Goal: Ask a question: Seek information or help from site administrators or community

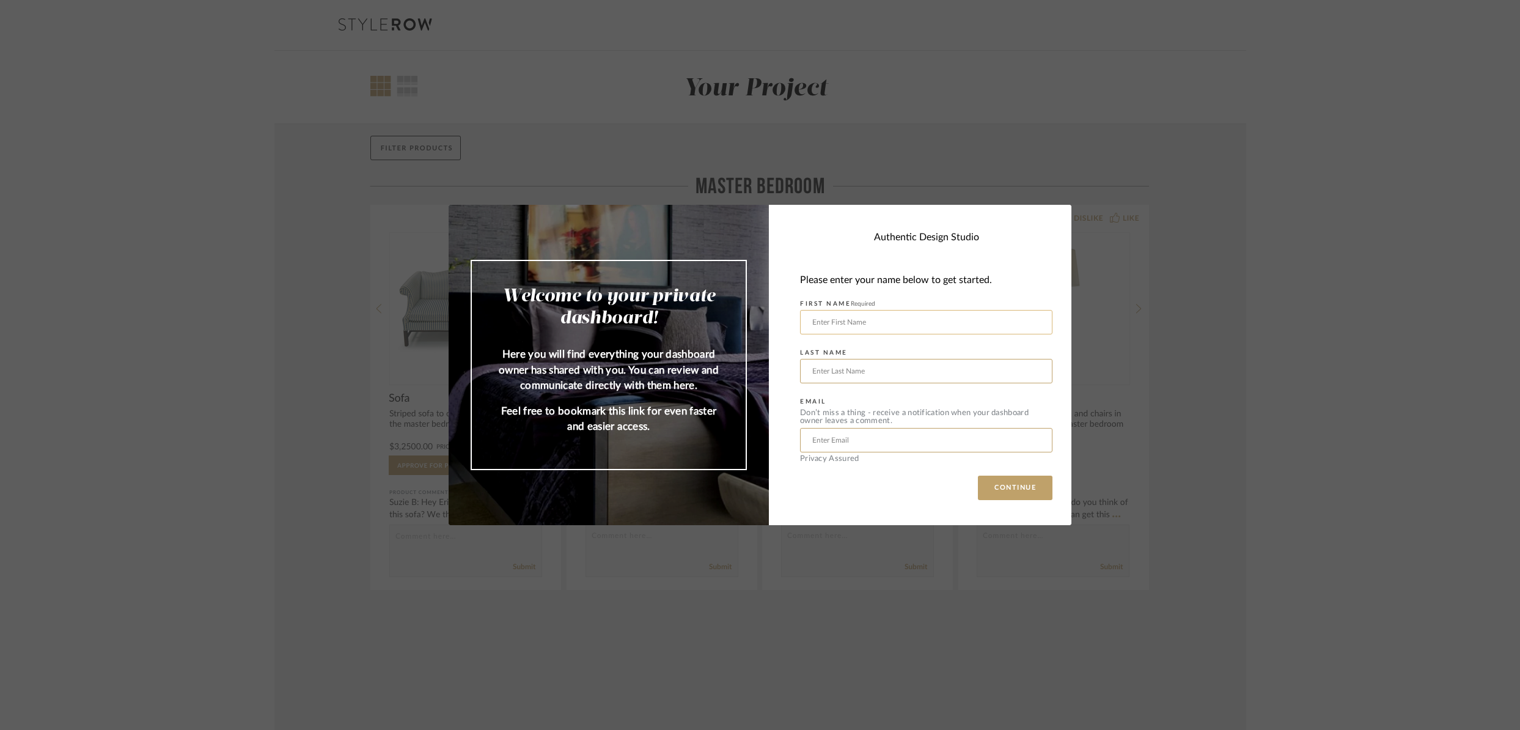
click at [927, 321] on input "text" at bounding box center [926, 322] width 252 height 24
type input "[PERSON_NAME]"
type input "[EMAIL_ADDRESS][DOMAIN_NAME]"
click at [1015, 494] on button "CONTINUE" at bounding box center [1015, 487] width 75 height 24
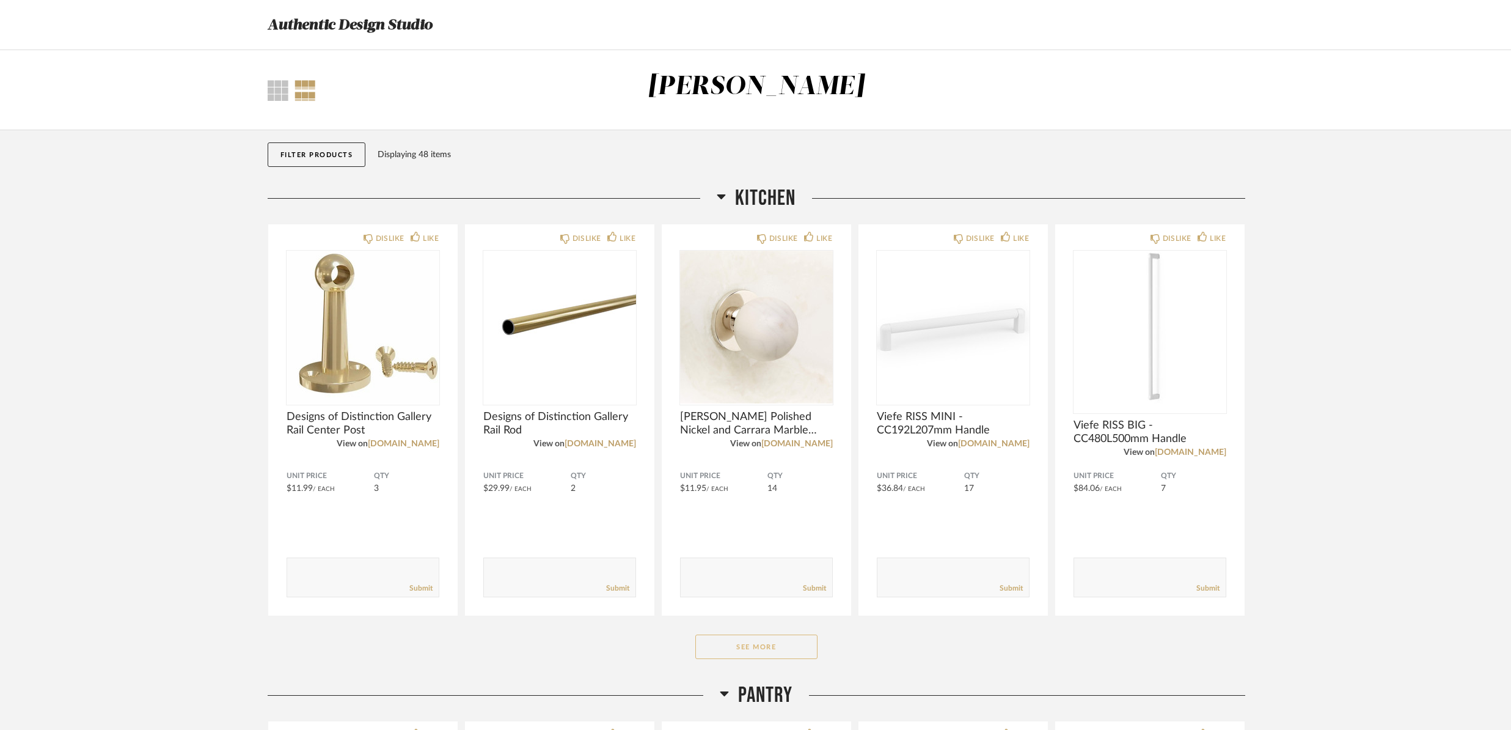
click at [777, 641] on button "See More" at bounding box center [756, 646] width 122 height 24
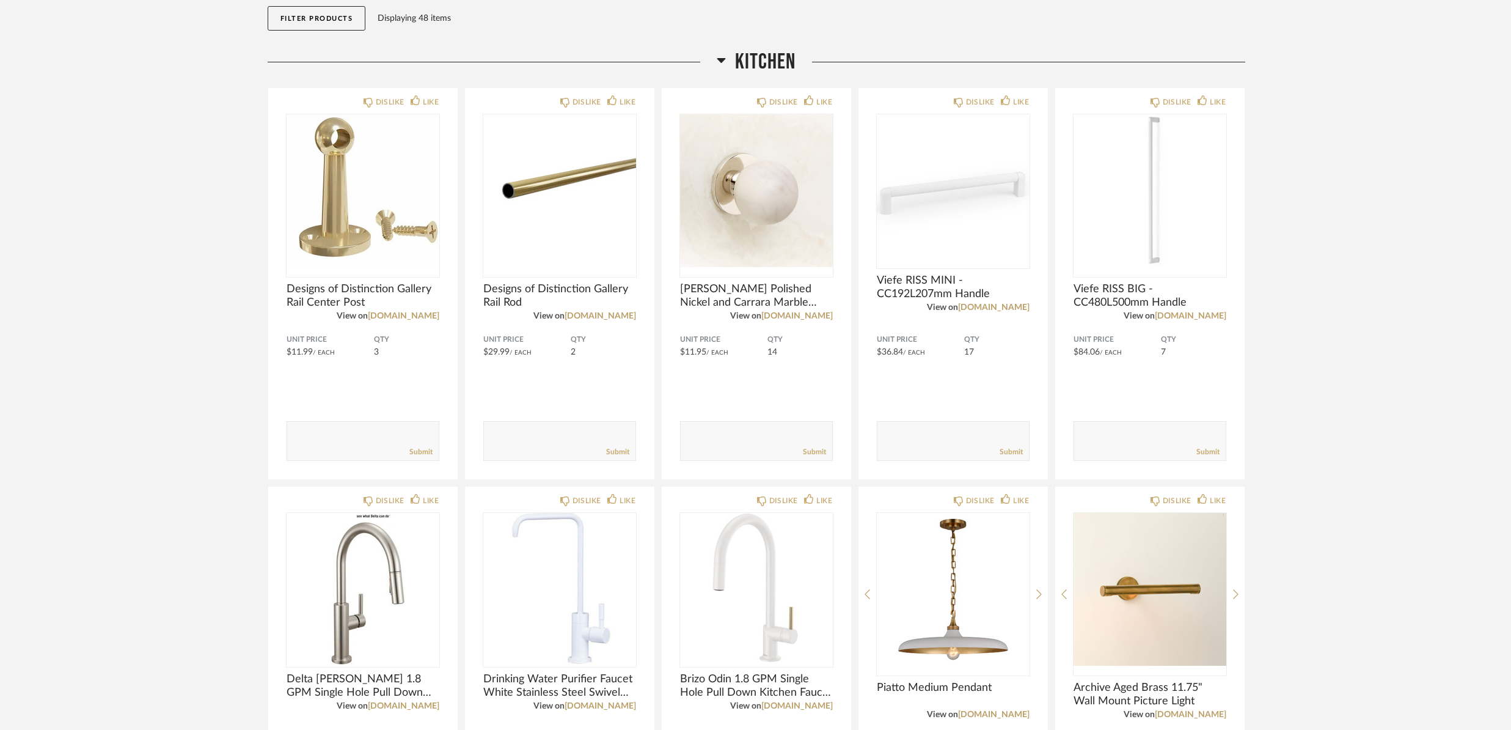
scroll to position [133, 0]
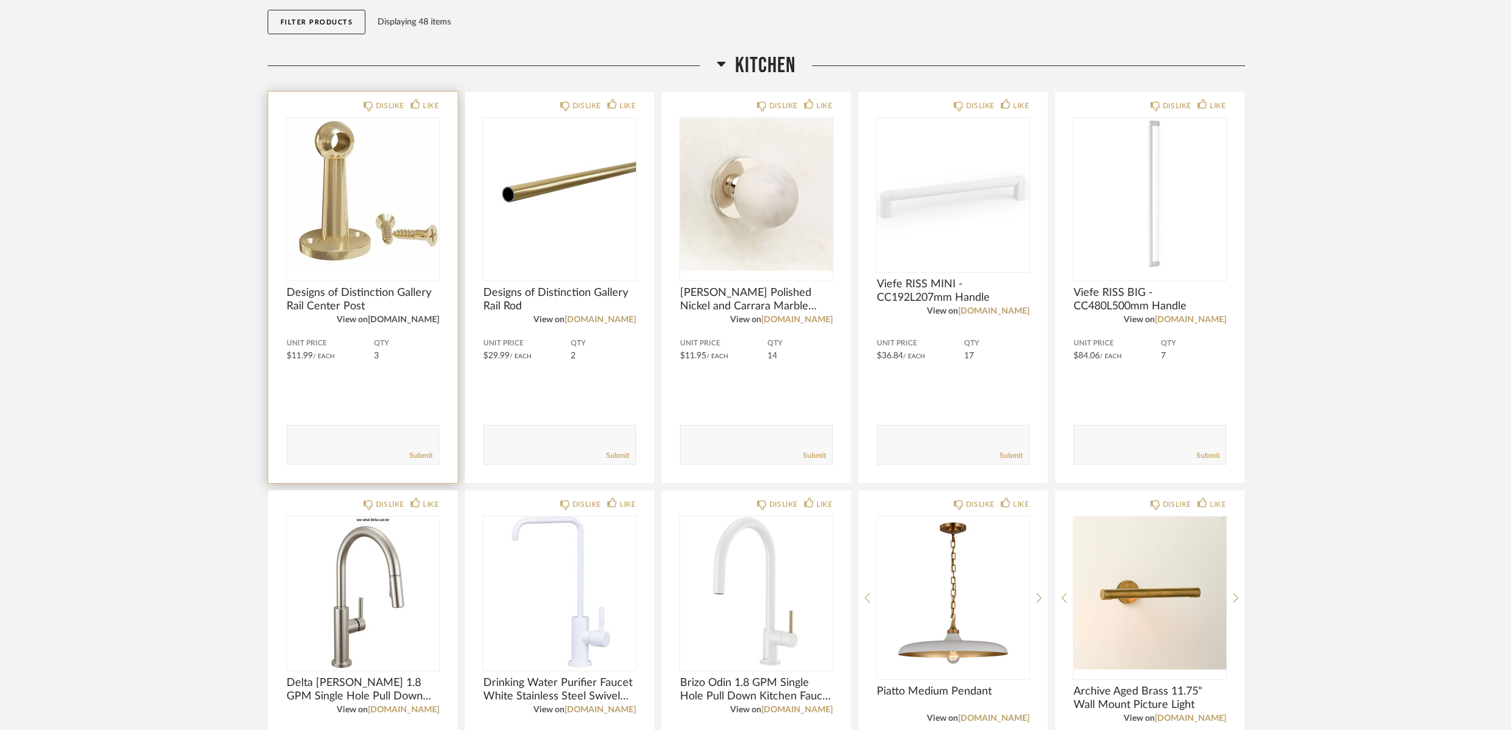
click at [423, 321] on link "[DOMAIN_NAME]" at bounding box center [403, 319] width 71 height 9
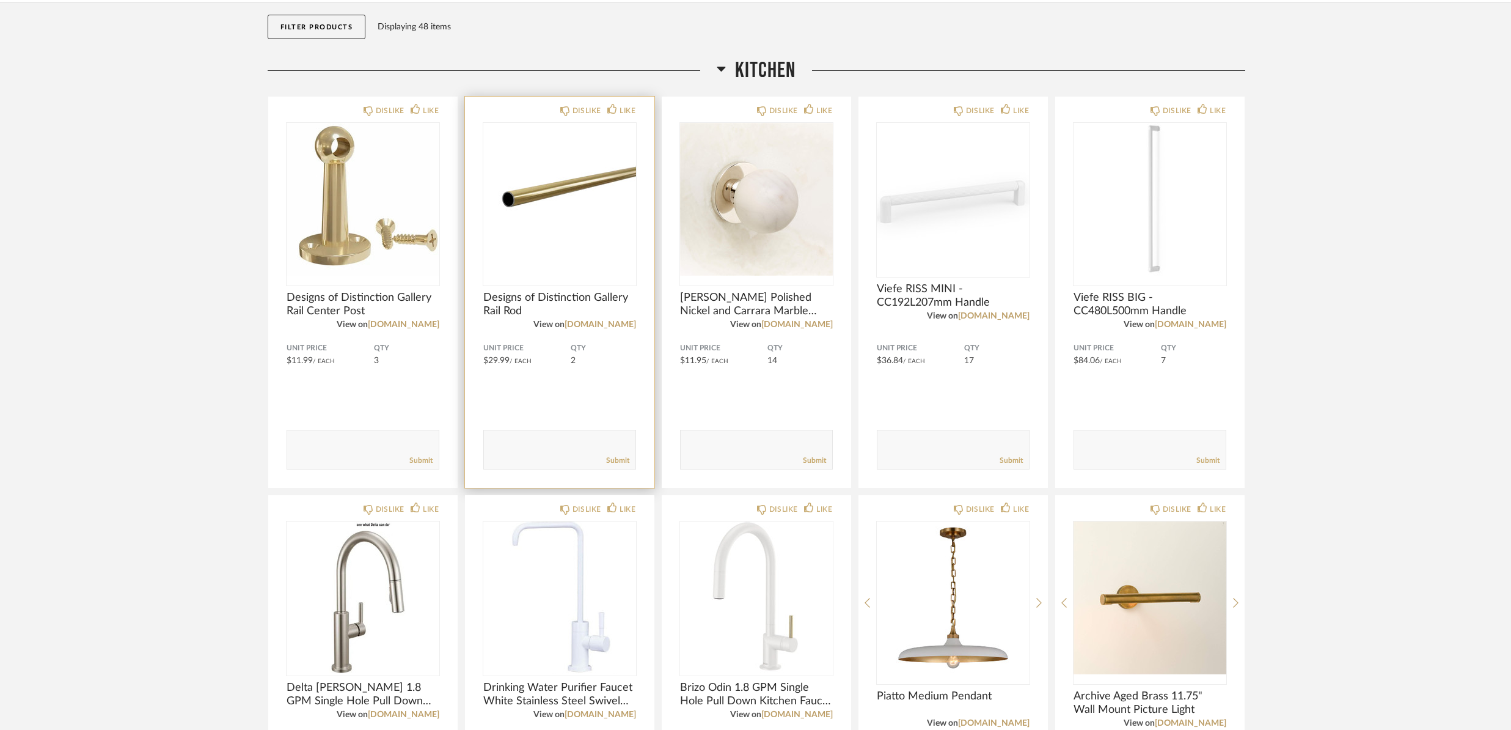
scroll to position [126, 0]
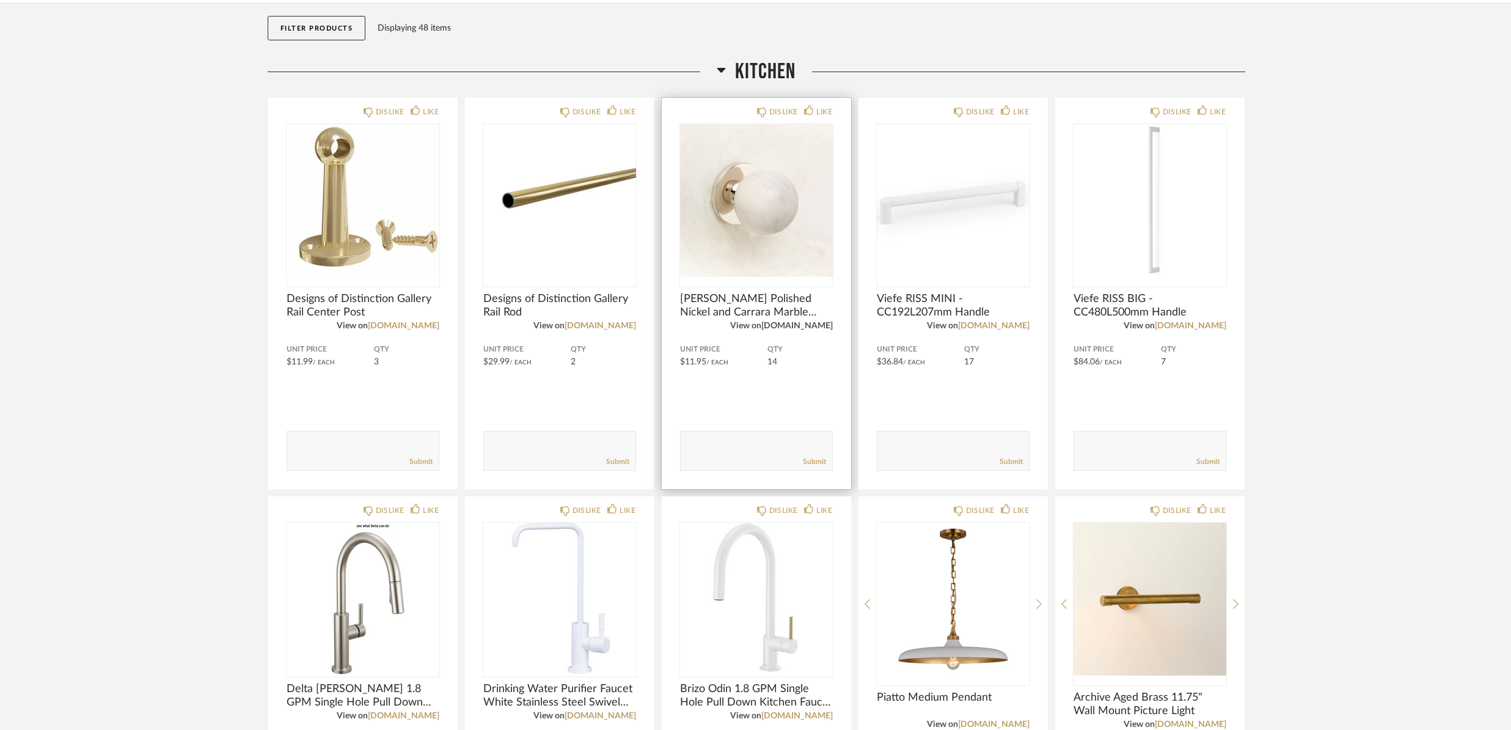
click at [828, 324] on link "[DOMAIN_NAME]" at bounding box center [796, 325] width 71 height 9
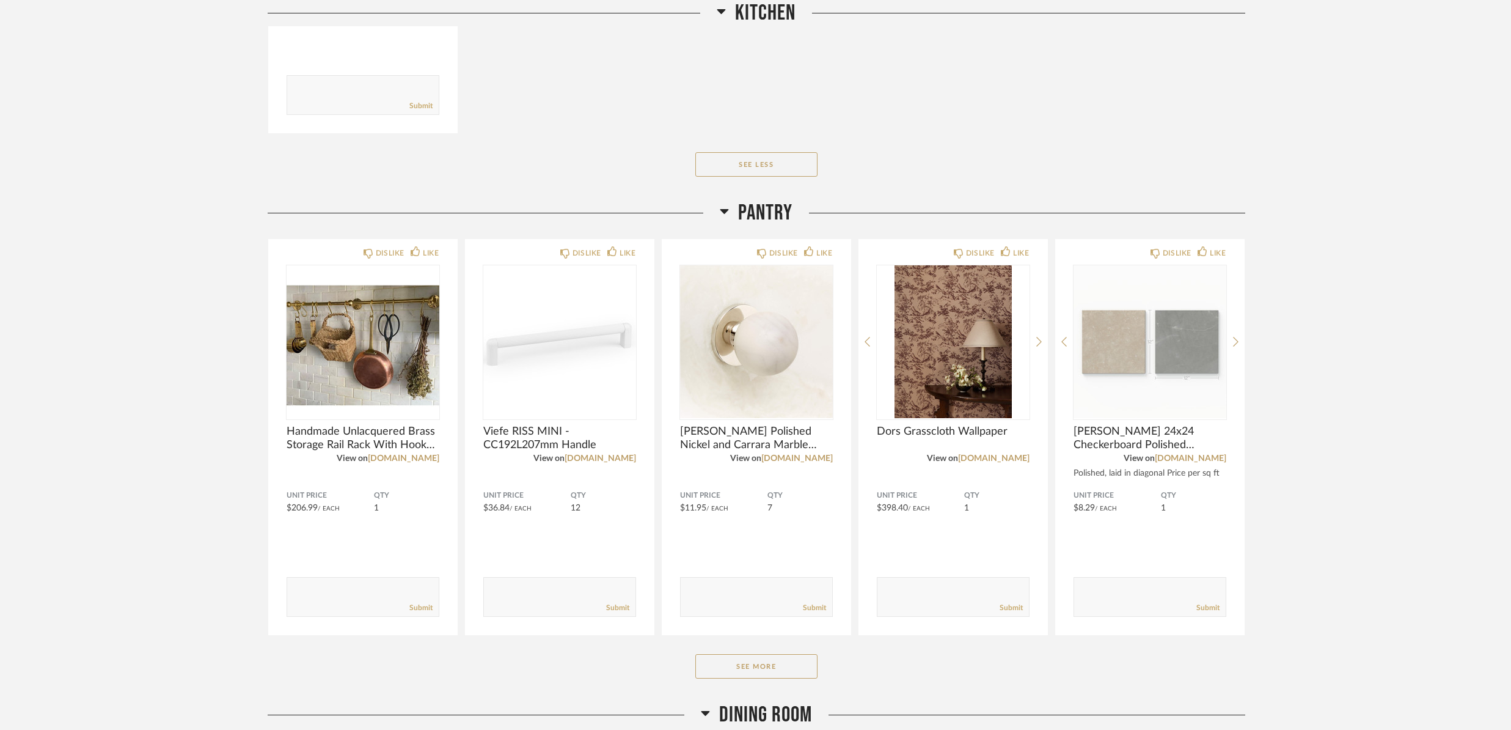
scroll to position [1337, 0]
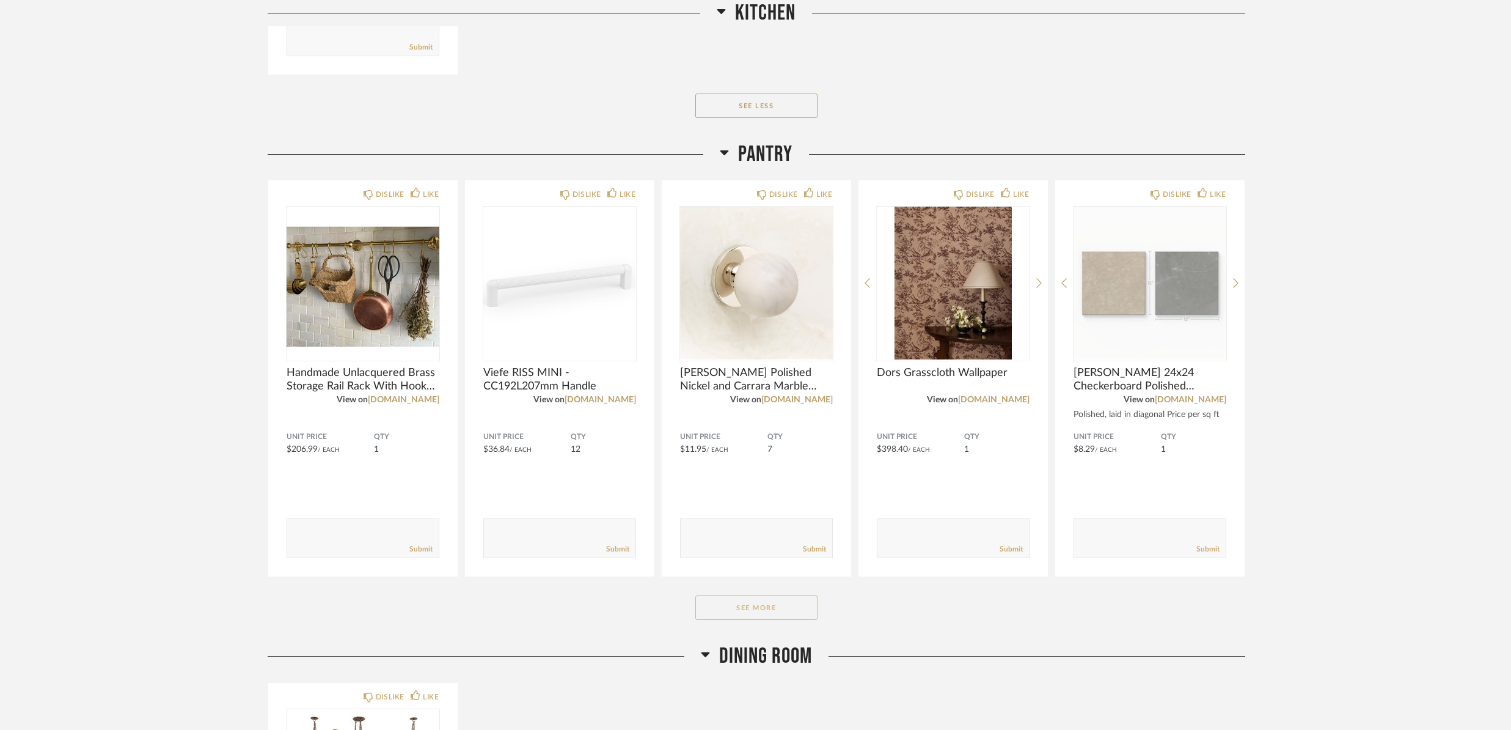
click at [799, 610] on button "See More" at bounding box center [756, 607] width 122 height 24
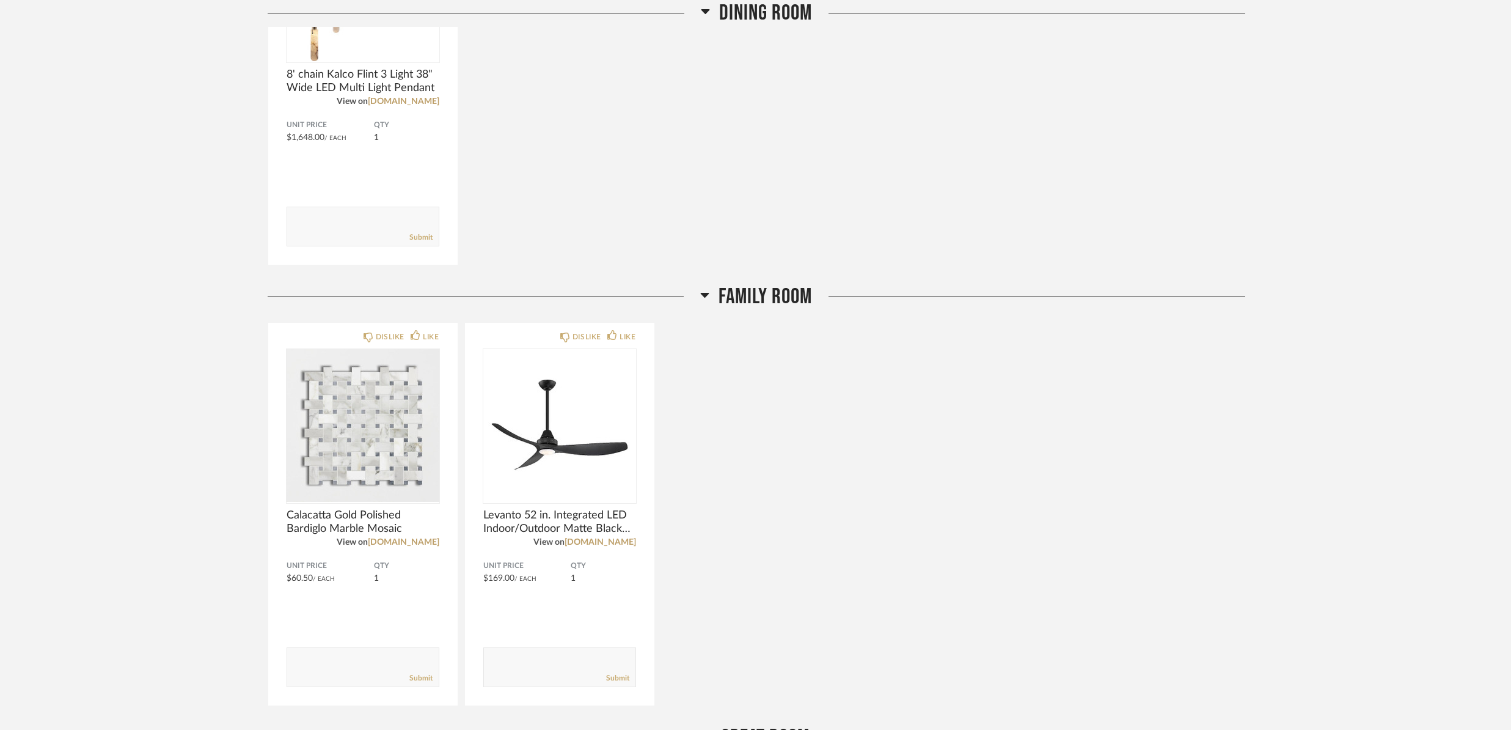
scroll to position [2529, 0]
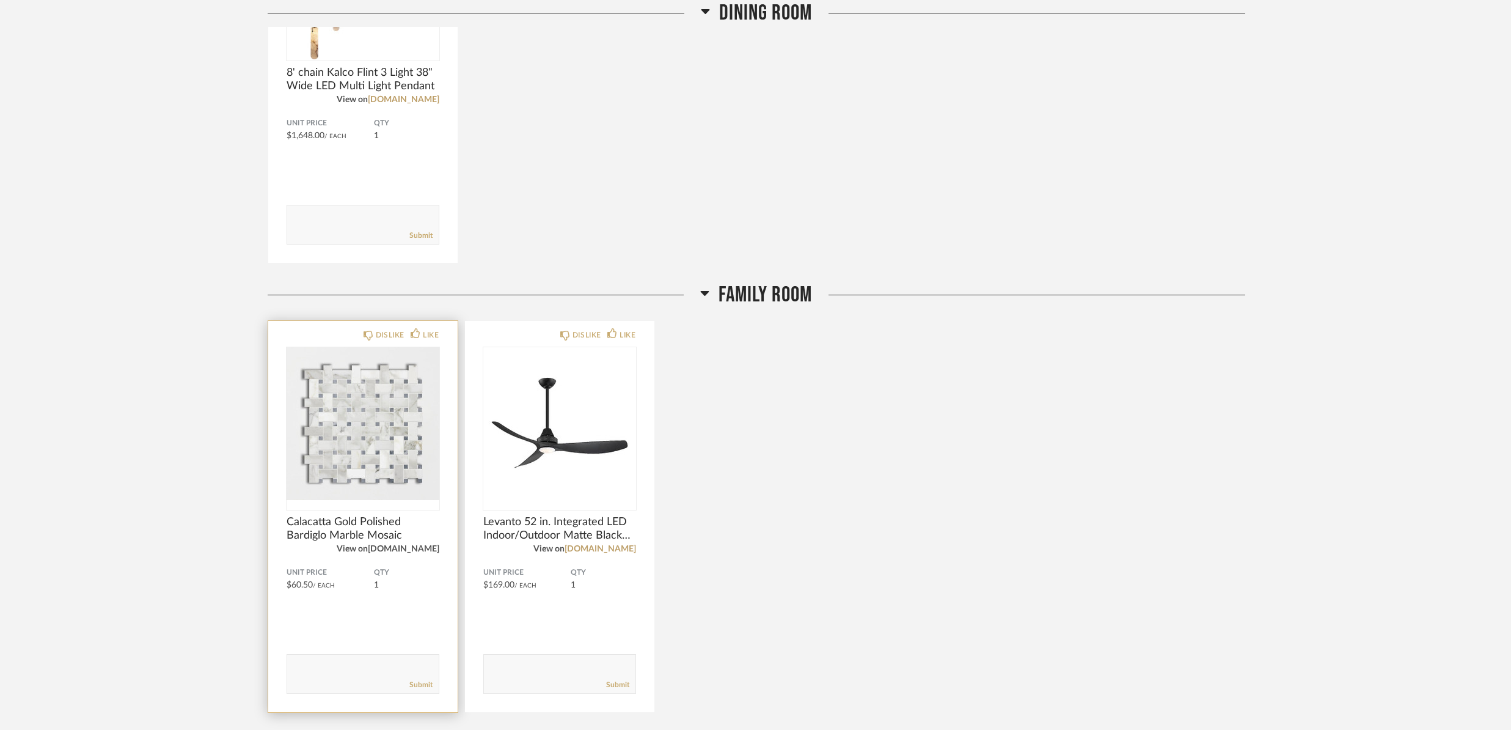
click at [415, 549] on link "[DOMAIN_NAME]" at bounding box center [403, 548] width 71 height 9
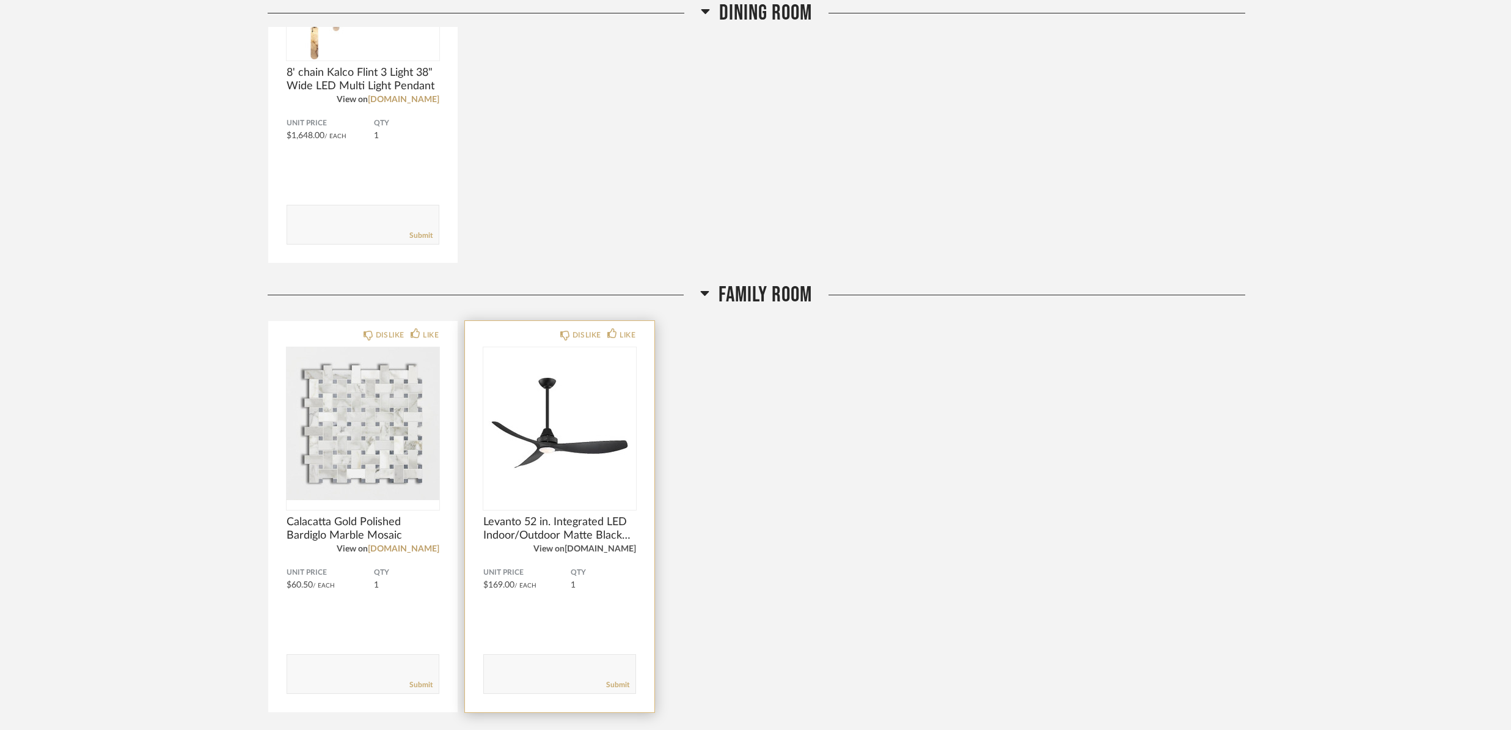
click at [612, 549] on link "[DOMAIN_NAME]" at bounding box center [600, 548] width 71 height 9
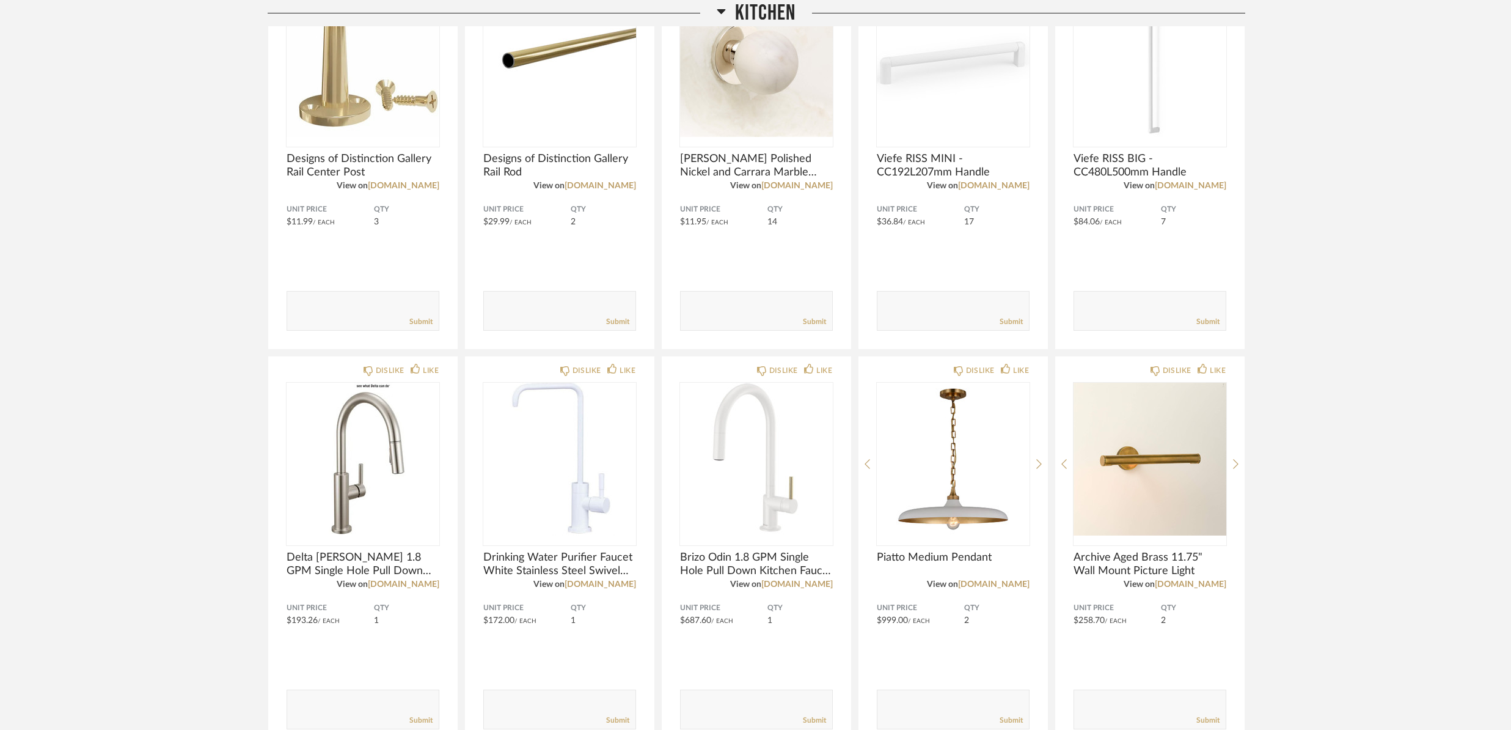
scroll to position [0, 0]
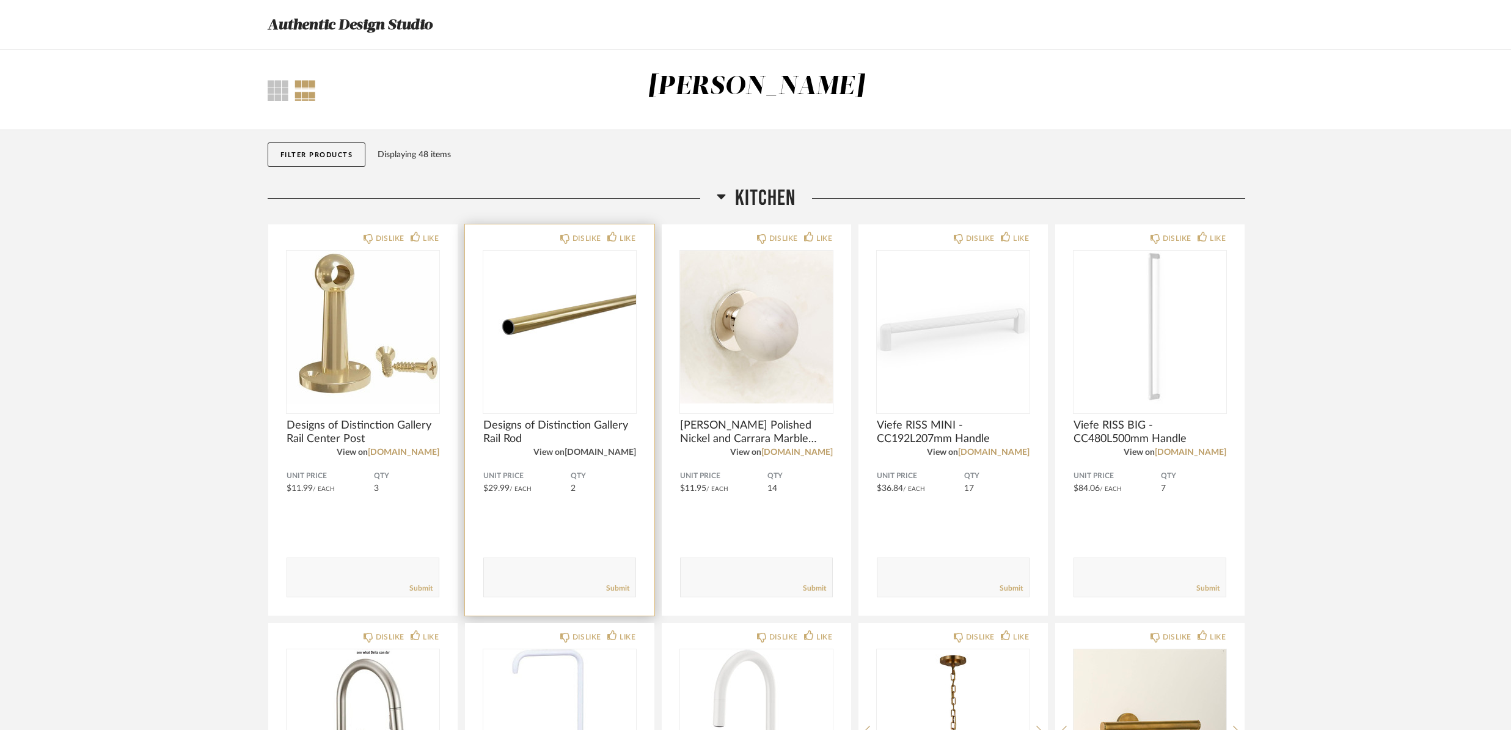
click at [606, 452] on link "[DOMAIN_NAME]" at bounding box center [600, 452] width 71 height 9
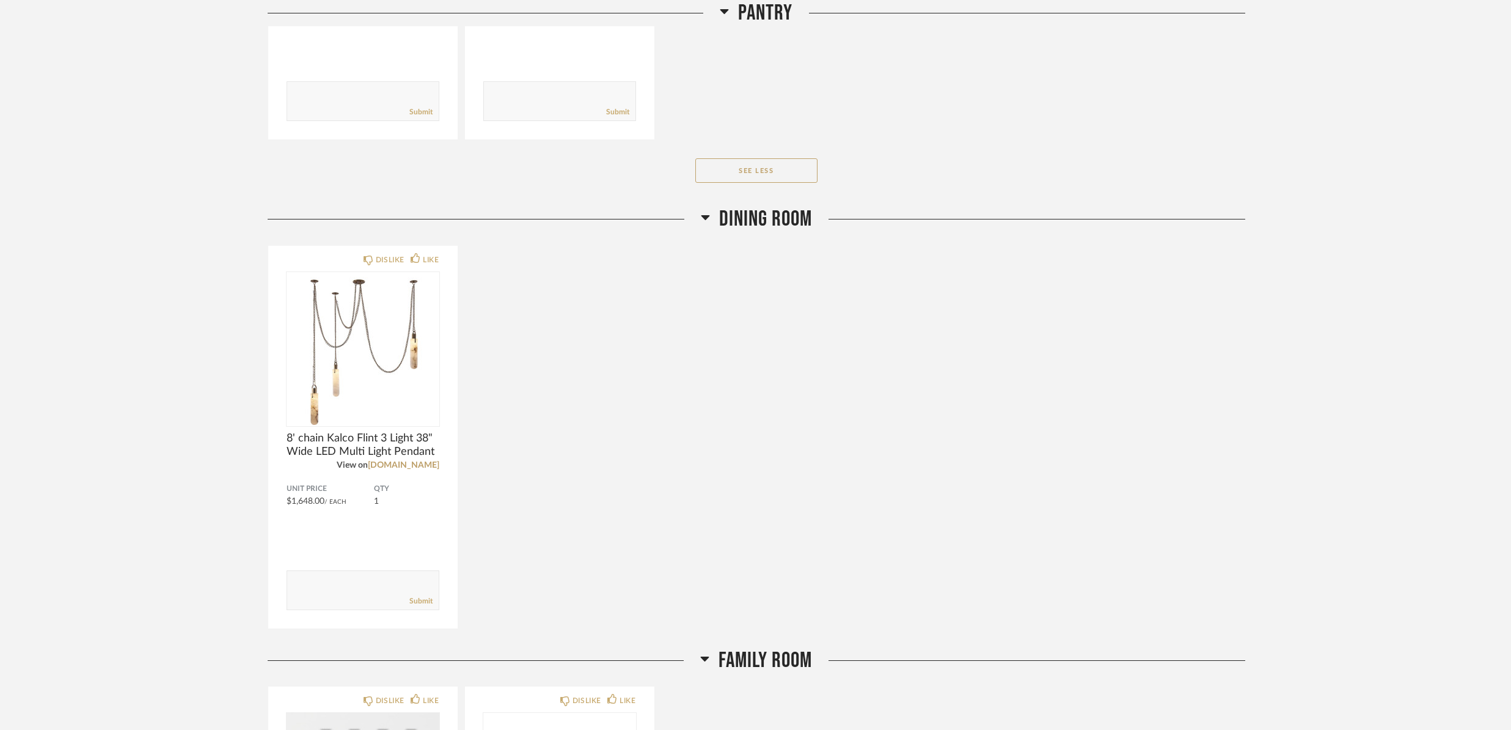
scroll to position [2185, 0]
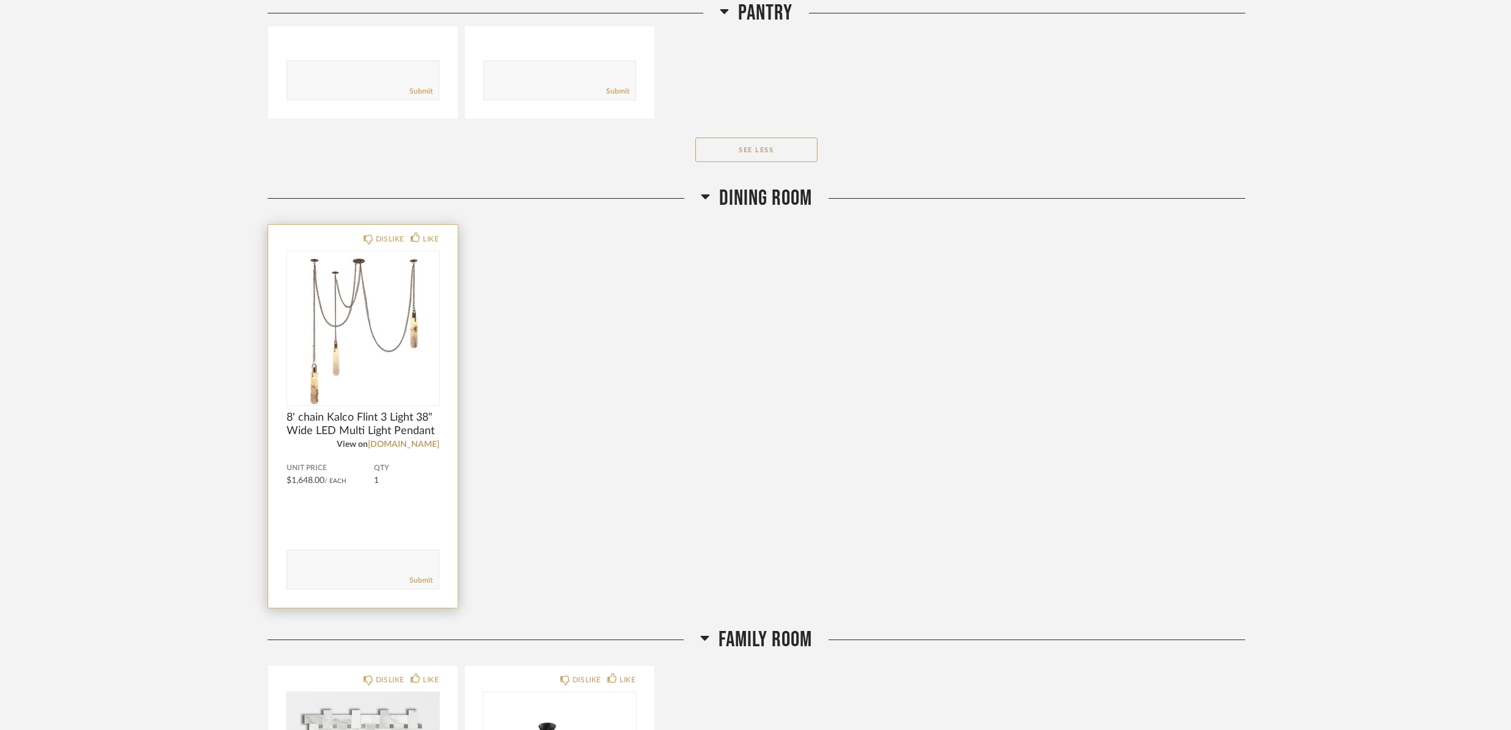
click at [395, 425] on span "8' chain Kalco Flint 3 Light 38" Wide LED Multi Light Pendant" at bounding box center [363, 424] width 153 height 27
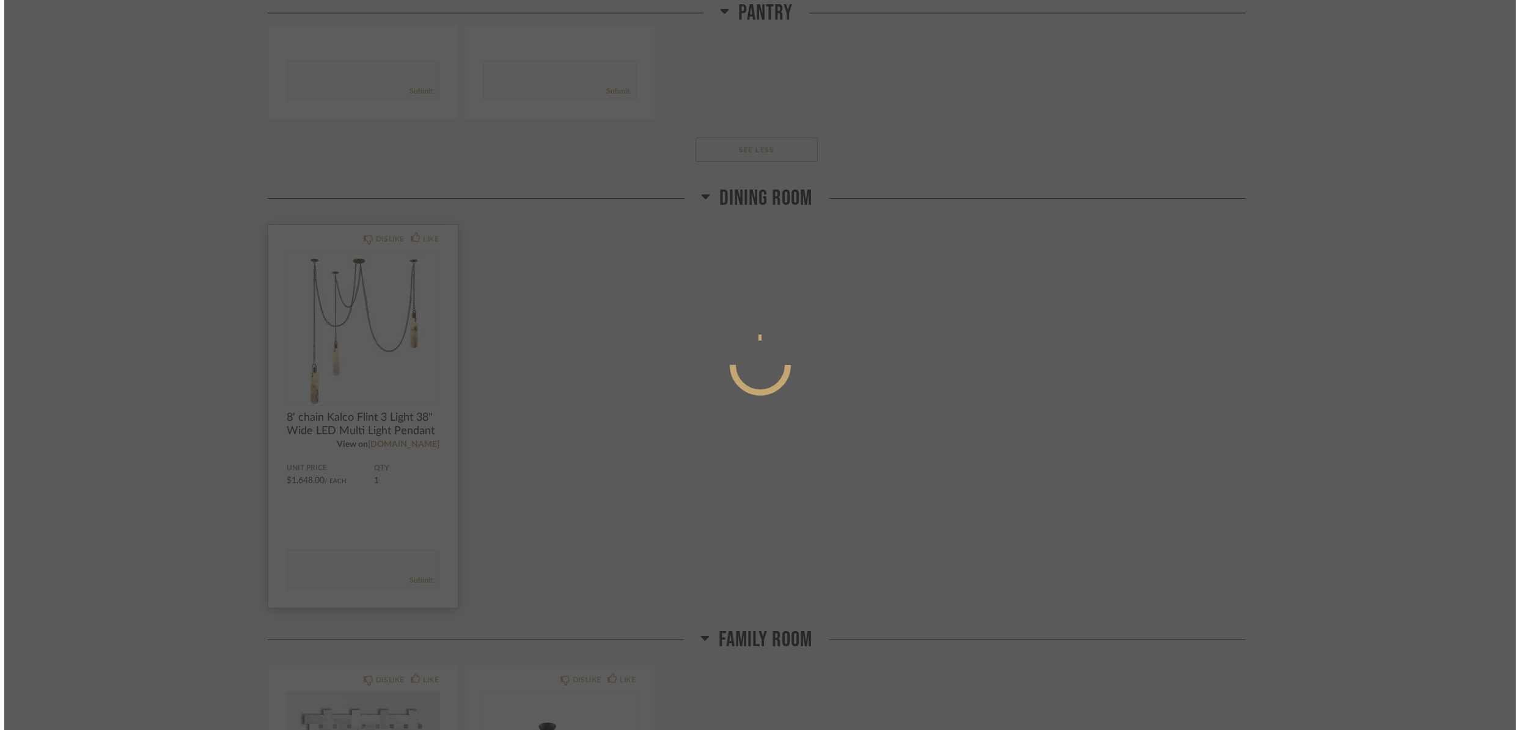
scroll to position [0, 0]
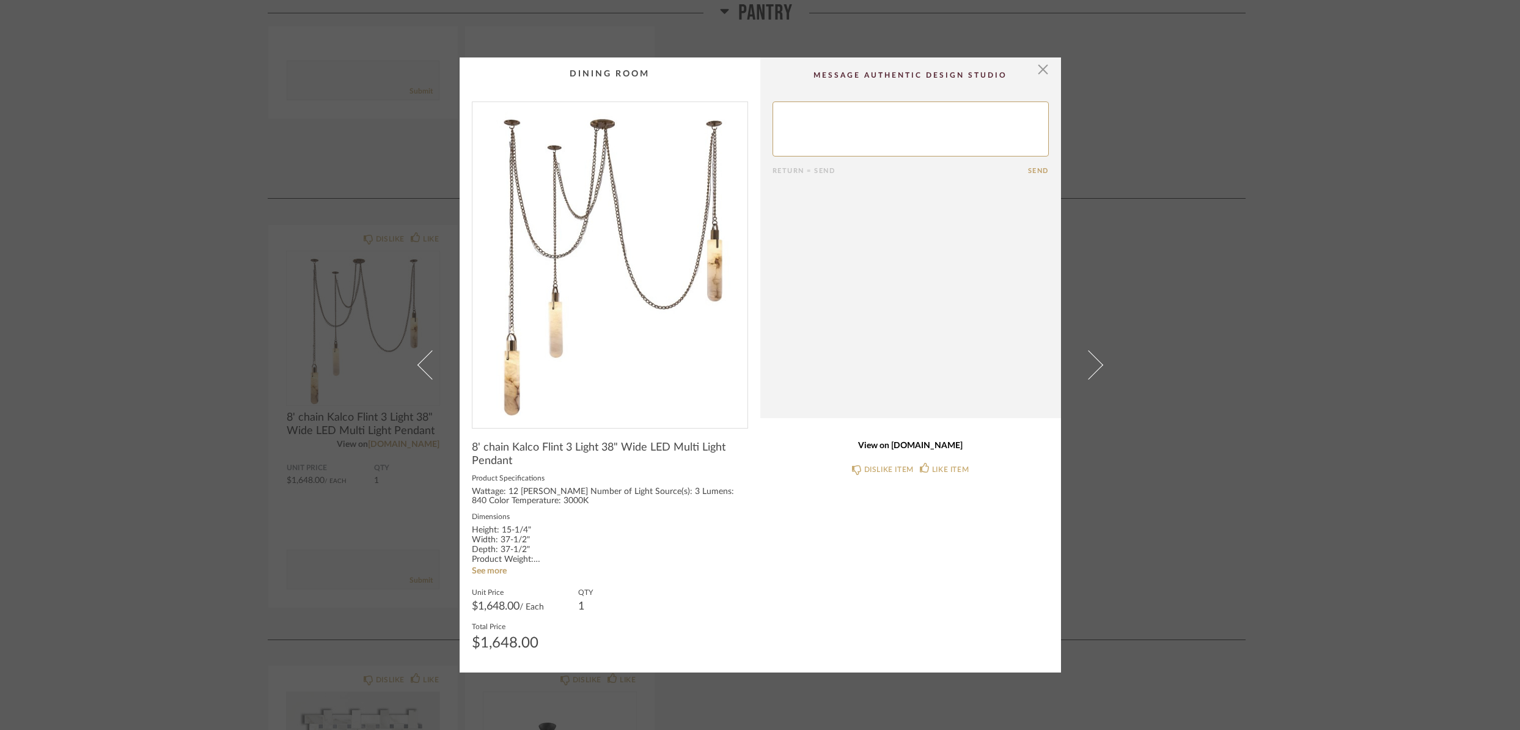
click at [942, 447] on link "View on [DOMAIN_NAME]" at bounding box center [910, 446] width 276 height 10
click at [164, 143] on div "× Return = Send Send 8' chain Kalco Flint 3 Light 38" Wide LED Multi Light Pend…" at bounding box center [760, 365] width 1520 height 730
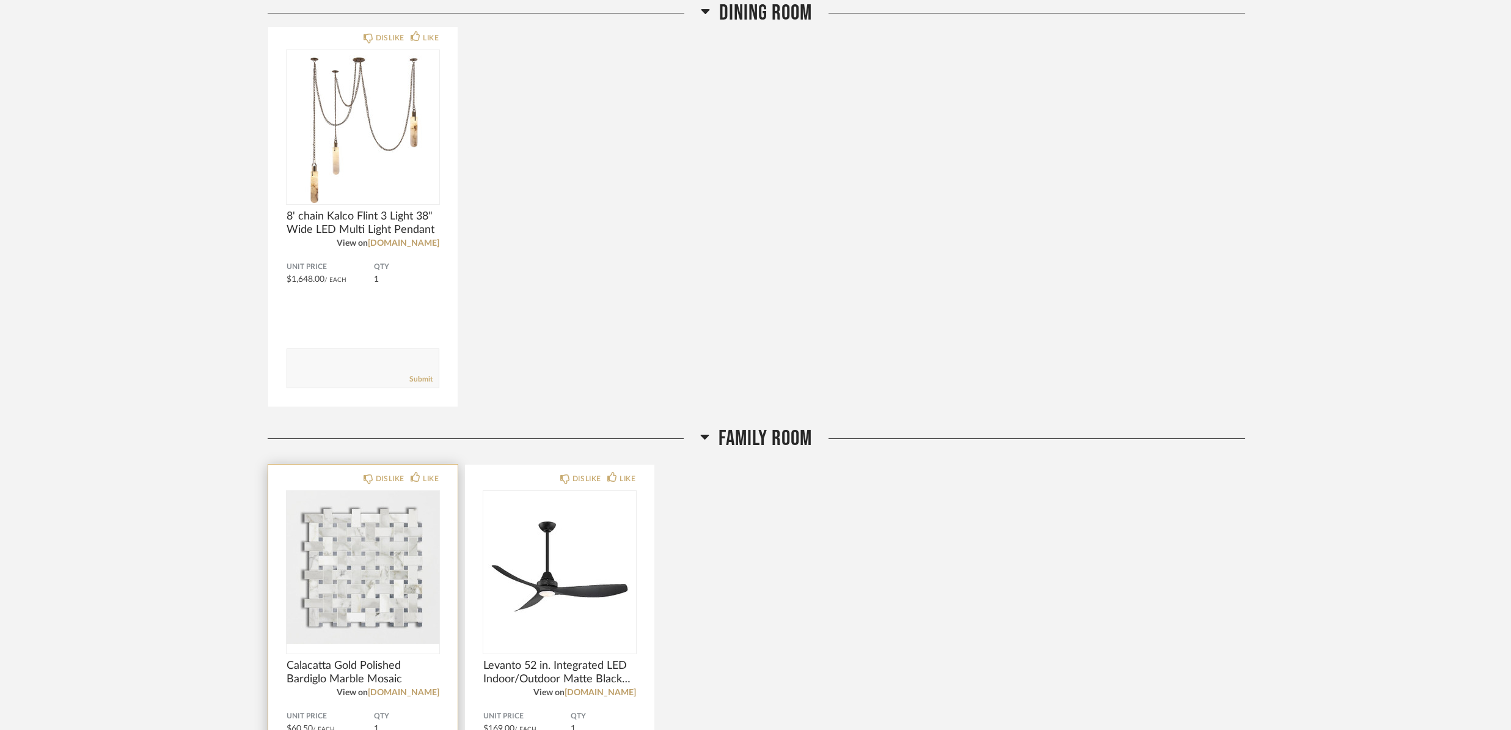
click at [405, 491] on img "0" at bounding box center [363, 567] width 153 height 153
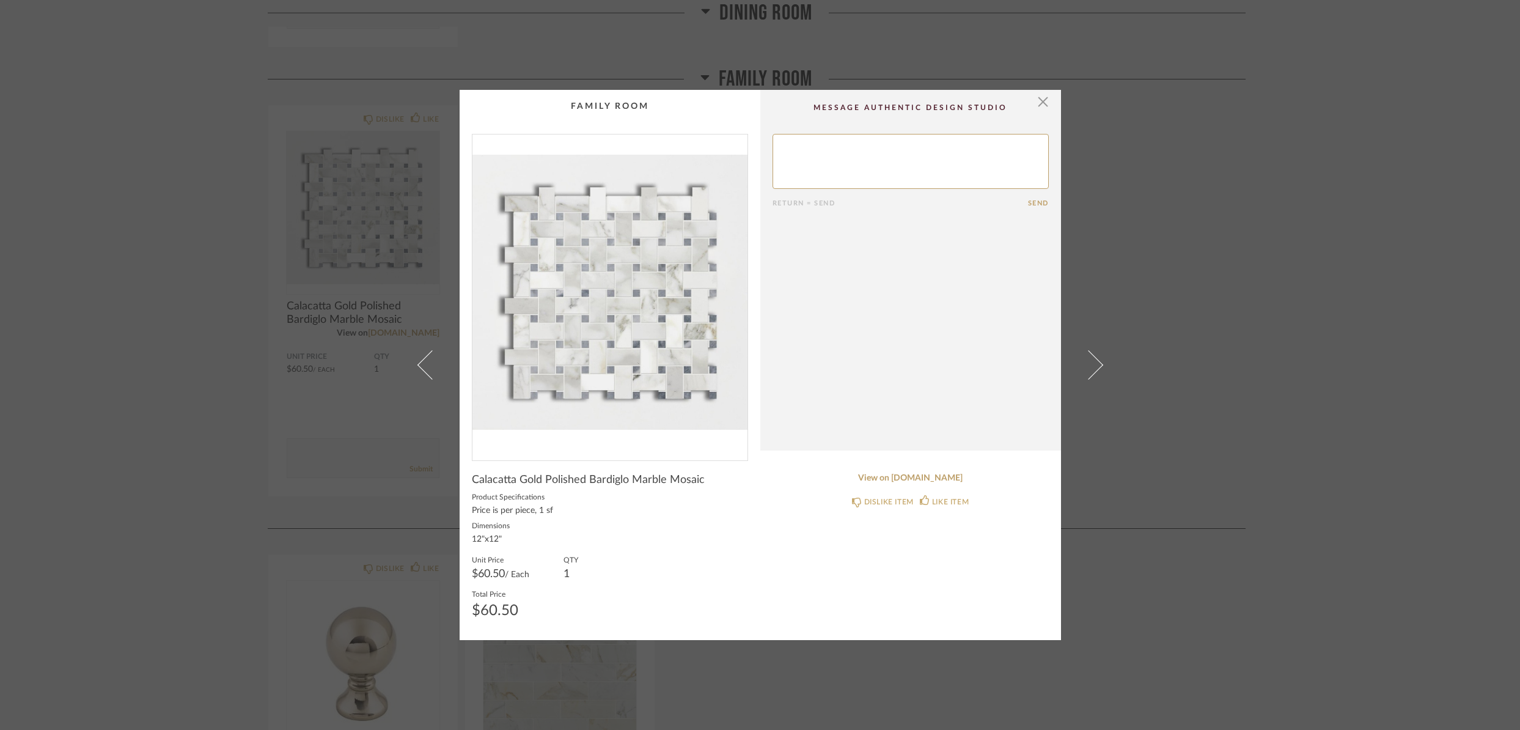
drag, startPoint x: 122, startPoint y: 571, endPoint x: 118, endPoint y: 578, distance: 8.2
click at [122, 571] on div "× Return = Send Send Calacatta Gold Polished Bardiglo Marble Mosaic Product Spe…" at bounding box center [760, 365] width 1520 height 730
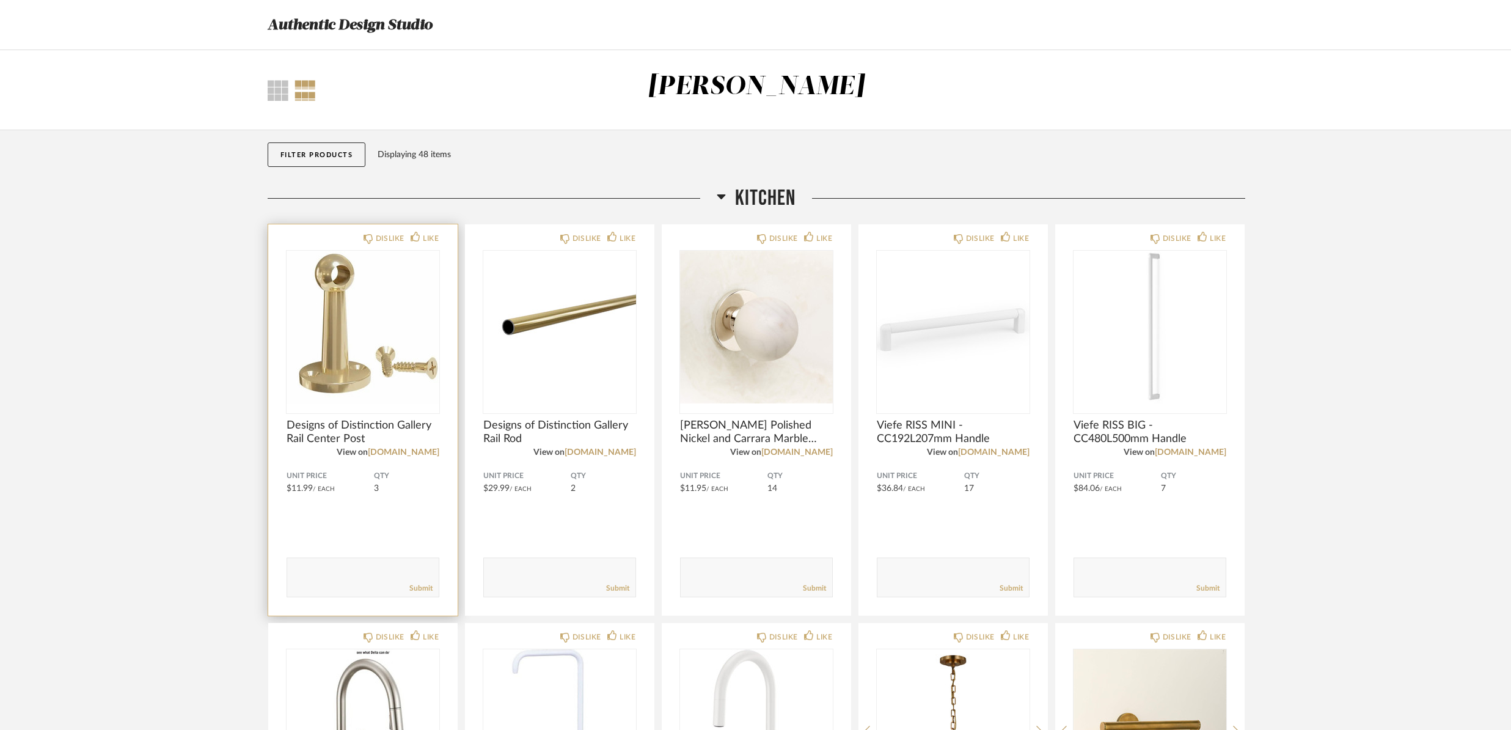
click at [349, 566] on textarea at bounding box center [363, 571] width 152 height 16
type textarea "What is this for?"
click at [430, 590] on link "Submit" at bounding box center [420, 588] width 23 height 10
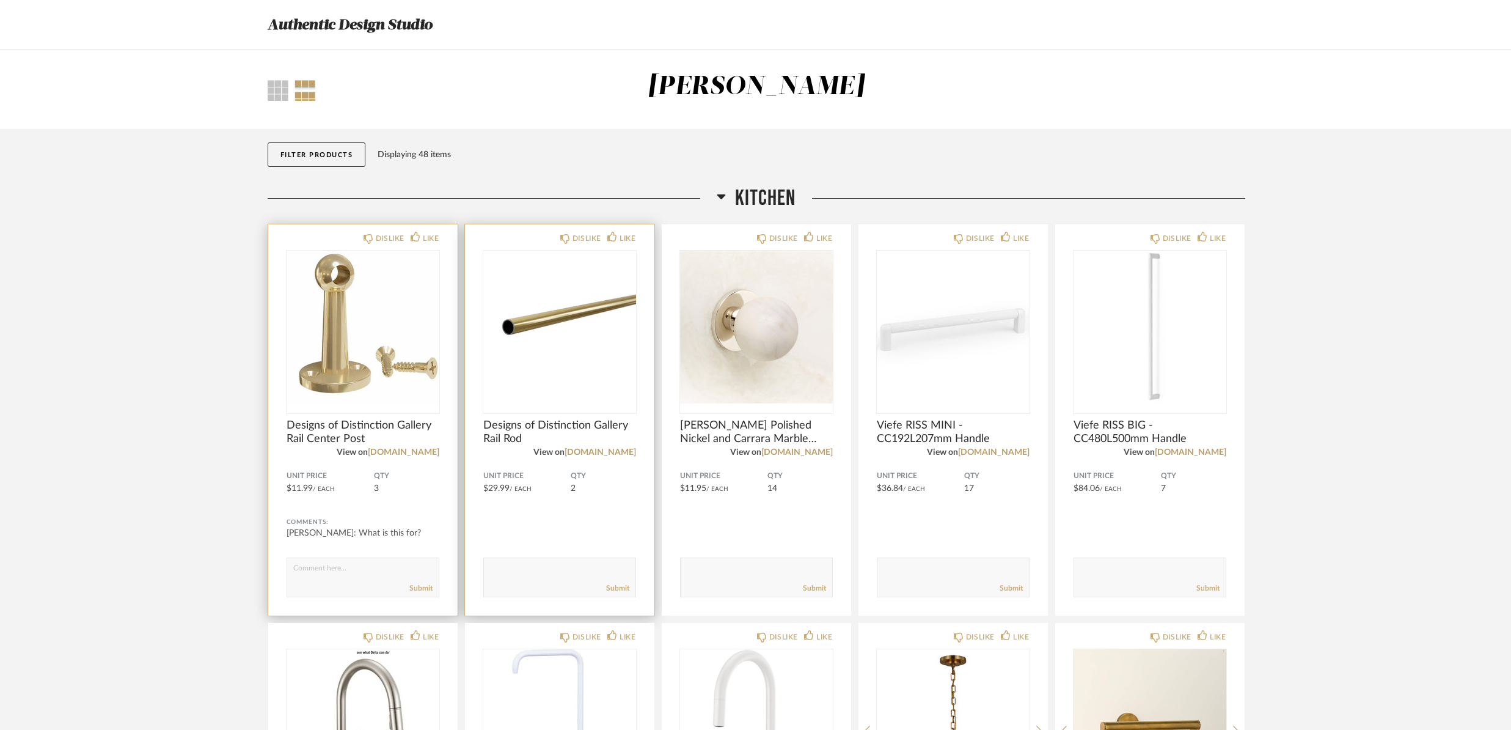
click at [586, 571] on textarea at bounding box center [560, 571] width 152 height 16
type textarea "What is this for?"
click at [617, 590] on link "Submit" at bounding box center [617, 588] width 23 height 10
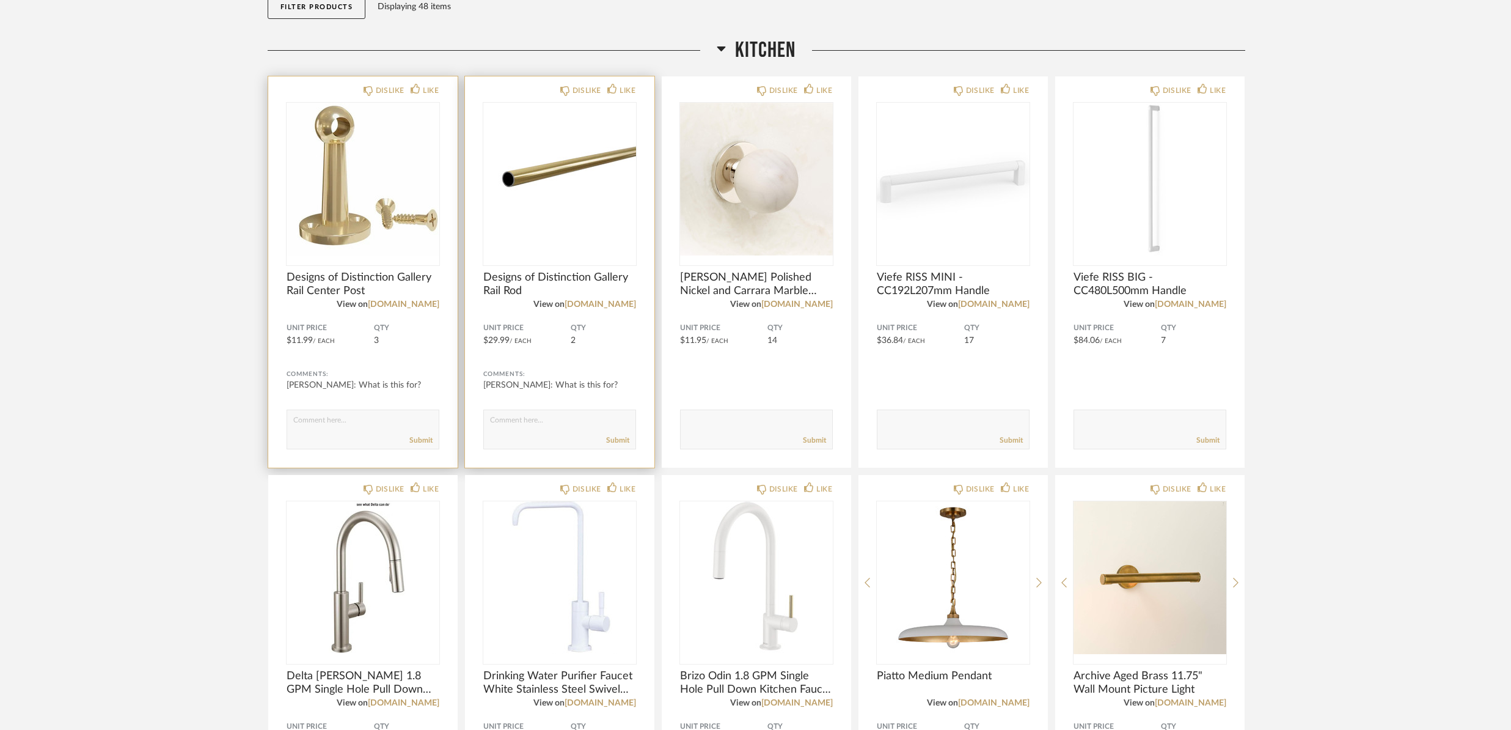
scroll to position [147, 0]
click at [925, 420] on textarea at bounding box center [953, 424] width 152 height 16
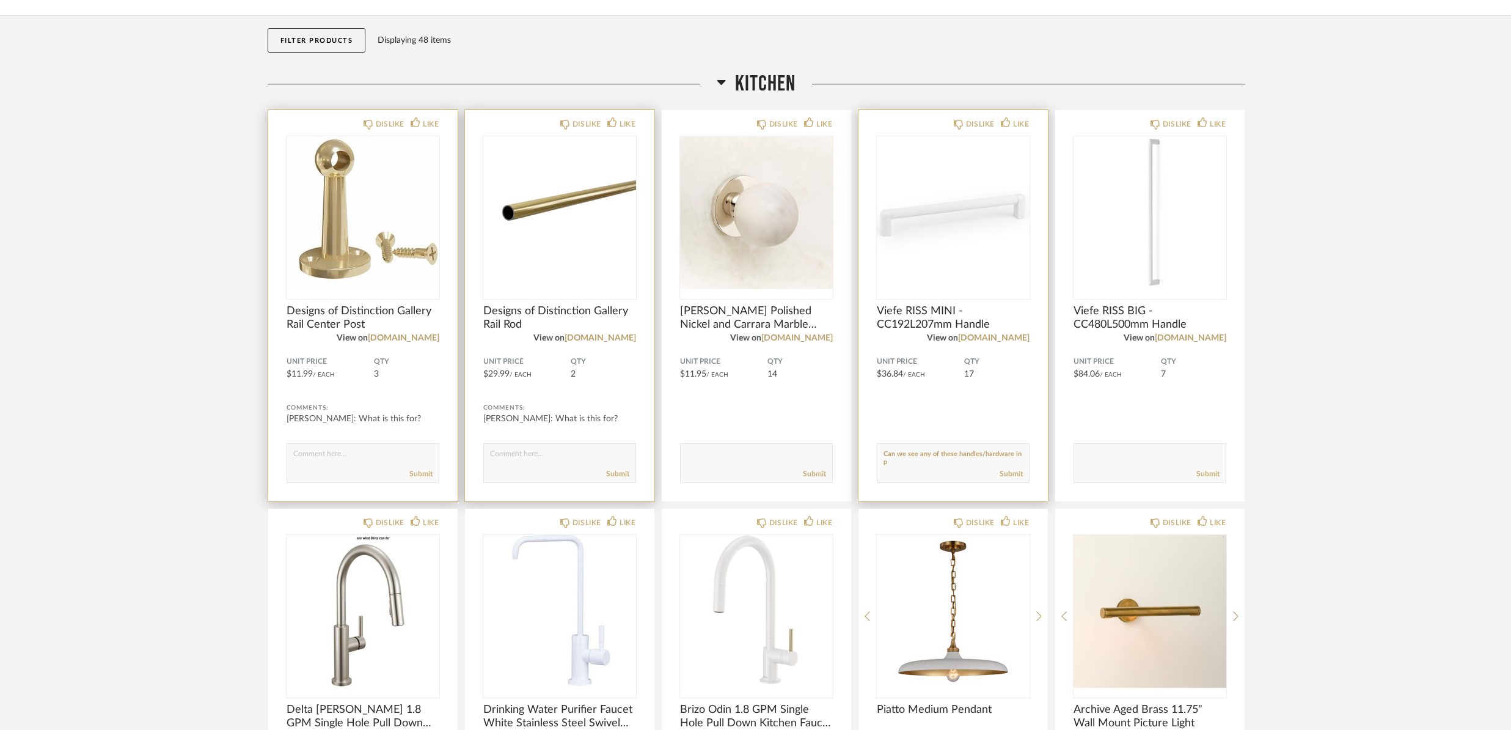
scroll to position [1, 0]
type textarea "Can we see any of these handles/hardware in person? Or something similar?"
click at [1010, 477] on link "Submit" at bounding box center [1011, 474] width 23 height 10
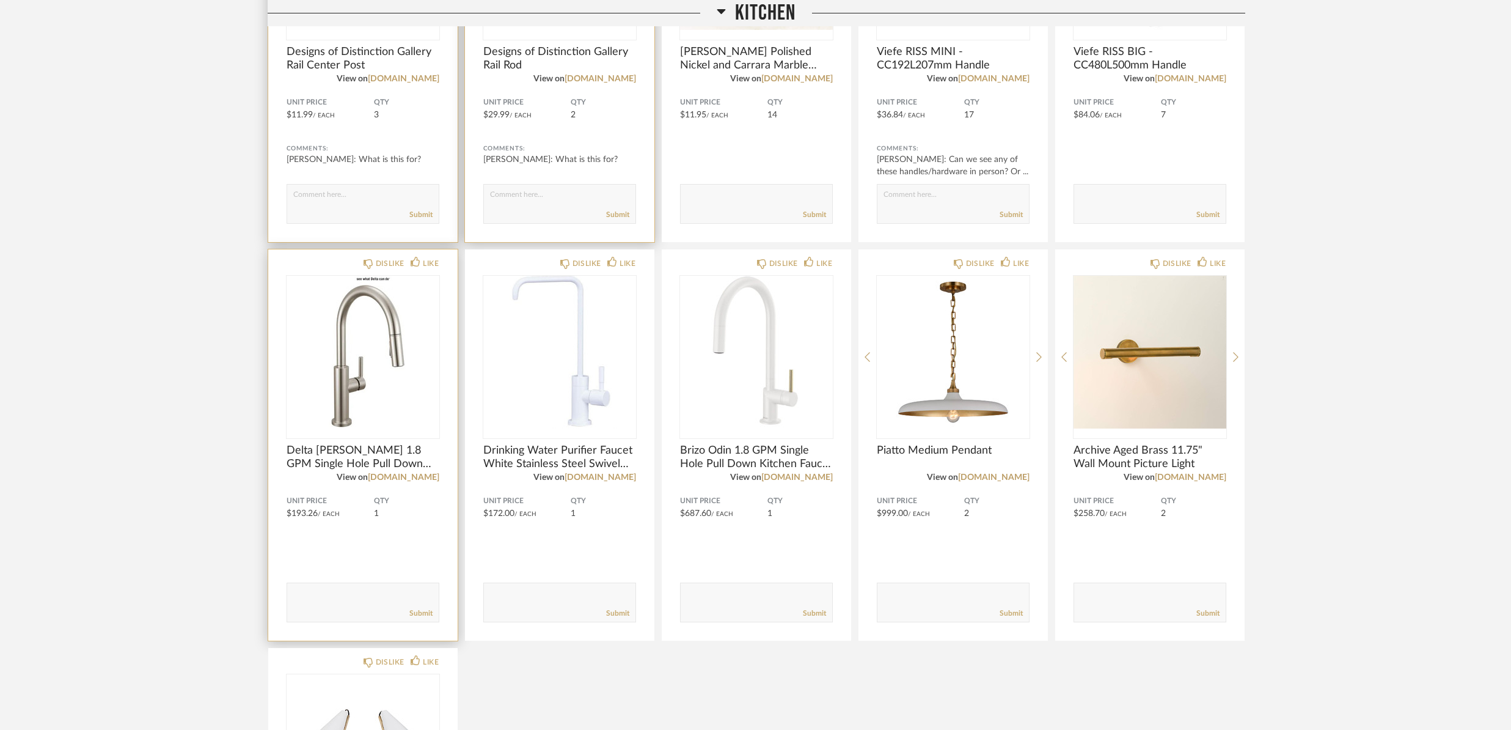
click at [351, 588] on textarea at bounding box center [363, 596] width 152 height 16
type textarea "What is this for?"
click at [423, 613] on link "Submit" at bounding box center [420, 609] width 23 height 10
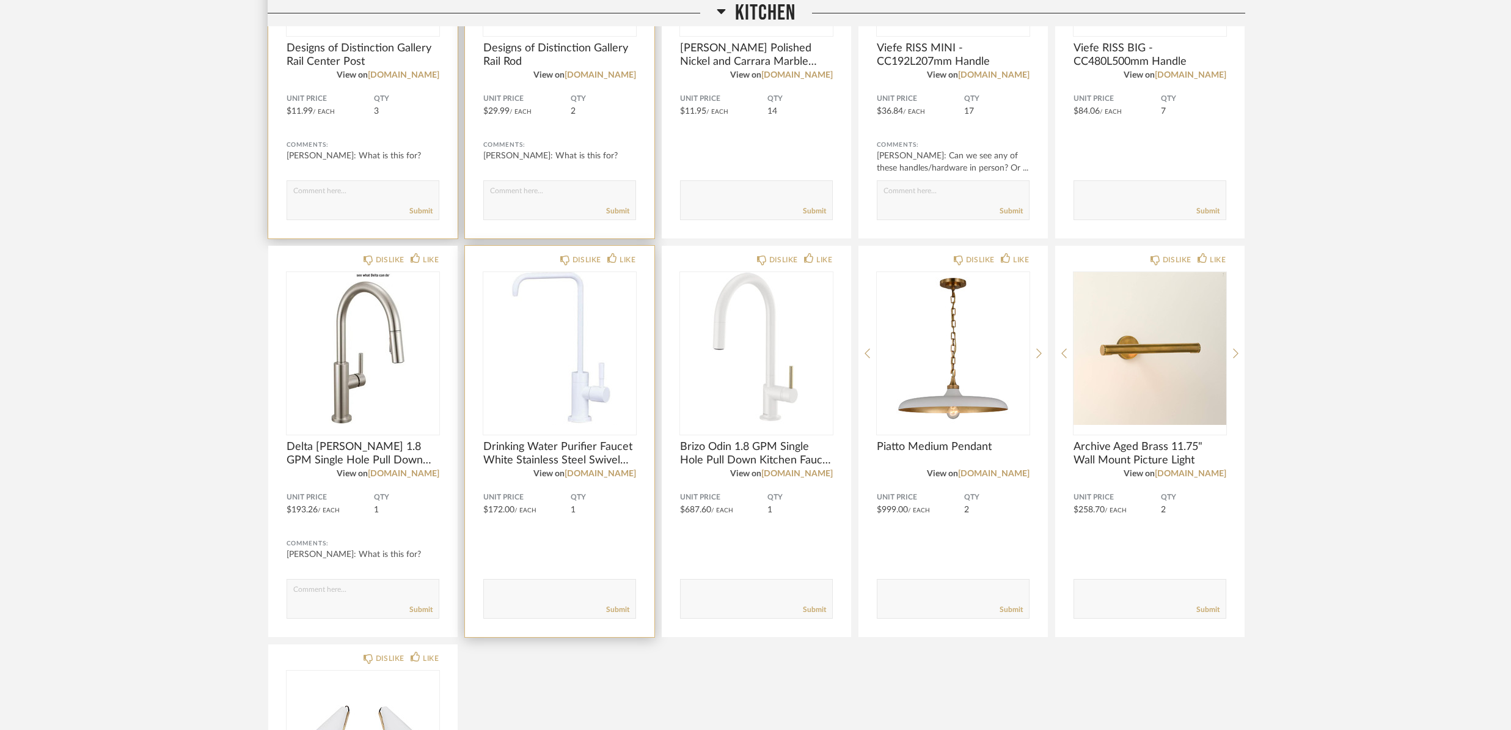
click at [561, 591] on textarea at bounding box center [560, 593] width 152 height 16
type textarea "A"
drag, startPoint x: 594, startPoint y: 591, endPoint x: 636, endPoint y: 592, distance: 41.6
click at [636, 592] on div "DISLIKE LIKE Drinking Water Purifier Faucet White Stainless Steel Swivel Kitche…" at bounding box center [559, 441] width 189 height 391
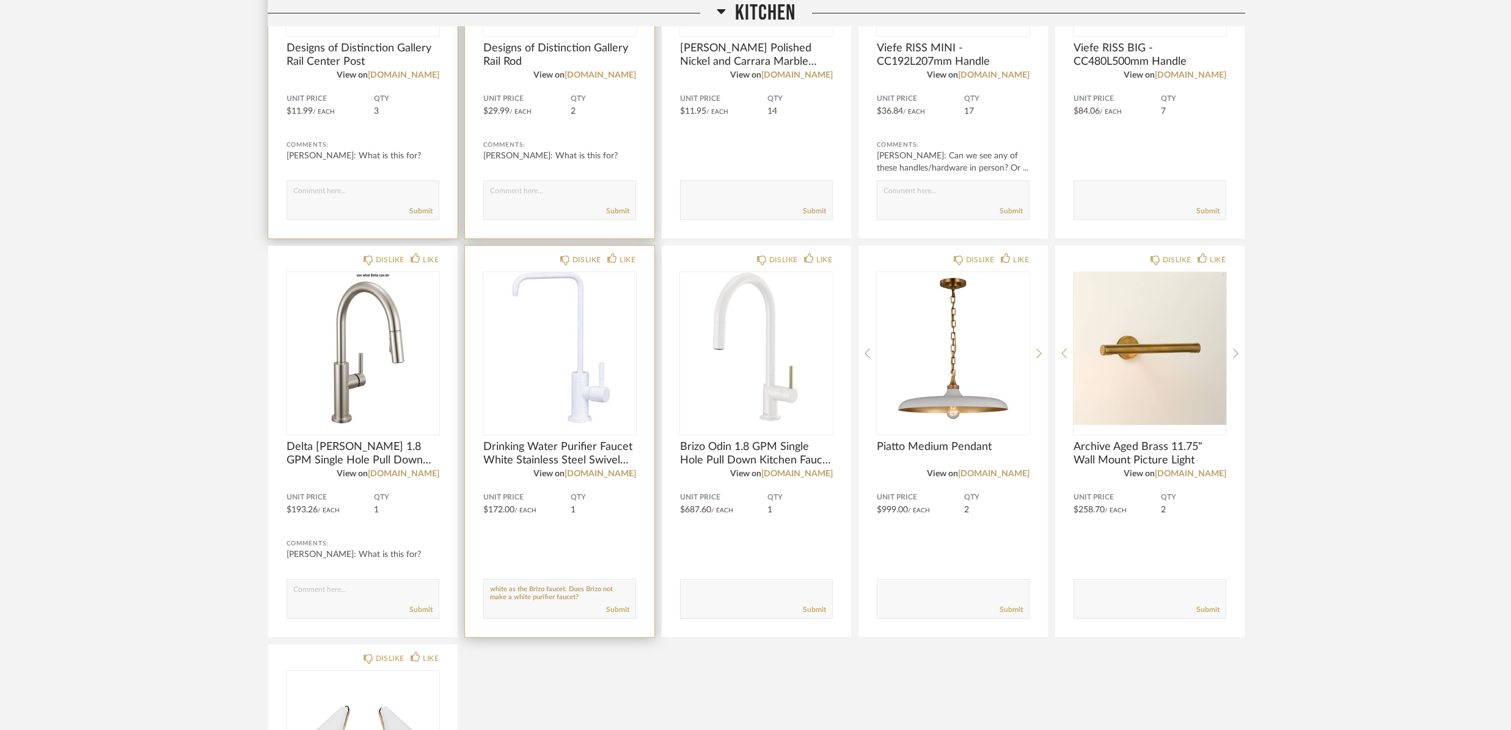
type textarea "I am worried that this won't match the same white as the Brizo faucet. Does Bri…"
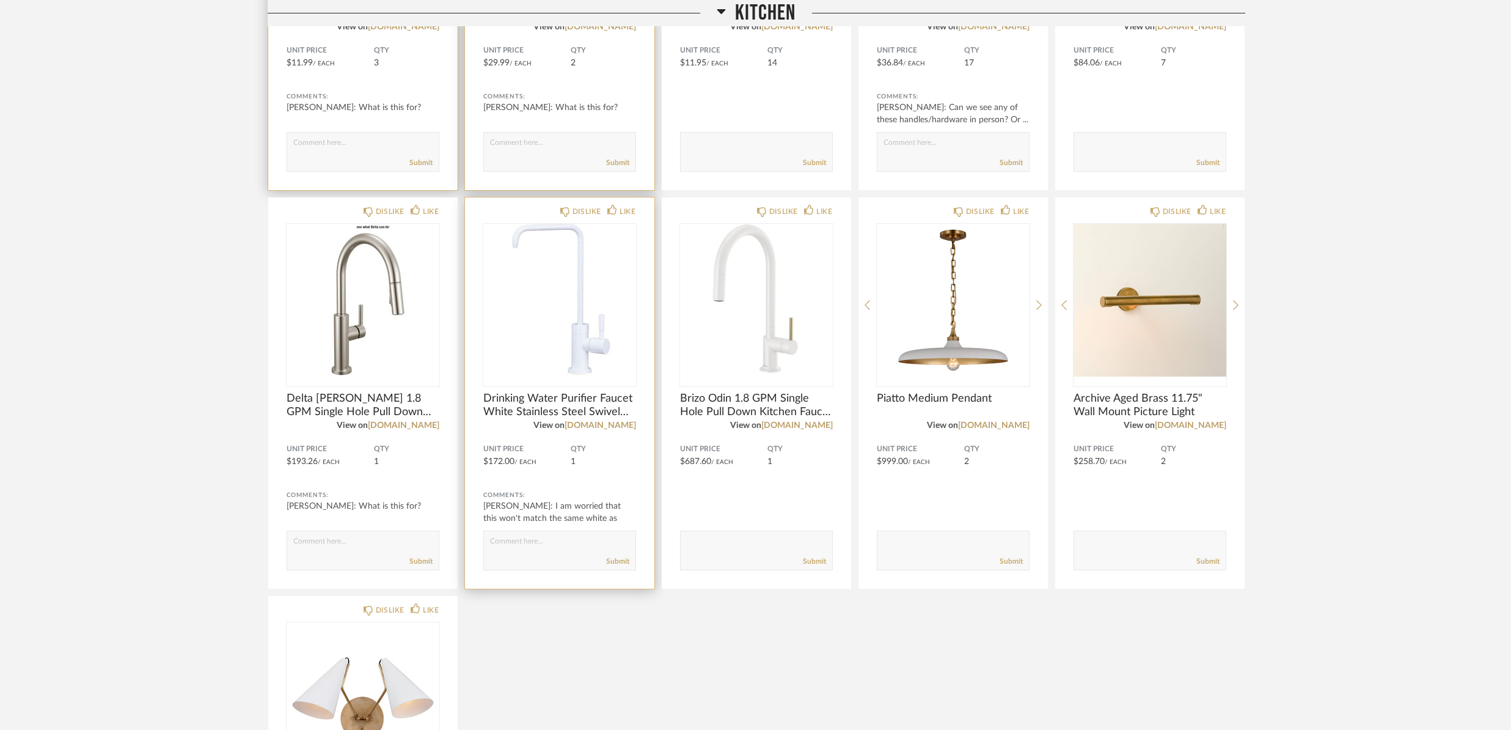
scroll to position [441, 0]
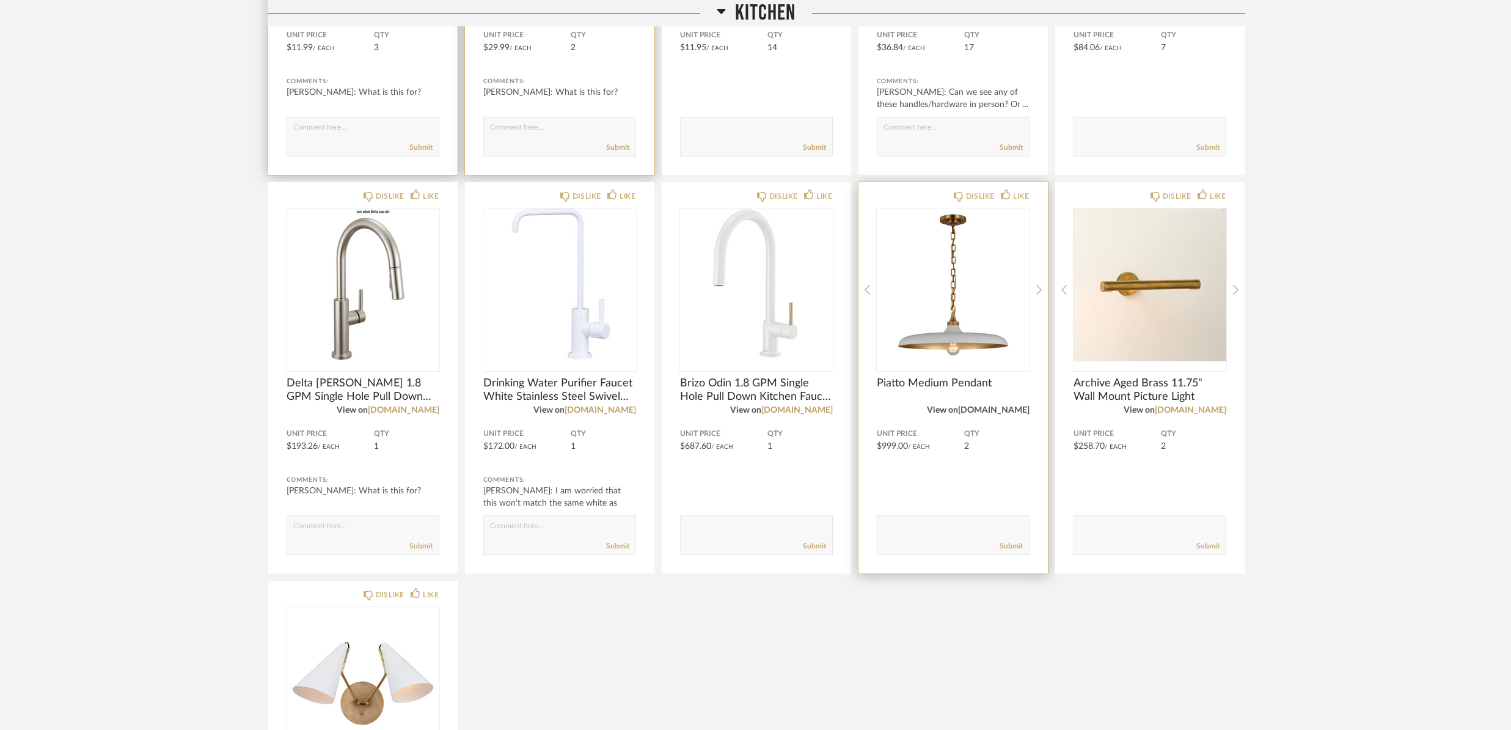
click at [1007, 407] on link "[DOMAIN_NAME]" at bounding box center [993, 410] width 71 height 9
click at [930, 525] on textarea at bounding box center [953, 529] width 152 height 16
click at [945, 531] on textarea at bounding box center [953, 529] width 152 height 16
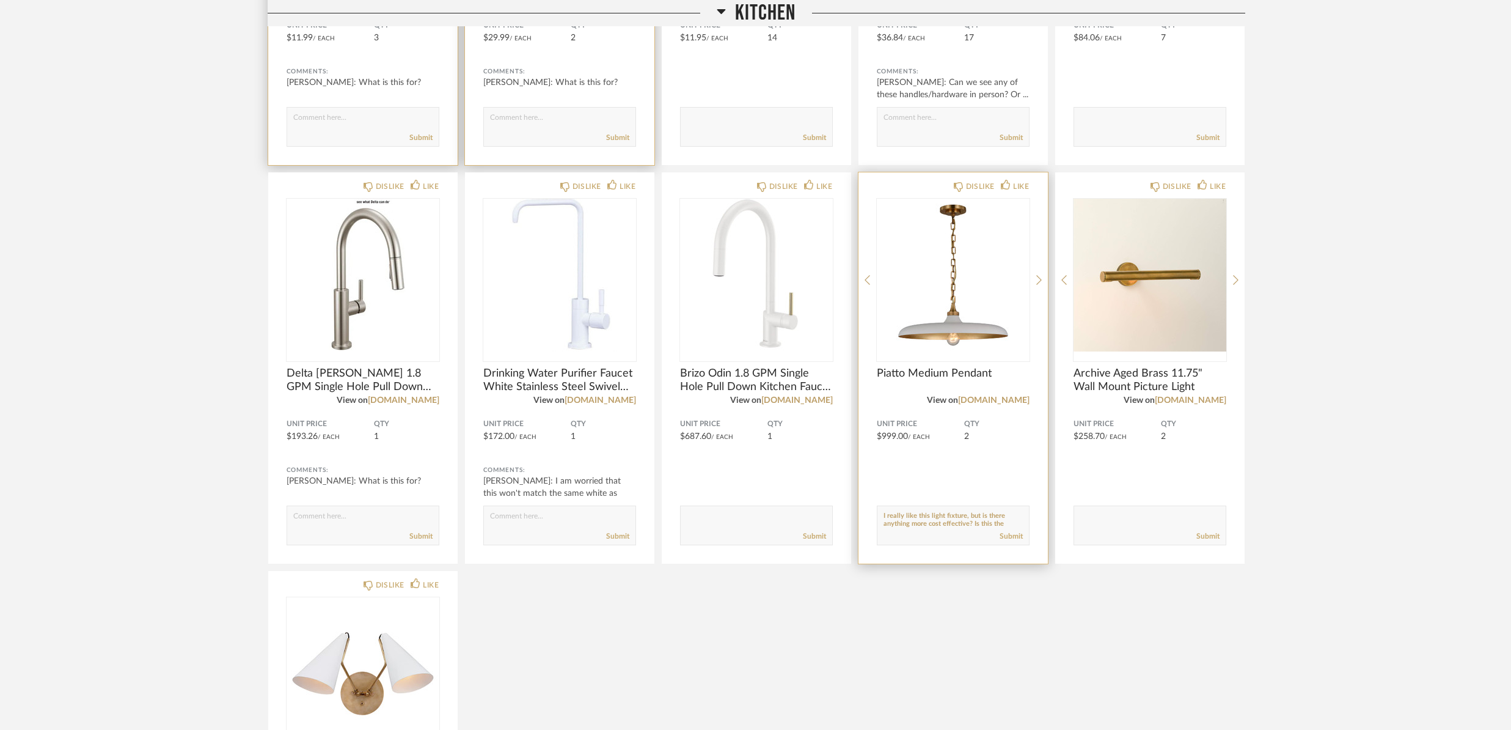
scroll to position [9, 0]
paste textarea "[URL][DOMAIN_NAME][PERSON_NAME][PERSON_NAME]"
type textarea "I really like this light fixture, but is there anything more cost effective? Is…"
click at [1014, 538] on link "Submit" at bounding box center [1011, 536] width 23 height 10
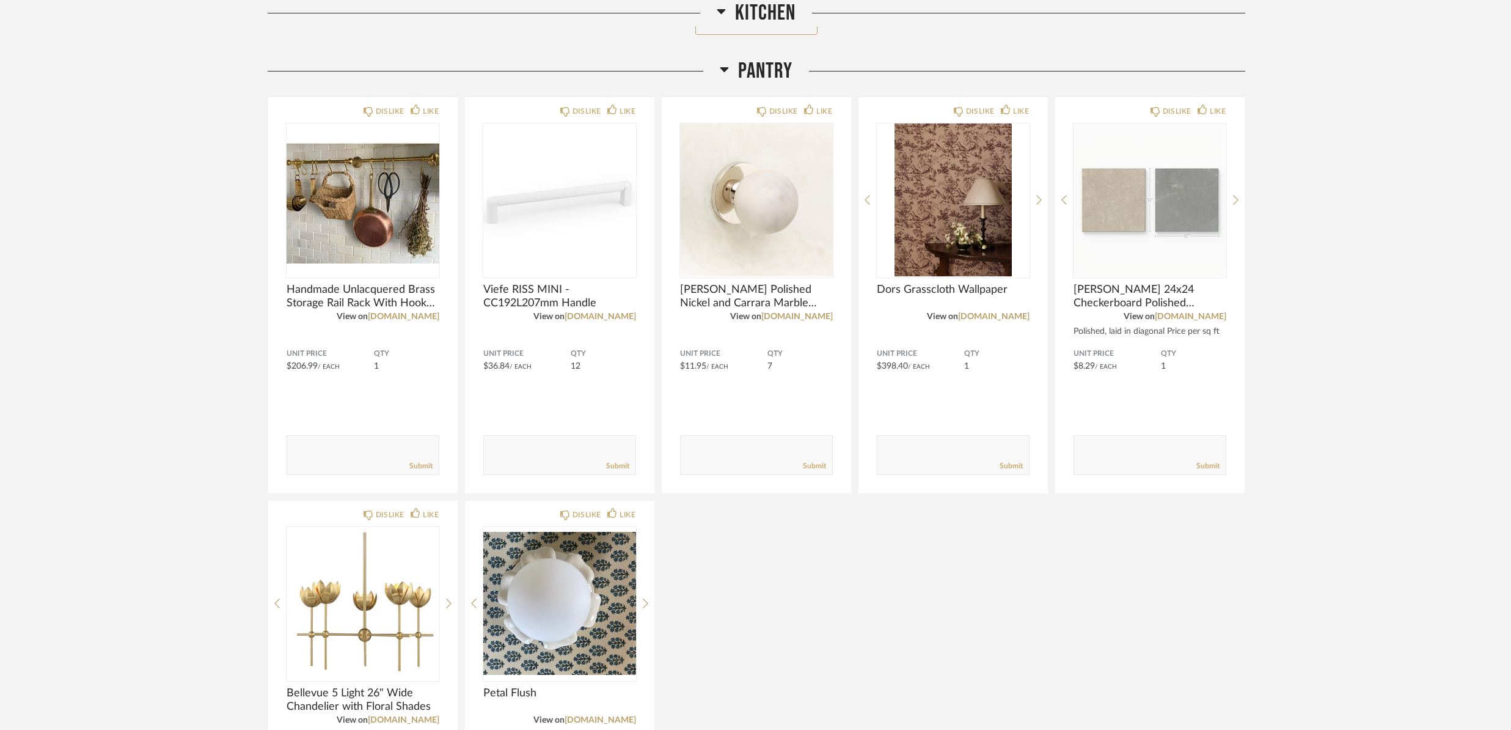
scroll to position [1422, 0]
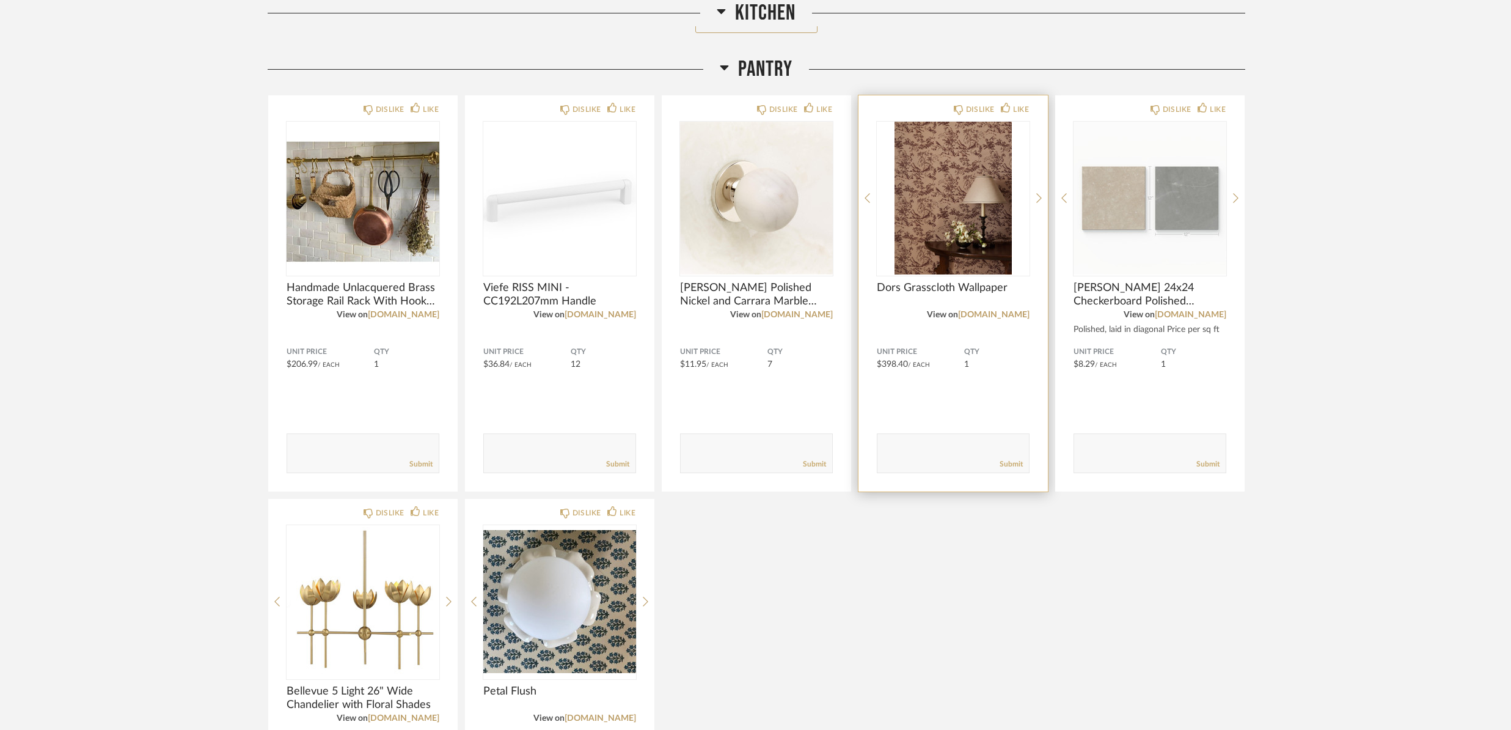
click at [953, 449] on textarea at bounding box center [953, 447] width 152 height 16
click at [991, 316] on link "[DOMAIN_NAME]" at bounding box center [993, 314] width 71 height 9
click at [937, 445] on textarea at bounding box center [953, 447] width 152 height 16
type textarea "Could I get a swatch of this?"
click at [1011, 467] on link "Submit" at bounding box center [1011, 464] width 23 height 10
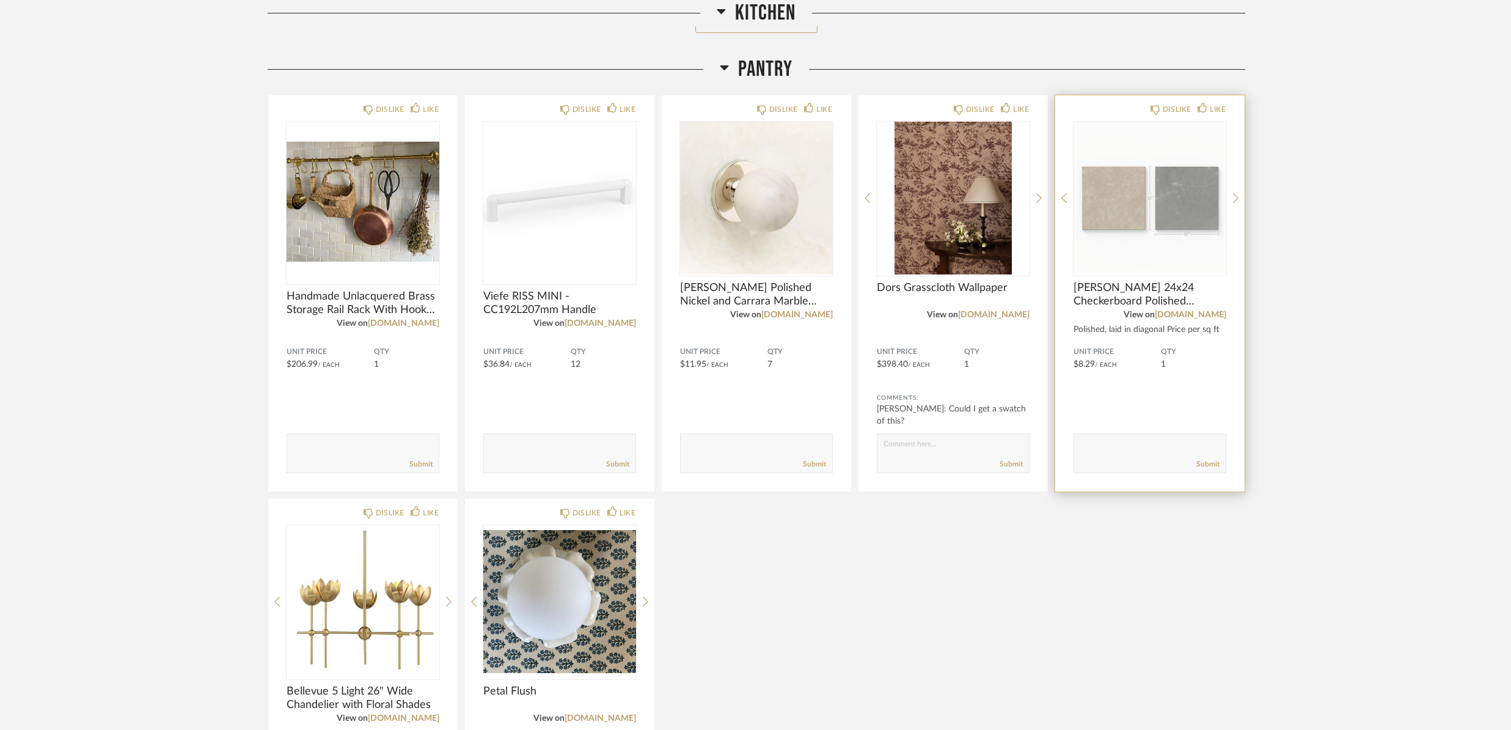
click at [1135, 448] on textarea at bounding box center [1150, 447] width 152 height 16
type textarea "Could I see these tiles first? Can I order just a few tiles?"
click at [1213, 464] on link "Submit" at bounding box center [1207, 464] width 23 height 10
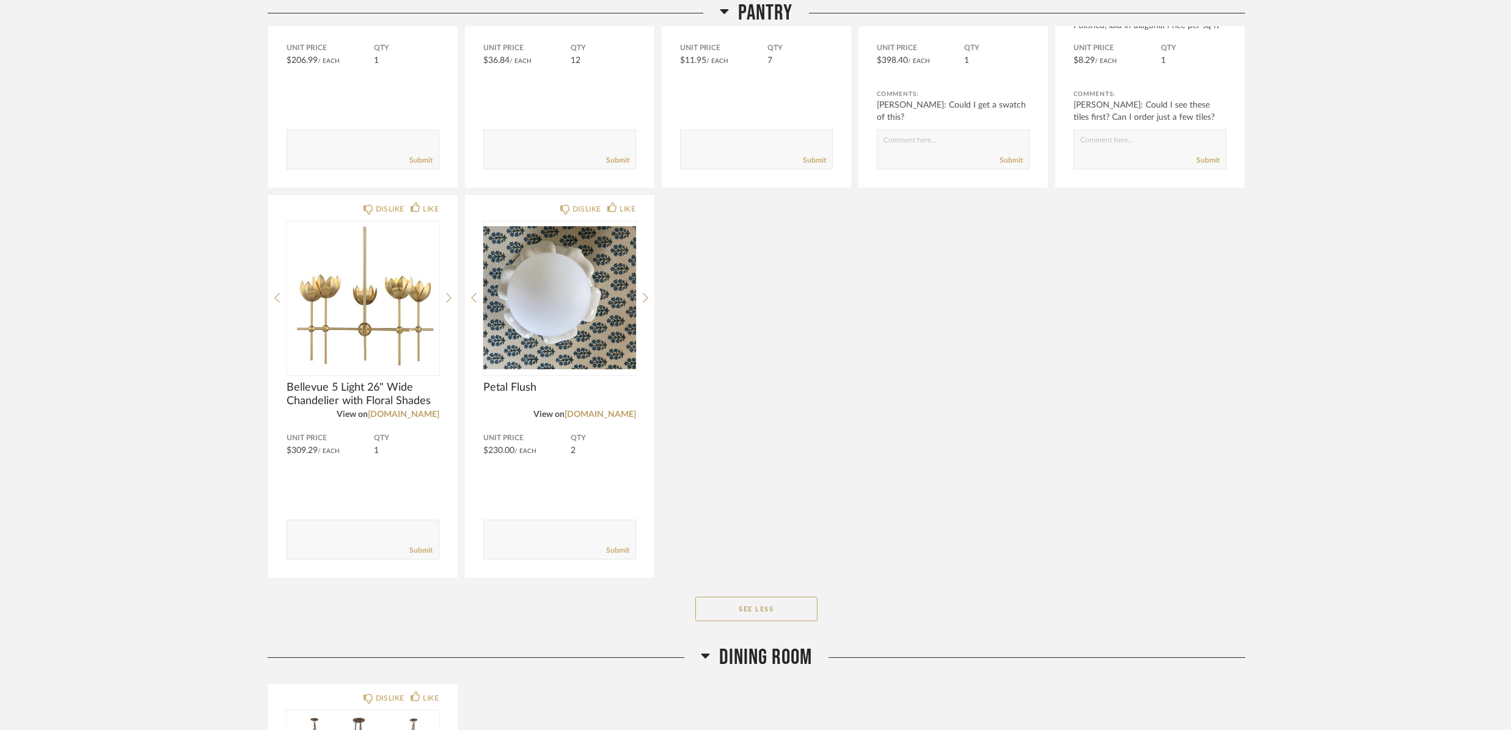
scroll to position [1733, 0]
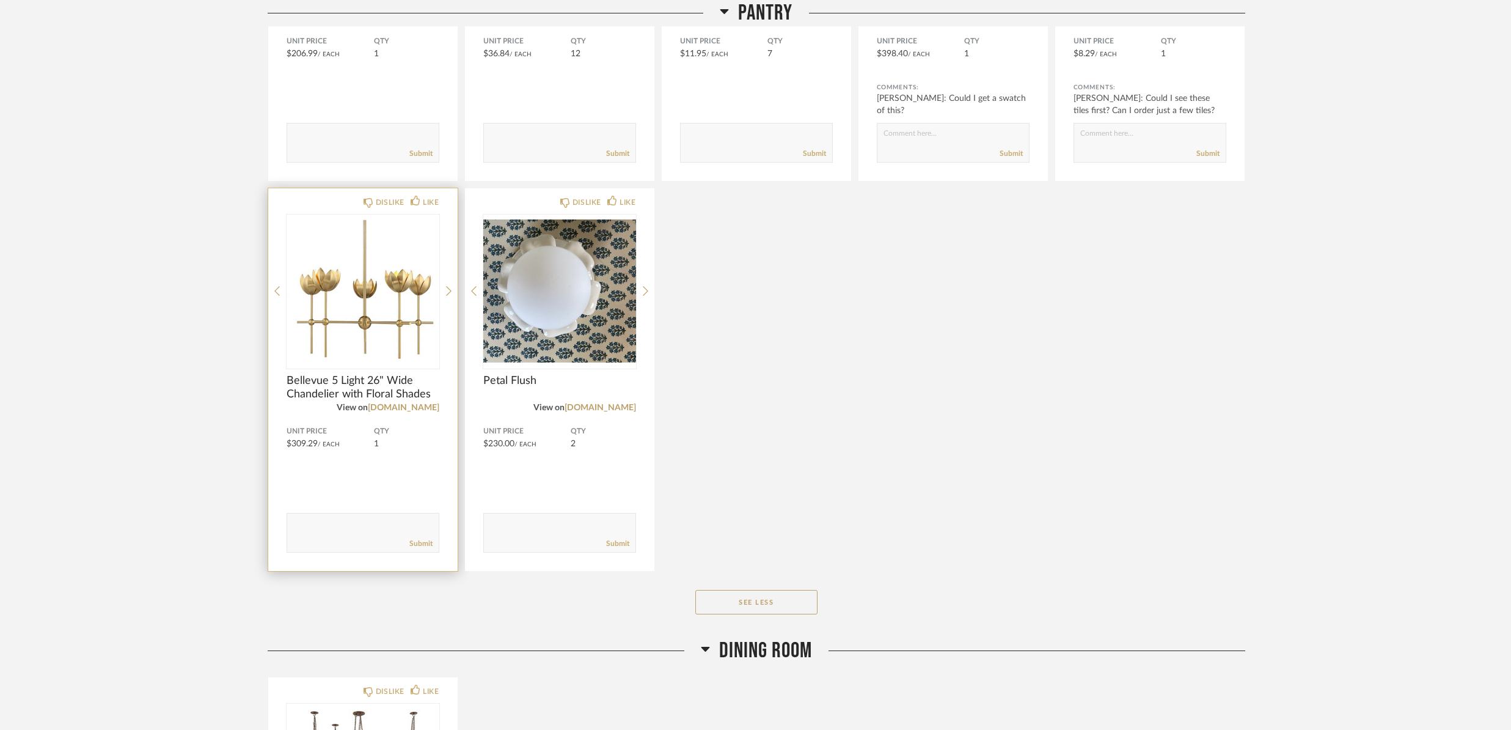
click at [389, 525] on textarea at bounding box center [363, 527] width 152 height 16
type textarea "I love this light fixture, but [PERSON_NAME] and I are debating whether the exi…"
click at [419, 542] on link "Submit" at bounding box center [420, 543] width 23 height 10
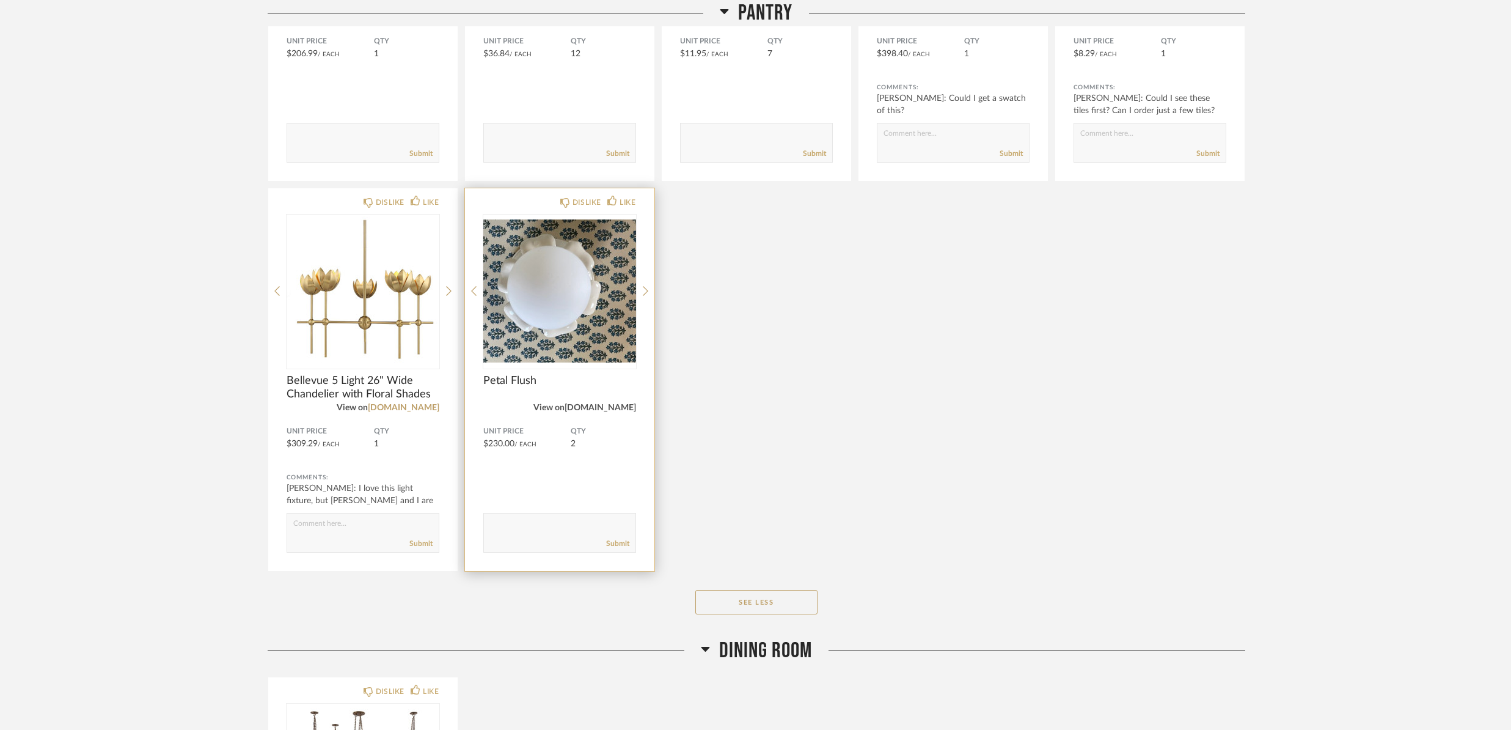
click at [596, 408] on link "[DOMAIN_NAME]" at bounding box center [600, 407] width 71 height 9
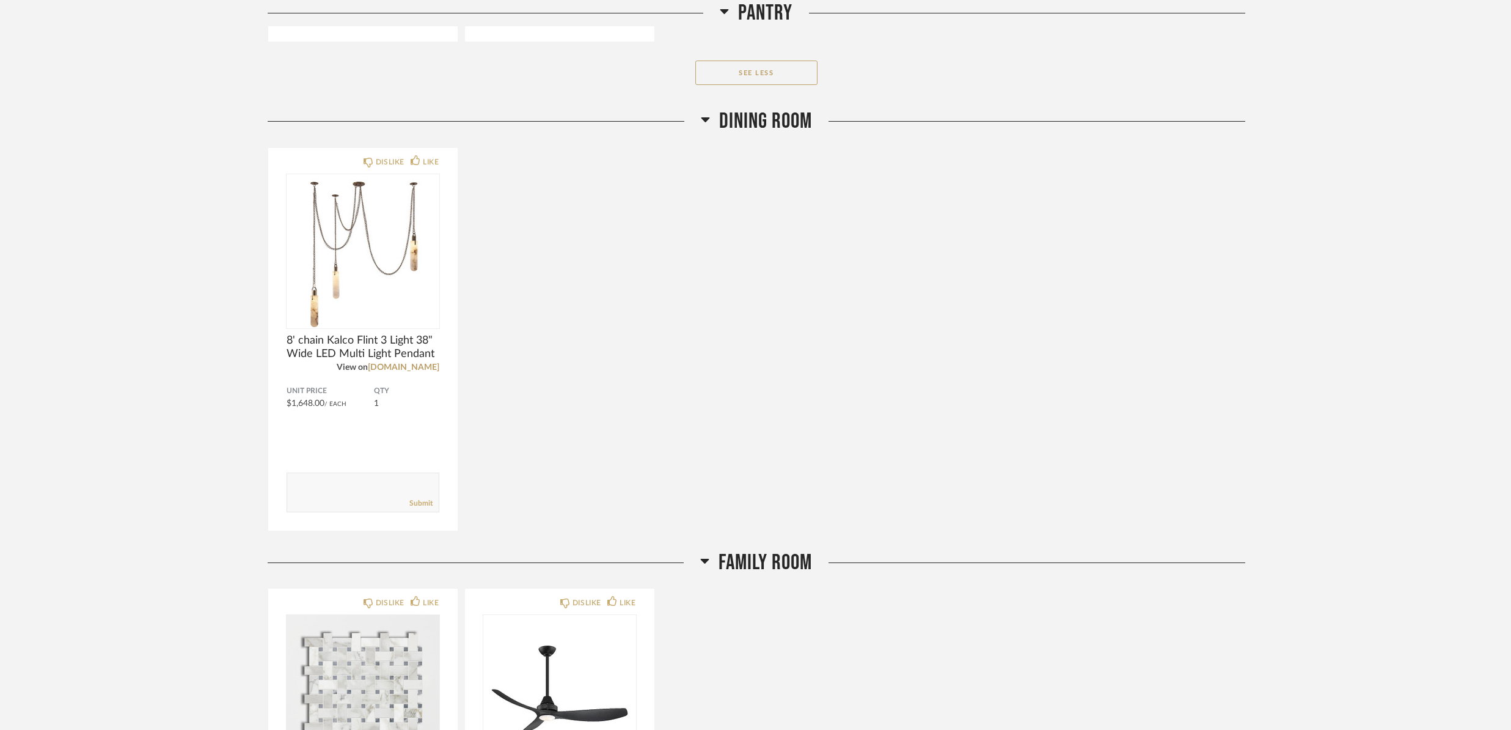
scroll to position [2269, 0]
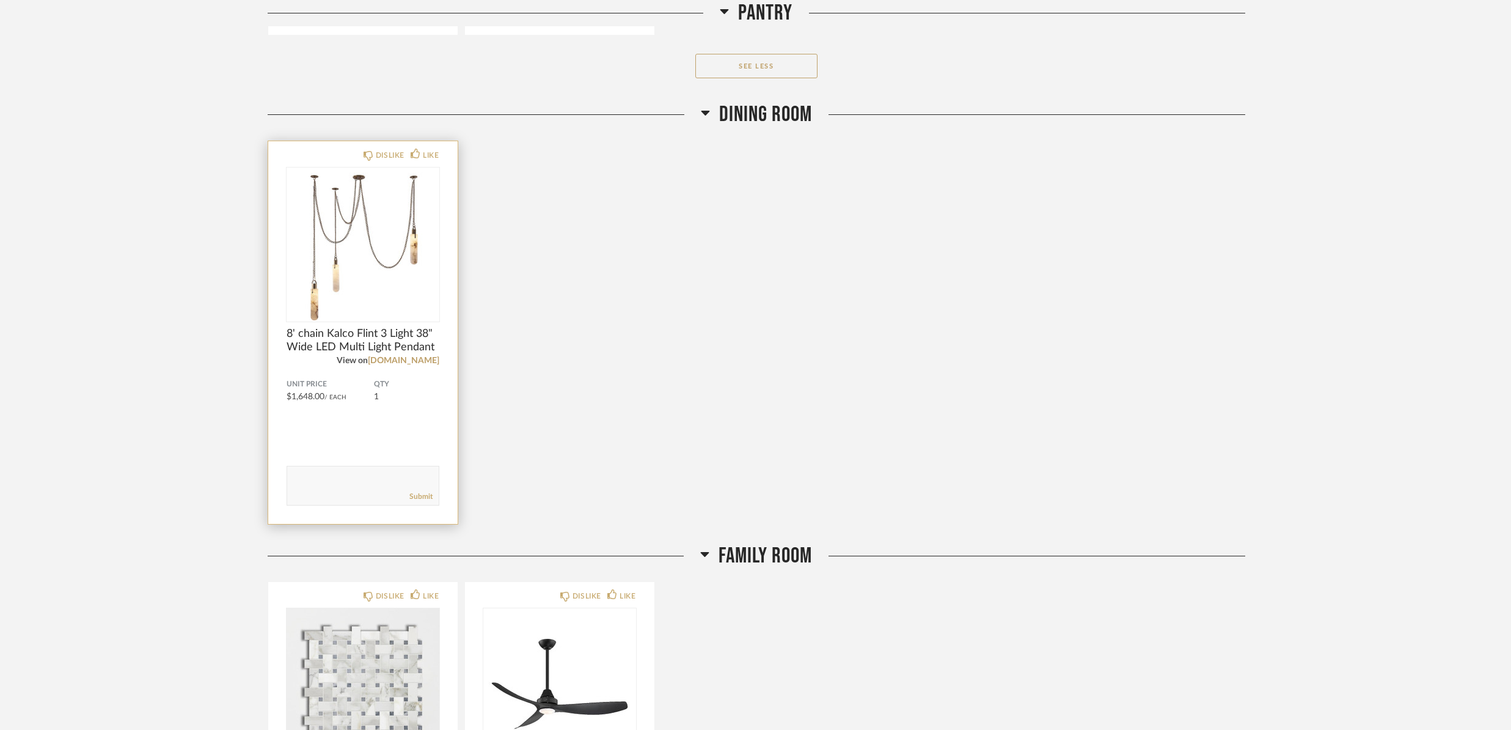
click at [367, 486] on textarea at bounding box center [363, 480] width 152 height 16
type textarea "I'm a little unsure about this fixture... is there anything at [PERSON_NAME] or…"
click at [428, 498] on link "Submit" at bounding box center [420, 496] width 23 height 10
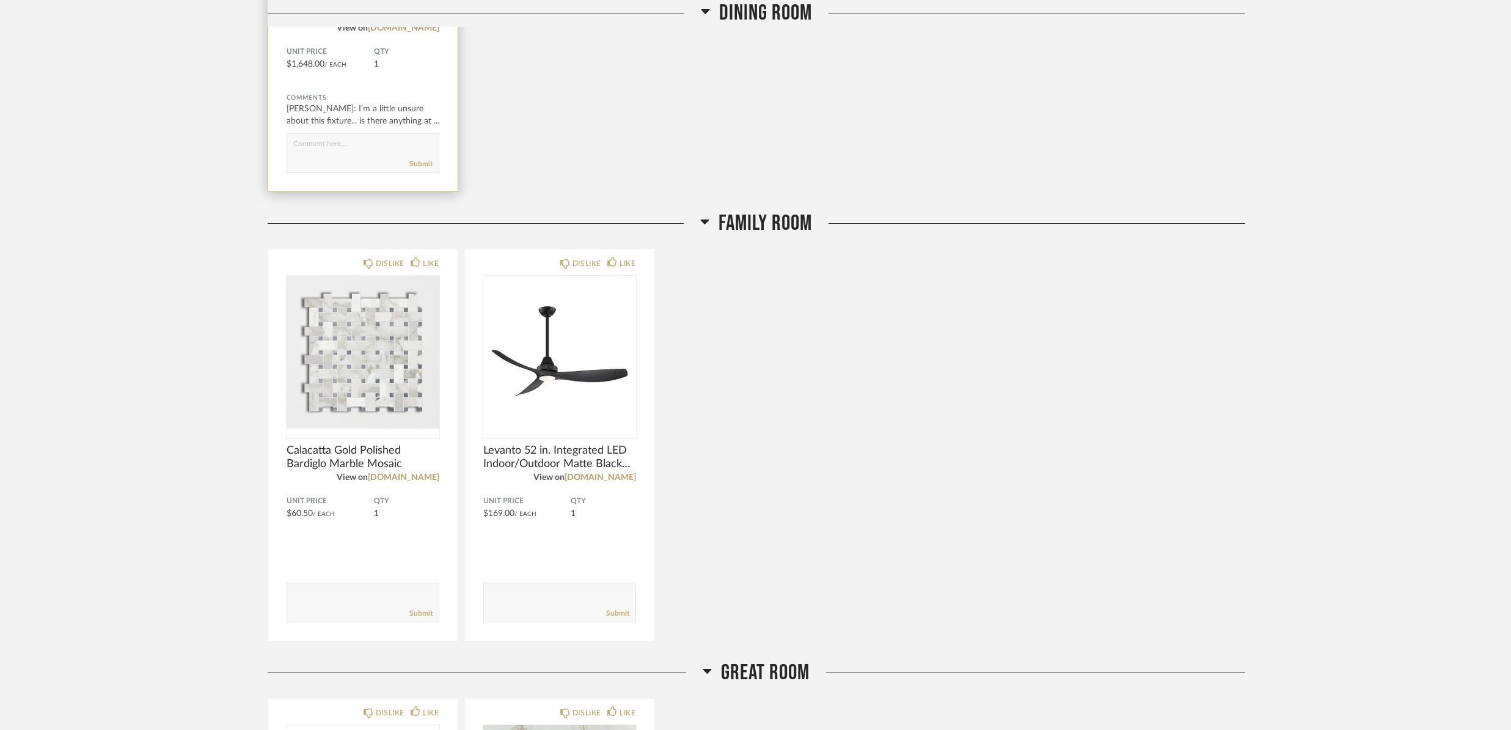
scroll to position [2608, 0]
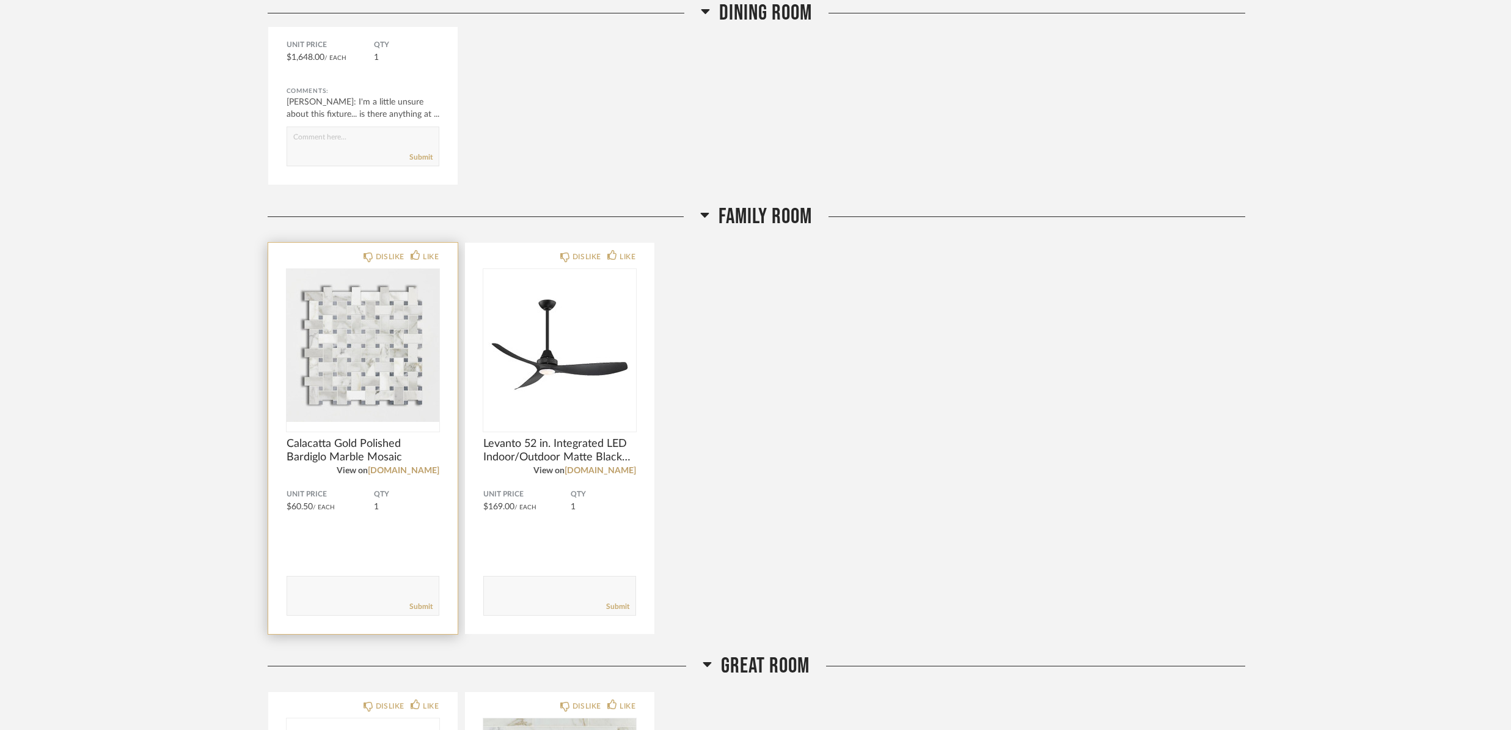
click at [376, 580] on form "Submit" at bounding box center [363, 596] width 153 height 40
click at [361, 592] on textarea at bounding box center [363, 590] width 152 height 16
type textarea "Is it possible to order a swatch sampler?"
click at [420, 608] on link "Submit" at bounding box center [420, 606] width 23 height 10
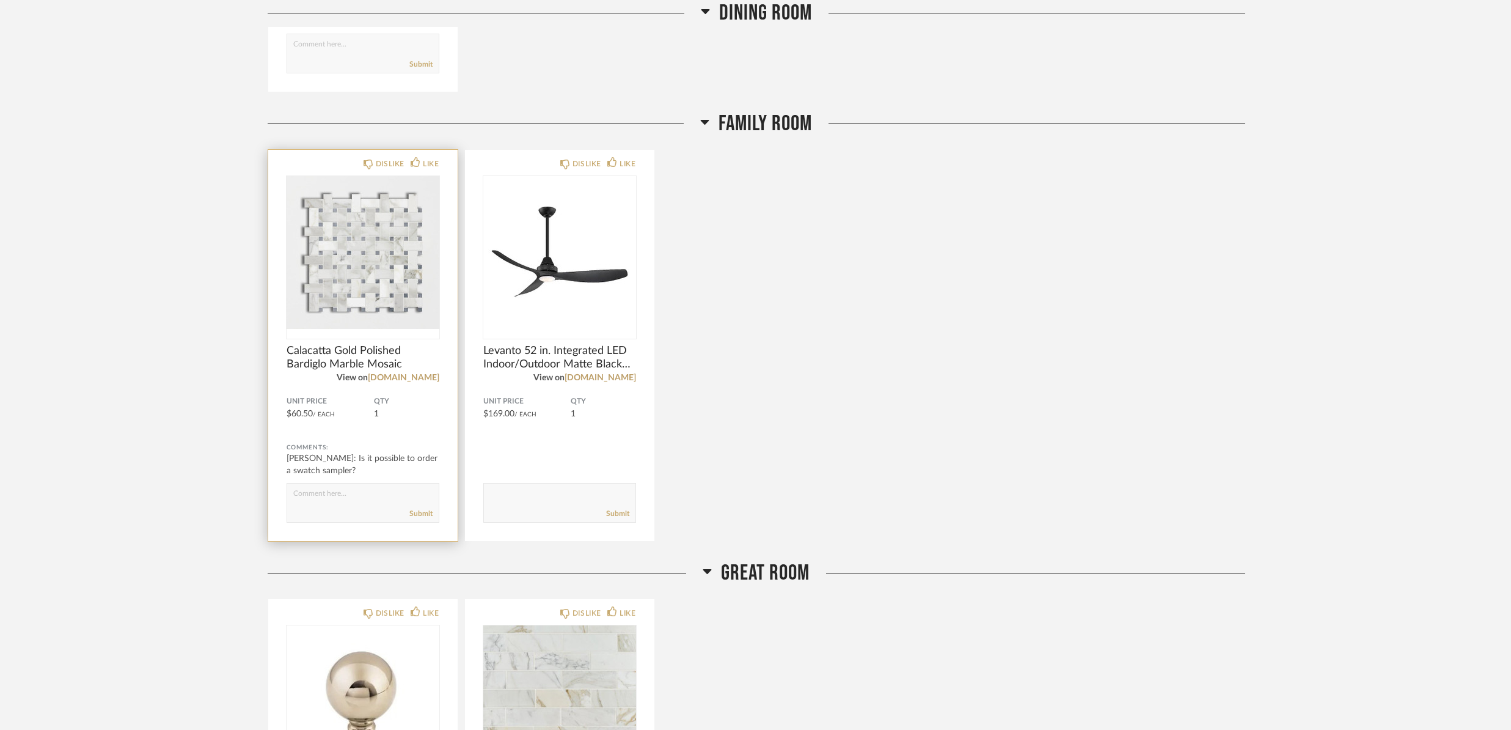
scroll to position [2700, 0]
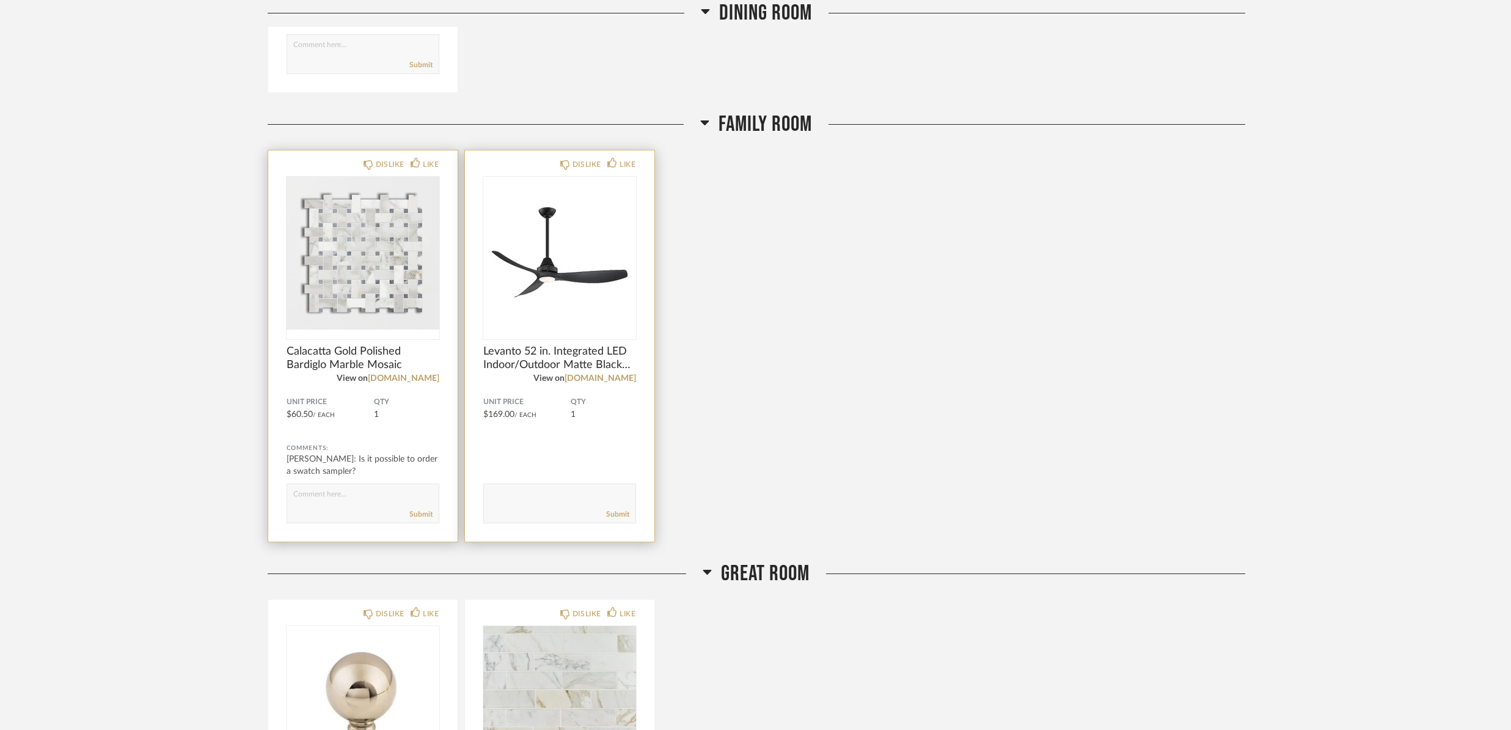
click at [571, 499] on textarea at bounding box center [560, 497] width 152 height 16
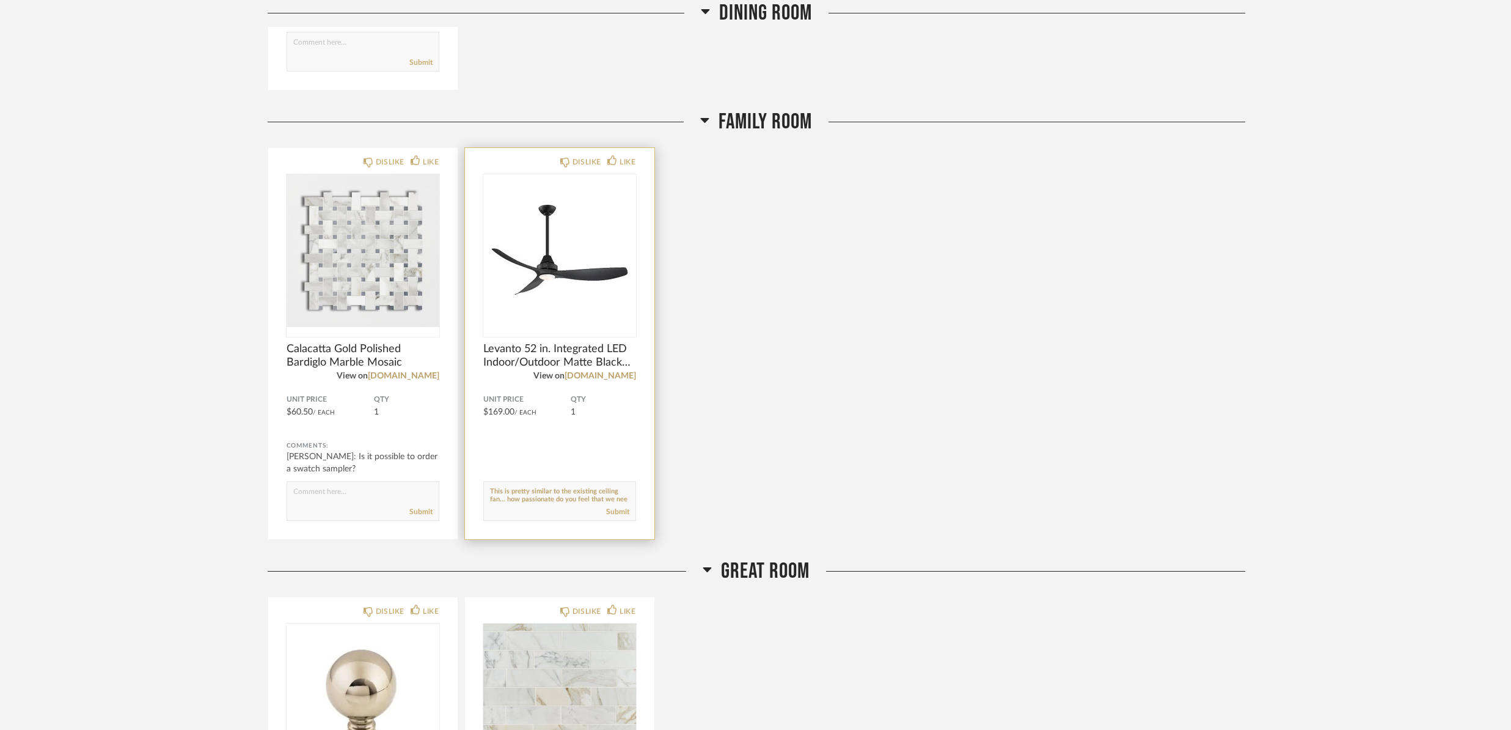
scroll to position [8, 0]
type textarea "This is pretty similar to the existing ceiling fan... how passionate do you fee…"
click at [623, 514] on link "Submit" at bounding box center [617, 512] width 23 height 10
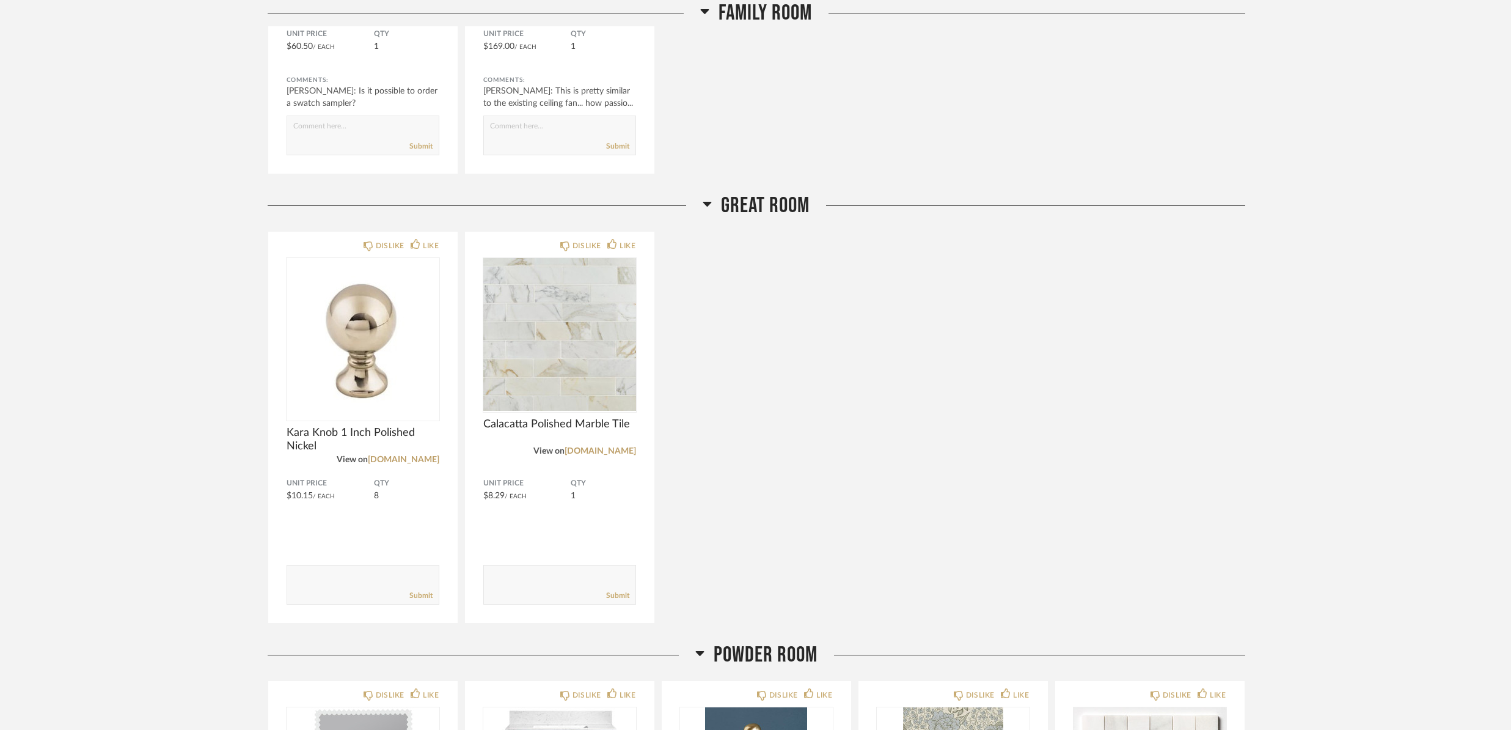
scroll to position [3103, 0]
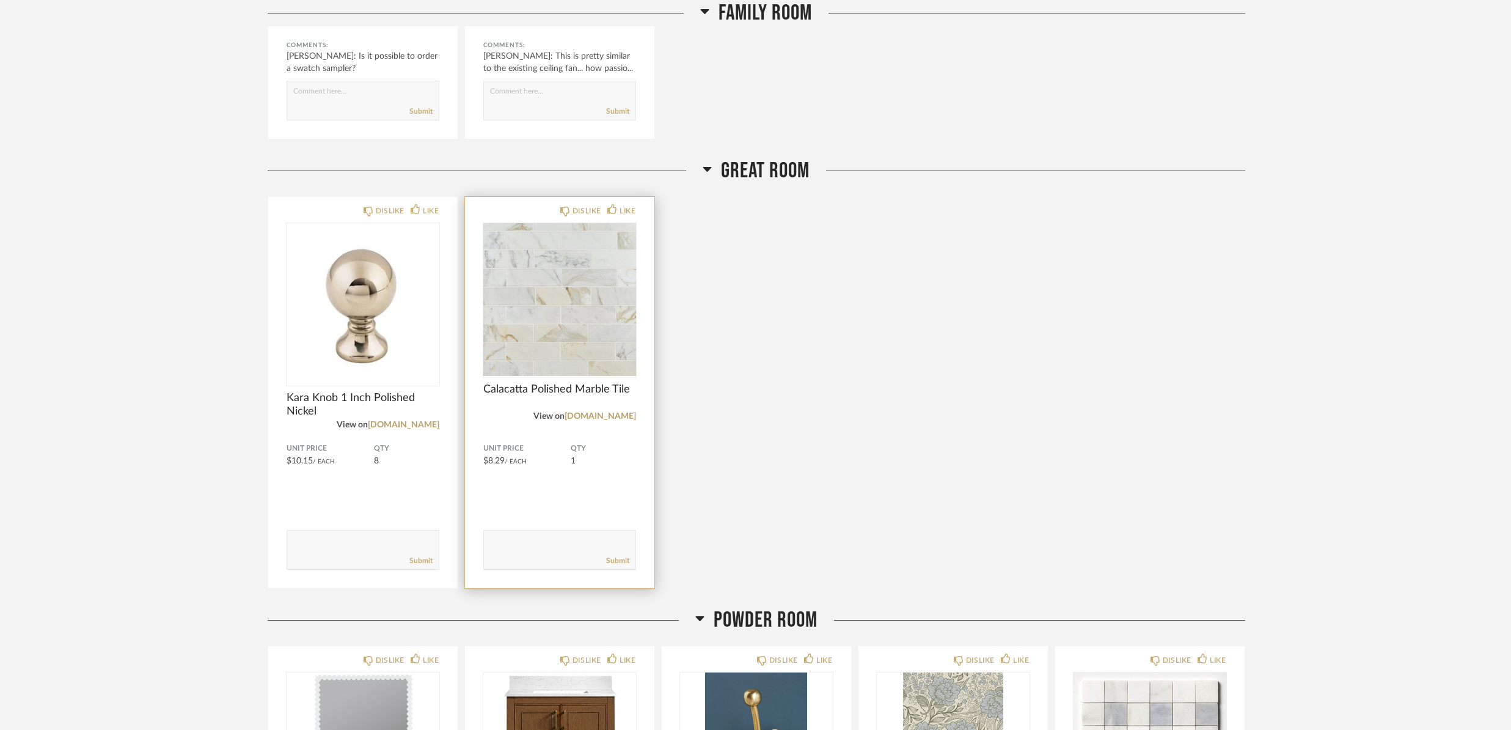
click at [518, 530] on form "Submit" at bounding box center [559, 550] width 153 height 40
click at [532, 546] on textarea at bounding box center [560, 544] width 152 height 16
type textarea "Is it possible to order a sample?"
click at [620, 563] on link "Submit" at bounding box center [617, 560] width 23 height 10
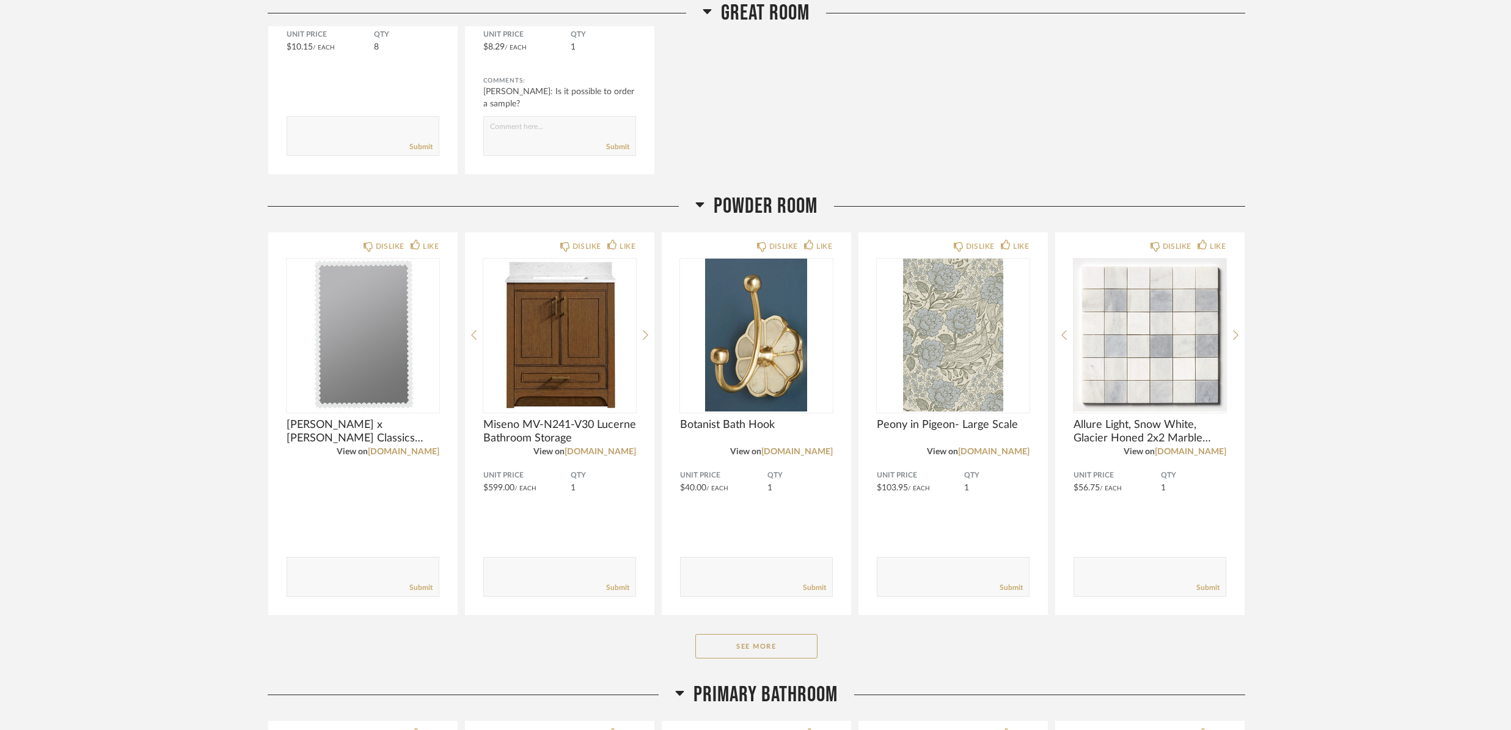
scroll to position [3519, 0]
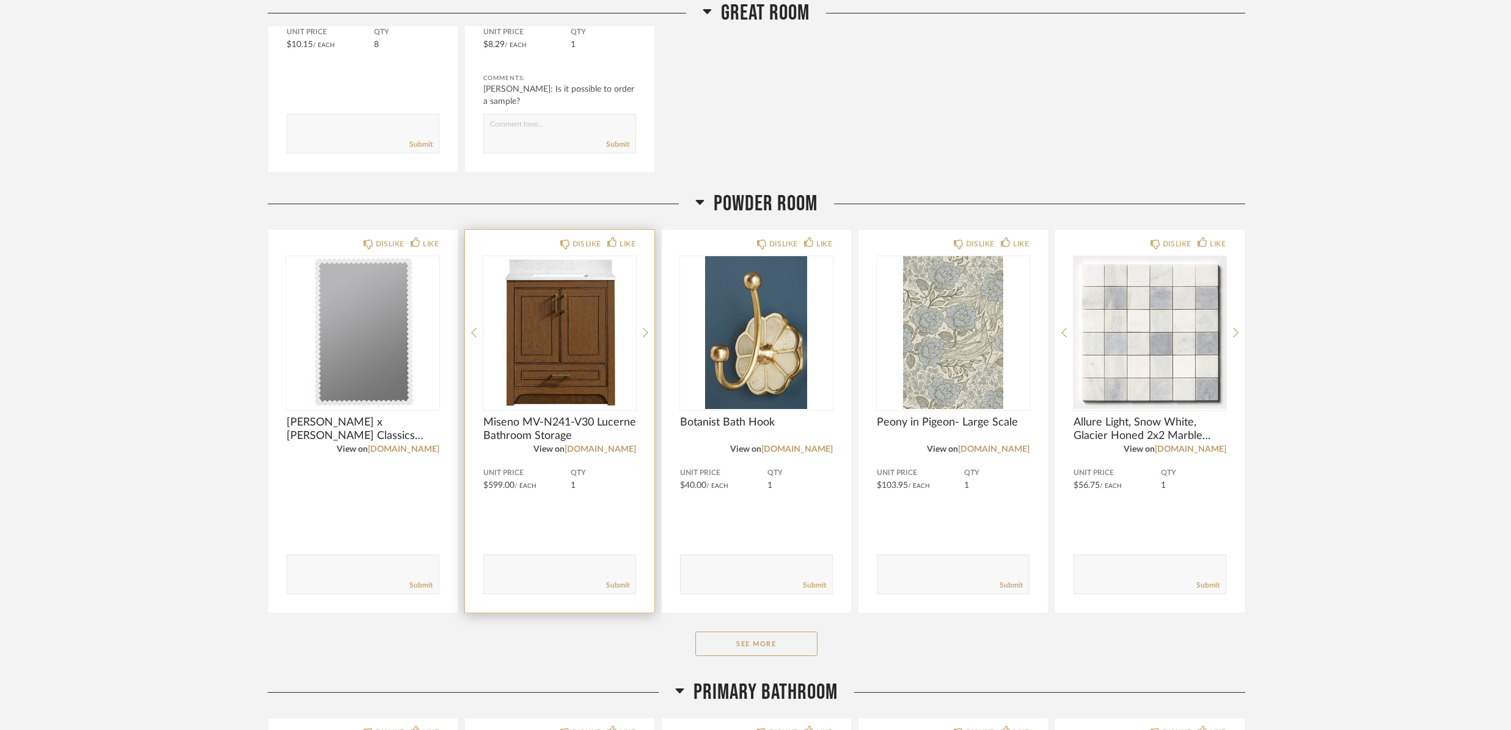
click at [518, 565] on textarea at bounding box center [560, 568] width 152 height 16
click at [614, 450] on link "[DOMAIN_NAME]" at bounding box center [600, 449] width 71 height 9
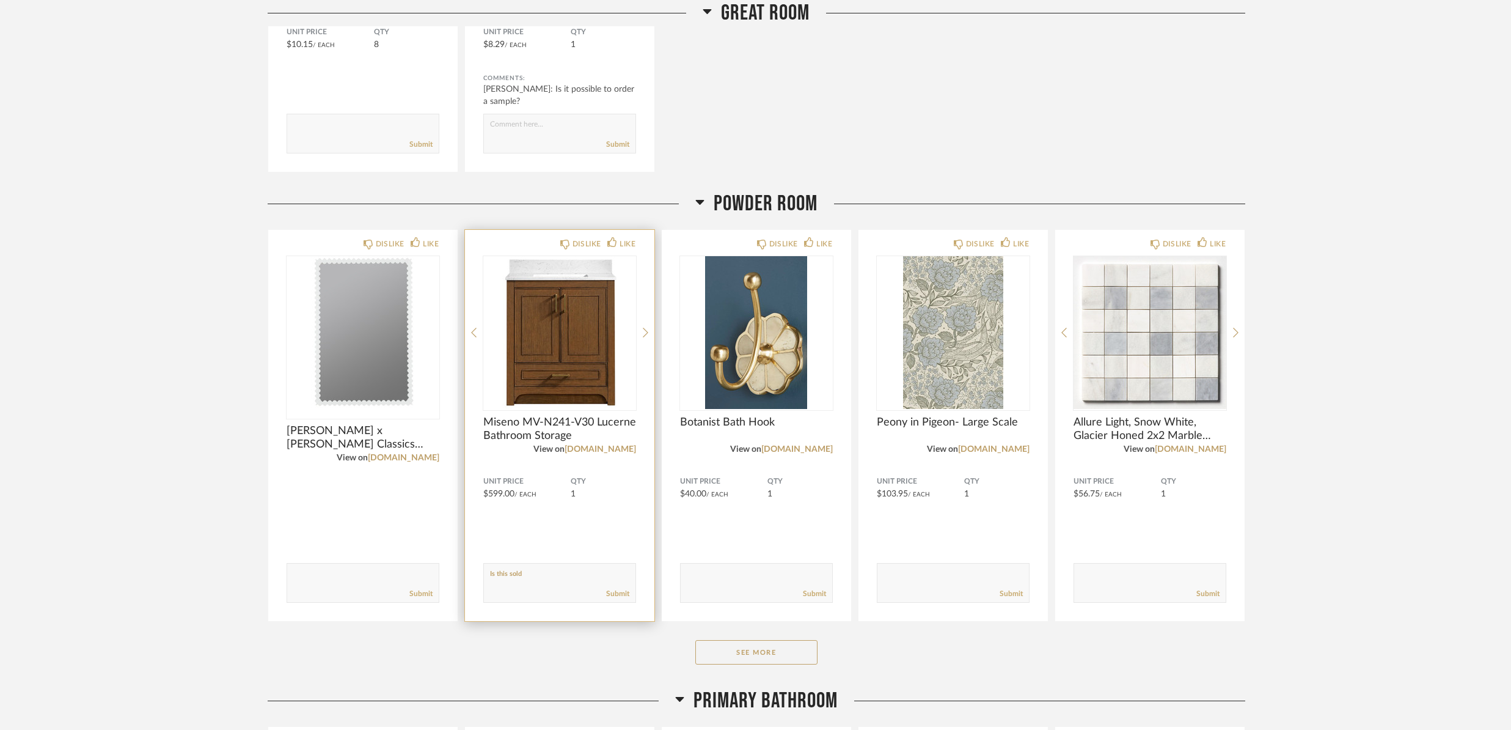
click at [539, 566] on form "Submit" at bounding box center [559, 583] width 153 height 40
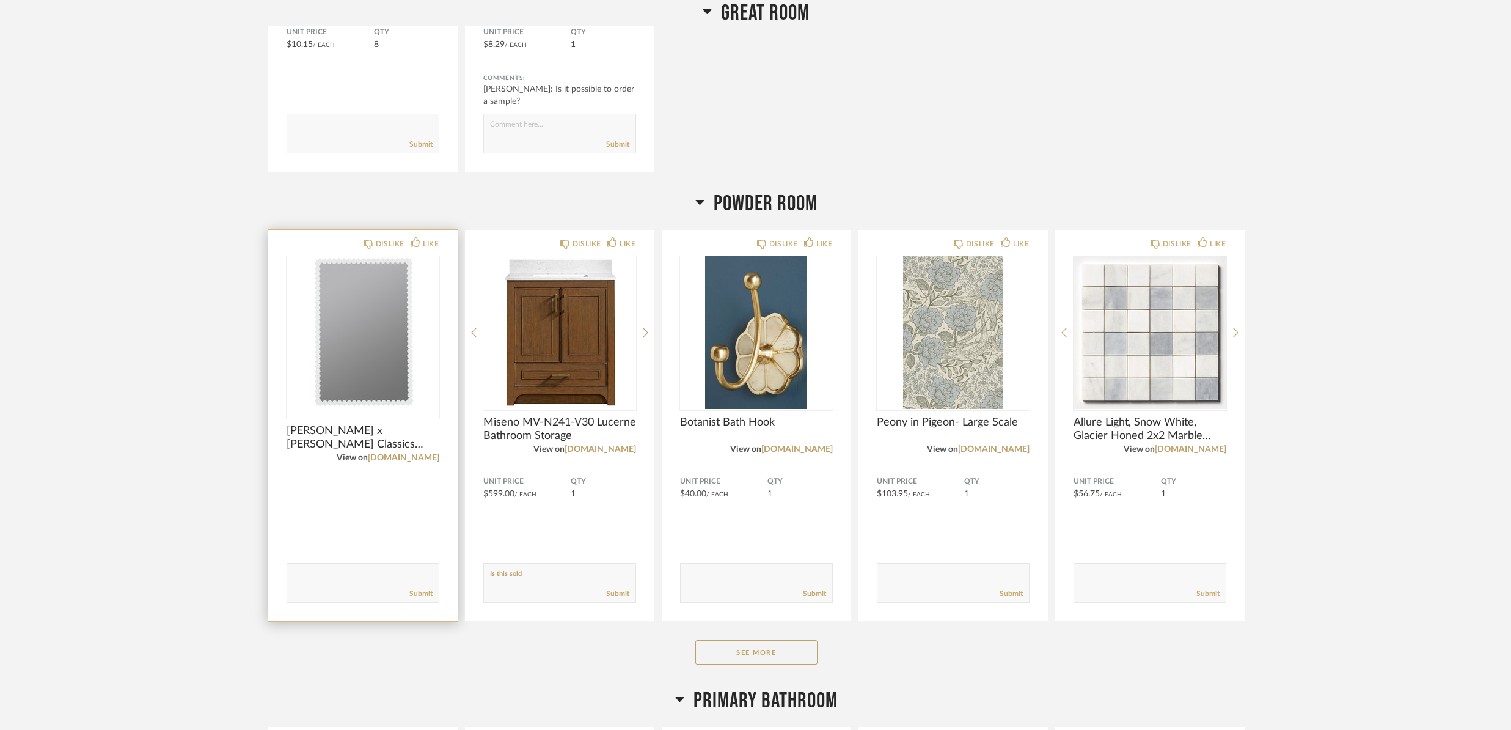
drag, startPoint x: 552, startPoint y: 577, endPoint x: 452, endPoint y: 566, distance: 100.9
click at [452, 566] on div "DISLIKE LIKE [PERSON_NAME] x [PERSON_NAME] Classics Ryder Mirror View on [DOMAI…" at bounding box center [757, 425] width 978 height 392
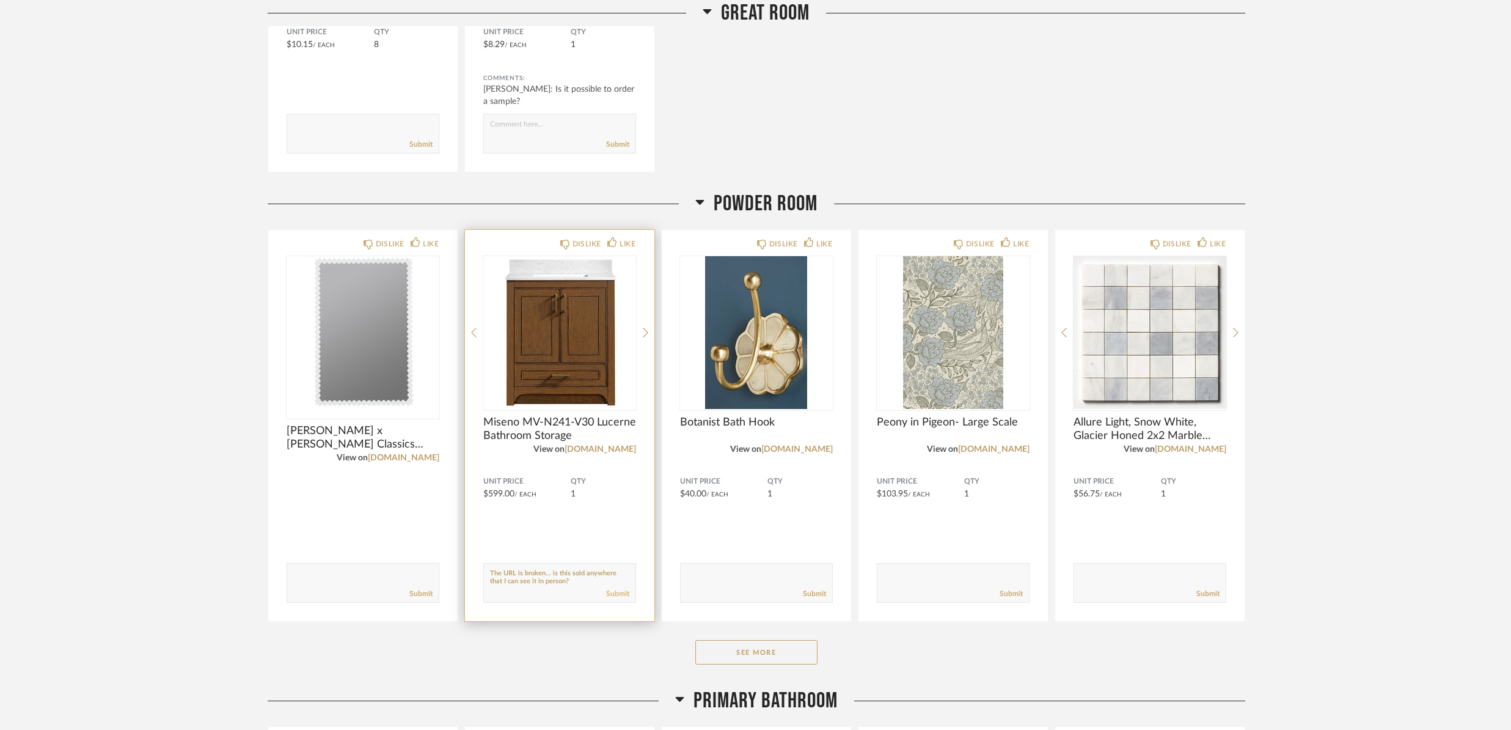
type textarea "The URL is broken... is this sold anywhere that I can see it in person?"
click at [615, 590] on link "Submit" at bounding box center [617, 593] width 23 height 10
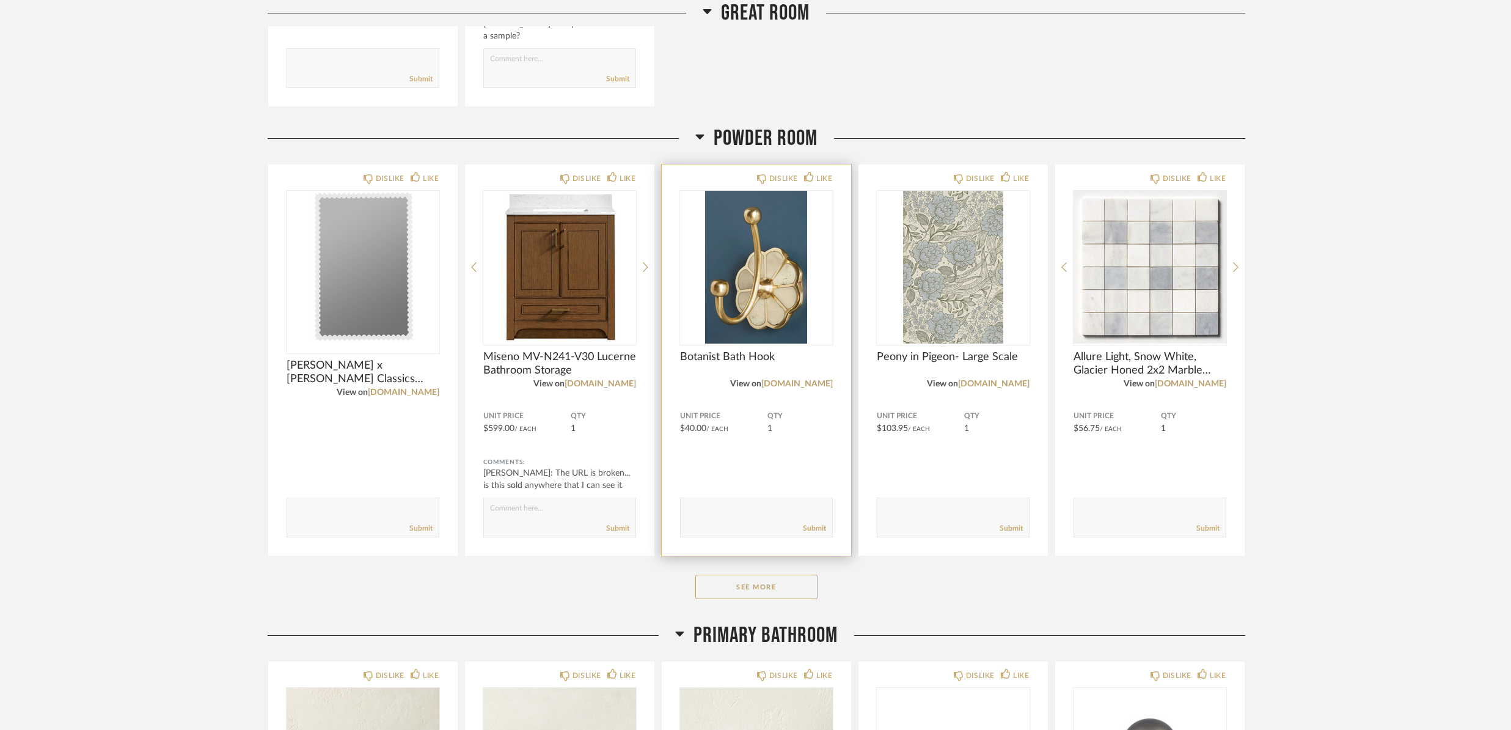
scroll to position [3585, 0]
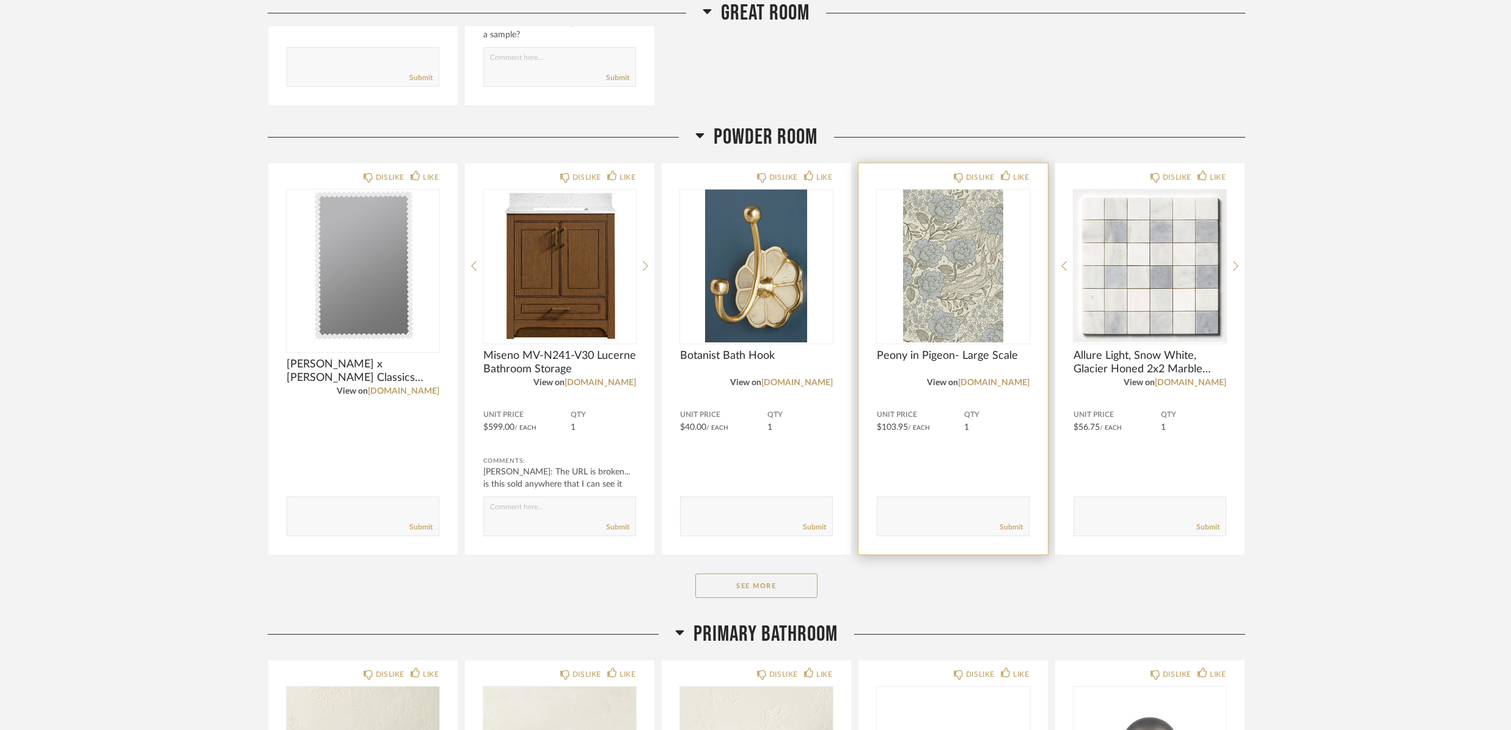
click at [926, 508] on textarea at bounding box center [953, 510] width 152 height 16
type textarea "Is it possible to get a sample?"
click at [1015, 529] on link "Submit" at bounding box center [1011, 527] width 23 height 10
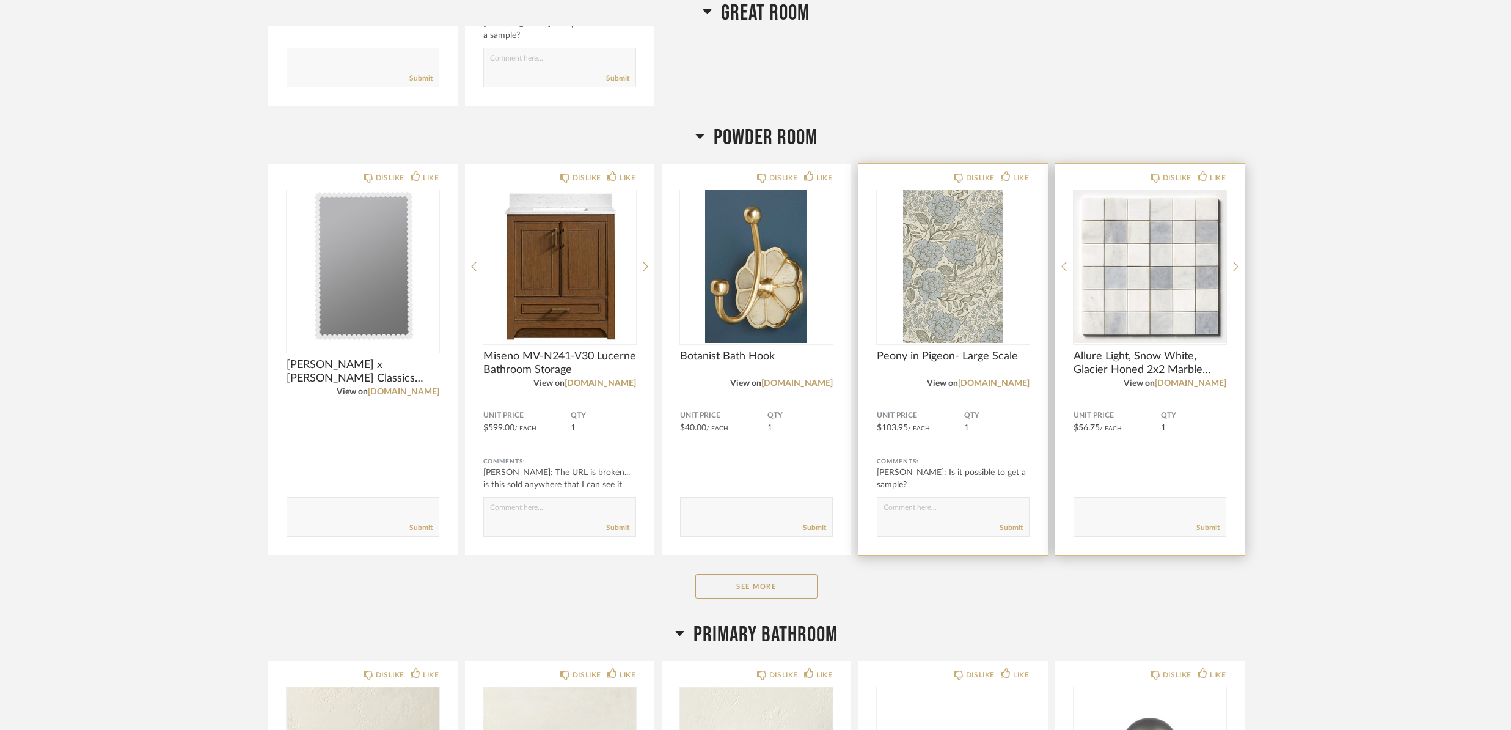
click at [1147, 511] on textarea at bounding box center [1150, 511] width 152 height 16
type textarea "Is it possible to order a sample?"
click at [1212, 525] on link "Submit" at bounding box center [1207, 527] width 23 height 10
click at [805, 586] on button "See More" at bounding box center [756, 586] width 122 height 24
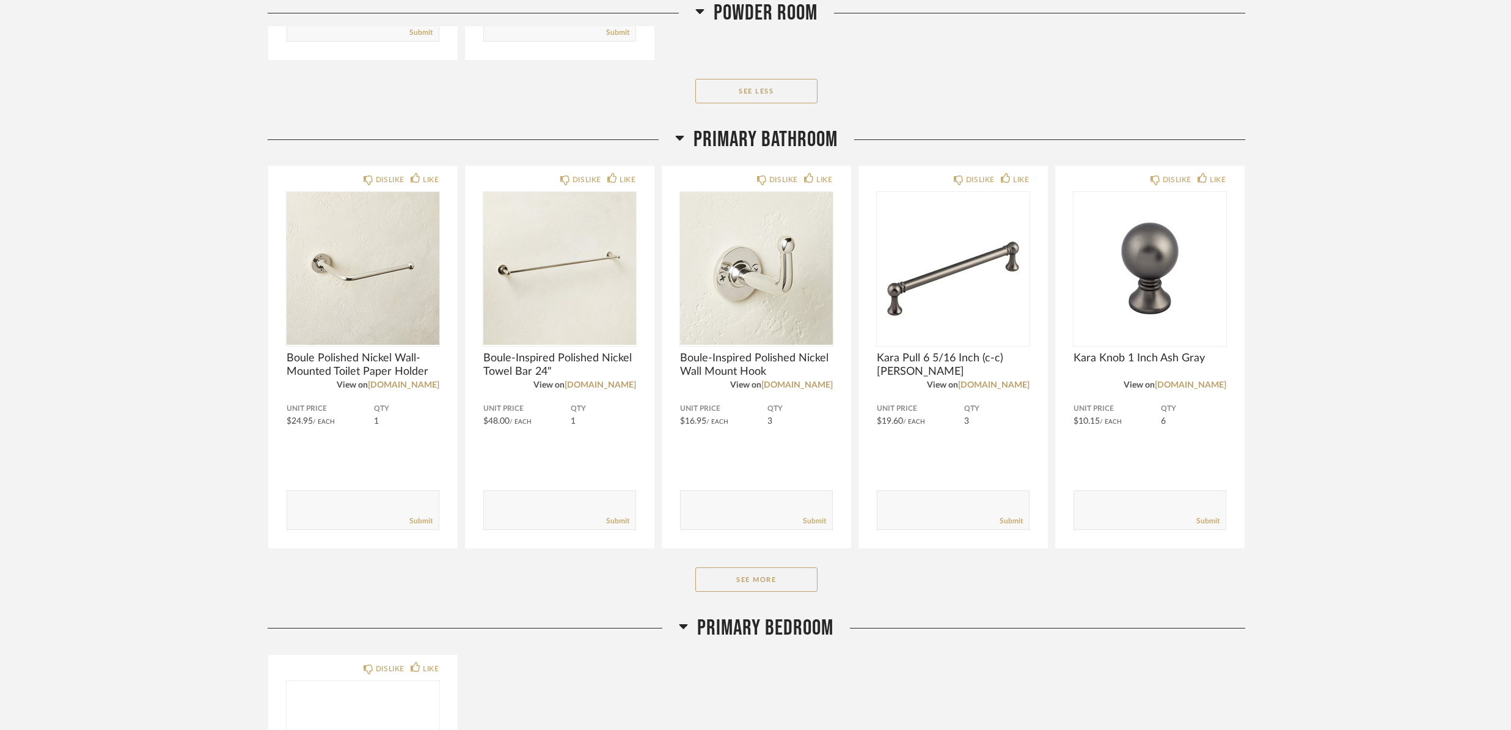
scroll to position [4468, 0]
click at [731, 579] on button "See More" at bounding box center [756, 580] width 122 height 24
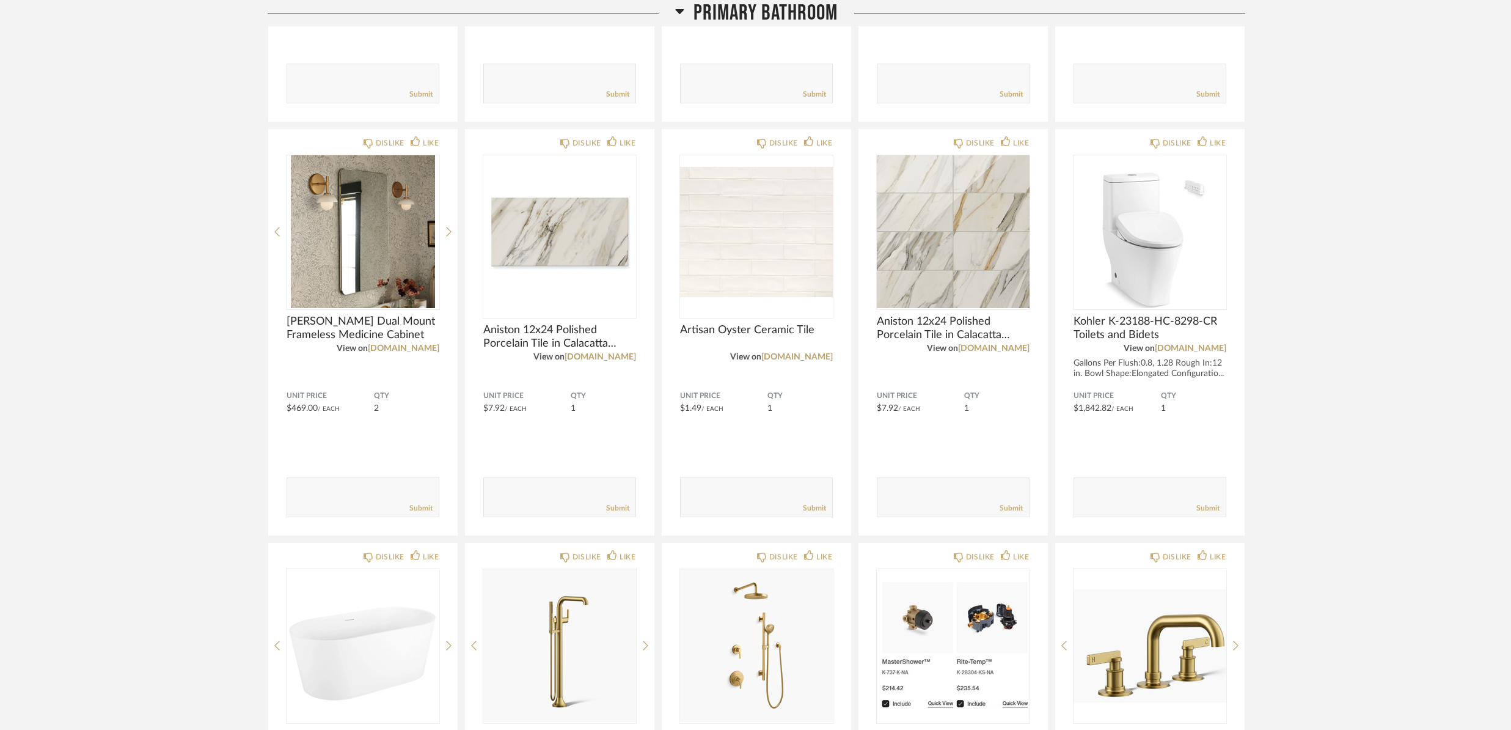
scroll to position [4903, 0]
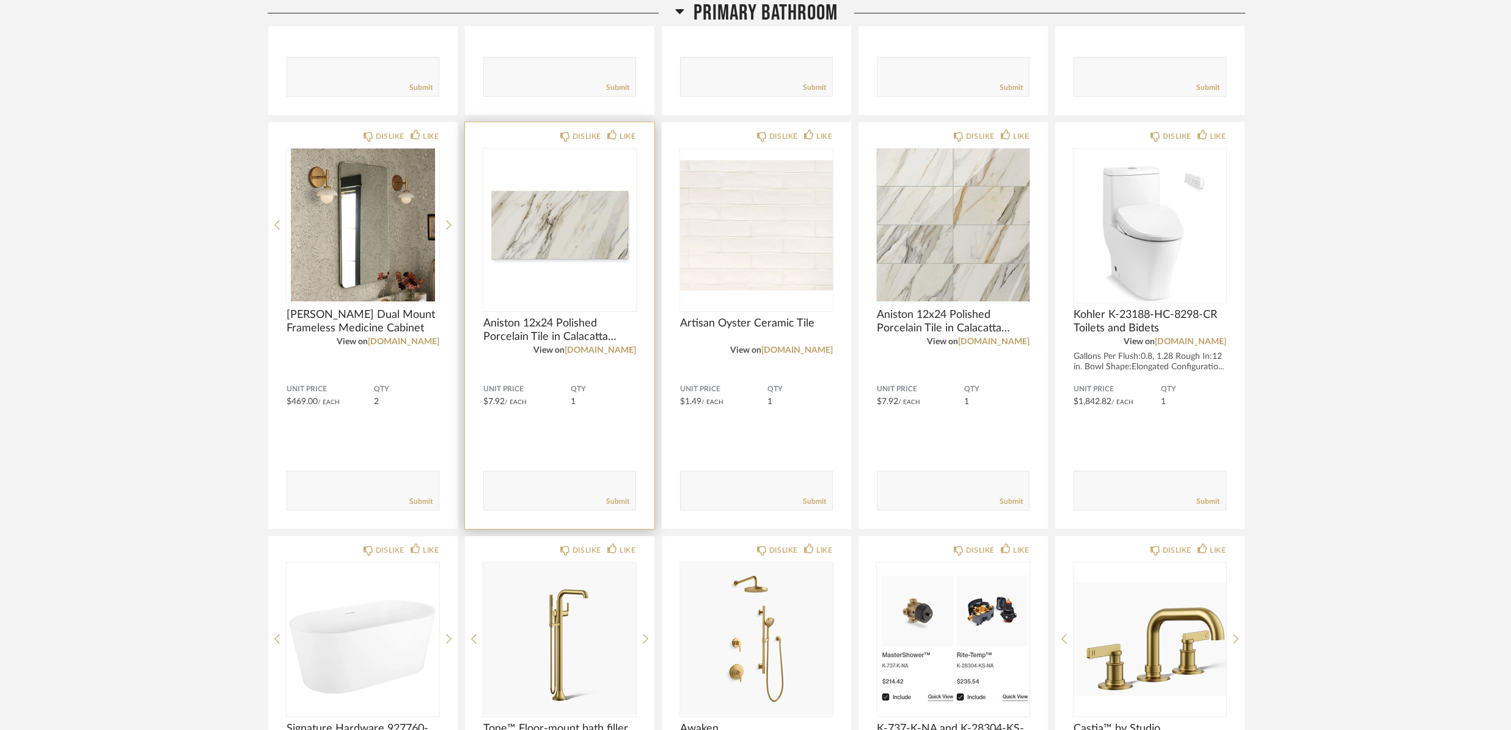
click at [525, 484] on textarea at bounding box center [560, 485] width 152 height 16
type textarea "Can we order a sample?"
click at [625, 502] on link "Submit" at bounding box center [617, 501] width 23 height 10
click at [781, 488] on textarea at bounding box center [757, 485] width 152 height 16
click at [749, 486] on textarea at bounding box center [757, 485] width 152 height 16
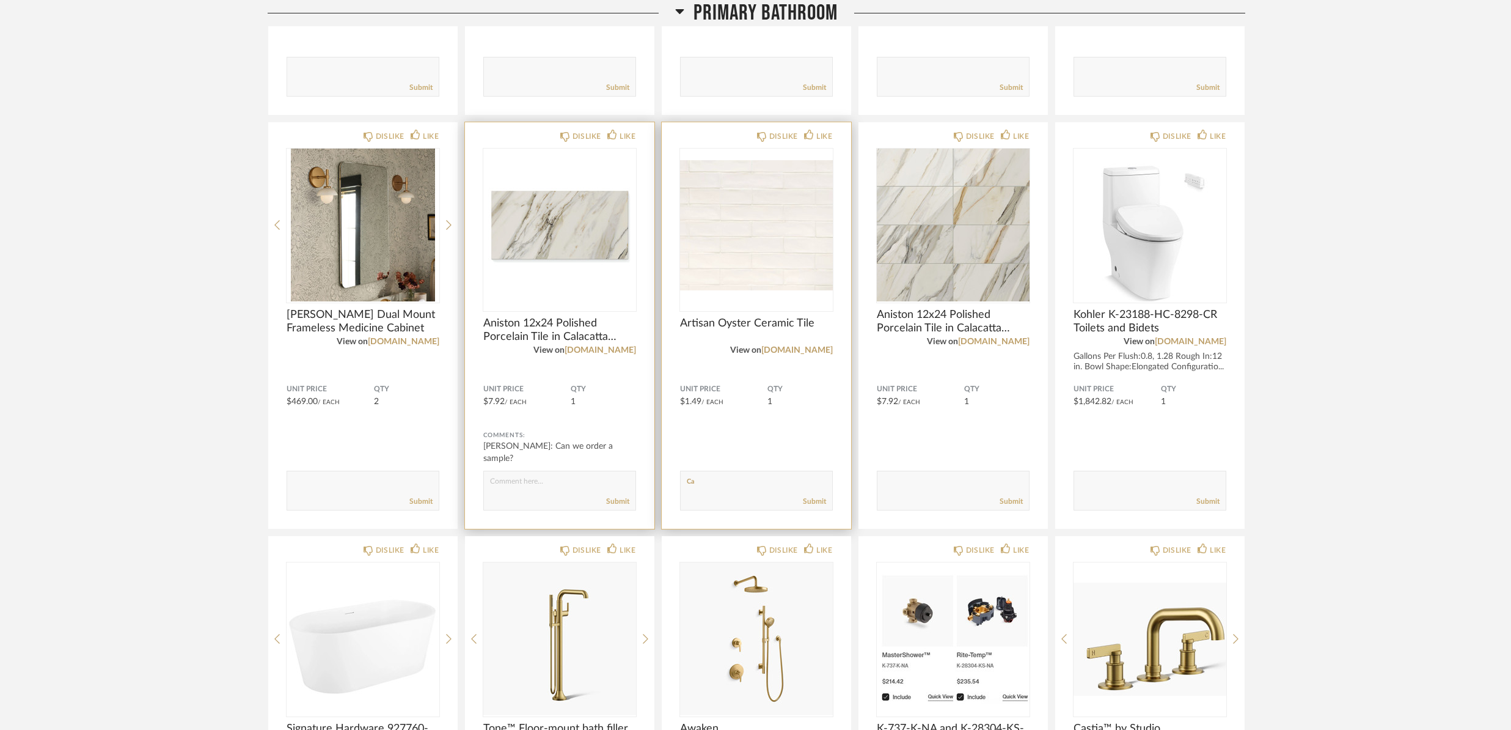
type textarea "C"
type textarea "I'll see if floor and decor has a physical sample?"
click at [820, 502] on link "Submit" at bounding box center [814, 501] width 23 height 10
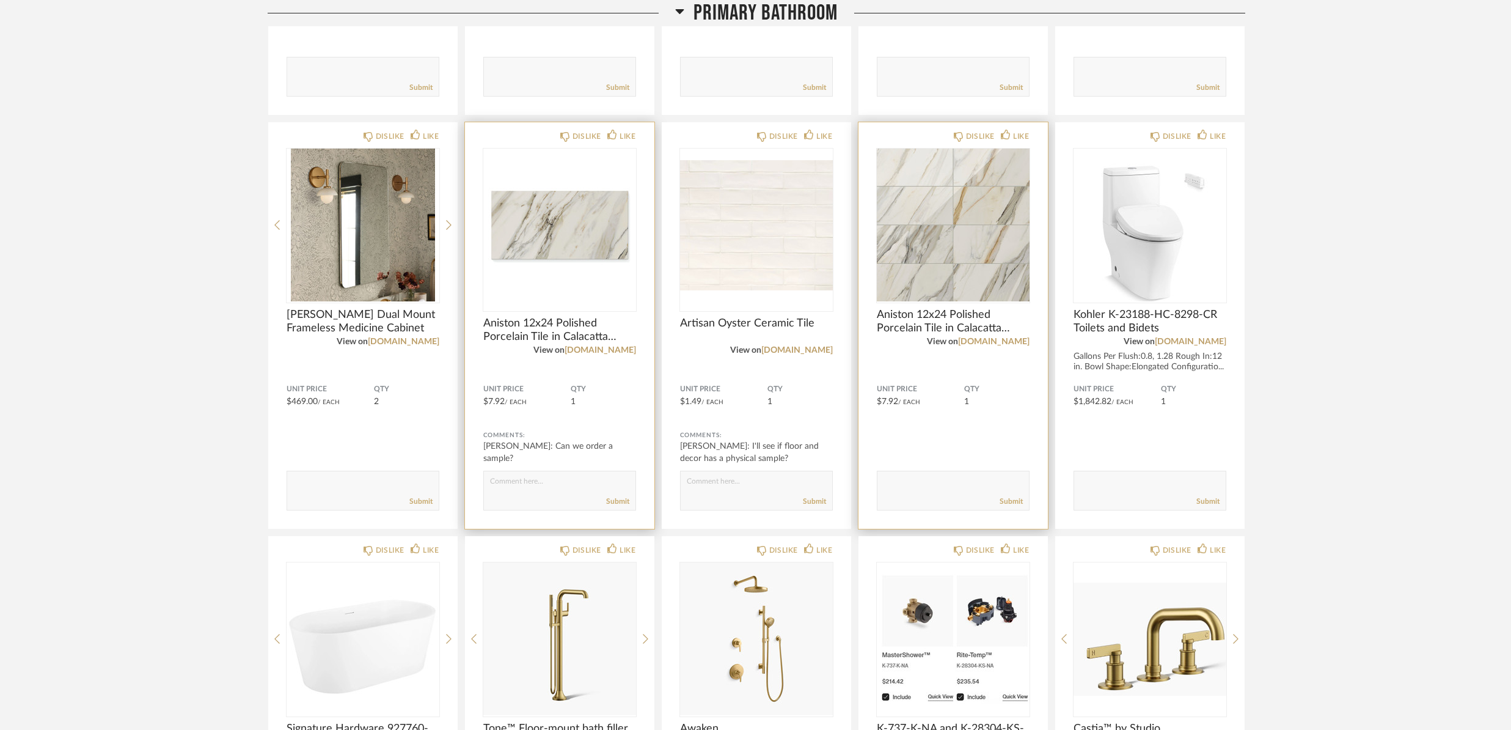
click at [945, 489] on textarea at bounding box center [953, 485] width 152 height 16
type textarea "Can we order a sample?"
click at [1021, 502] on link "Submit" at bounding box center [1011, 501] width 23 height 10
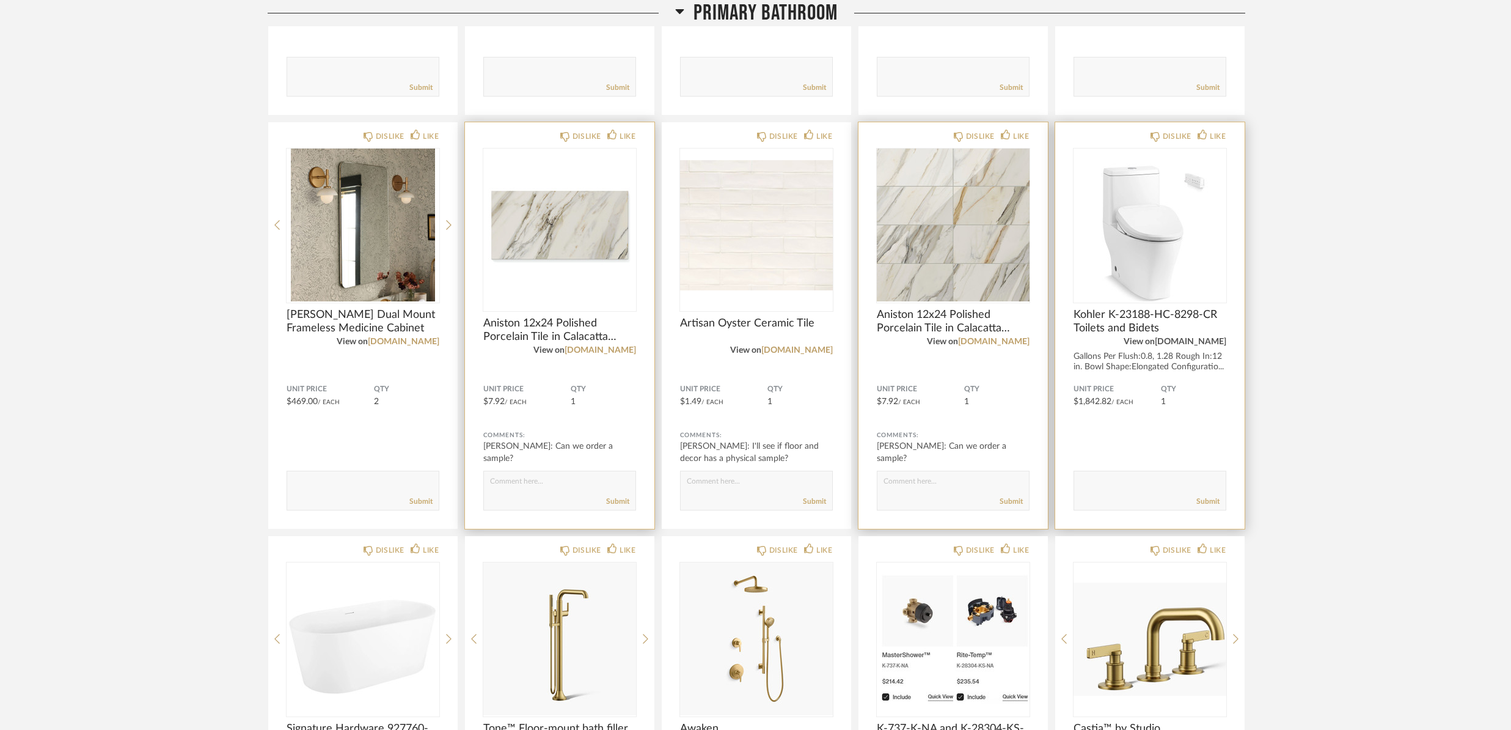
click at [1194, 340] on link "[DOMAIN_NAME]" at bounding box center [1190, 341] width 71 height 9
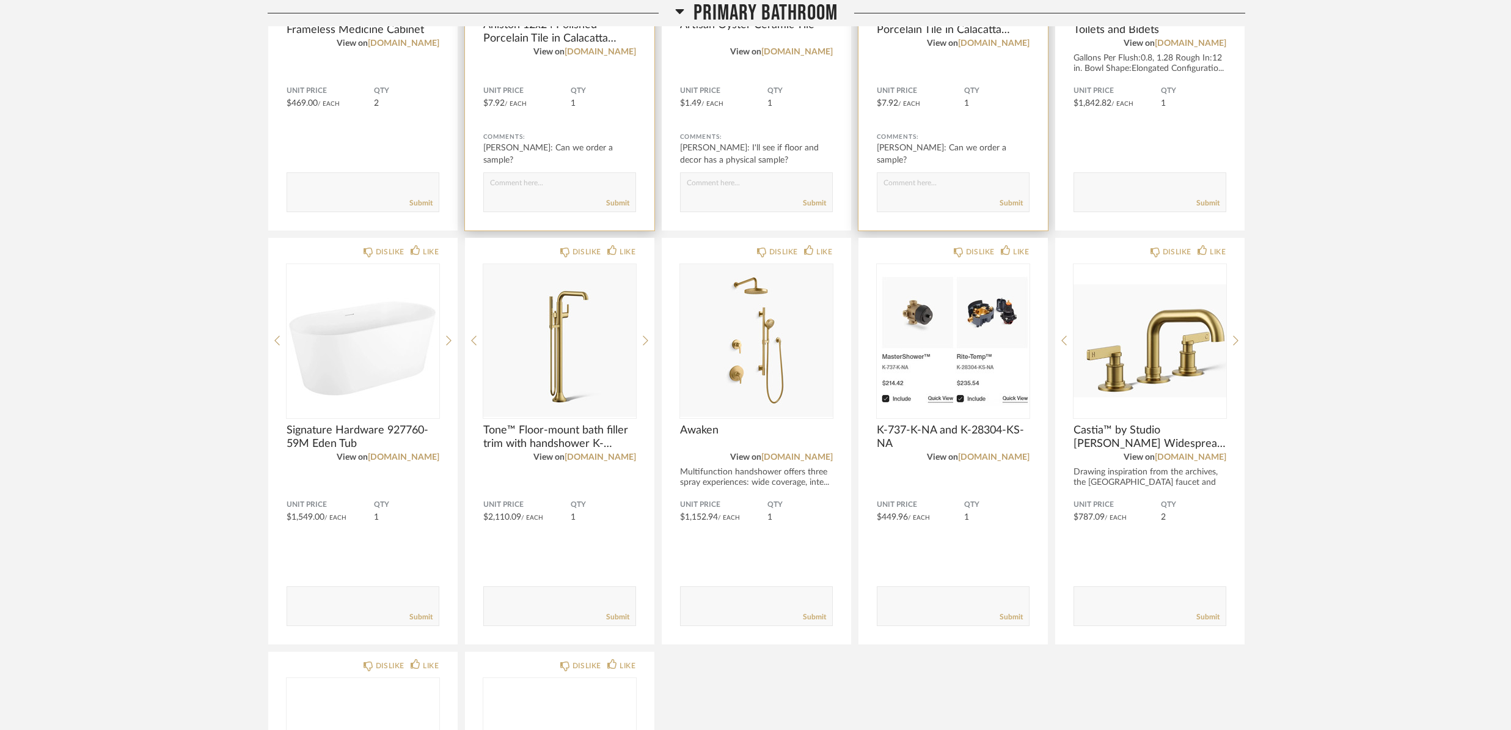
scroll to position [5248, 0]
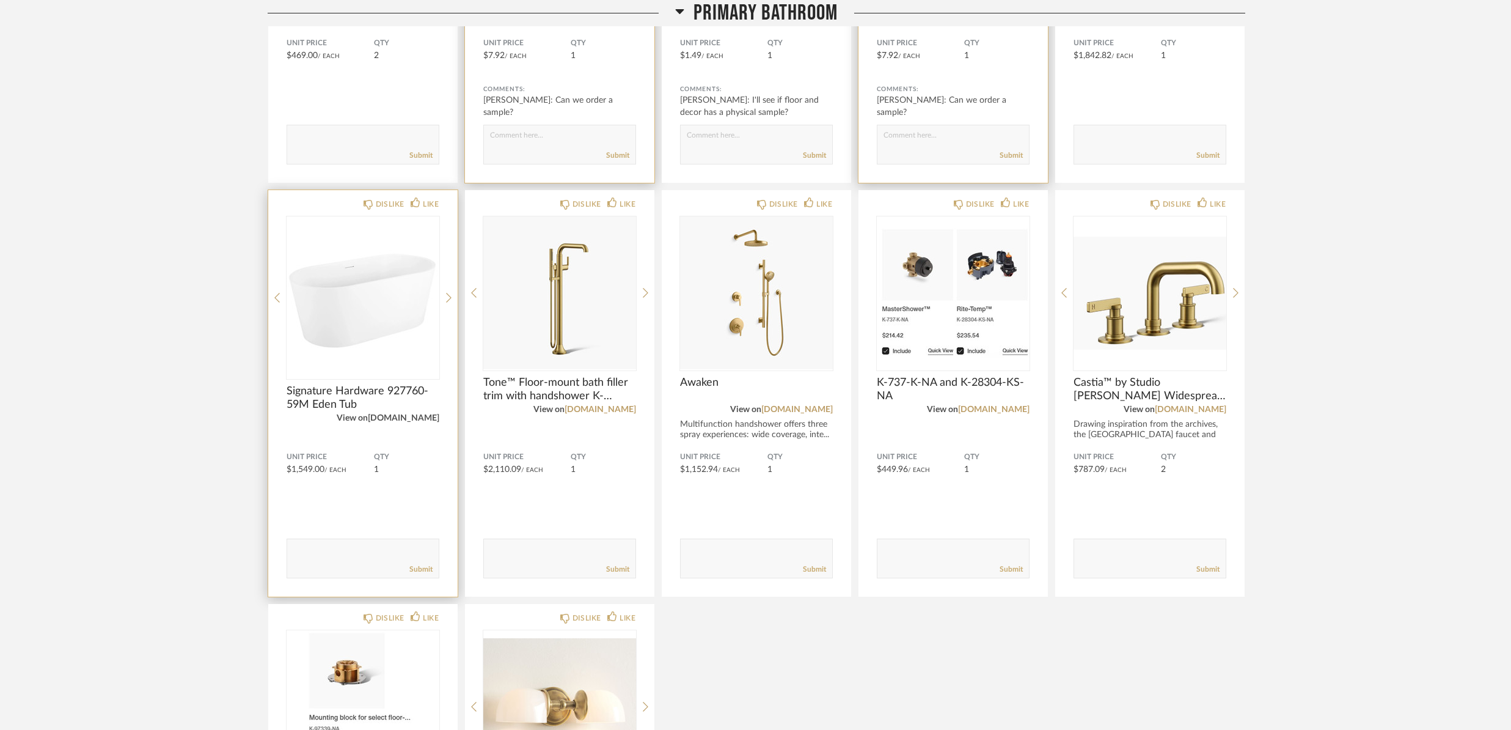
click at [415, 414] on link "[DOMAIN_NAME]" at bounding box center [403, 418] width 71 height 9
click at [332, 553] on textarea at bounding box center [363, 552] width 152 height 16
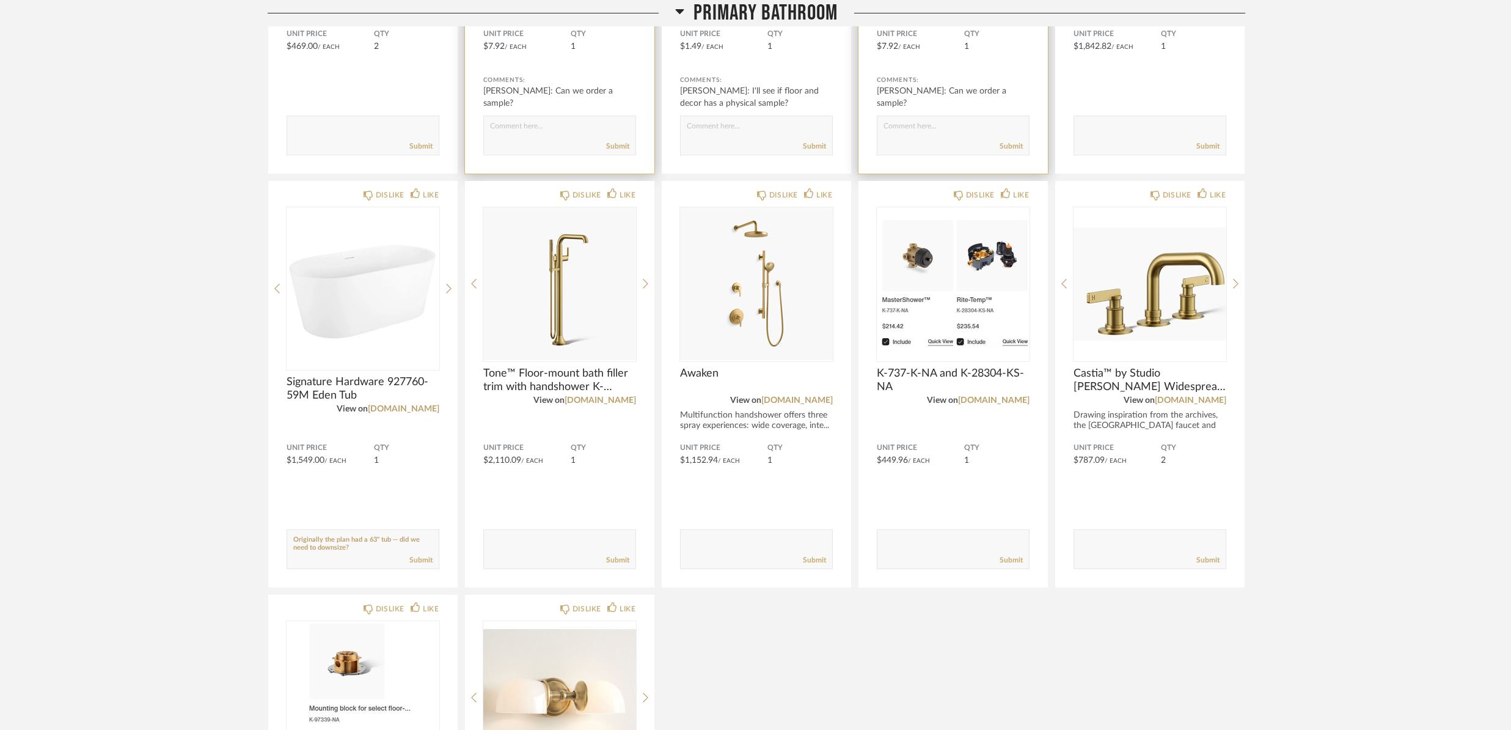
scroll to position [5270, 0]
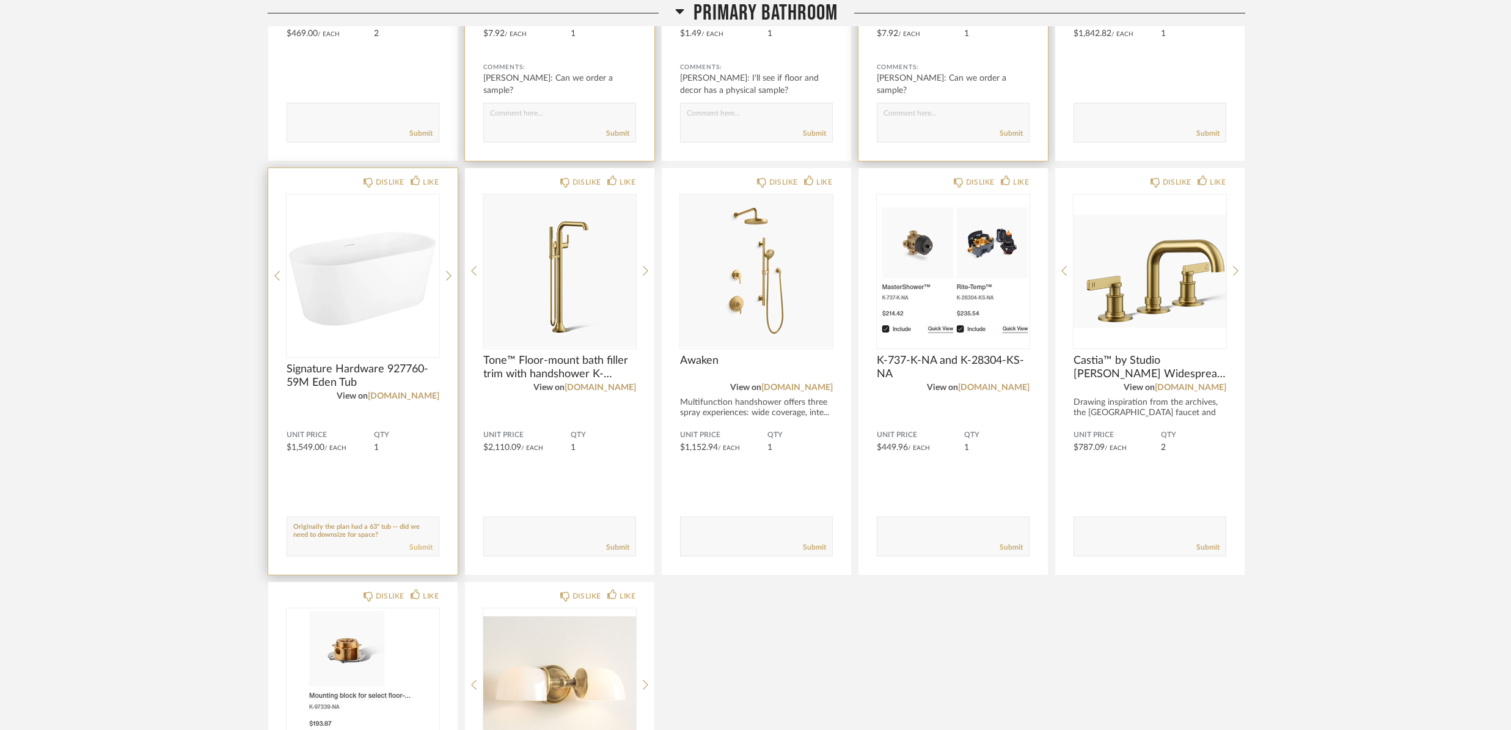
type textarea "Originally the plan had a 63" tub -- did we need to downsize for space?"
click at [420, 549] on link "Submit" at bounding box center [420, 547] width 23 height 10
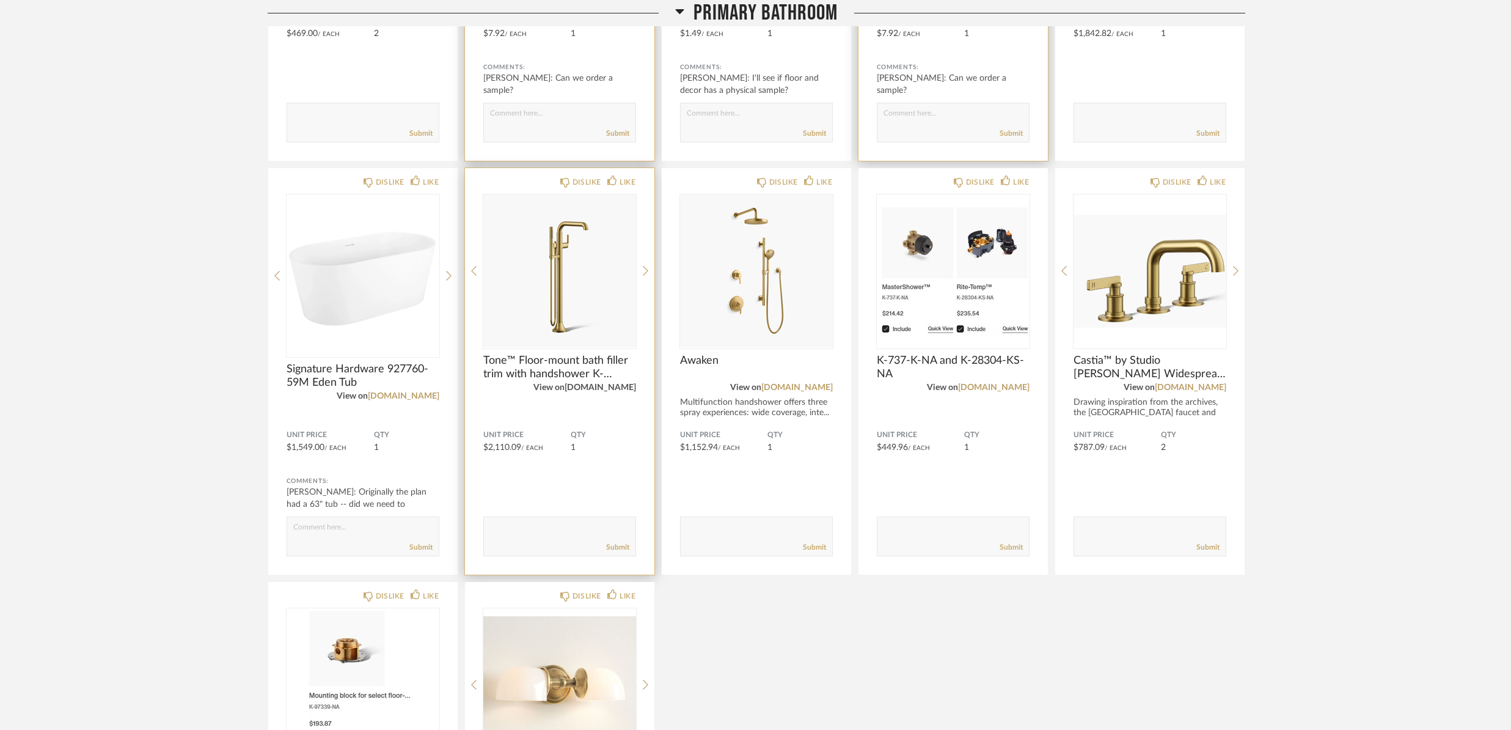
click at [629, 389] on link "[DOMAIN_NAME]" at bounding box center [600, 387] width 71 height 9
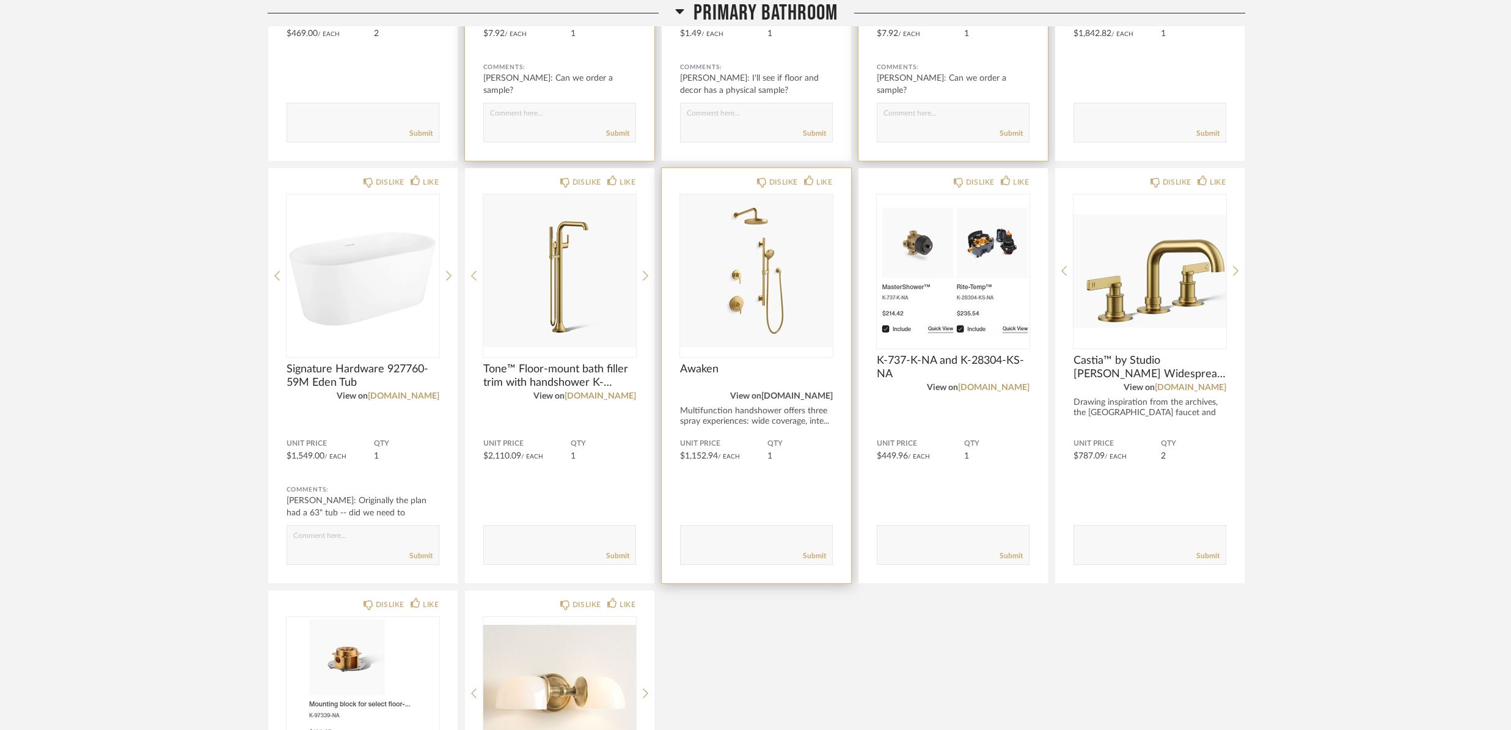
click at [819, 396] on link "[DOMAIN_NAME]" at bounding box center [796, 396] width 71 height 9
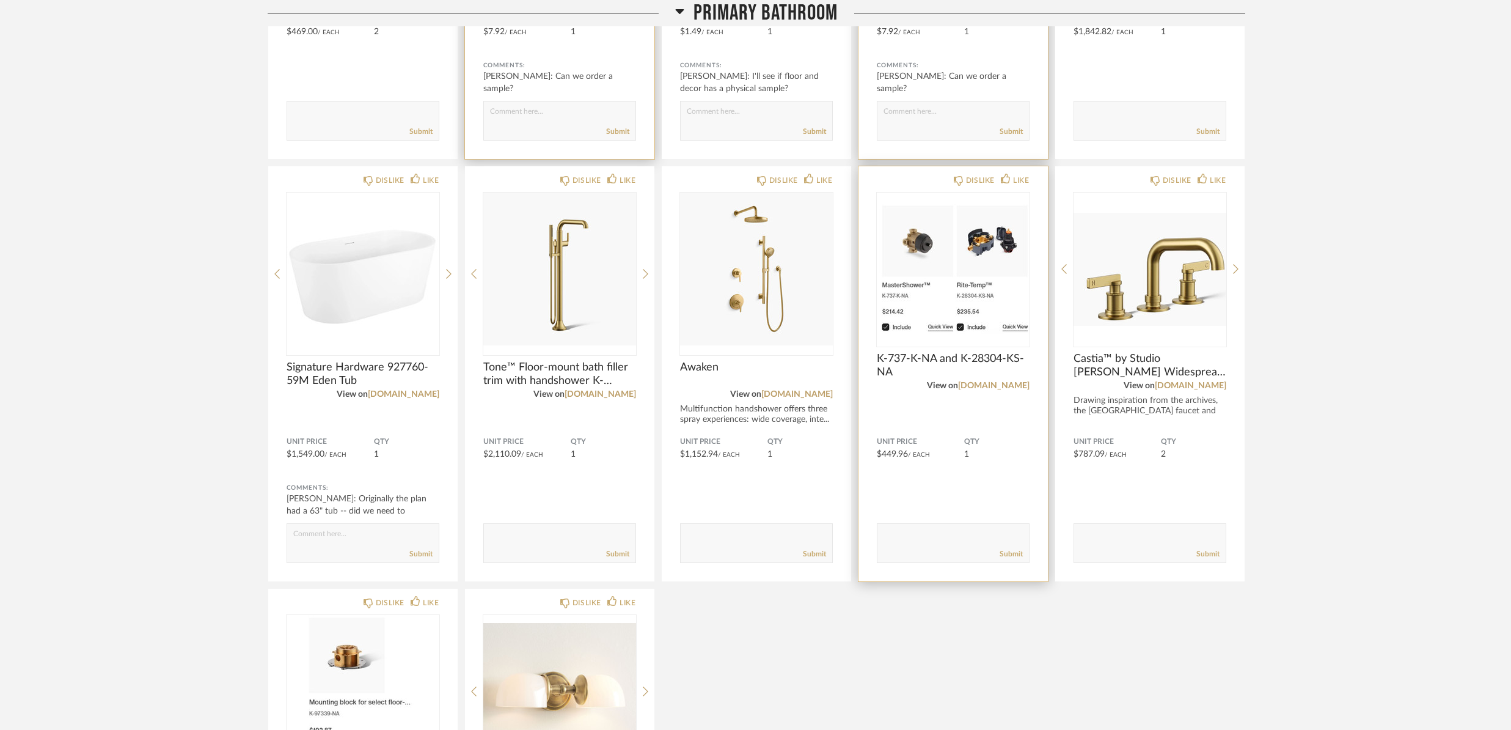
scroll to position [5274, 0]
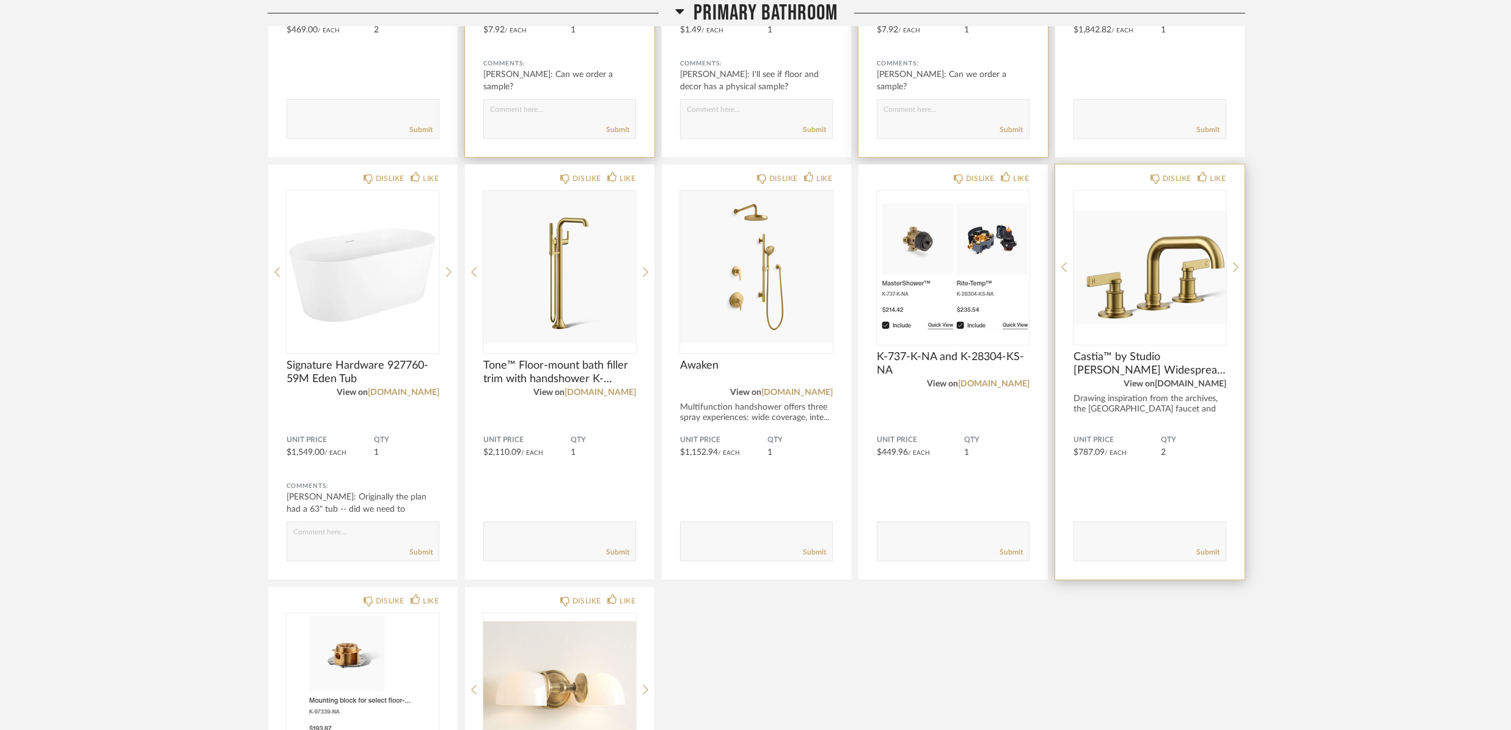
click at [1215, 383] on link "[DOMAIN_NAME]" at bounding box center [1190, 383] width 71 height 9
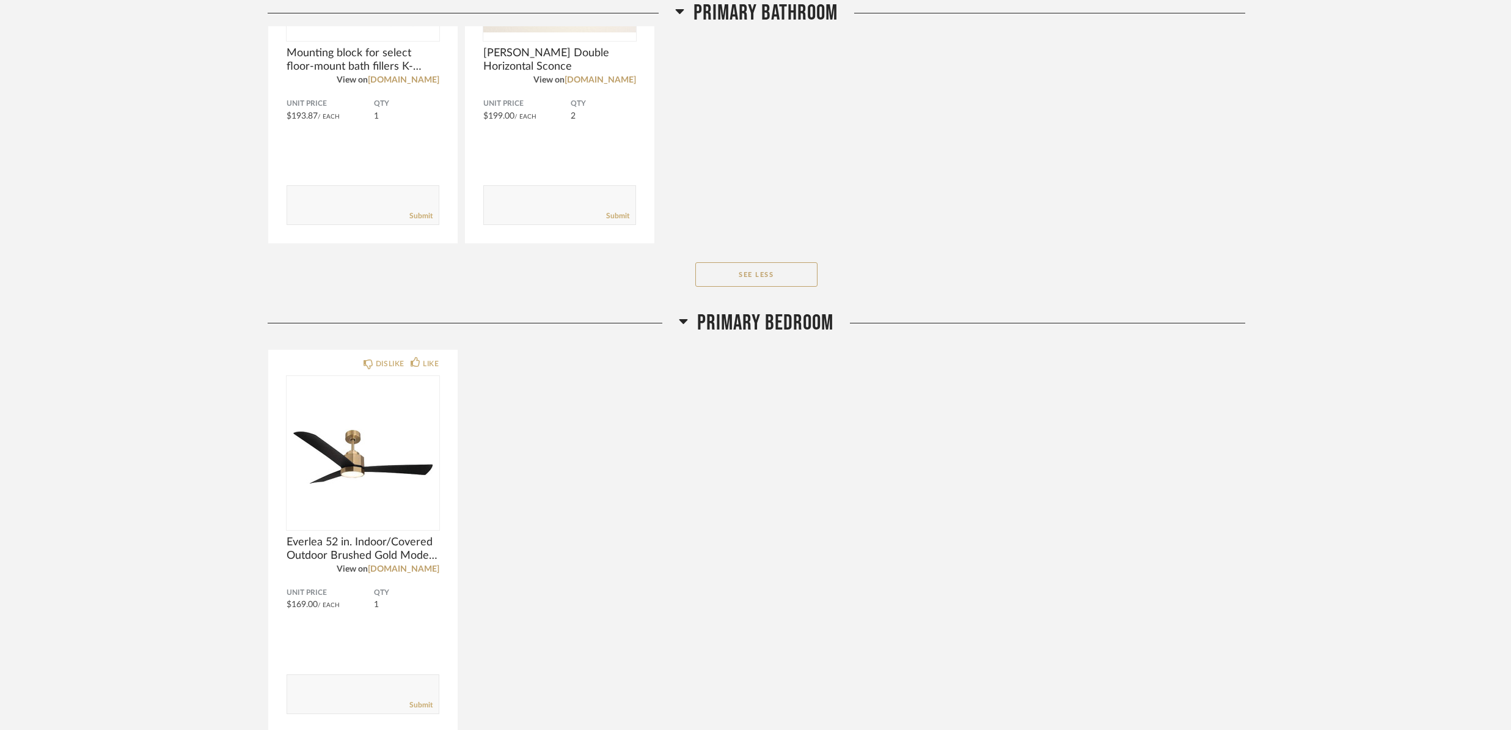
scroll to position [6102, 0]
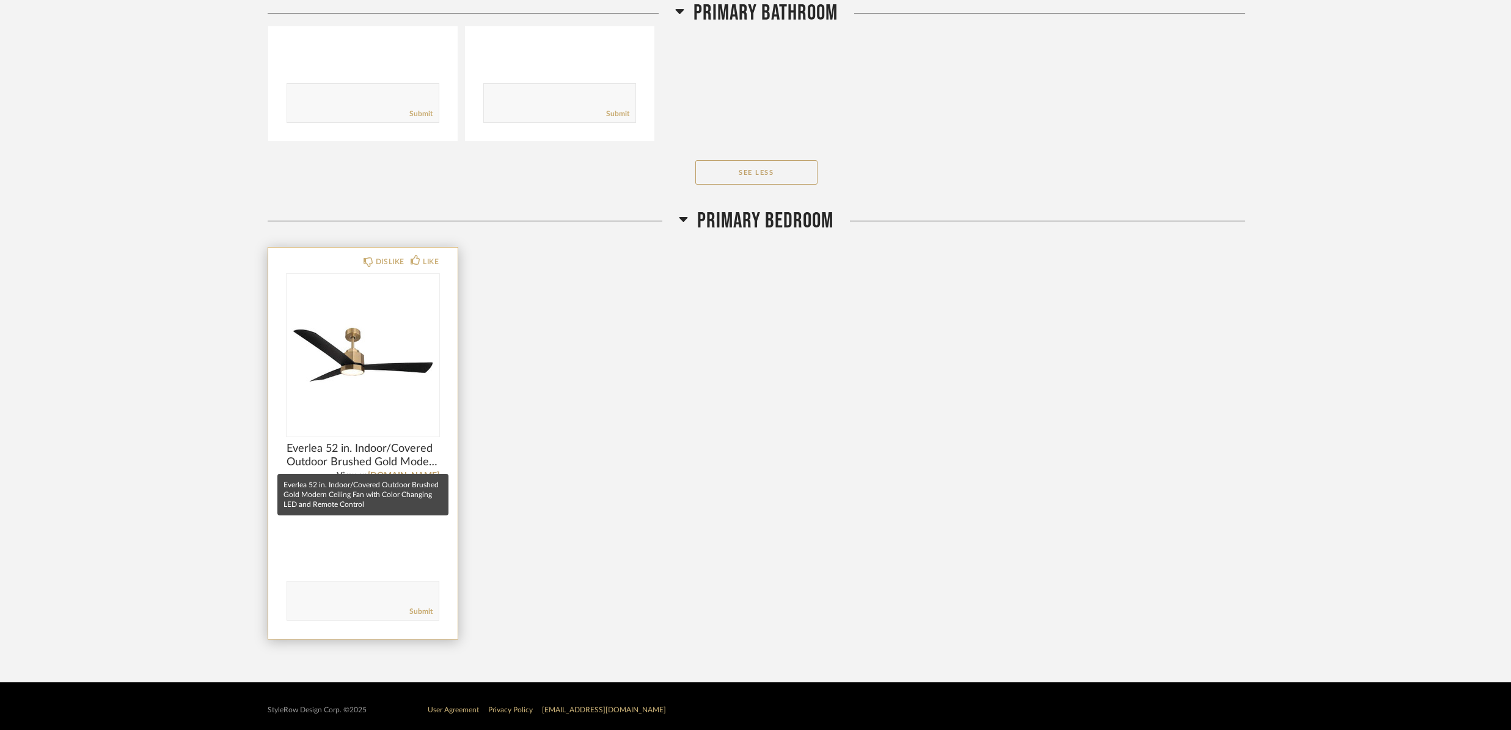
click at [415, 444] on span "Everlea 52 in. Indoor/Covered Outdoor Brushed Gold Modern Ceiling Fan with Colo…" at bounding box center [363, 455] width 153 height 27
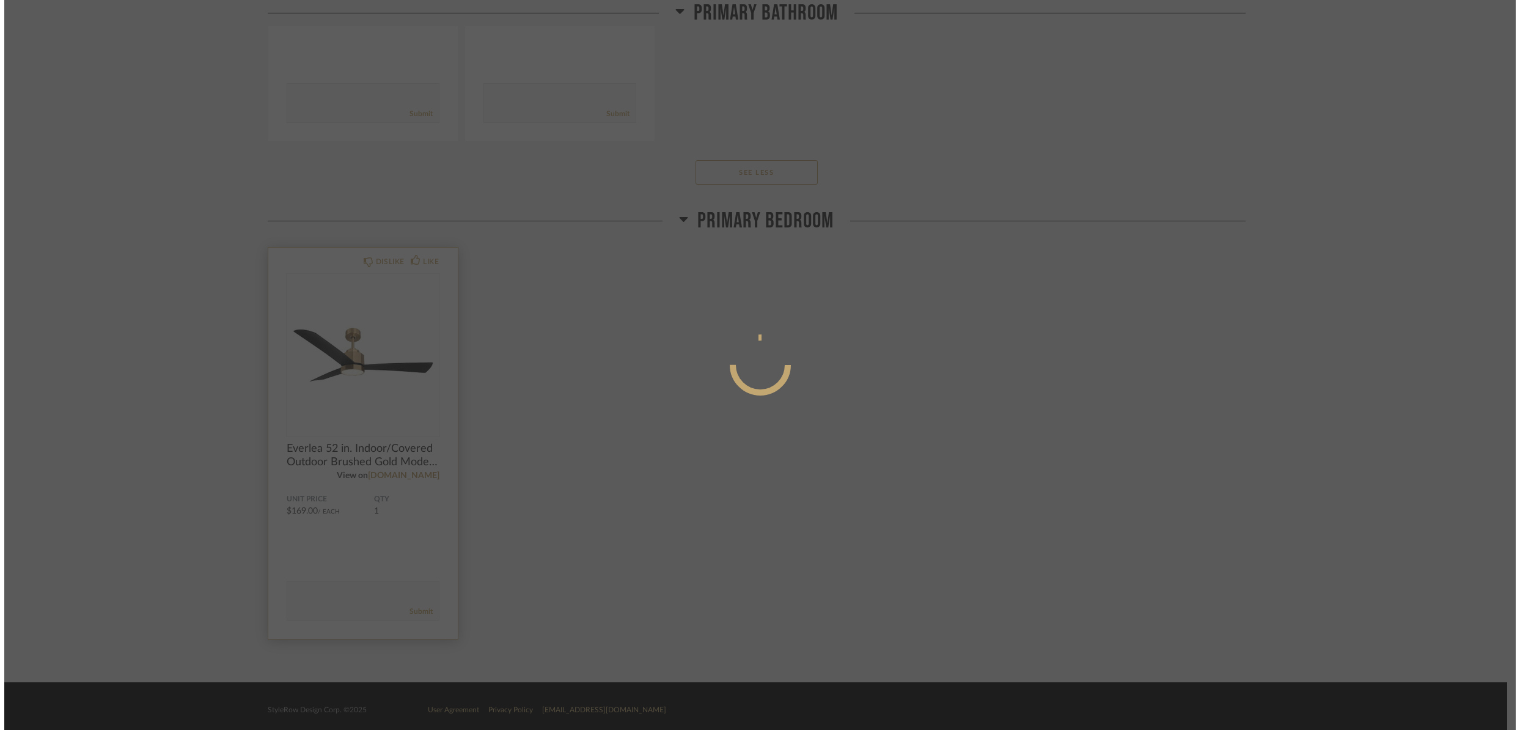
scroll to position [0, 0]
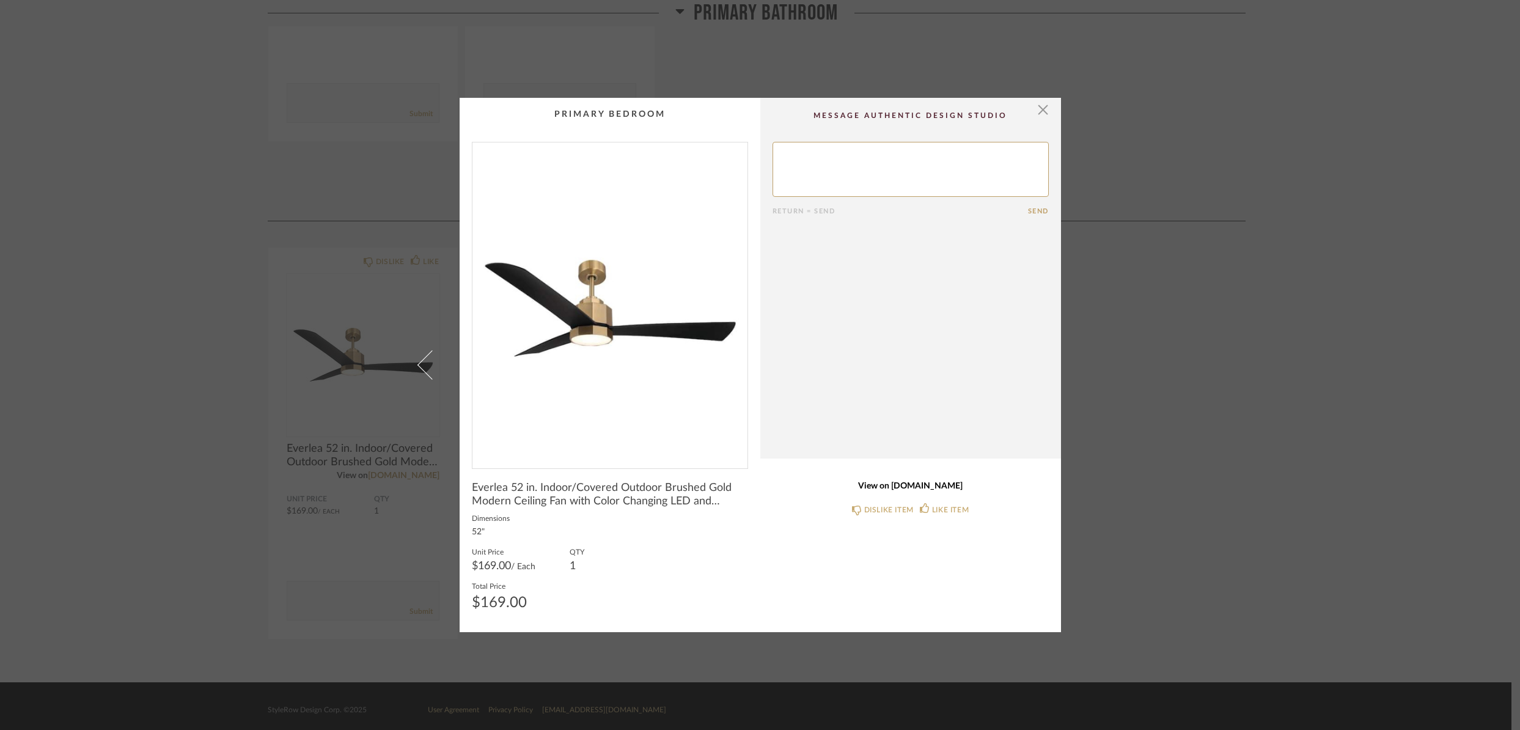
click at [932, 488] on link "View on [DOMAIN_NAME]" at bounding box center [910, 486] width 276 height 10
click at [1045, 111] on cpp-summary-comments "Return = Send Send" at bounding box center [910, 278] width 301 height 360
click at [1039, 112] on span "button" at bounding box center [1043, 110] width 24 height 24
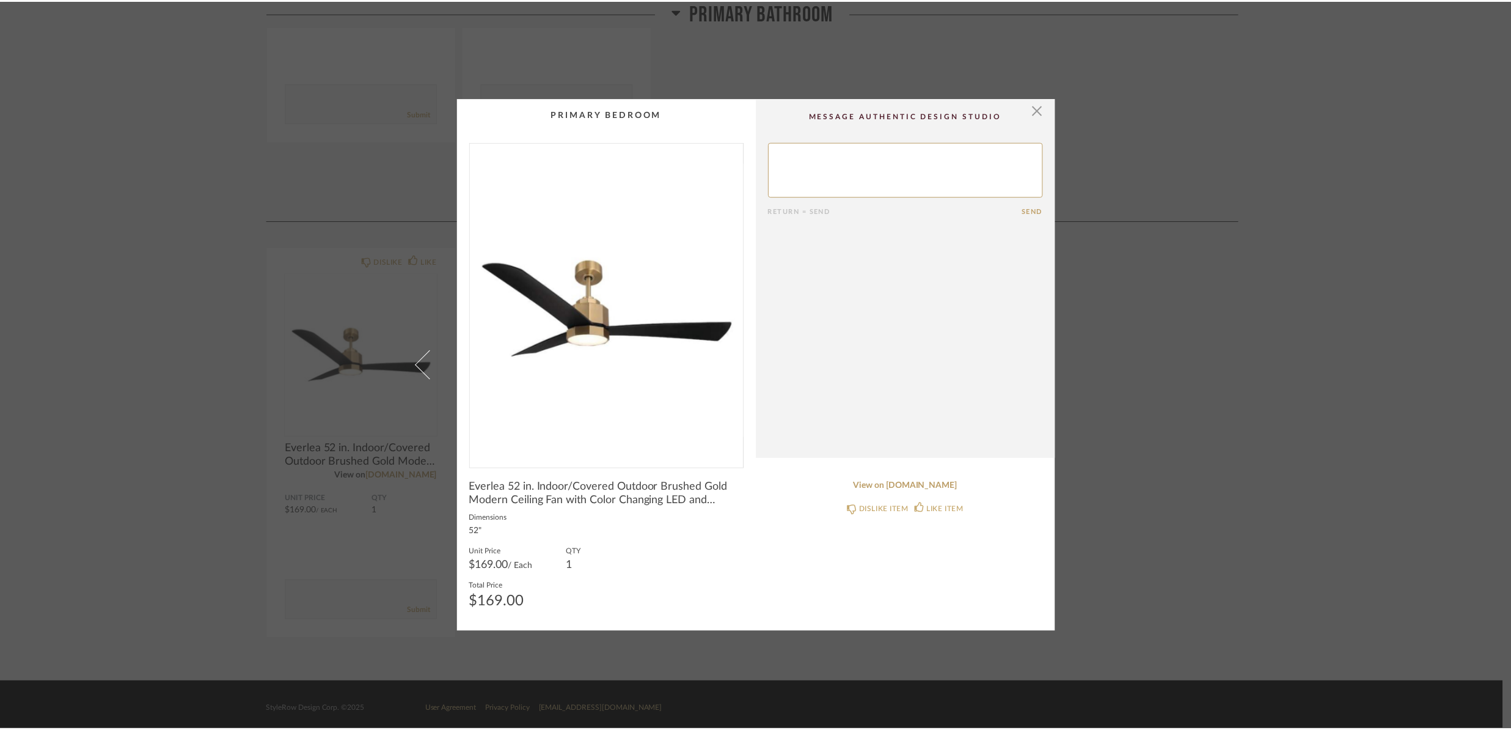
scroll to position [6102, 0]
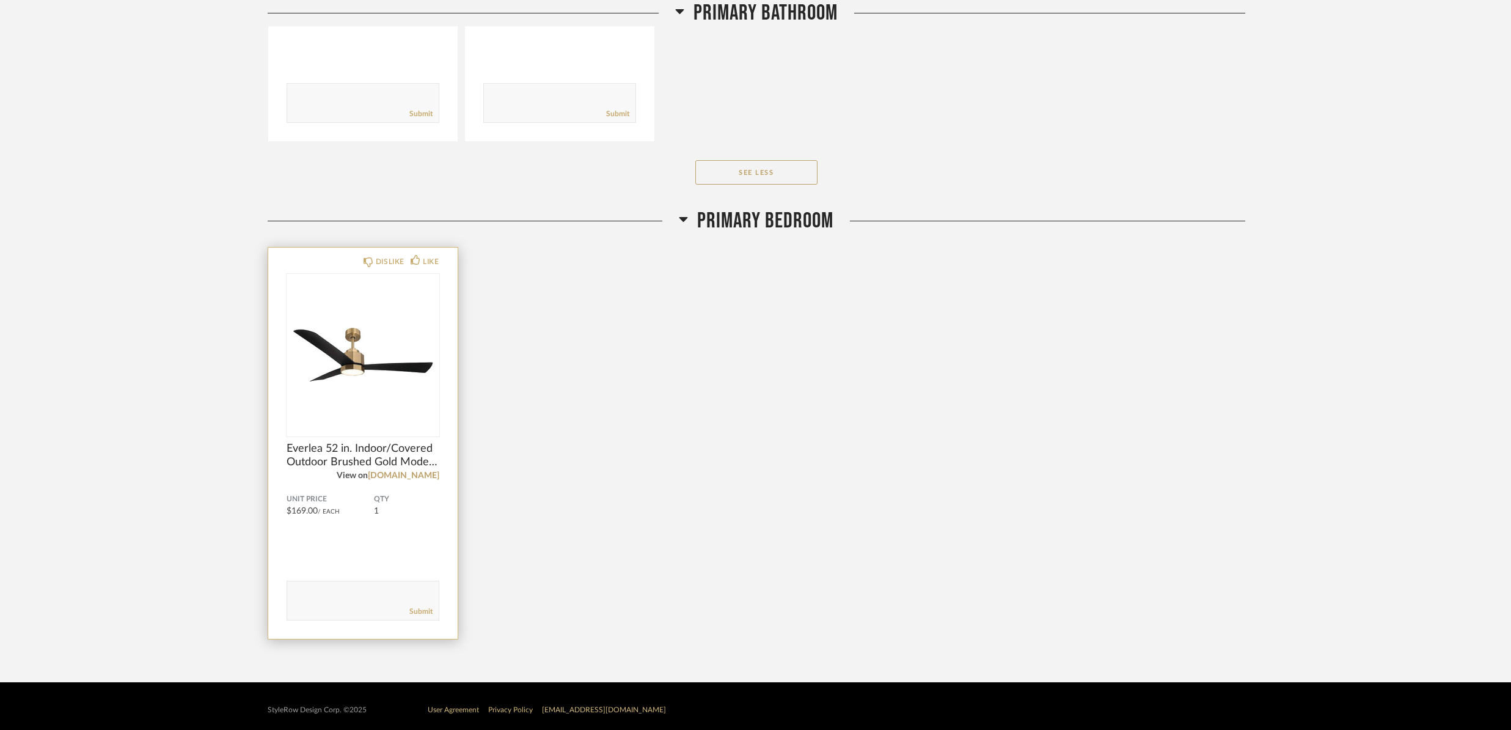
click at [327, 590] on textarea at bounding box center [363, 595] width 152 height 16
type textarea "Love this fan, but is it big enough for the size of the room/ceiling height?"
click at [420, 612] on link "Submit" at bounding box center [420, 611] width 23 height 10
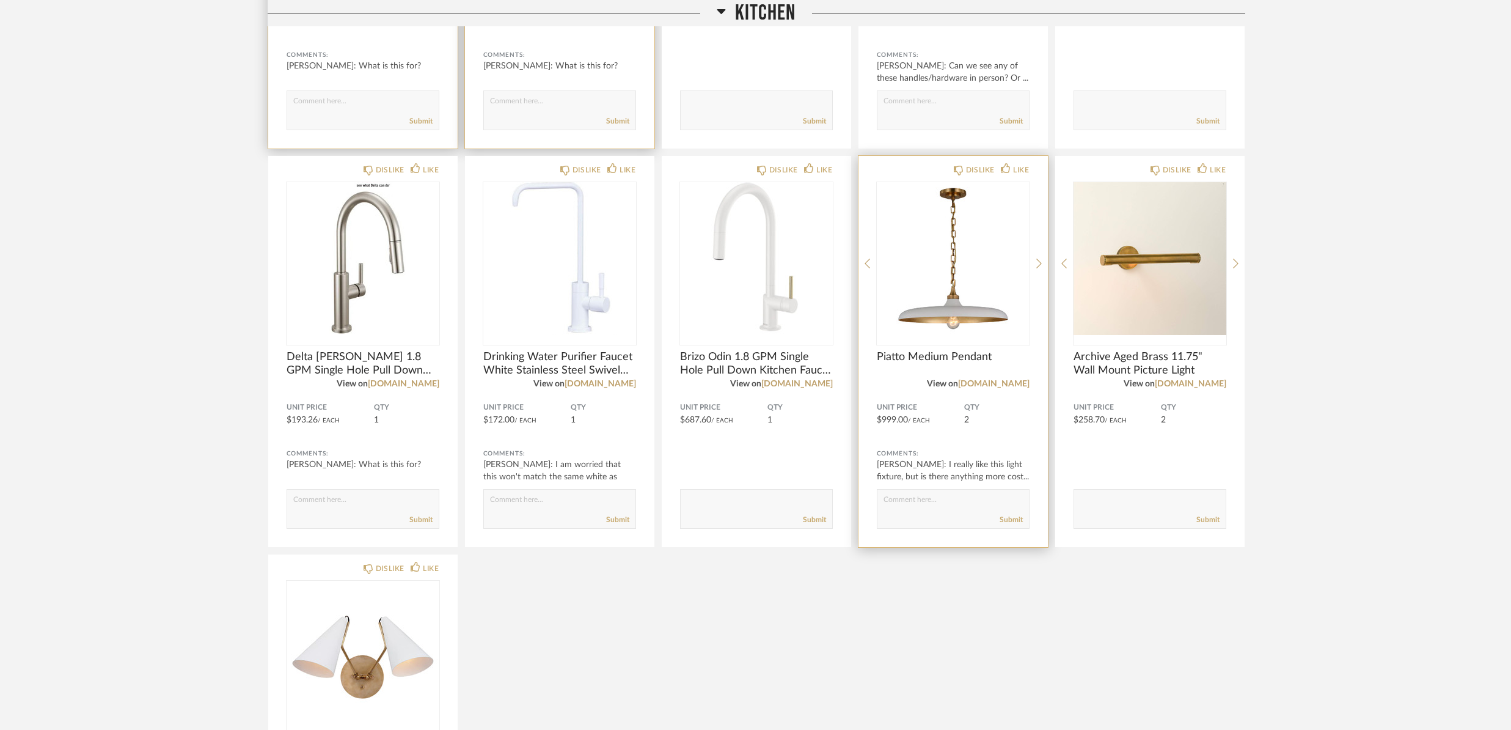
scroll to position [0, 0]
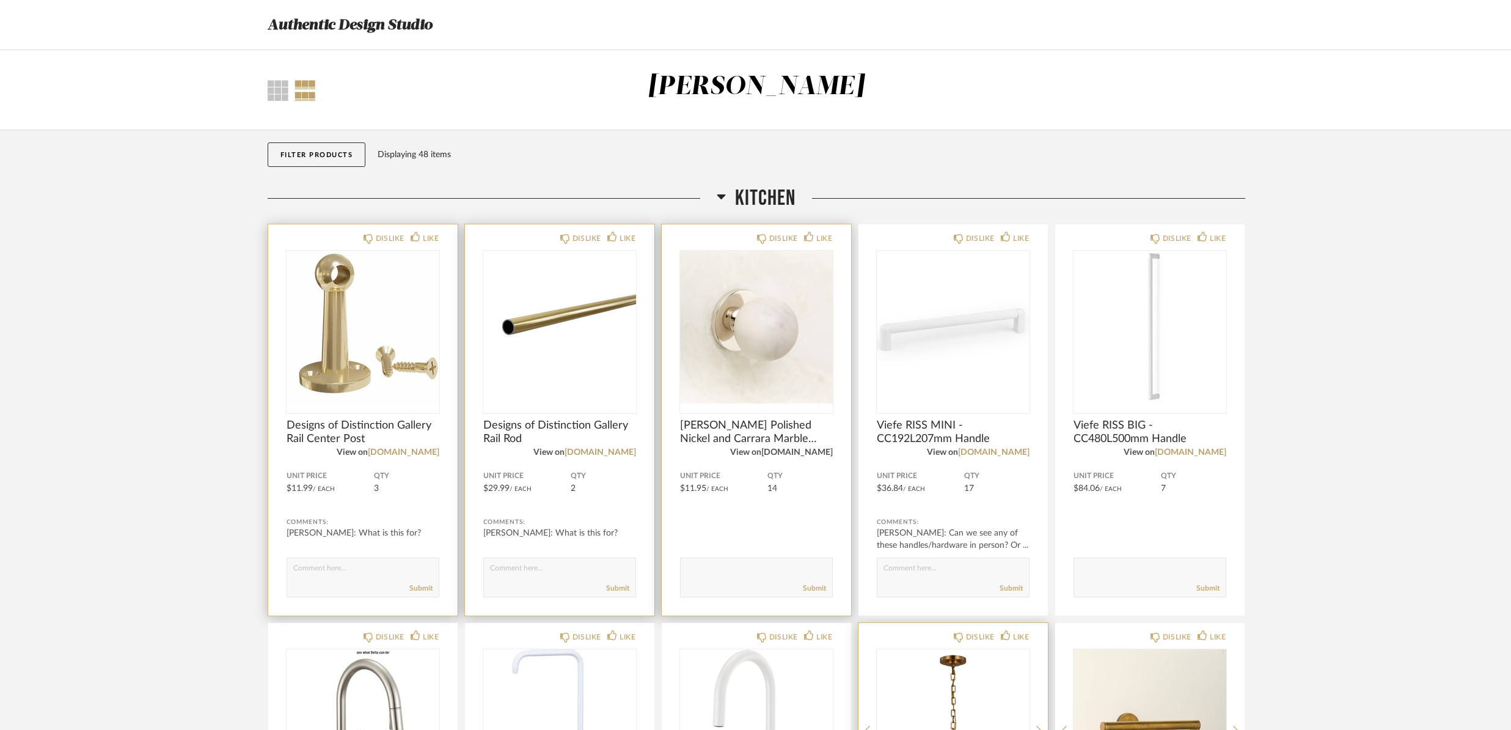
click at [815, 455] on link "[DOMAIN_NAME]" at bounding box center [796, 452] width 71 height 9
click at [742, 565] on textarea at bounding box center [757, 571] width 152 height 16
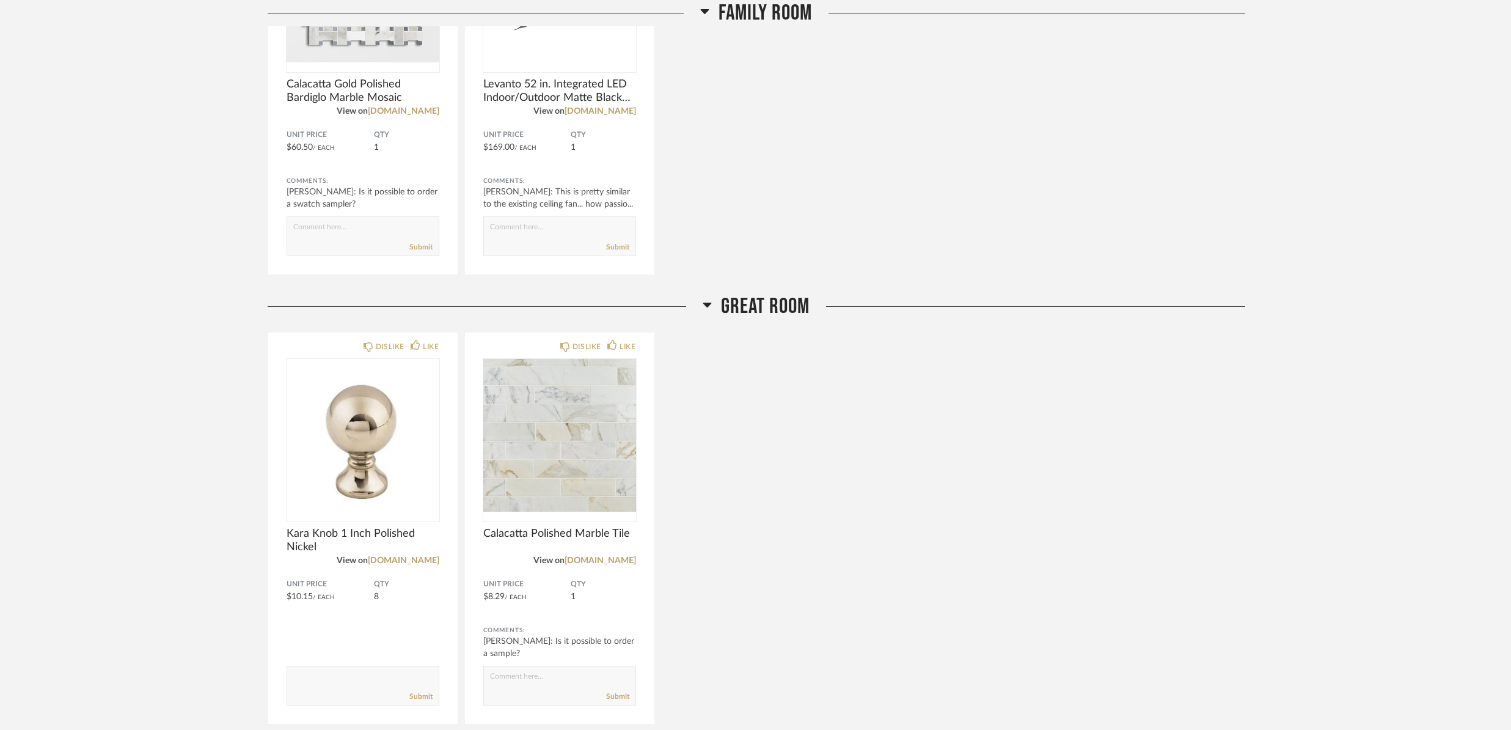
scroll to position [3057, 0]
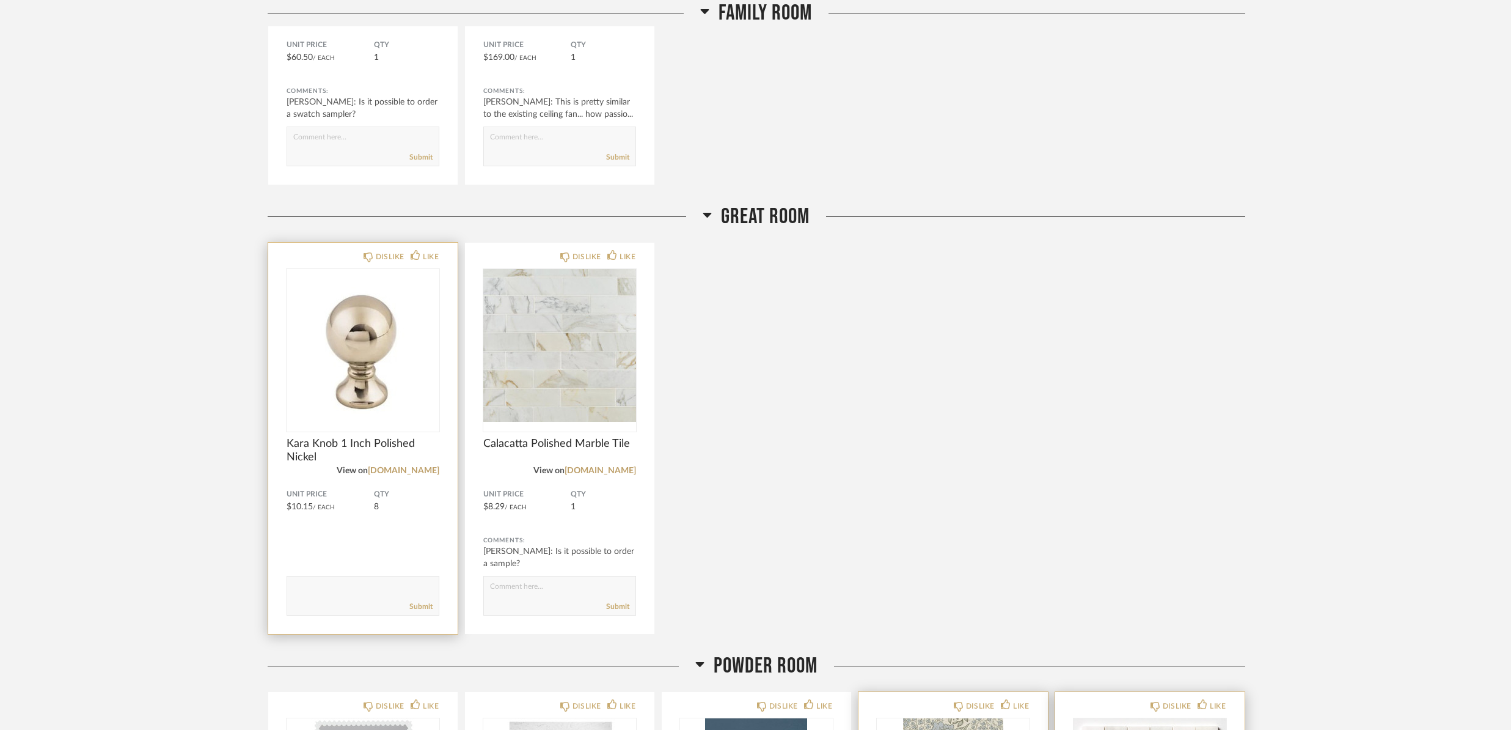
type textarea "Just confirming that you won't"
click at [361, 597] on textarea at bounding box center [363, 590] width 152 height 16
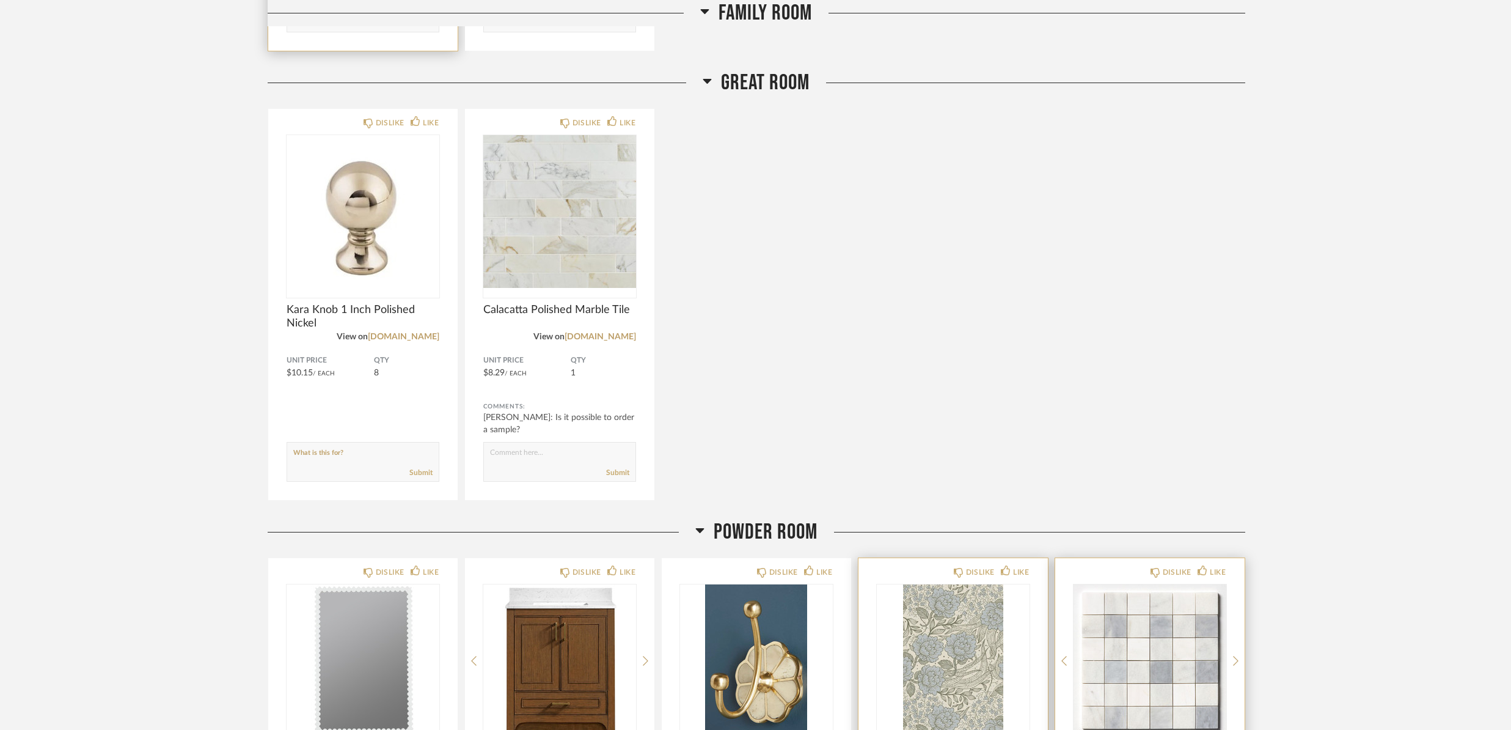
scroll to position [3205, 0]
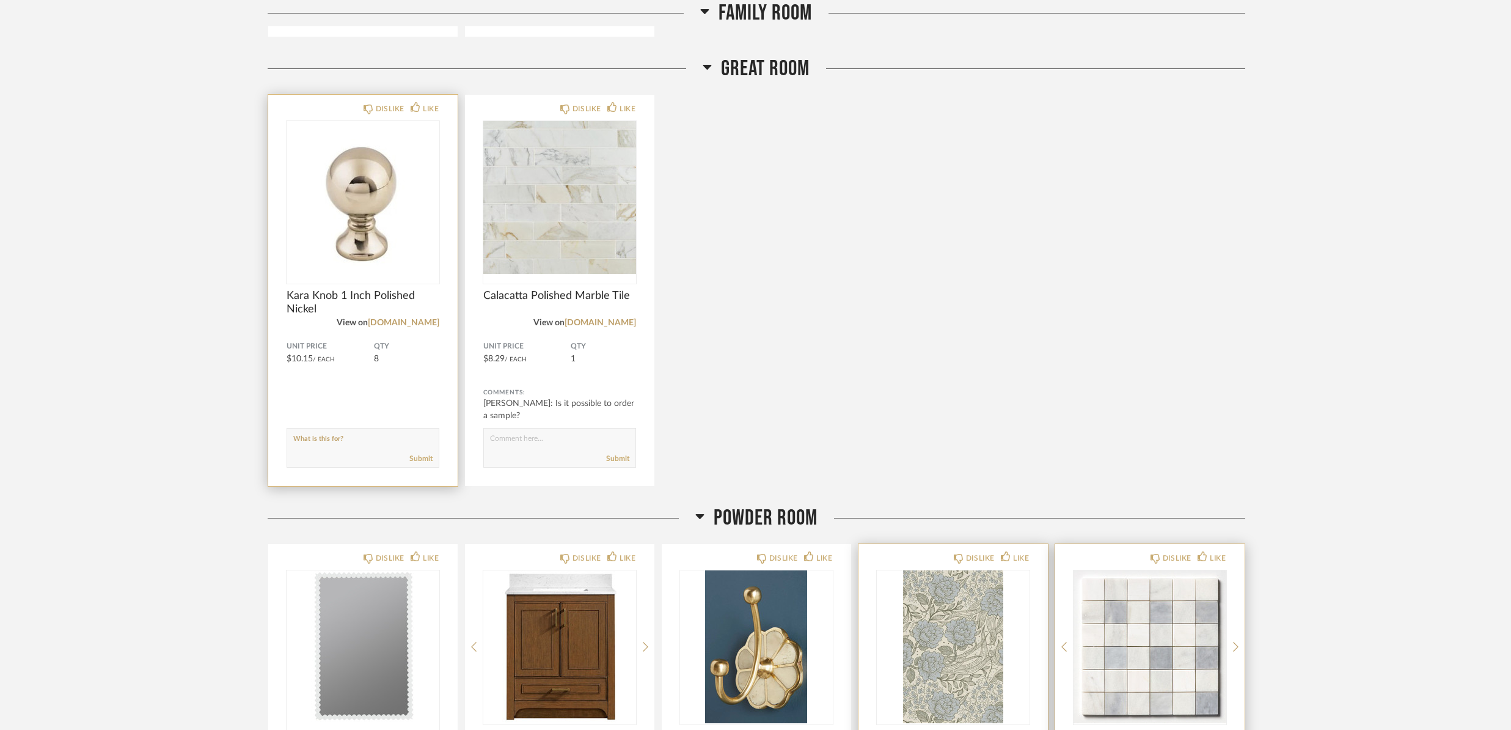
drag, startPoint x: 356, startPoint y: 445, endPoint x: 277, endPoint y: 436, distance: 80.0
click at [277, 436] on div "DISLIKE LIKE Kara Knob 1 Inch Polished Nickel View on [DOMAIN_NAME] Unit Price …" at bounding box center [362, 290] width 189 height 391
type textarea "I assume these are the drawer pulls for the built in cabinets in the Family Roo…"
click at [422, 458] on link "Submit" at bounding box center [420, 458] width 23 height 10
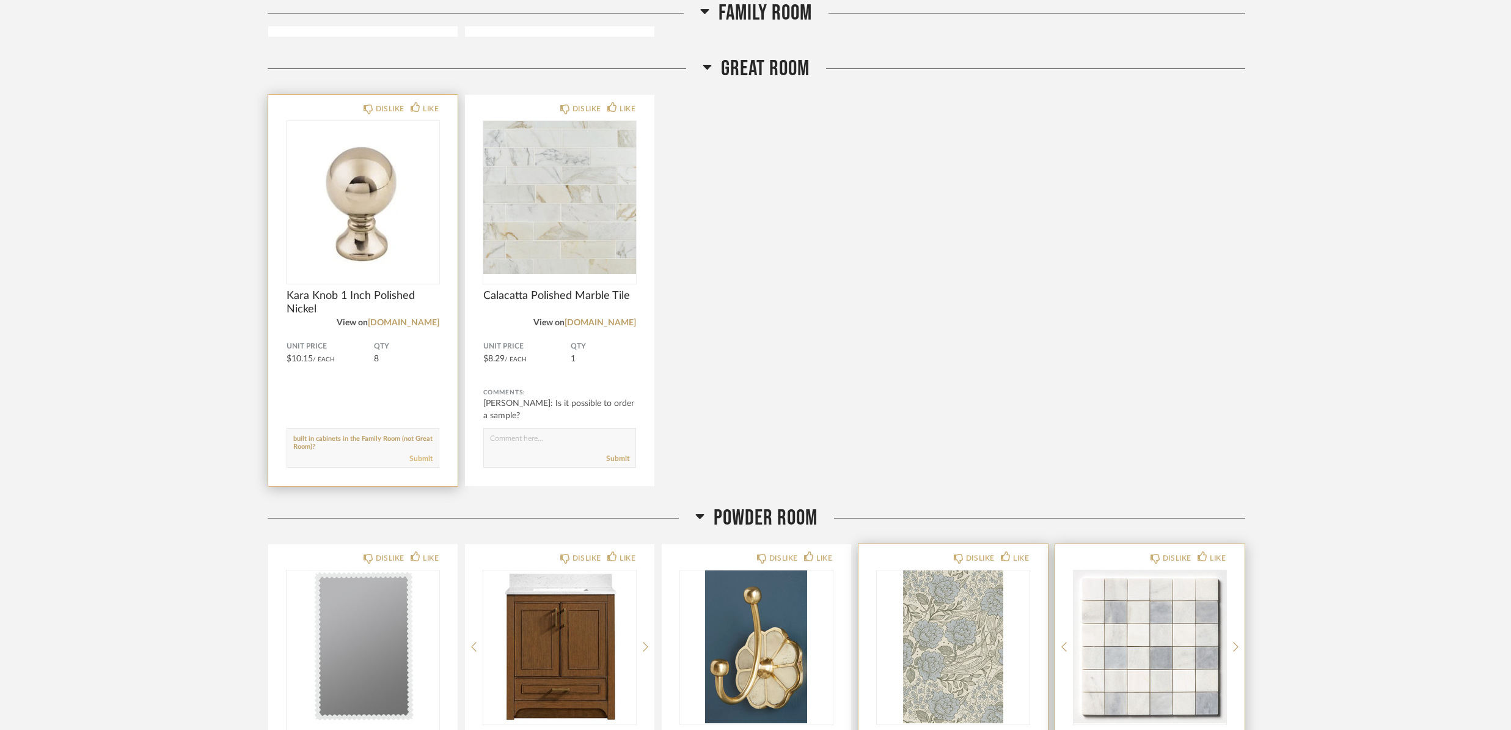
scroll to position [0, 0]
click at [403, 406] on div "[PERSON_NAME]: I assume these are the drawer pulls for the built in cabinet..." at bounding box center [363, 409] width 153 height 24
click at [422, 419] on div "[PERSON_NAME]: I assume these are the drawer pulls for the built in cabinet..." at bounding box center [363, 409] width 153 height 24
click at [423, 416] on div "[PERSON_NAME]: I assume these are the drawer pulls for the built in cabinet..." at bounding box center [363, 409] width 153 height 24
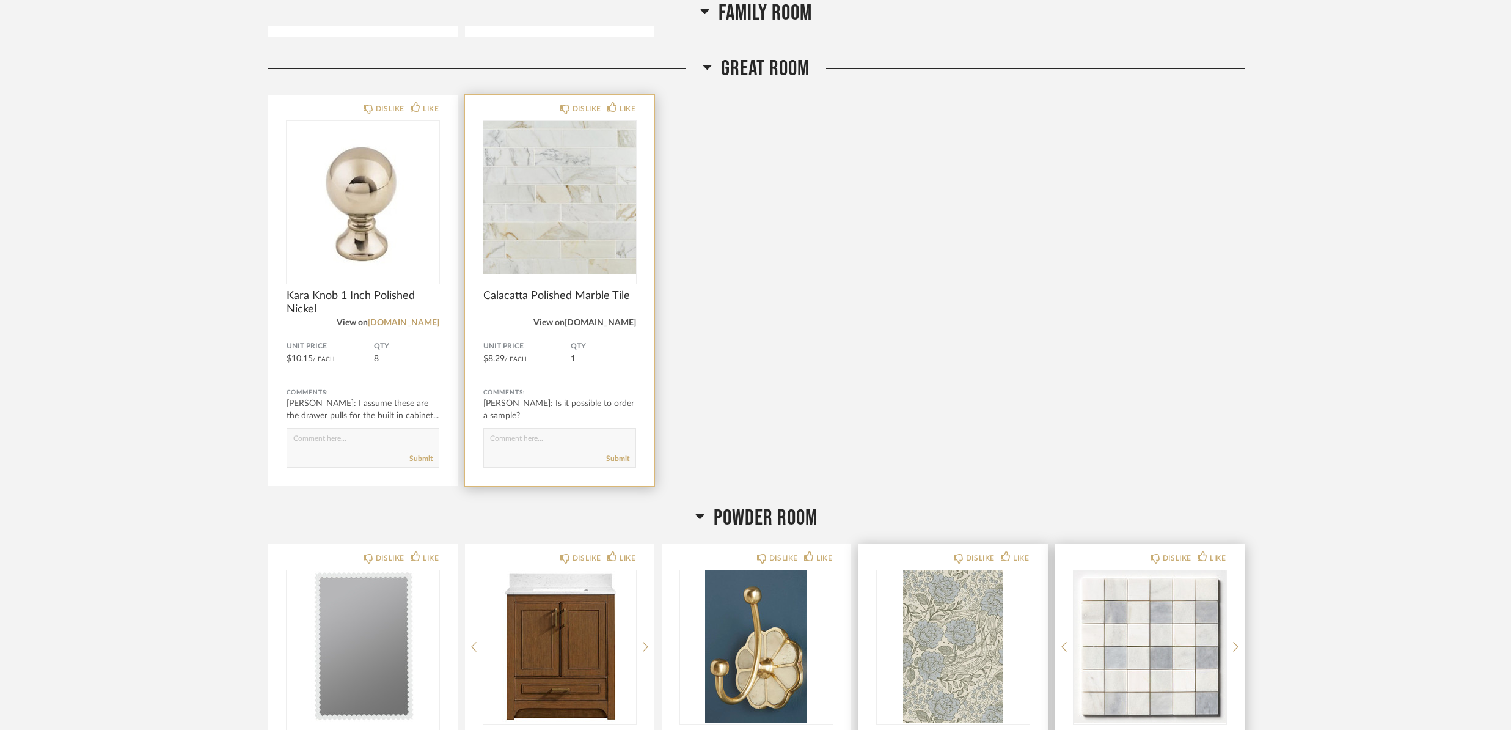
click at [599, 324] on link "[DOMAIN_NAME]" at bounding box center [600, 322] width 71 height 9
click at [500, 443] on textarea at bounding box center [560, 442] width 152 height 16
type textarea "Actually I just noticed it's from Floor and Decor, I'll see if it's in stock so…"
click at [618, 461] on link "Submit" at bounding box center [617, 458] width 23 height 10
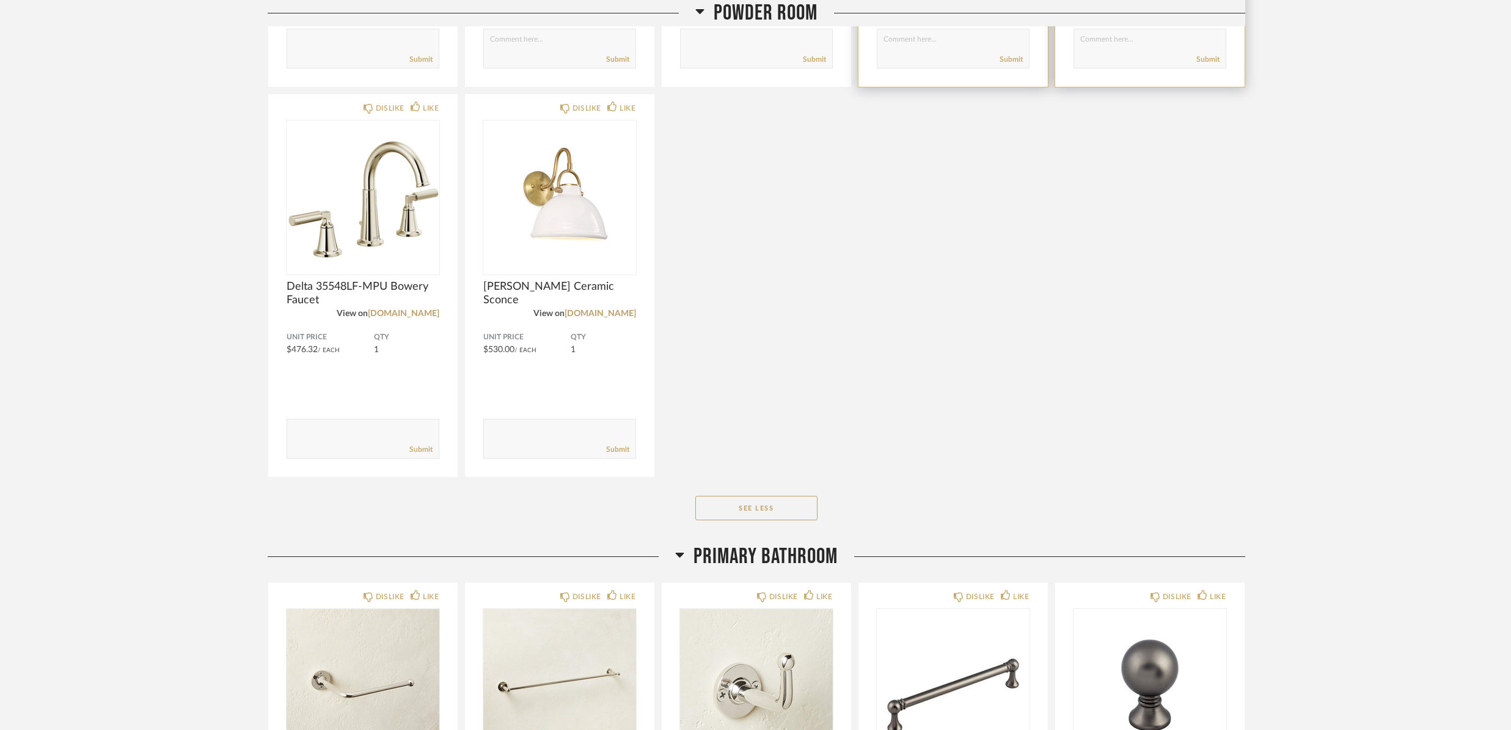
scroll to position [4063, 0]
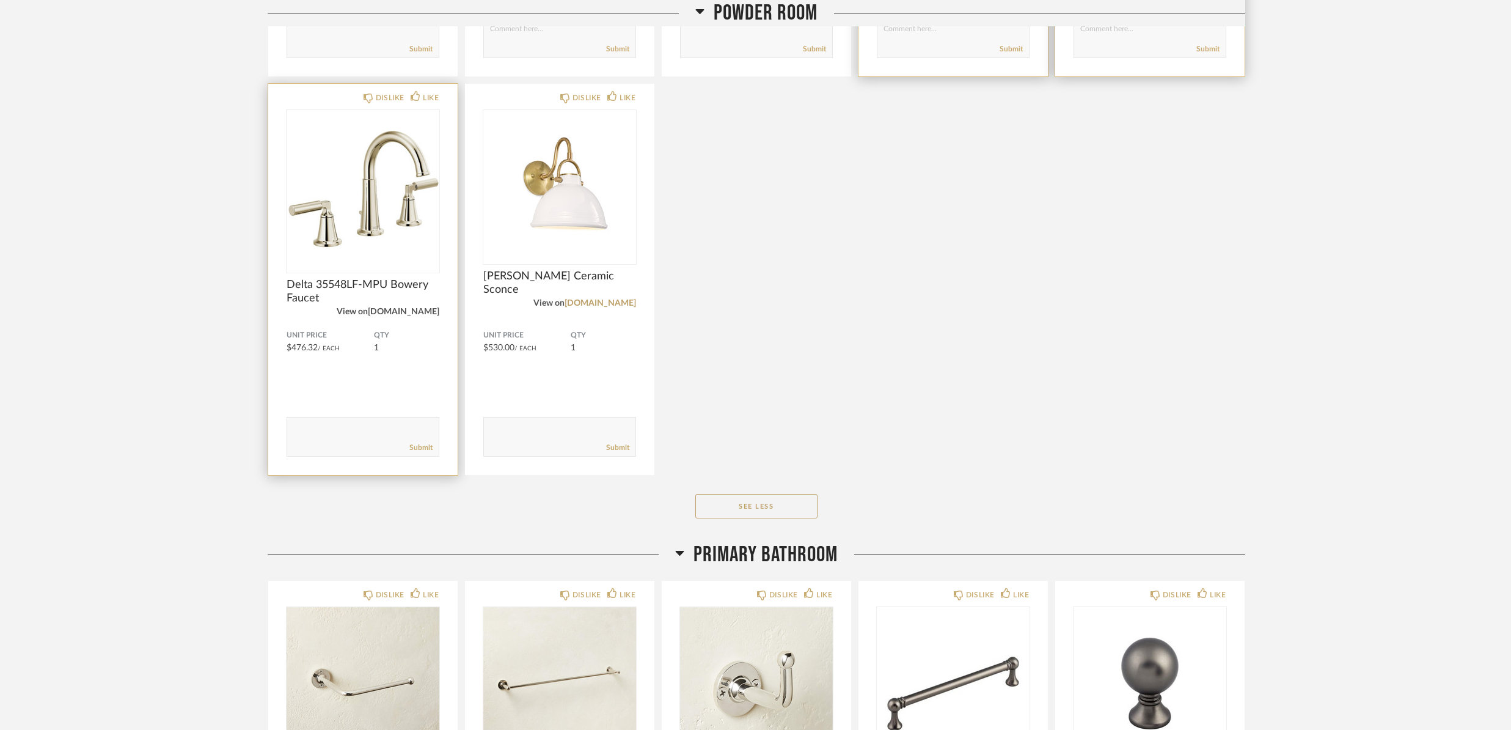
click at [426, 311] on link "[DOMAIN_NAME]" at bounding box center [403, 311] width 71 height 9
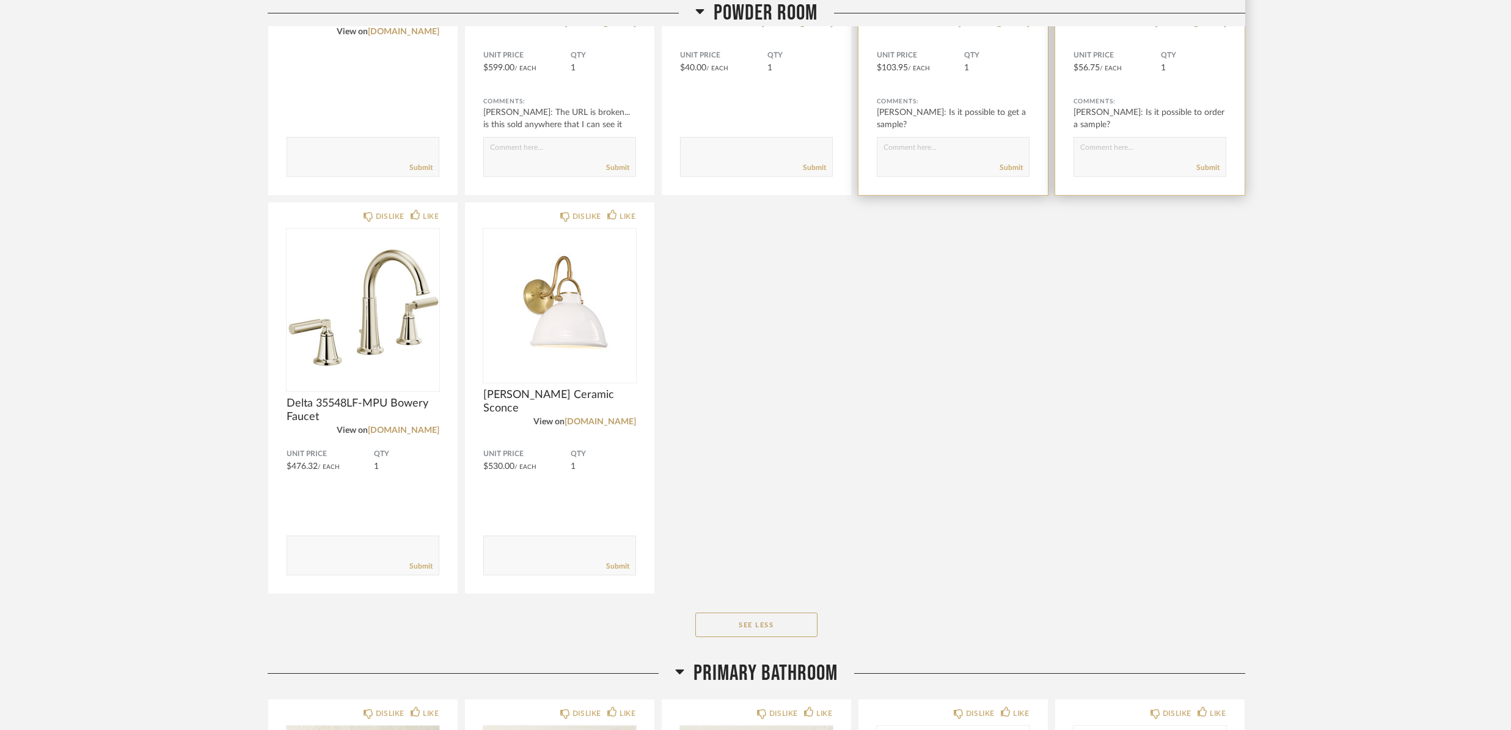
scroll to position [3892, 0]
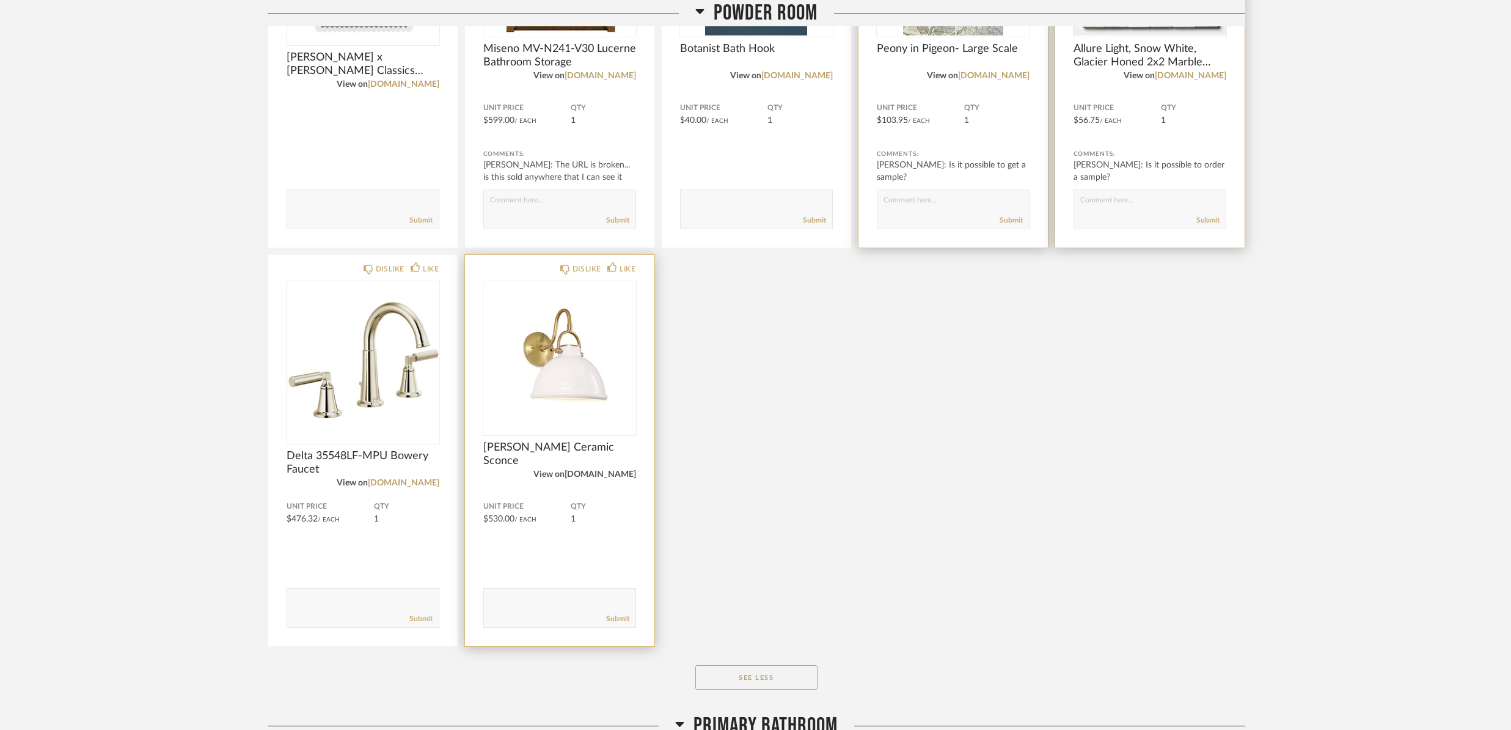
click at [619, 474] on link "[DOMAIN_NAME]" at bounding box center [600, 474] width 71 height 9
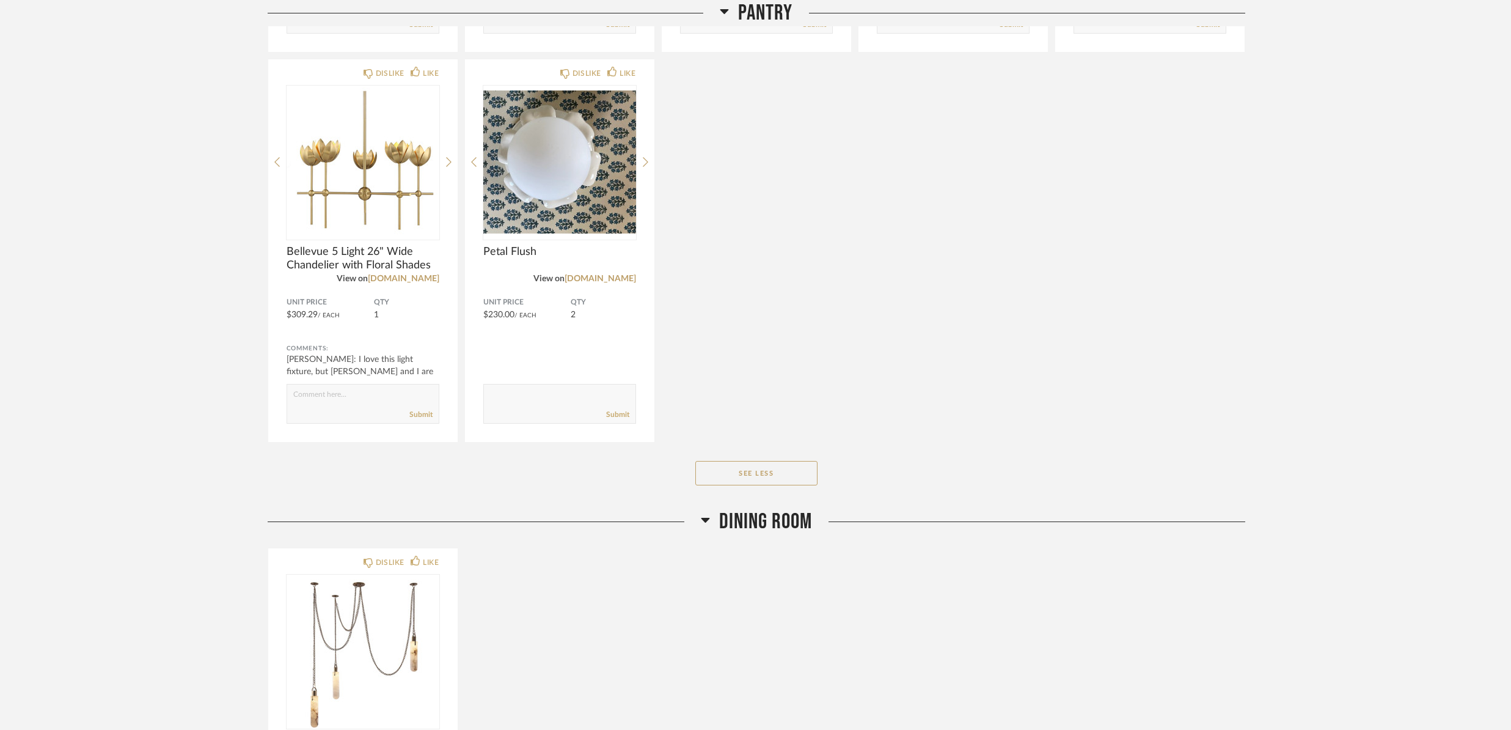
scroll to position [1917, 0]
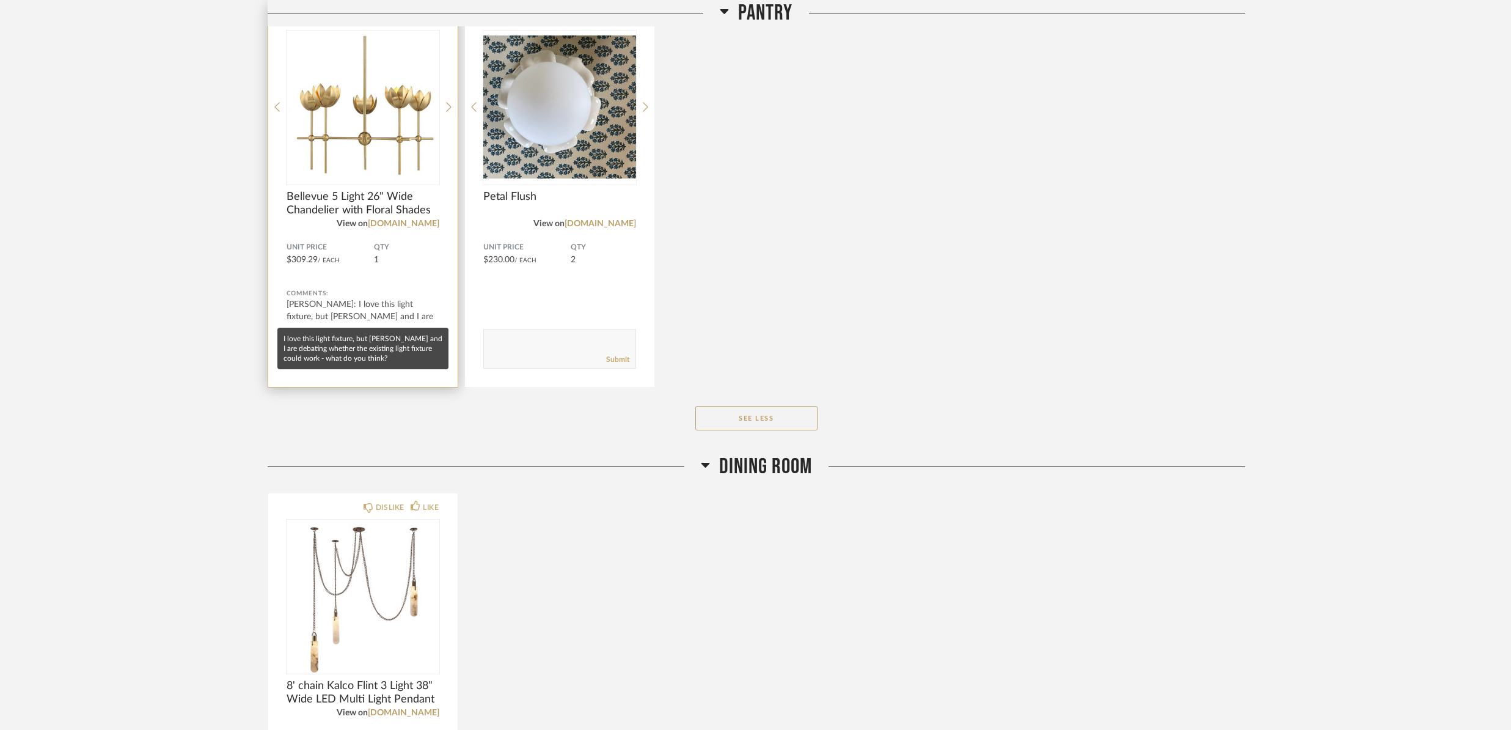
click at [398, 312] on div "[PERSON_NAME]: I love this light fixture, but [PERSON_NAME] and I are debating …" at bounding box center [363, 316] width 153 height 37
click at [431, 315] on div "[PERSON_NAME]: I love this light fixture, but [PERSON_NAME] and I are debating …" at bounding box center [363, 316] width 153 height 37
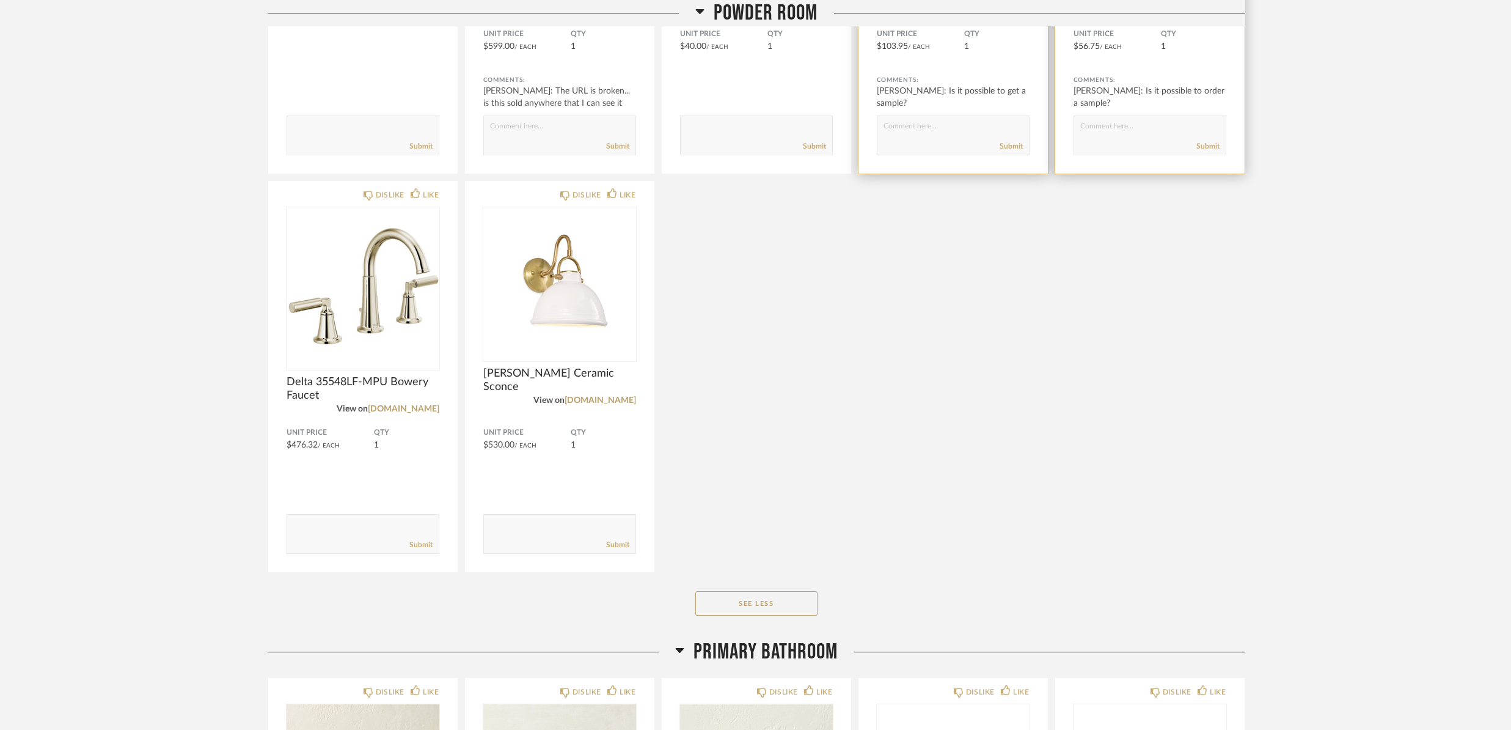
scroll to position [3967, 0]
click at [535, 522] on textarea at bounding box center [560, 527] width 152 height 16
type textarea "can you update the link? This is a canva link."
click at [613, 544] on link "Submit" at bounding box center [617, 544] width 23 height 10
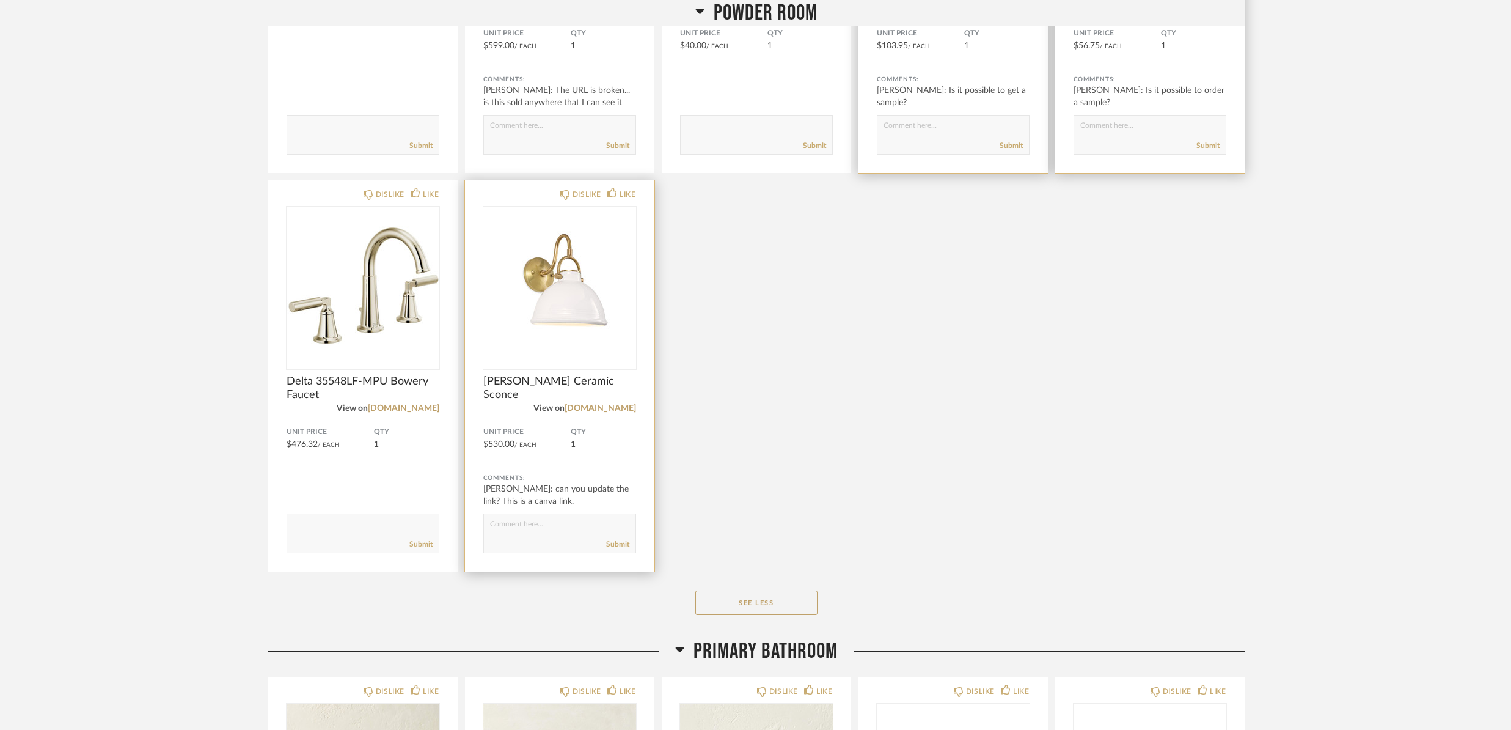
click at [0, 0] on img at bounding box center [0, 0] width 0 height 0
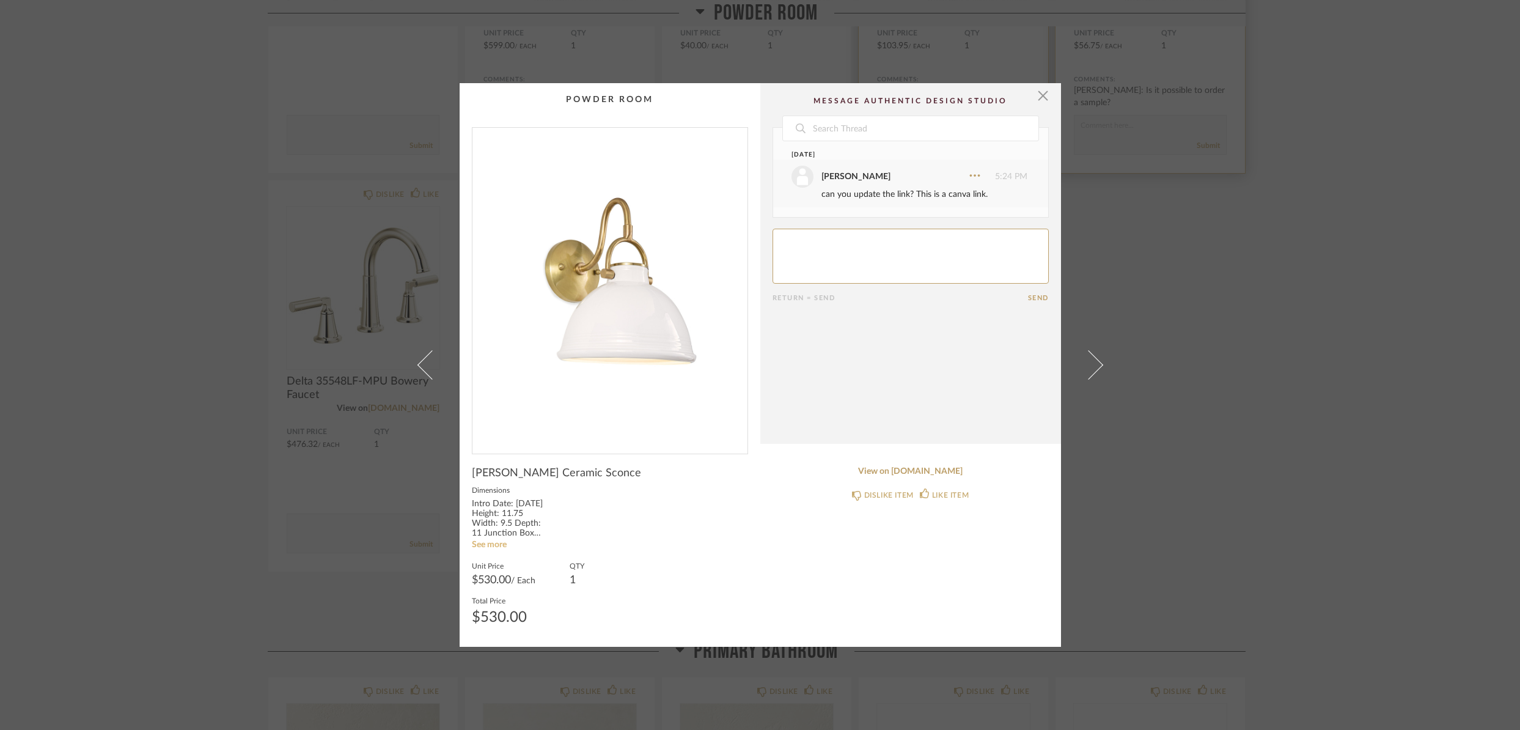
click at [481, 544] on link "See more" at bounding box center [489, 544] width 35 height 9
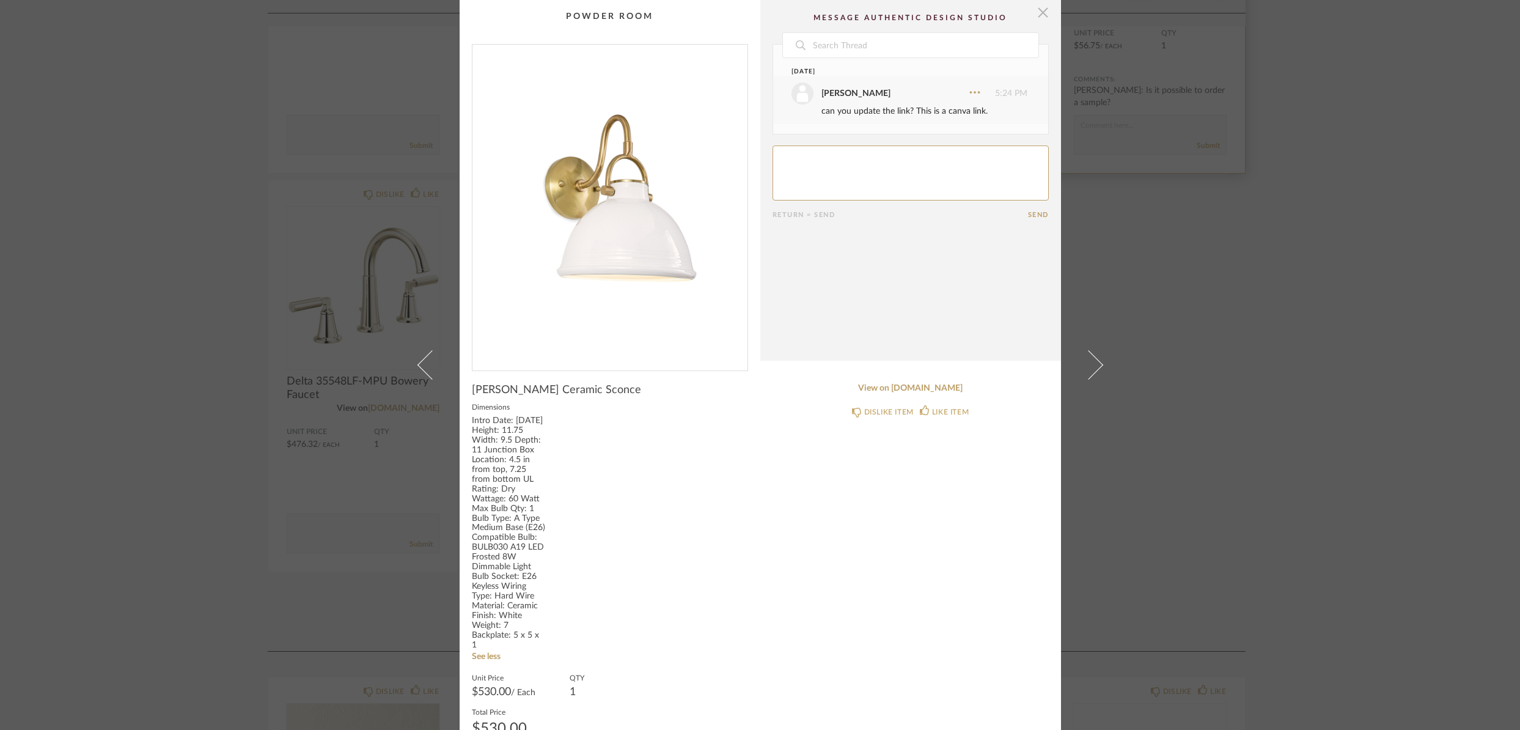
click at [1037, 13] on span "button" at bounding box center [1043, 12] width 24 height 24
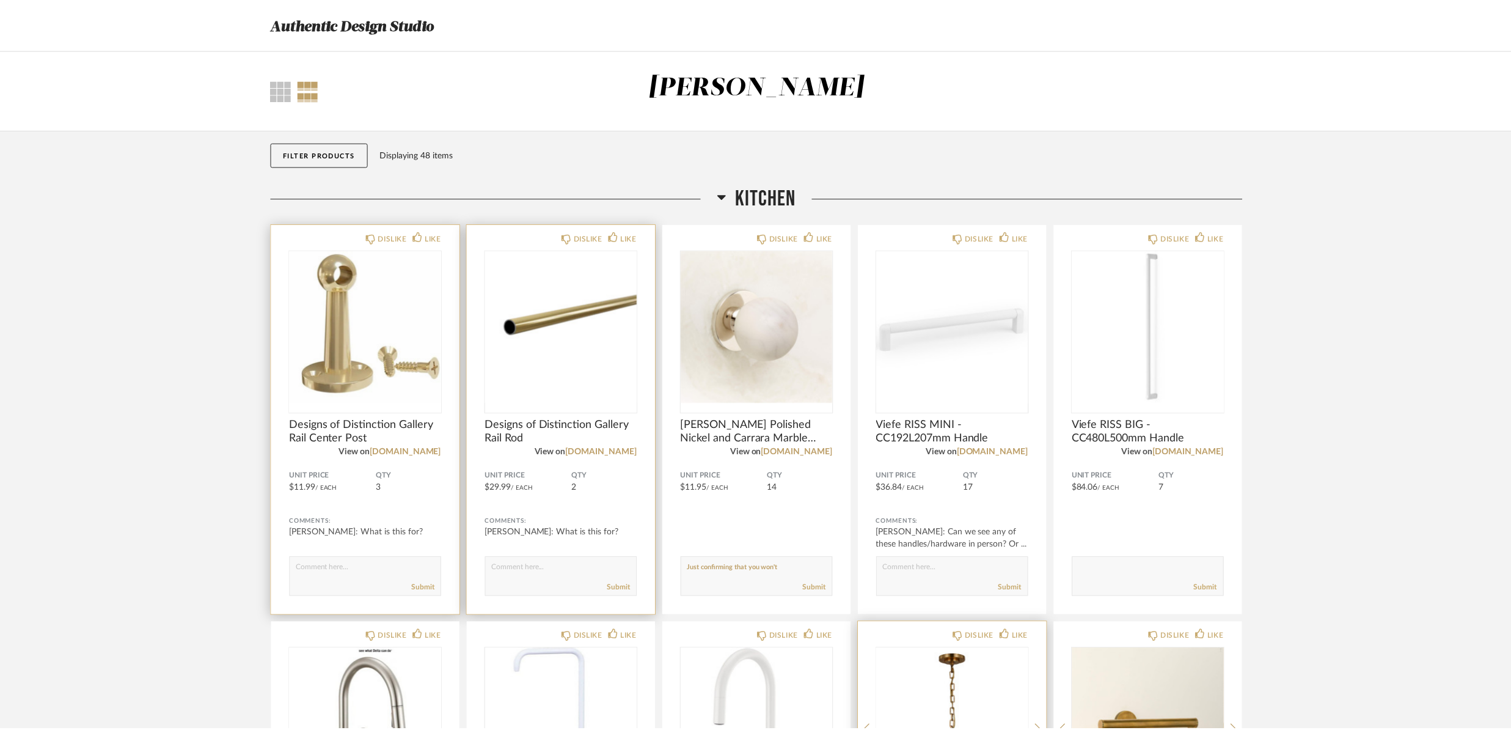
scroll to position [3967, 0]
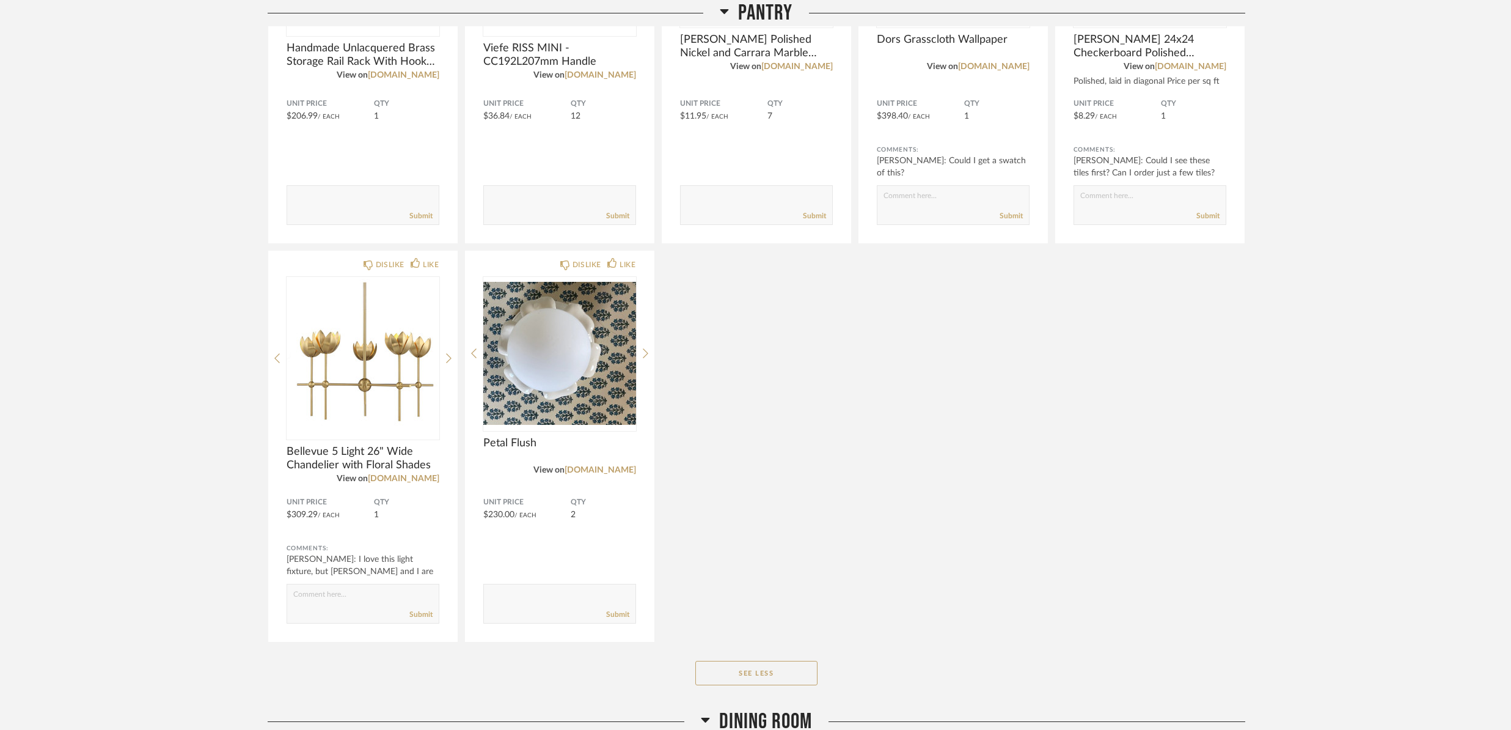
scroll to position [1669, 0]
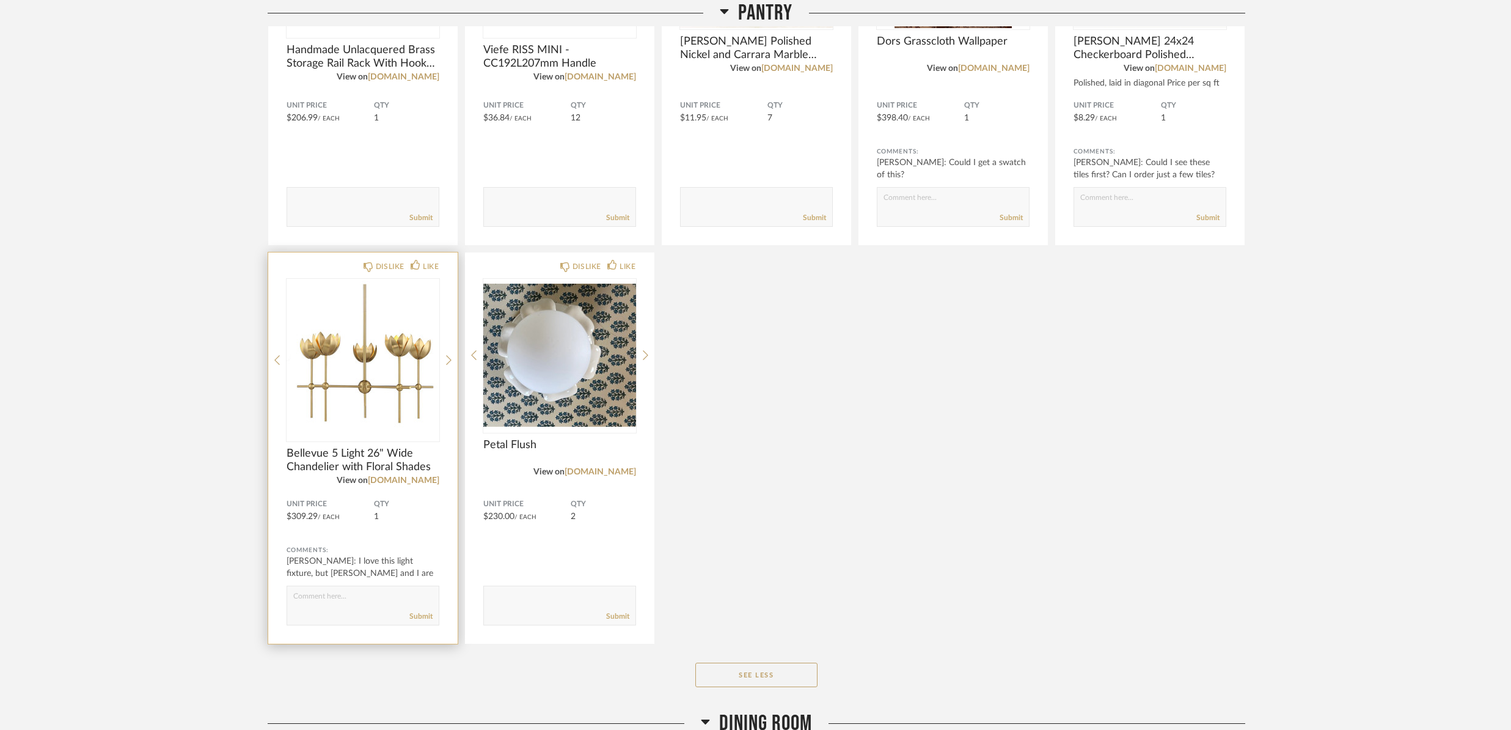
click at [337, 359] on img "0" at bounding box center [363, 355] width 153 height 153
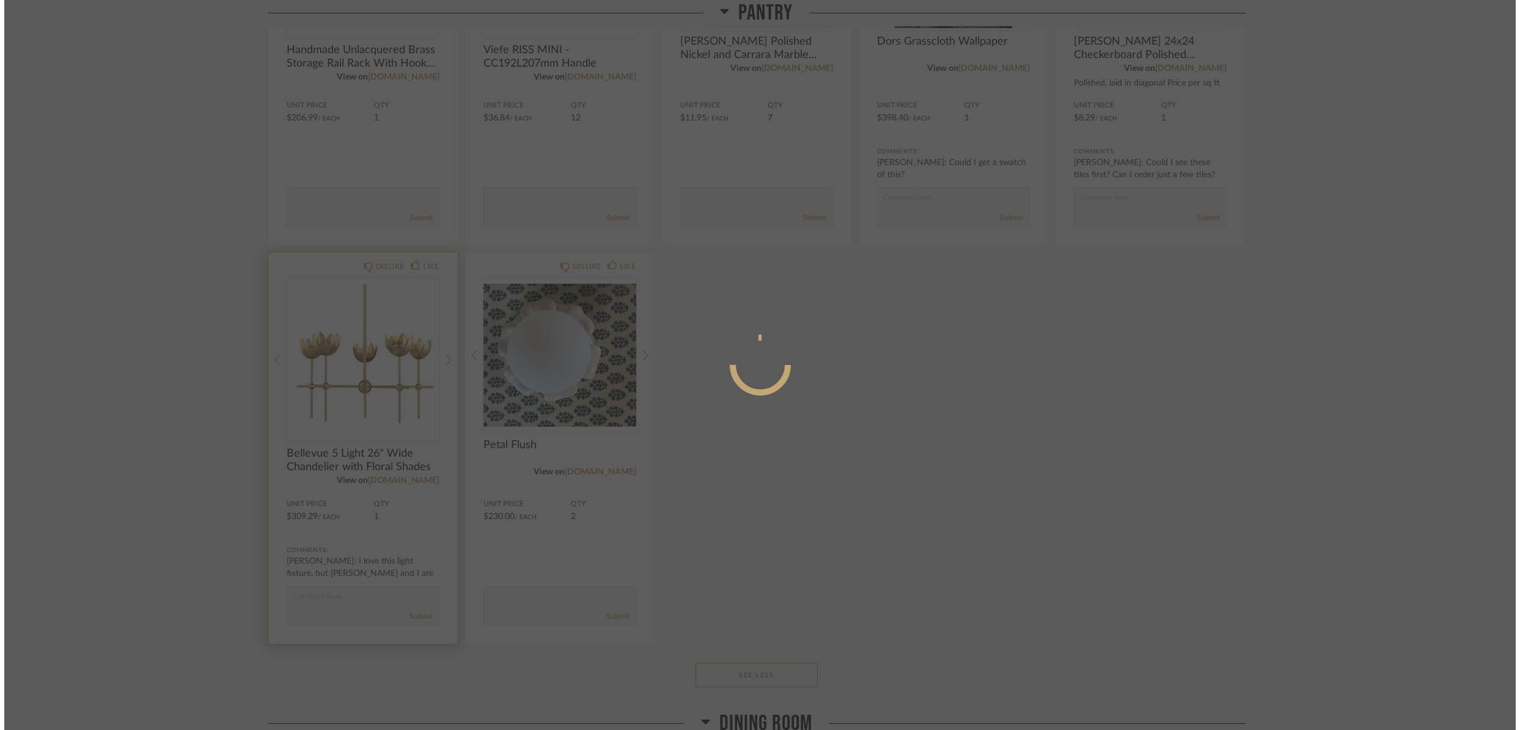
scroll to position [0, 0]
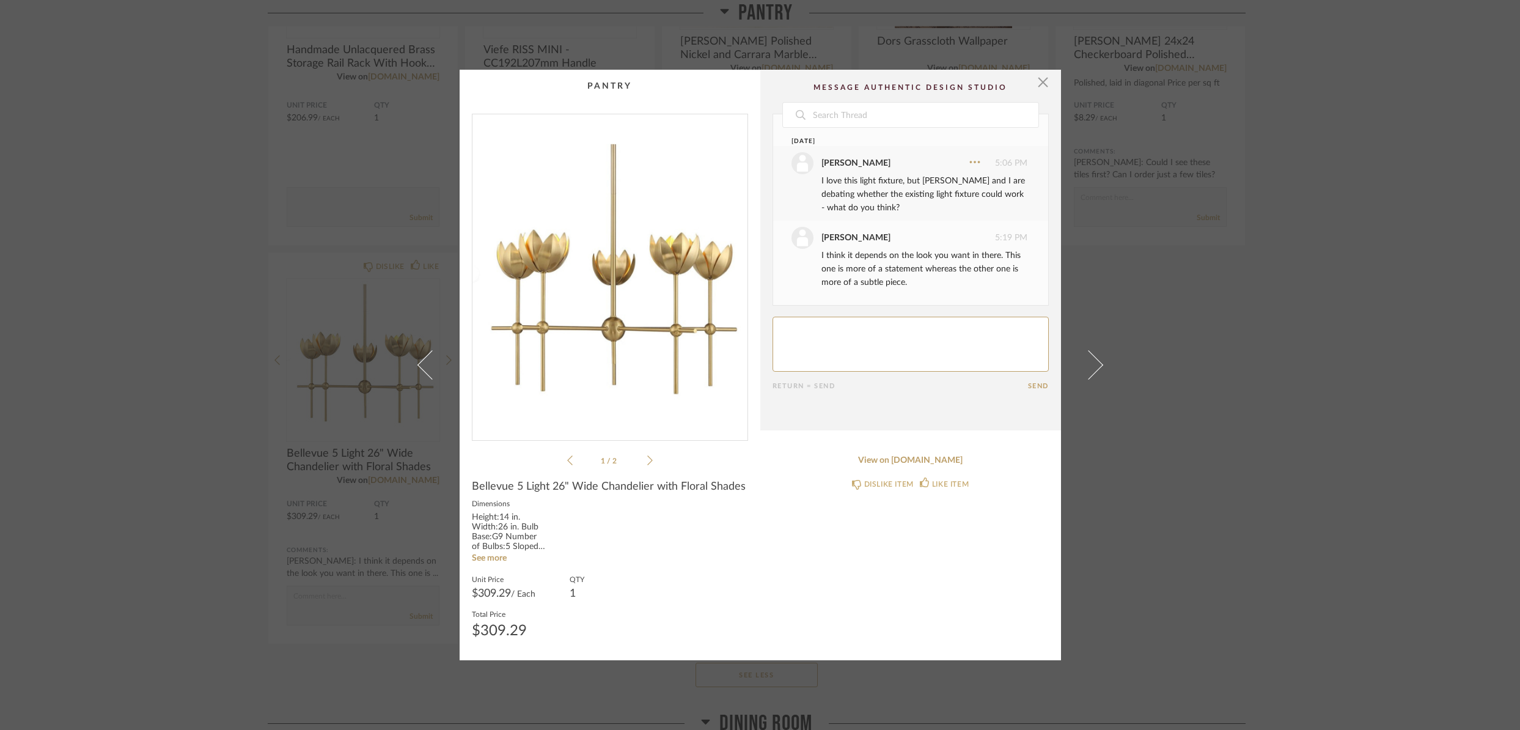
click at [501, 563] on sr-see-more-text "Height:14 in. Width:26 in. Bulb Base:G9 Number of Bulbs:5 Sloped Ceiling Compat…" at bounding box center [508, 538] width 73 height 51
click at [492, 560] on link "See more" at bounding box center [489, 558] width 35 height 9
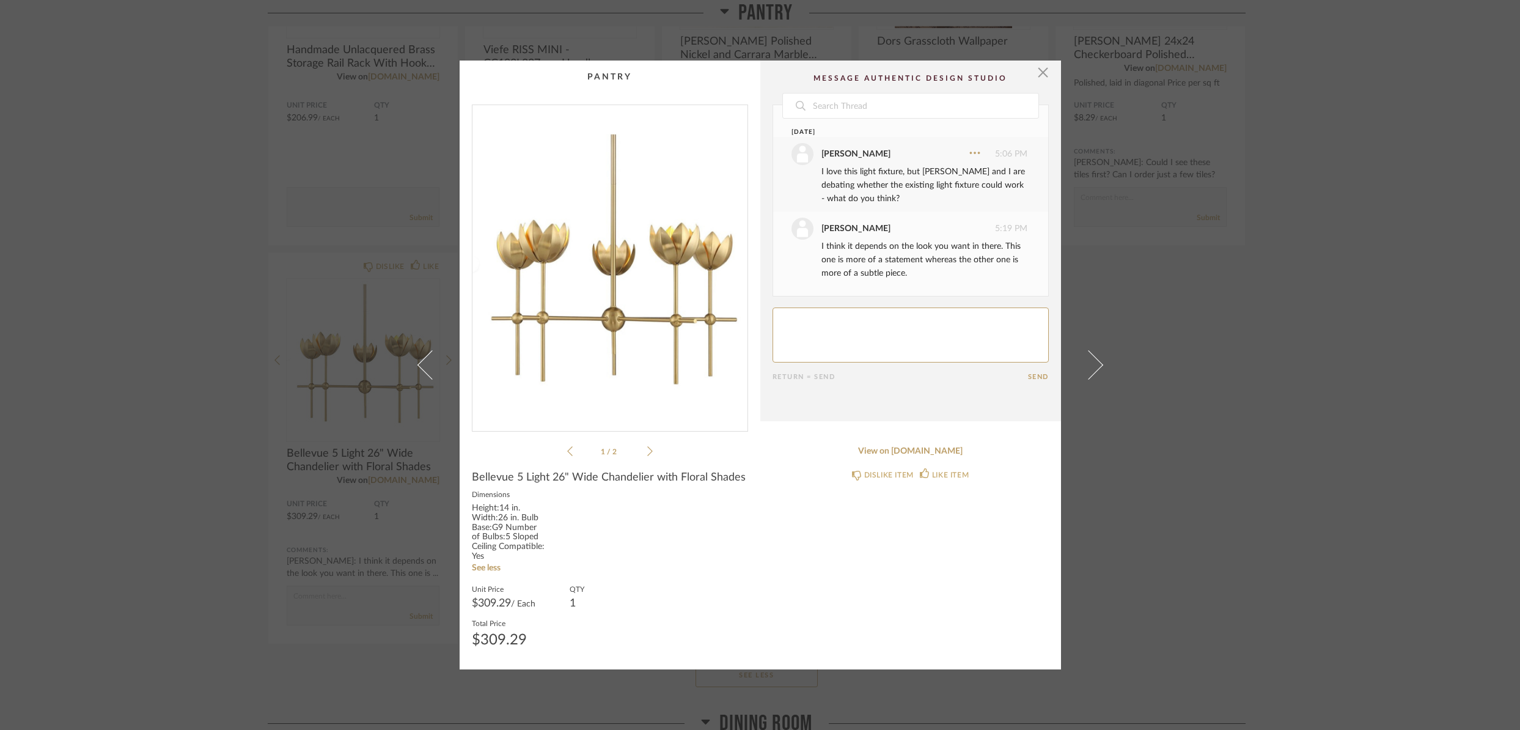
click at [648, 456] on ul "1 / 2" at bounding box center [610, 451] width 86 height 15
click at [647, 450] on icon at bounding box center [649, 451] width 5 height 10
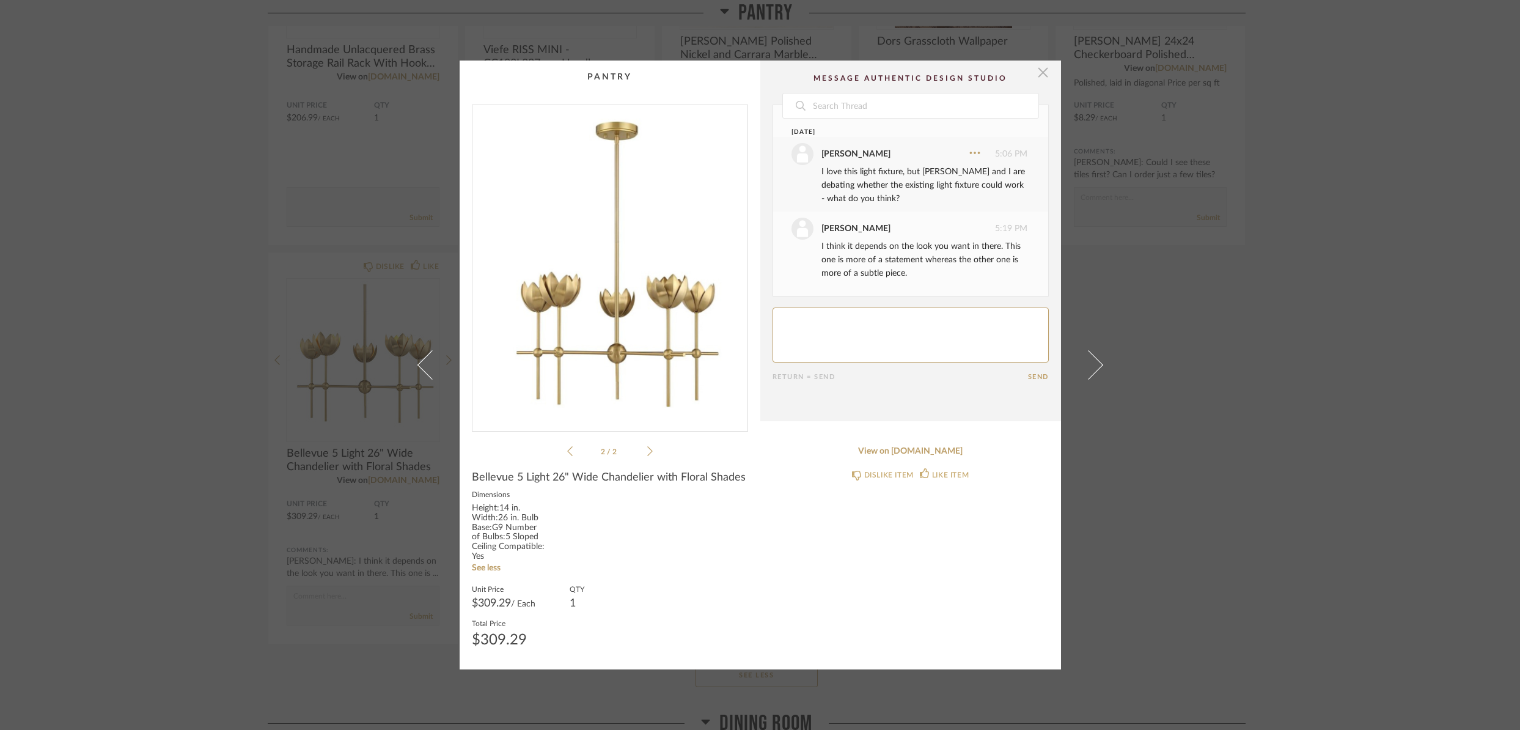
click at [1044, 73] on span "button" at bounding box center [1043, 72] width 24 height 24
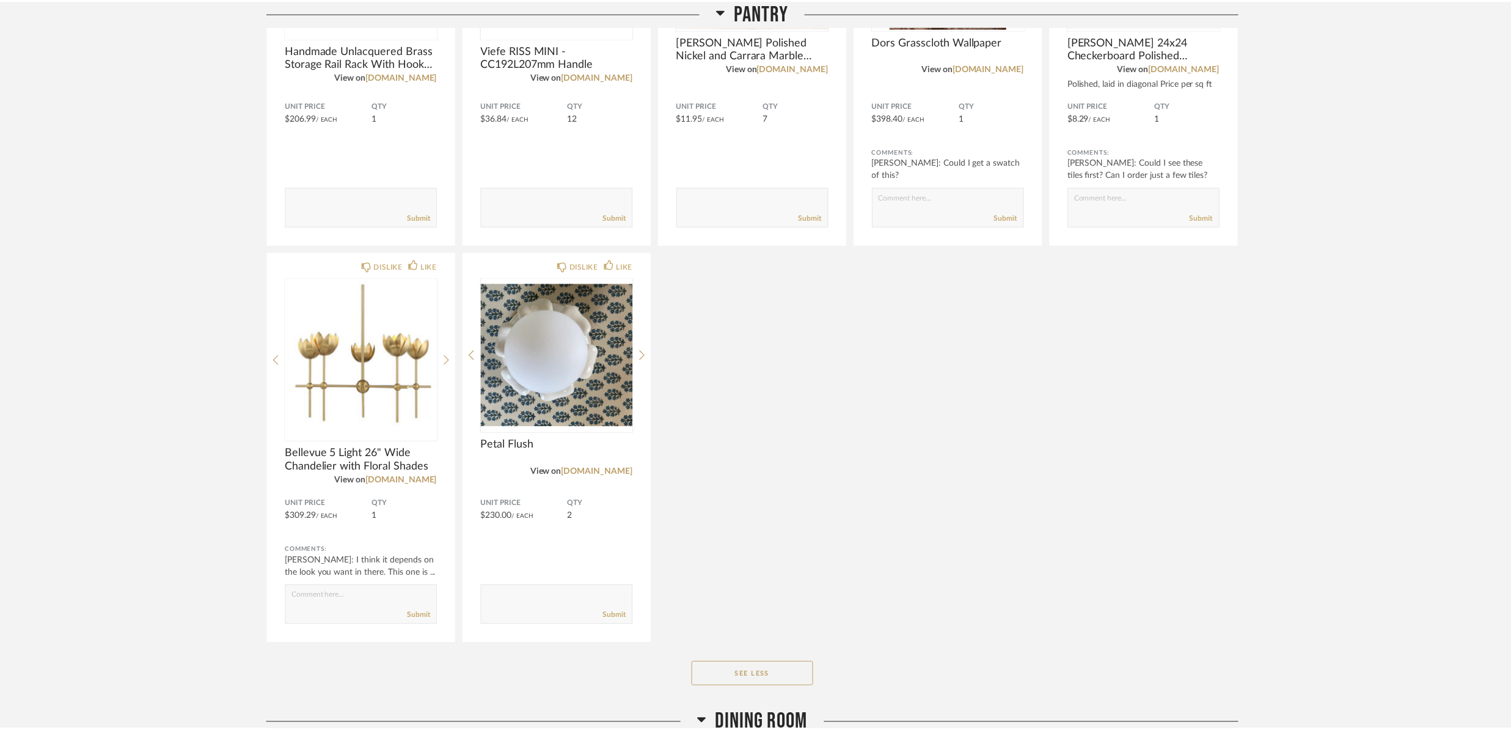
scroll to position [1669, 0]
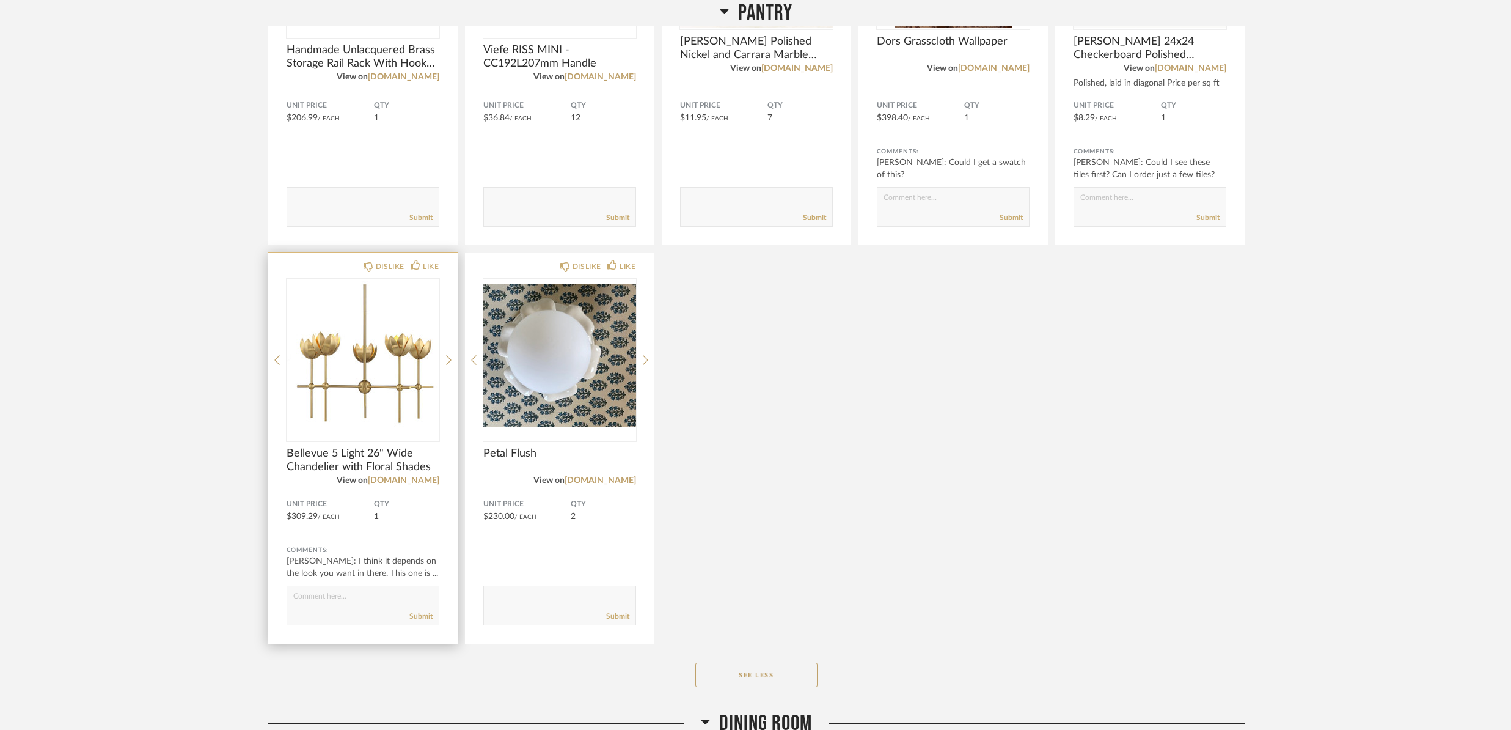
click at [402, 367] on img "0" at bounding box center [363, 355] width 153 height 153
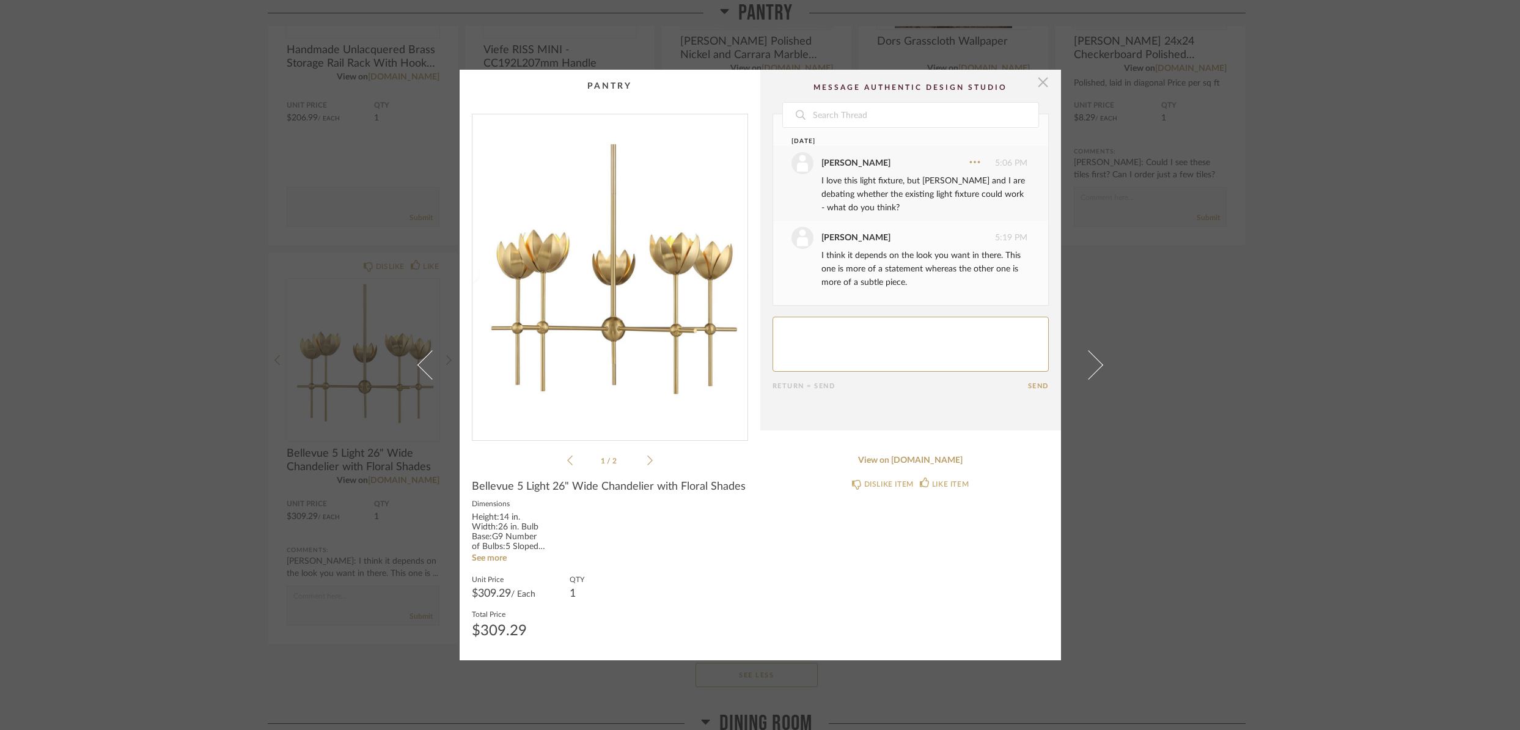
click at [1039, 84] on span "button" at bounding box center [1043, 82] width 24 height 24
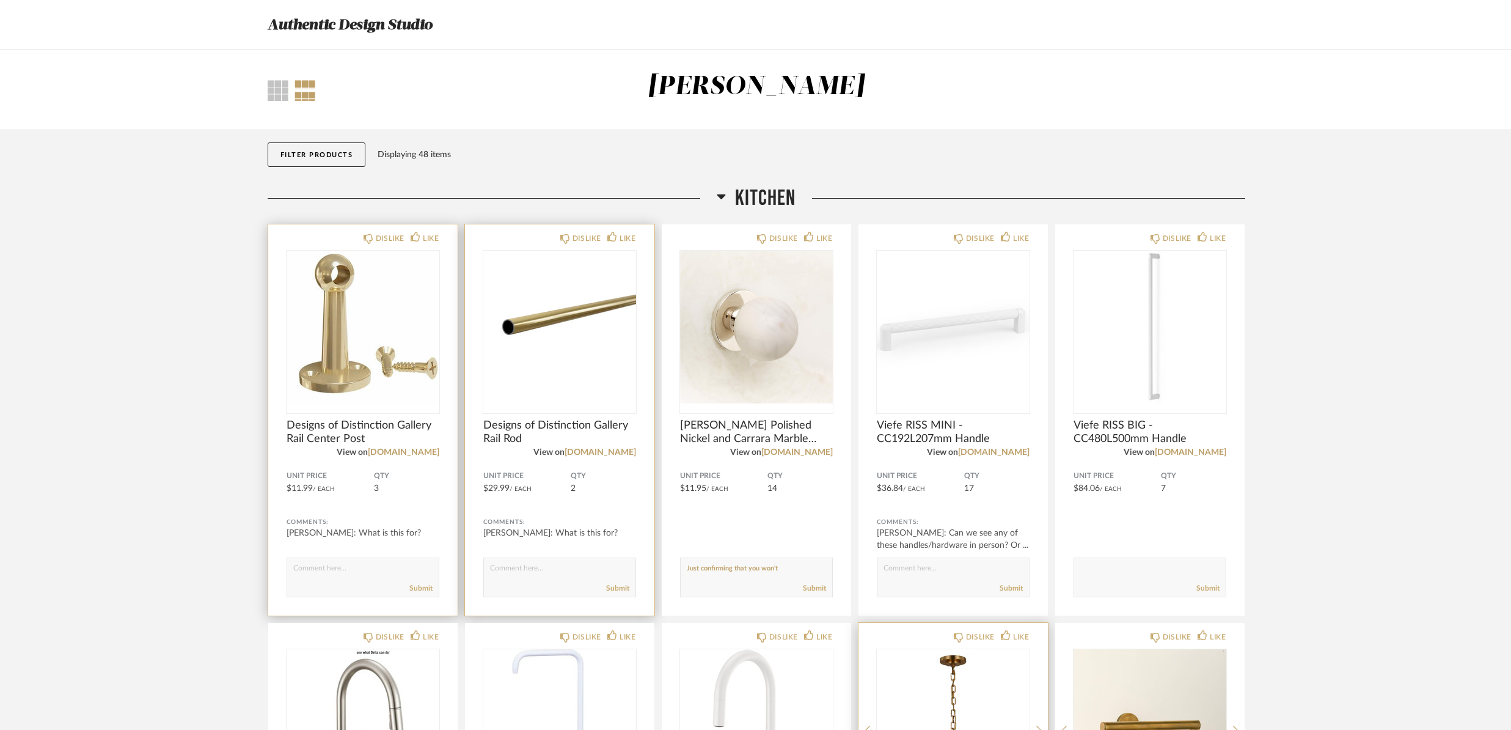
click at [351, 331] on img "0" at bounding box center [363, 327] width 153 height 153
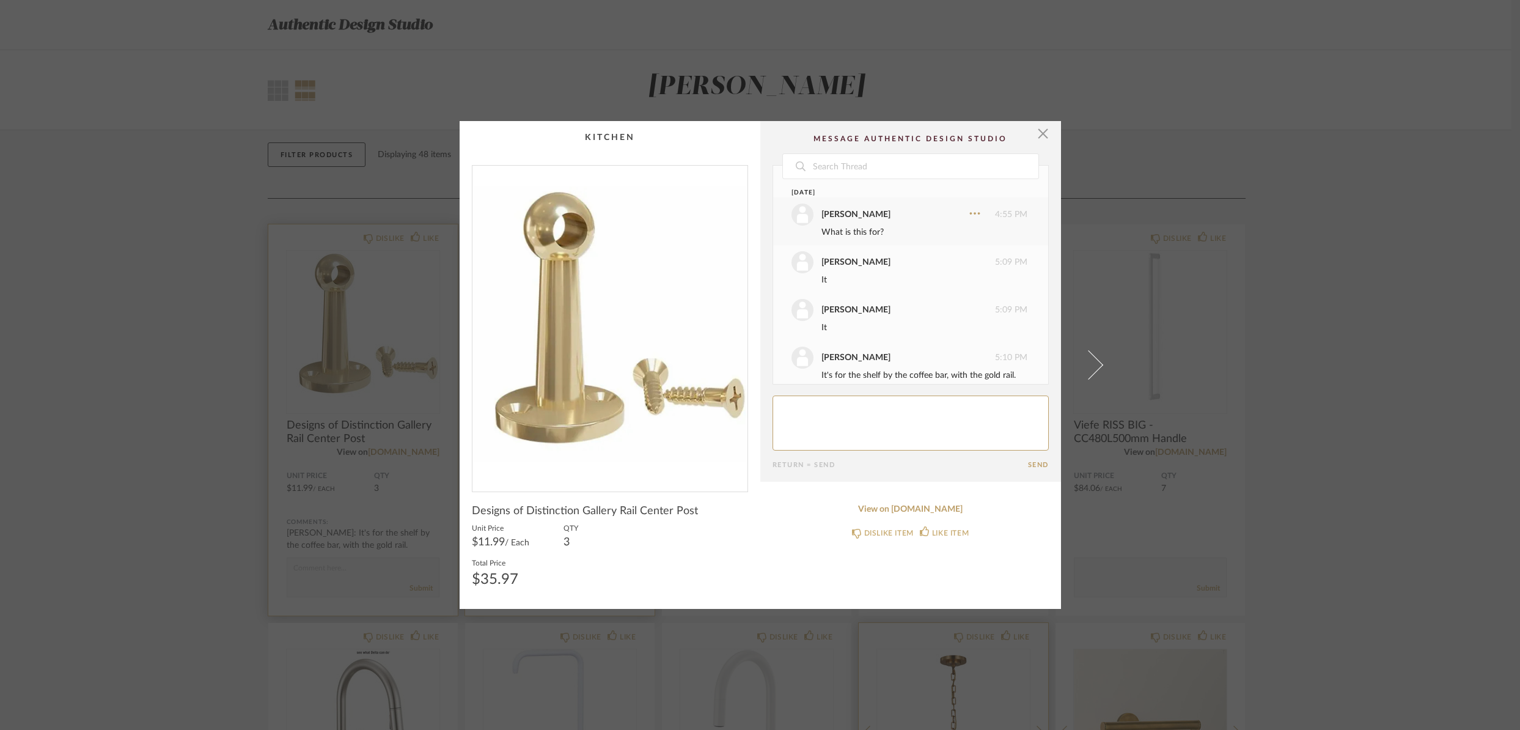
scroll to position [14, 0]
click at [895, 425] on textarea at bounding box center [910, 422] width 276 height 55
type textarea "Oh!! Okay!"
click at [1039, 467] on button "Send" at bounding box center [1038, 465] width 21 height 8
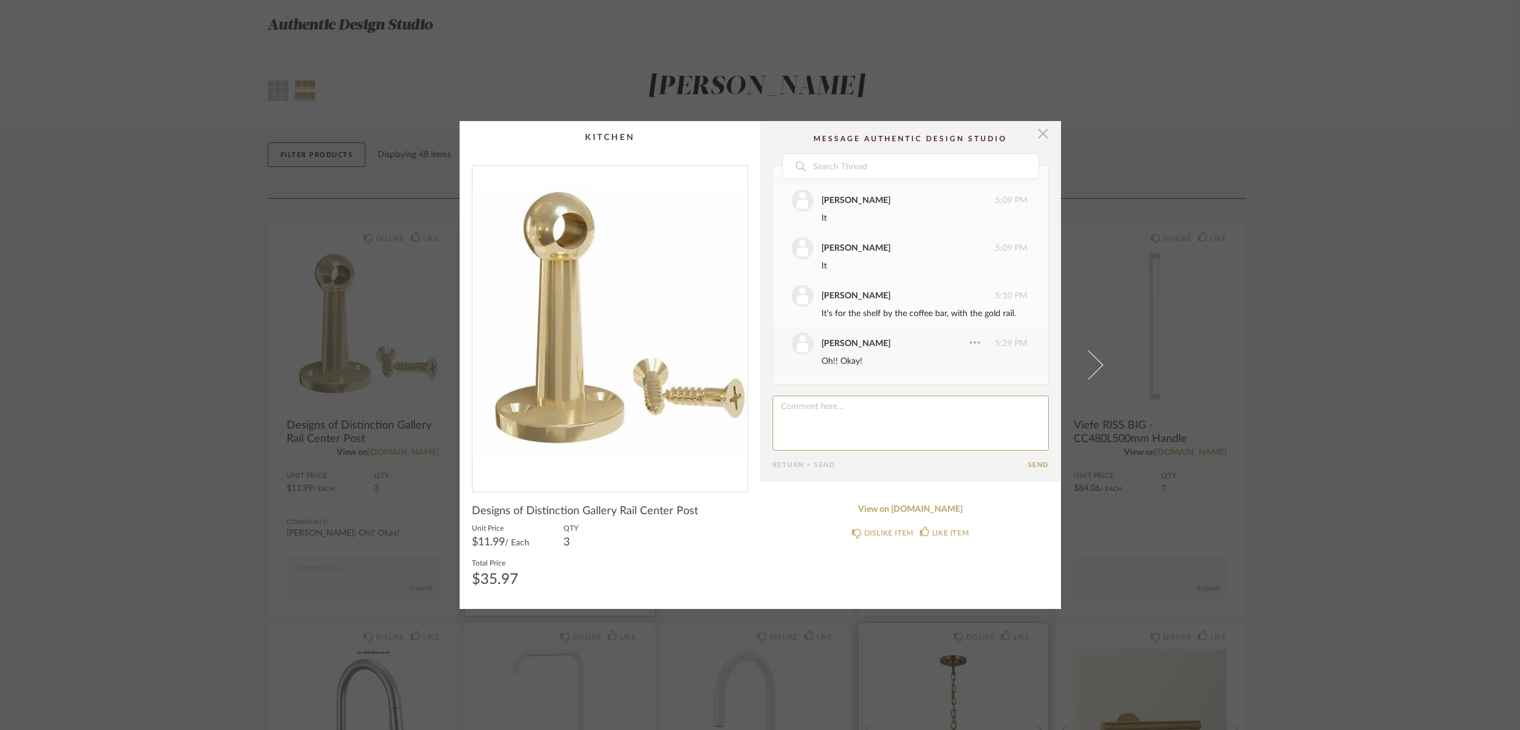
click at [1036, 134] on span "button" at bounding box center [1043, 133] width 24 height 24
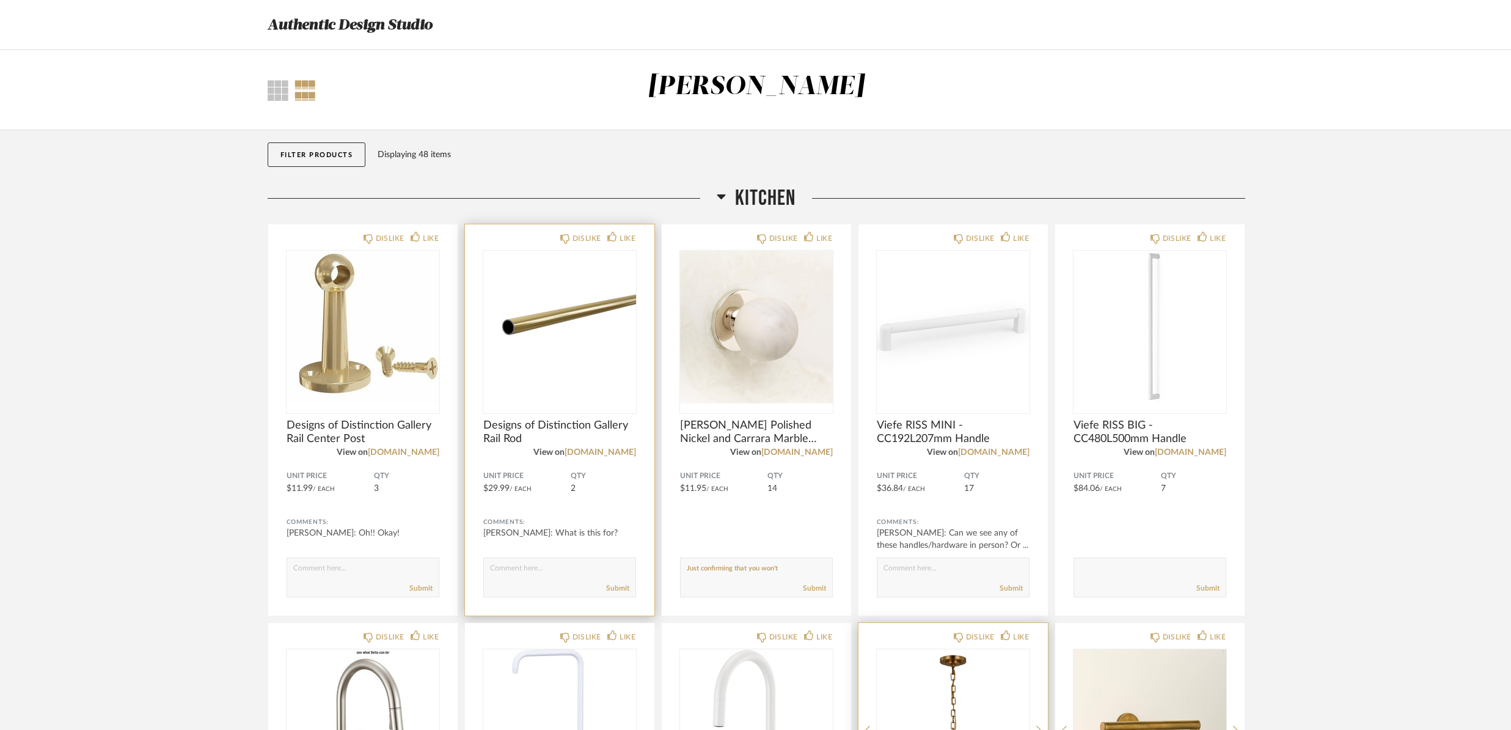
click at [568, 348] on img "0" at bounding box center [559, 327] width 153 height 153
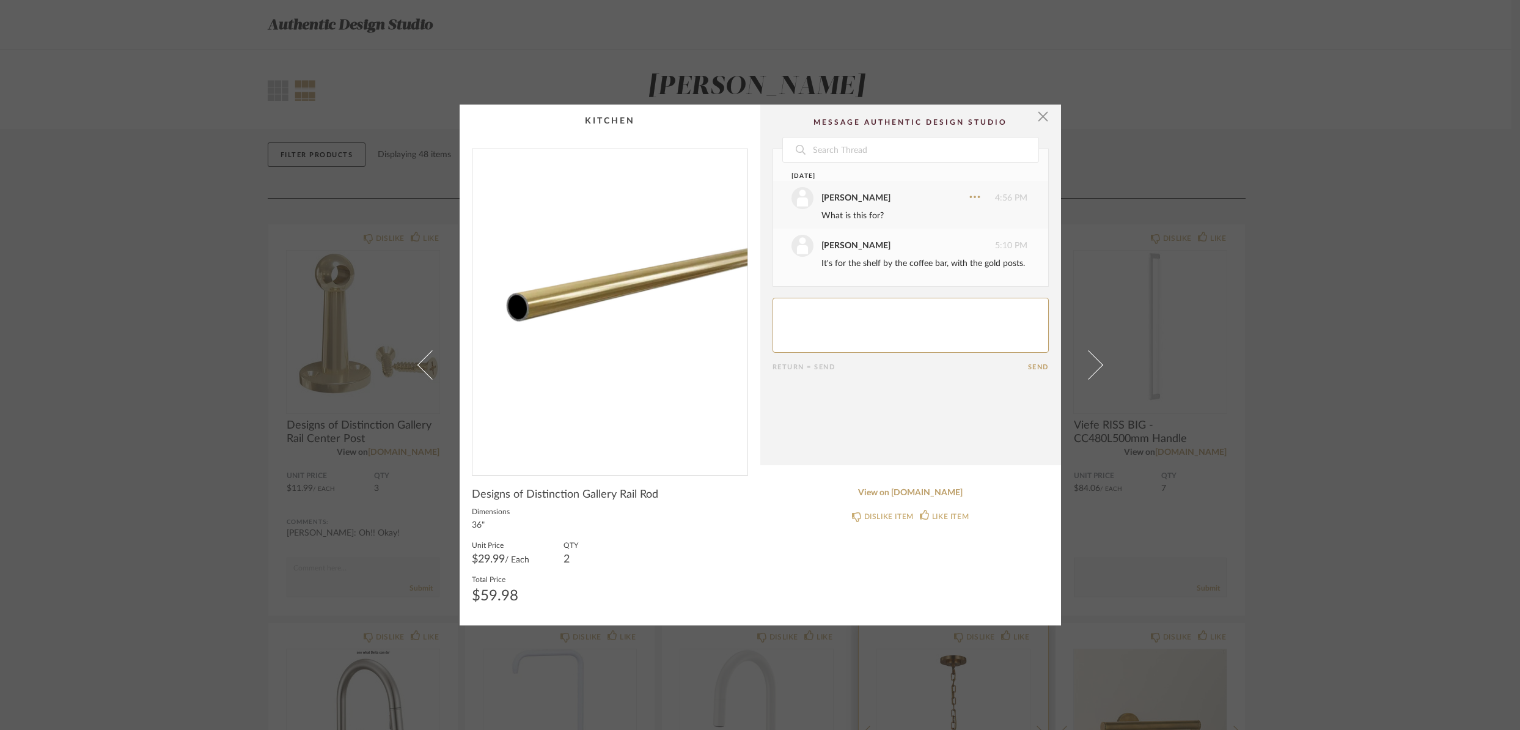
click at [904, 322] on textarea at bounding box center [910, 325] width 276 height 55
type textarea "Got it!"
click at [1036, 365] on button "Send" at bounding box center [1038, 367] width 21 height 8
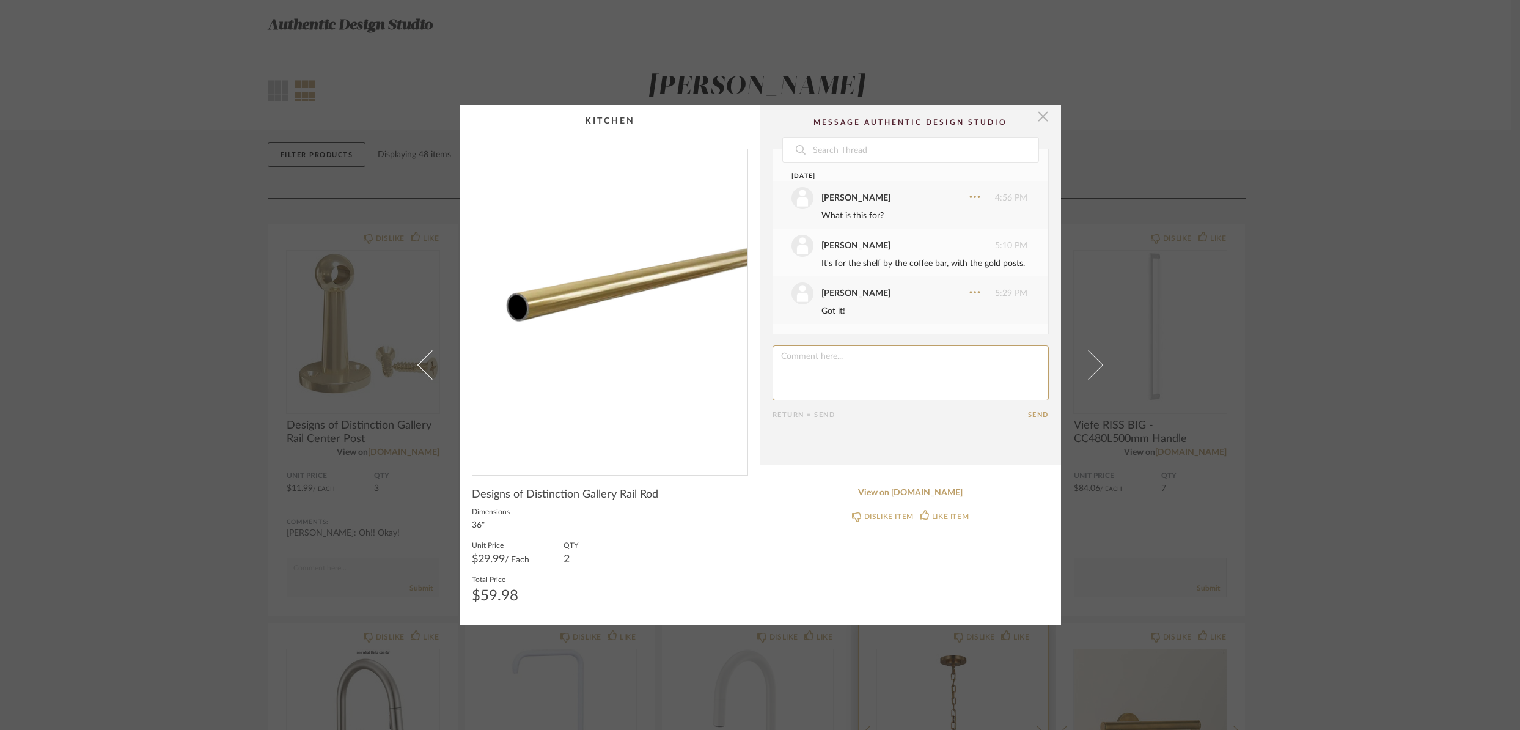
click at [1038, 114] on span "button" at bounding box center [1043, 116] width 24 height 24
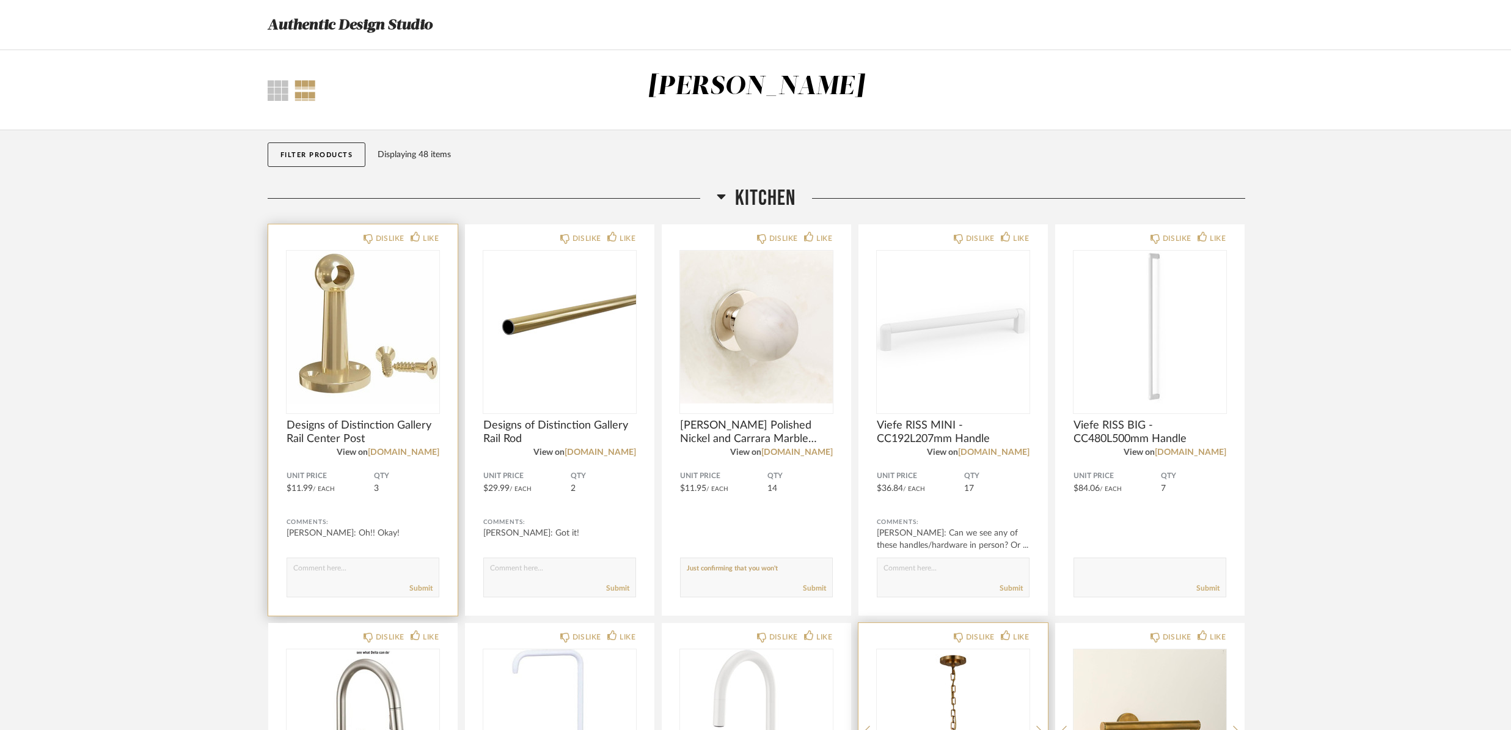
click at [364, 353] on img "0" at bounding box center [363, 327] width 153 height 153
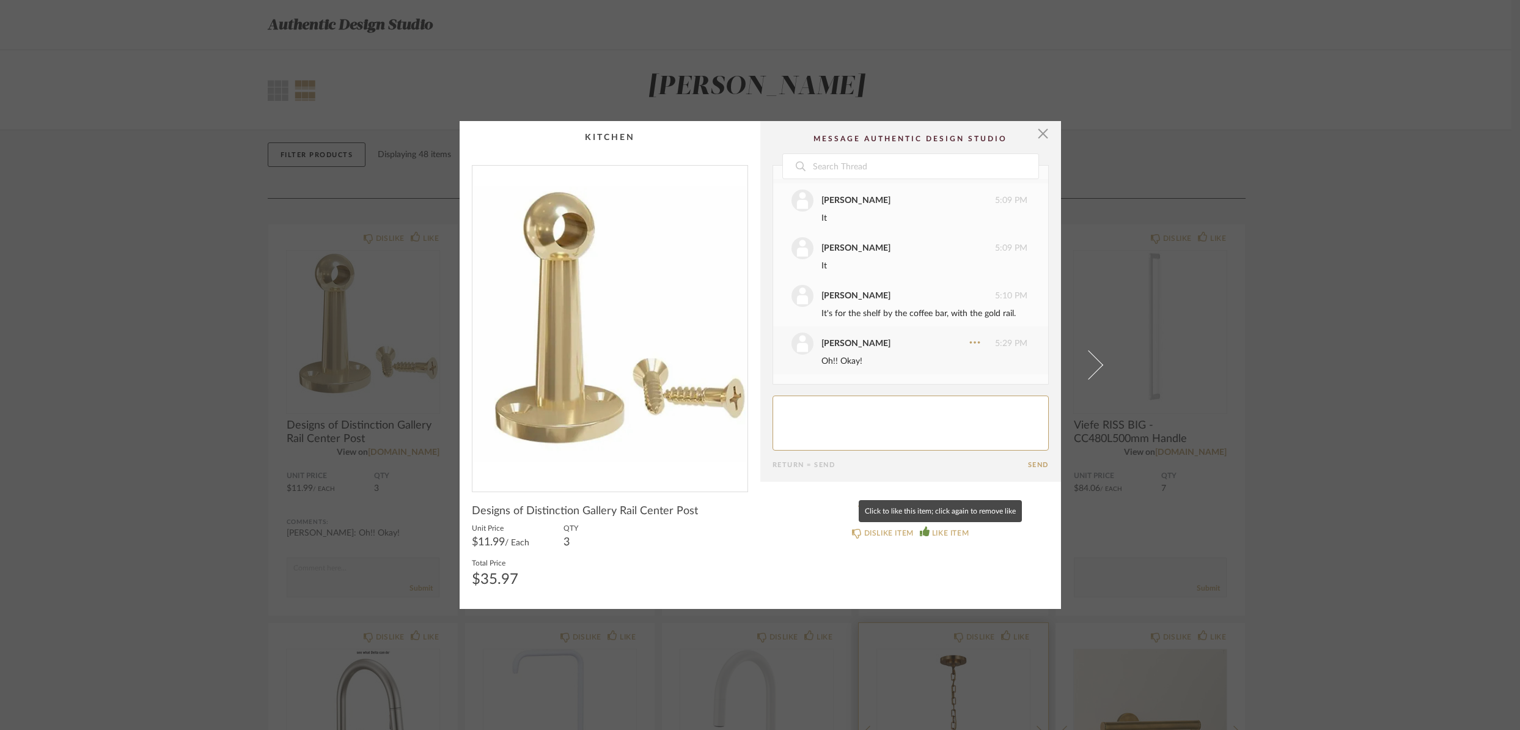
click at [959, 533] on div "LIKE ITEM" at bounding box center [950, 533] width 37 height 12
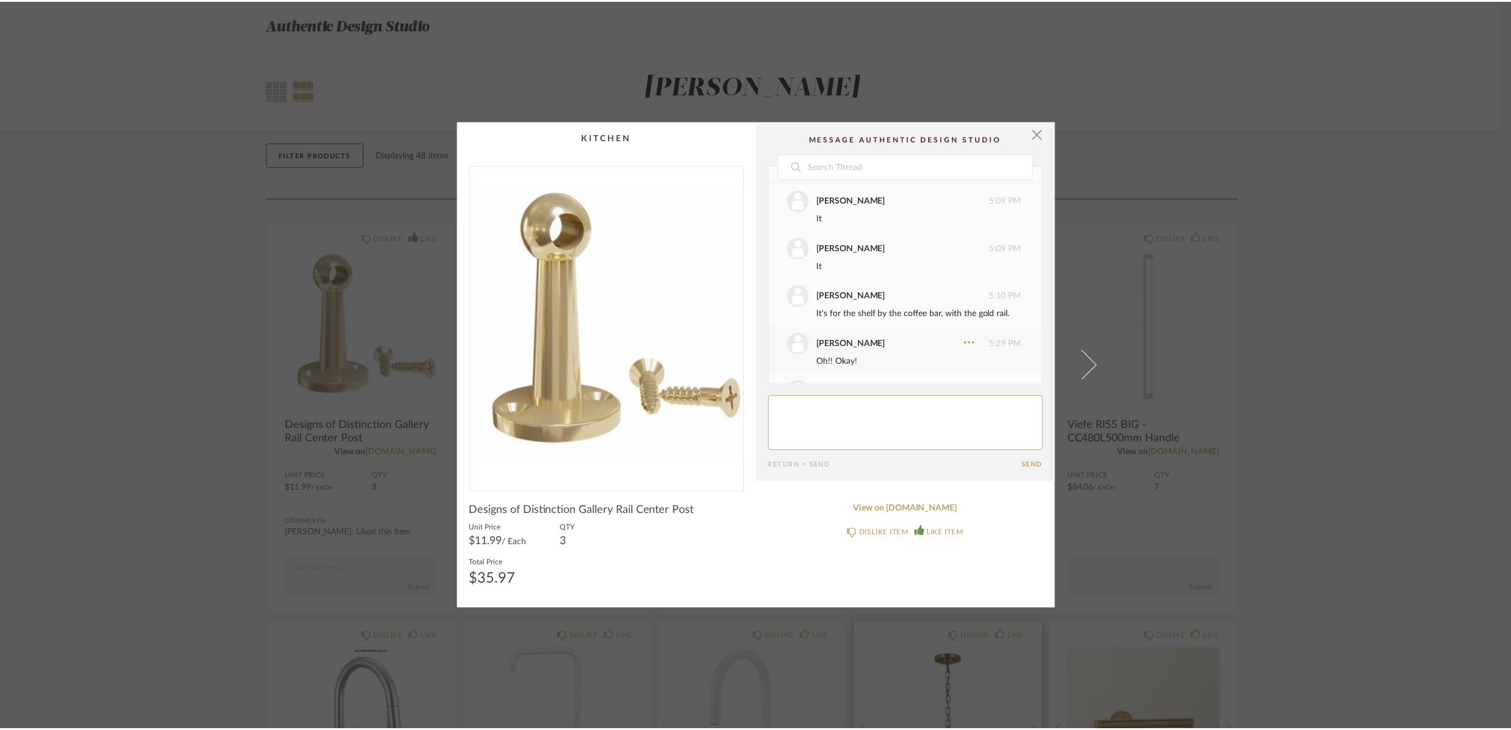
scroll to position [109, 0]
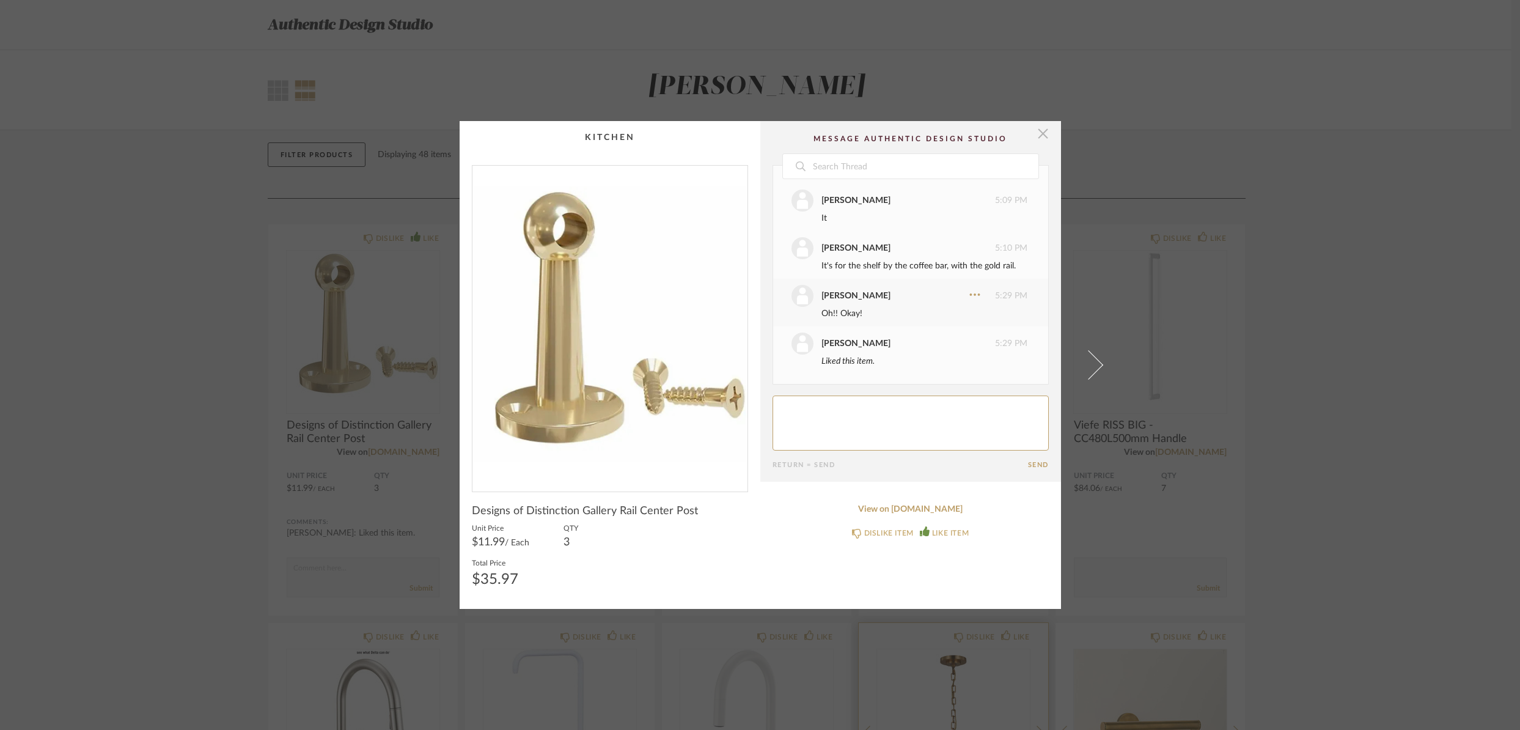
click at [1042, 135] on span "button" at bounding box center [1043, 133] width 24 height 24
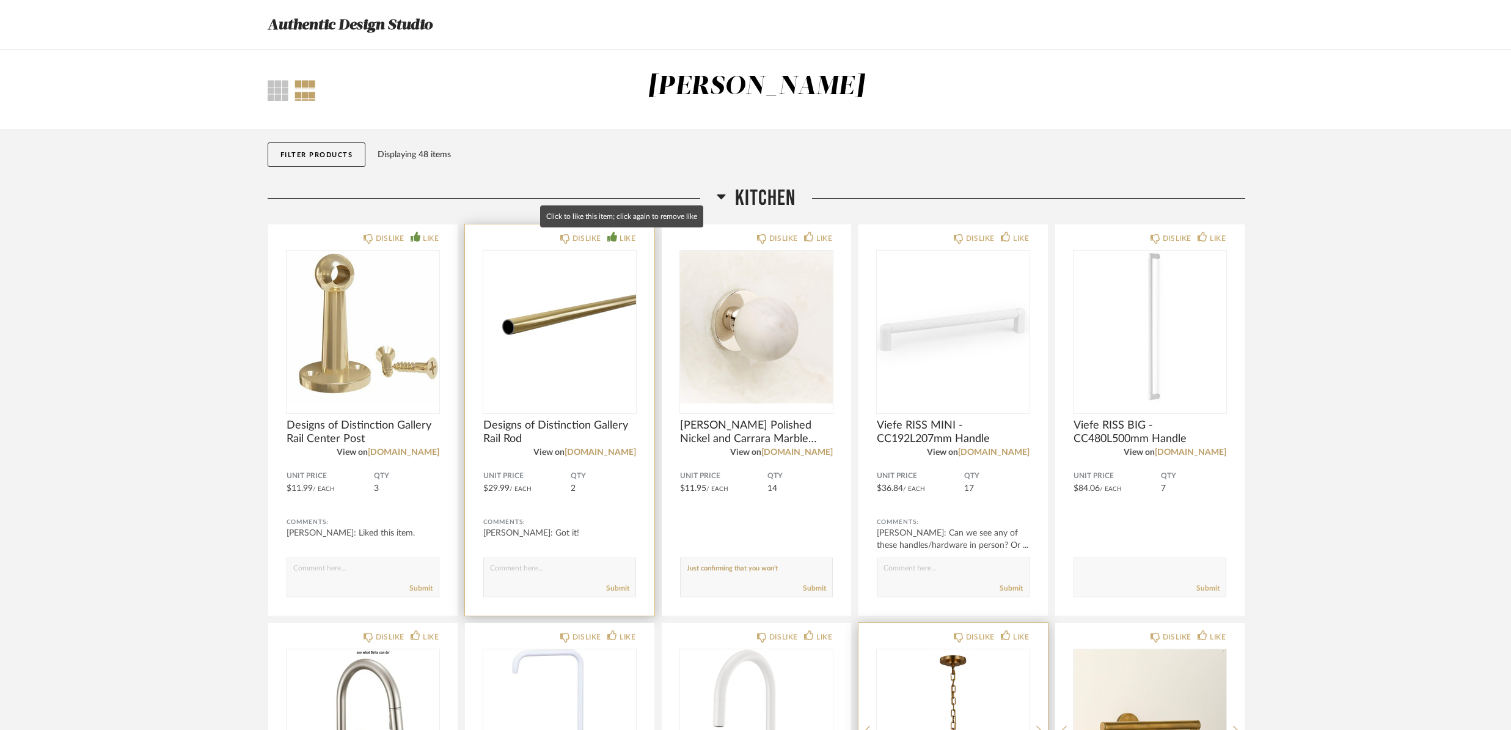
click at [629, 236] on div "LIKE" at bounding box center [628, 238] width 16 height 12
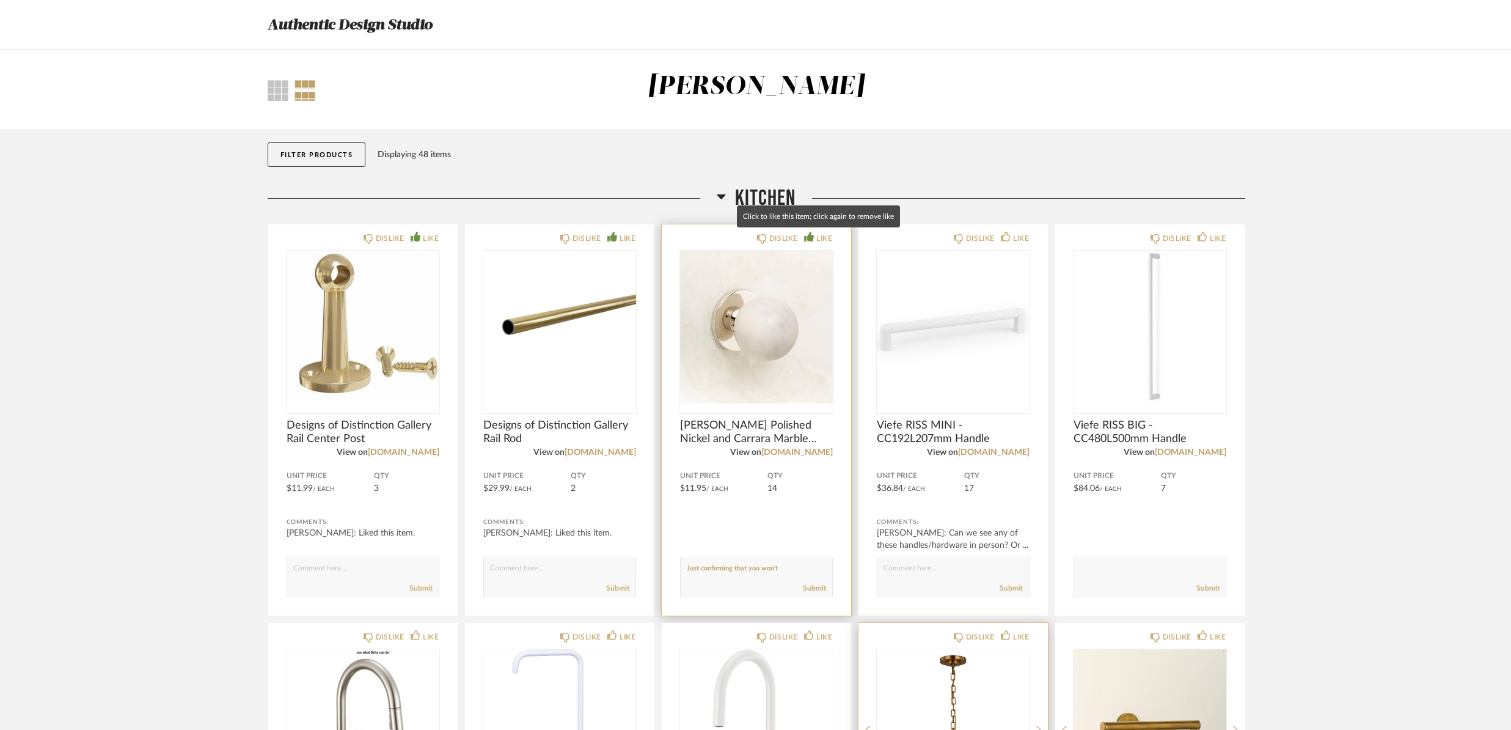
click at [826, 238] on div "LIKE" at bounding box center [824, 238] width 16 height 12
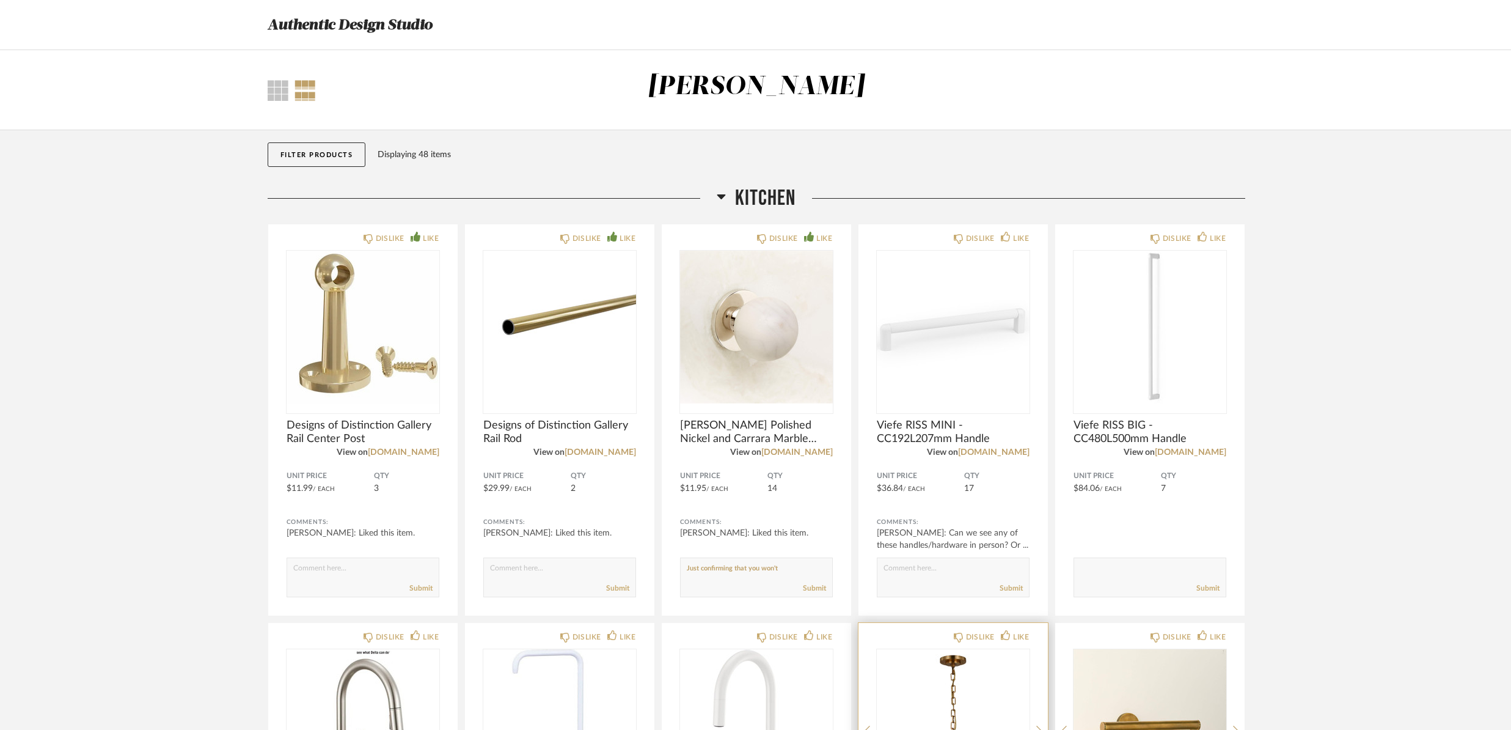
drag, startPoint x: 801, startPoint y: 572, endPoint x: 656, endPoint y: 565, distance: 145.0
click at [762, 325] on img "0" at bounding box center [756, 327] width 153 height 153
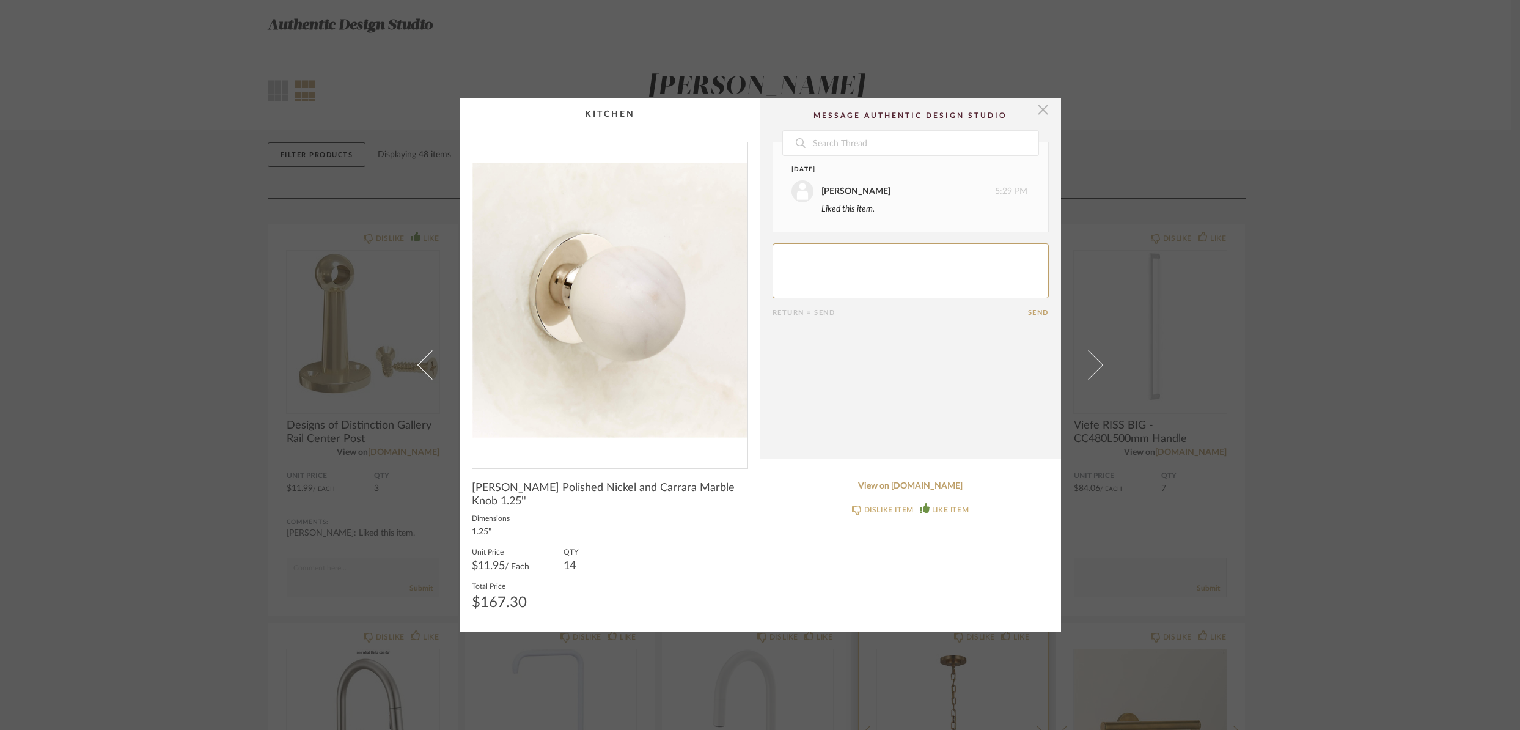
click at [1041, 120] on span "button" at bounding box center [1043, 110] width 24 height 24
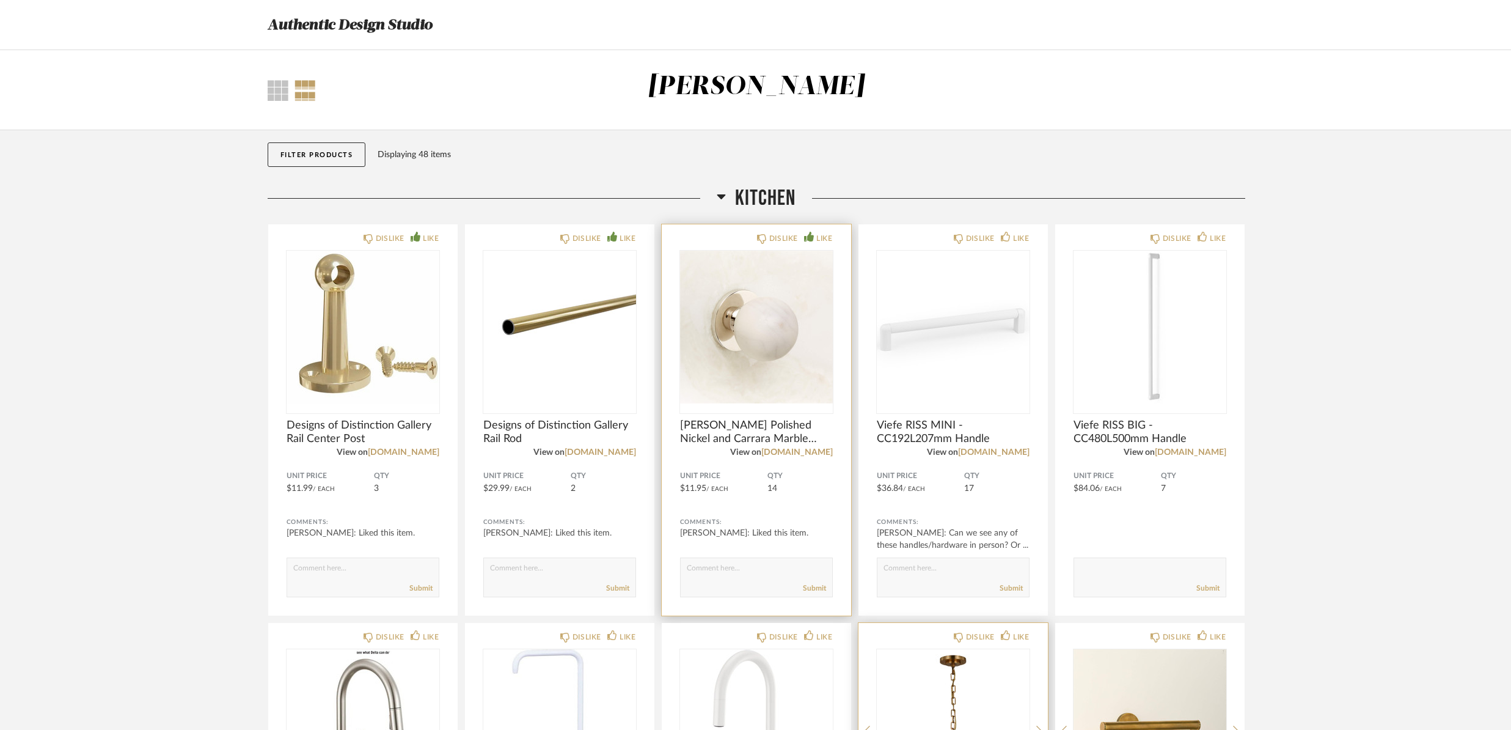
click at [721, 576] on textarea at bounding box center [757, 571] width 152 height 16
click at [816, 453] on link "[DOMAIN_NAME]" at bounding box center [796, 452] width 71 height 9
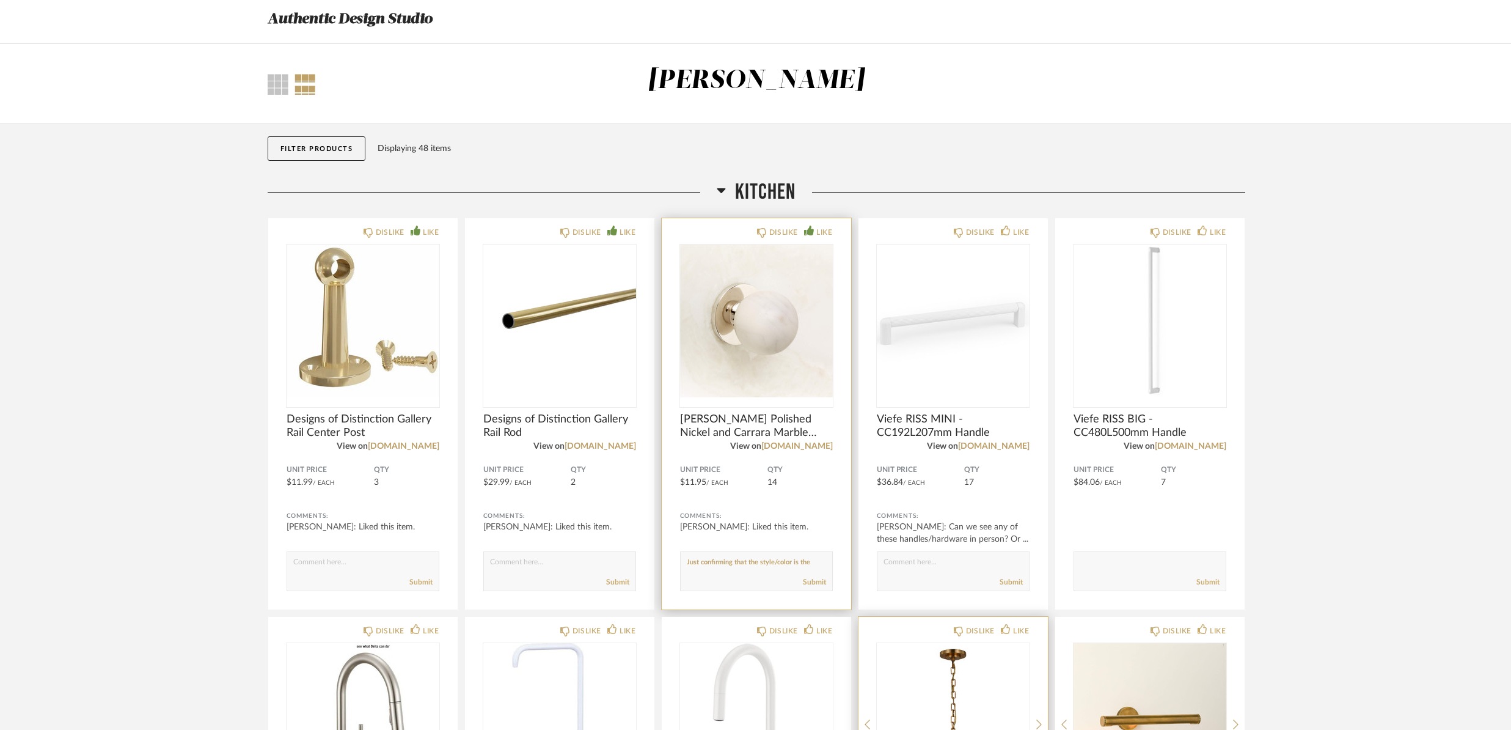
click at [824, 561] on textarea at bounding box center [757, 565] width 152 height 16
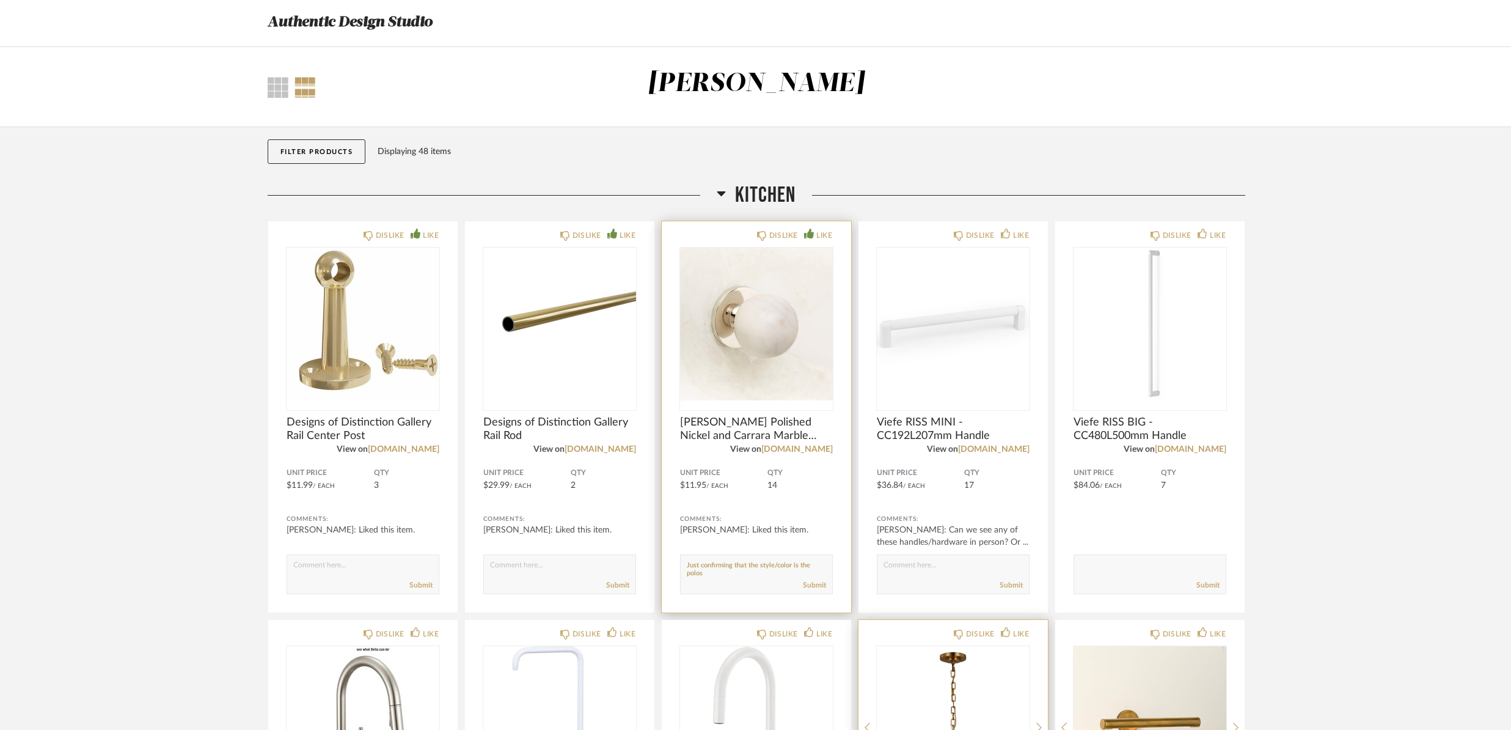
scroll to position [1, 0]
type textarea "Just confirming that the style/color is the polished nickel?"
click at [814, 585] on link "Submit" at bounding box center [814, 585] width 23 height 10
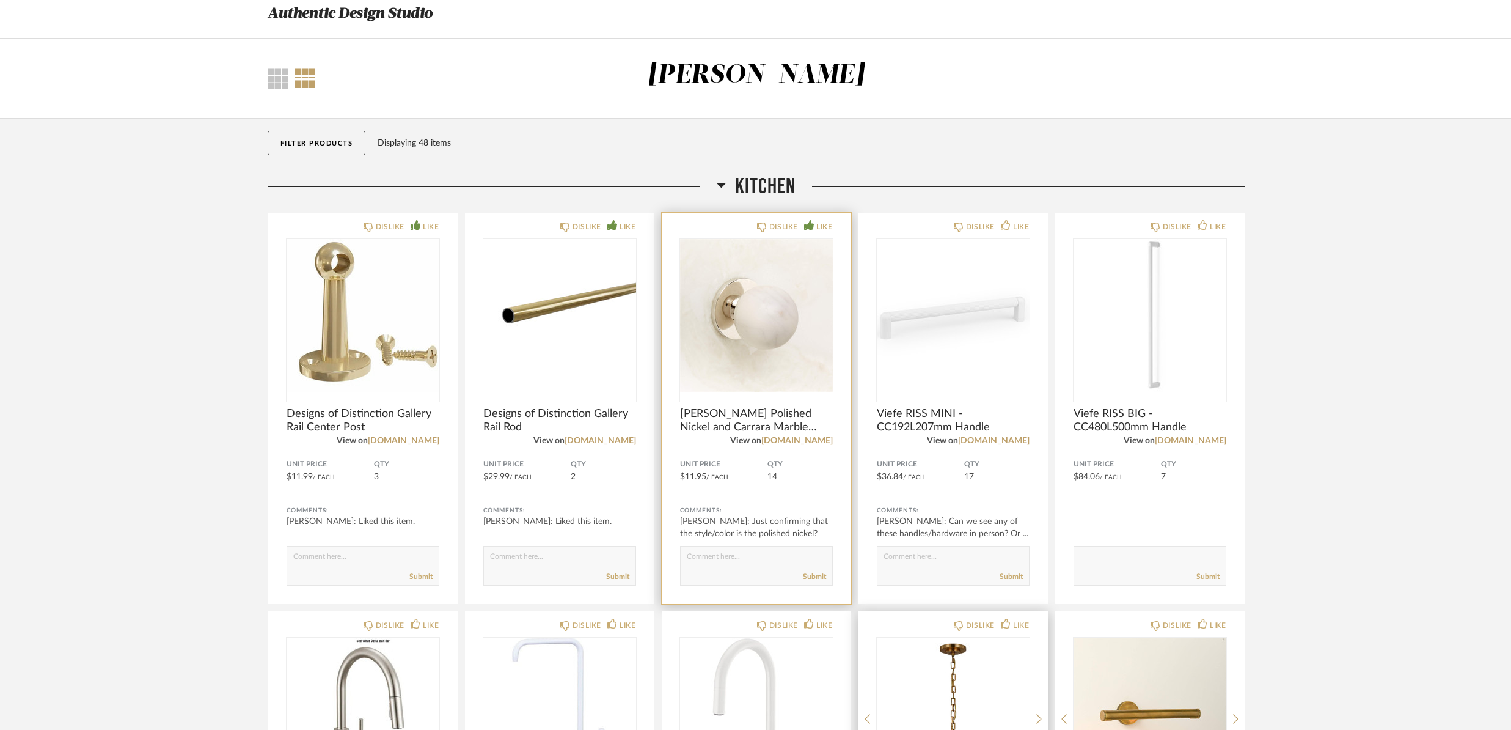
scroll to position [11, 0]
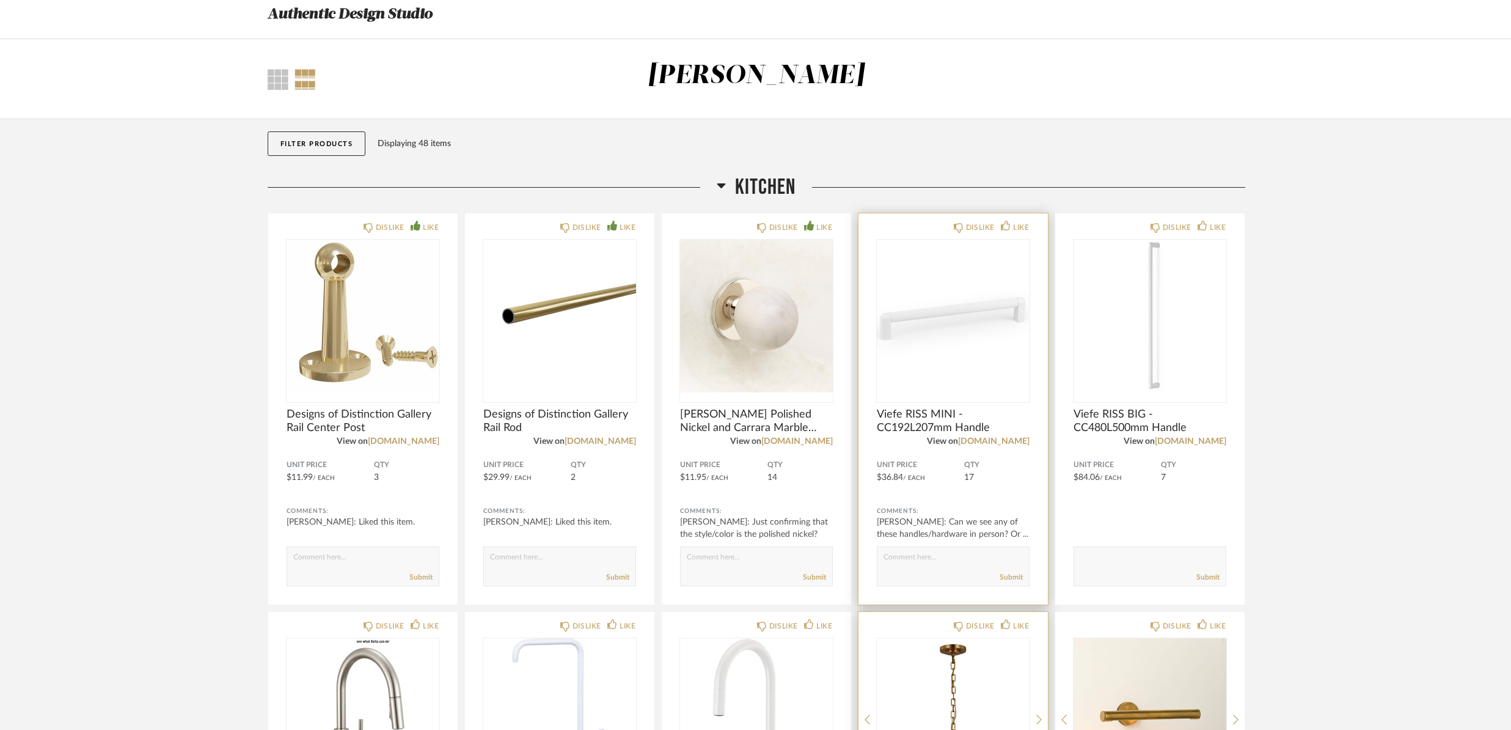
click at [929, 426] on span "Viefe RISS MINI - CC192L207mm Handle" at bounding box center [953, 421] width 153 height 27
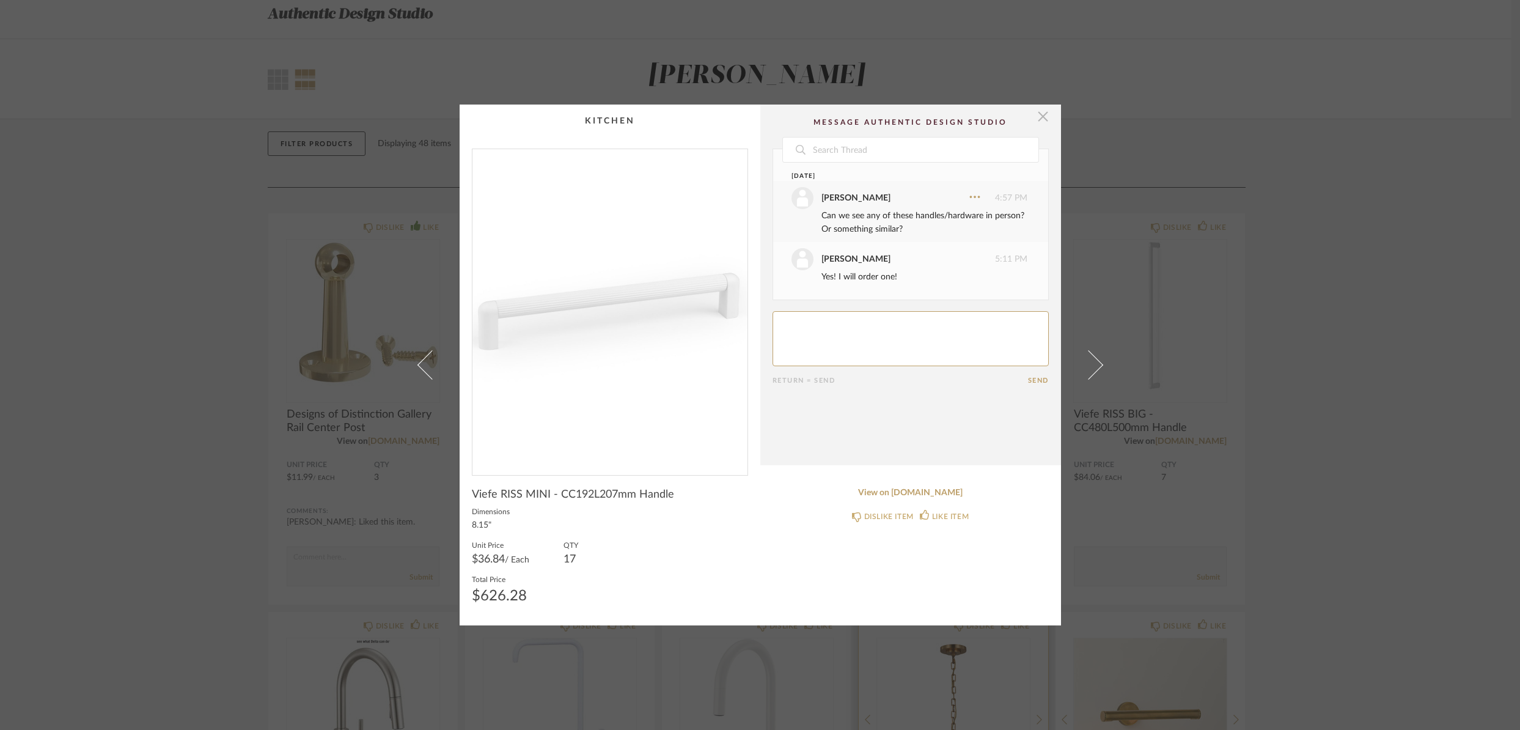
click at [1039, 117] on span "button" at bounding box center [1043, 116] width 24 height 24
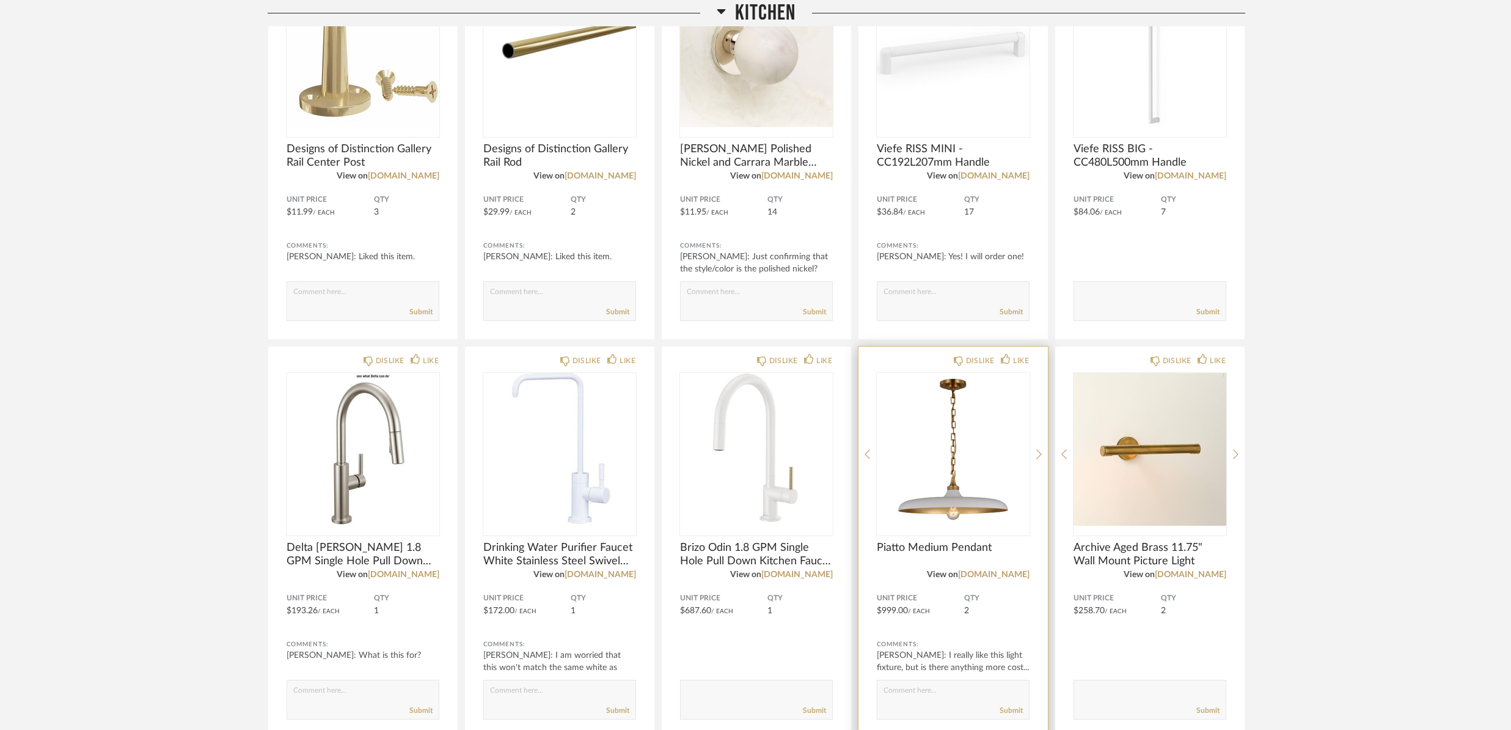
scroll to position [382, 0]
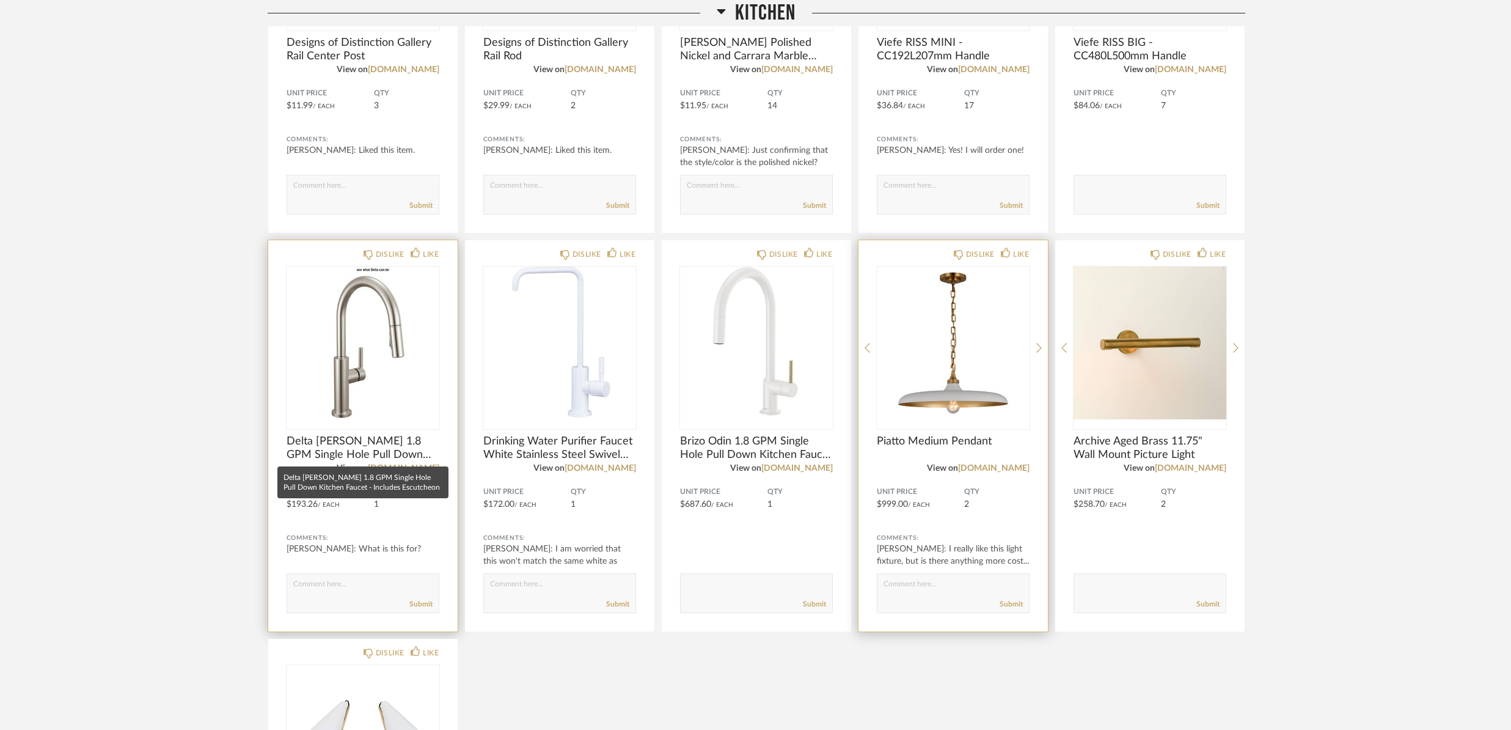
click at [325, 455] on span "Delta [PERSON_NAME] 1.8 GPM Single Hole Pull Down Kitchen Faucet - Includes Esc…" at bounding box center [363, 447] width 153 height 27
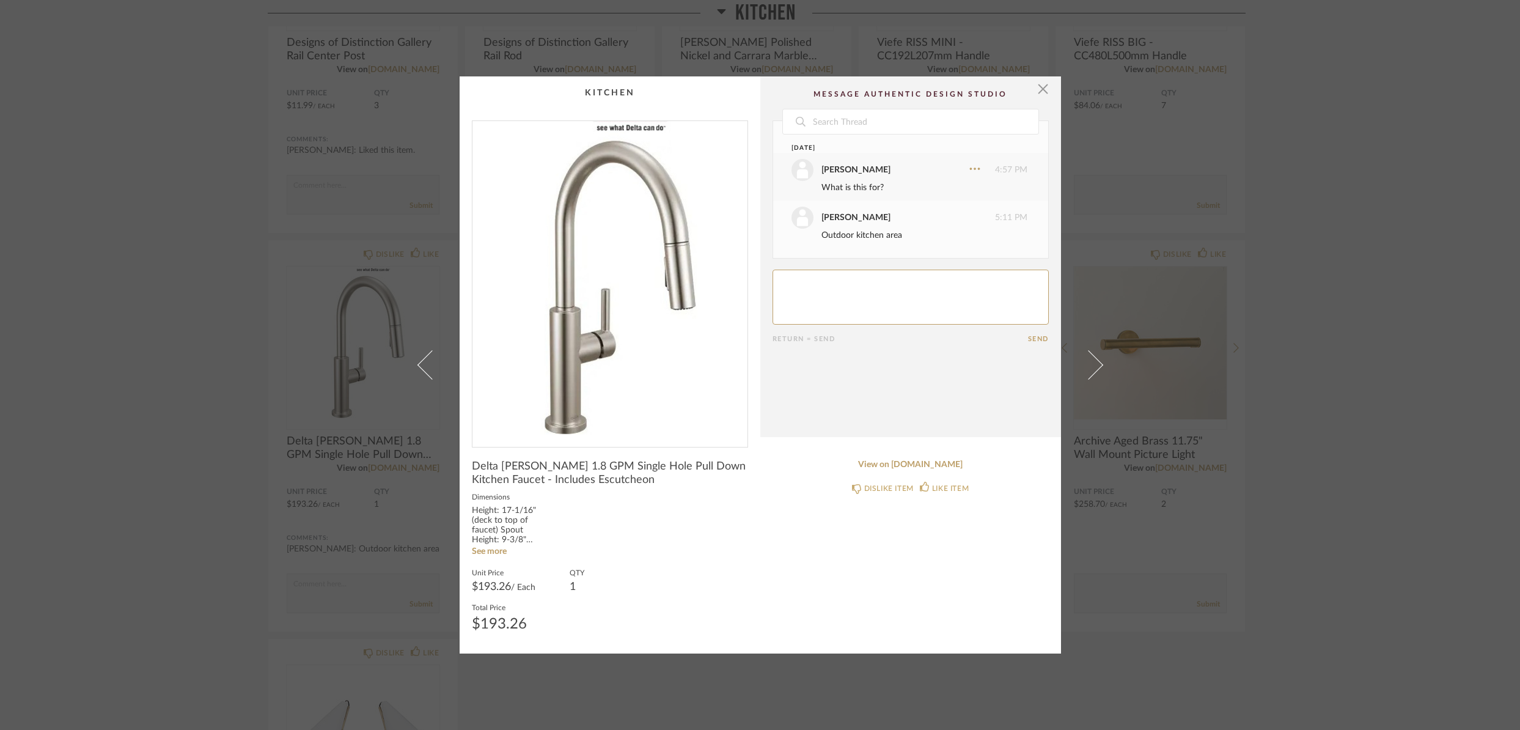
click at [811, 297] on textarea at bounding box center [910, 296] width 276 height 55
paste textarea "[URL][DOMAIN_NAME]"
type textarea "Mat already ordered a stainless sink that has a faucet: [URL][DOMAIN_NAME]"
click at [1035, 339] on button "Send" at bounding box center [1038, 339] width 21 height 8
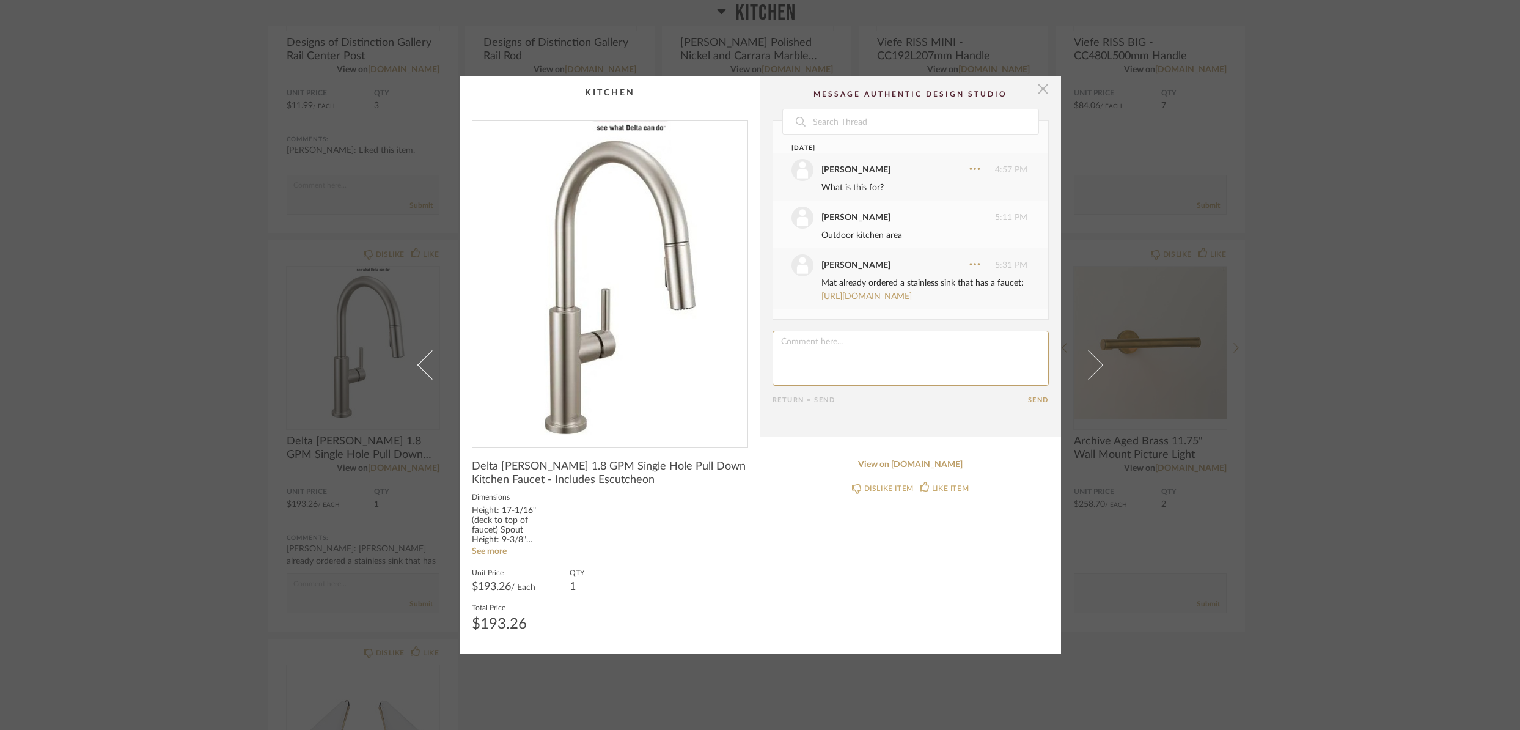
click at [1042, 87] on span "button" at bounding box center [1043, 88] width 24 height 24
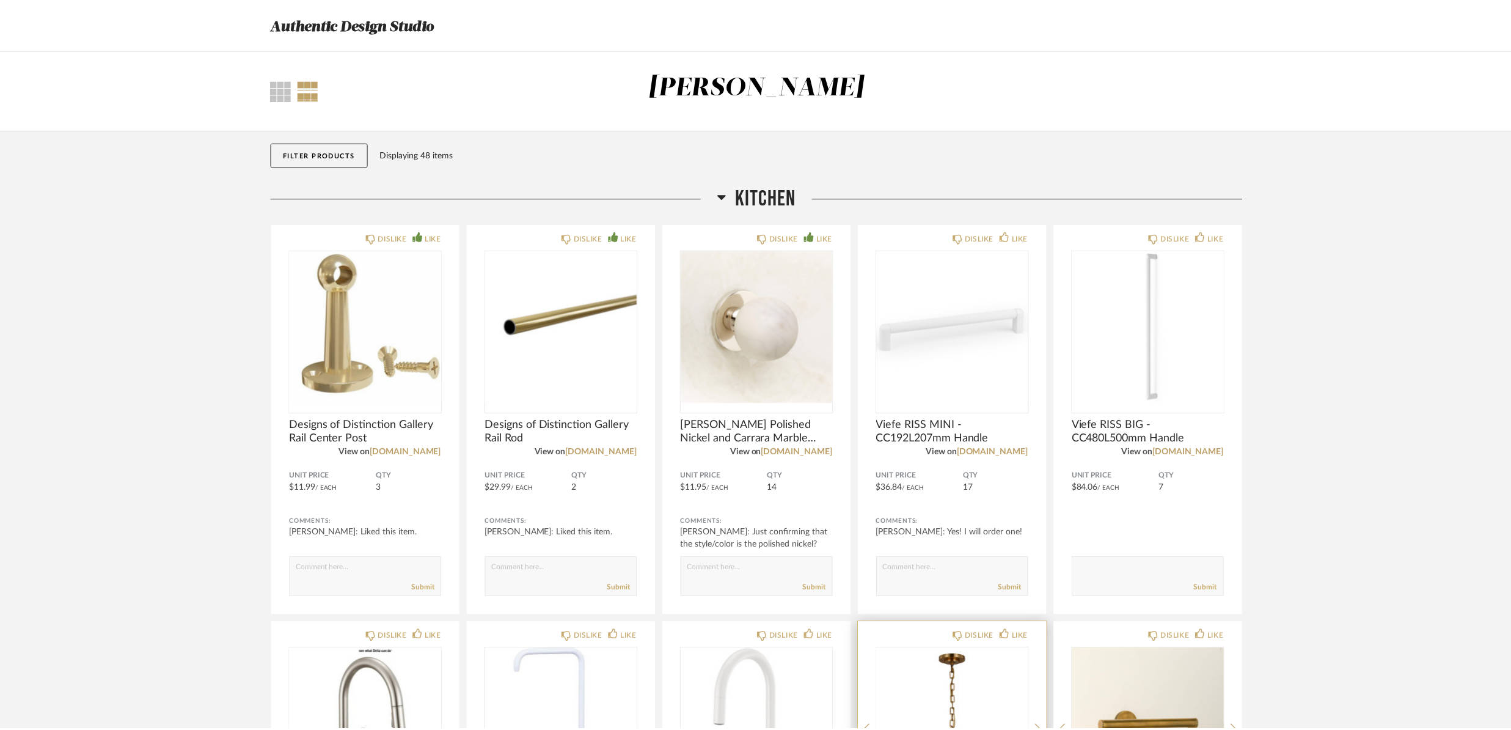
scroll to position [382, 0]
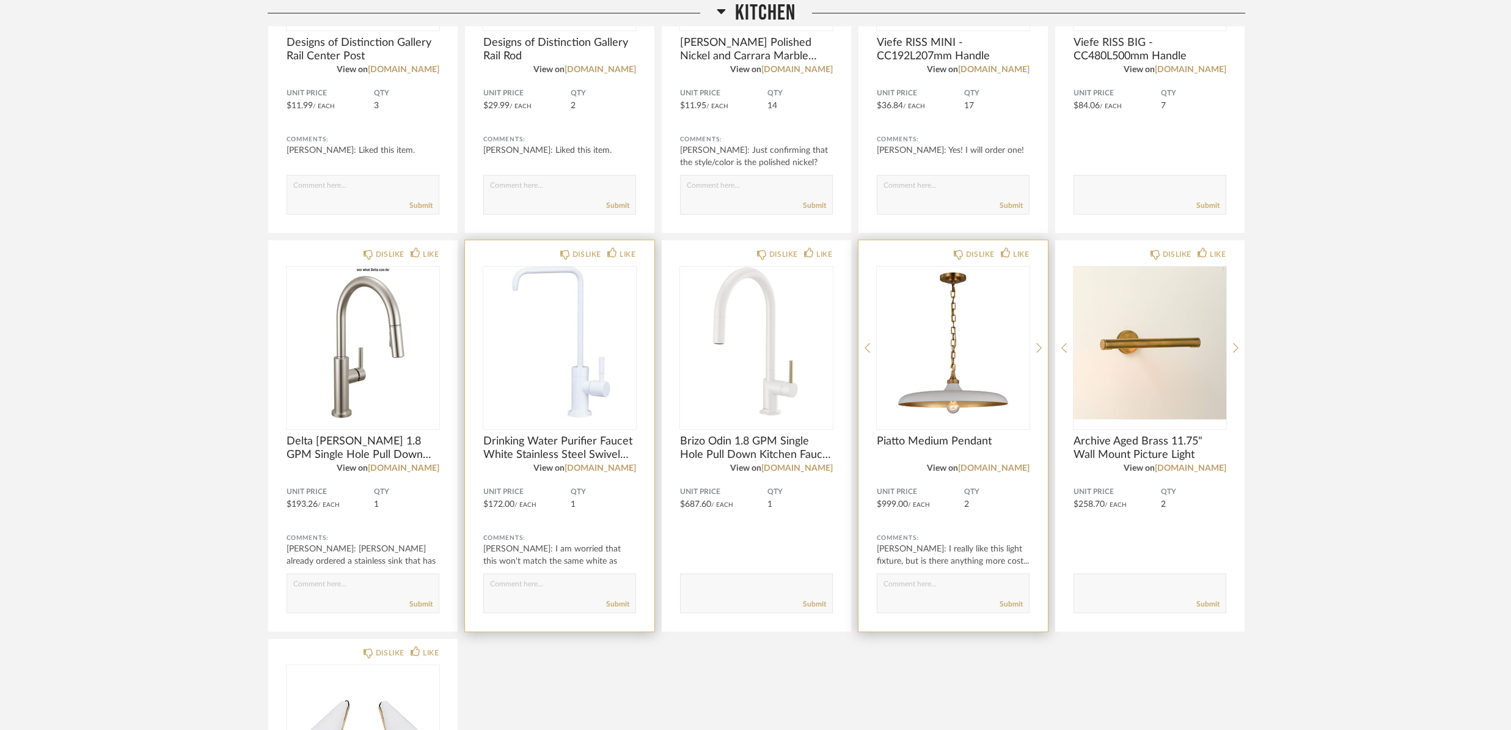
click at [548, 376] on img "0" at bounding box center [559, 342] width 153 height 153
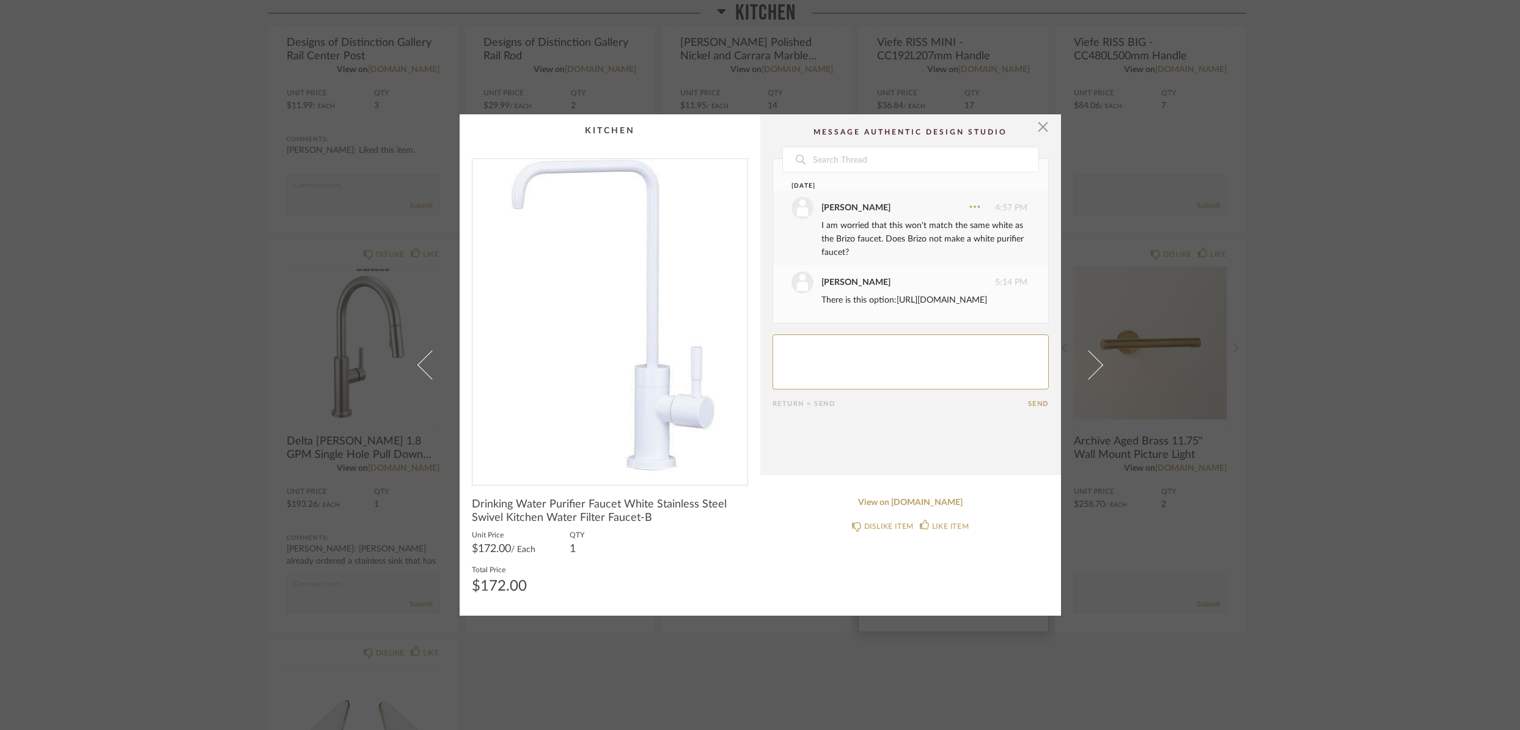
click at [896, 304] on link "[URL][DOMAIN_NAME]" at bounding box center [941, 300] width 90 height 9
click at [1039, 128] on span "button" at bounding box center [1043, 126] width 24 height 24
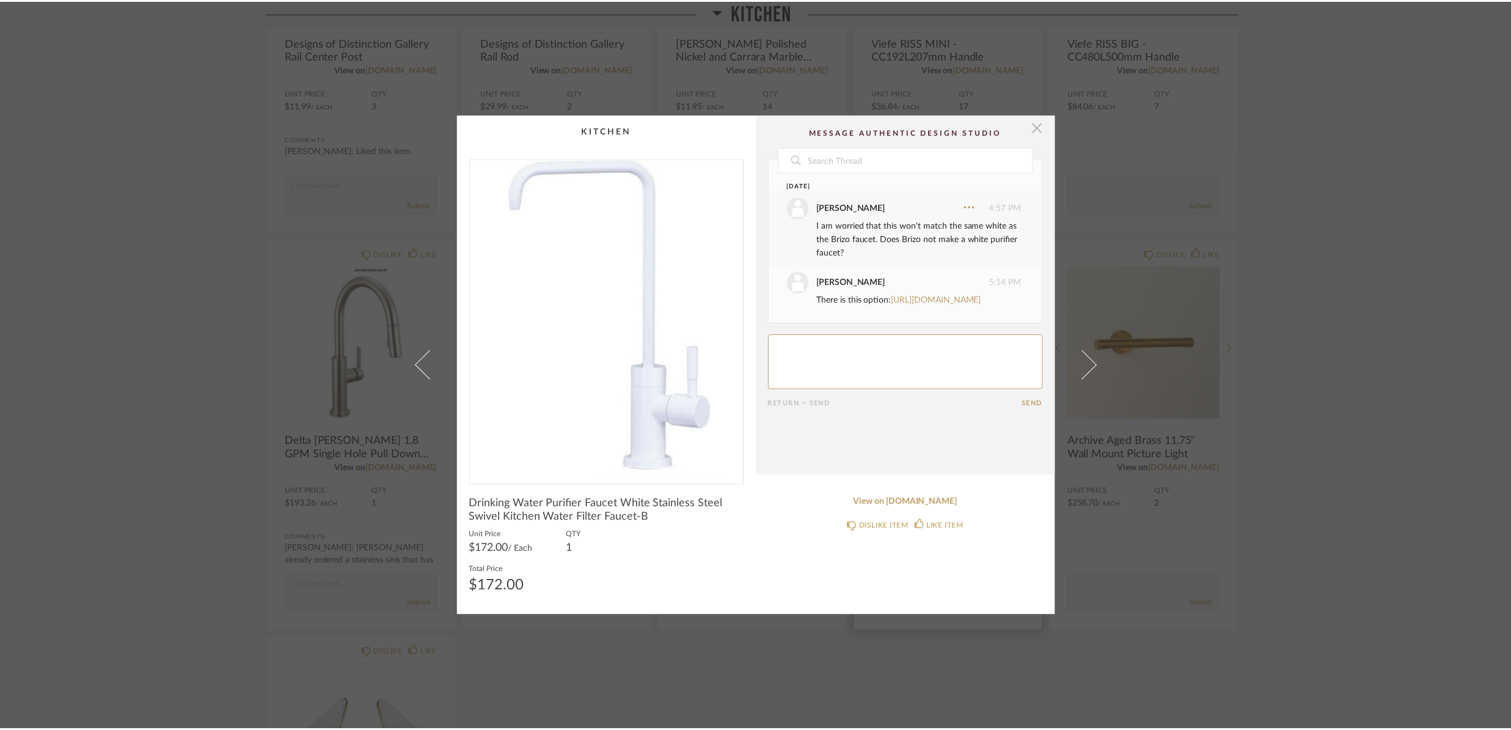
scroll to position [382, 0]
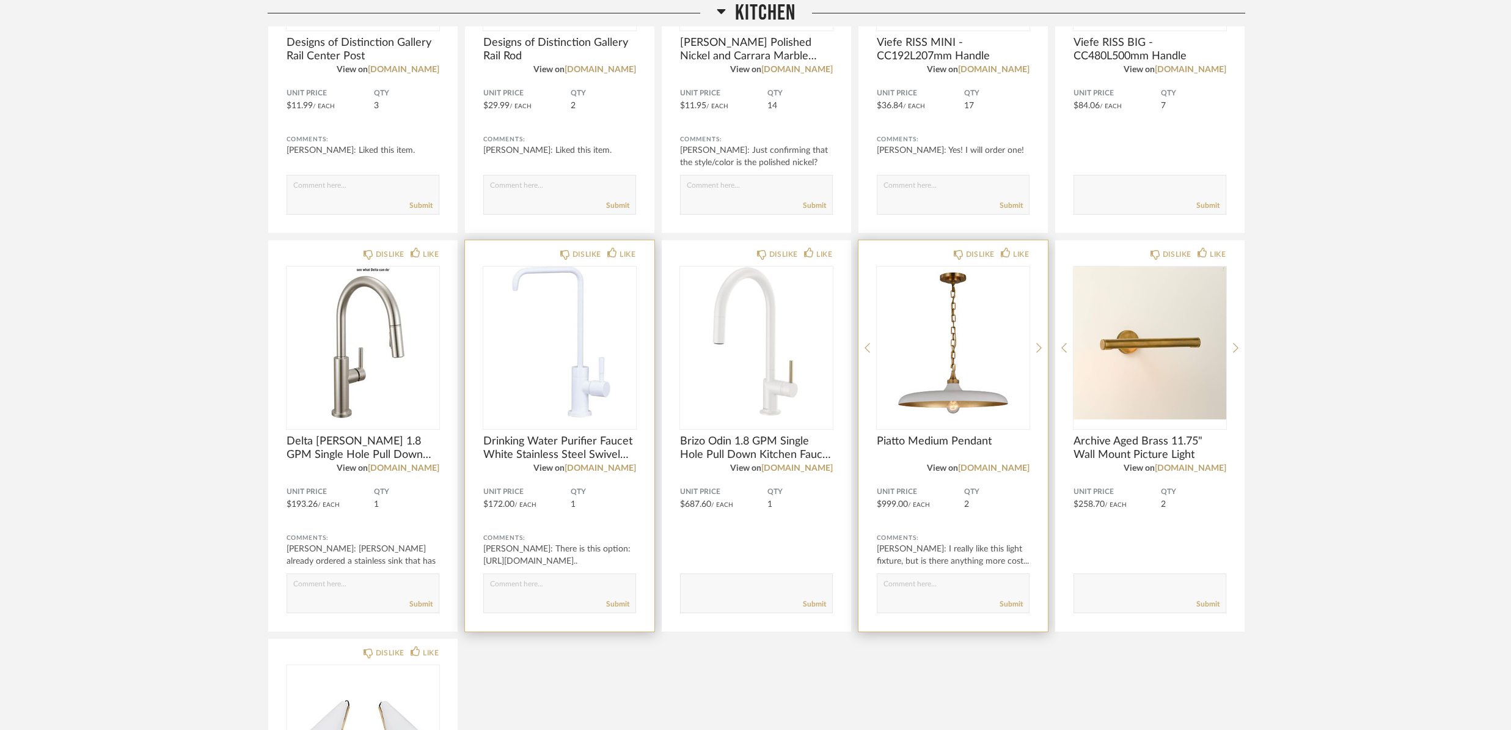
click at [543, 392] on img "0" at bounding box center [559, 342] width 153 height 153
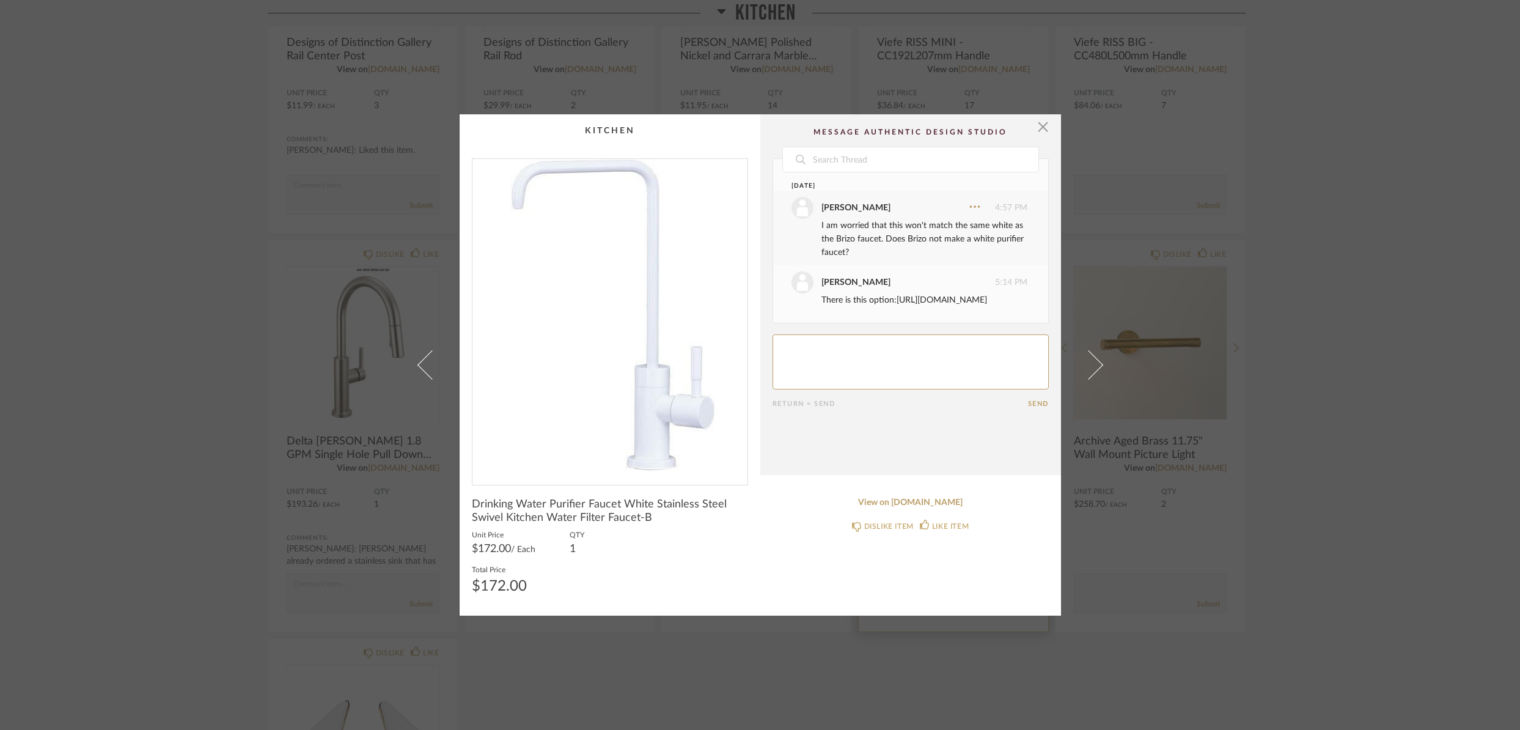
click at [910, 304] on link "[URL][DOMAIN_NAME]" at bounding box center [941, 300] width 90 height 9
click at [1040, 128] on span "button" at bounding box center [1043, 126] width 24 height 24
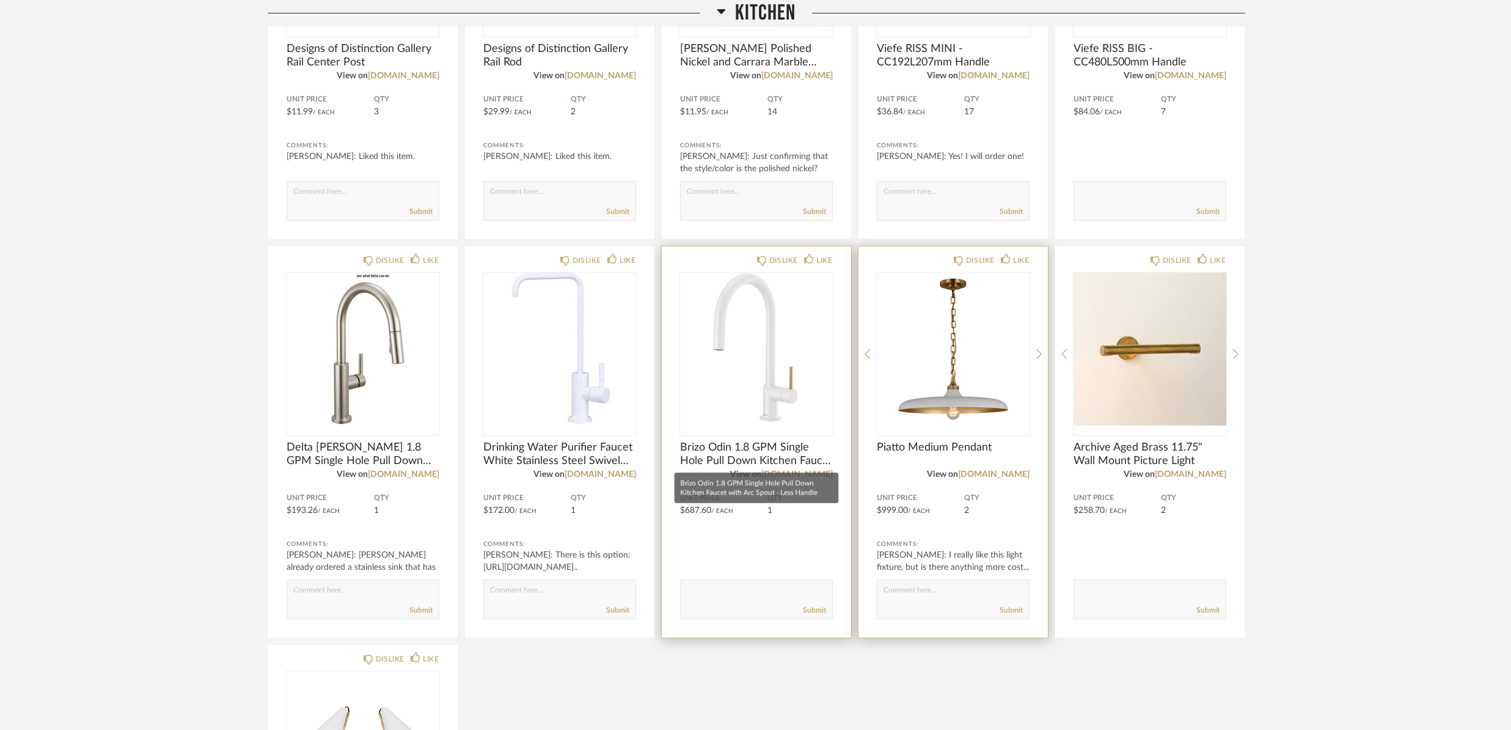
scroll to position [381, 0]
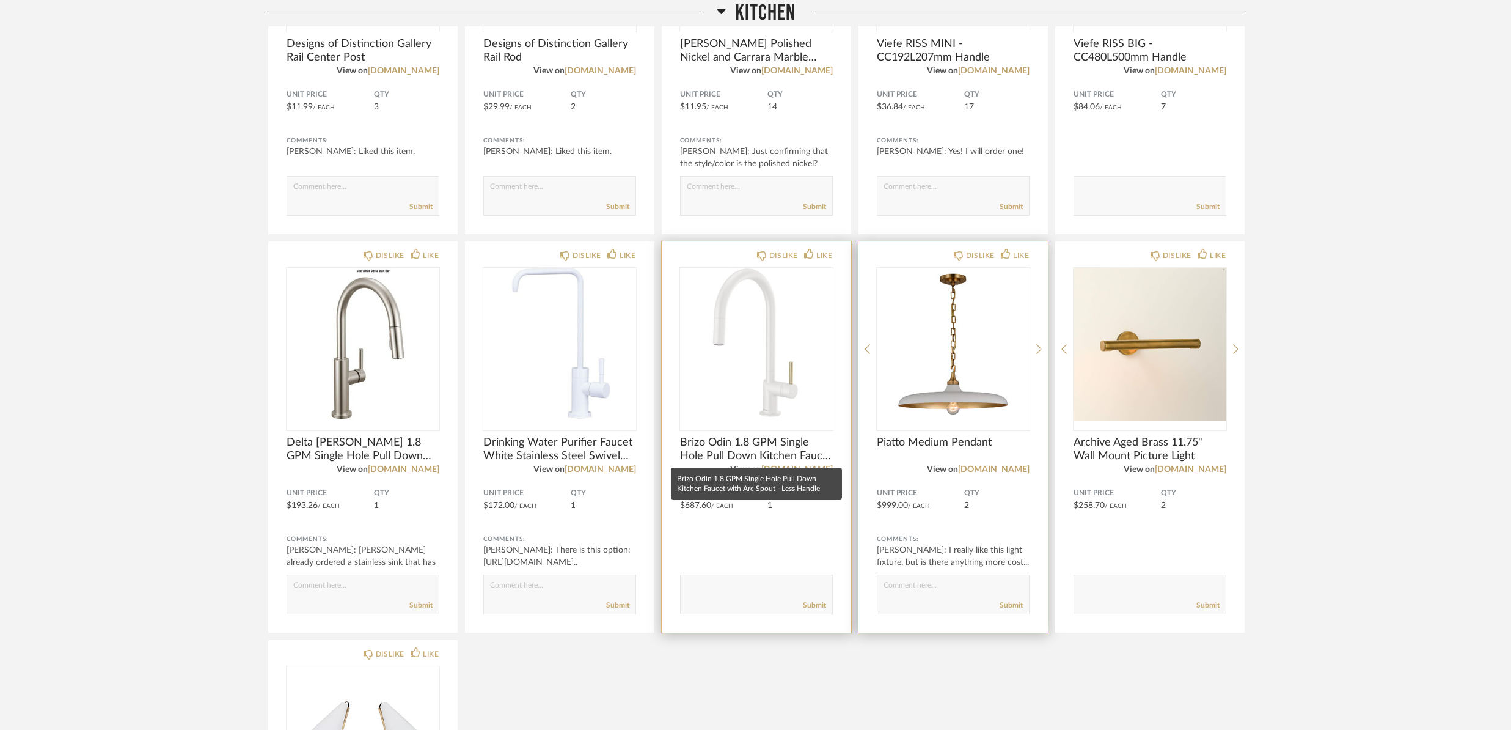
click at [724, 453] on span "Brizo Odin 1.8 GPM Single Hole Pull Down Kitchen Faucet with Arc Spout - Less H…" at bounding box center [756, 449] width 153 height 27
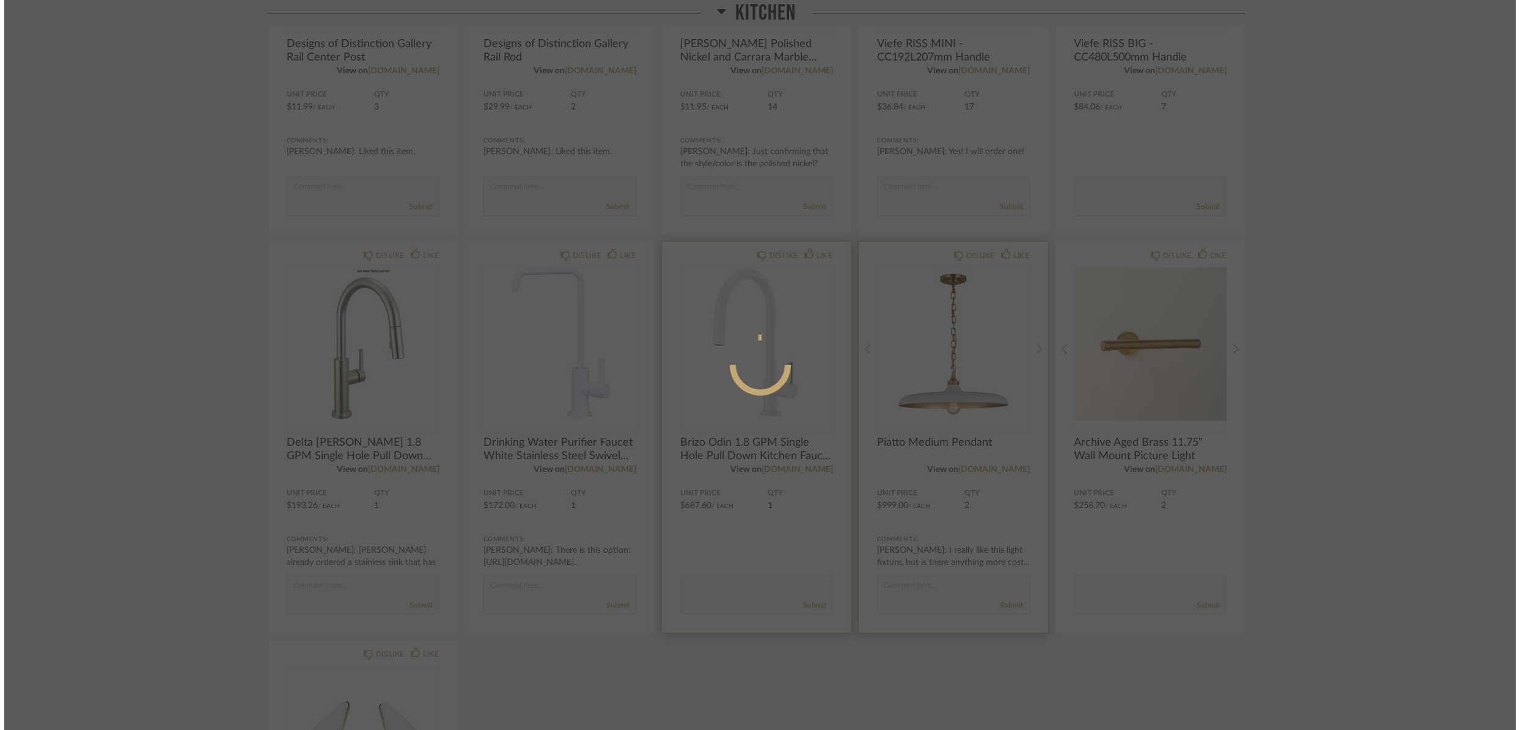
scroll to position [0, 0]
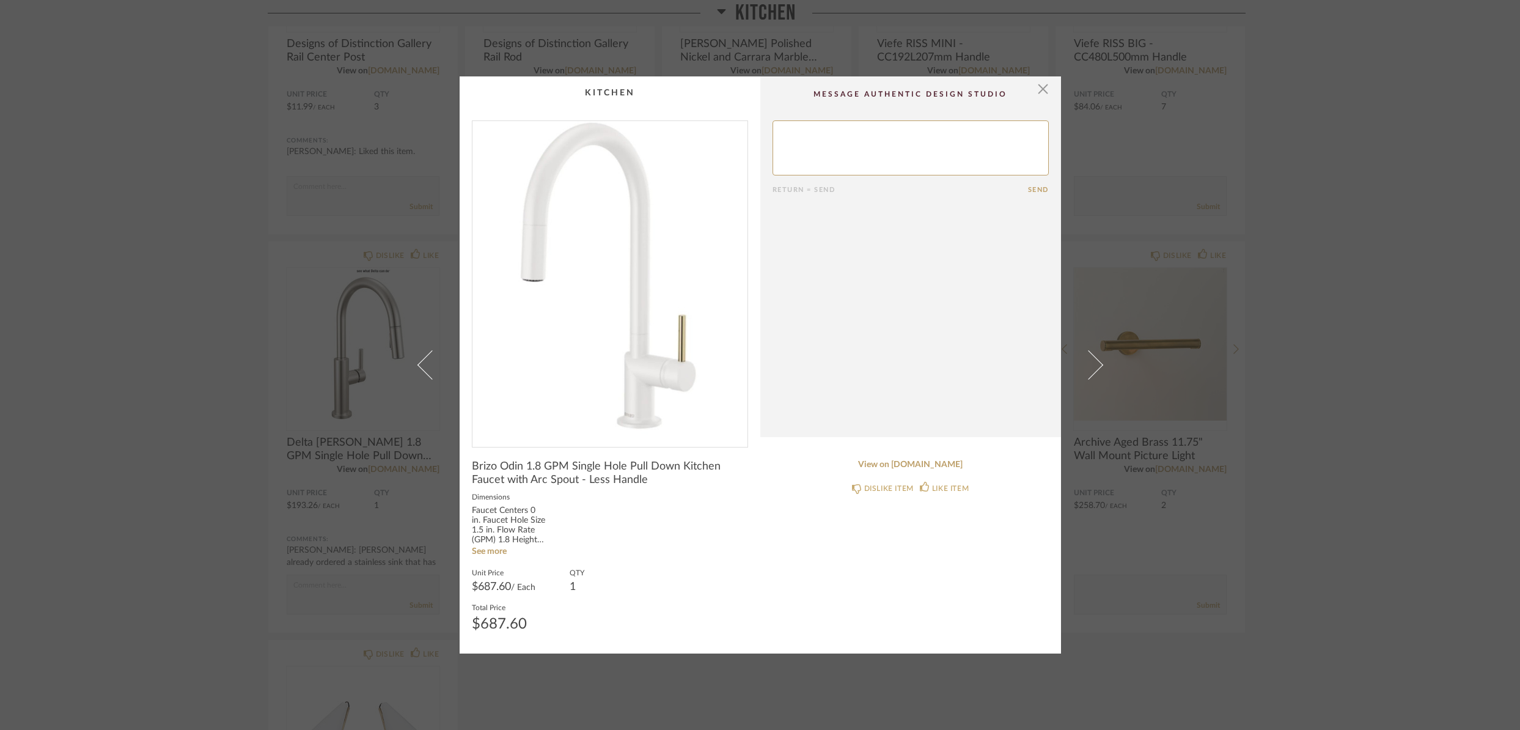
click at [602, 474] on span "Brizo Odin 1.8 GPM Single Hole Pull Down Kitchen Faucet with Arc Spout - Less H…" at bounding box center [610, 472] width 276 height 27
click at [949, 467] on link "View on [DOMAIN_NAME]" at bounding box center [910, 464] width 276 height 10
click at [1040, 93] on span "button" at bounding box center [1043, 88] width 24 height 24
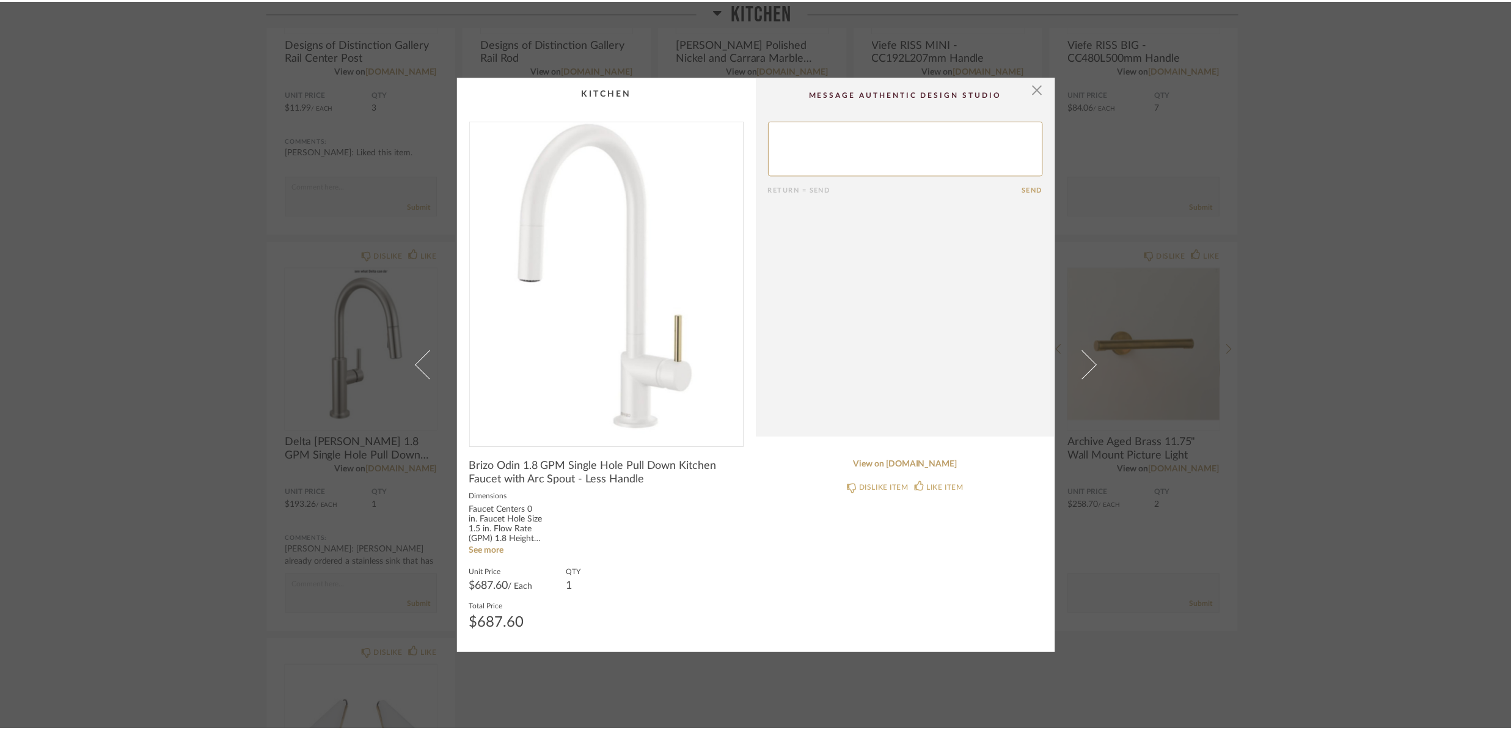
scroll to position [381, 0]
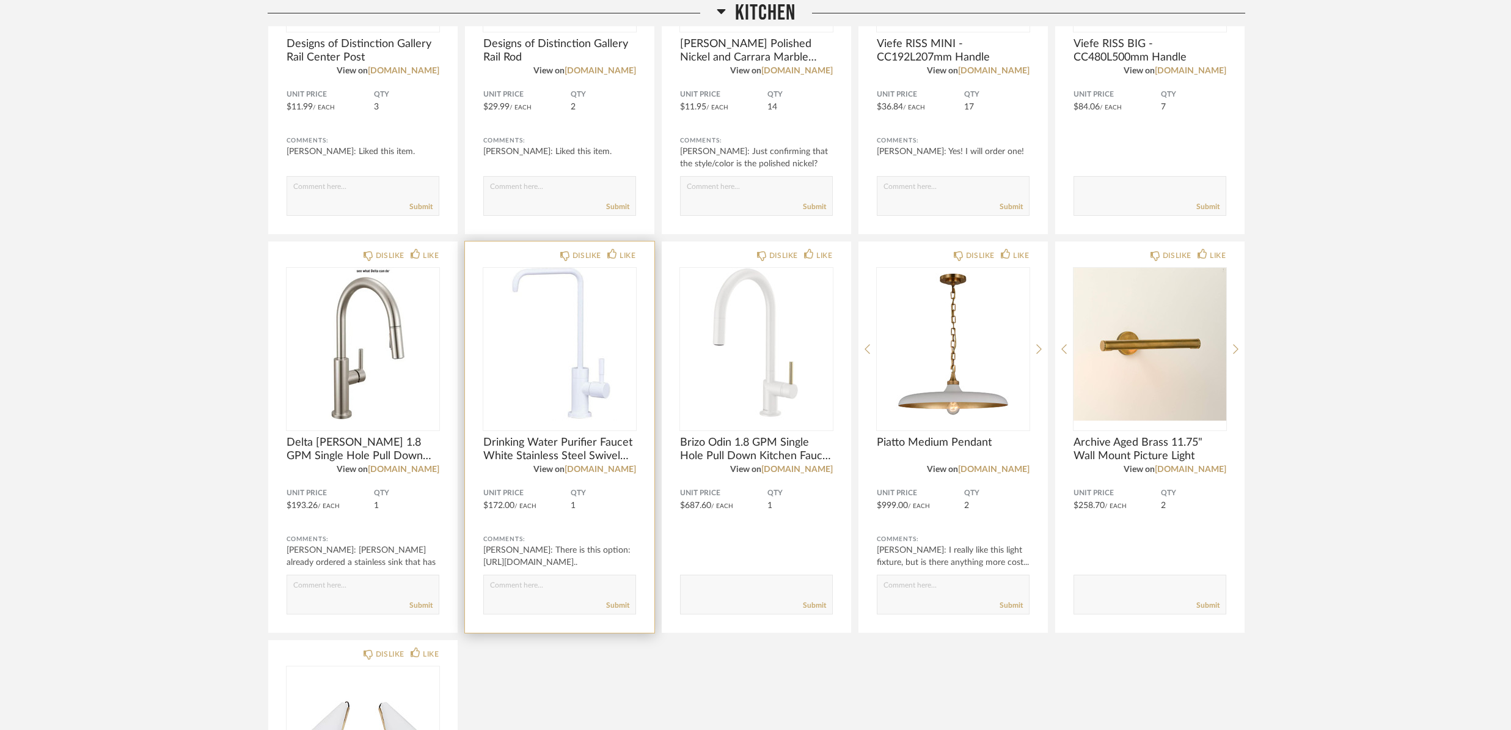
click at [535, 411] on img "0" at bounding box center [559, 344] width 153 height 153
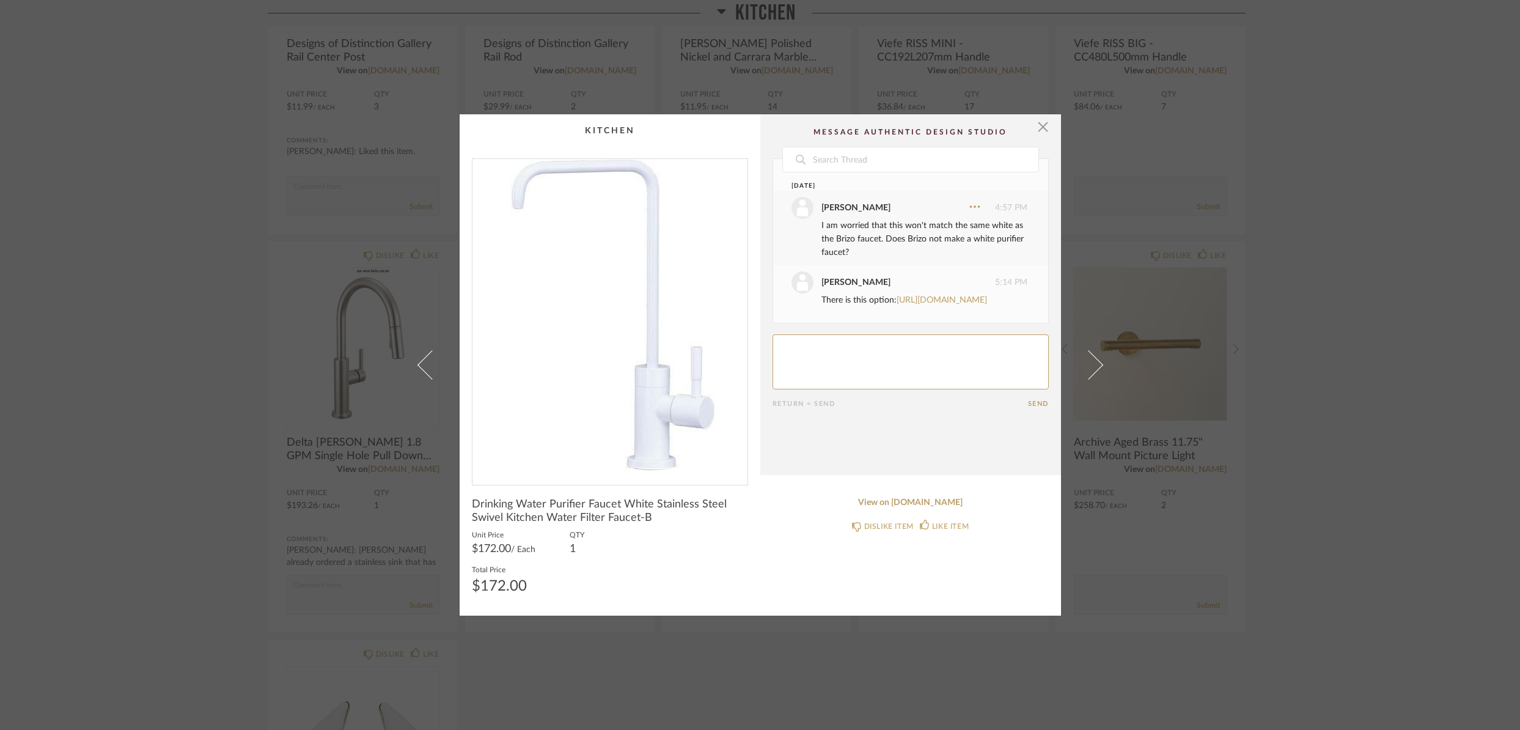
click at [831, 369] on textarea at bounding box center [910, 361] width 276 height 55
type textarea "l"
type textarea "L"
type textarea "Dang, that's spendy lol but I think we should do that to be sure the [DEMOGRAPH…"
click at [1034, 408] on button "Send" at bounding box center [1038, 404] width 21 height 8
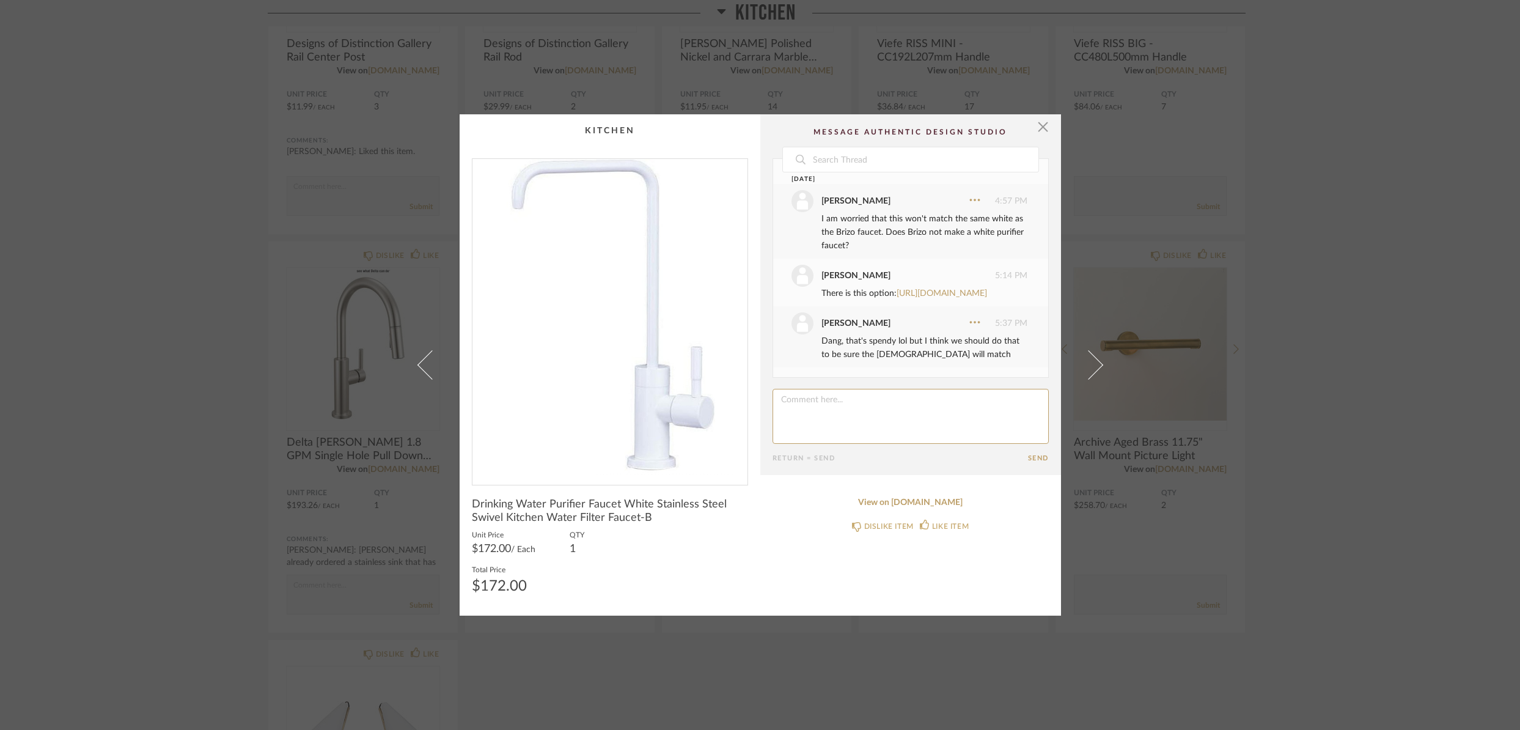
scroll to position [33, 0]
click at [1041, 126] on span "button" at bounding box center [1043, 126] width 24 height 24
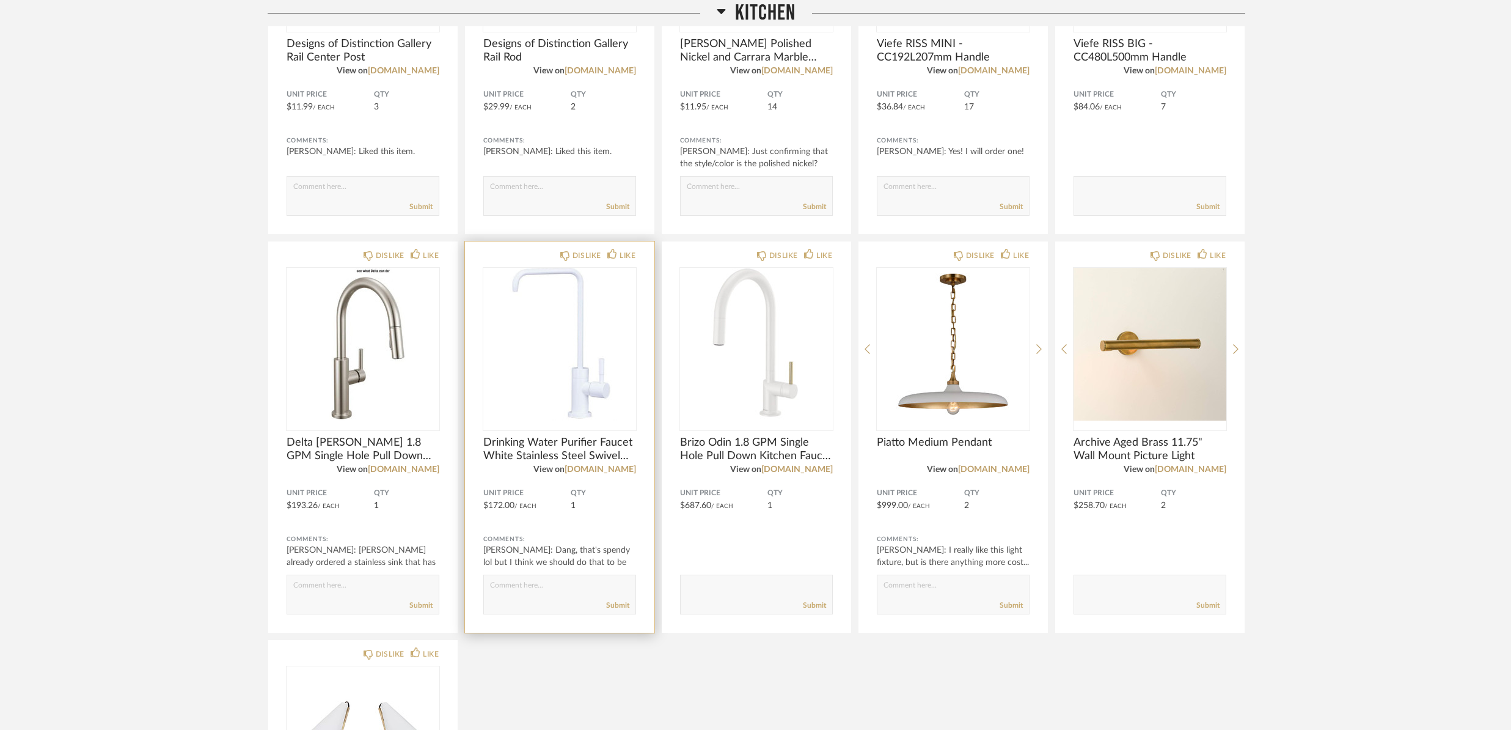
scroll to position [370, 0]
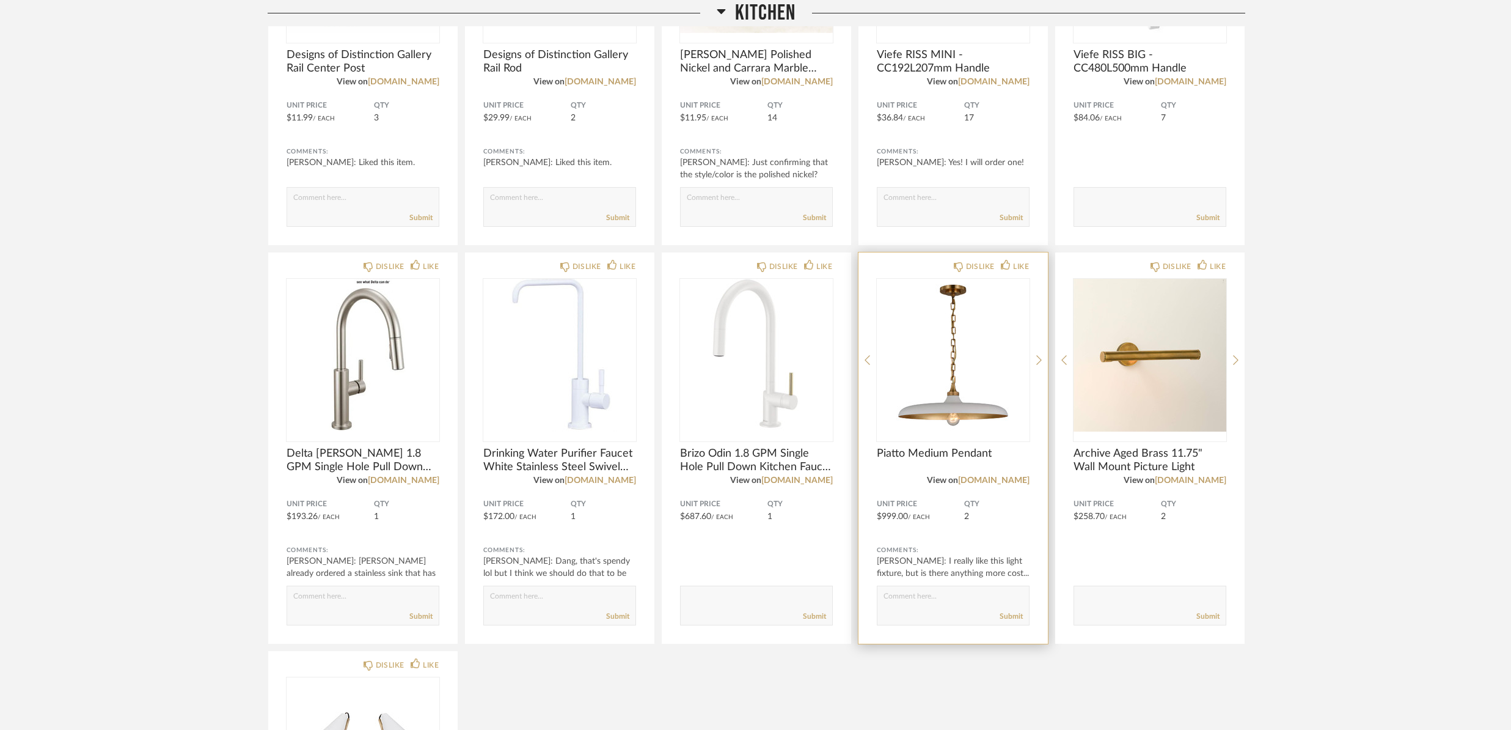
click at [955, 451] on span "Piatto Medium Pendant" at bounding box center [953, 453] width 153 height 13
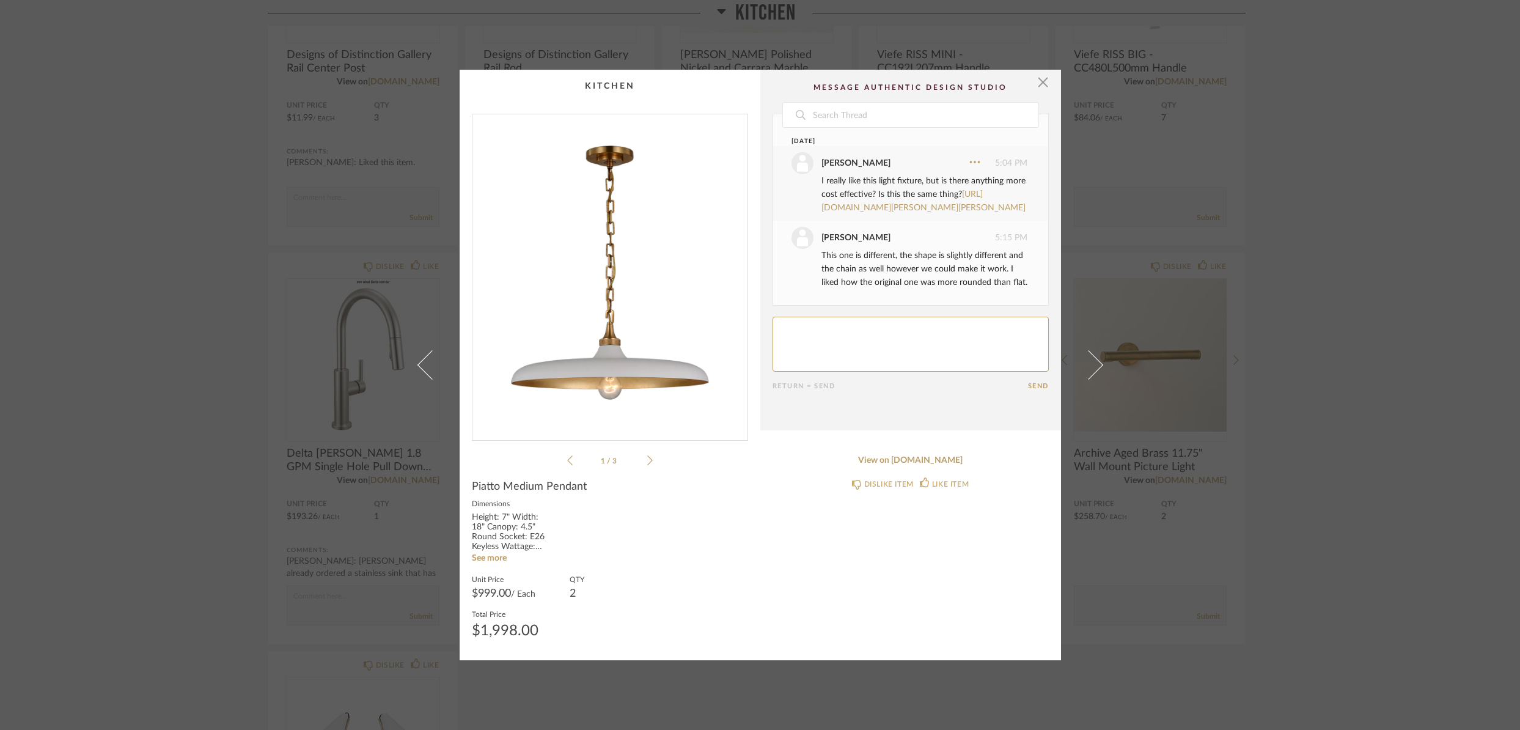
click at [894, 353] on textarea at bounding box center [910, 343] width 276 height 55
type textarea "I agree with that. Okay, let's keep :)"
click at [1031, 390] on button "Send" at bounding box center [1038, 386] width 21 height 8
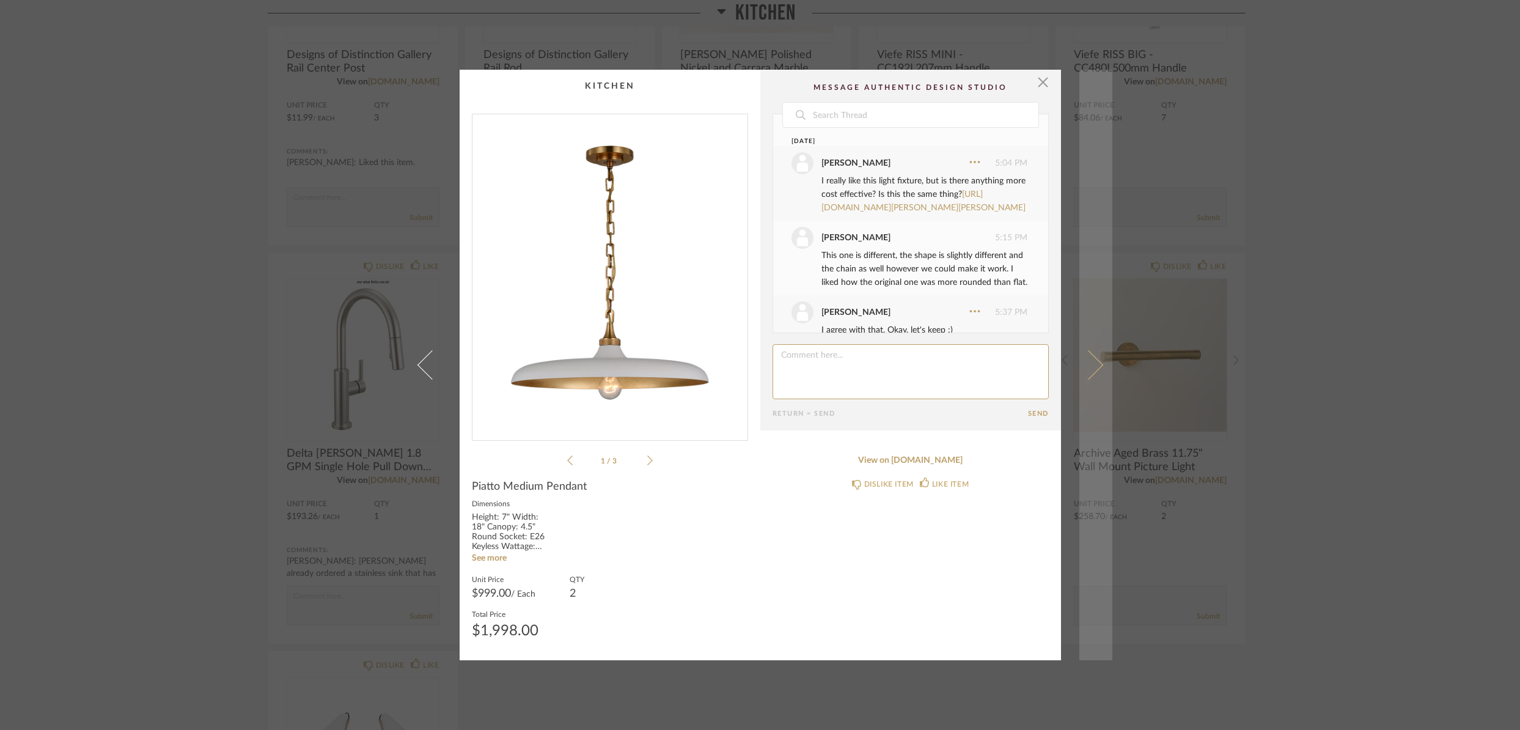
scroll to position [60, 0]
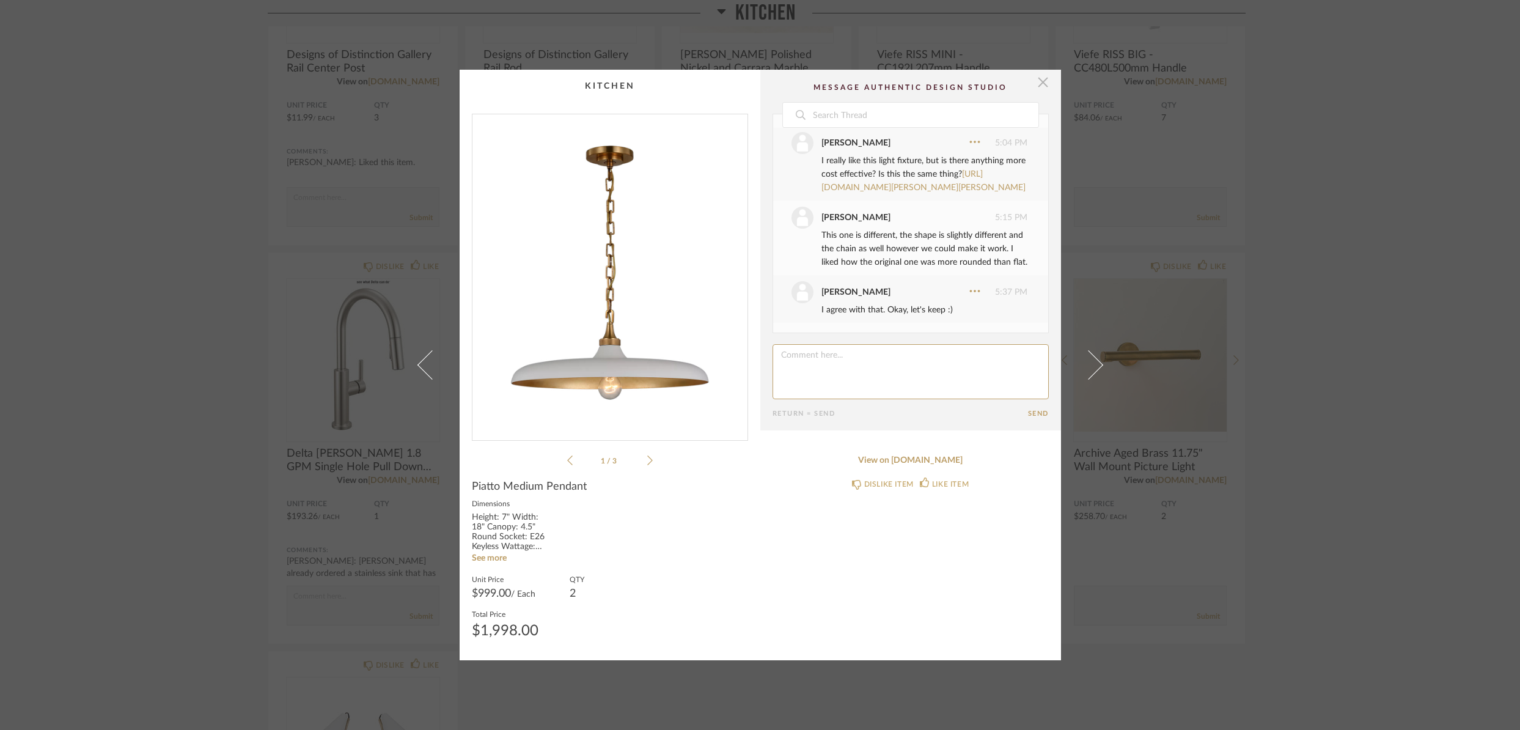
click at [1037, 84] on span "button" at bounding box center [1043, 82] width 24 height 24
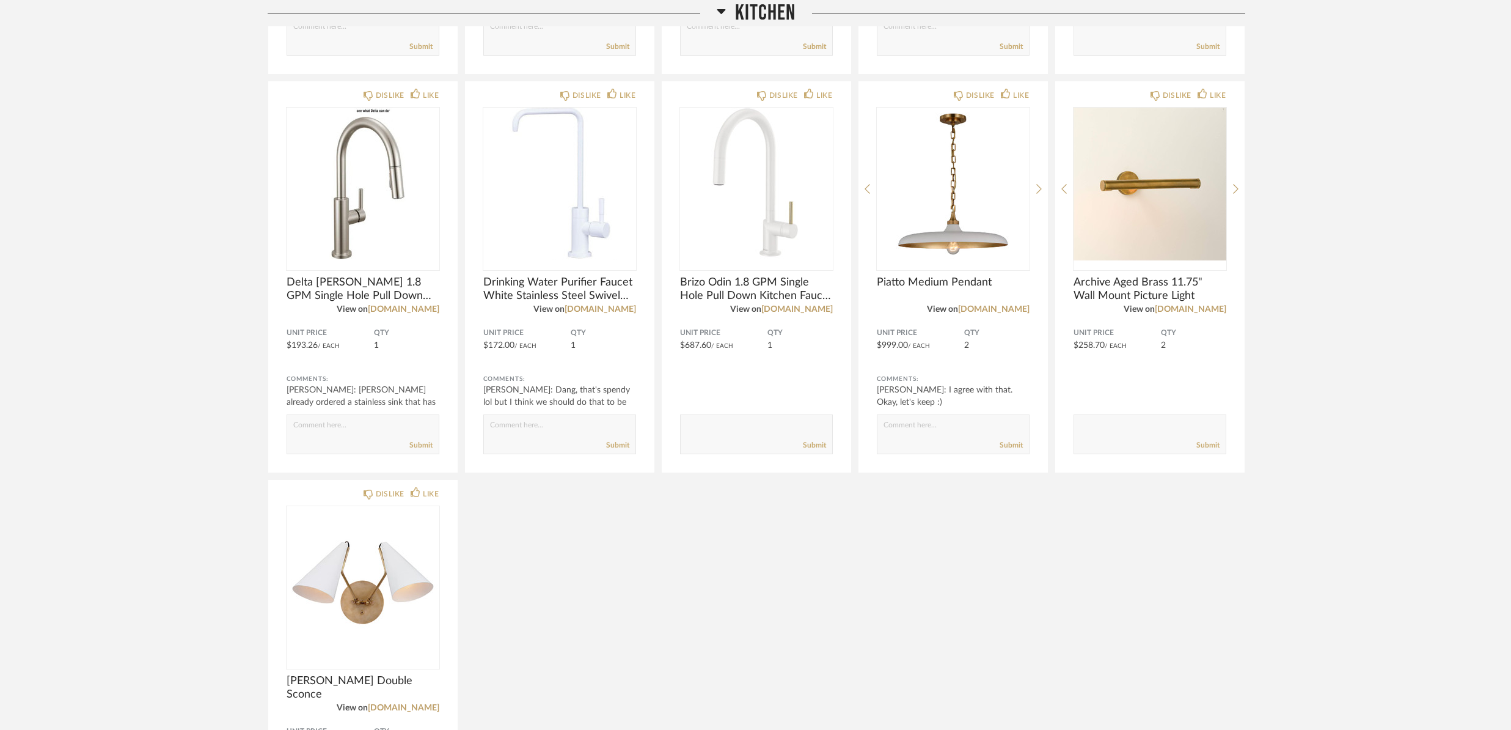
scroll to position [524, 0]
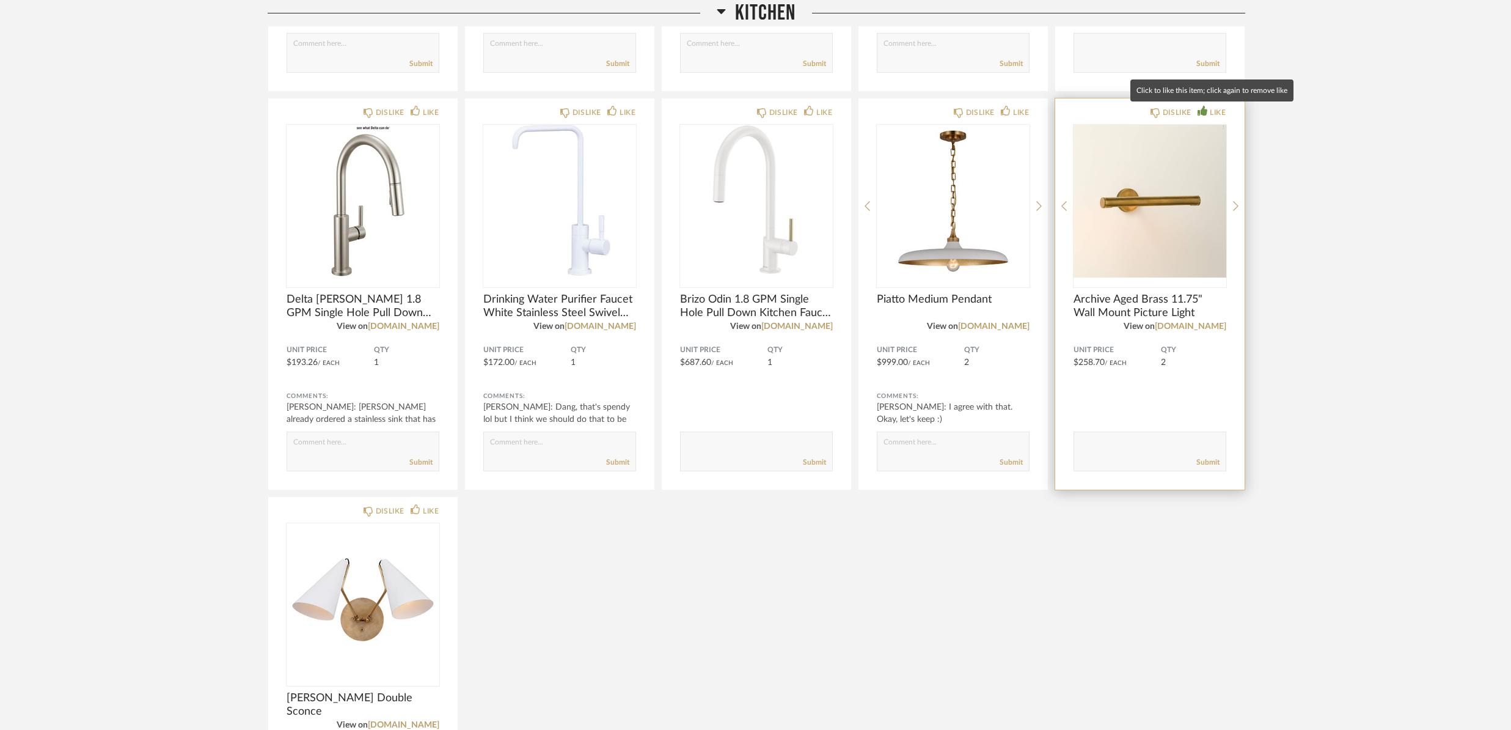
click at [1218, 110] on div "LIKE" at bounding box center [1218, 112] width 16 height 12
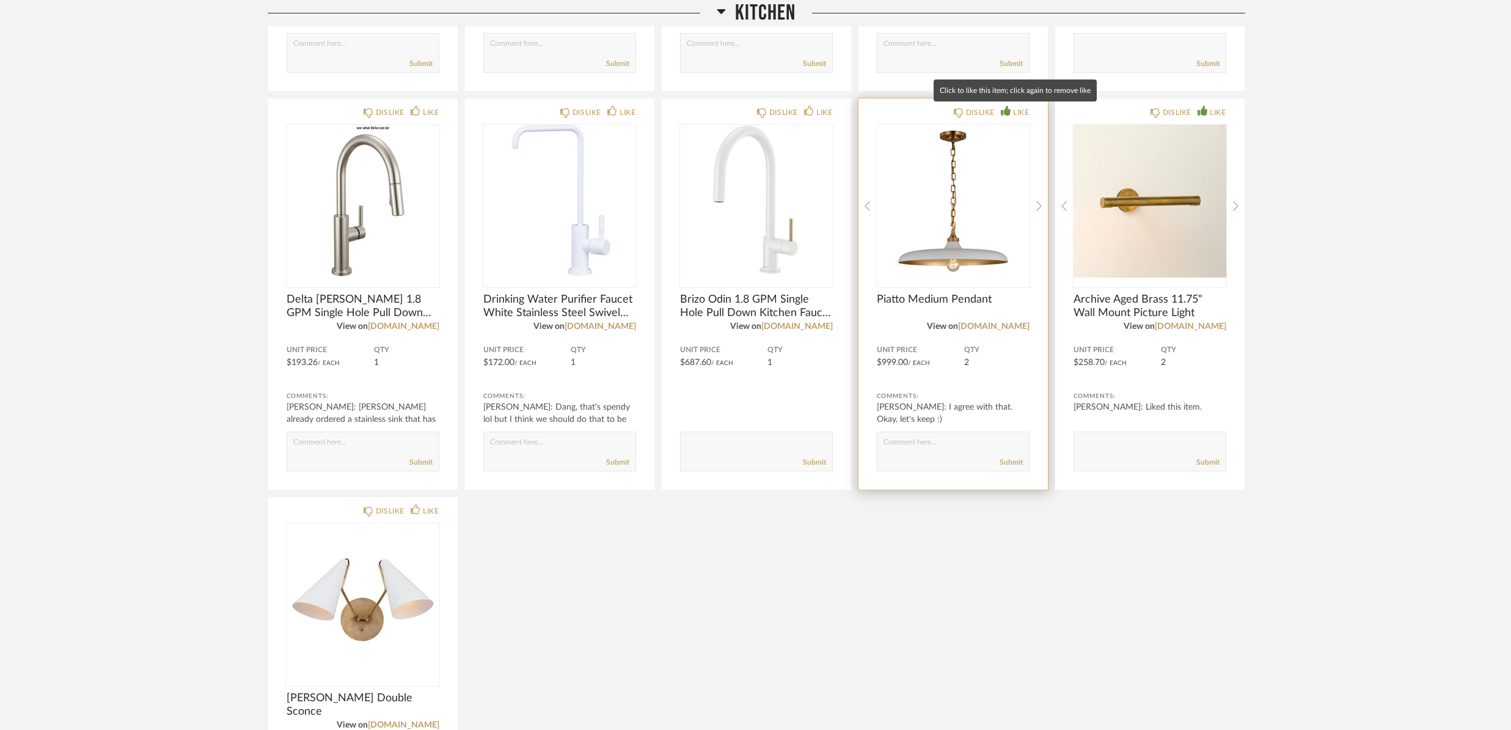
click at [1017, 111] on div "LIKE" at bounding box center [1021, 112] width 16 height 12
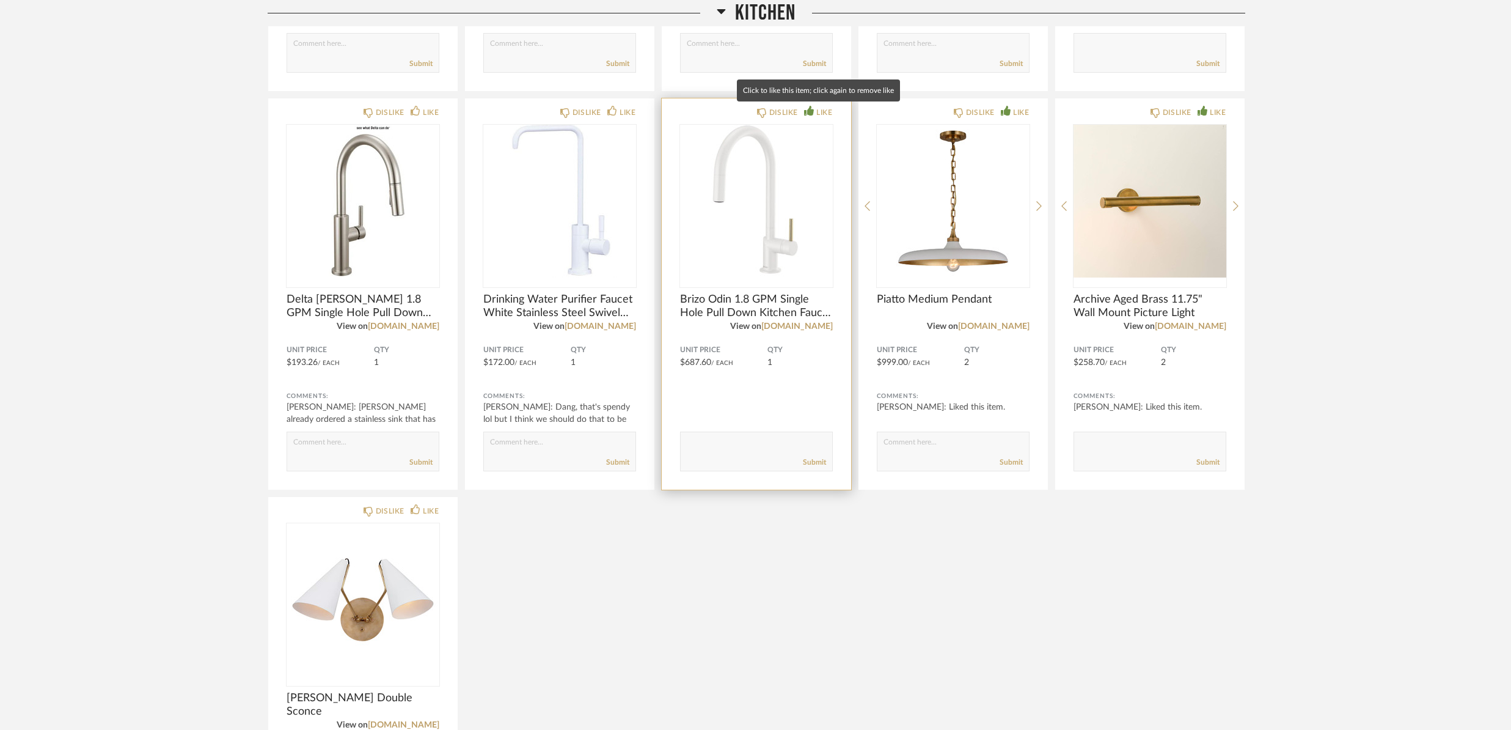
click at [816, 111] on div "LIKE" at bounding box center [824, 112] width 16 height 12
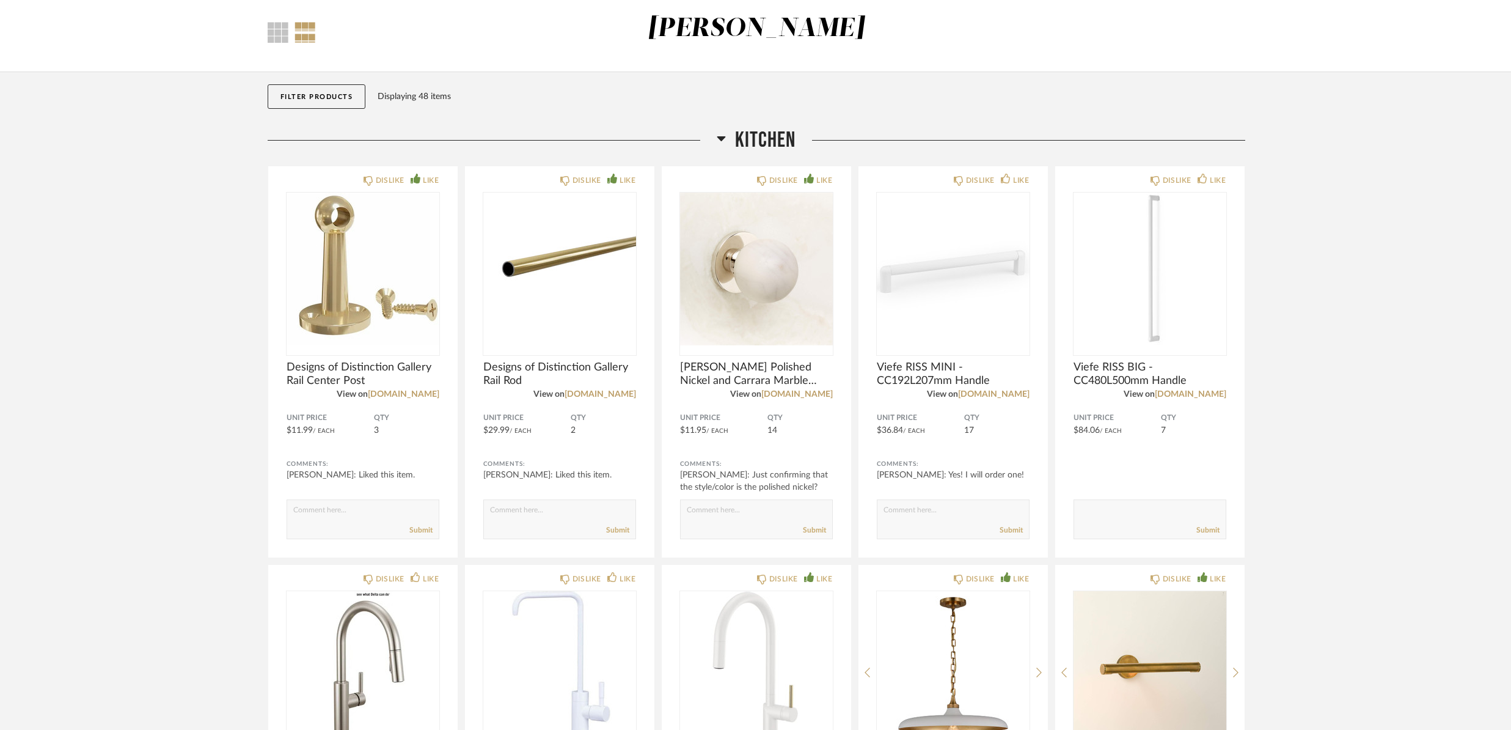
scroll to position [61, 0]
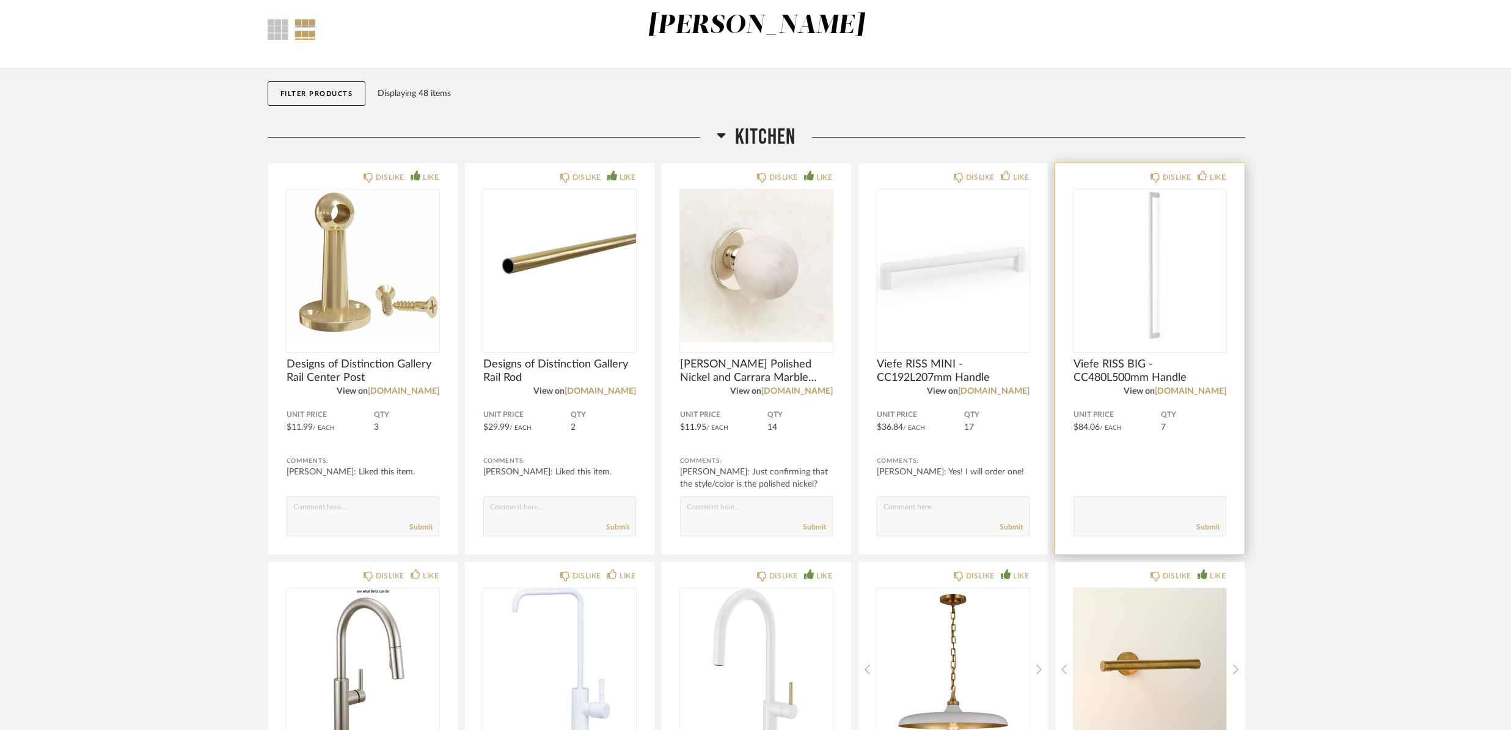
click at [1125, 370] on span "Viefe RISS BIG - CC480L500mm Handle" at bounding box center [1149, 370] width 153 height 27
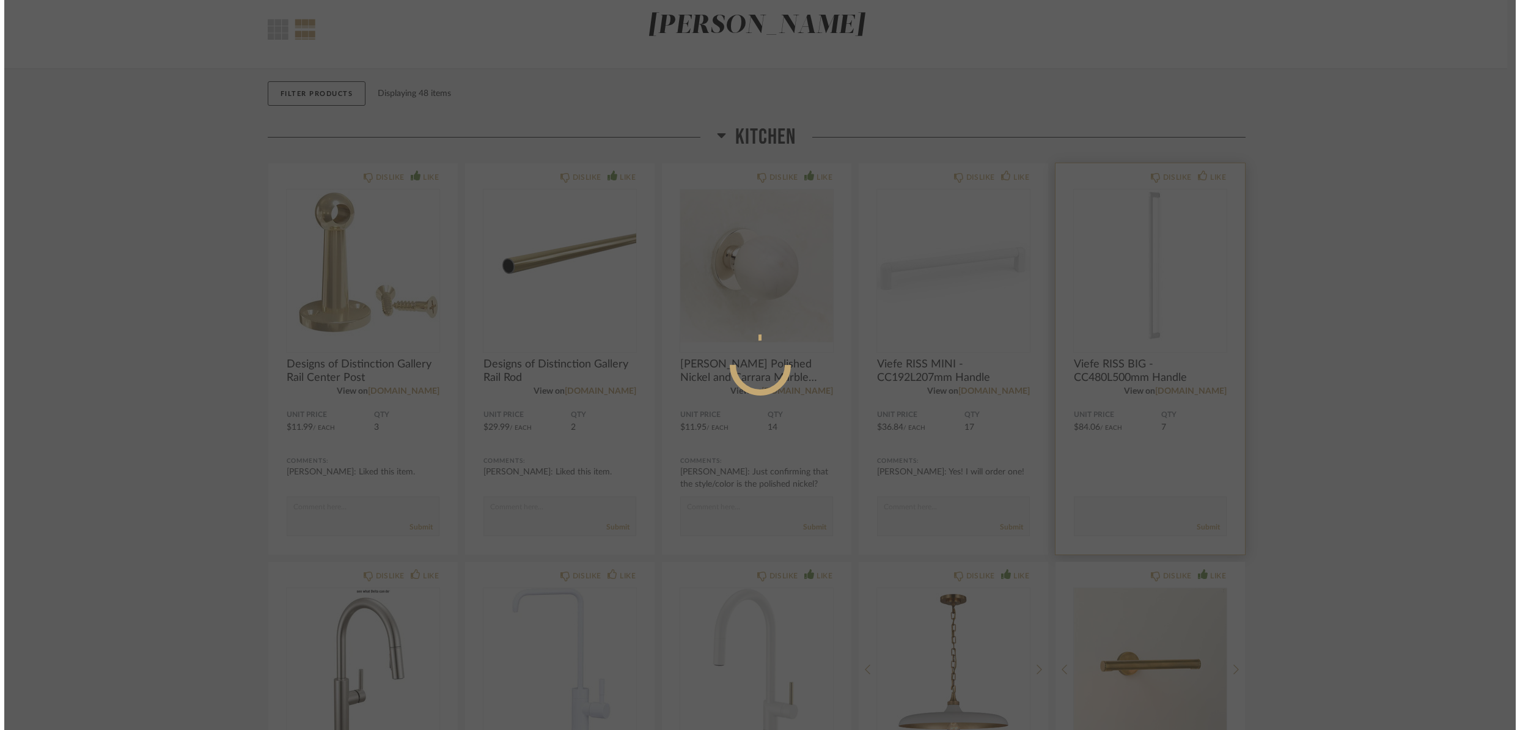
scroll to position [0, 0]
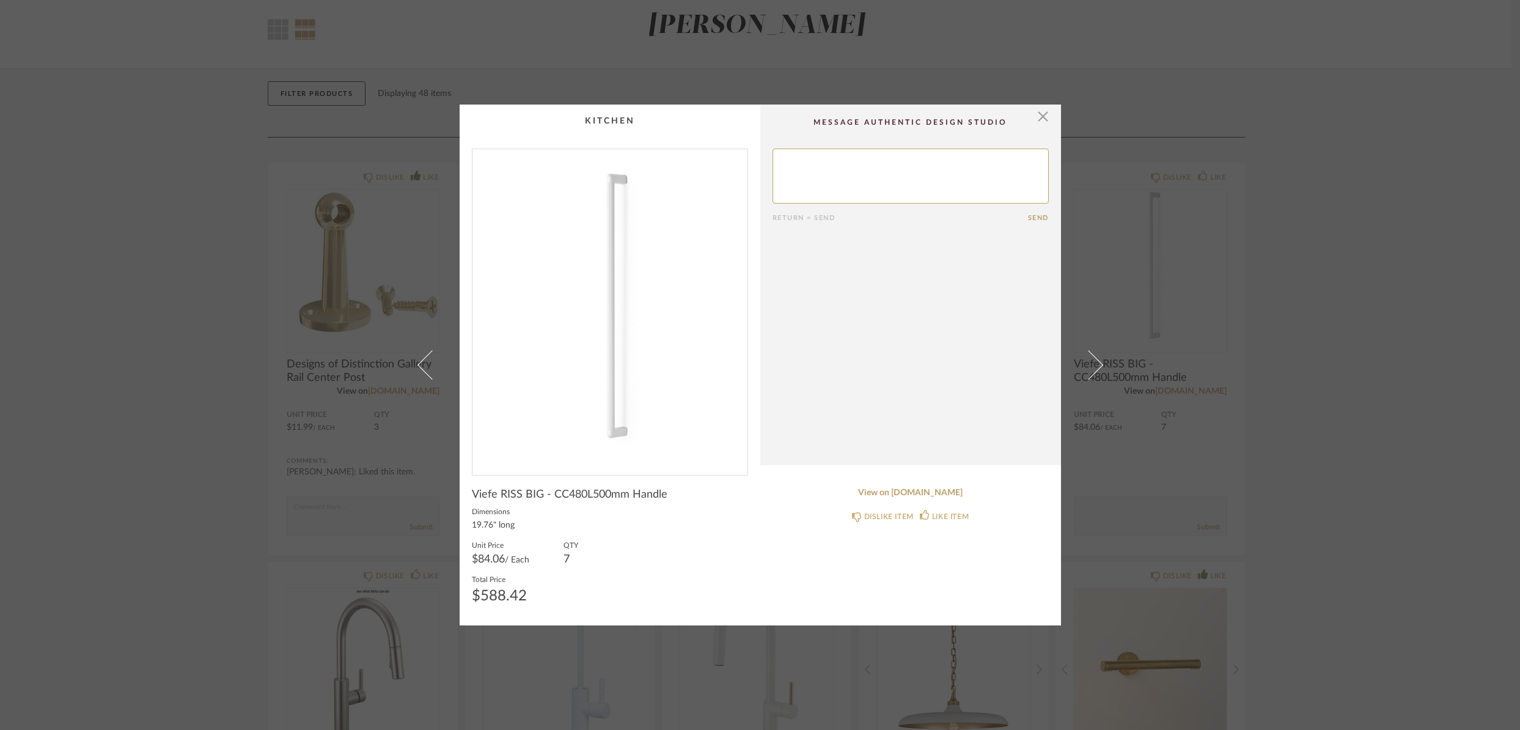
click at [1037, 116] on span "button" at bounding box center [1043, 116] width 24 height 24
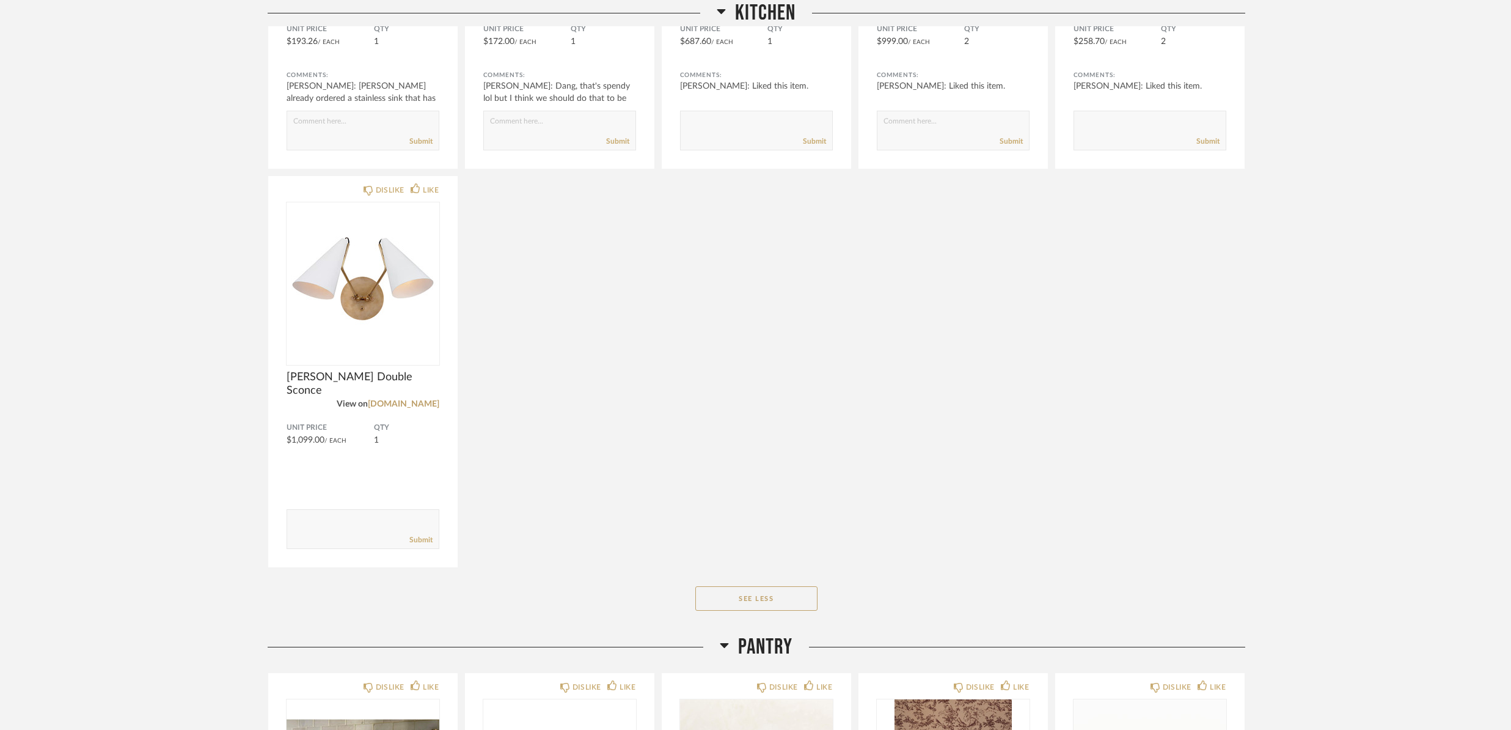
scroll to position [898, 0]
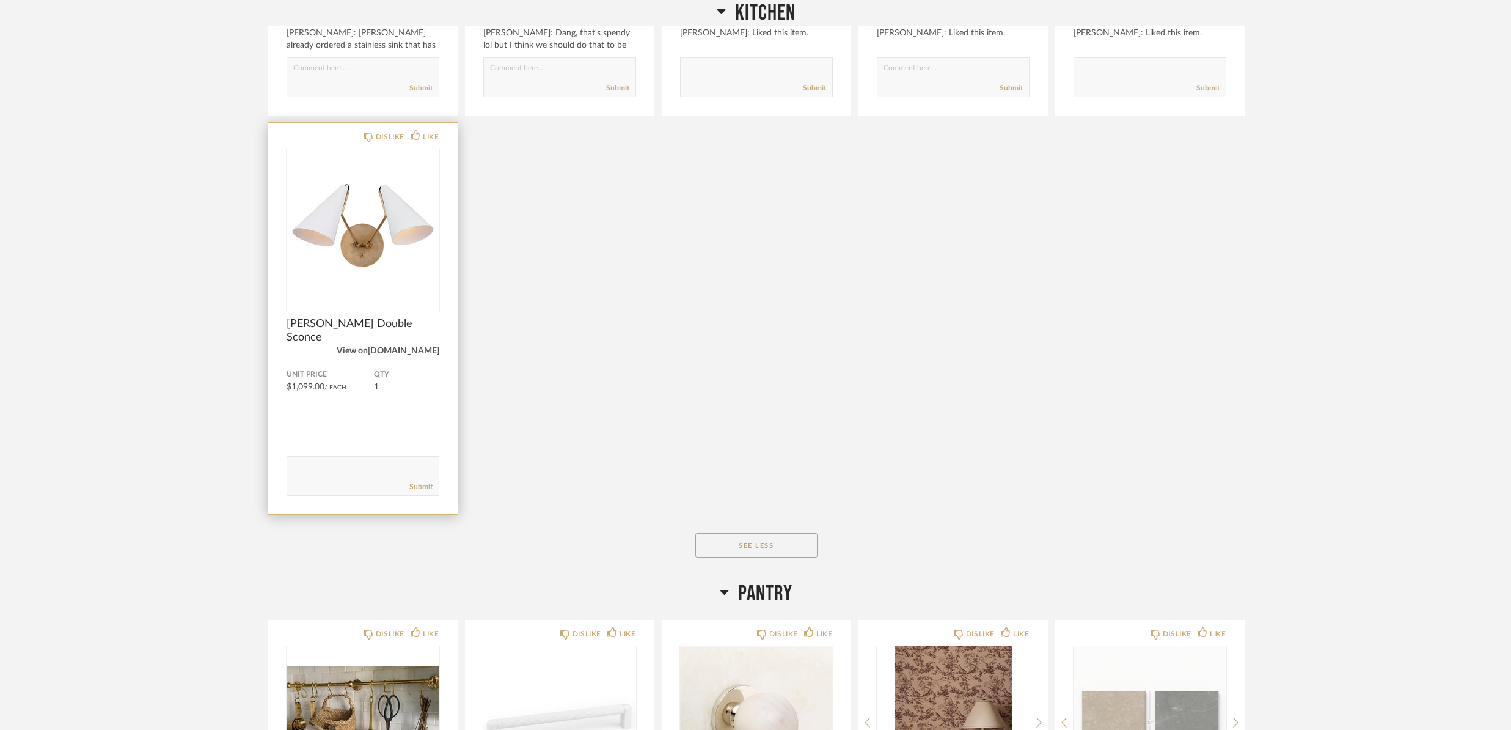
click at [408, 351] on link "[DOMAIN_NAME]" at bounding box center [403, 350] width 71 height 9
click at [434, 136] on div "LIKE" at bounding box center [431, 137] width 16 height 12
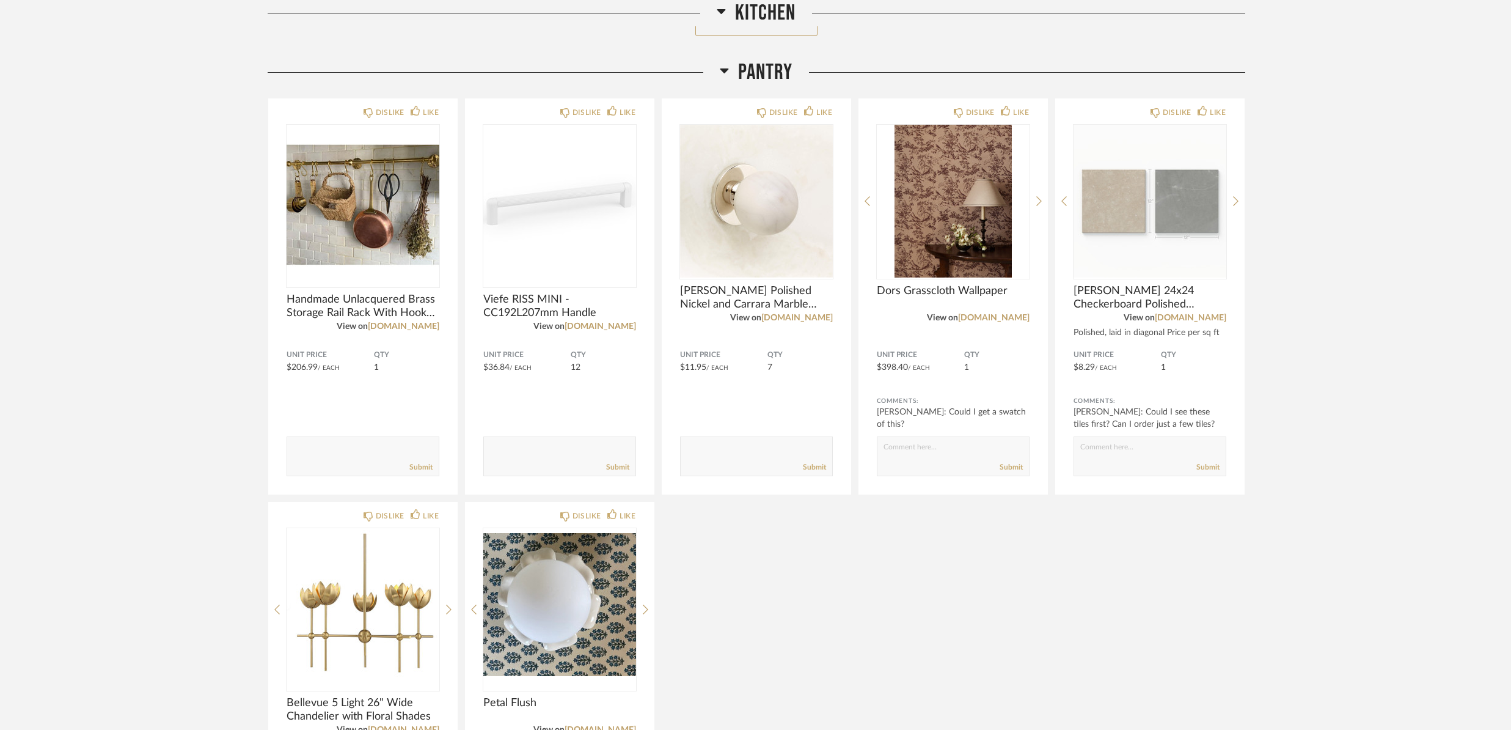
scroll to position [1434, 0]
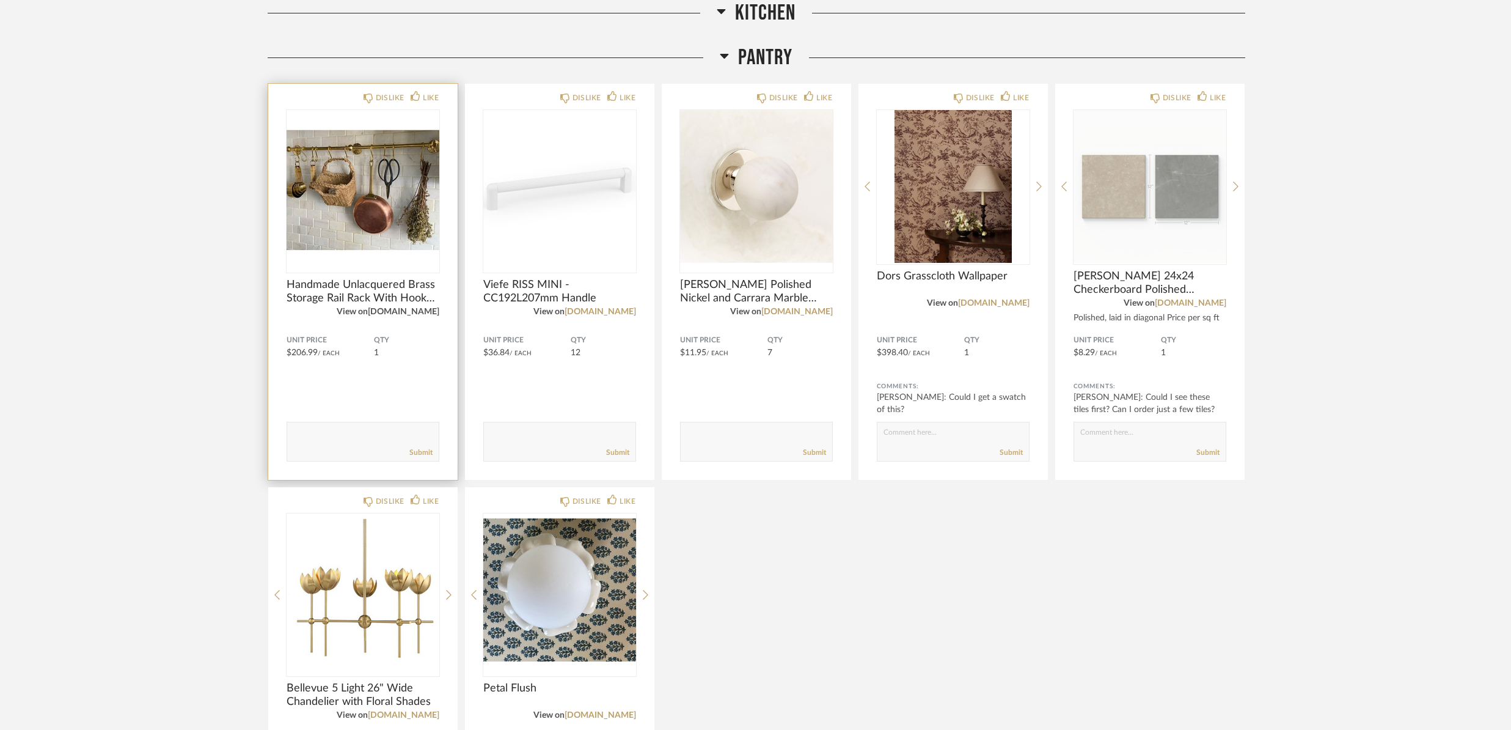
click at [415, 315] on link "[DOMAIN_NAME]" at bounding box center [403, 311] width 71 height 9
click at [428, 101] on div "LIKE" at bounding box center [431, 98] width 16 height 12
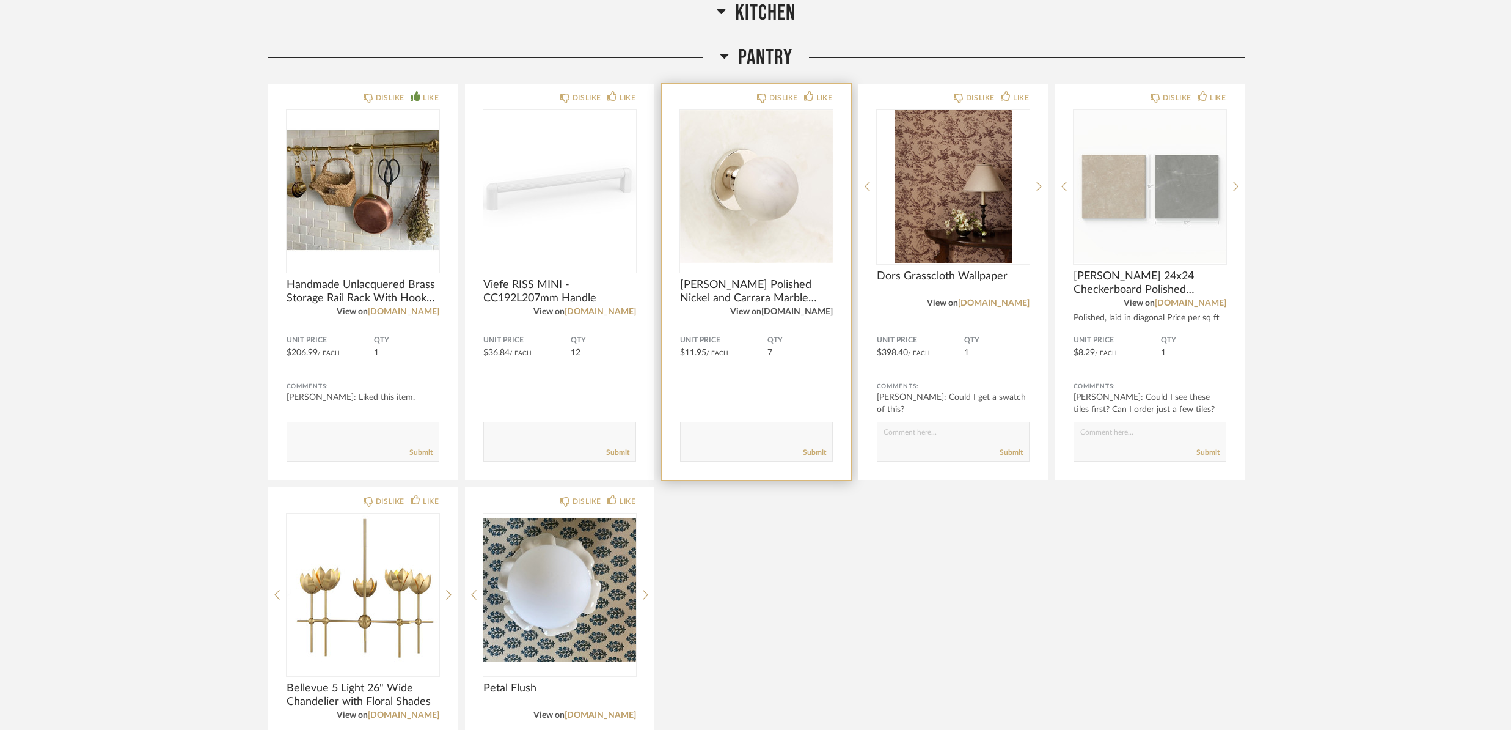
click at [828, 311] on link "[DOMAIN_NAME]" at bounding box center [796, 311] width 71 height 9
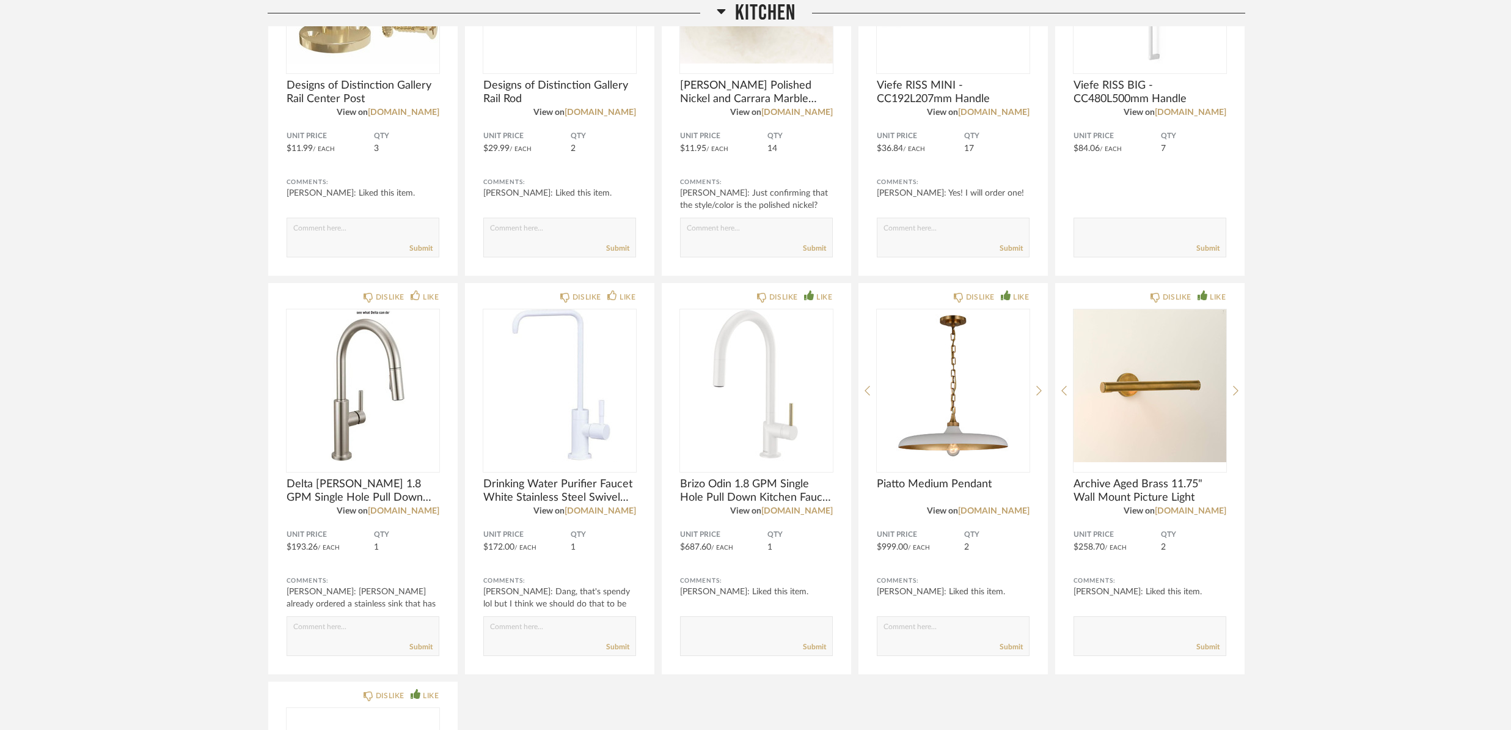
scroll to position [0, 0]
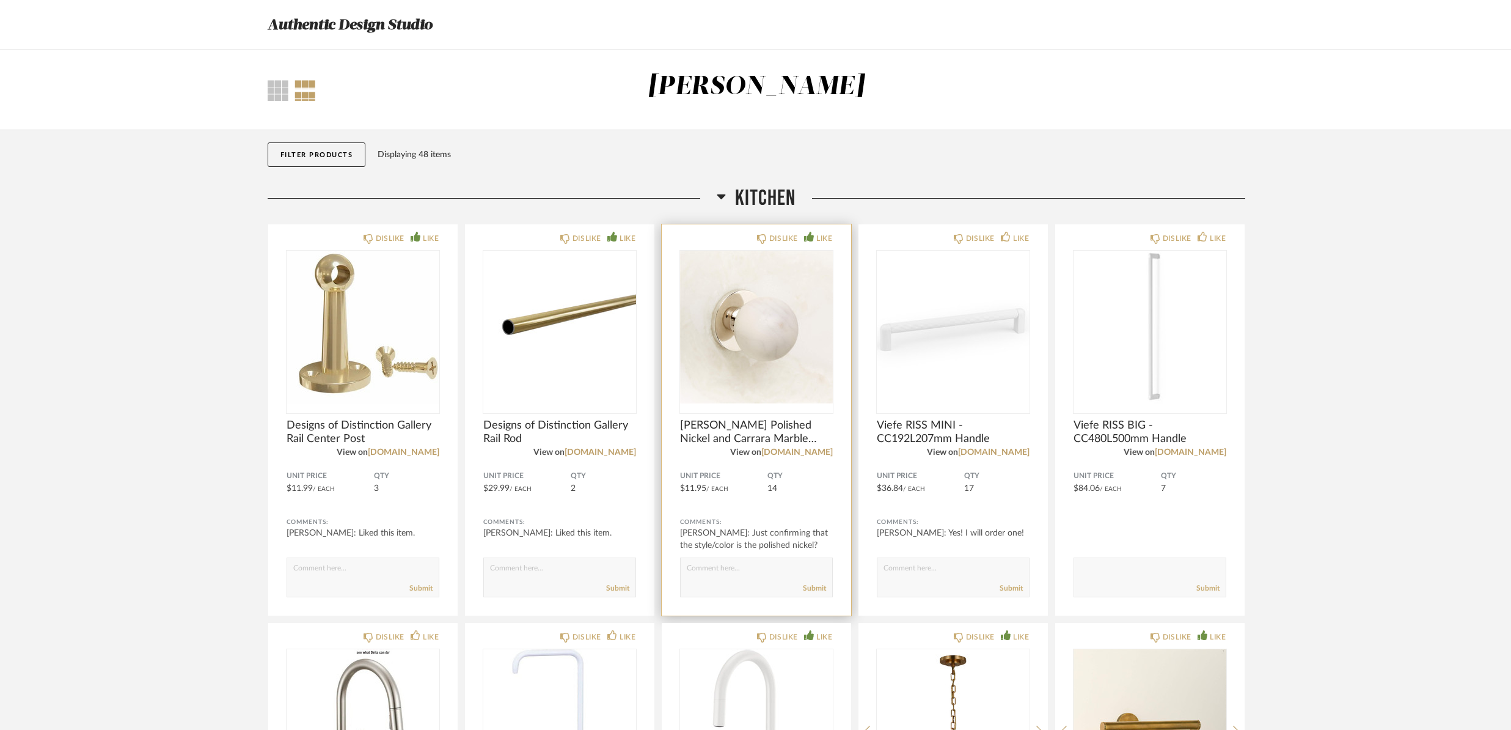
click at [798, 435] on span "[PERSON_NAME] Polished Nickel and Carrara Marble Knob 1.25''" at bounding box center [756, 432] width 153 height 27
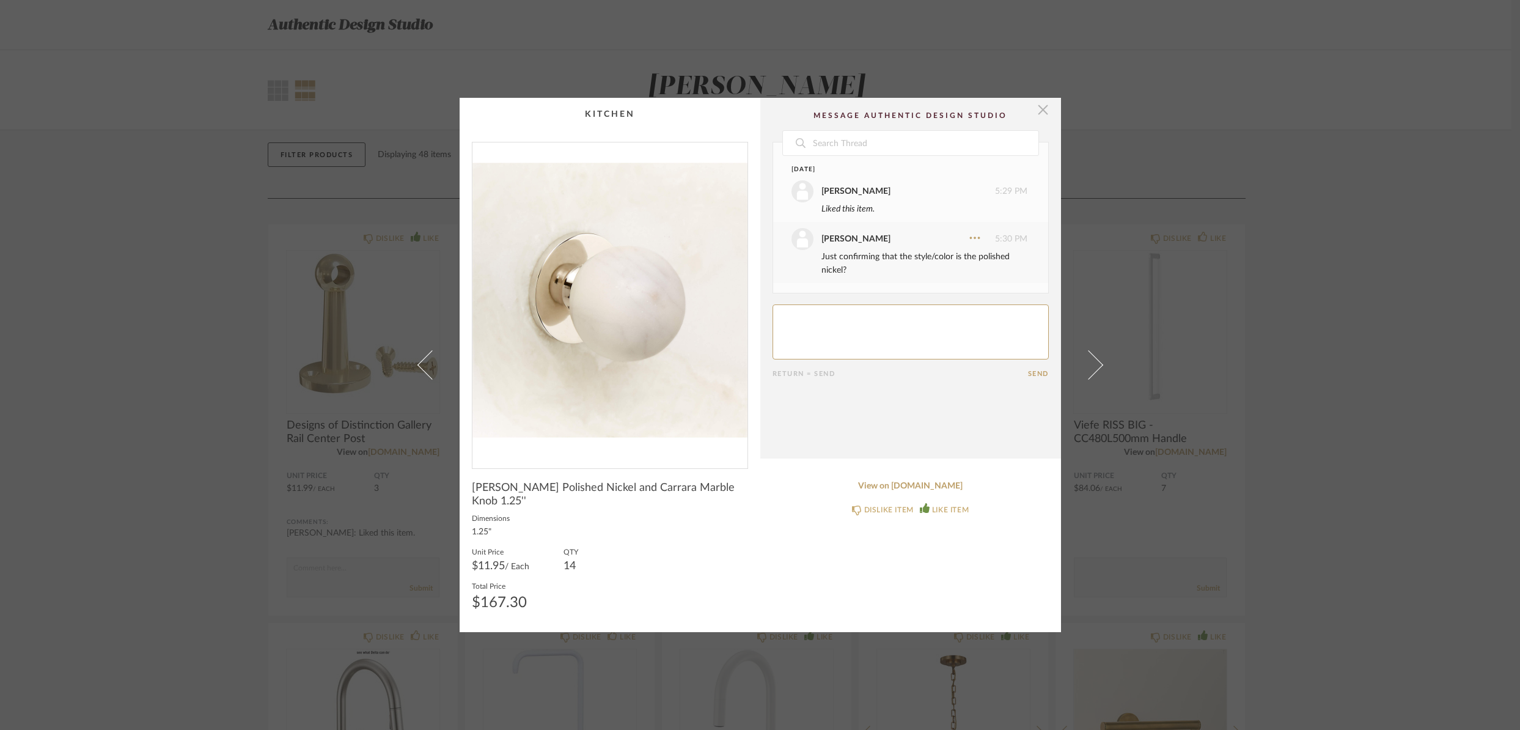
click at [1042, 120] on span "button" at bounding box center [1043, 110] width 24 height 24
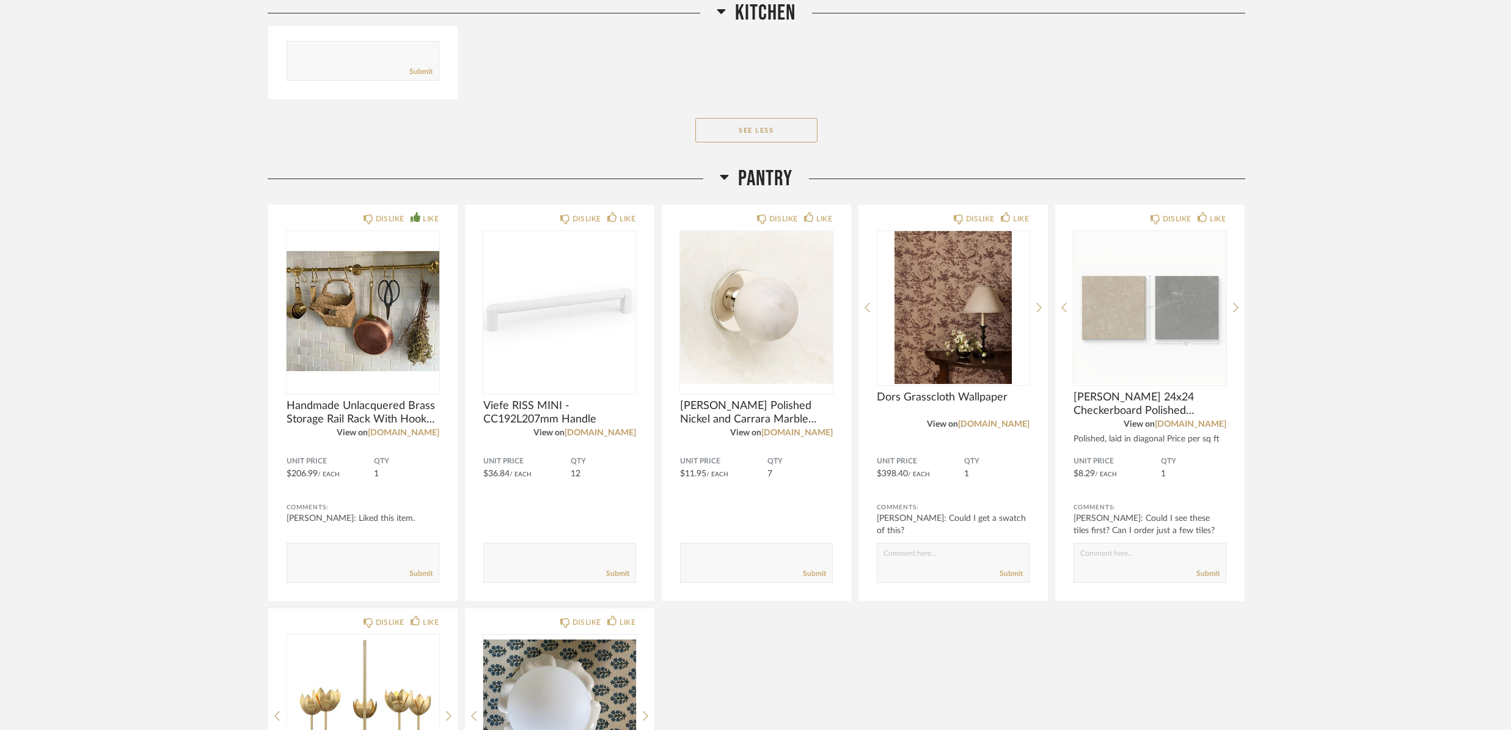
scroll to position [1445, 0]
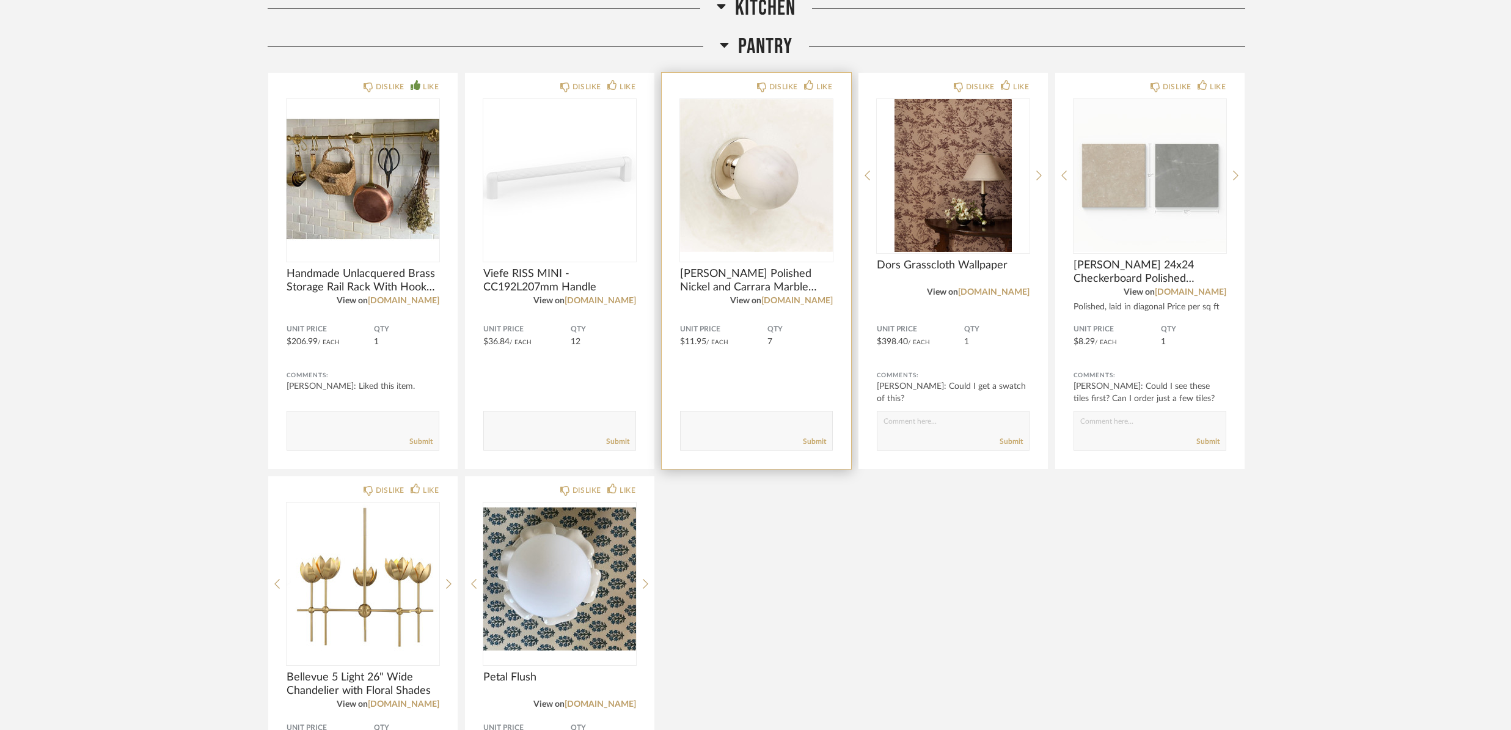
click at [725, 419] on textarea at bounding box center [757, 425] width 152 height 16
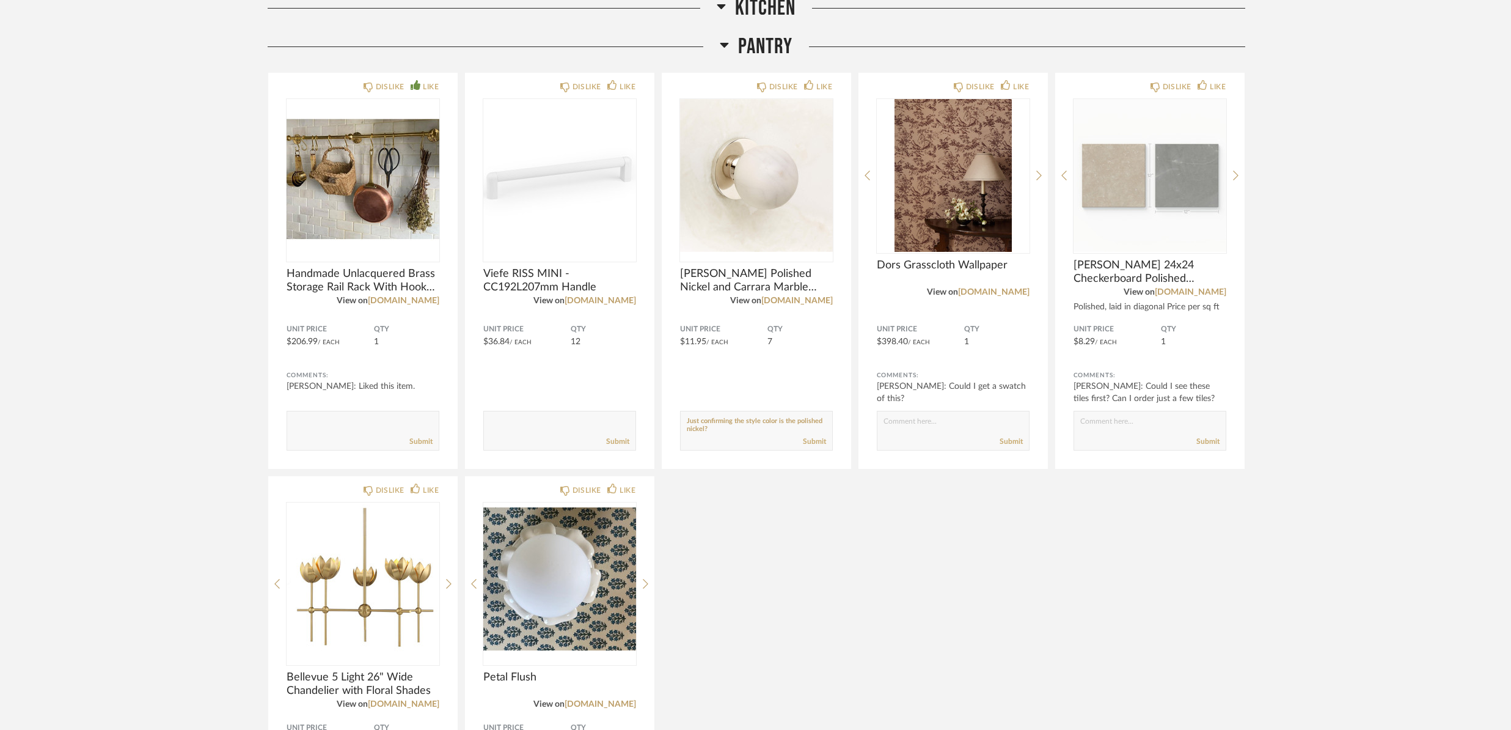
type textarea "Just confirming the style color is the polished nickel?"
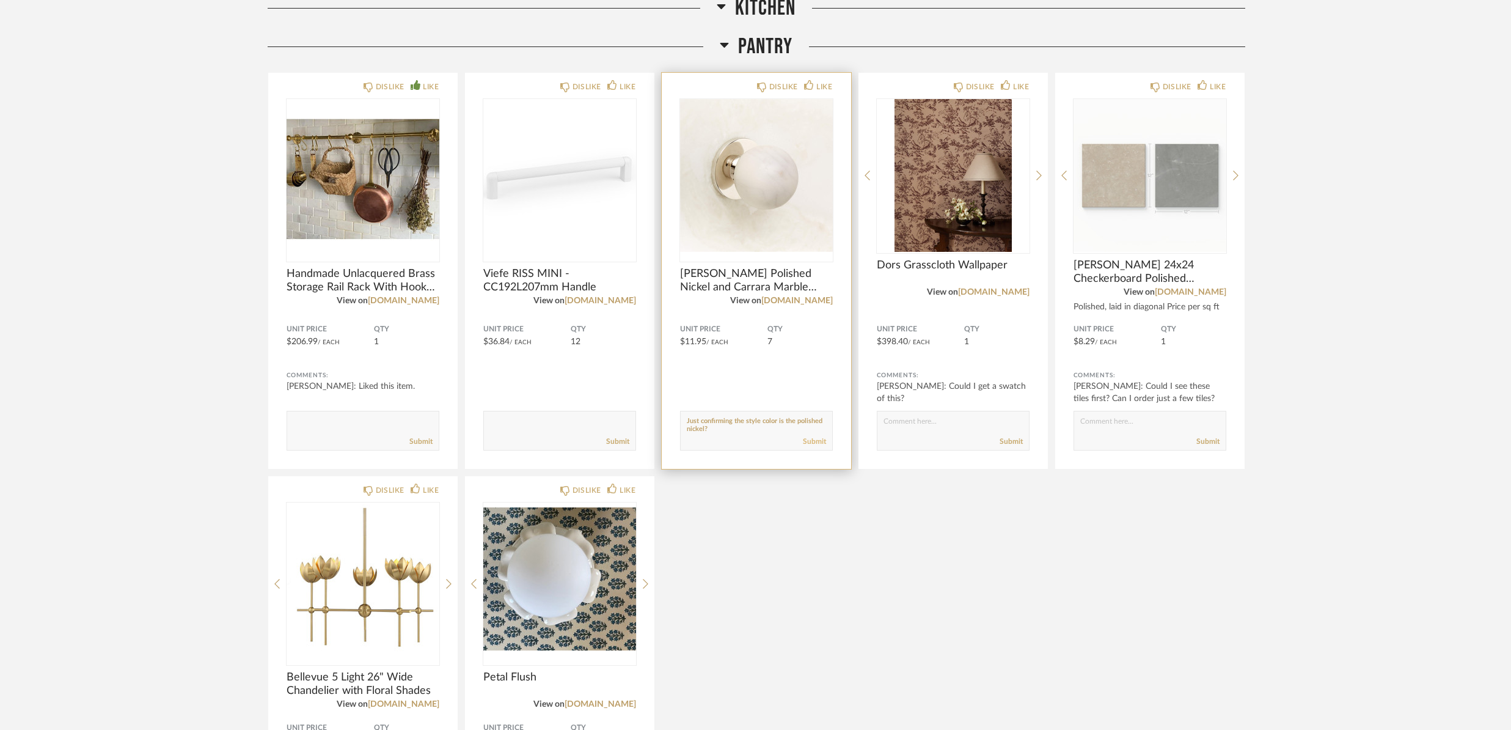
click at [812, 444] on link "Submit" at bounding box center [814, 441] width 23 height 10
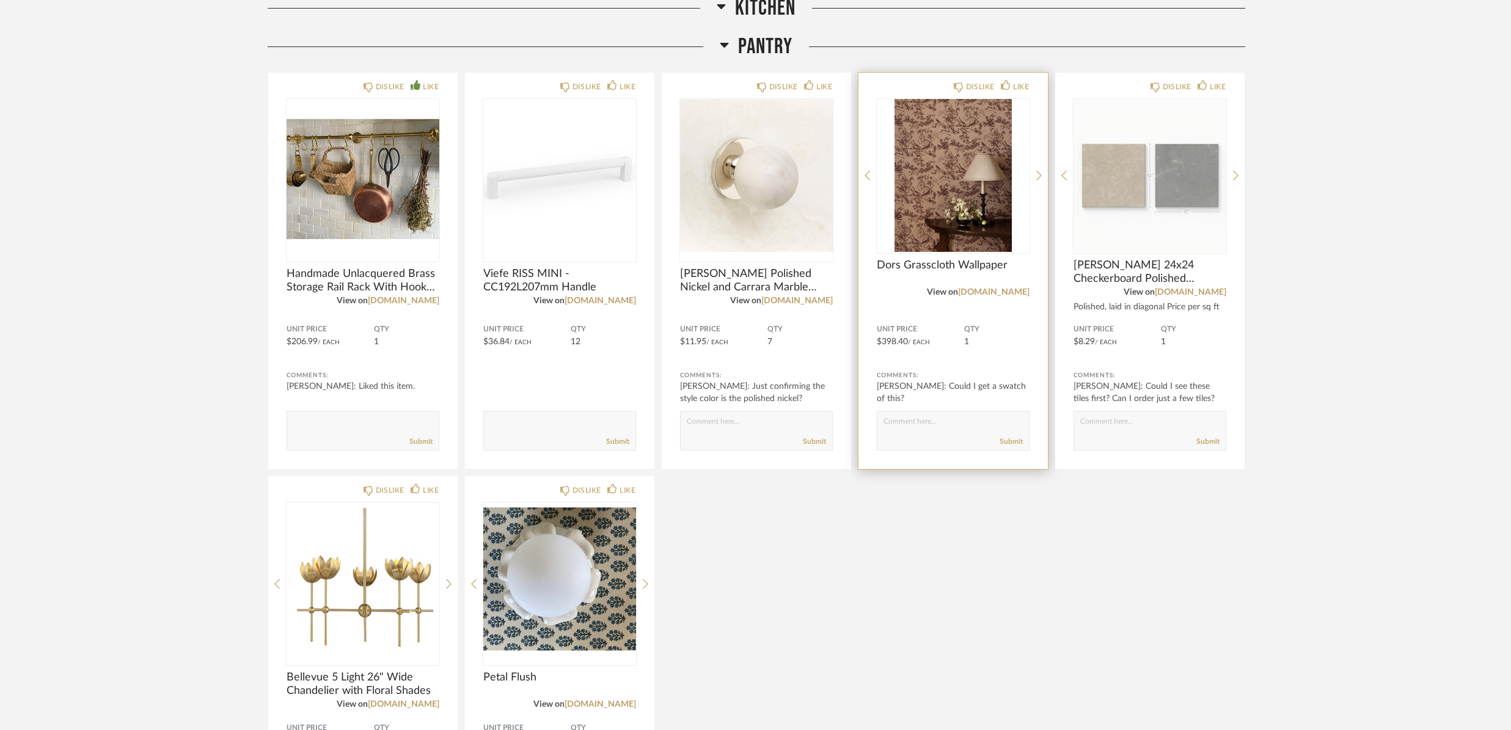
click at [909, 379] on div "Comments:" at bounding box center [953, 375] width 153 height 12
click at [937, 276] on span "Dors Grasscloth Wallpaper" at bounding box center [953, 273] width 153 height 13
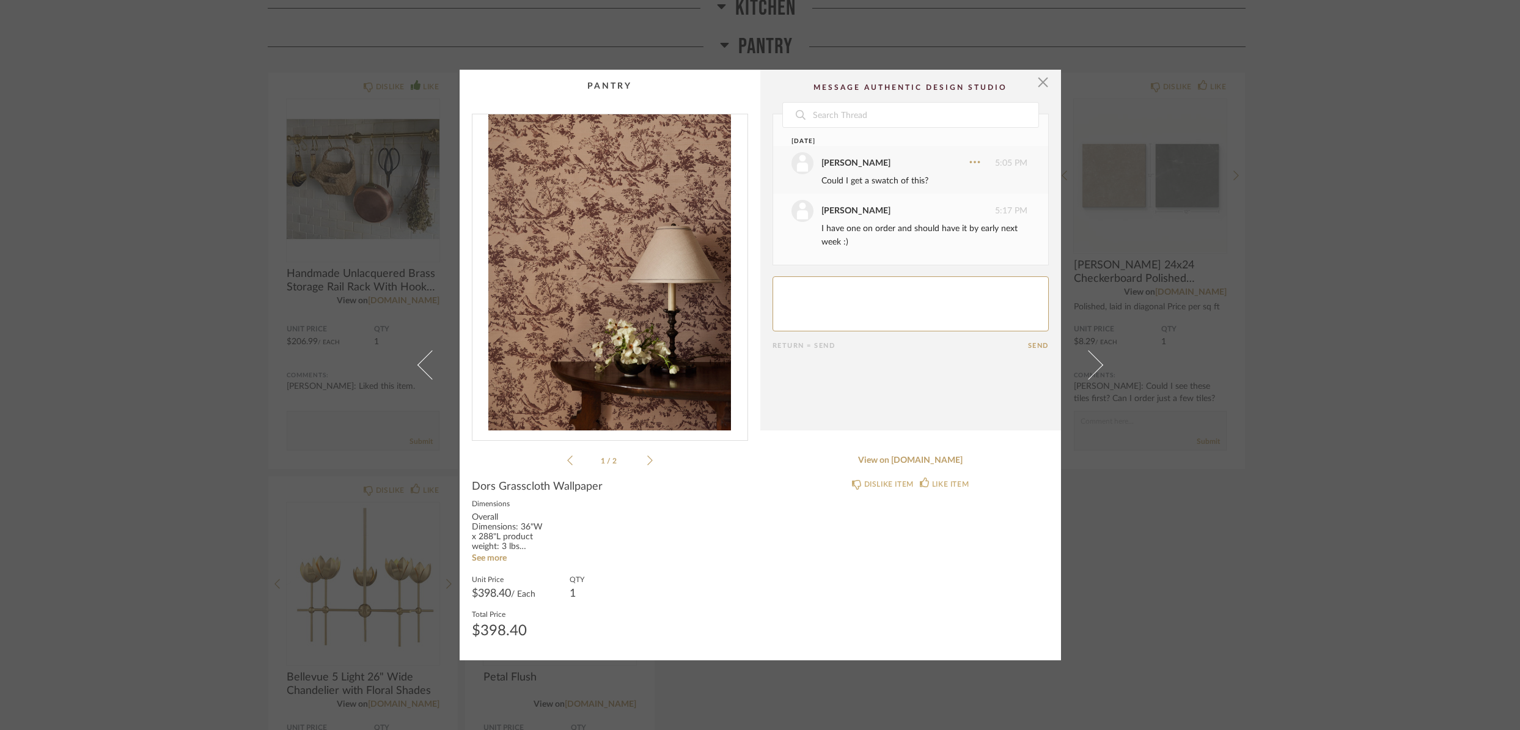
click at [833, 288] on textarea at bounding box center [910, 303] width 276 height 55
type textarea "Yay!"
click at [1037, 345] on button "Send" at bounding box center [1038, 346] width 21 height 8
click at [649, 456] on div "1 / 2" at bounding box center [610, 291] width 276 height 354
click at [648, 463] on icon at bounding box center [649, 460] width 5 height 11
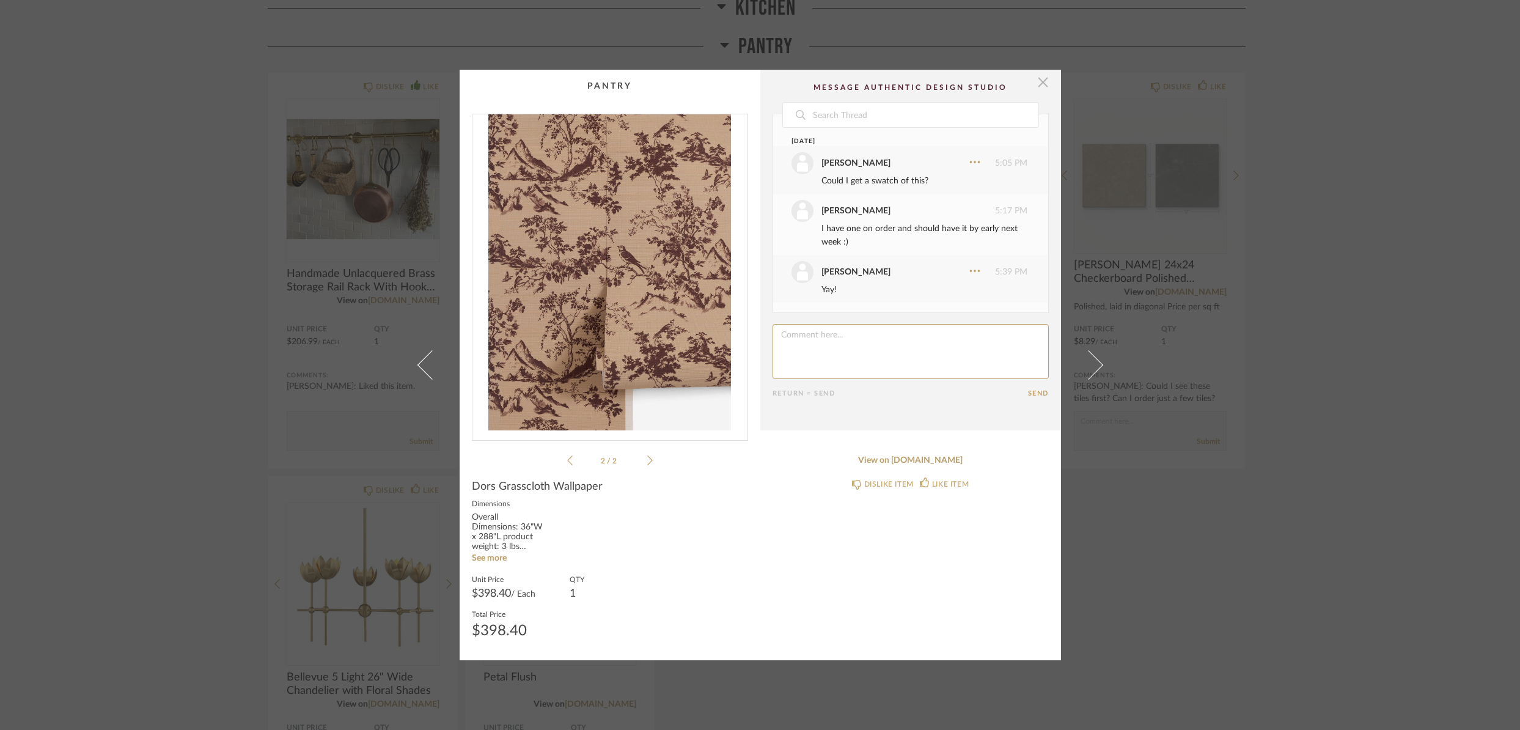
click at [1036, 87] on span "button" at bounding box center [1043, 82] width 24 height 24
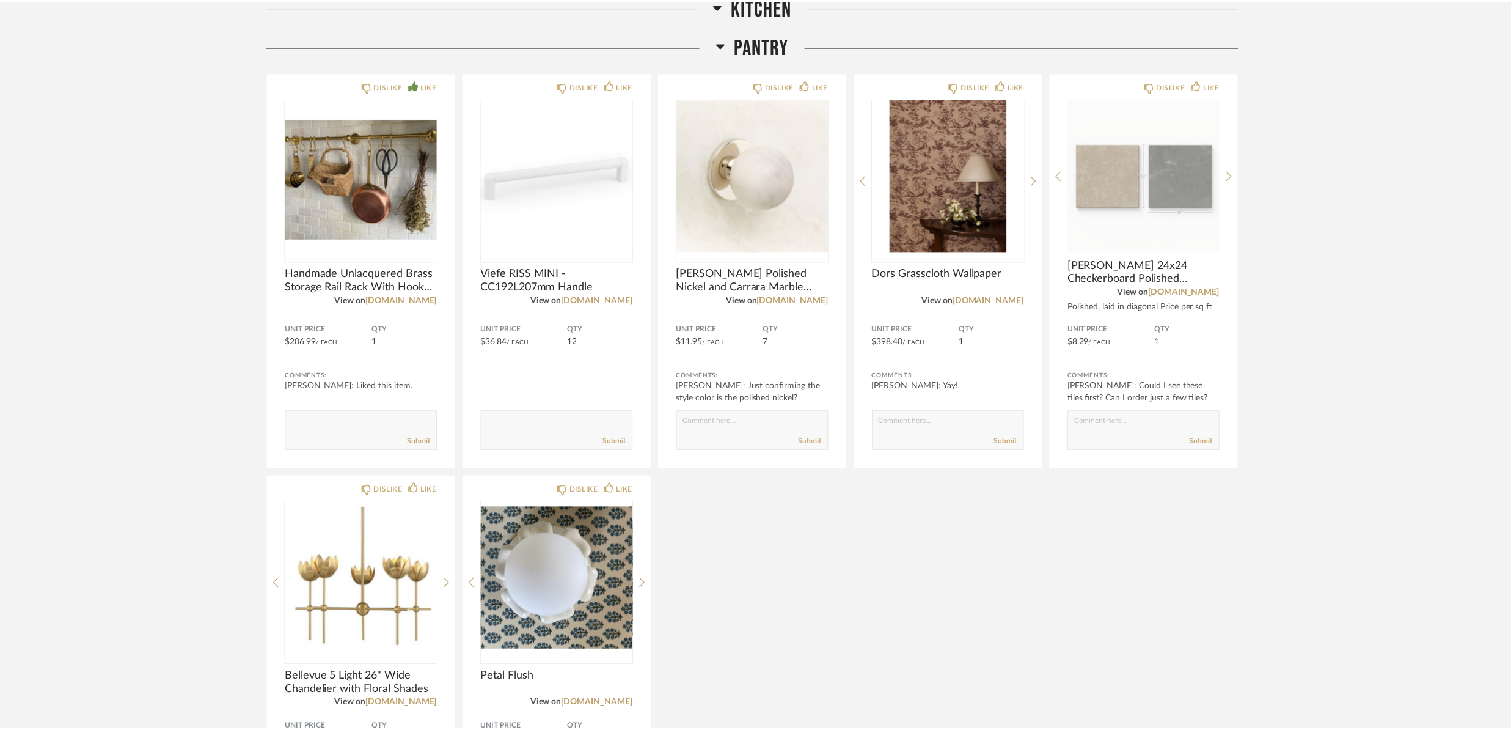
scroll to position [1445, 0]
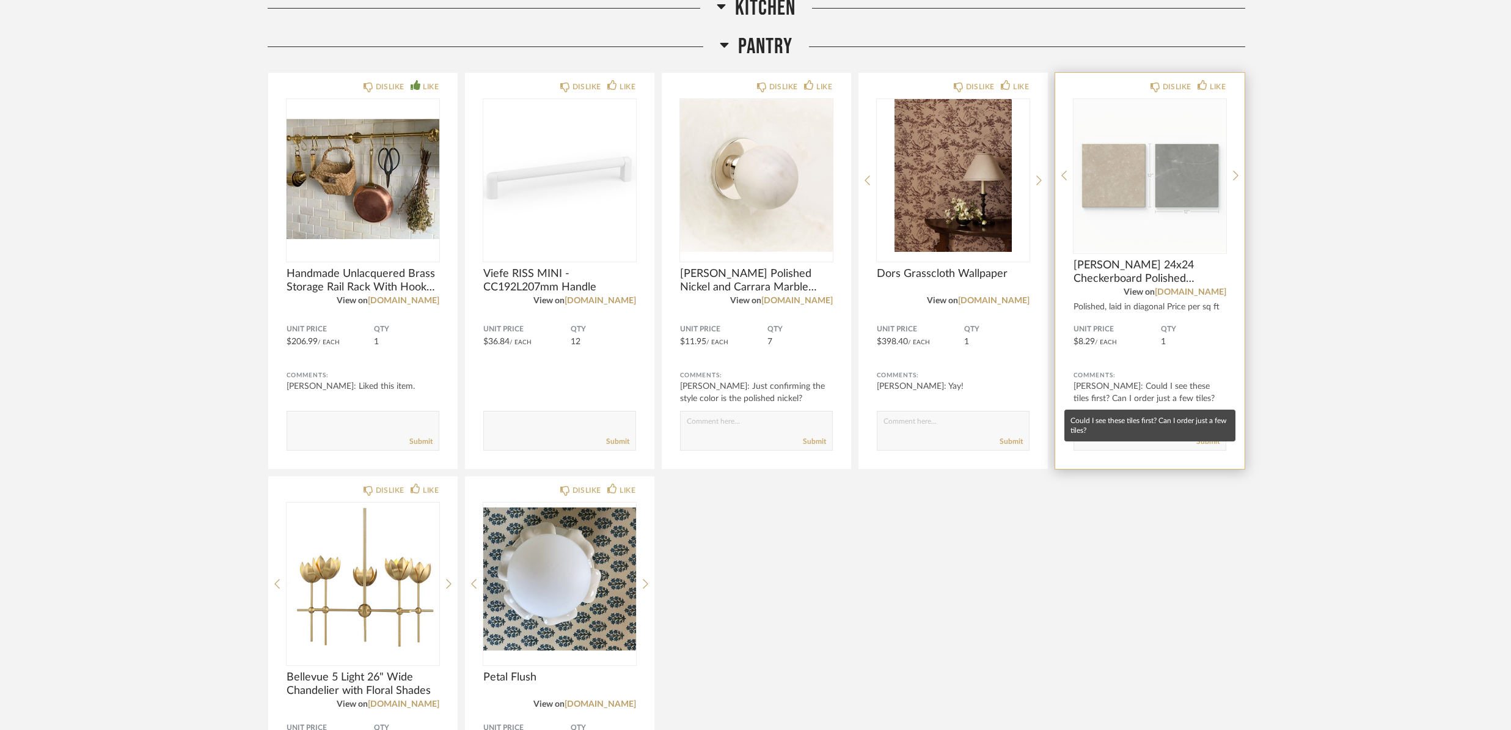
click at [1182, 388] on div "[PERSON_NAME]: Could I see these tiles first? Can I order just a few tiles?" at bounding box center [1149, 392] width 153 height 24
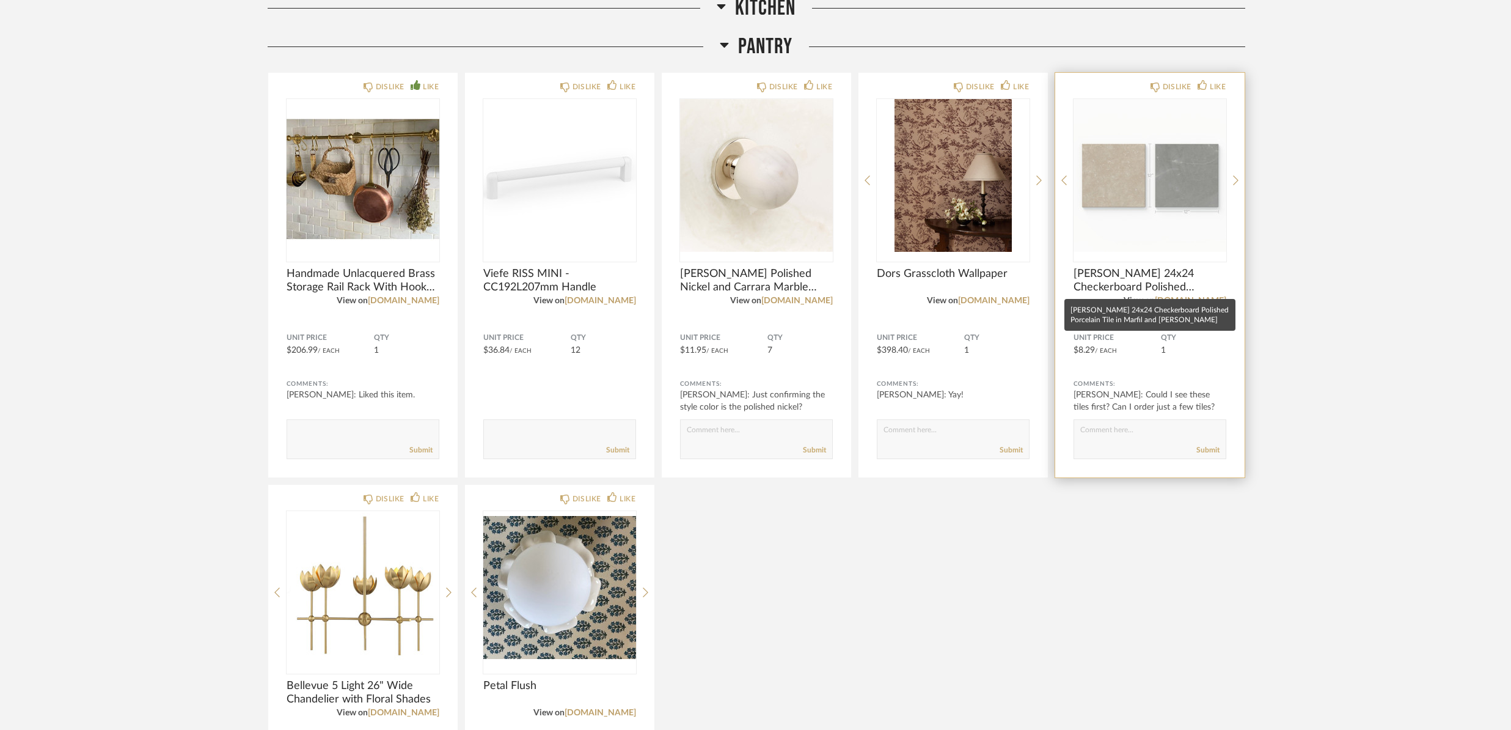
click at [1137, 269] on span "[PERSON_NAME] 24x24 Checkerboard Polished Porcelain Tile in Marfil and [PERSON_…" at bounding box center [1149, 280] width 153 height 27
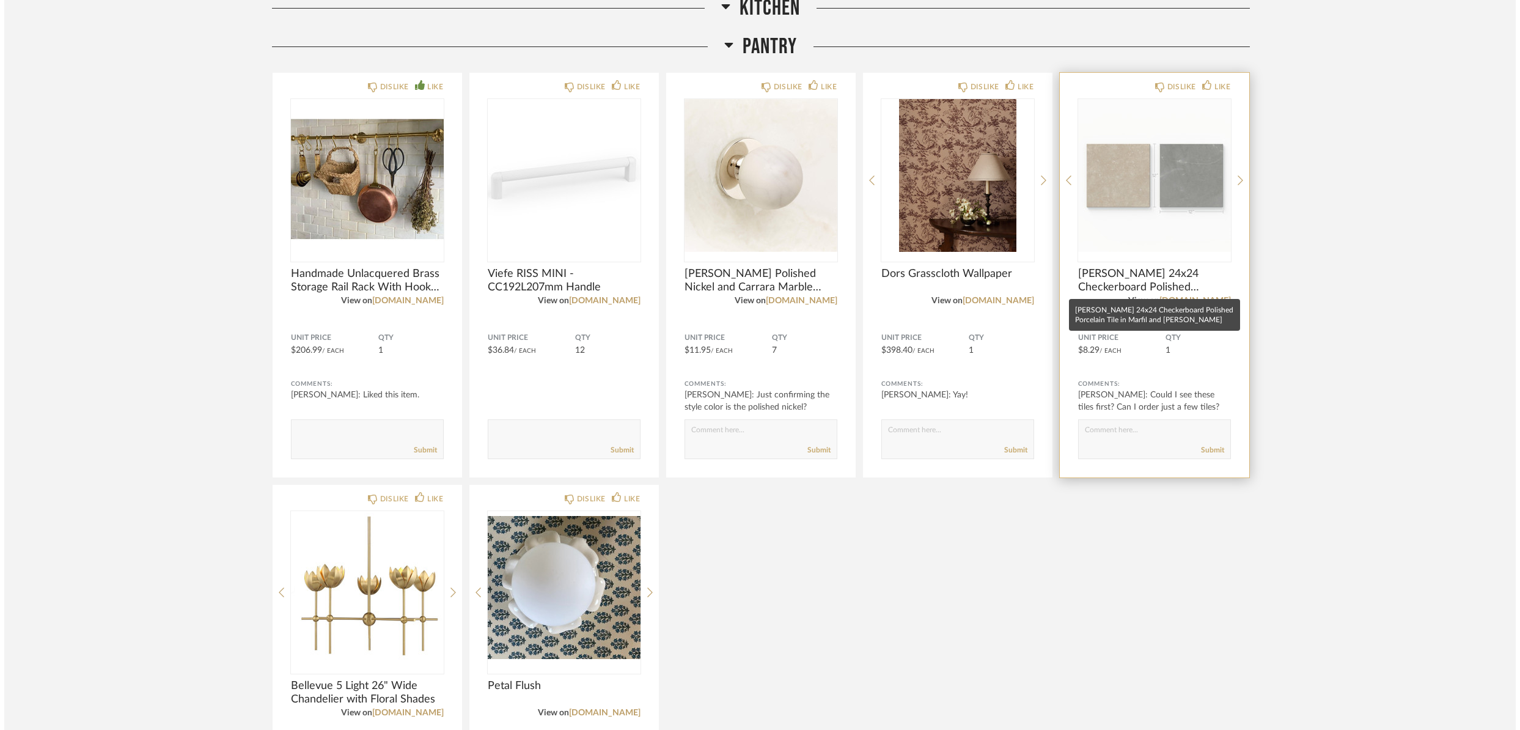
scroll to position [0, 0]
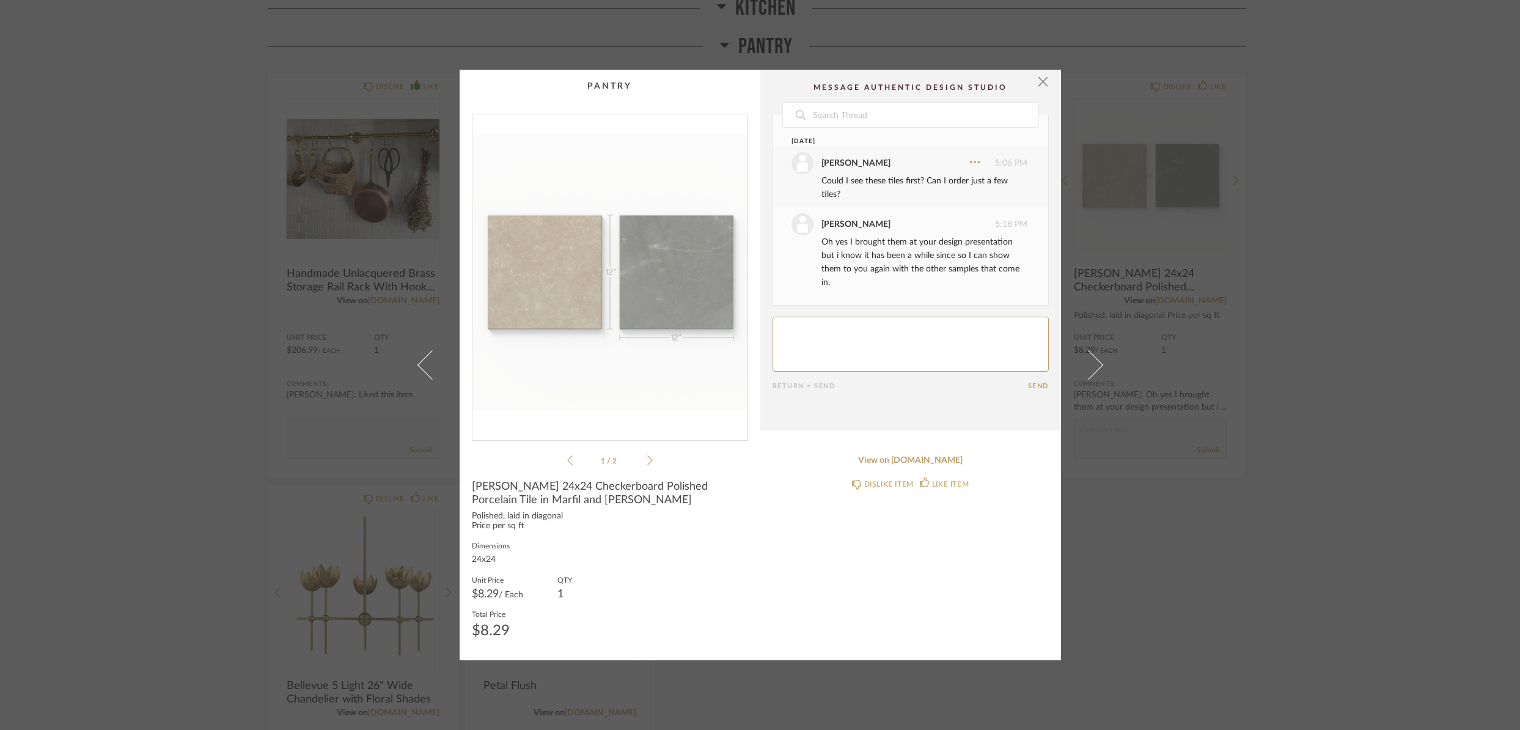
click at [934, 323] on textarea at bounding box center [910, 343] width 276 height 55
type textarea "Thank you! I do remember seeing them, but yes, would be great to maybe do anoth…"
click at [1038, 382] on button "Send" at bounding box center [1038, 386] width 21 height 8
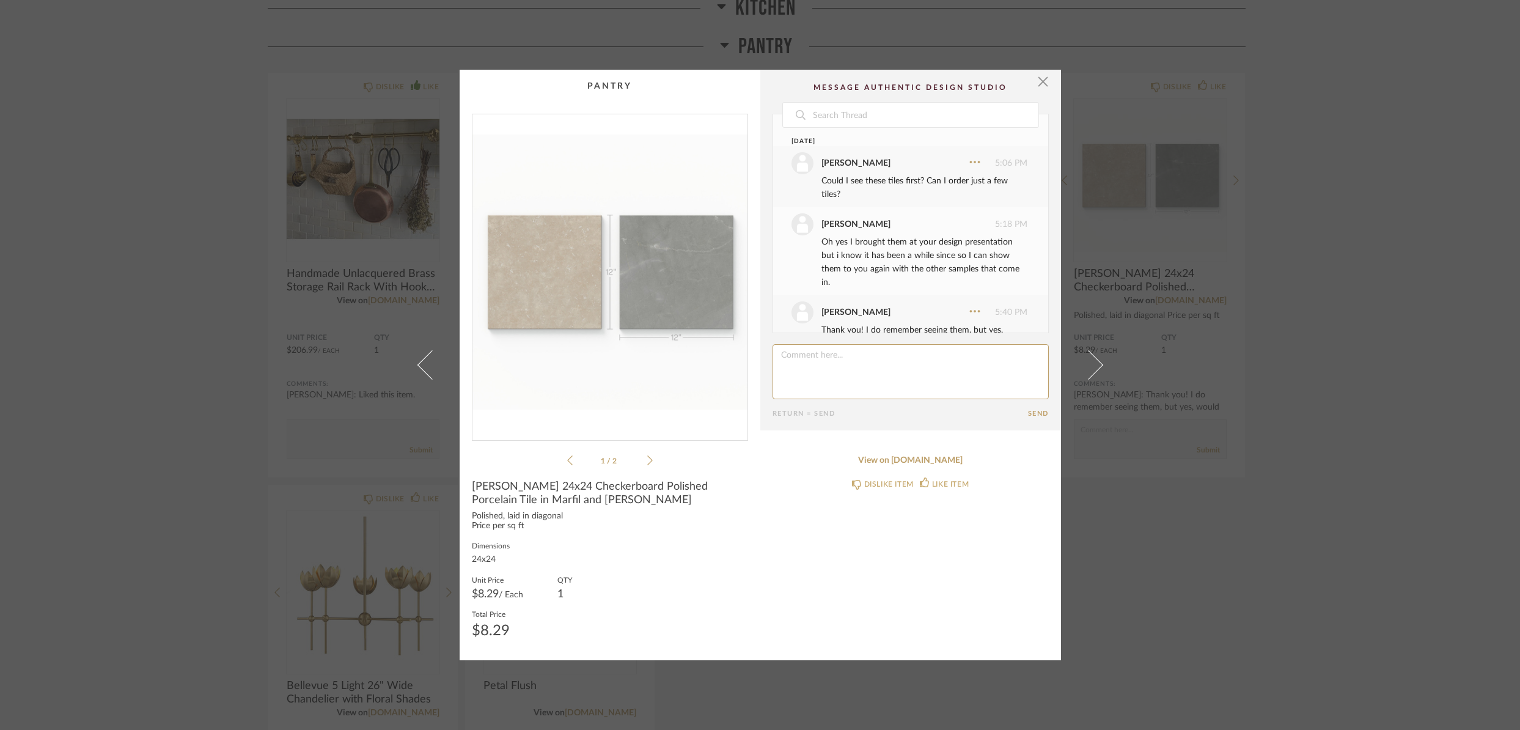
scroll to position [47, 0]
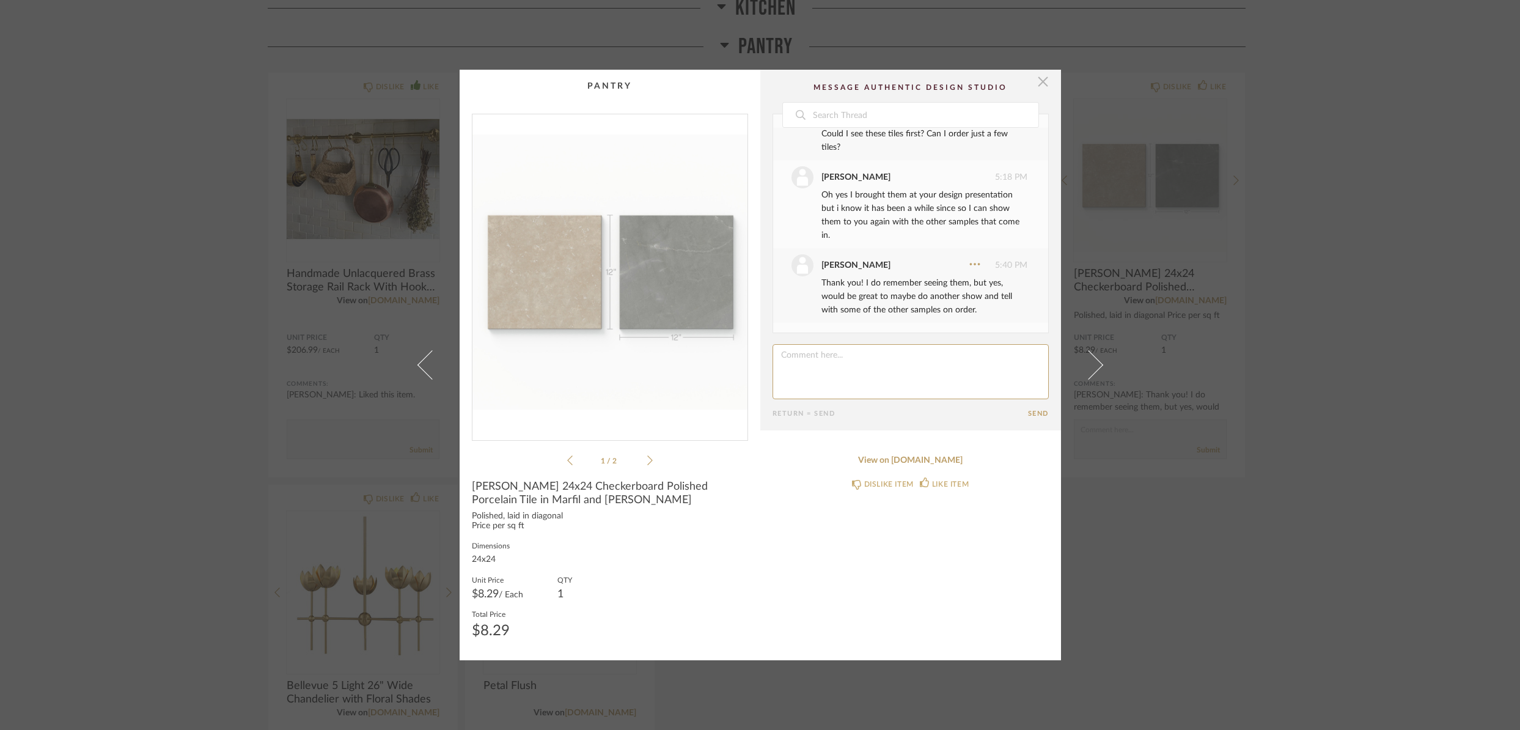
click at [1037, 86] on span "button" at bounding box center [1043, 82] width 24 height 24
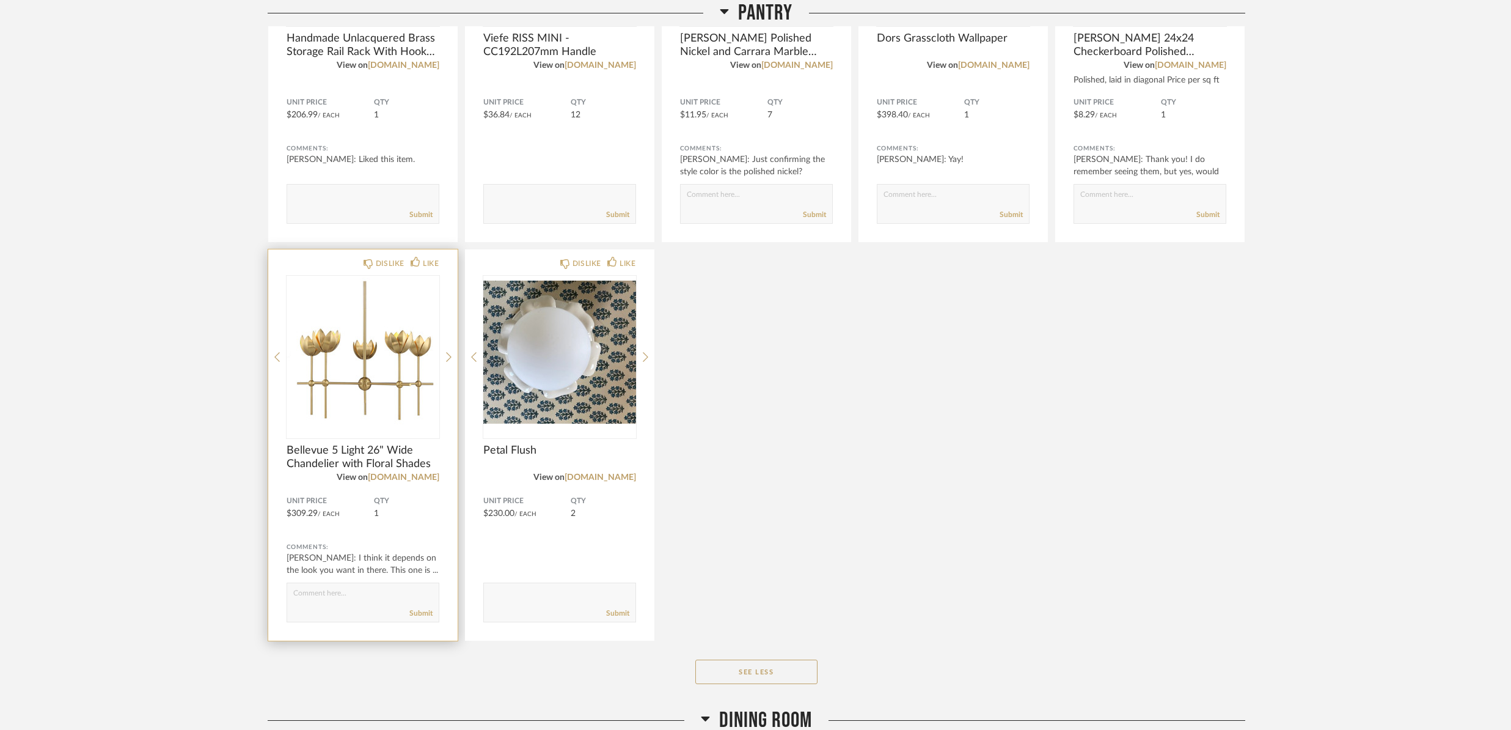
click at [329, 471] on div "View on [DOMAIN_NAME]" at bounding box center [363, 476] width 153 height 13
click at [377, 449] on span "Bellevue 5 Light 26" Wide Chandelier with Floral Shades" at bounding box center [363, 455] width 153 height 27
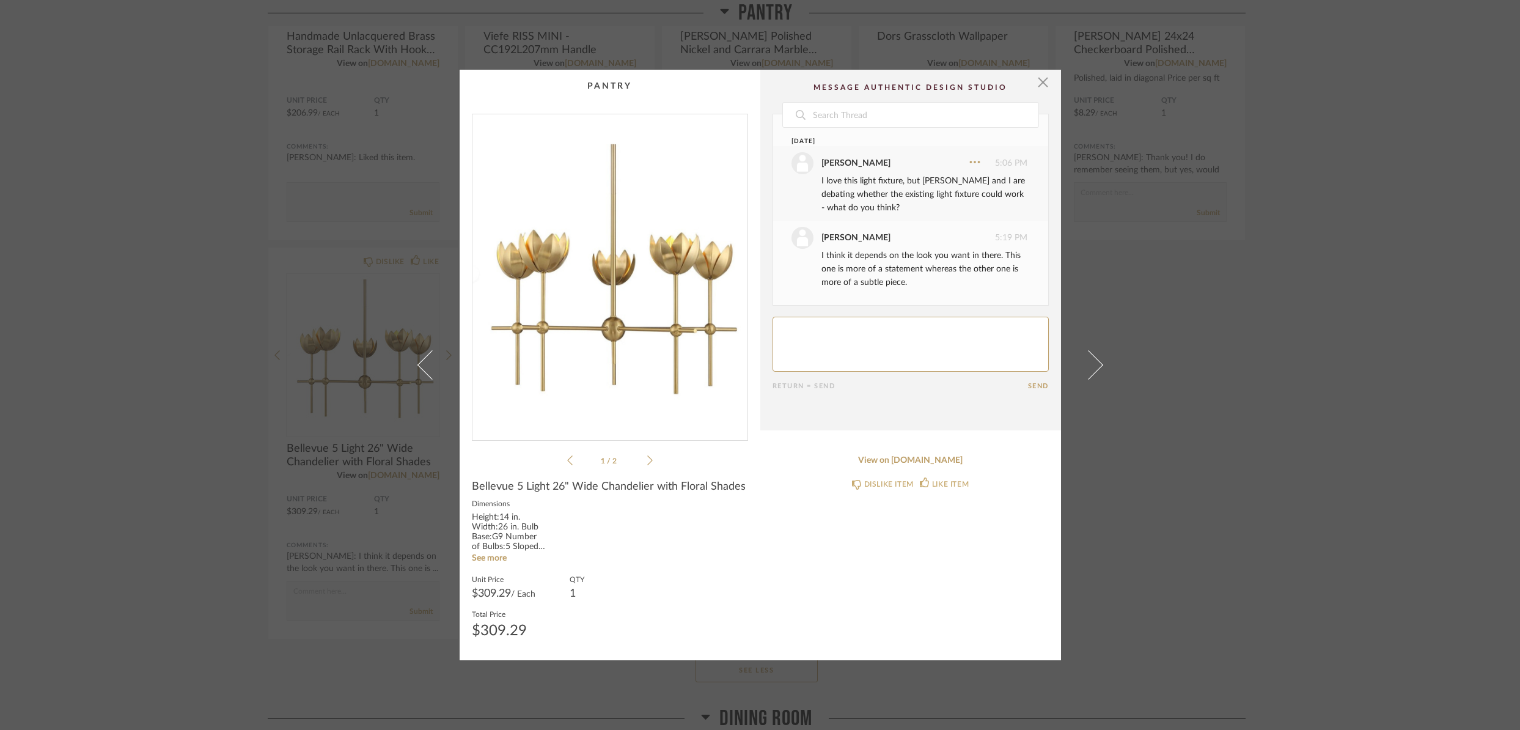
click at [860, 340] on textarea at bounding box center [910, 343] width 276 height 55
type textarea "Okay, we will continue to discuss. It's so cute... :)"
click at [1034, 384] on button "Send" at bounding box center [1038, 386] width 21 height 8
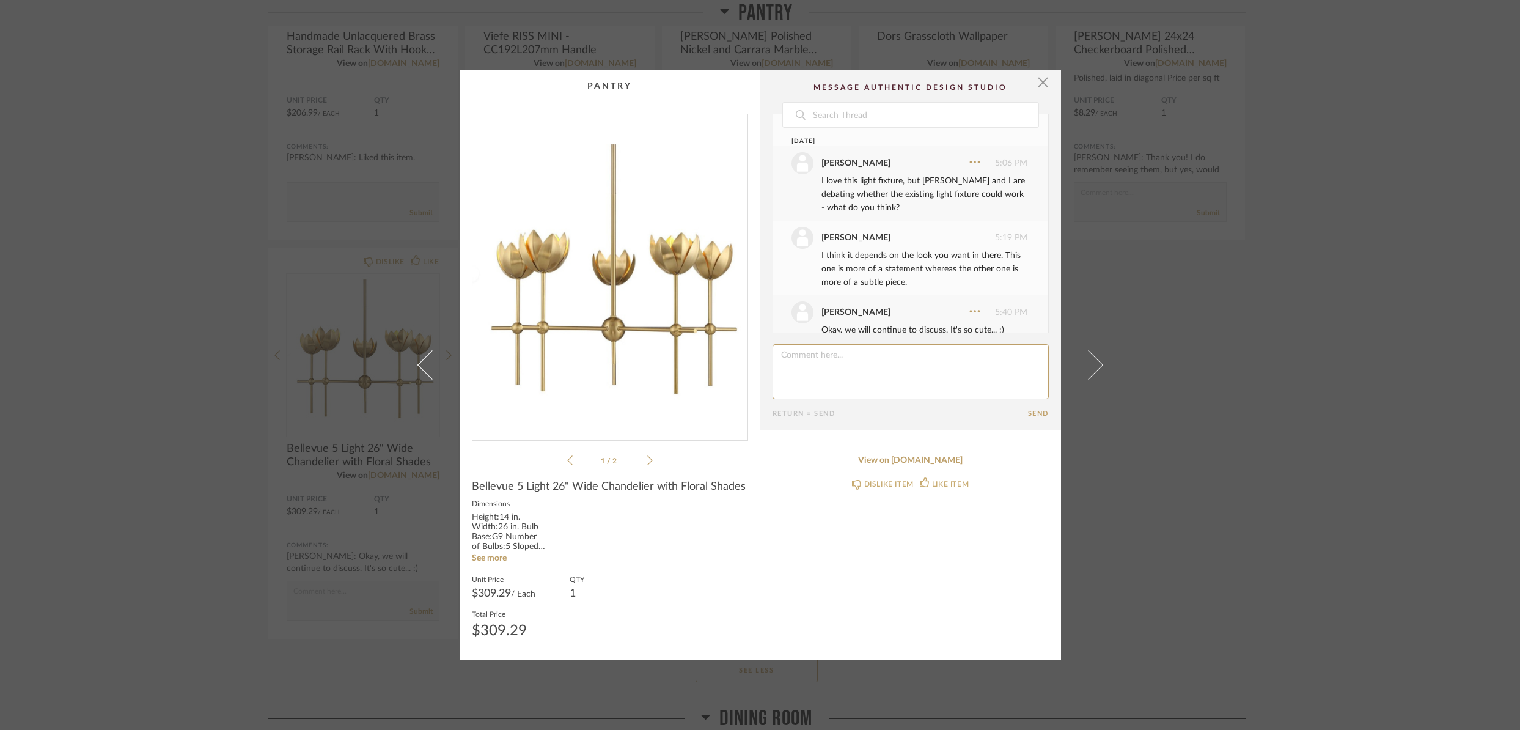
scroll to position [20, 0]
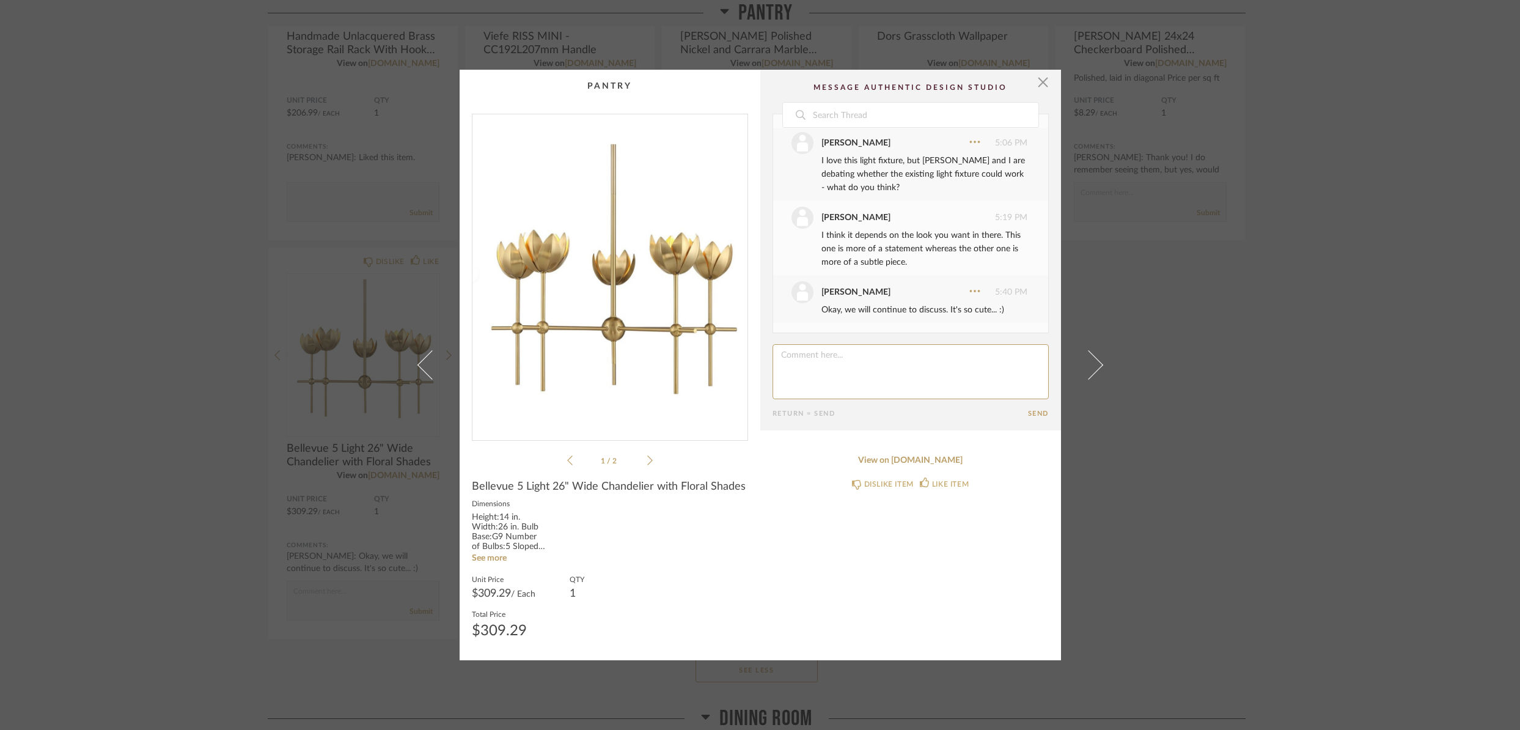
click at [1243, 395] on div "× 1 / 2 Date [DATE] [PERSON_NAME] 5:06 PM I love this light fixture, but [PERSO…" at bounding box center [760, 365] width 1520 height 730
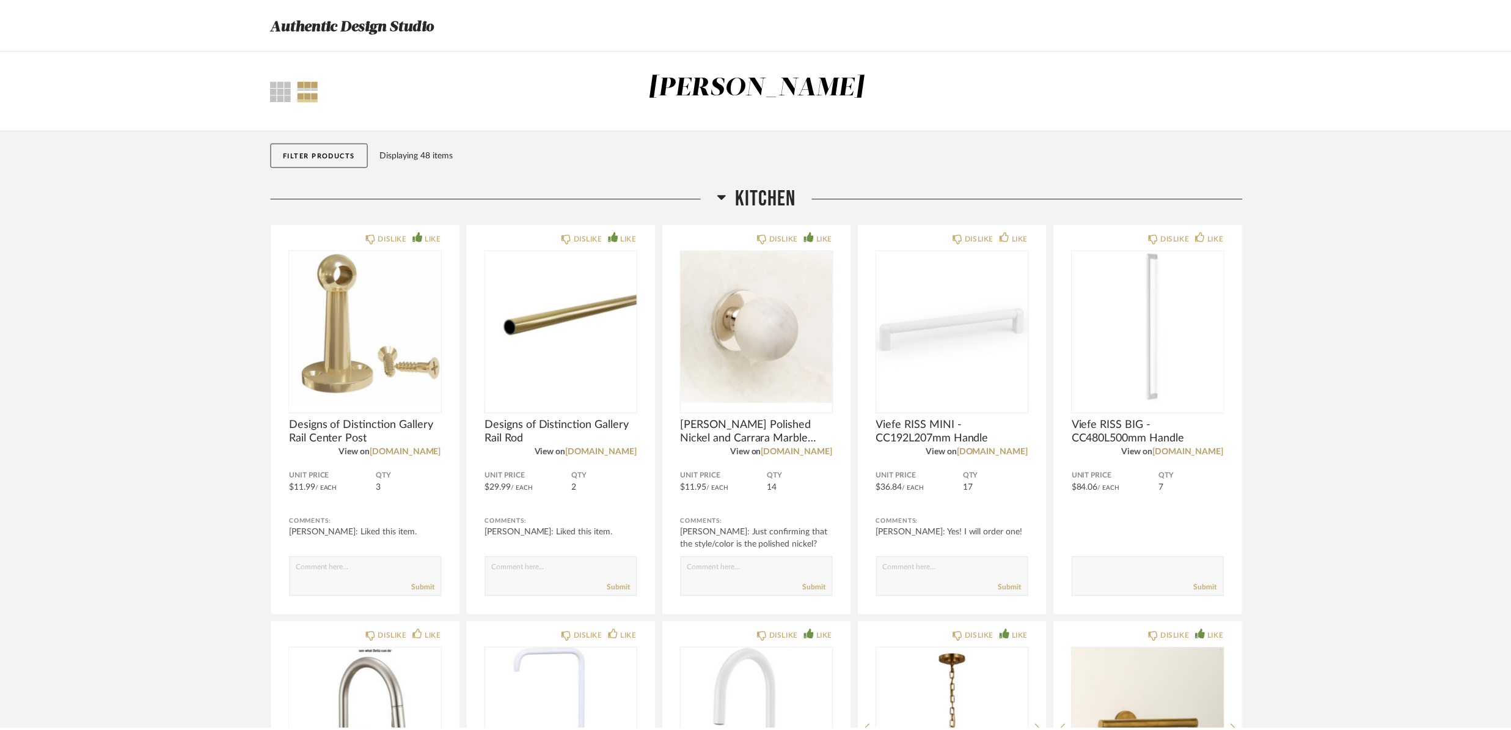
scroll to position [1682, 0]
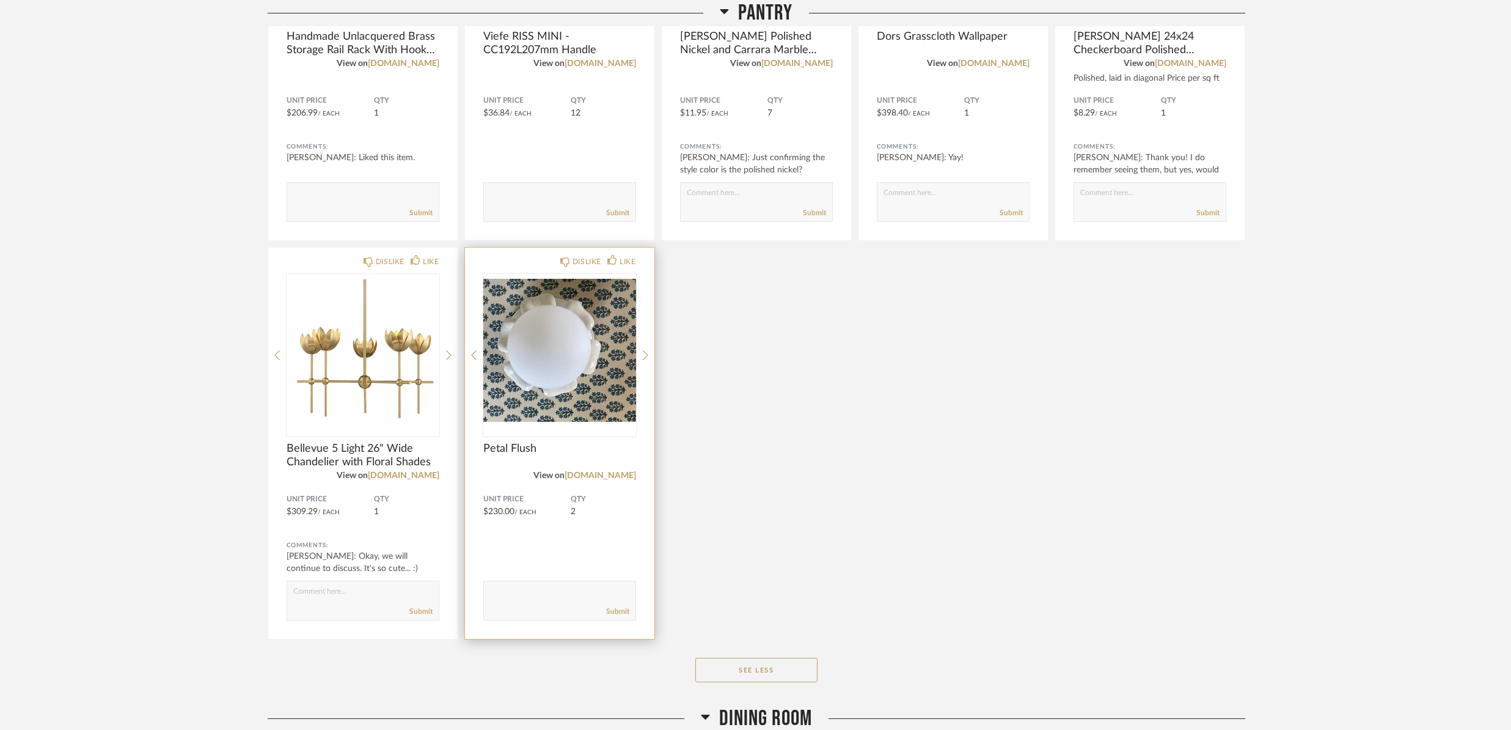
click at [561, 362] on img "0" at bounding box center [559, 350] width 153 height 153
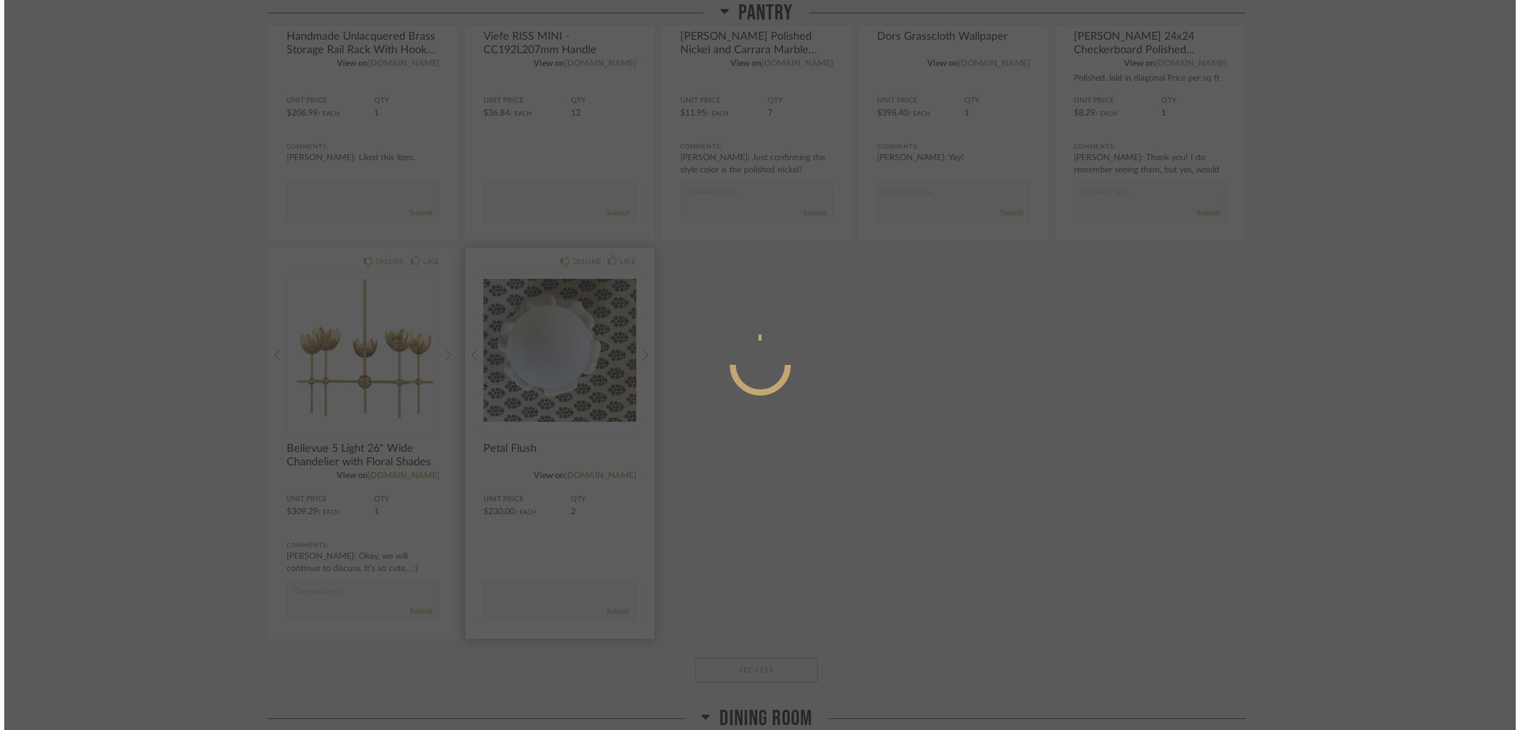
scroll to position [0, 0]
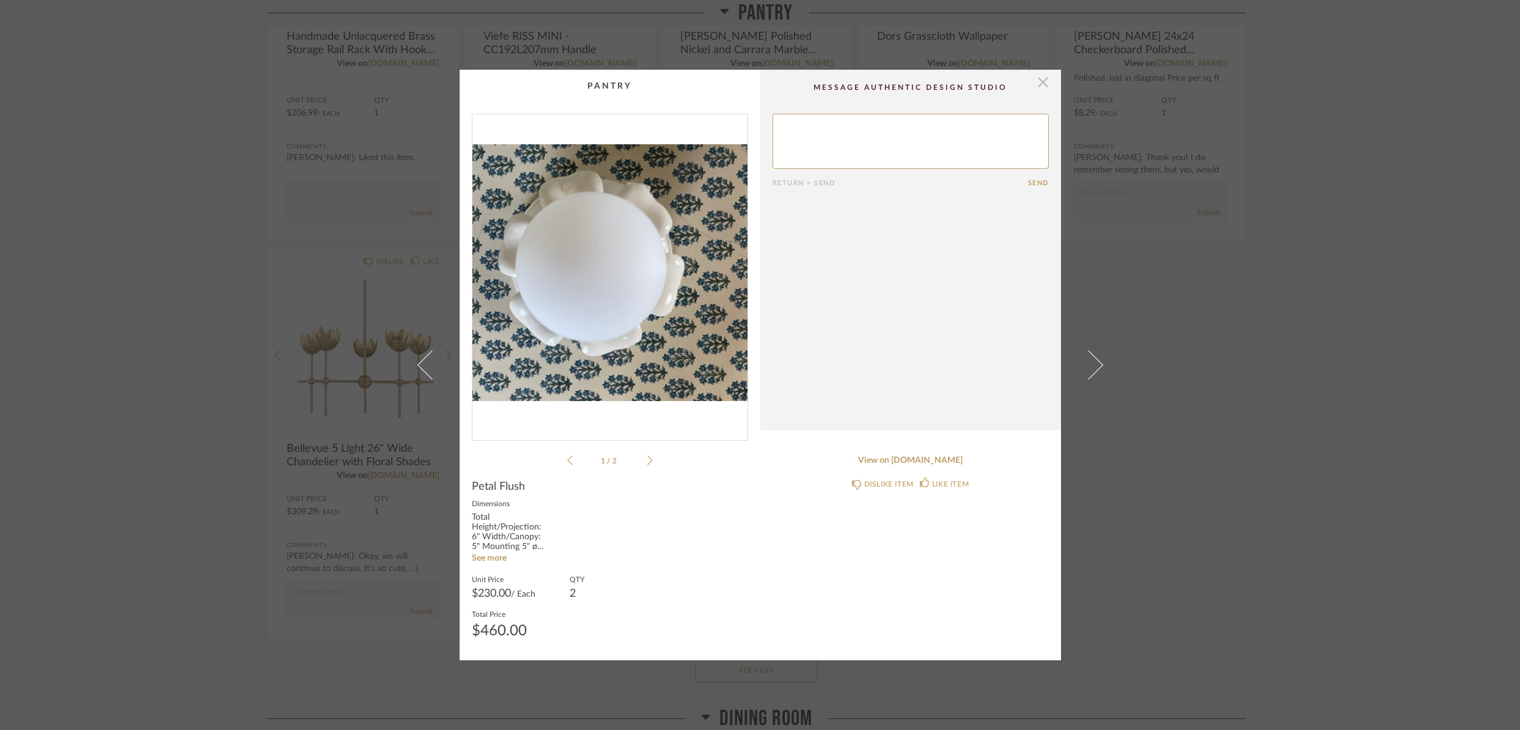
click at [1042, 82] on span "button" at bounding box center [1043, 82] width 24 height 24
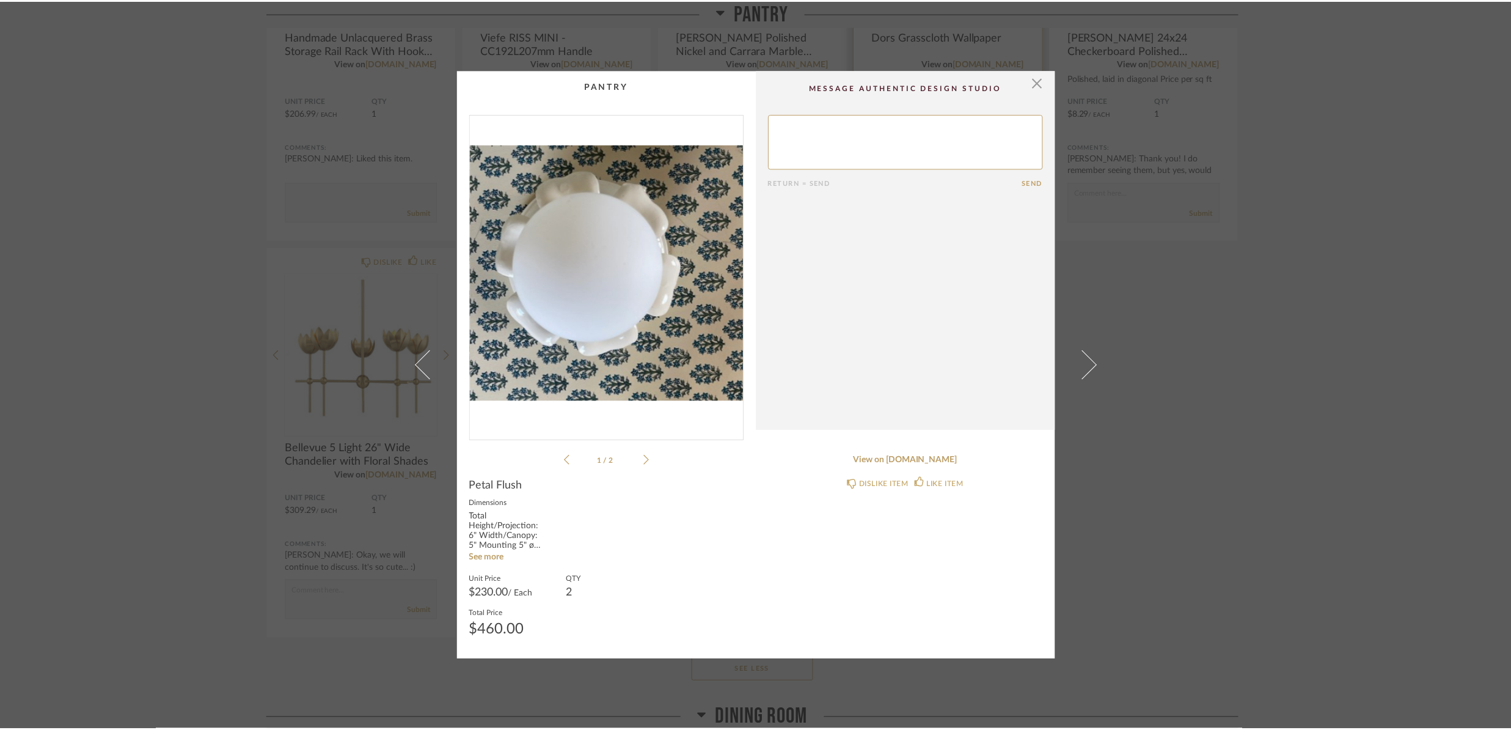
scroll to position [1682, 0]
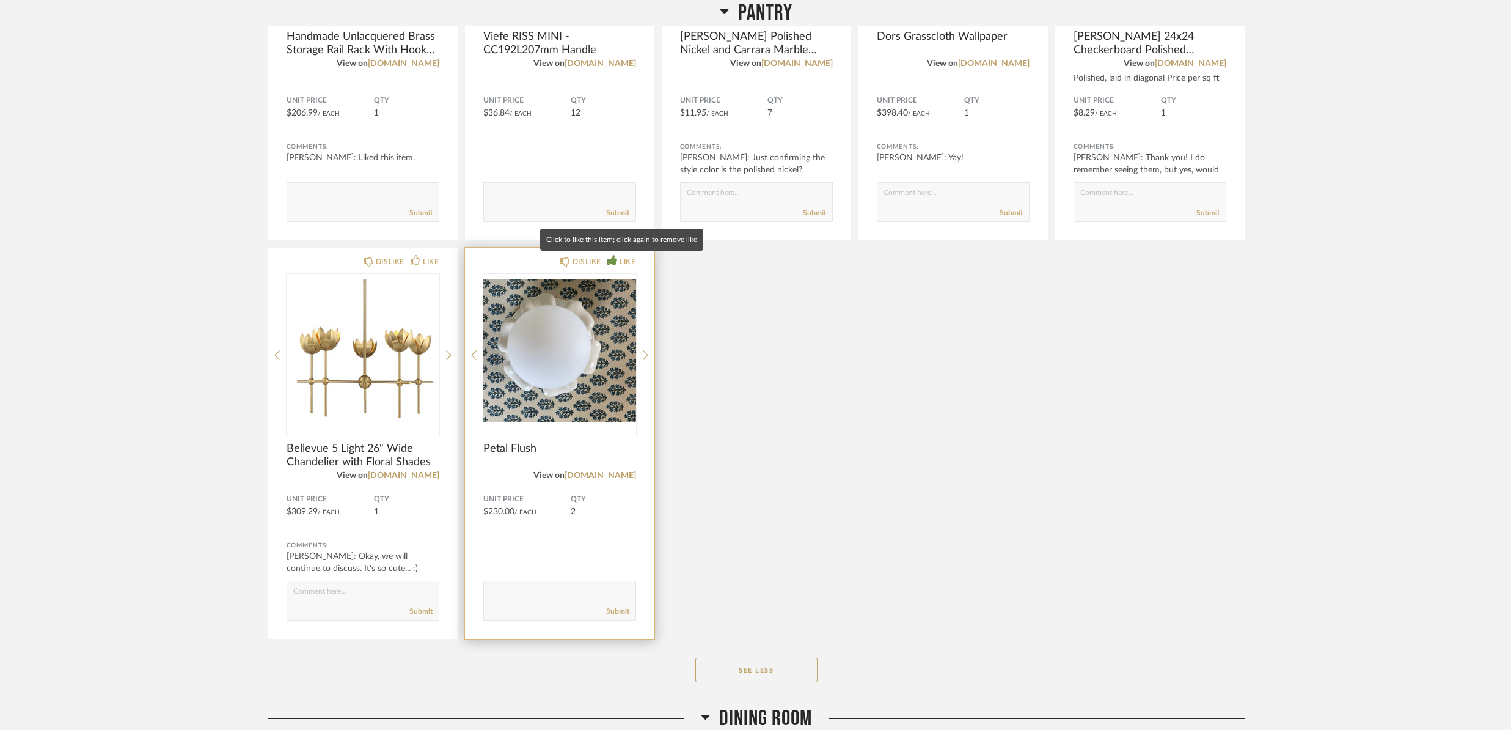
click at [623, 262] on div "LIKE" at bounding box center [628, 261] width 16 height 12
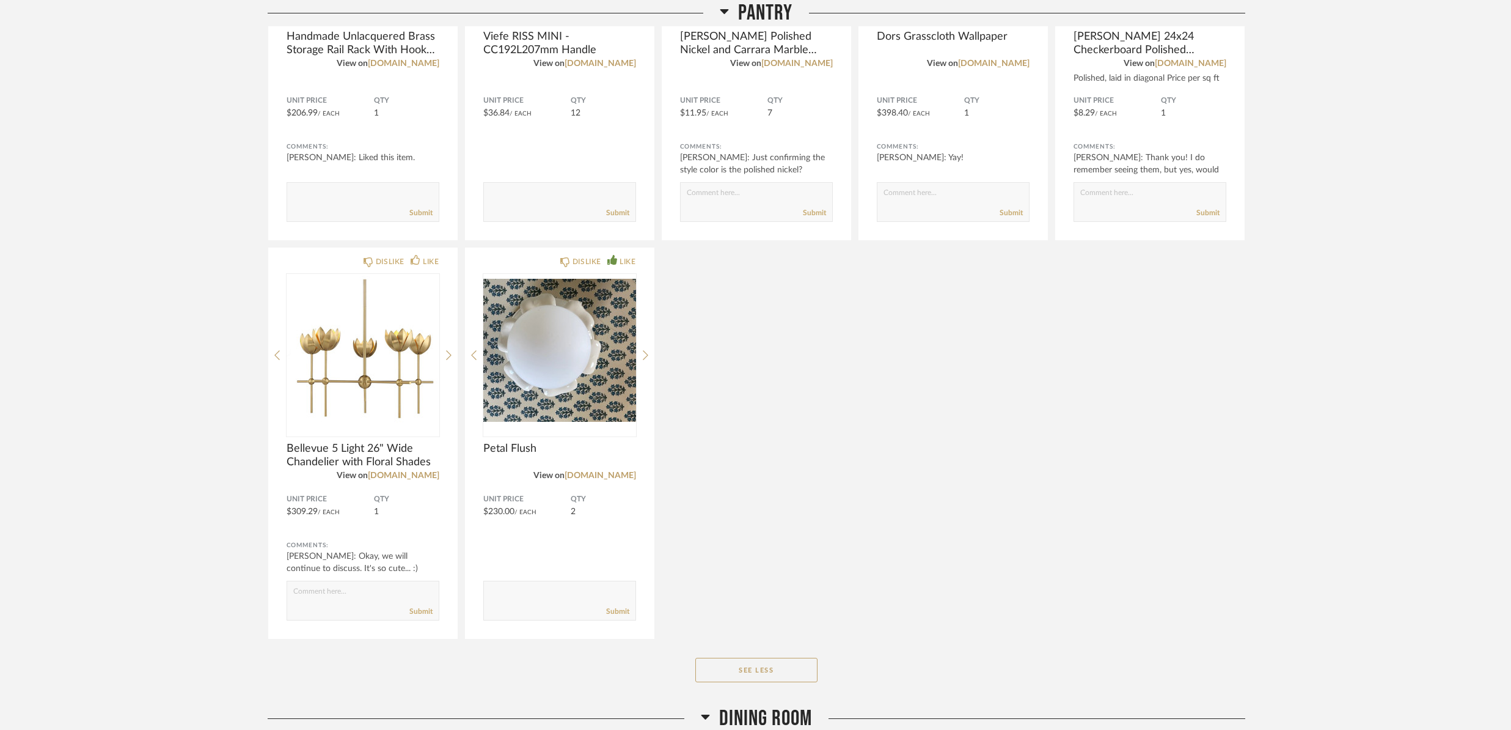
click at [1141, 450] on div "DISLIKE LIKE Handmade Unlacquered Brass Storage Rail Rack With Hooks Wall Mount…" at bounding box center [757, 237] width 978 height 804
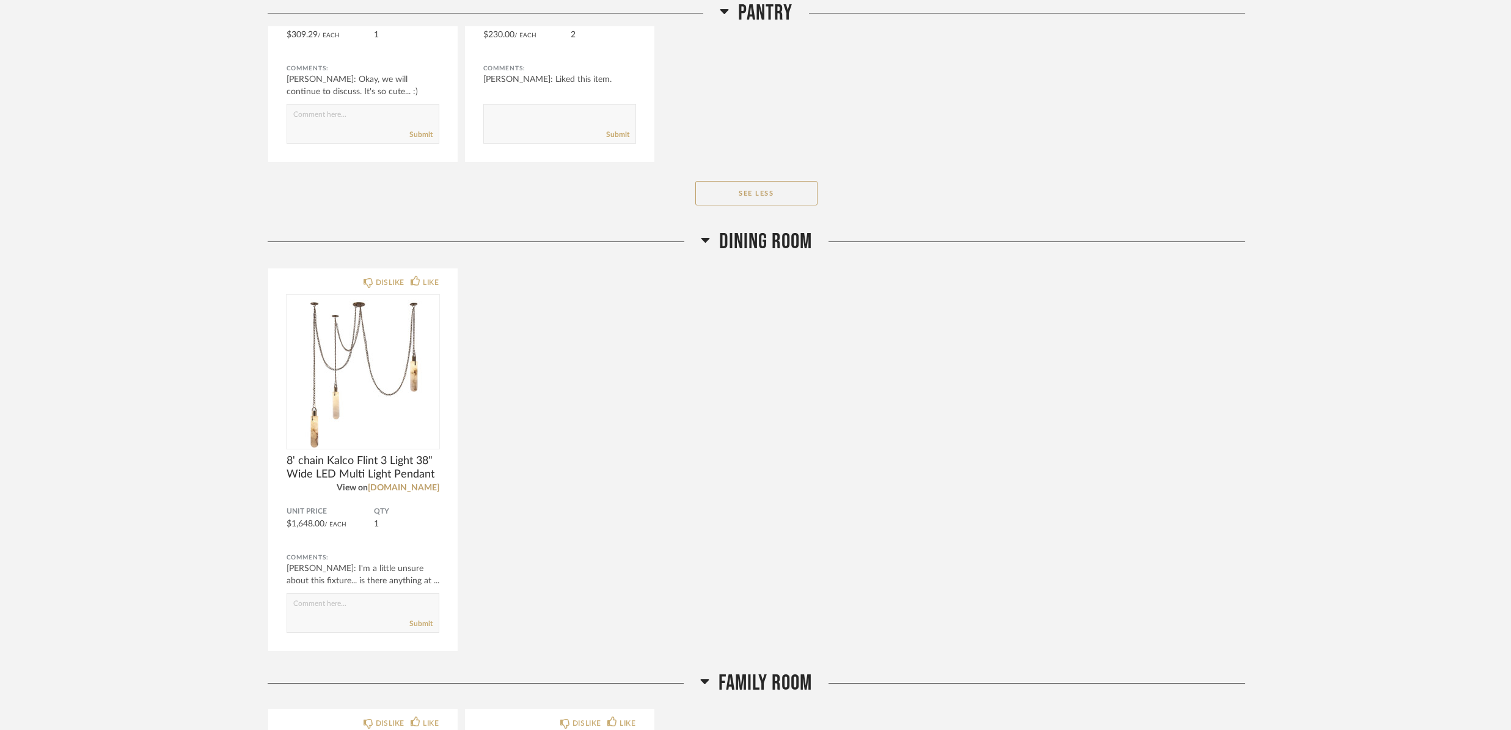
scroll to position [2218, 0]
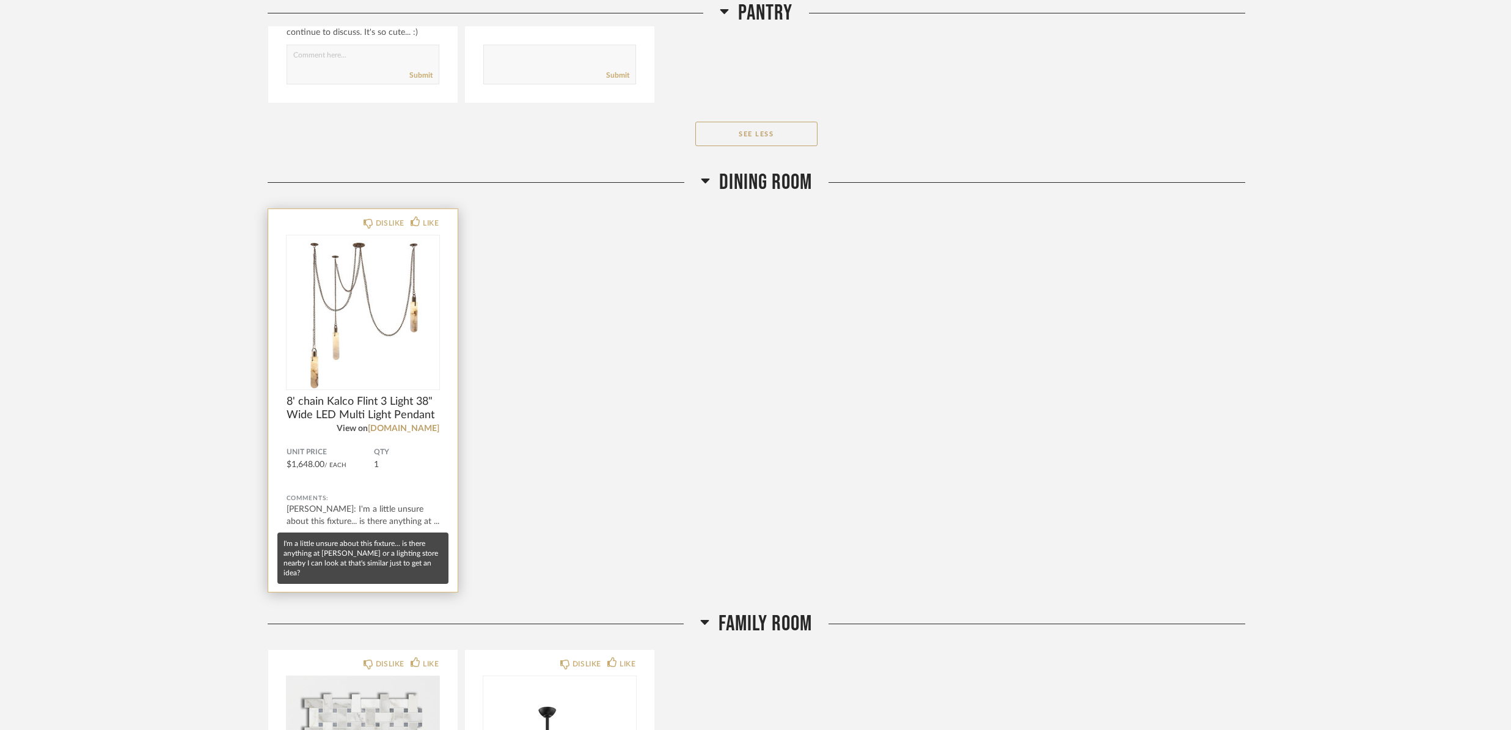
click at [367, 513] on div "[PERSON_NAME]: I'm a little unsure about this fixture... is there anything at .…" at bounding box center [363, 515] width 153 height 24
click at [365, 414] on span "8' chain Kalco Flint 3 Light 38" Wide LED Multi Light Pendant" at bounding box center [363, 408] width 153 height 27
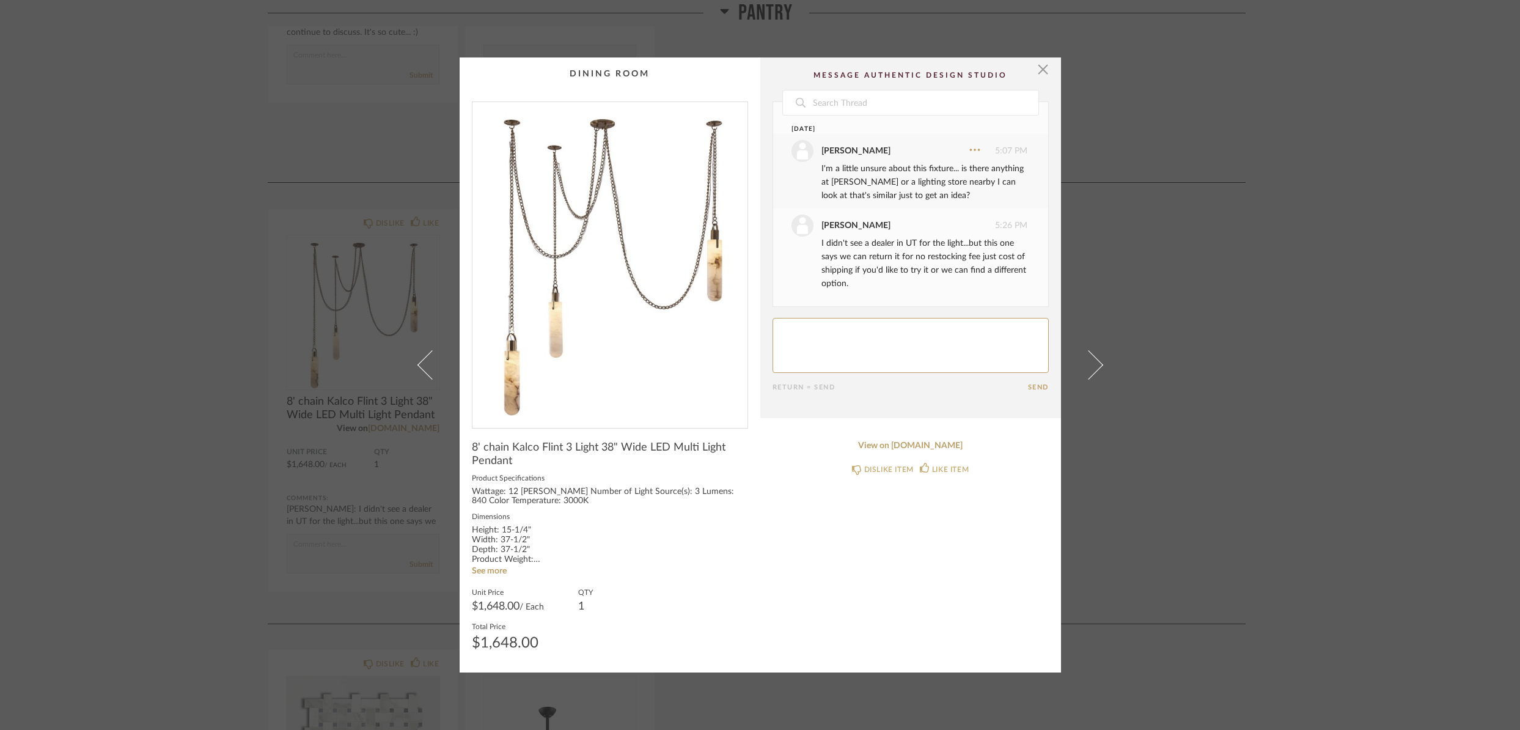
click at [843, 334] on textarea at bounding box center [910, 345] width 276 height 55
type textarea "Can we find a different option so I can compare?"
click at [1035, 388] on button "Send" at bounding box center [1038, 387] width 21 height 8
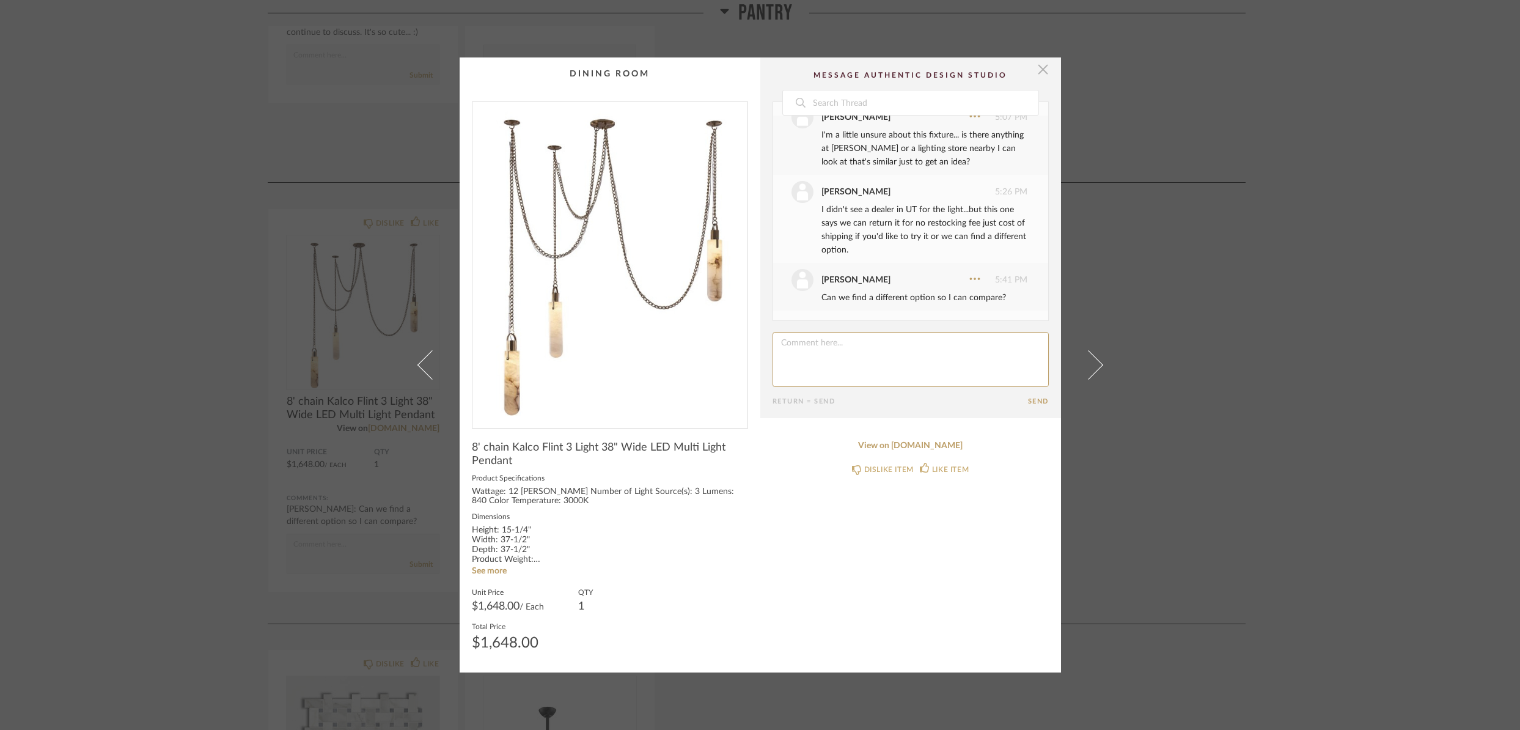
click at [1039, 73] on span "button" at bounding box center [1043, 69] width 24 height 24
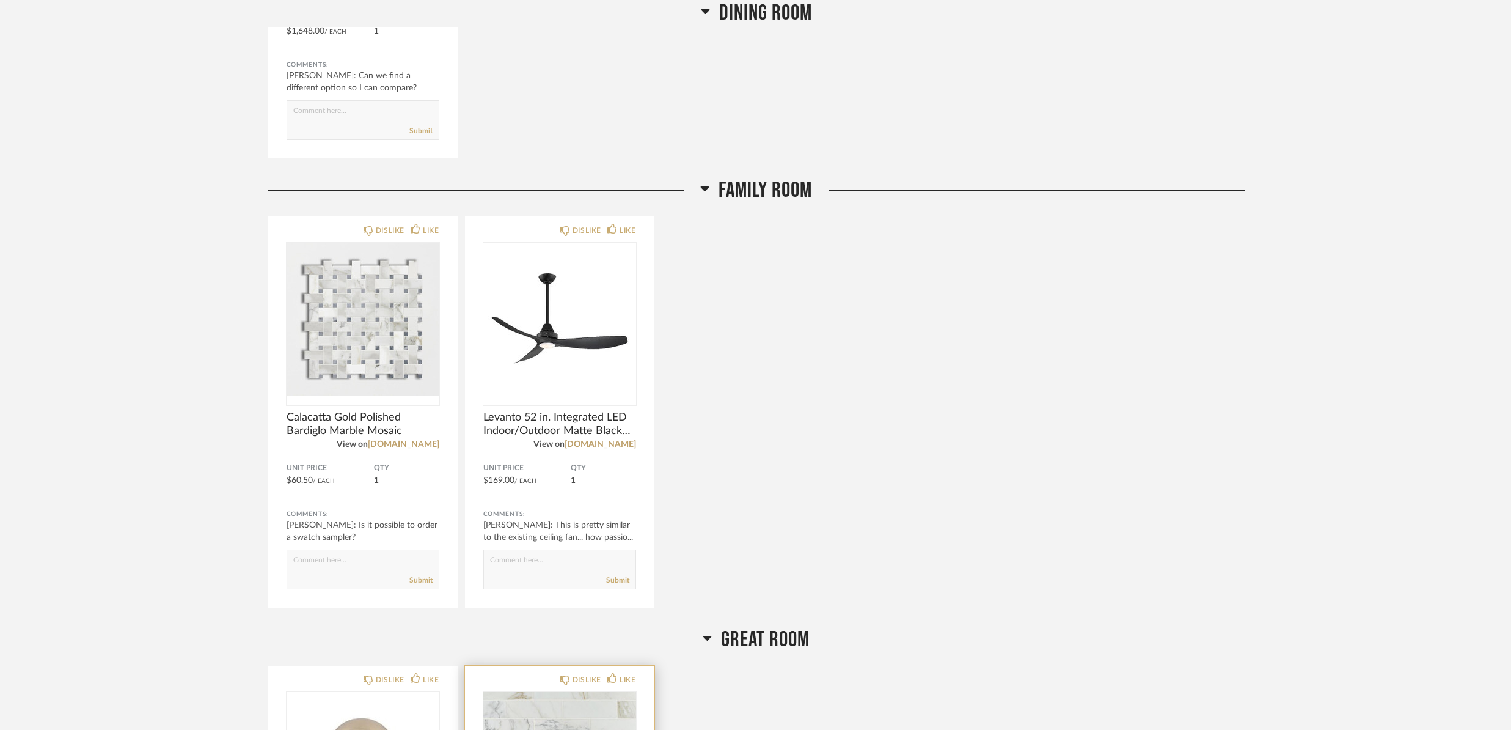
scroll to position [2669, 0]
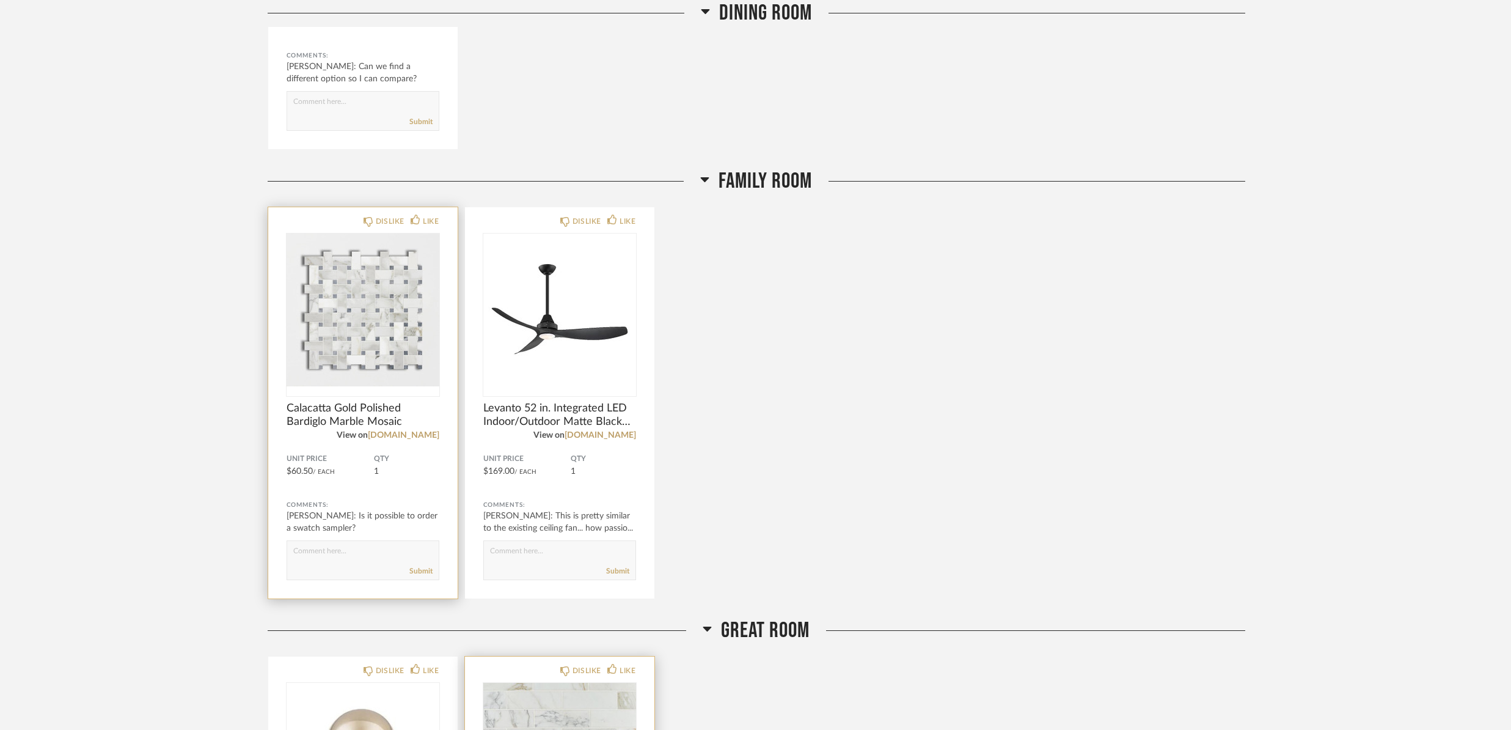
click at [349, 419] on span "Calacatta Gold Polished Bardiglo Marble Mosaic" at bounding box center [363, 414] width 153 height 27
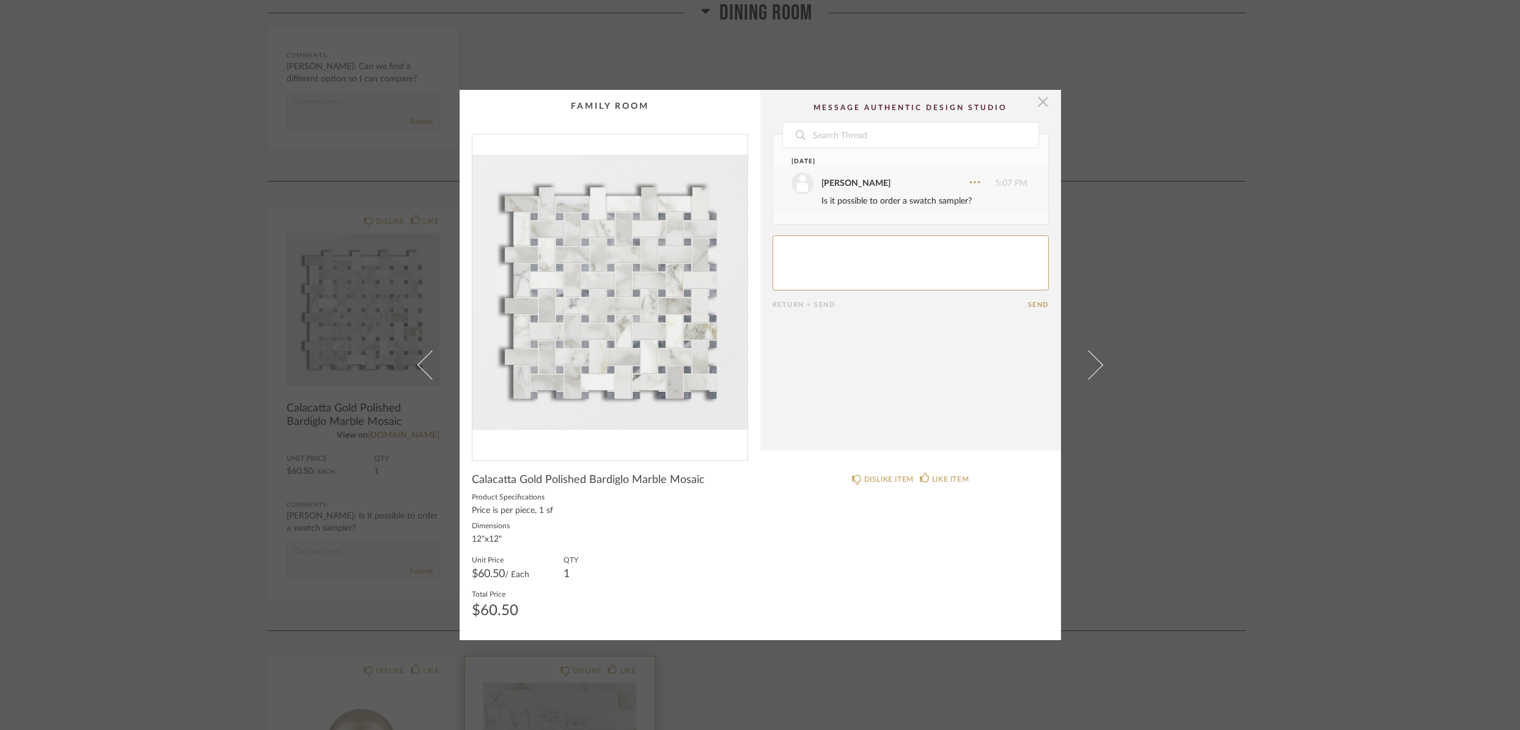
click at [1037, 103] on span "button" at bounding box center [1043, 102] width 24 height 24
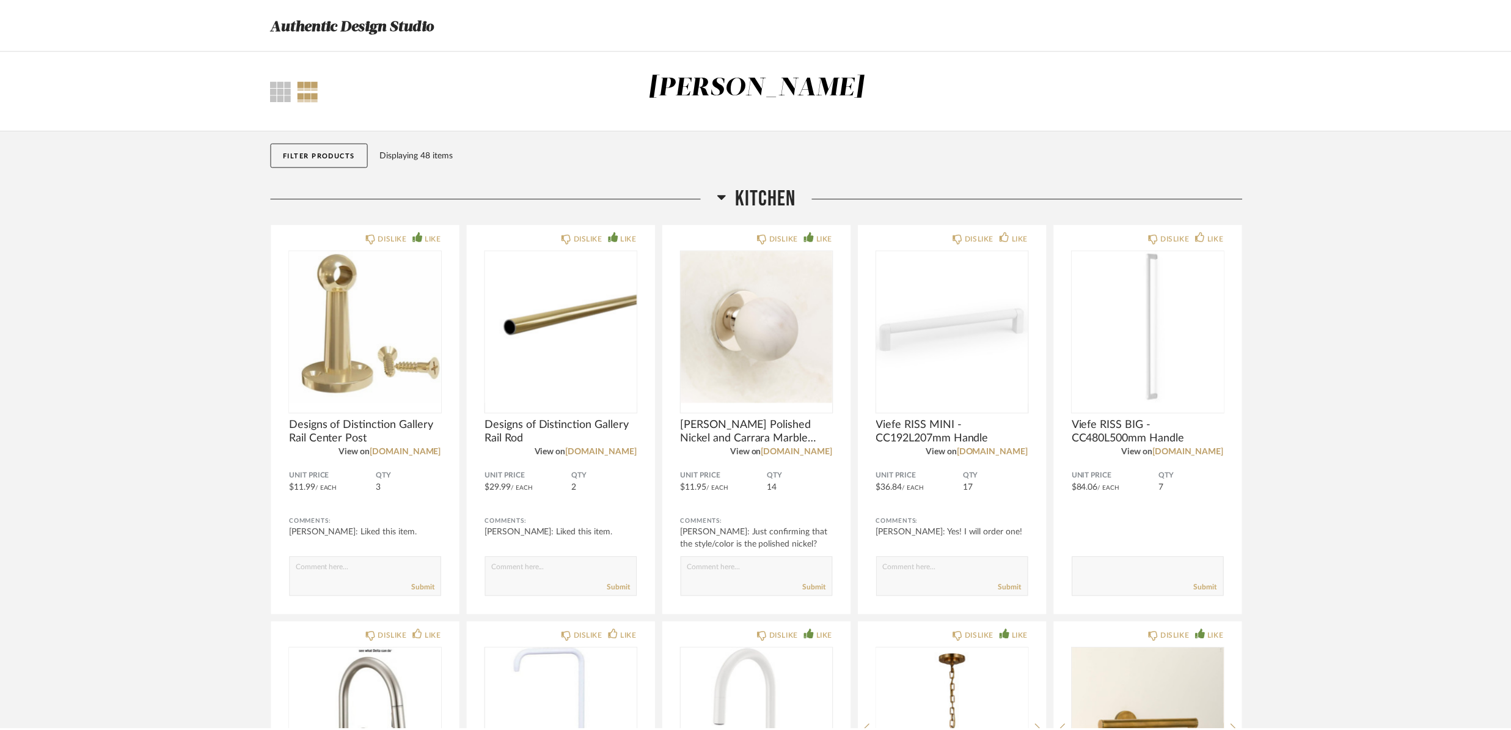
scroll to position [2669, 0]
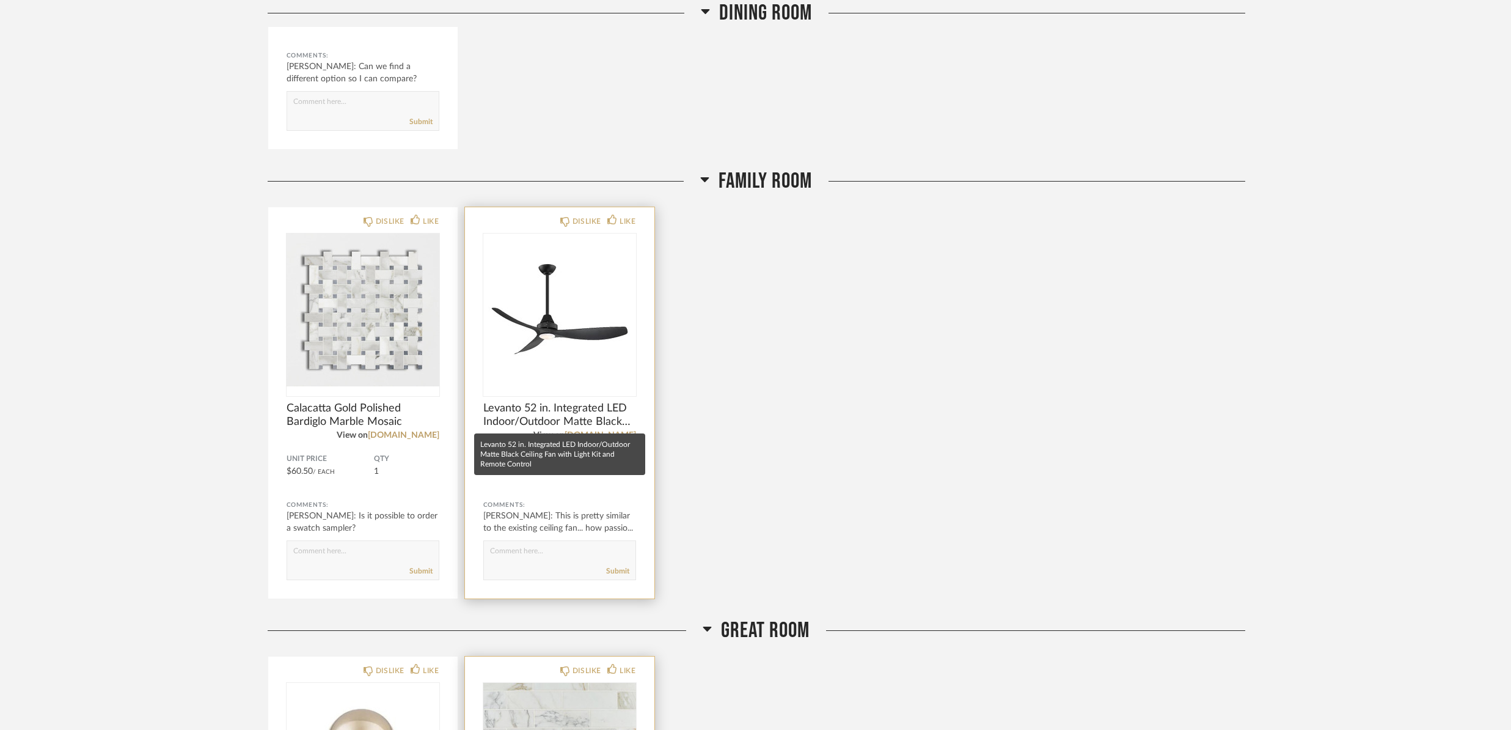
click at [591, 416] on span "Levanto 52 in. Integrated LED Indoor/Outdoor Matte Black Ceiling Fan with Light…" at bounding box center [559, 414] width 153 height 27
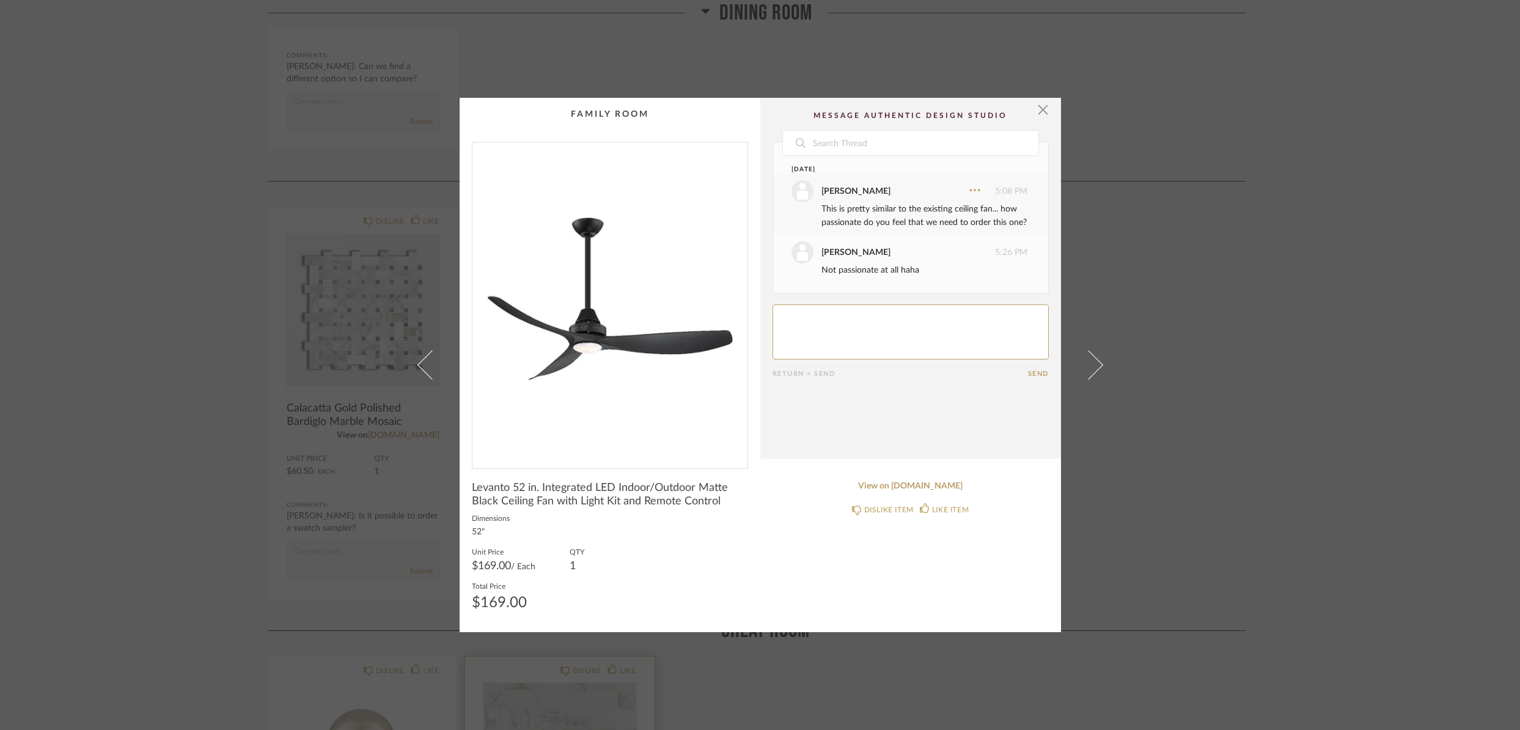
click at [844, 316] on textarea at bounding box center [910, 331] width 276 height 55
type textarea "lol okay - it's not expensive, but we might think about it."
click at [1035, 374] on button "Send" at bounding box center [1038, 374] width 21 height 8
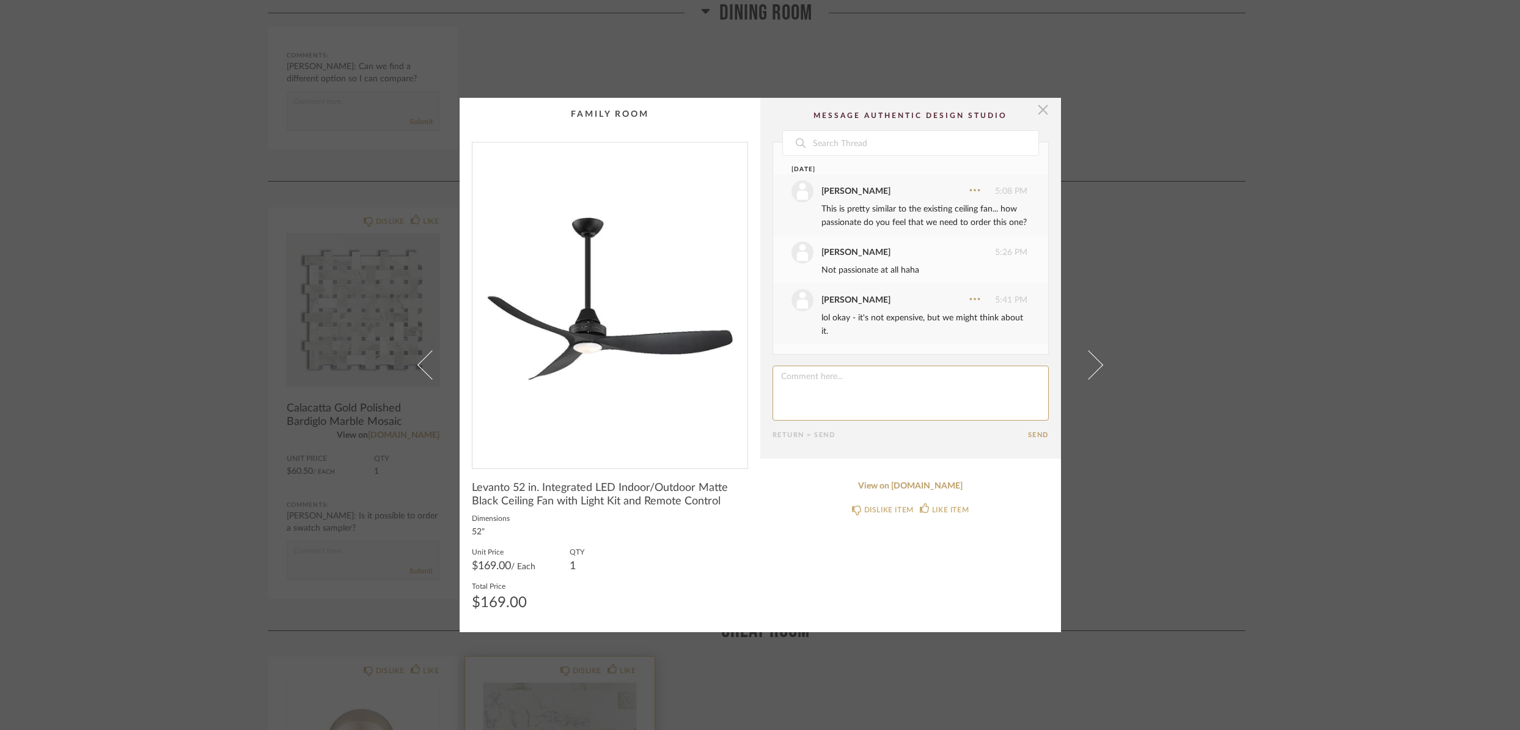
click at [1040, 112] on span "button" at bounding box center [1043, 110] width 24 height 24
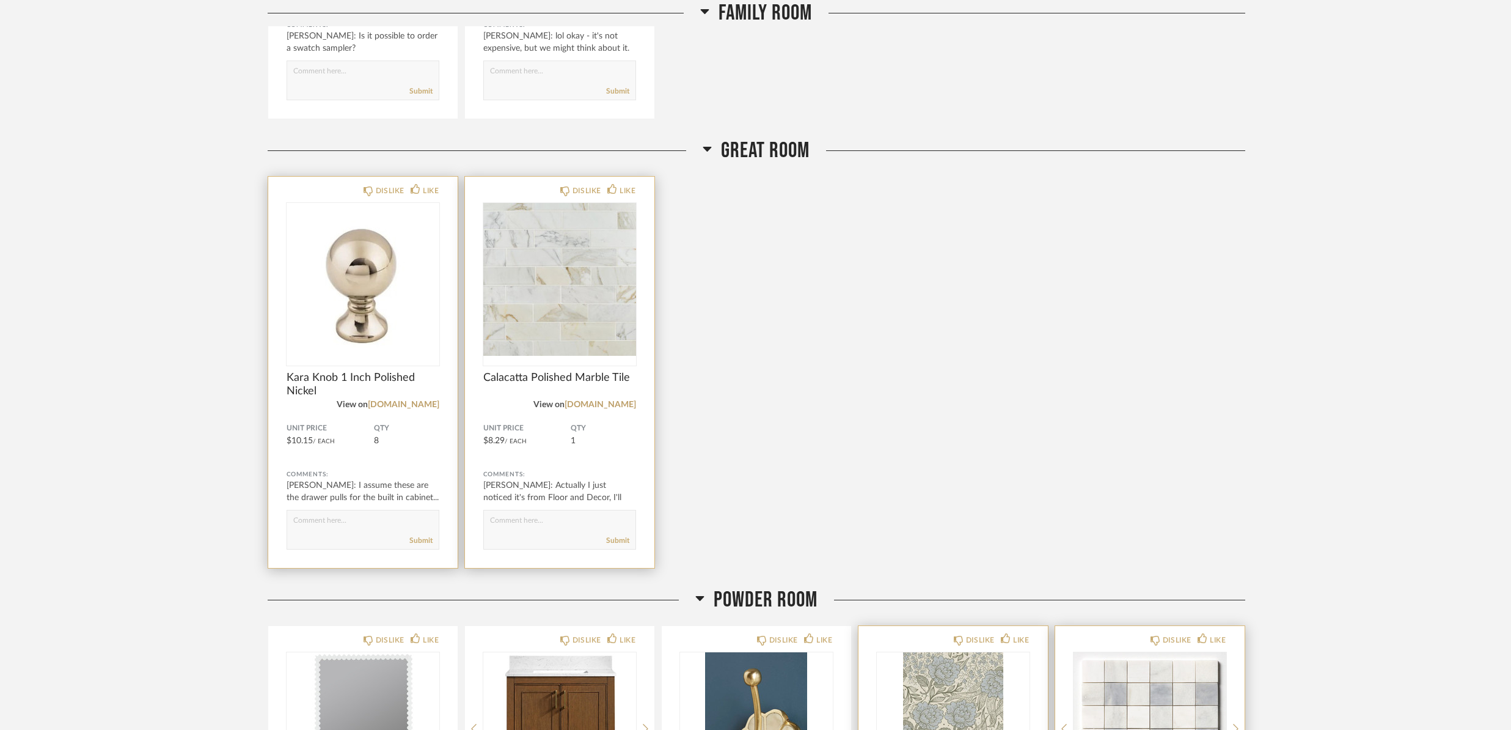
scroll to position [3153, 0]
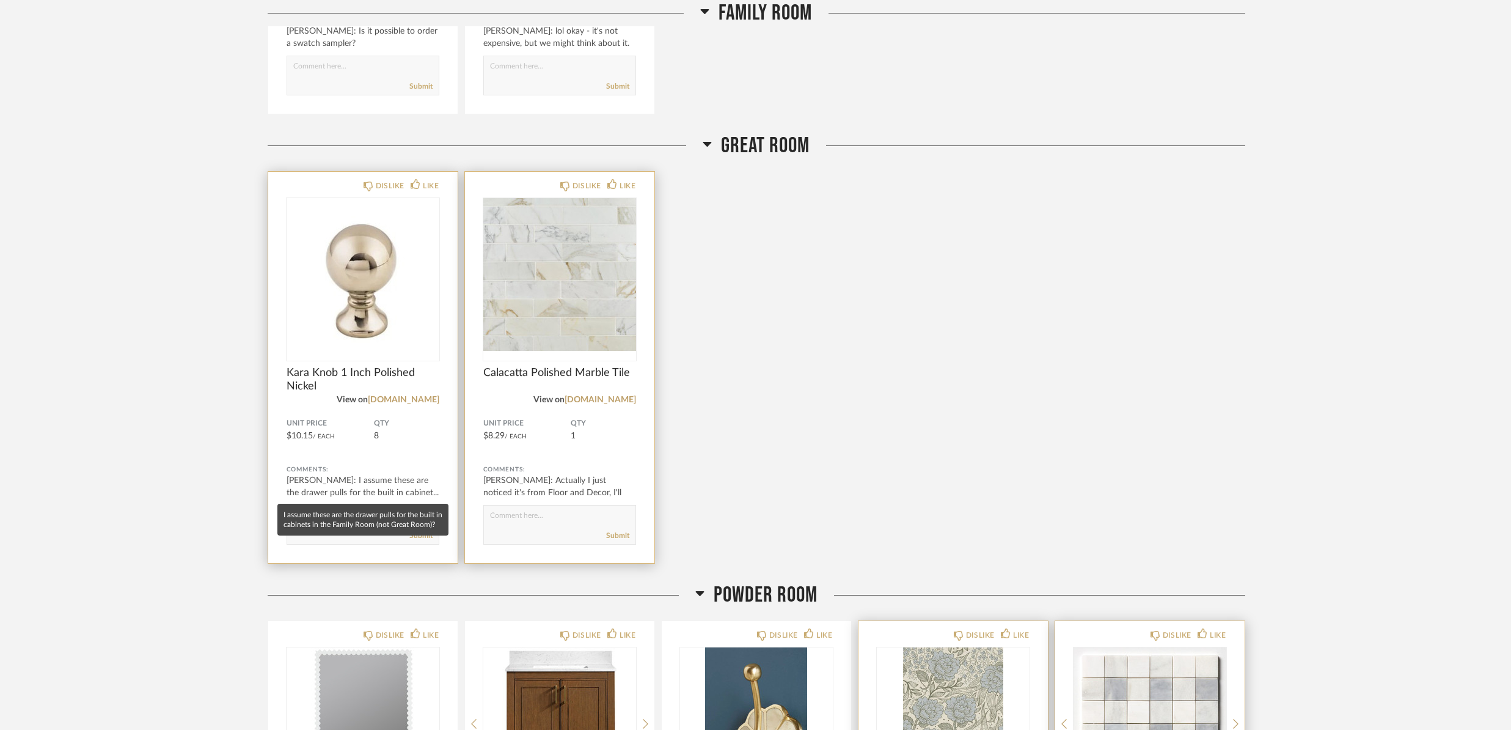
click at [399, 485] on div "[PERSON_NAME]: I assume these are the drawer pulls for the built in cabinet..." at bounding box center [363, 486] width 153 height 24
click at [337, 371] on span "Kara Knob 1 Inch Polished Nickel" at bounding box center [363, 379] width 153 height 27
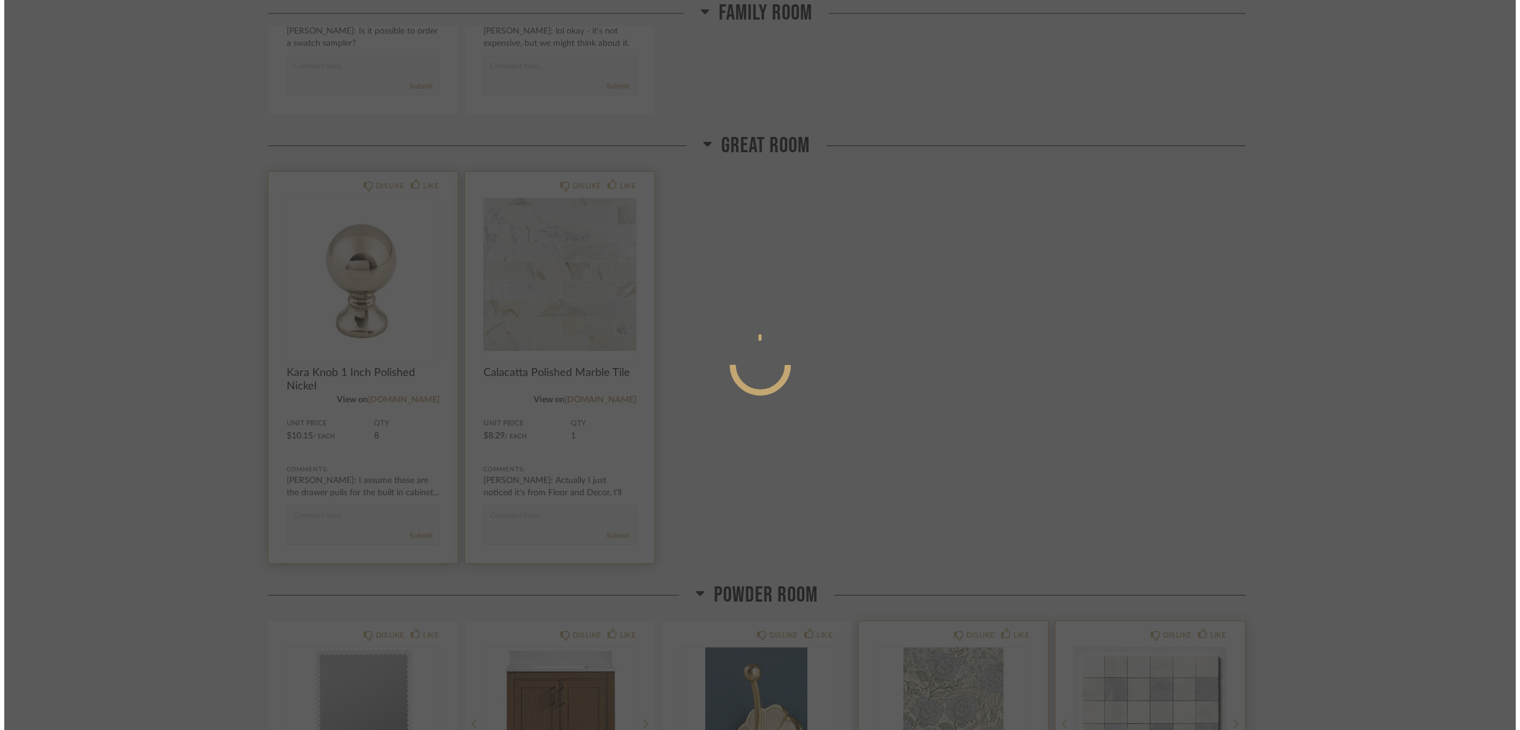
scroll to position [0, 0]
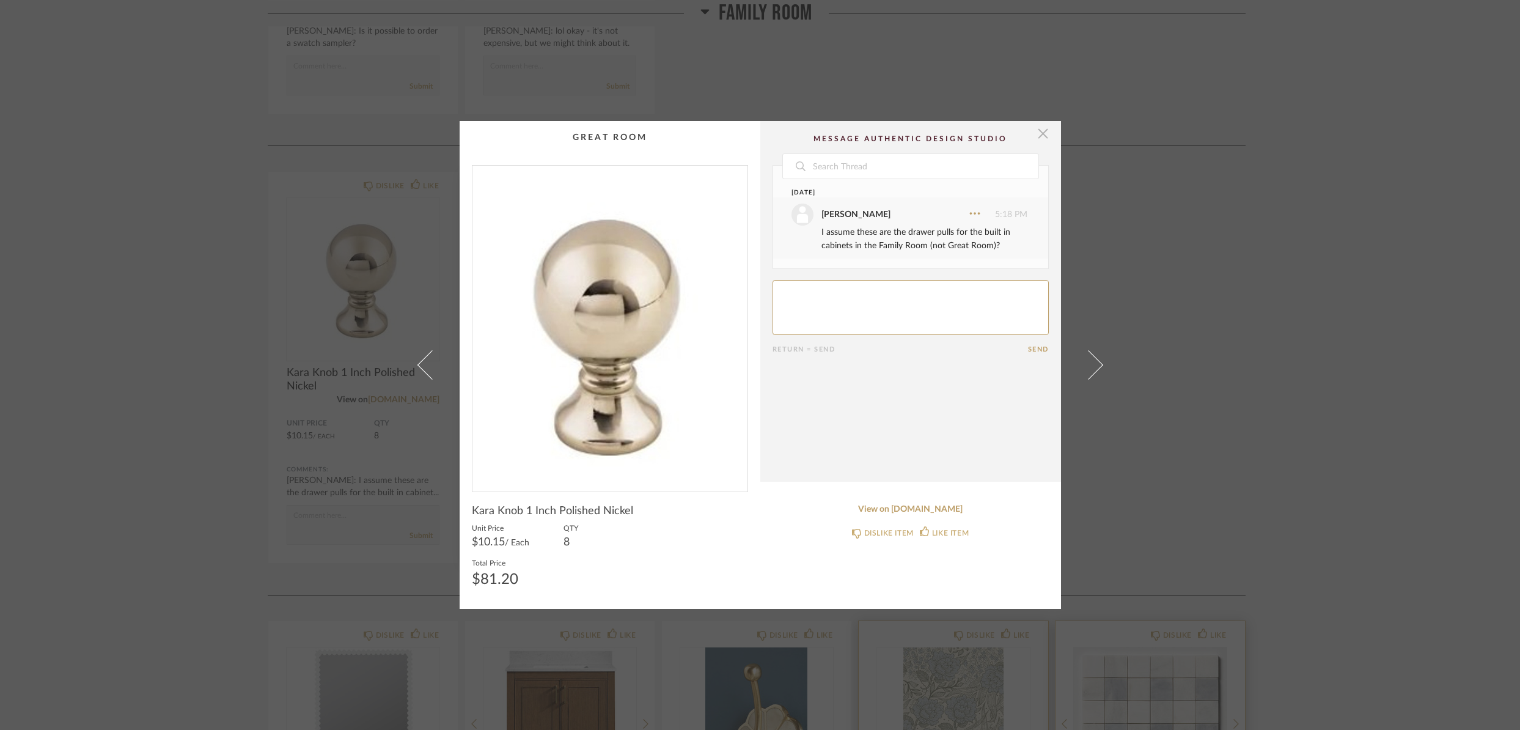
click at [1039, 135] on span "button" at bounding box center [1043, 133] width 24 height 24
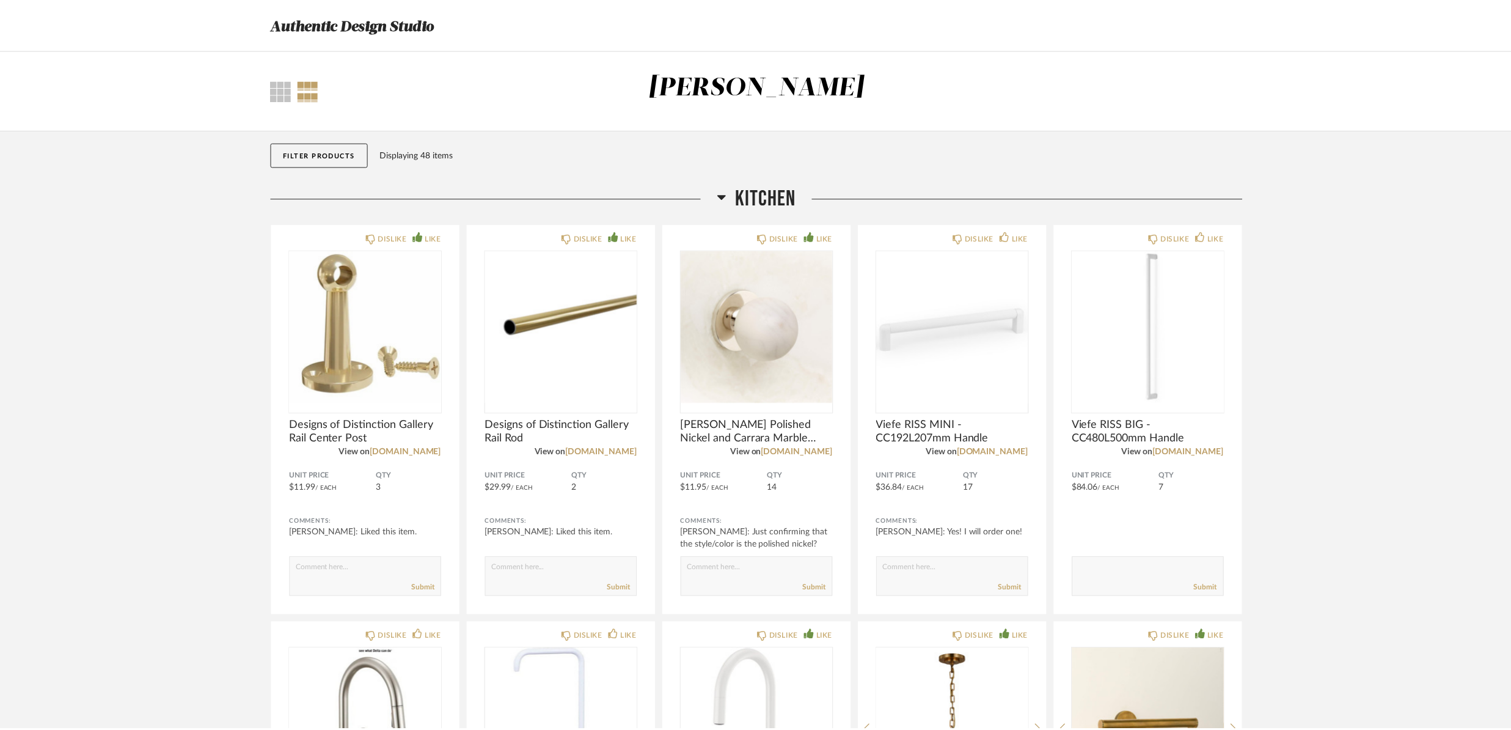
scroll to position [3153, 0]
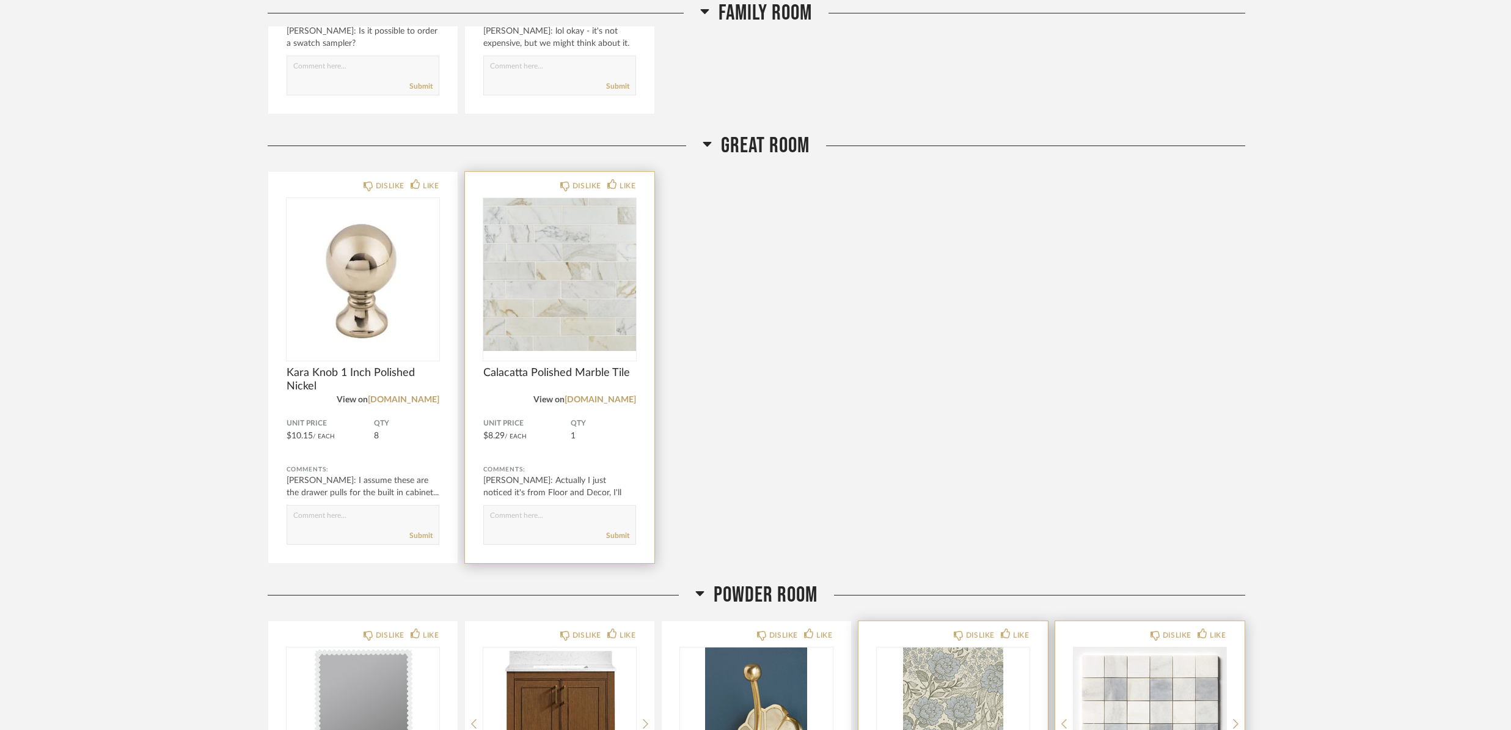
click at [521, 369] on span "Calacatta Polished Marble Tile" at bounding box center [559, 372] width 153 height 13
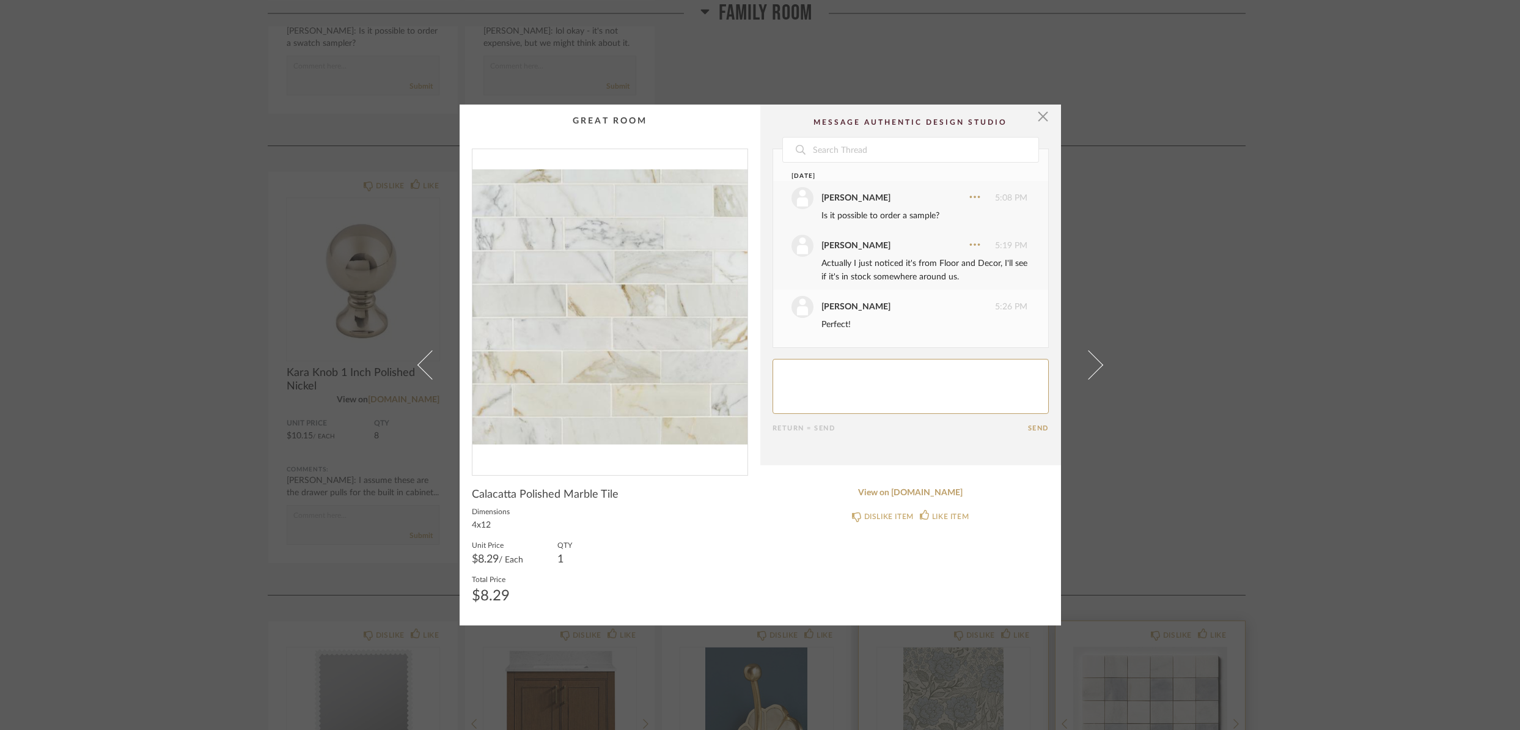
click at [1040, 120] on span "button" at bounding box center [1043, 116] width 24 height 24
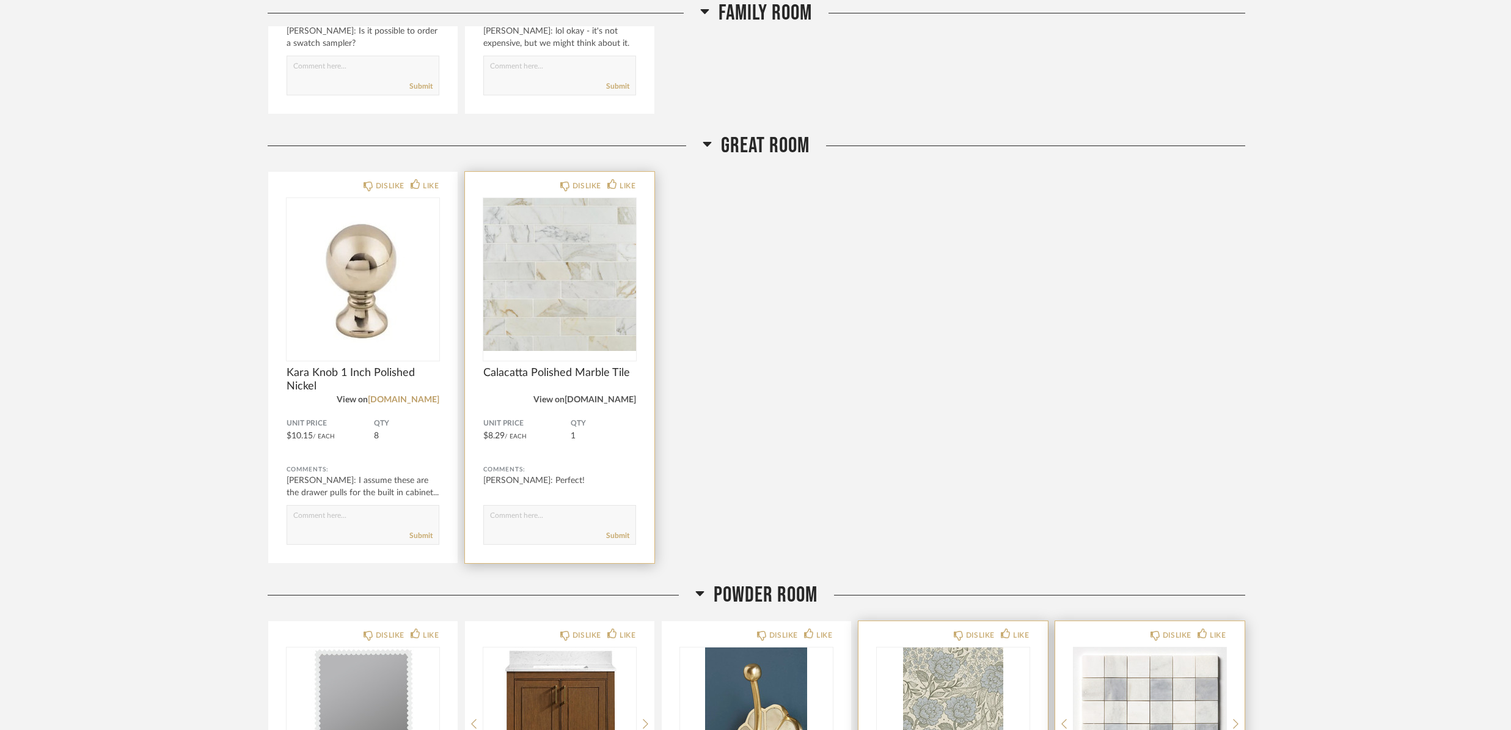
scroll to position [3154, 0]
click at [604, 397] on link "[DOMAIN_NAME]" at bounding box center [600, 399] width 71 height 9
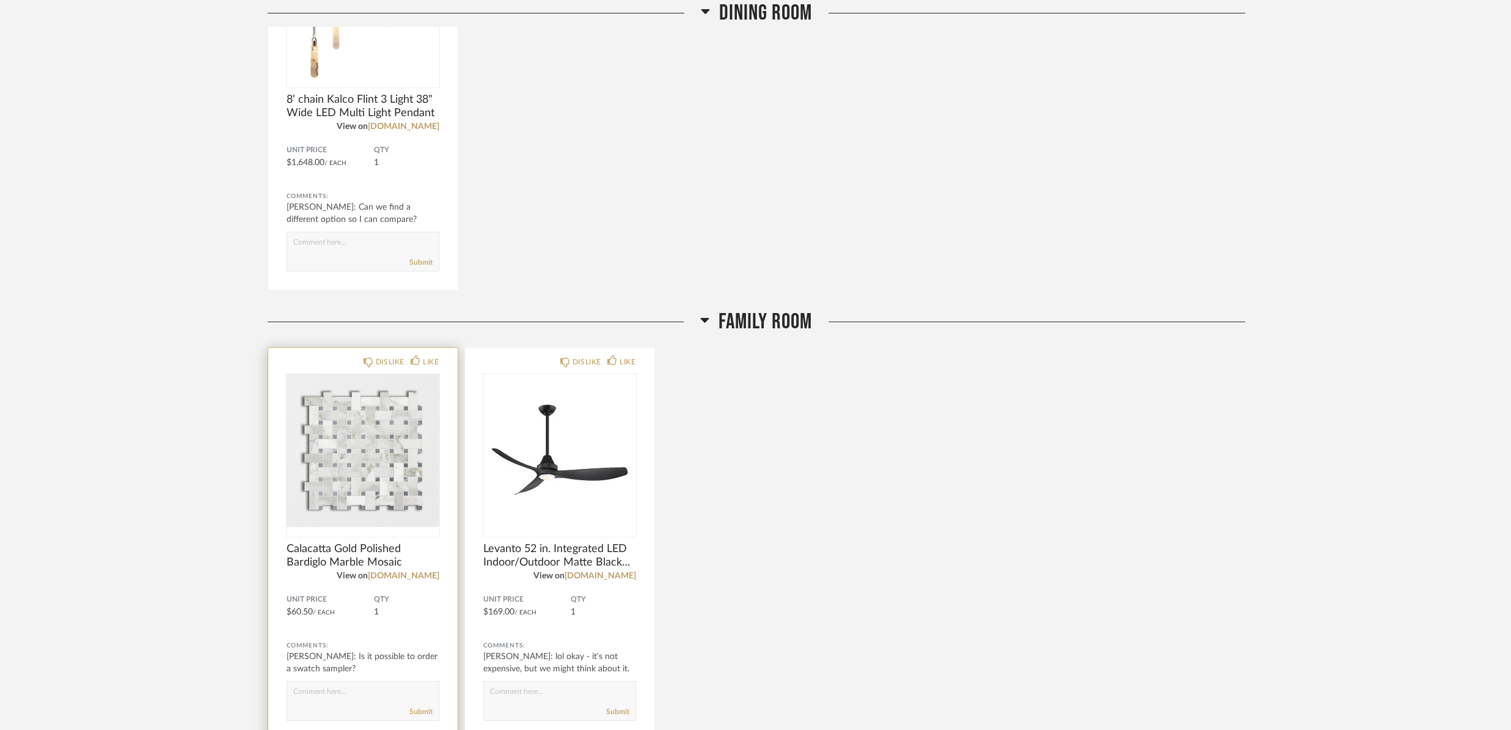
scroll to position [2529, 0]
click at [333, 563] on span "Calacatta Gold Polished Bardiglo Marble Mosaic" at bounding box center [363, 554] width 153 height 27
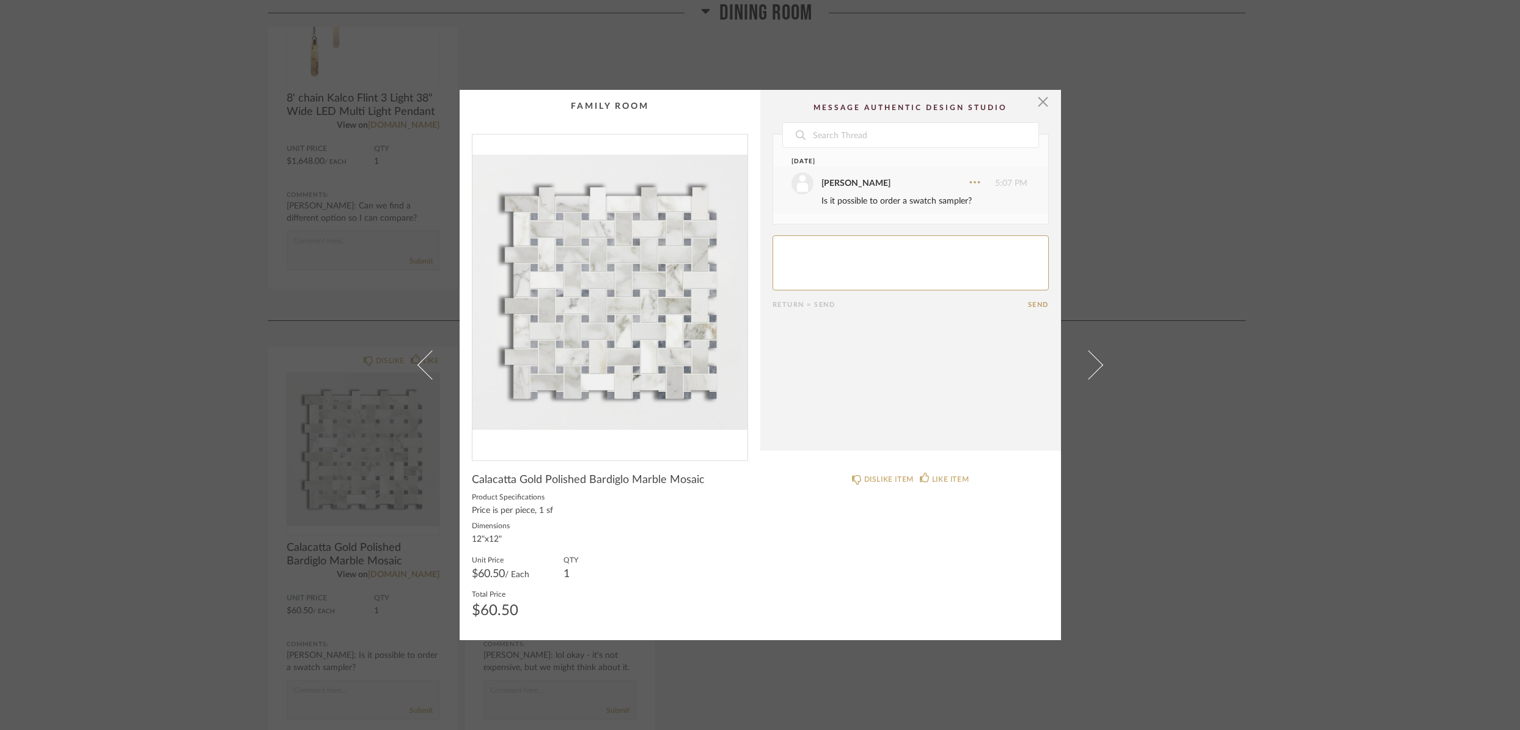
click at [158, 530] on div "× Date [DATE] [PERSON_NAME] 5:07 PM Is it possible to order a swatch sampler? R…" at bounding box center [760, 365] width 1520 height 730
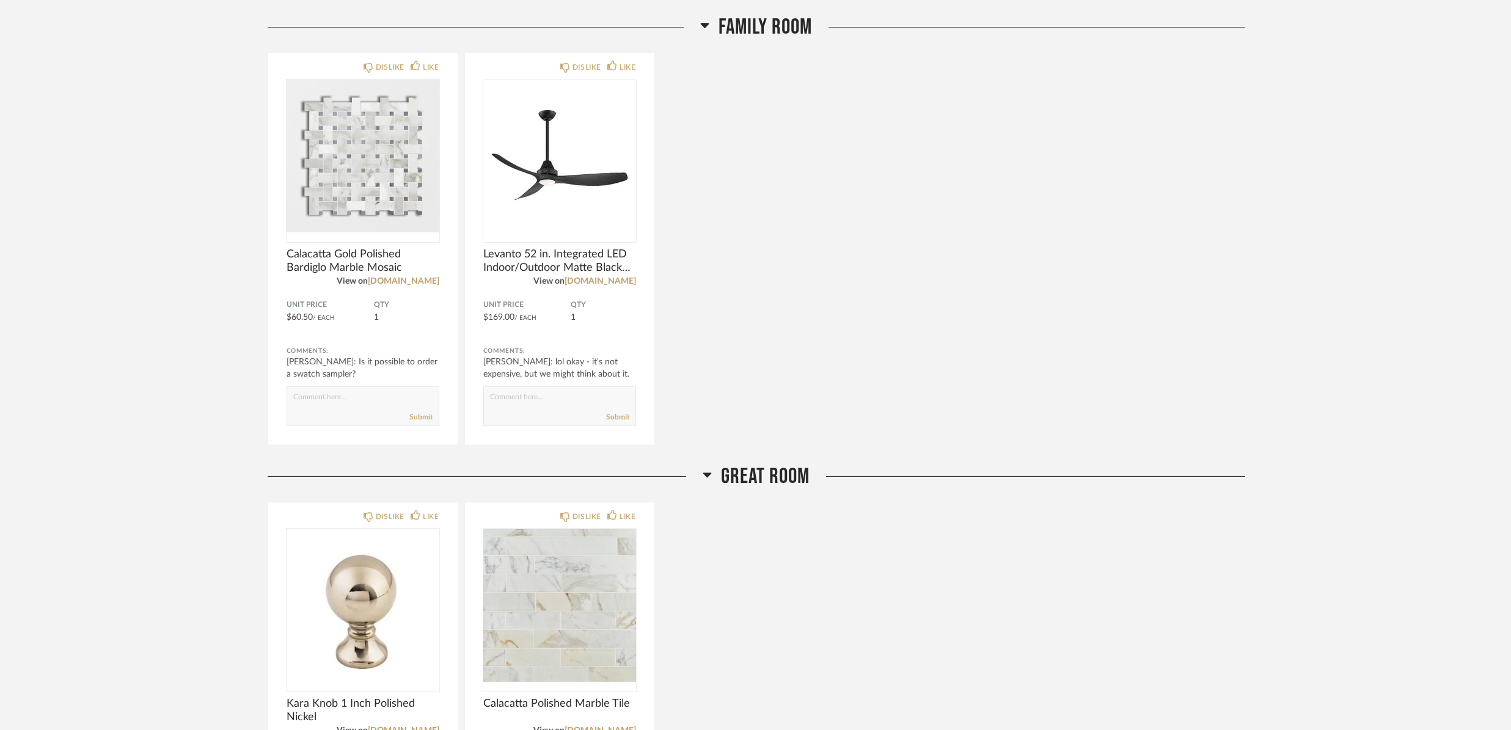
scroll to position [2851, 0]
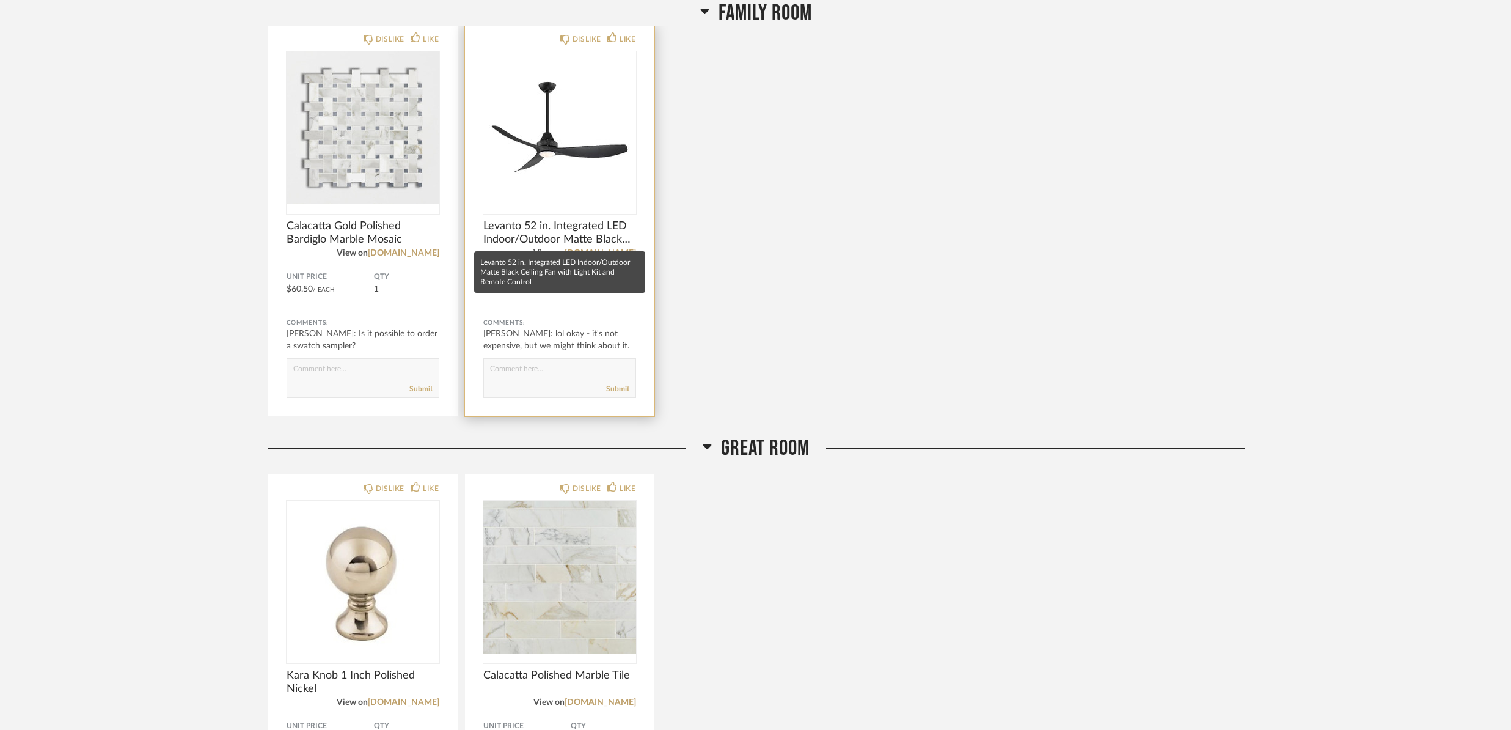
click at [593, 241] on span "Levanto 52 in. Integrated LED Indoor/Outdoor Matte Black Ceiling Fan with Light…" at bounding box center [559, 232] width 153 height 27
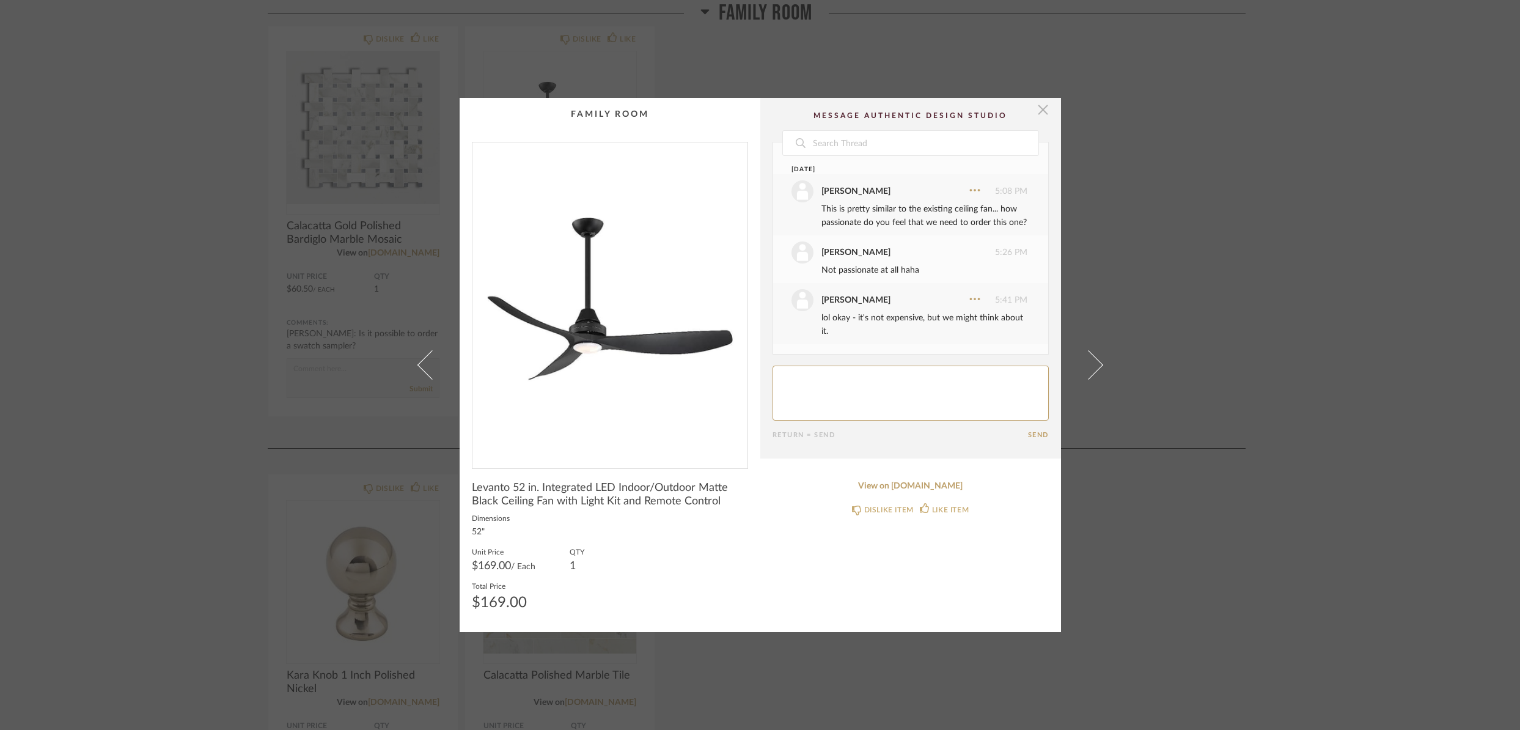
click at [1039, 111] on span "button" at bounding box center [1043, 110] width 24 height 24
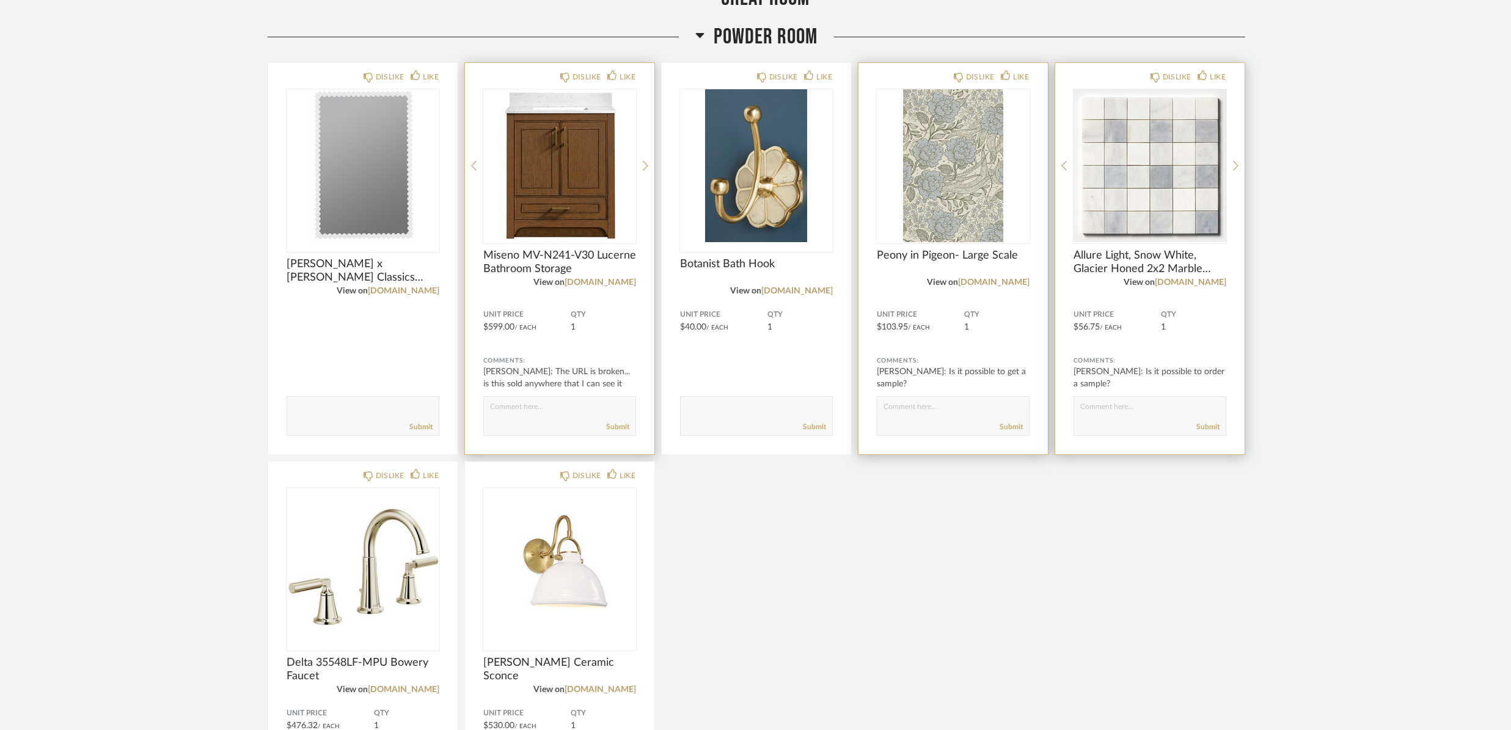
scroll to position [3712, 0]
click at [532, 263] on span "Miseno MV-N241-V30 Lucerne Bathroom Storage" at bounding box center [559, 260] width 153 height 27
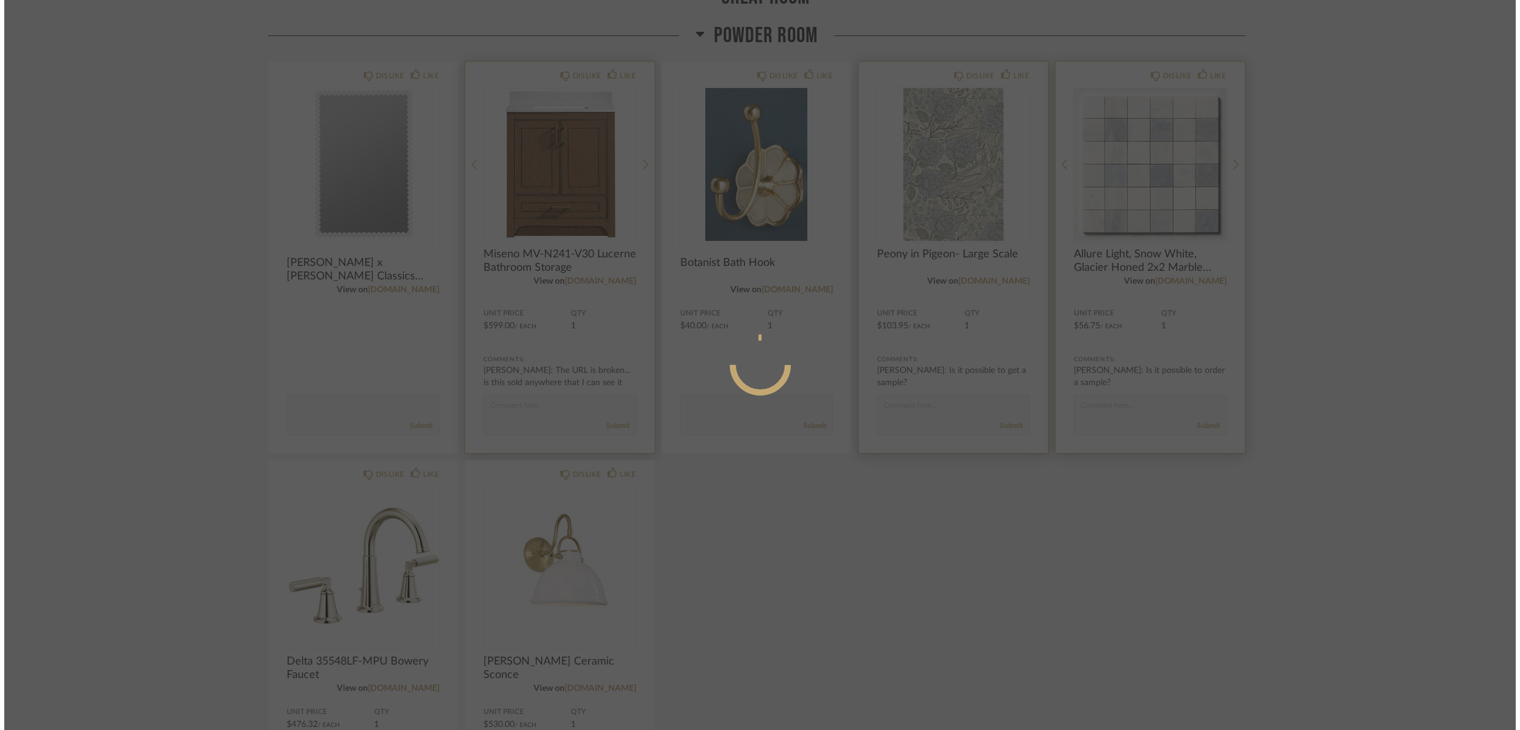
scroll to position [0, 0]
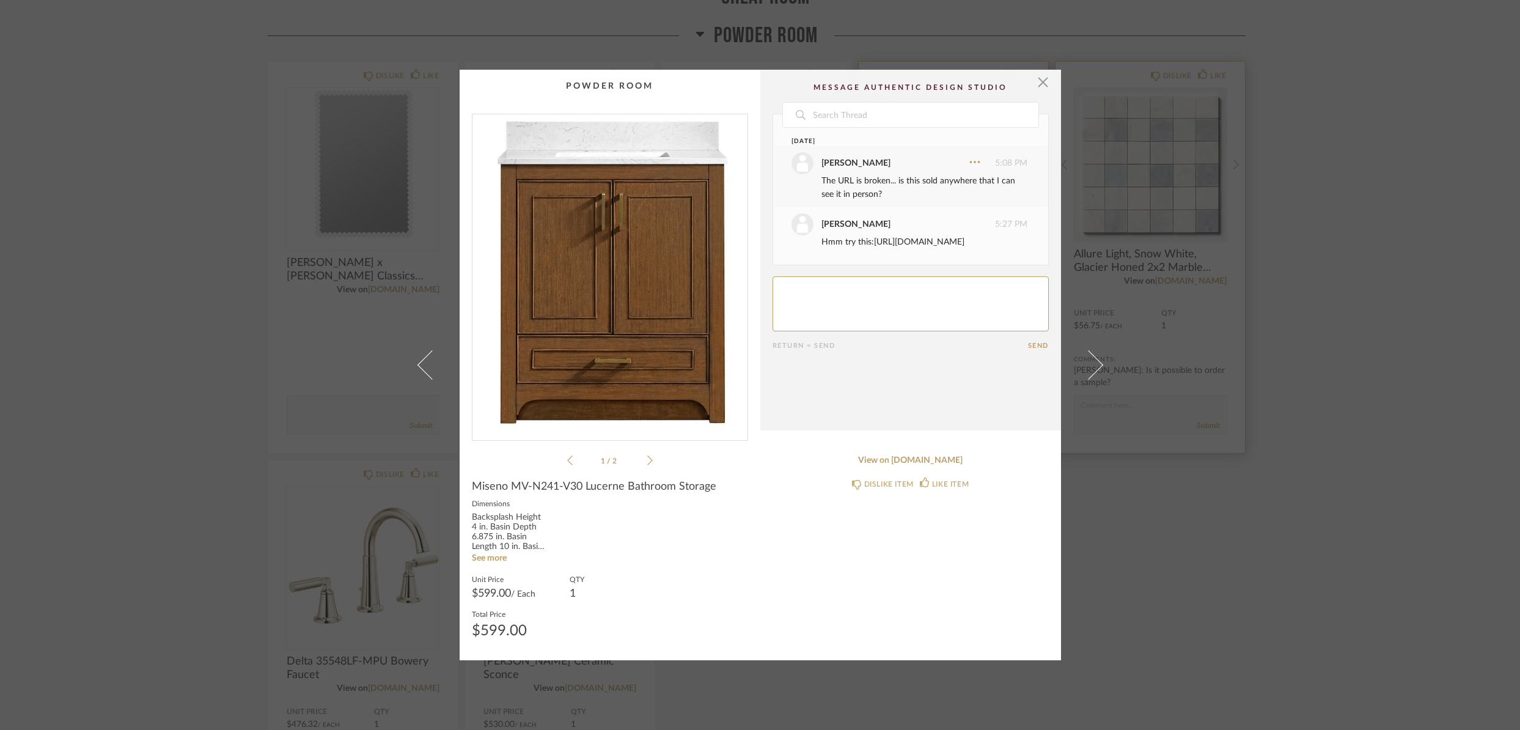
click at [979, 249] on div "Hmm try this:[URL][DOMAIN_NAME]" at bounding box center [924, 241] width 206 height 13
click at [971, 249] on div "Hmm try this:[URL][DOMAIN_NAME]" at bounding box center [924, 241] width 206 height 13
drag, startPoint x: 983, startPoint y: 254, endPoint x: 868, endPoint y: 246, distance: 115.7
click at [868, 246] on div "Hmm try this:[URL][DOMAIN_NAME]" at bounding box center [924, 241] width 206 height 13
copy div "[URL][DOMAIN_NAME]"
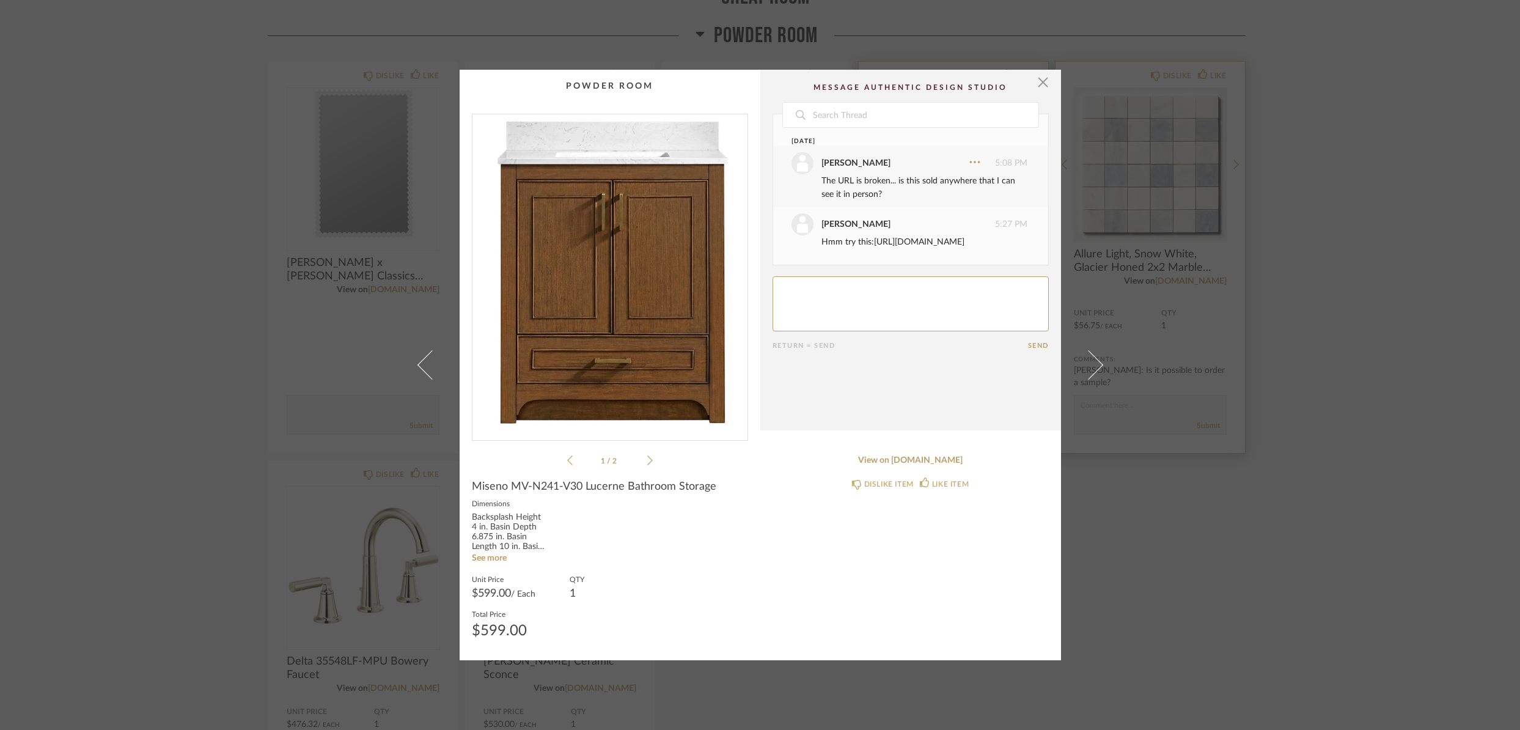
click at [813, 318] on textarea at bounding box center [910, 303] width 276 height 55
type textarea "that works!"
click at [1040, 363] on cpp-summary-comments "Date [DATE] [PERSON_NAME] 5:08 PM The URL is broken... is this sold anywhere th…" at bounding box center [910, 250] width 301 height 360
click at [1034, 349] on button "Send" at bounding box center [1038, 346] width 21 height 8
click at [1034, 80] on span "button" at bounding box center [1043, 82] width 24 height 24
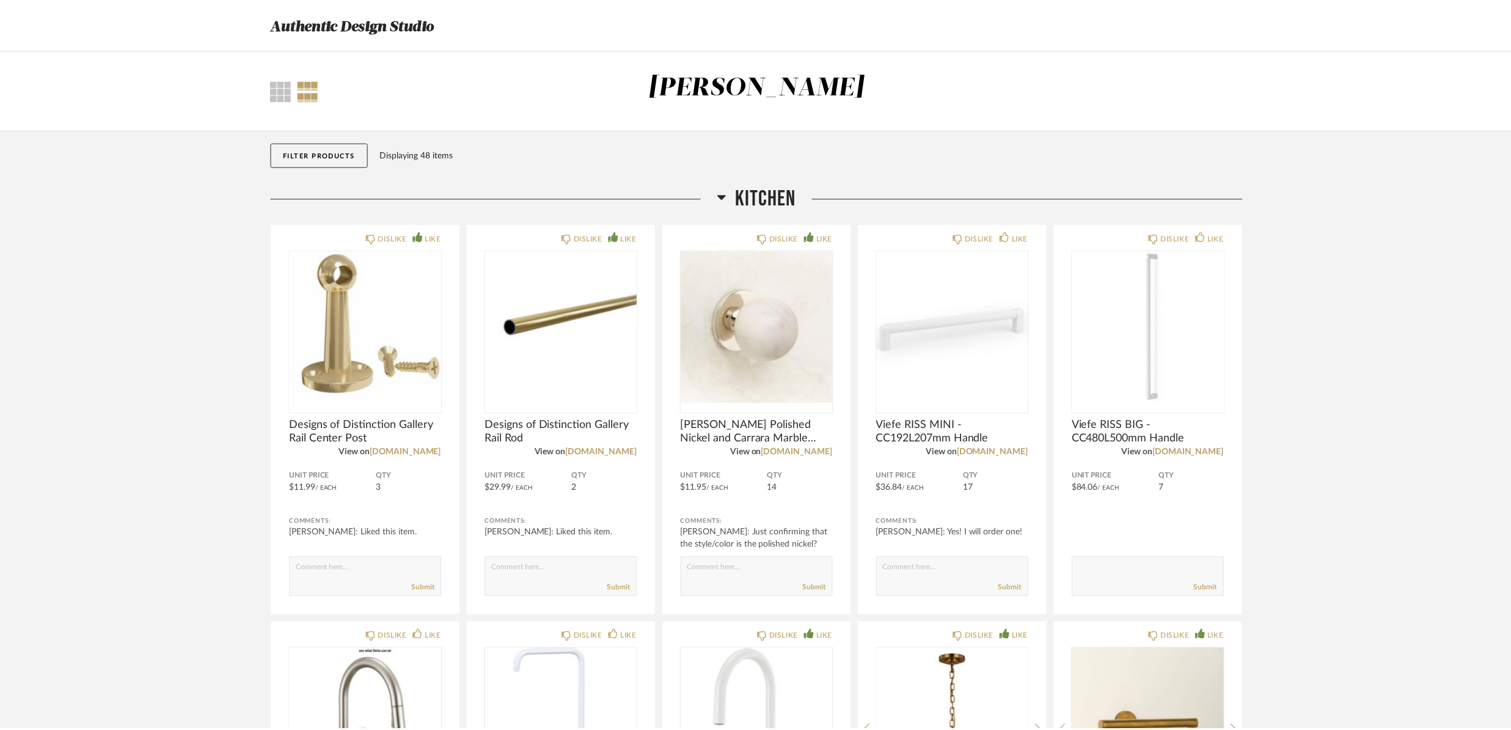
scroll to position [3712, 0]
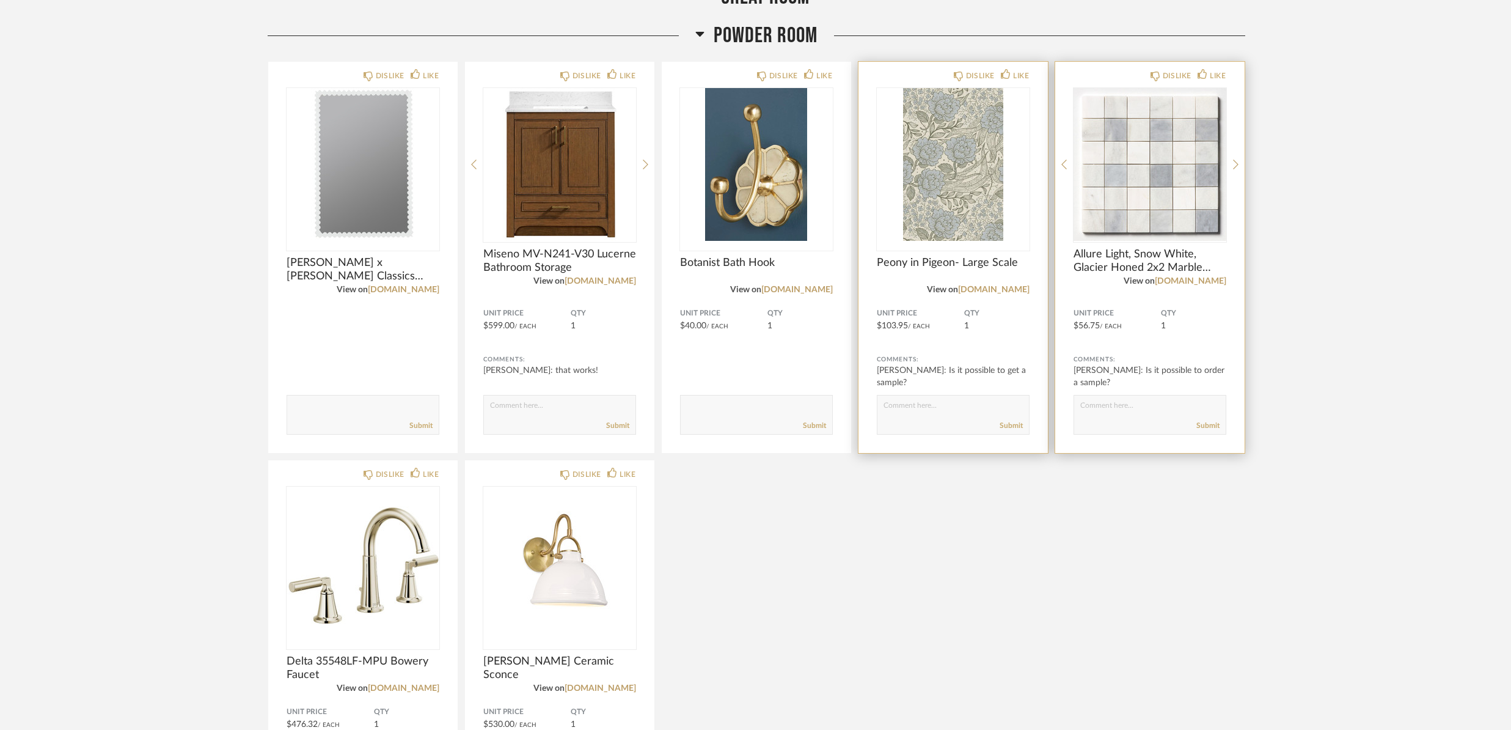
click at [924, 257] on span "Peony in Pigeon- Large Scale" at bounding box center [953, 262] width 153 height 13
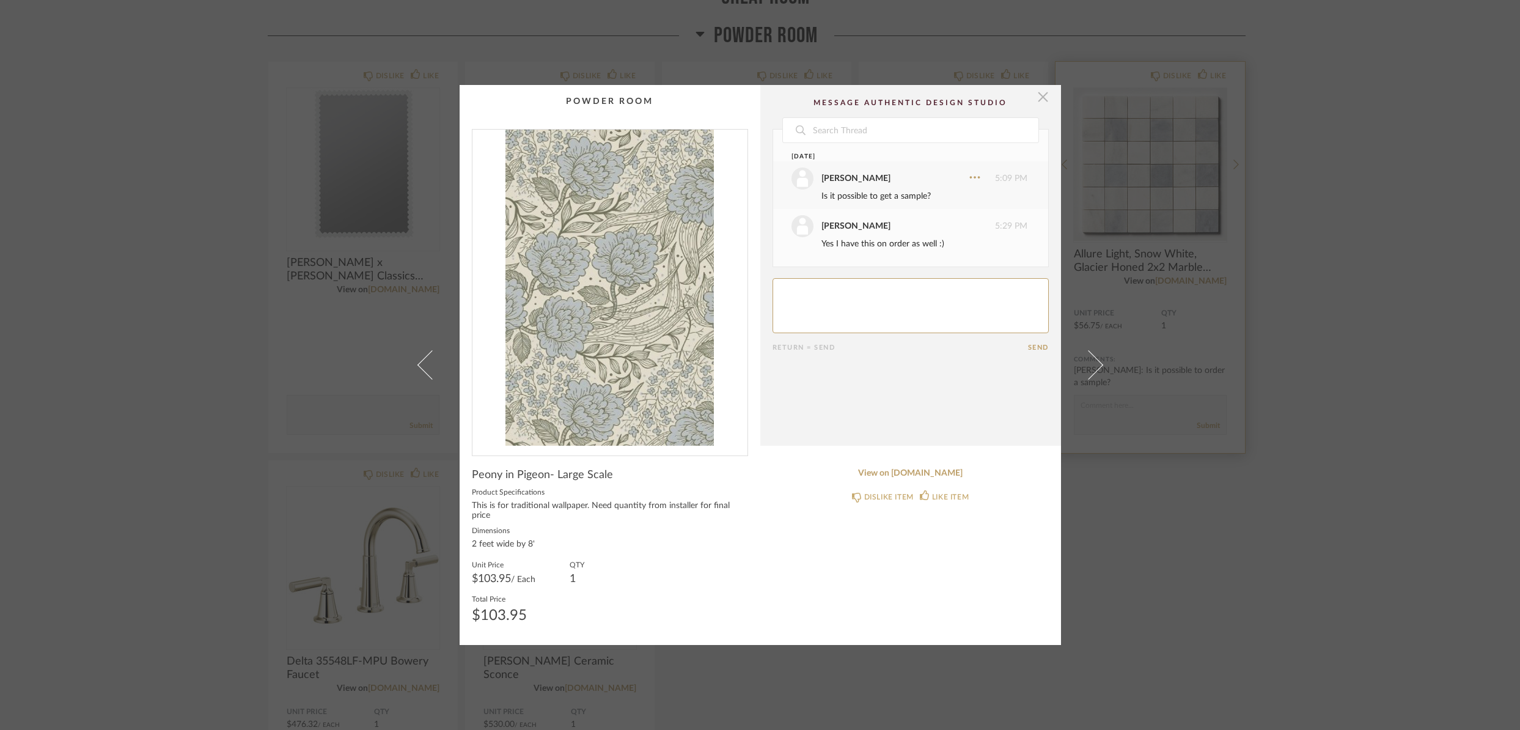
click at [1039, 102] on span "button" at bounding box center [1043, 97] width 24 height 24
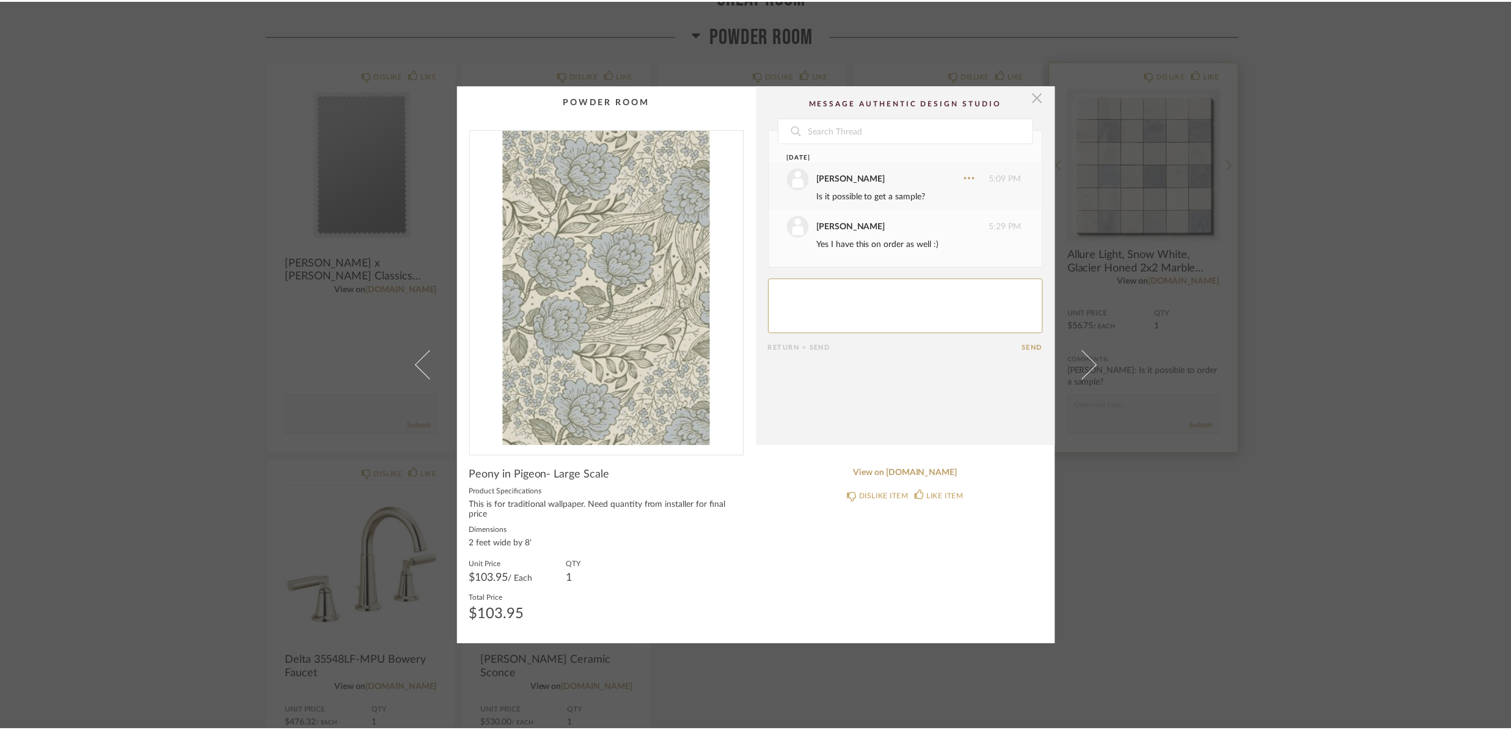
scroll to position [3712, 0]
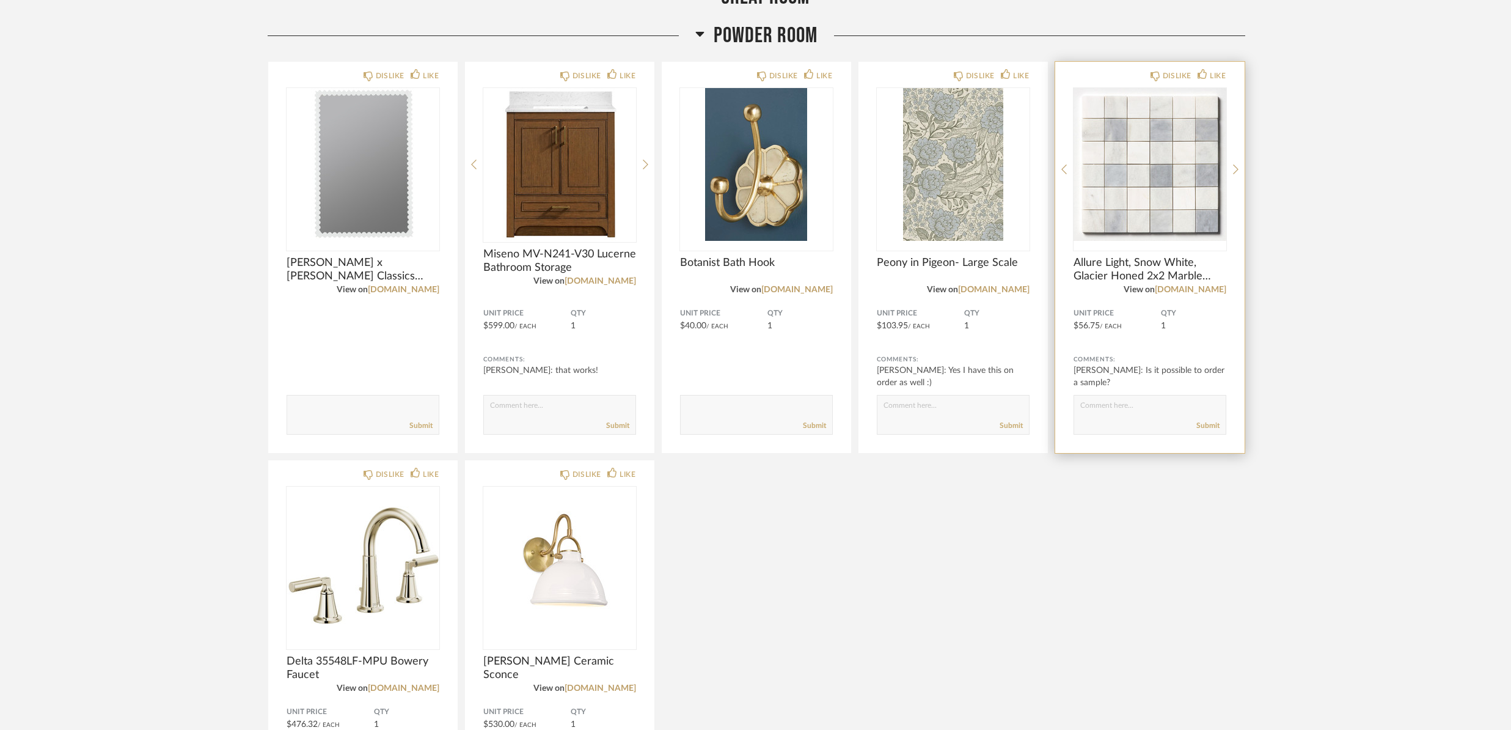
click at [1120, 251] on div "DISLIKE LIKE Allure Light, Snow White, Glacier Honed 2x2 Marble Mosaic View on …" at bounding box center [1149, 257] width 189 height 391
click at [1122, 264] on span "Allure Light, Snow White, Glacier Honed 2x2 Marble Mosaic" at bounding box center [1149, 269] width 153 height 27
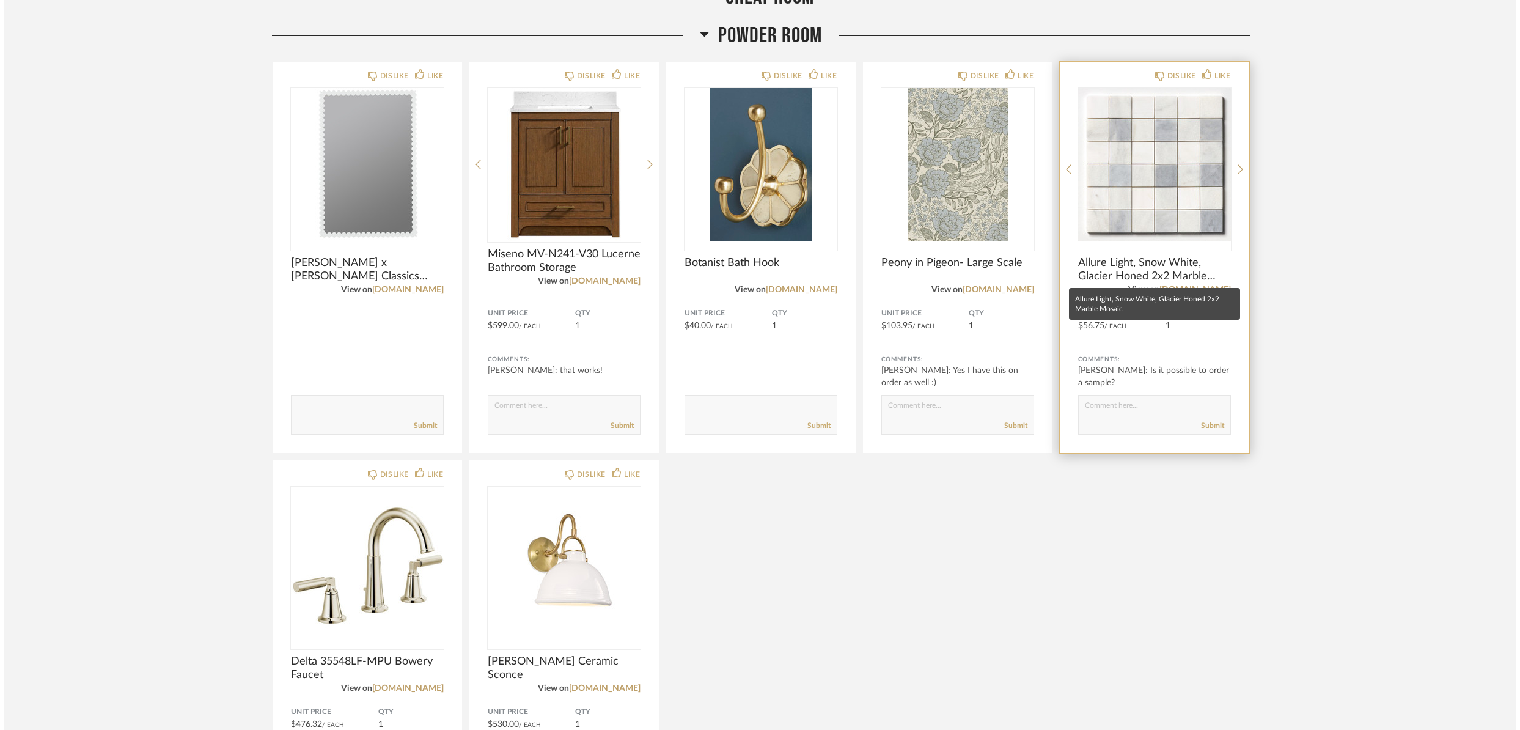
scroll to position [0, 0]
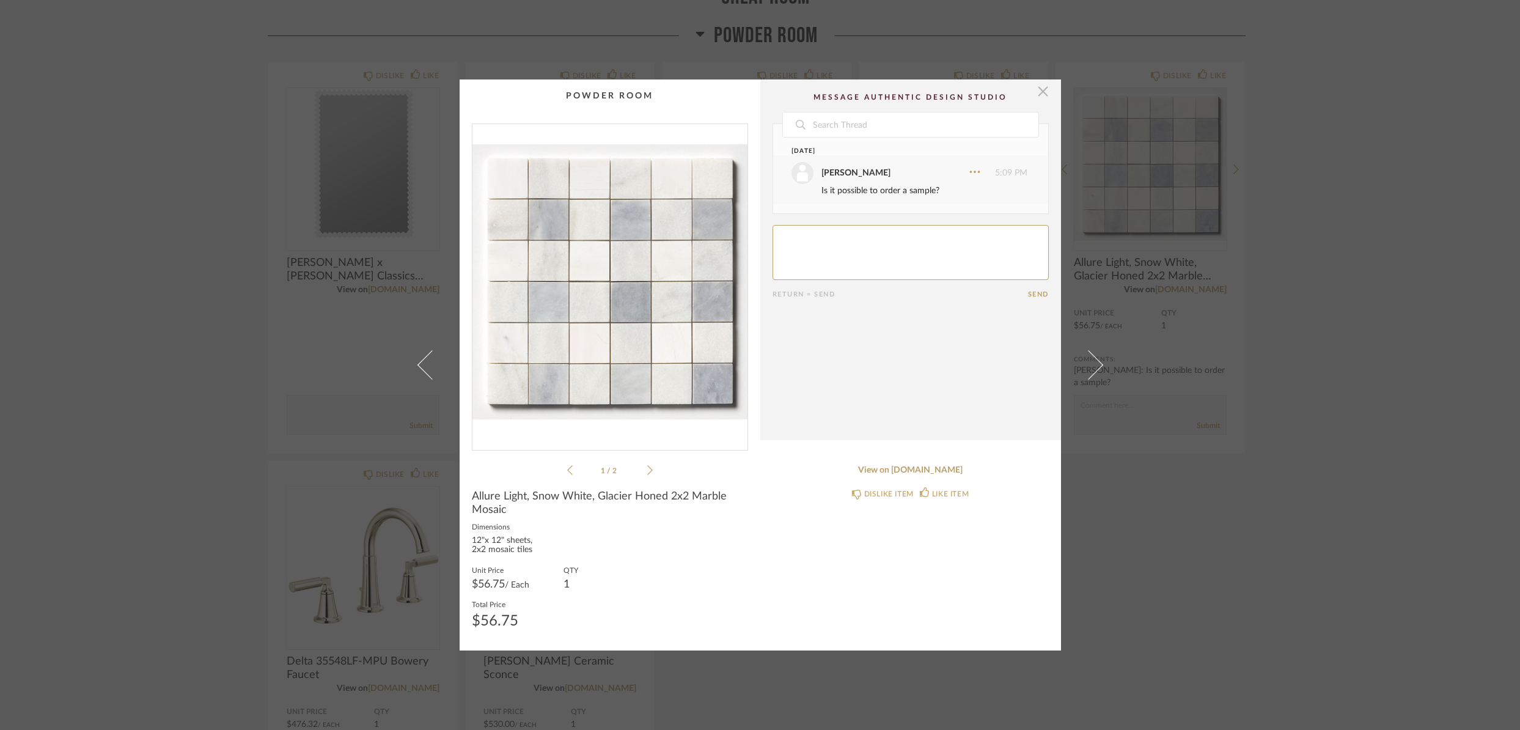
click at [1038, 93] on span "button" at bounding box center [1043, 91] width 24 height 24
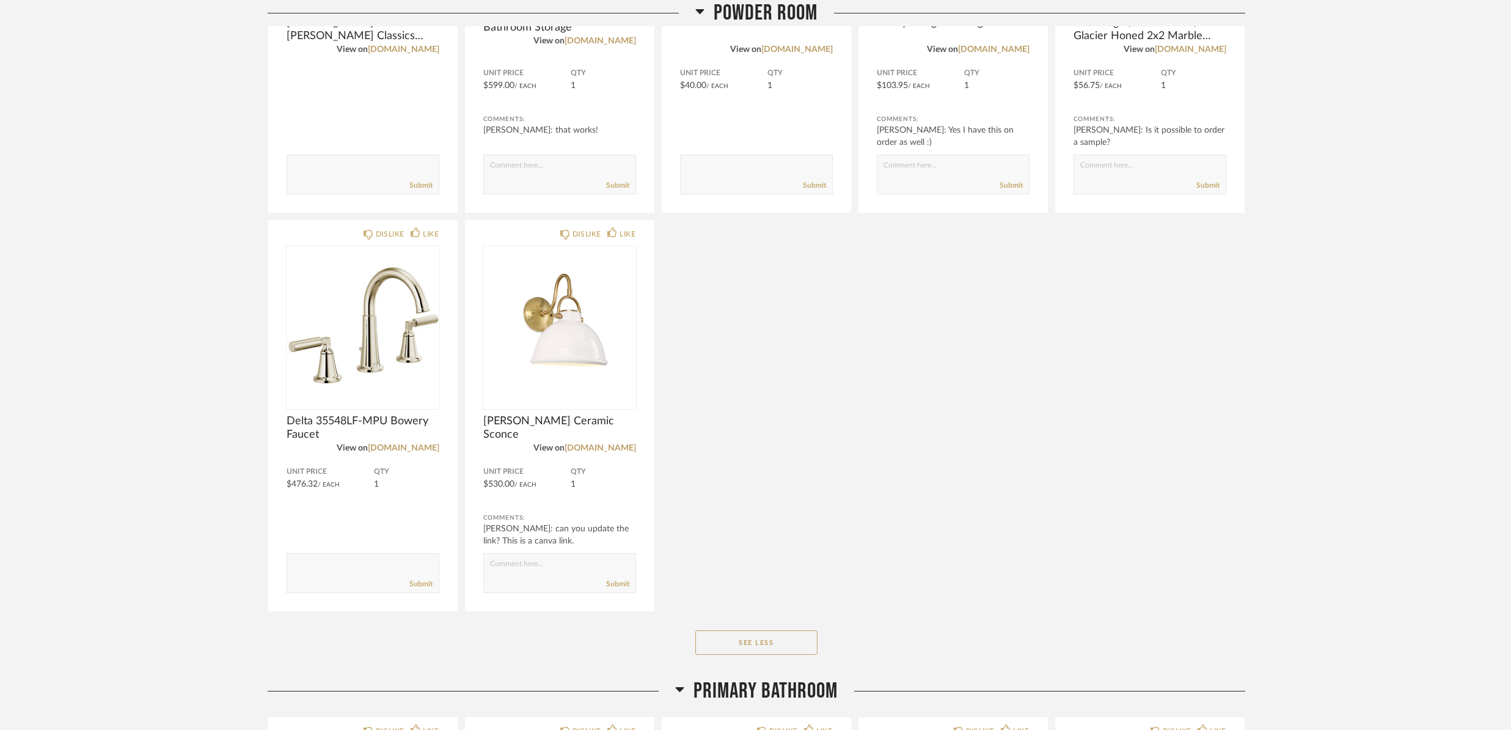
scroll to position [3973, 0]
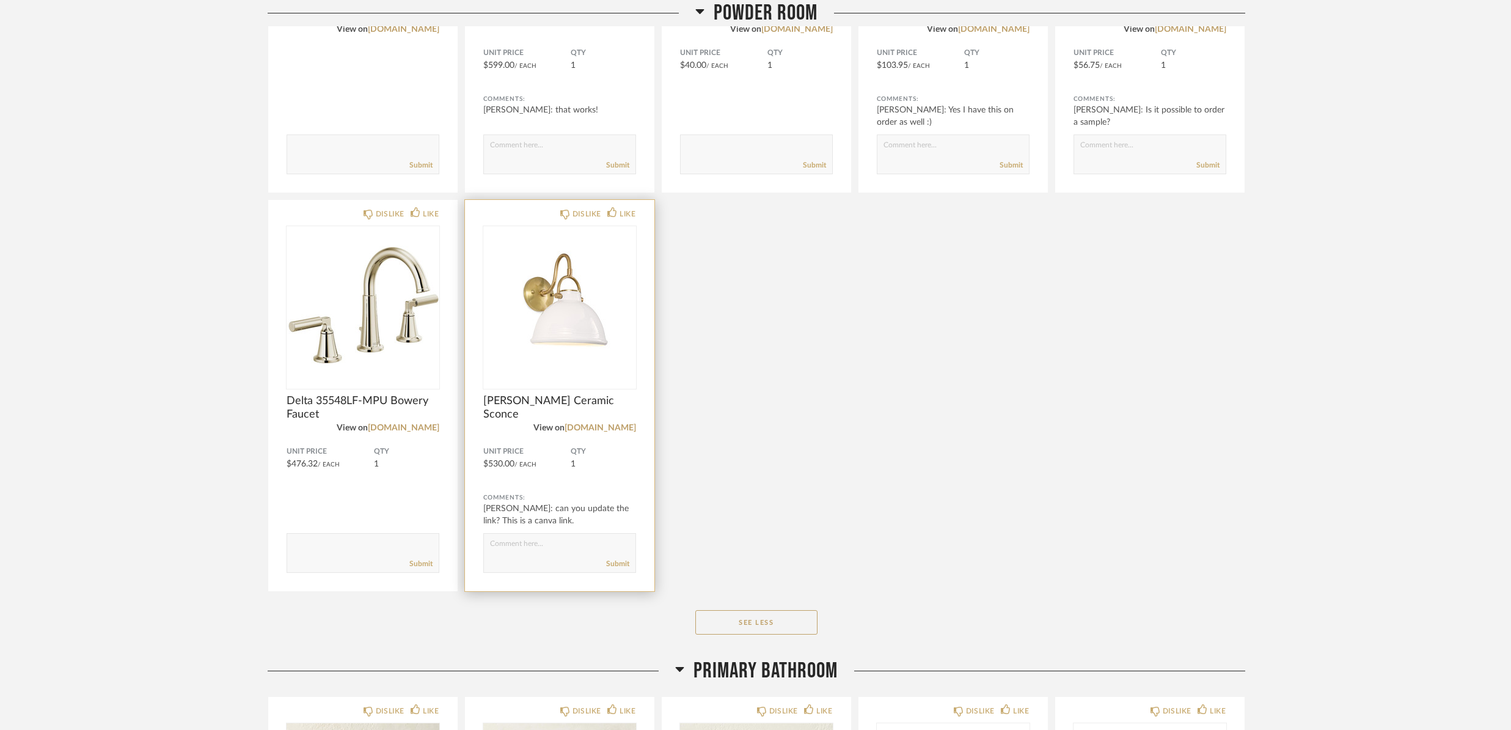
click at [535, 404] on span "[PERSON_NAME] Ceramic Sconce" at bounding box center [559, 407] width 153 height 27
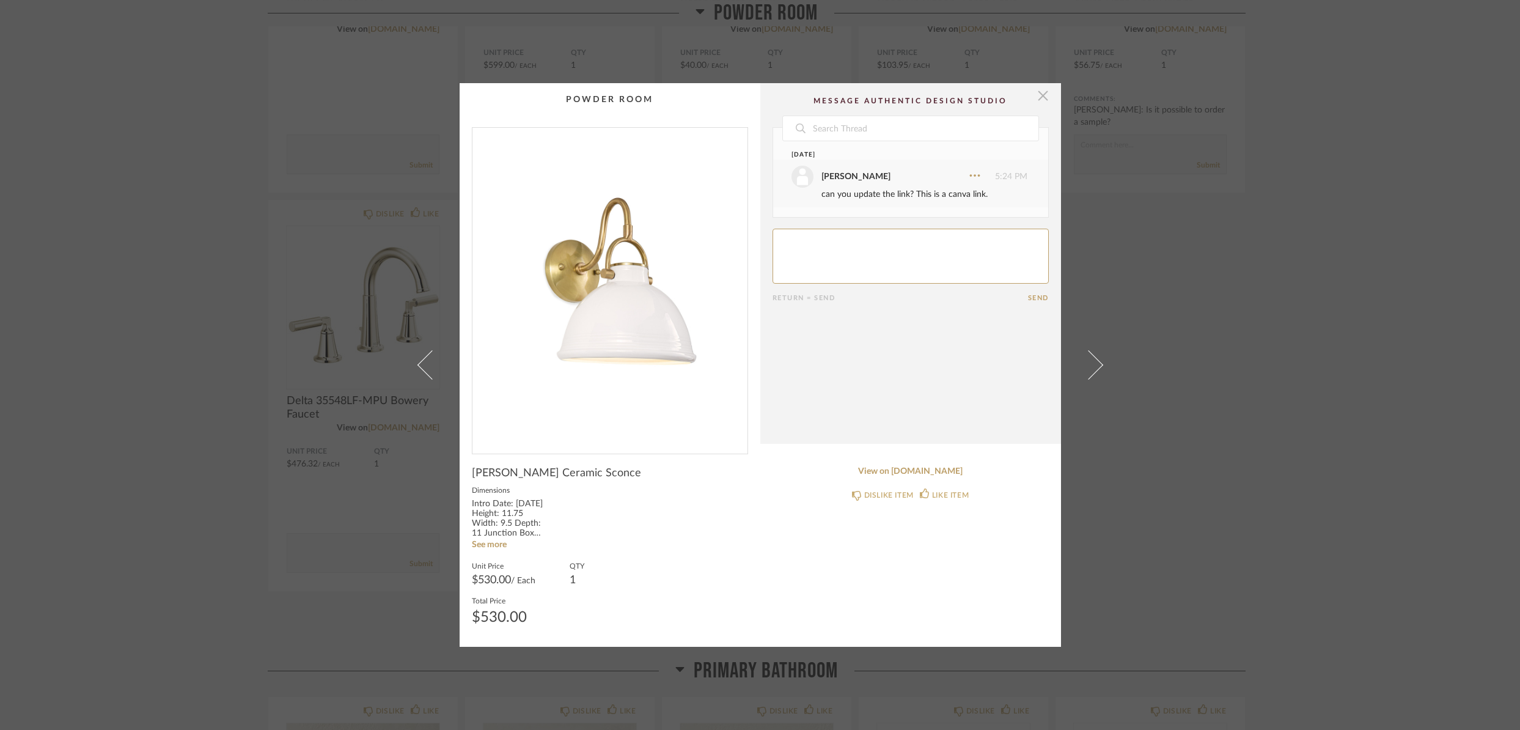
click at [1036, 97] on span "button" at bounding box center [1043, 95] width 24 height 24
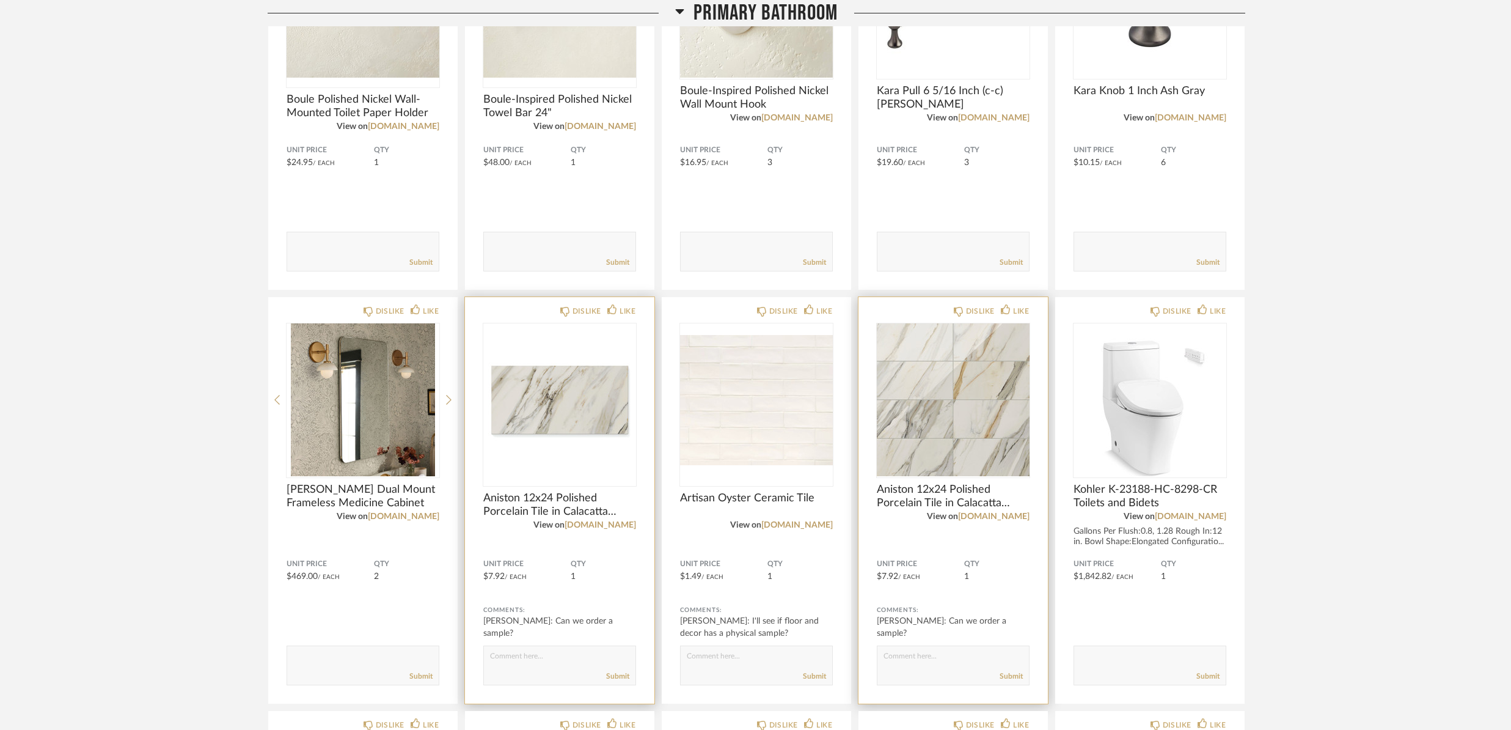
scroll to position [4771, 0]
click at [560, 500] on span "Aniston 12x24 Polished Porcelain Tile in Calacatta Cremo" at bounding box center [559, 504] width 153 height 27
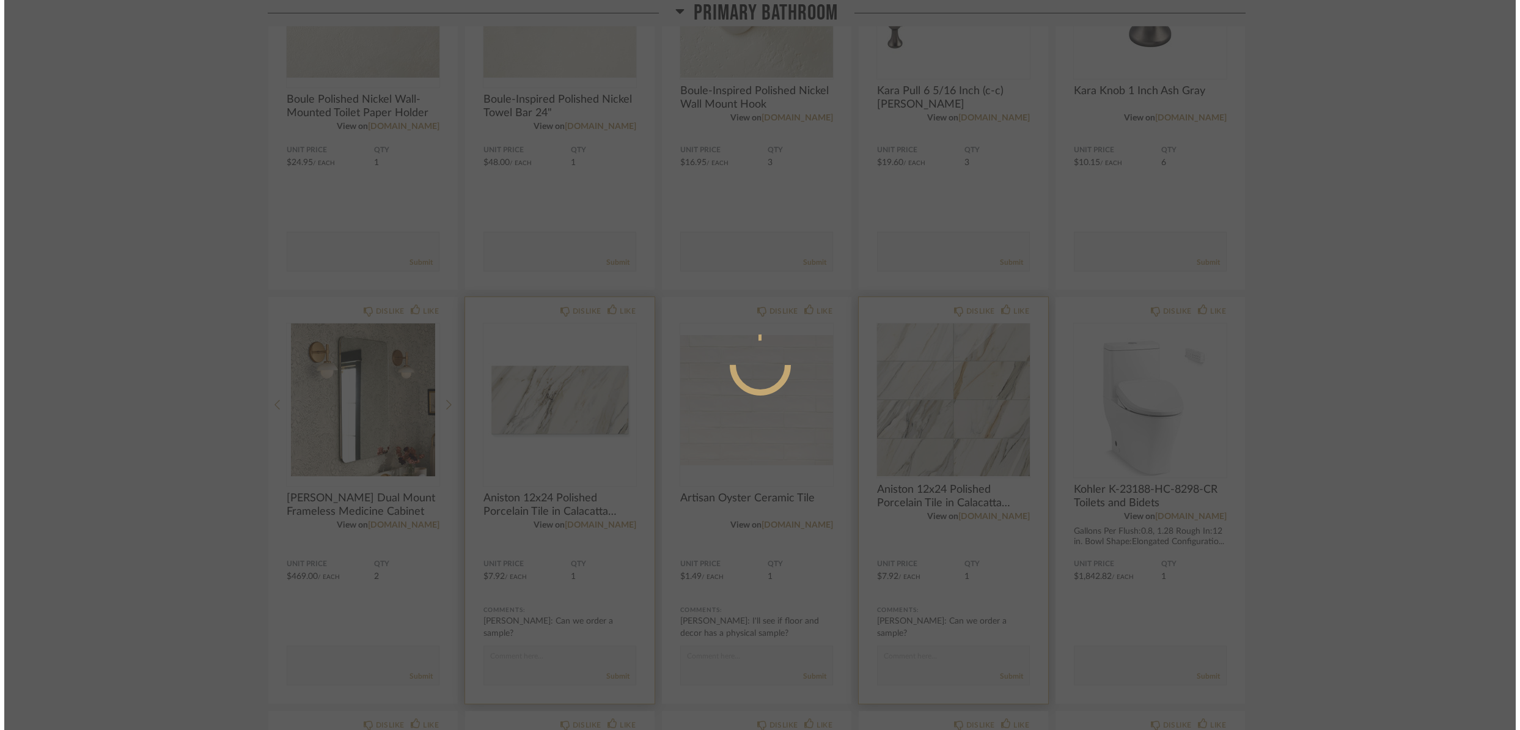
scroll to position [0, 0]
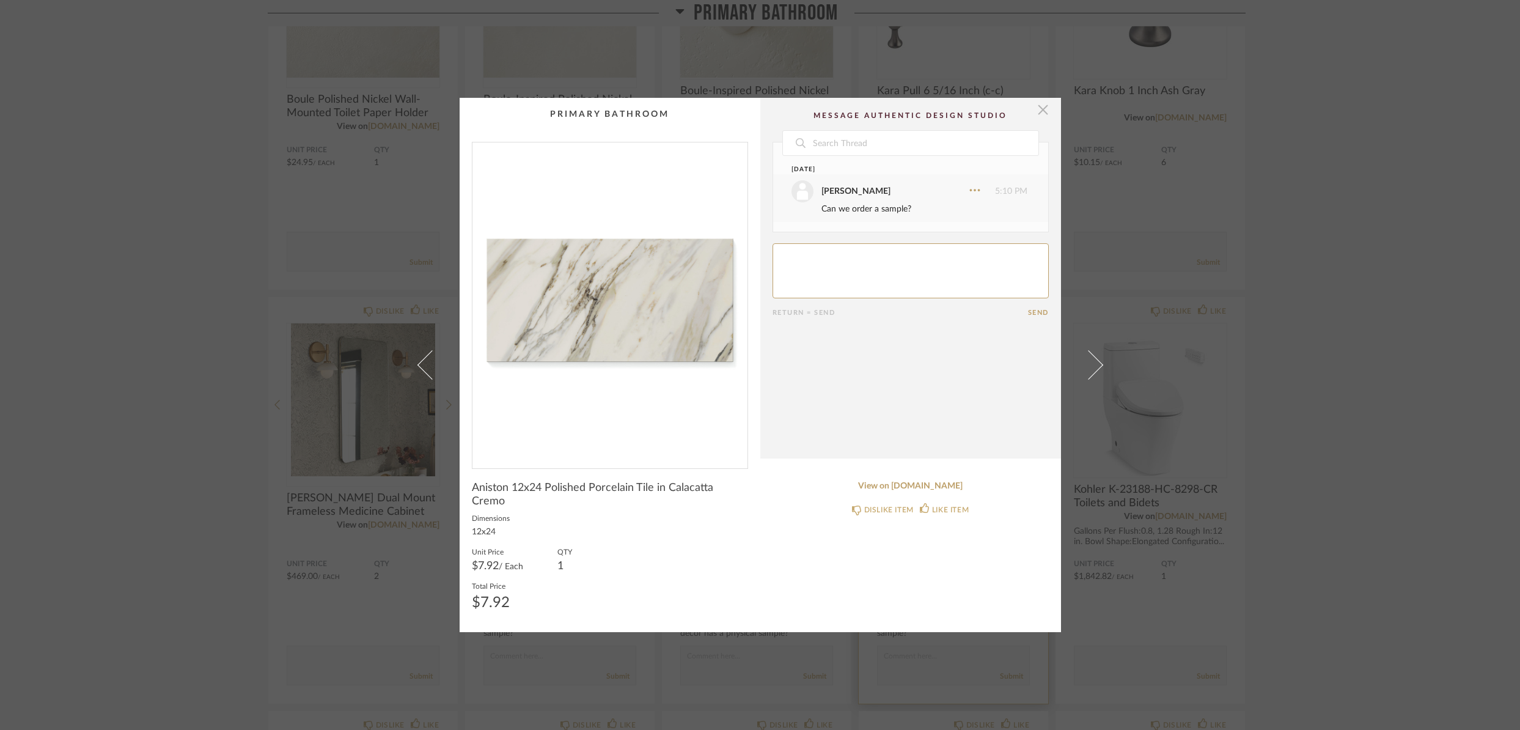
click at [1040, 118] on span "button" at bounding box center [1043, 110] width 24 height 24
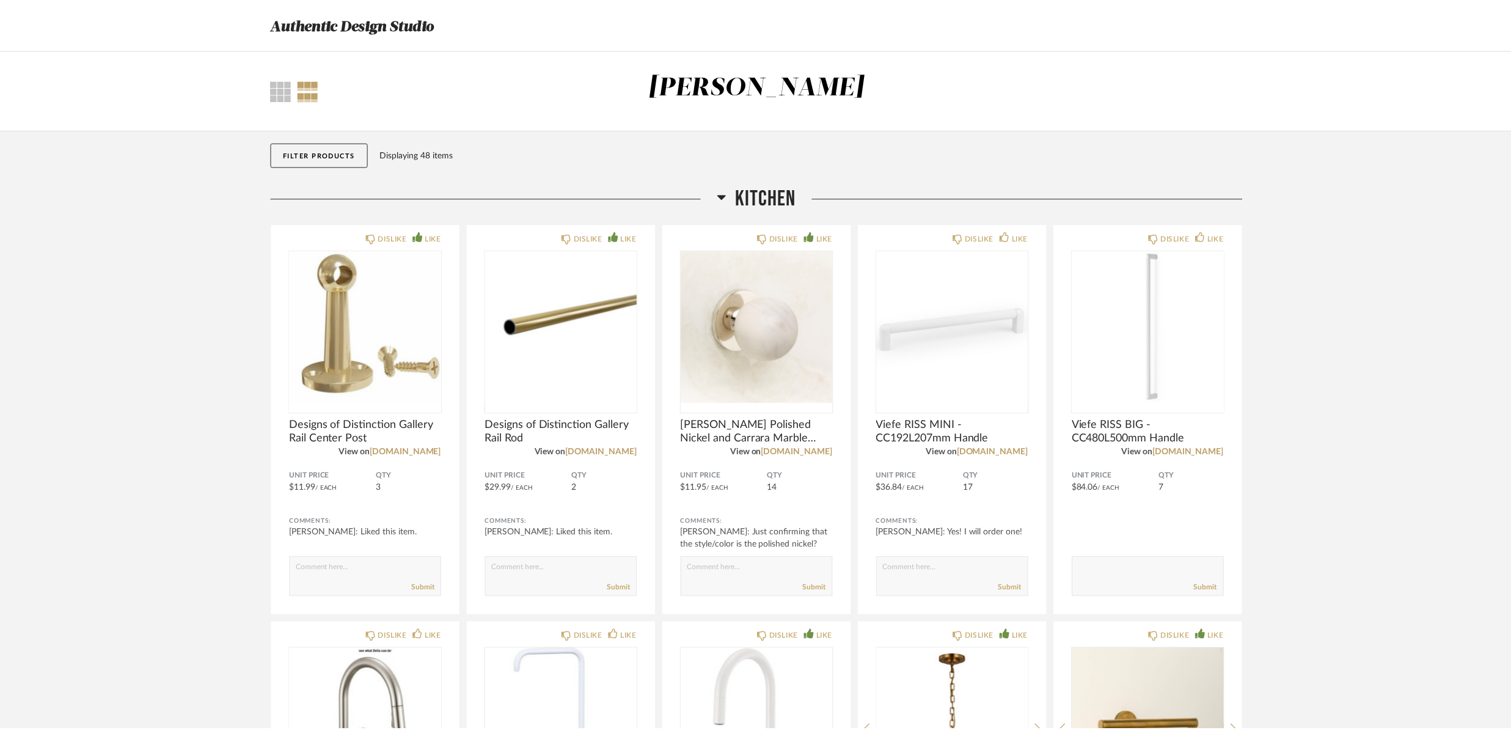
scroll to position [4771, 0]
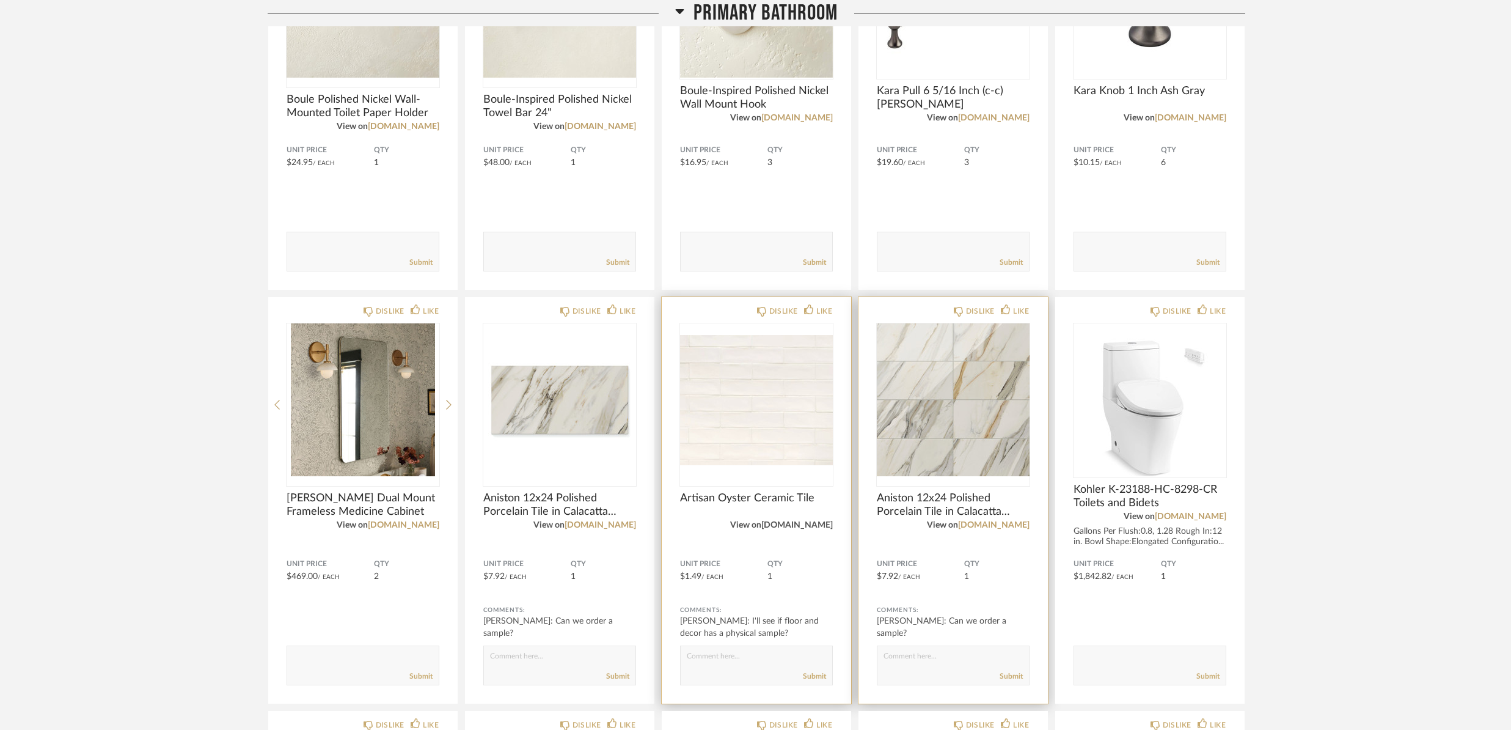
click at [788, 526] on link "[DOMAIN_NAME]" at bounding box center [796, 525] width 71 height 9
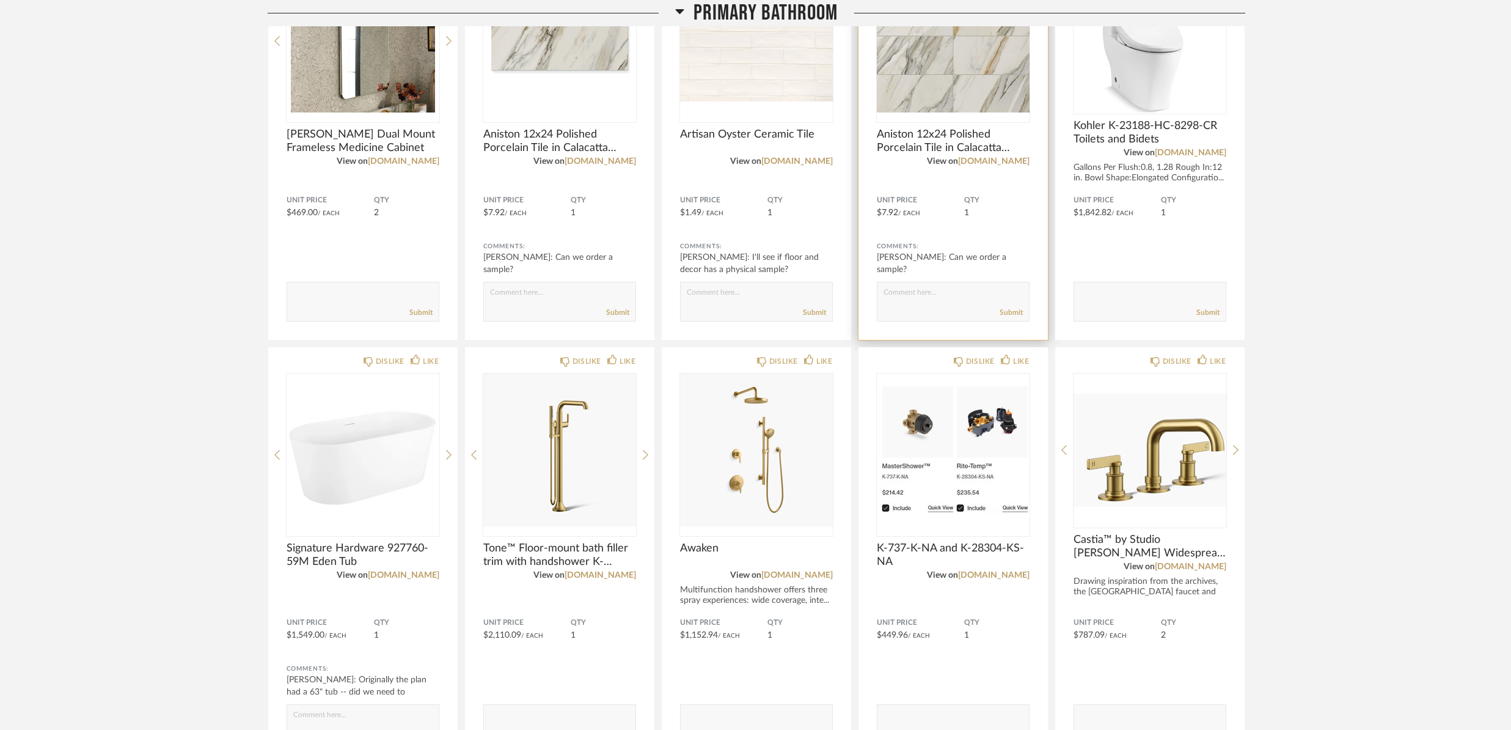
scroll to position [5137, 0]
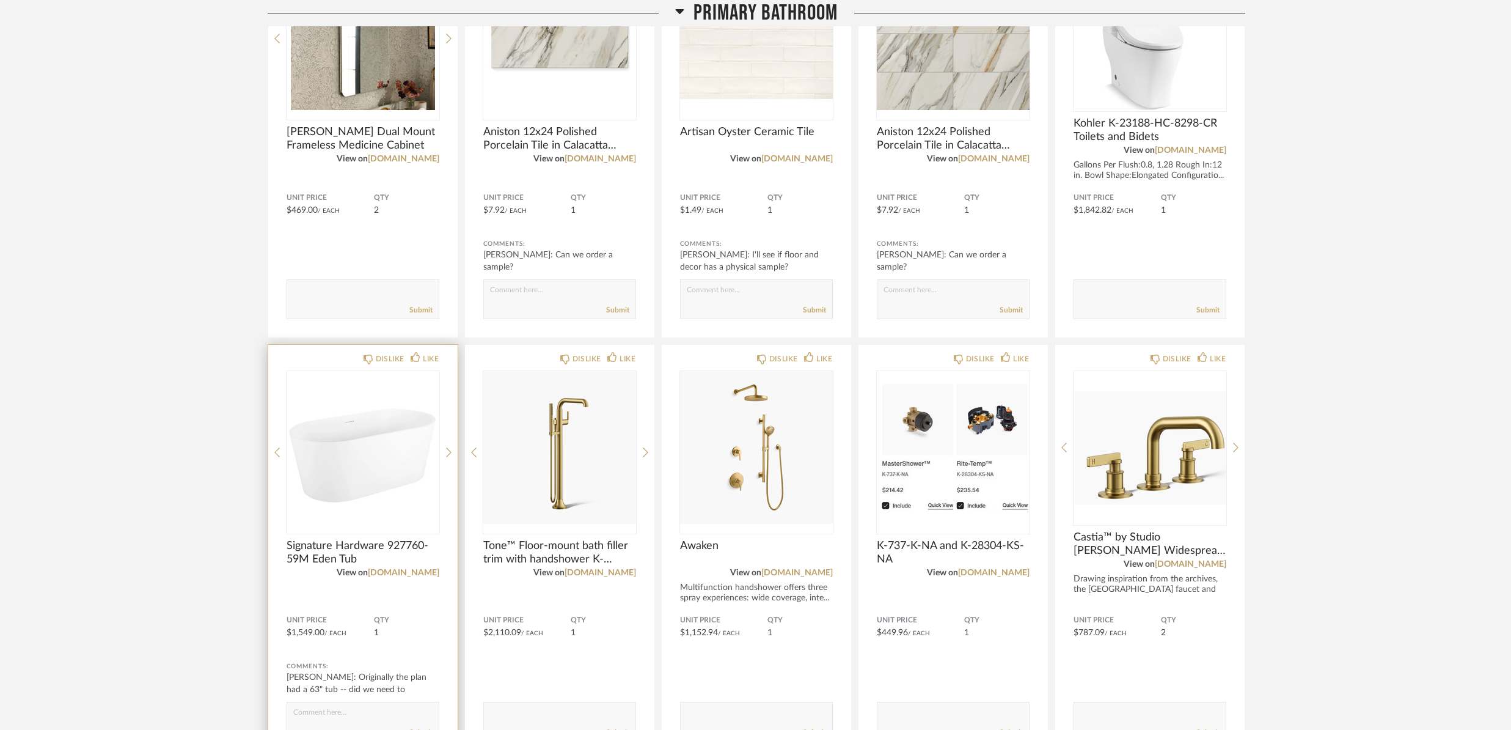
click at [309, 553] on span "Signature Hardware 927760-59M Eden Tub" at bounding box center [363, 552] width 153 height 27
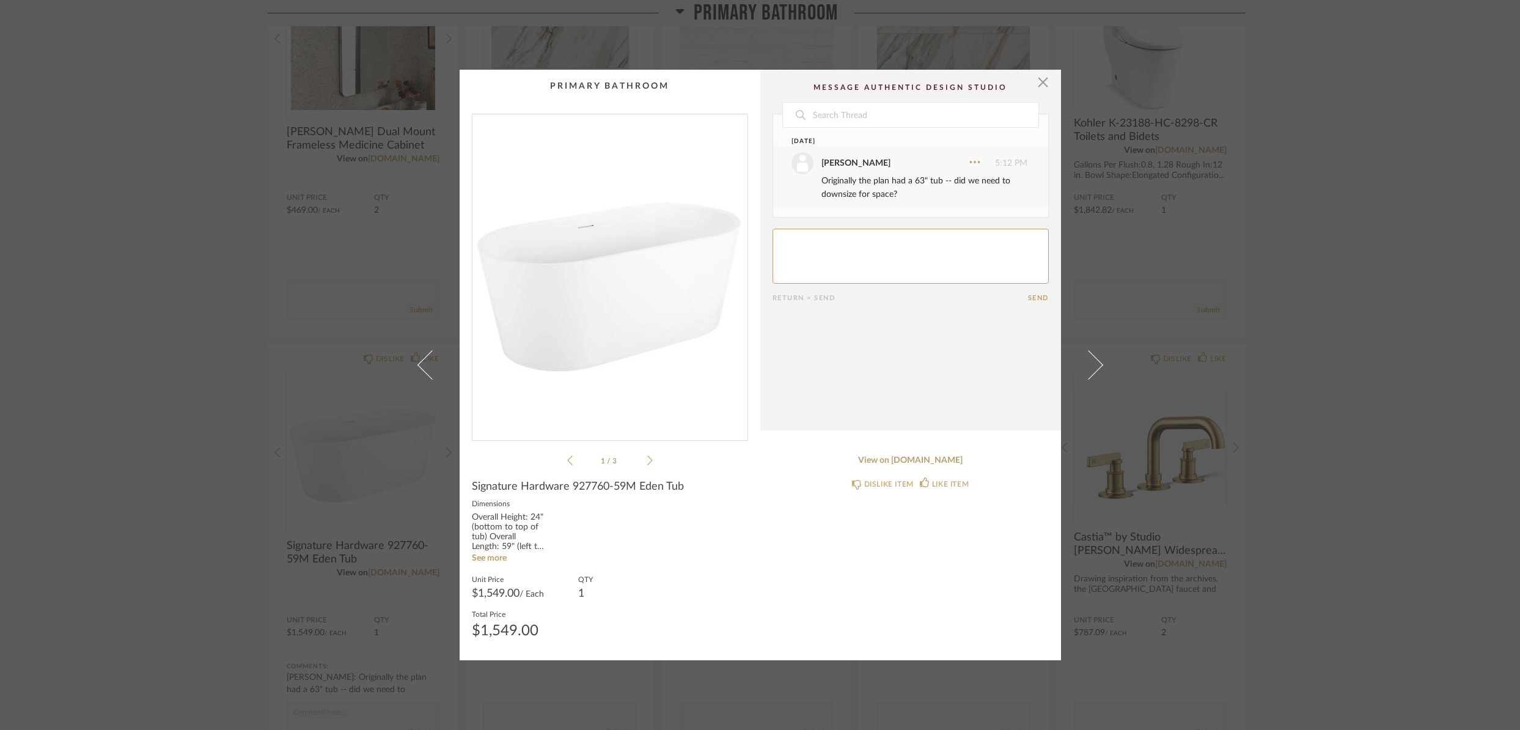
click at [234, 527] on div "× 1 / 3 Date [DATE] [PERSON_NAME] 5:12 PM Originally the plan had a 63" tub -- …" at bounding box center [760, 365] width 1520 height 730
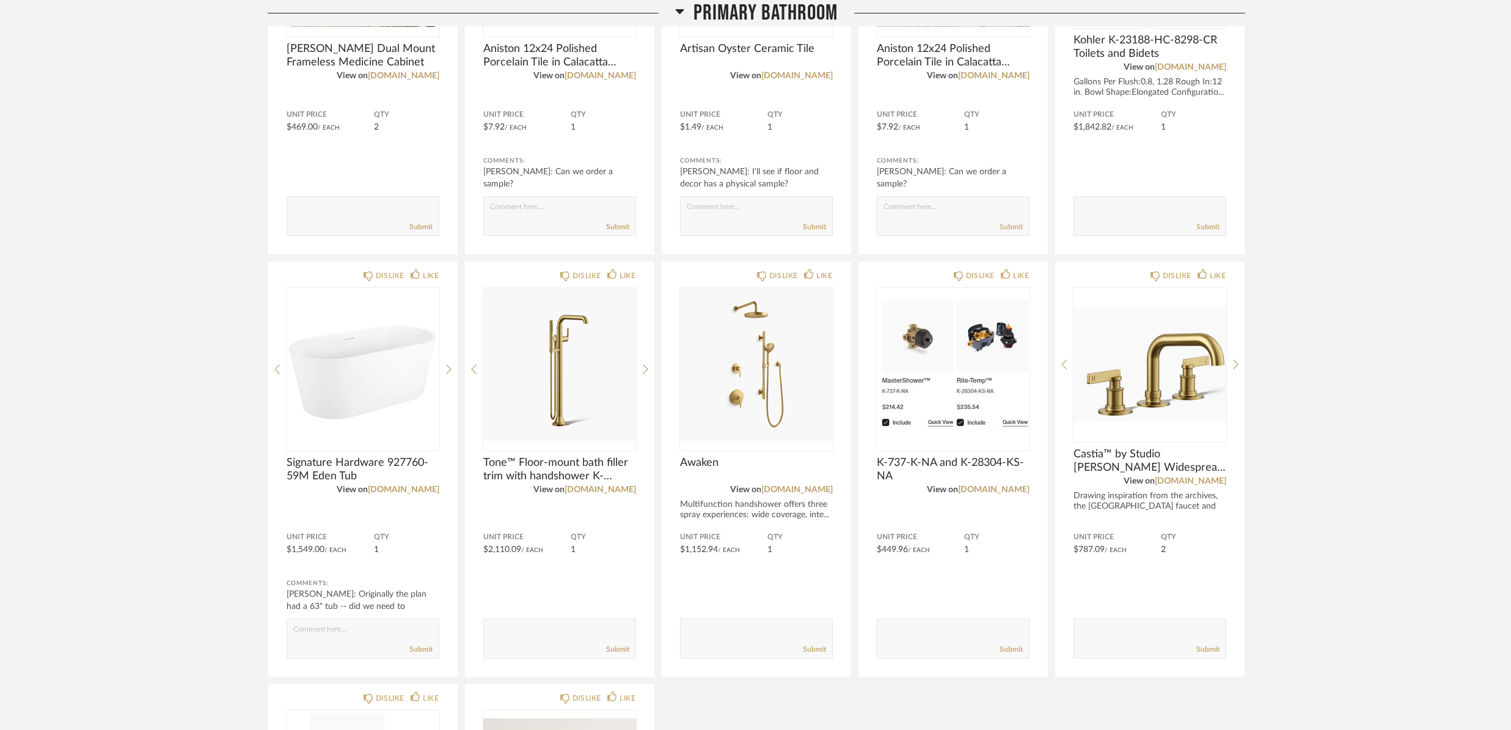
scroll to position [5220, 0]
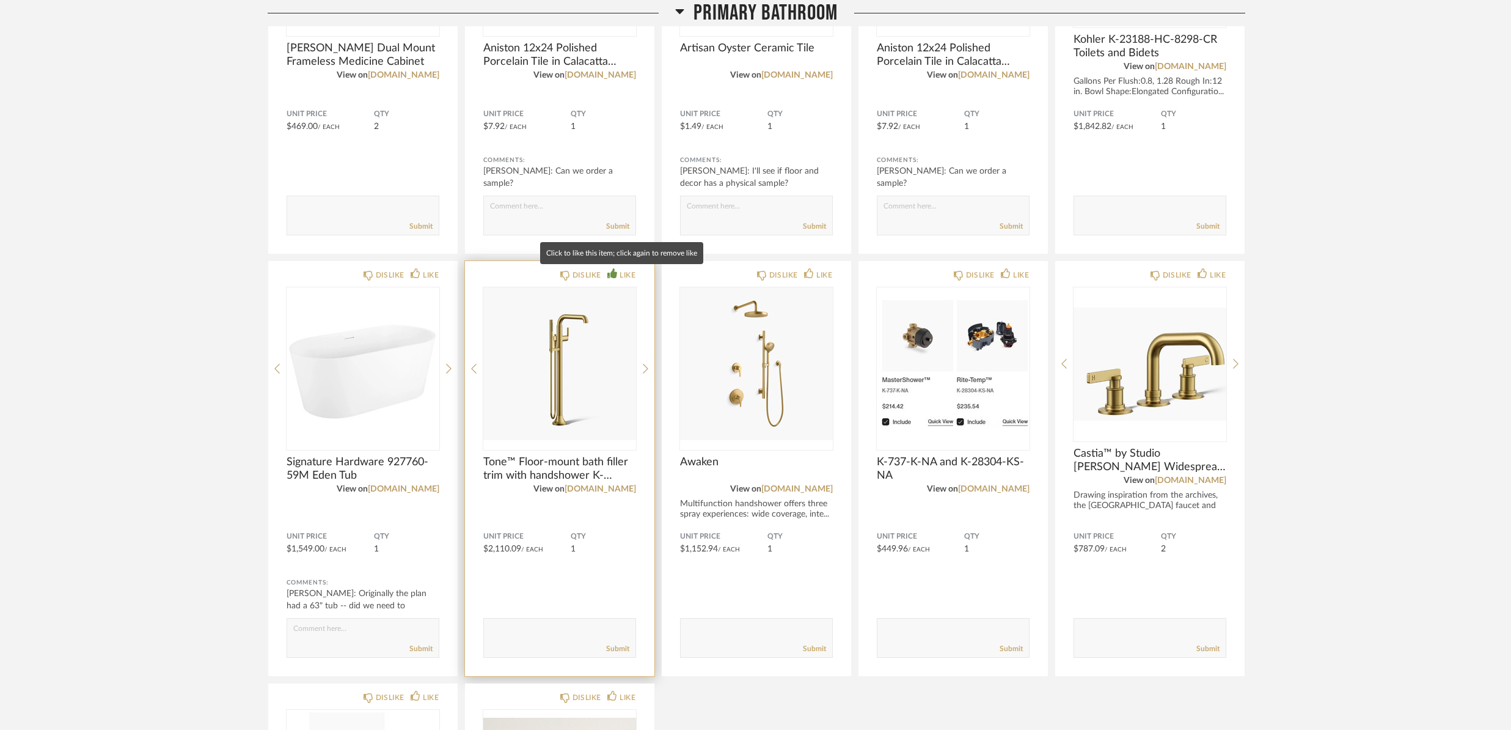
click at [626, 273] on div "LIKE" at bounding box center [628, 275] width 16 height 12
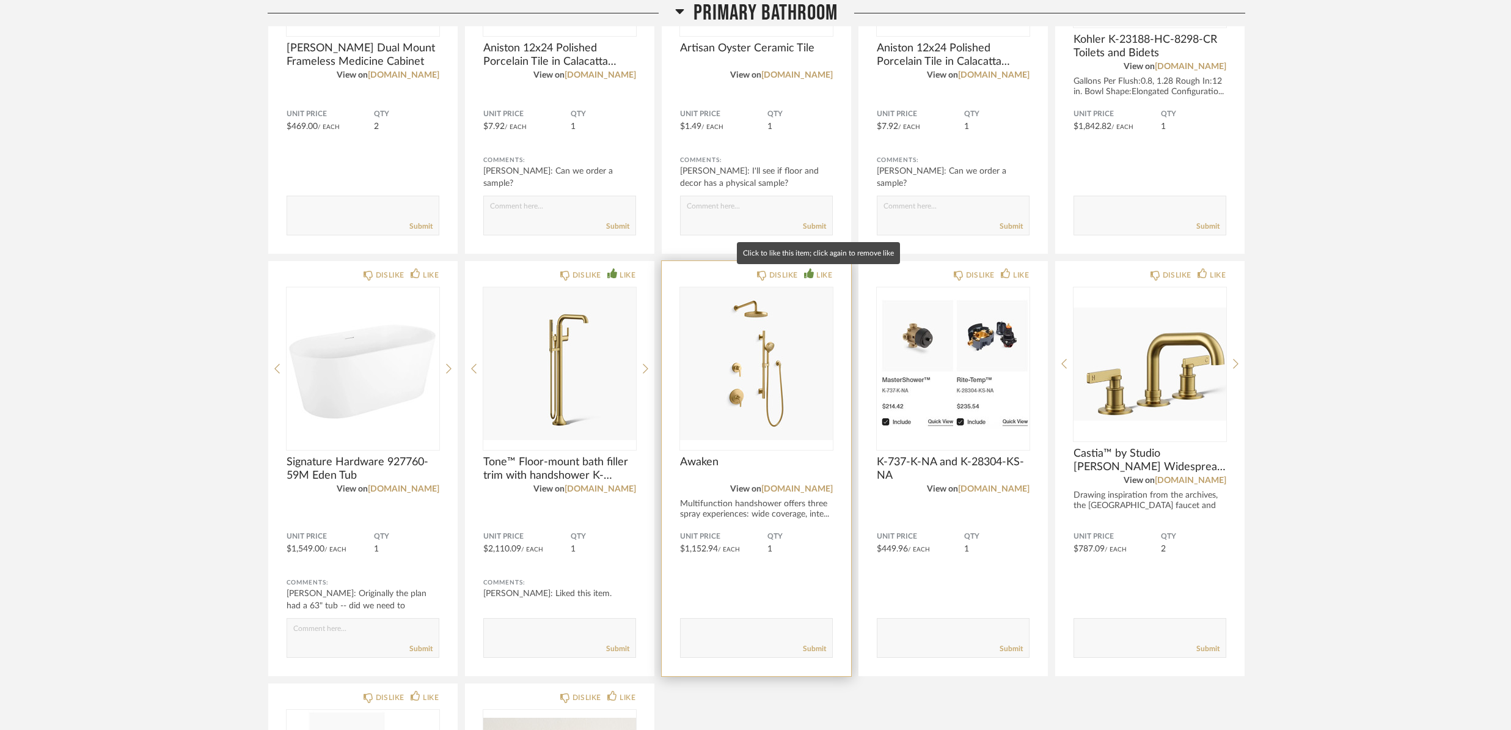
click at [823, 274] on div "LIKE" at bounding box center [824, 275] width 16 height 12
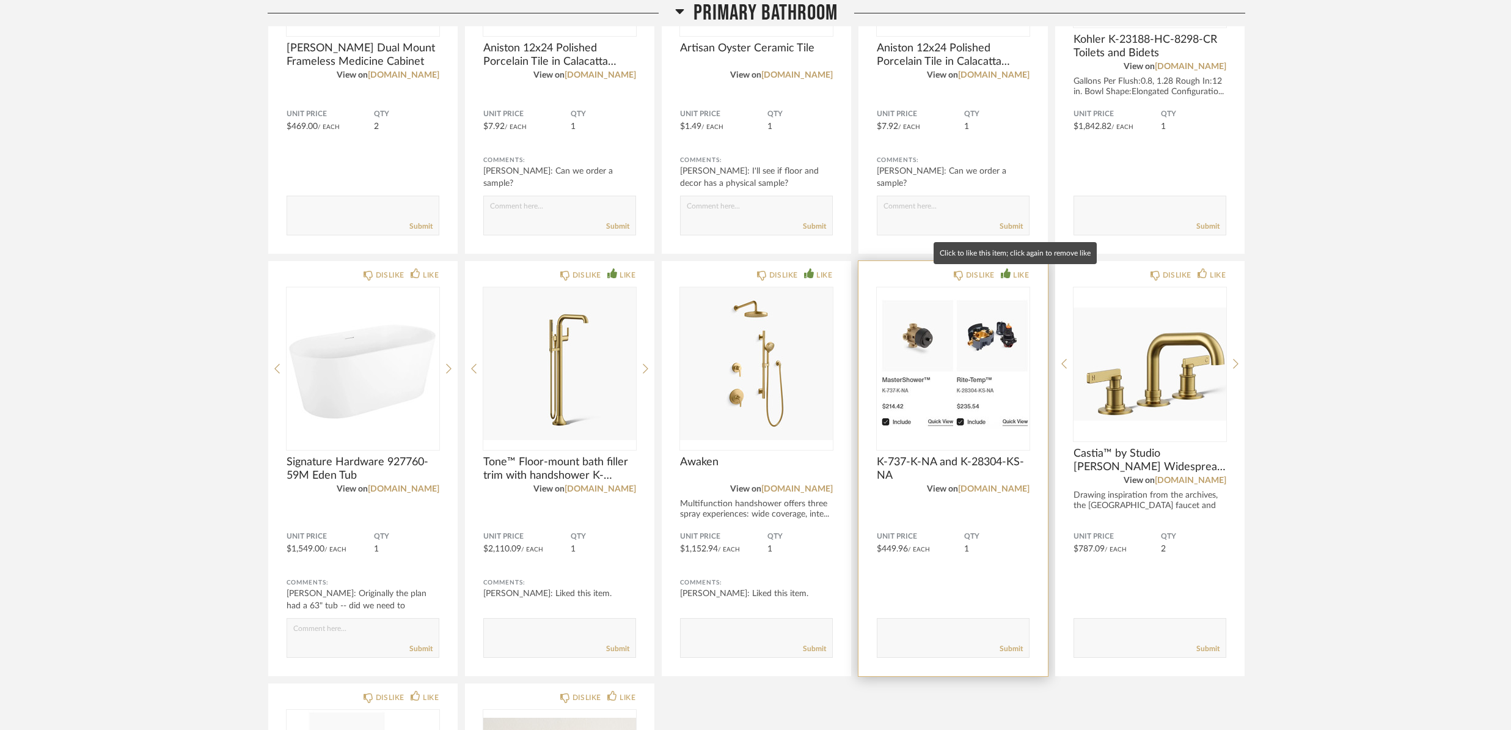
click at [1017, 273] on div "LIKE" at bounding box center [1021, 275] width 16 height 12
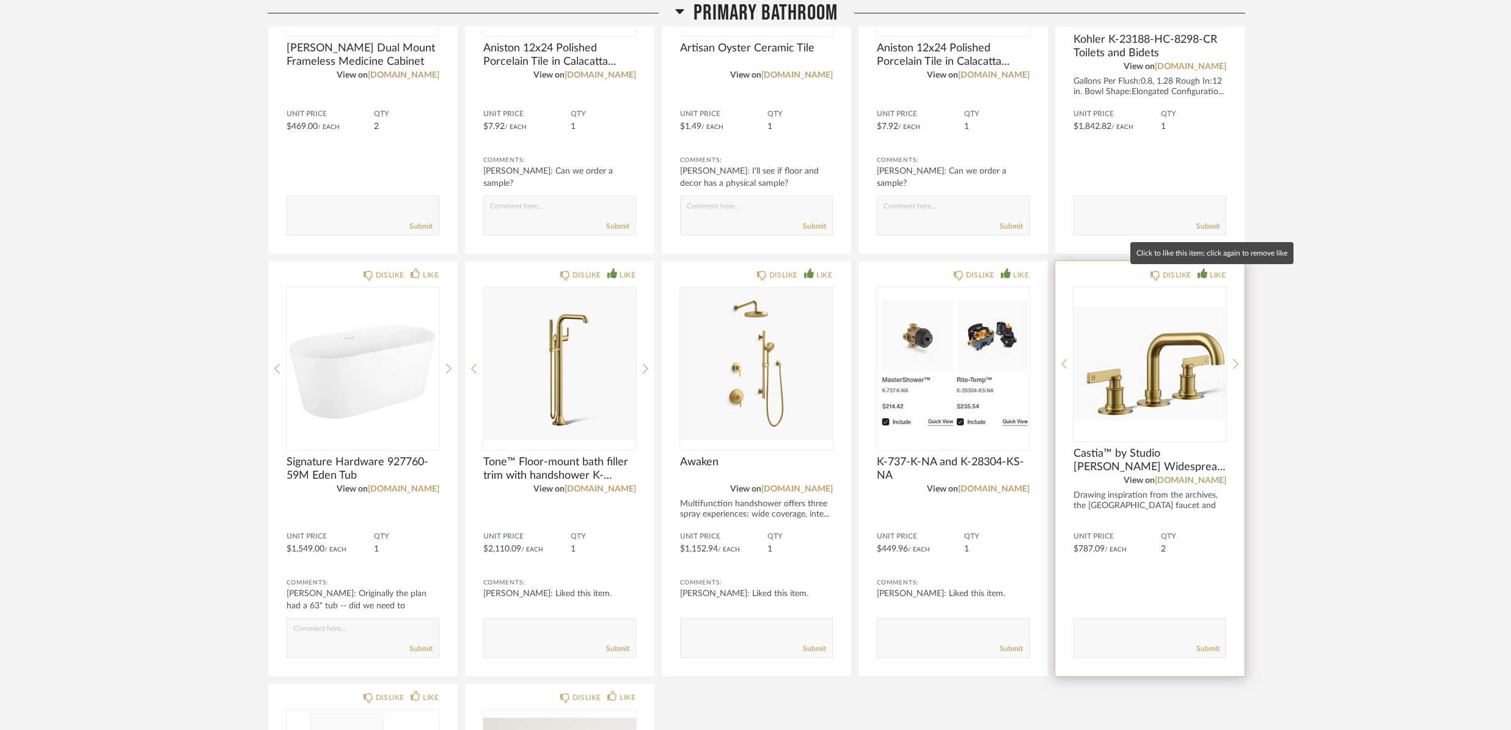
click at [1215, 271] on div "LIKE" at bounding box center [1218, 275] width 16 height 12
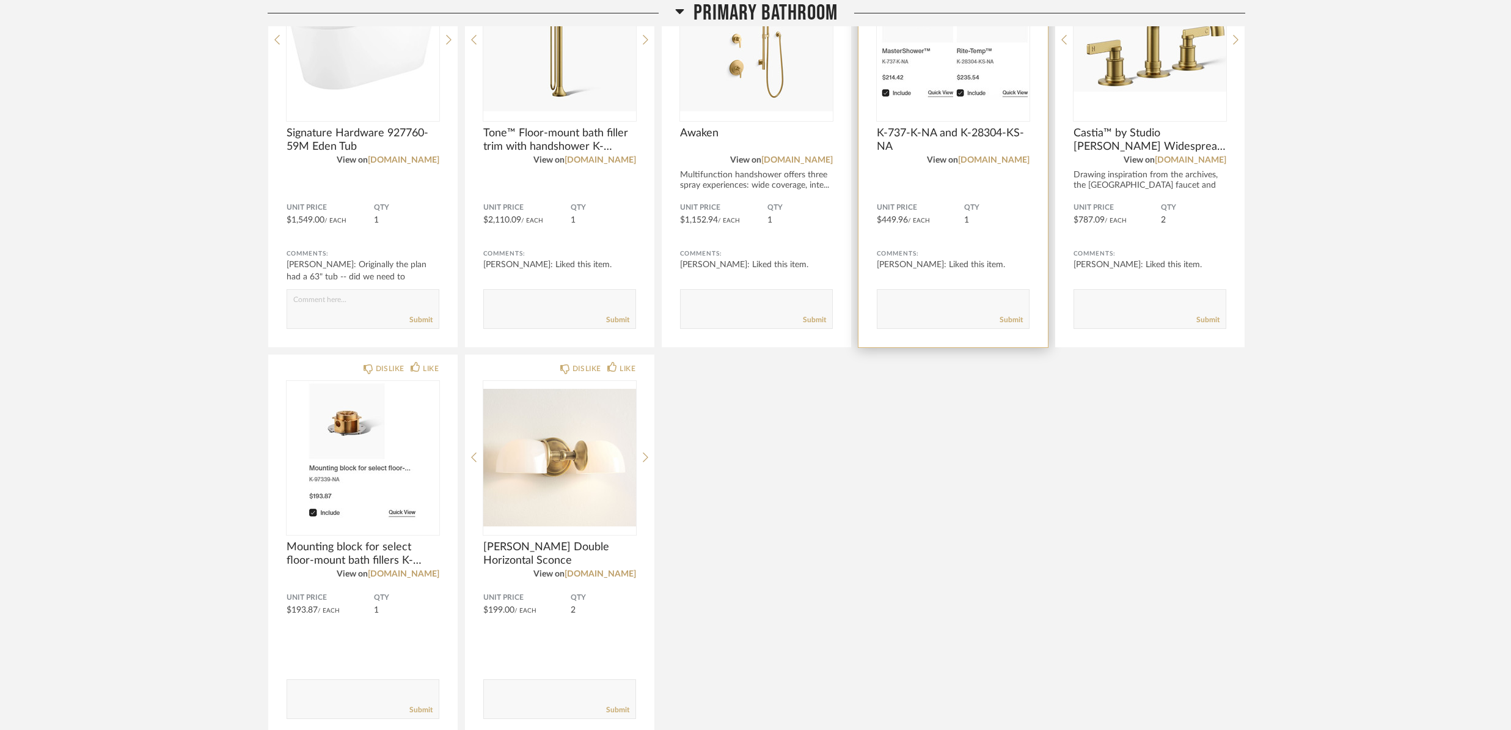
scroll to position [5572, 0]
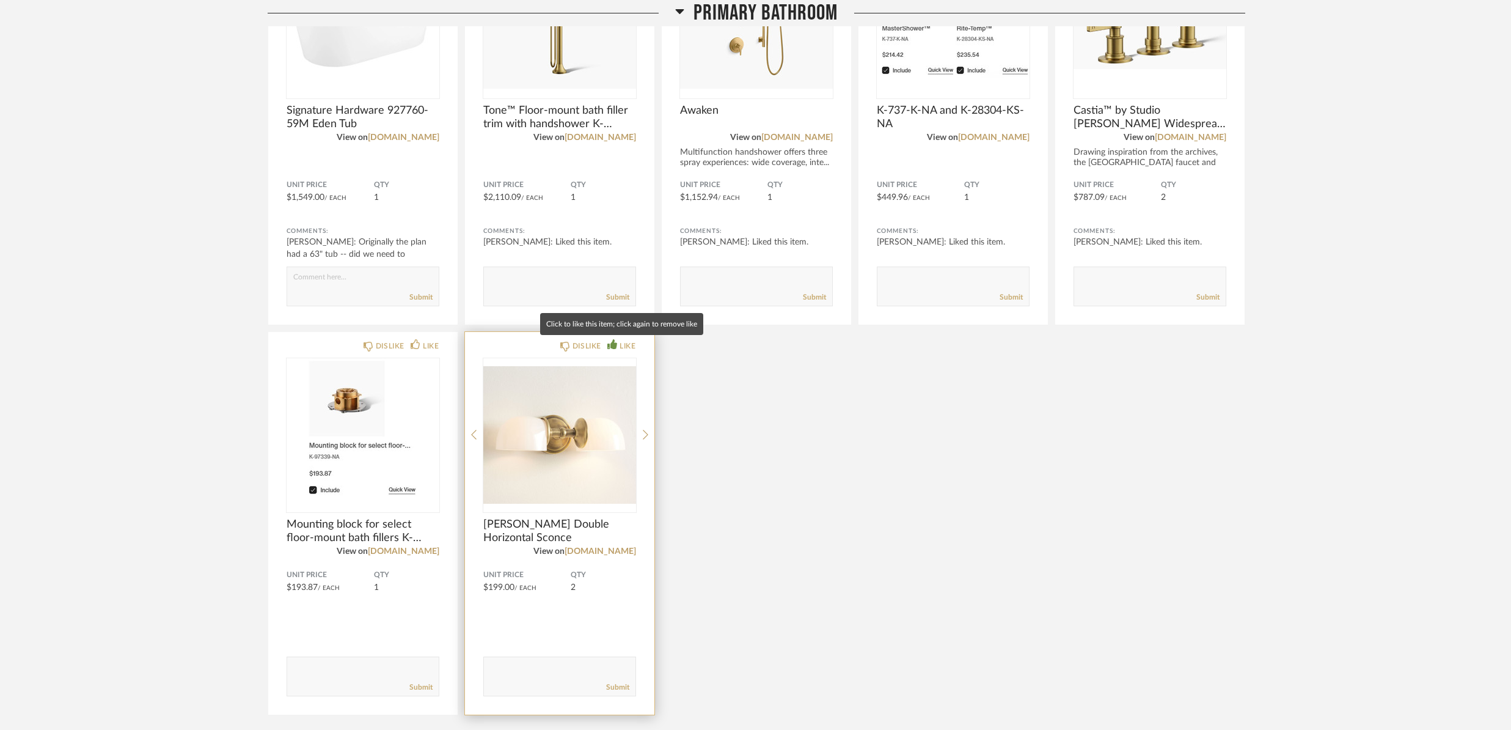
click at [624, 344] on div "LIKE" at bounding box center [628, 346] width 16 height 12
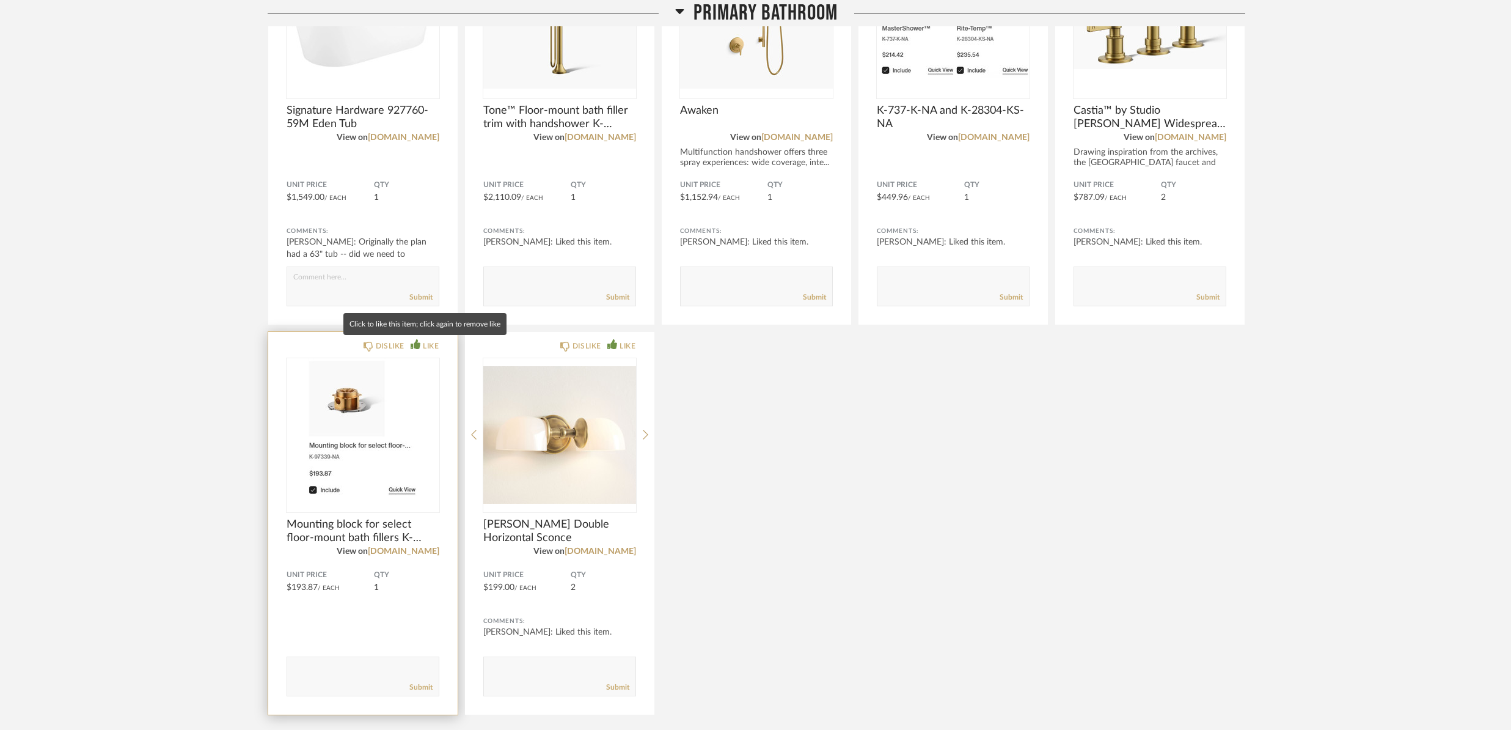
click at [427, 348] on div "LIKE" at bounding box center [431, 346] width 16 height 12
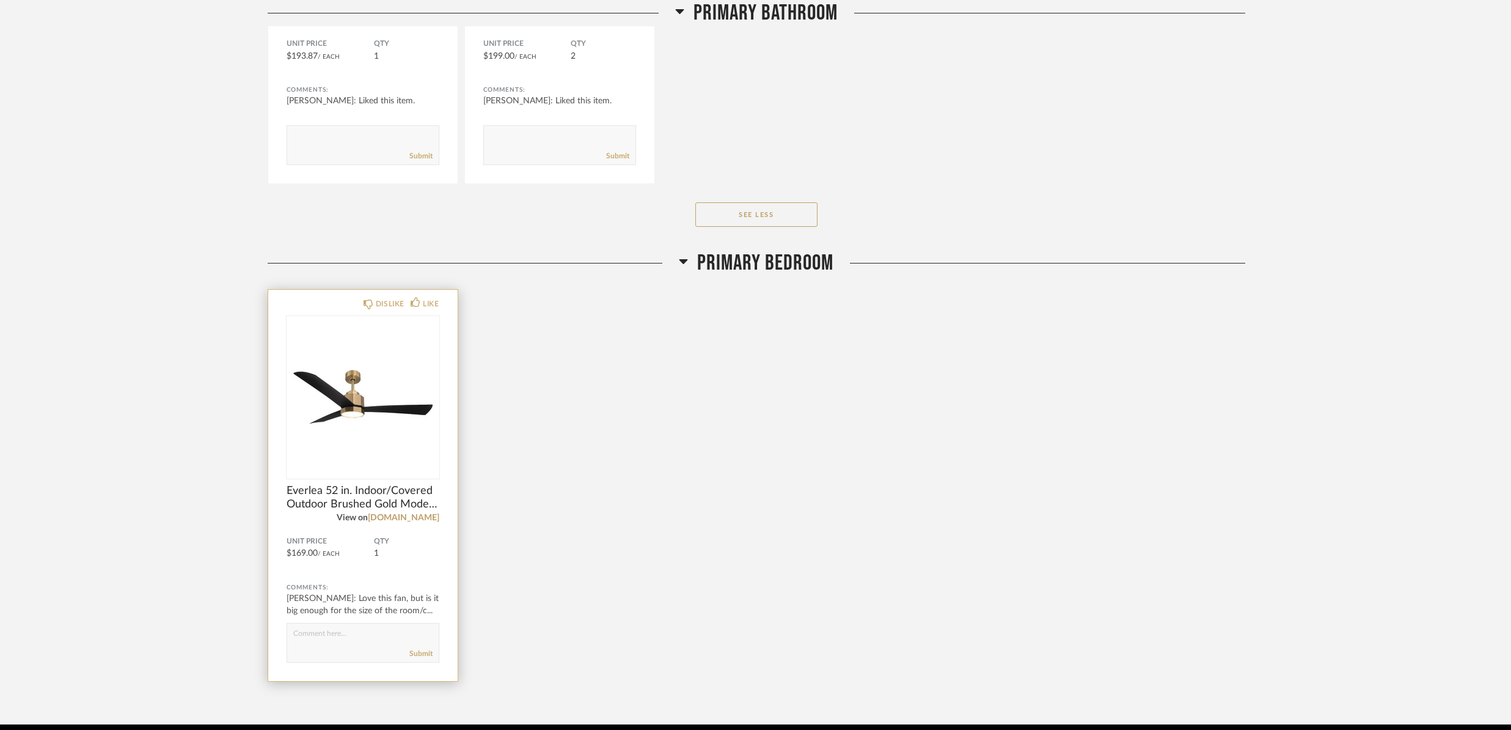
scroll to position [6162, 0]
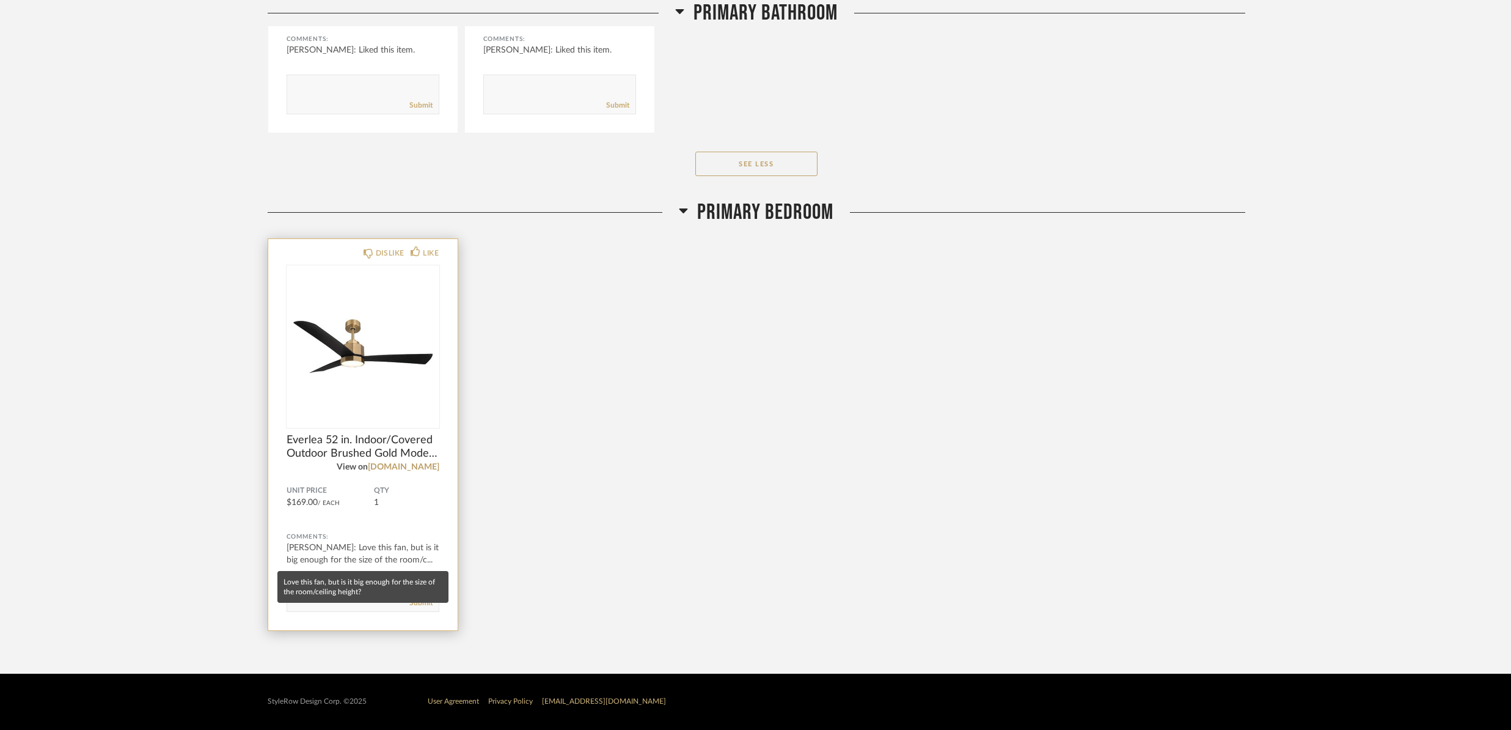
click at [353, 550] on div "[PERSON_NAME]: Love this fan, but is it big enough for the size of the room/c..." at bounding box center [363, 553] width 153 height 24
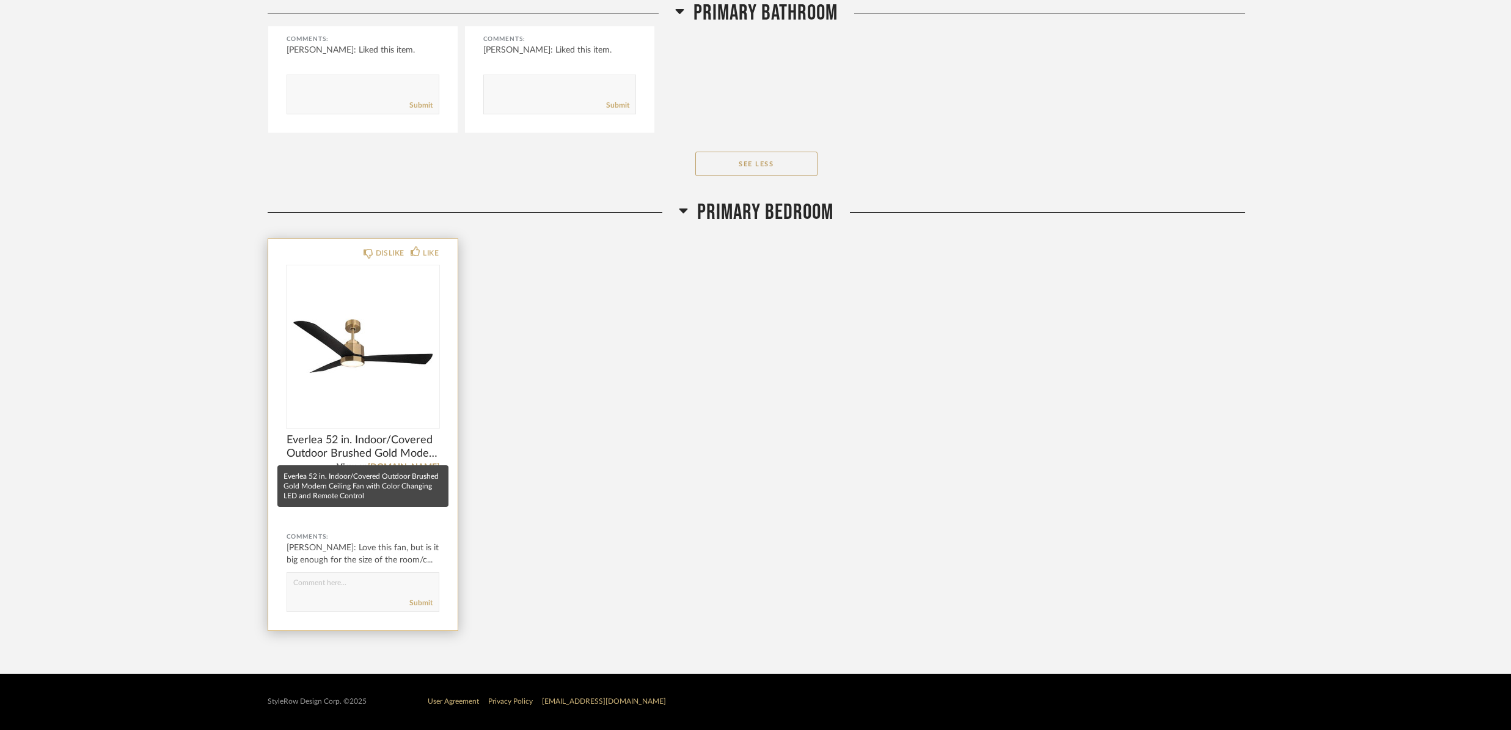
click at [323, 451] on span "Everlea 52 in. Indoor/Covered Outdoor Brushed Gold Modern Ceiling Fan with Colo…" at bounding box center [363, 446] width 153 height 27
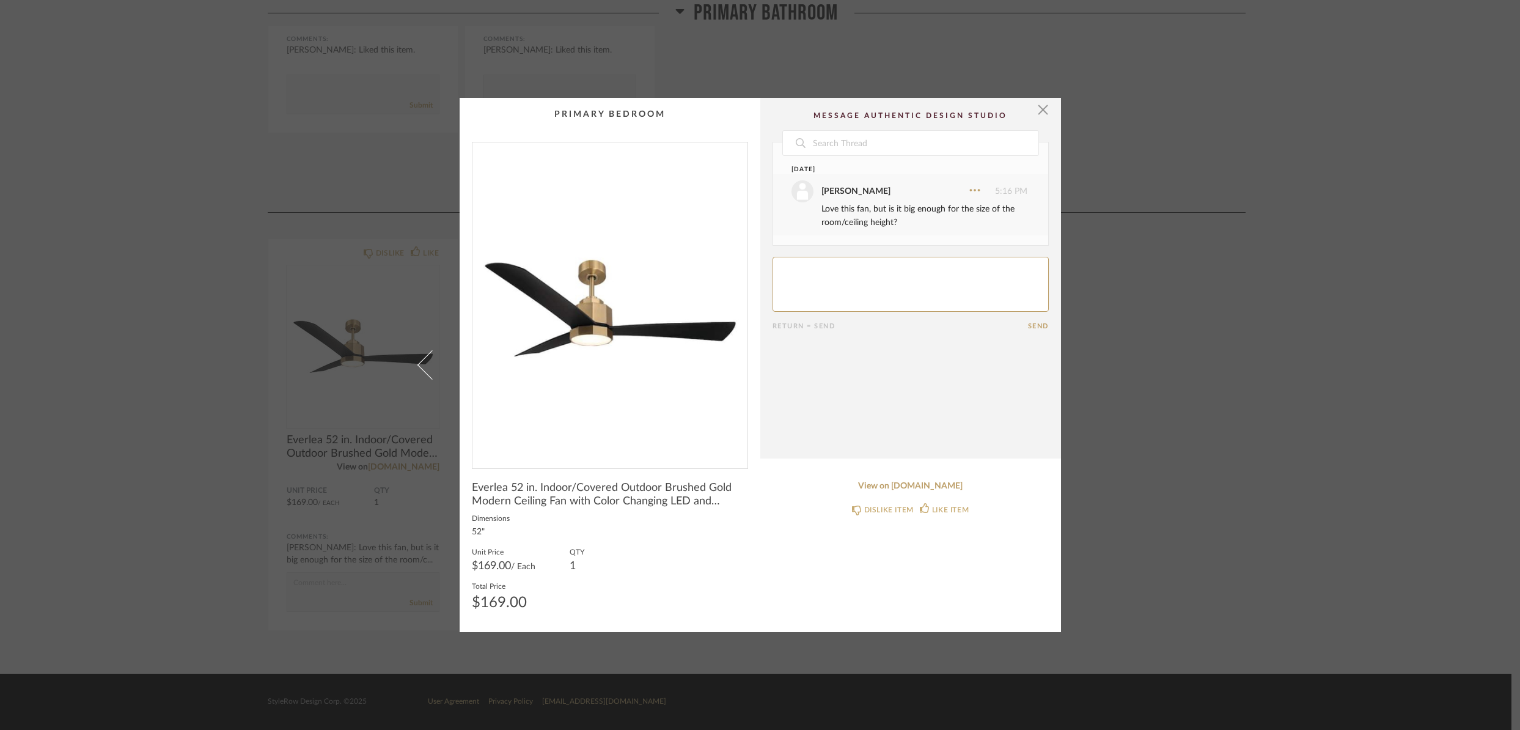
click at [164, 398] on div "× Date [DATE] [PERSON_NAME] 5:16 PM Love this fan, but is it big enough for the…" at bounding box center [760, 365] width 1520 height 730
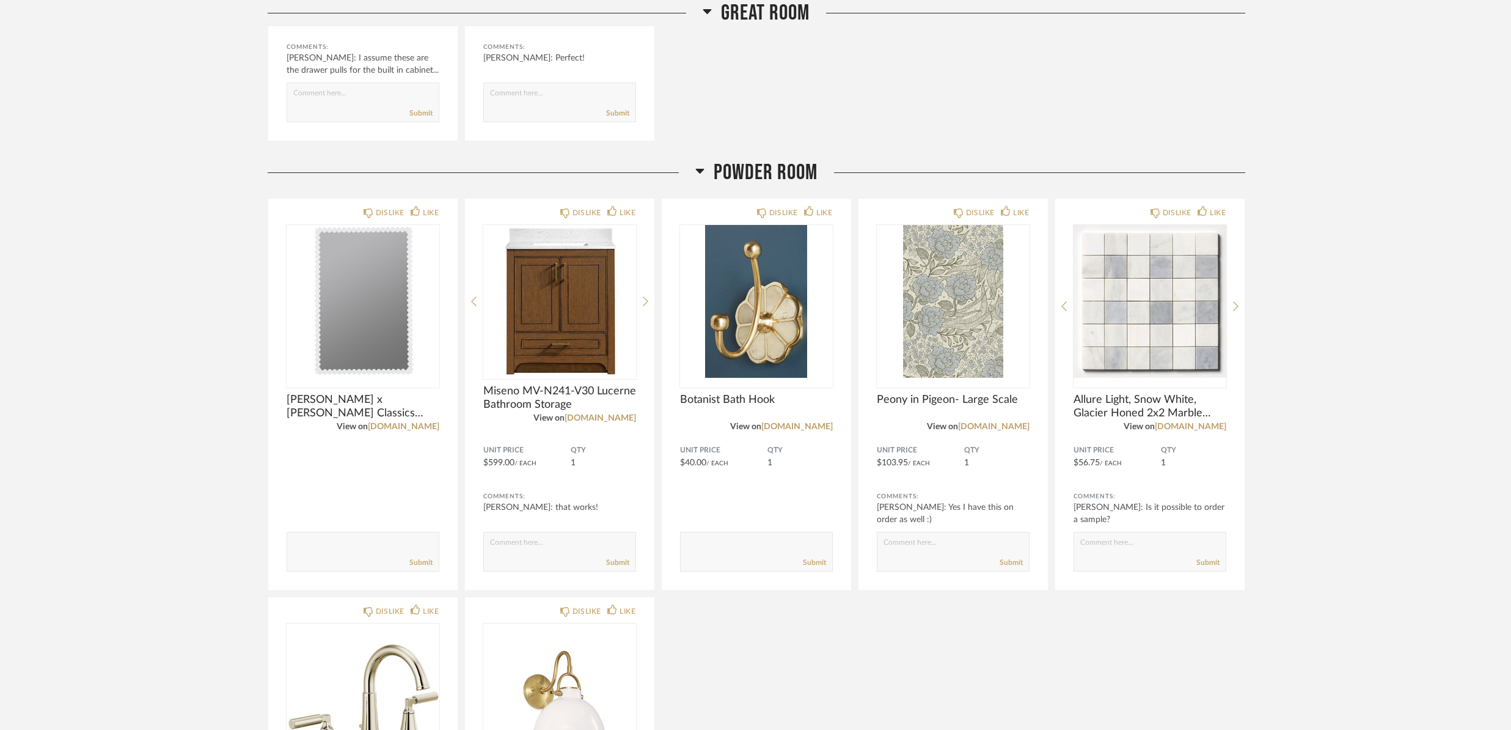
scroll to position [3574, 0]
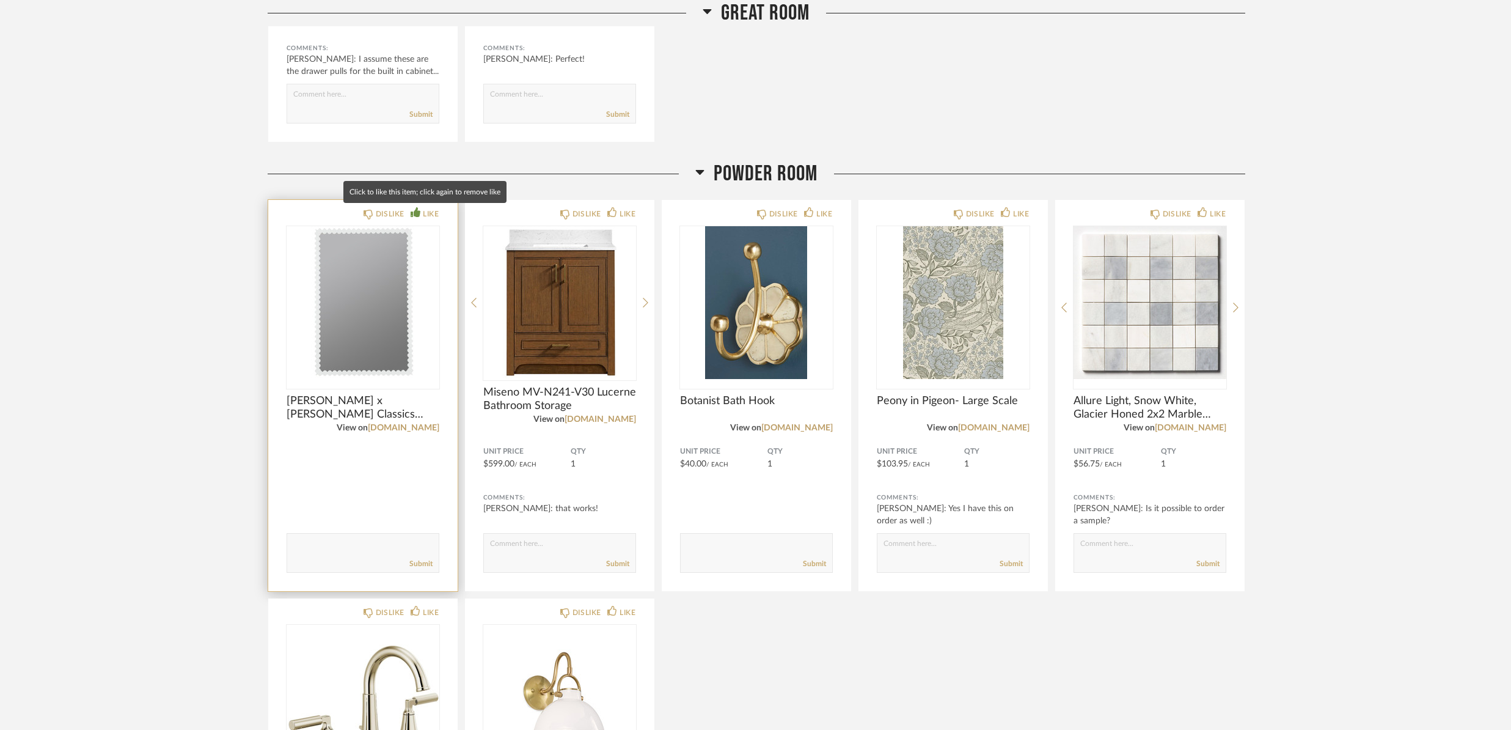
click at [427, 214] on div "LIKE" at bounding box center [431, 214] width 16 height 12
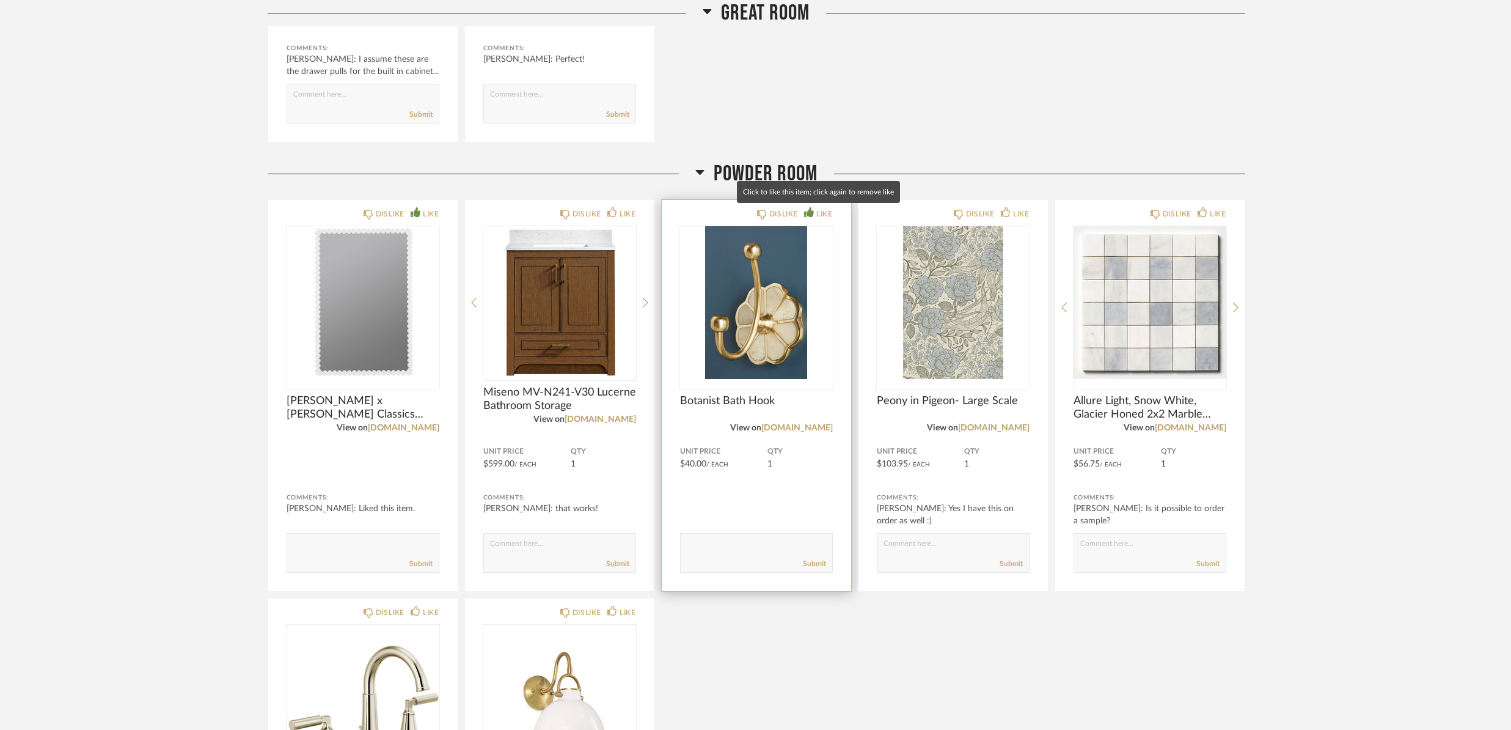
click at [821, 215] on div "LIKE" at bounding box center [824, 214] width 16 height 12
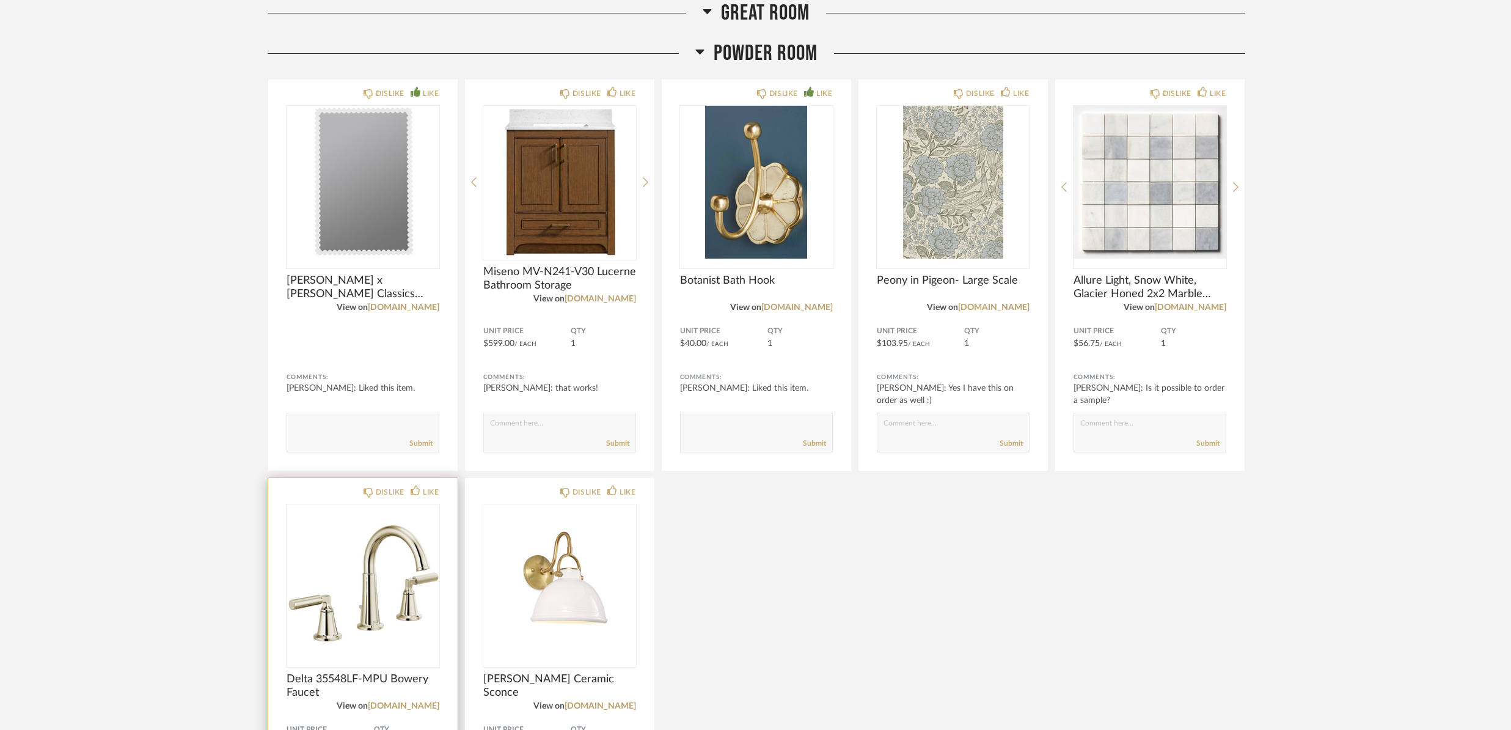
scroll to position [3692, 0]
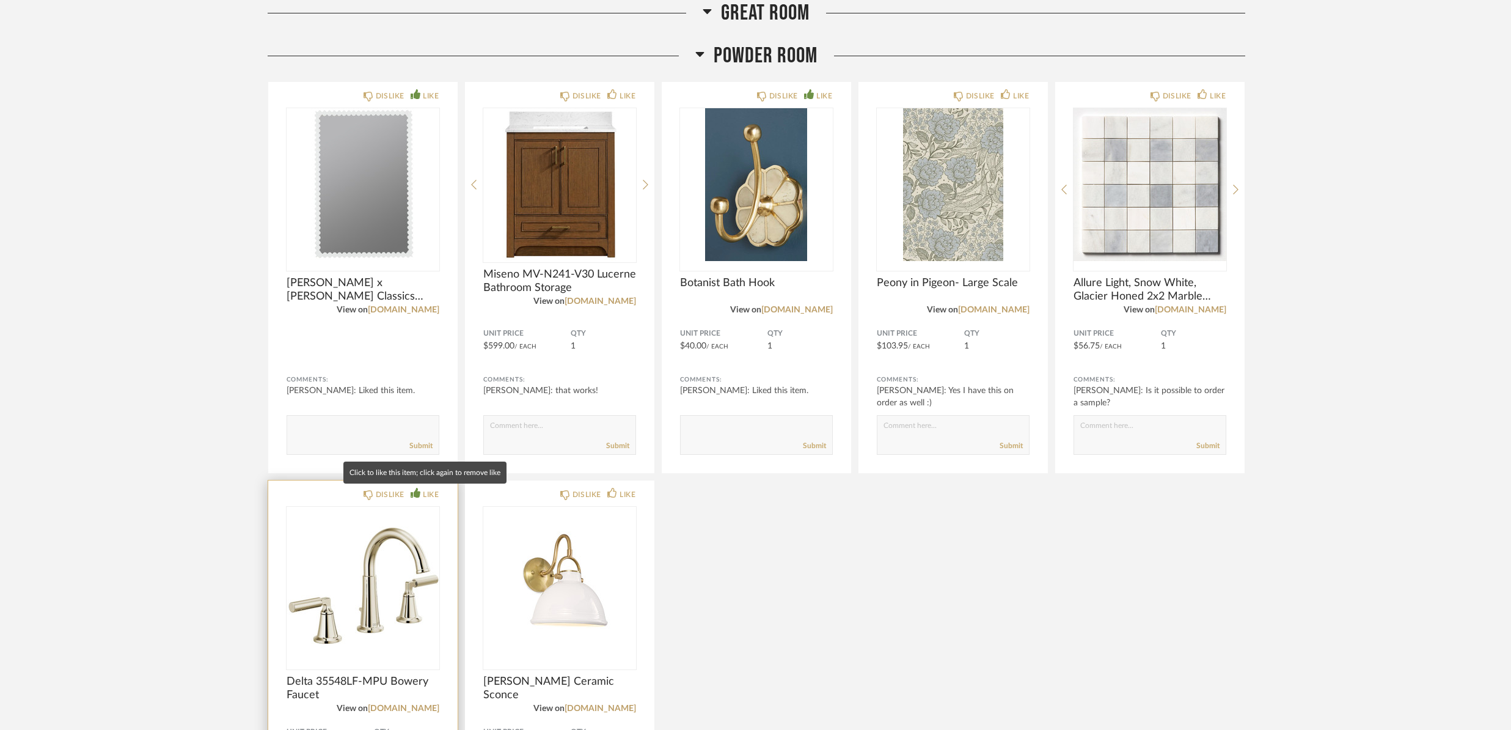
click at [428, 492] on div "LIKE" at bounding box center [431, 494] width 16 height 12
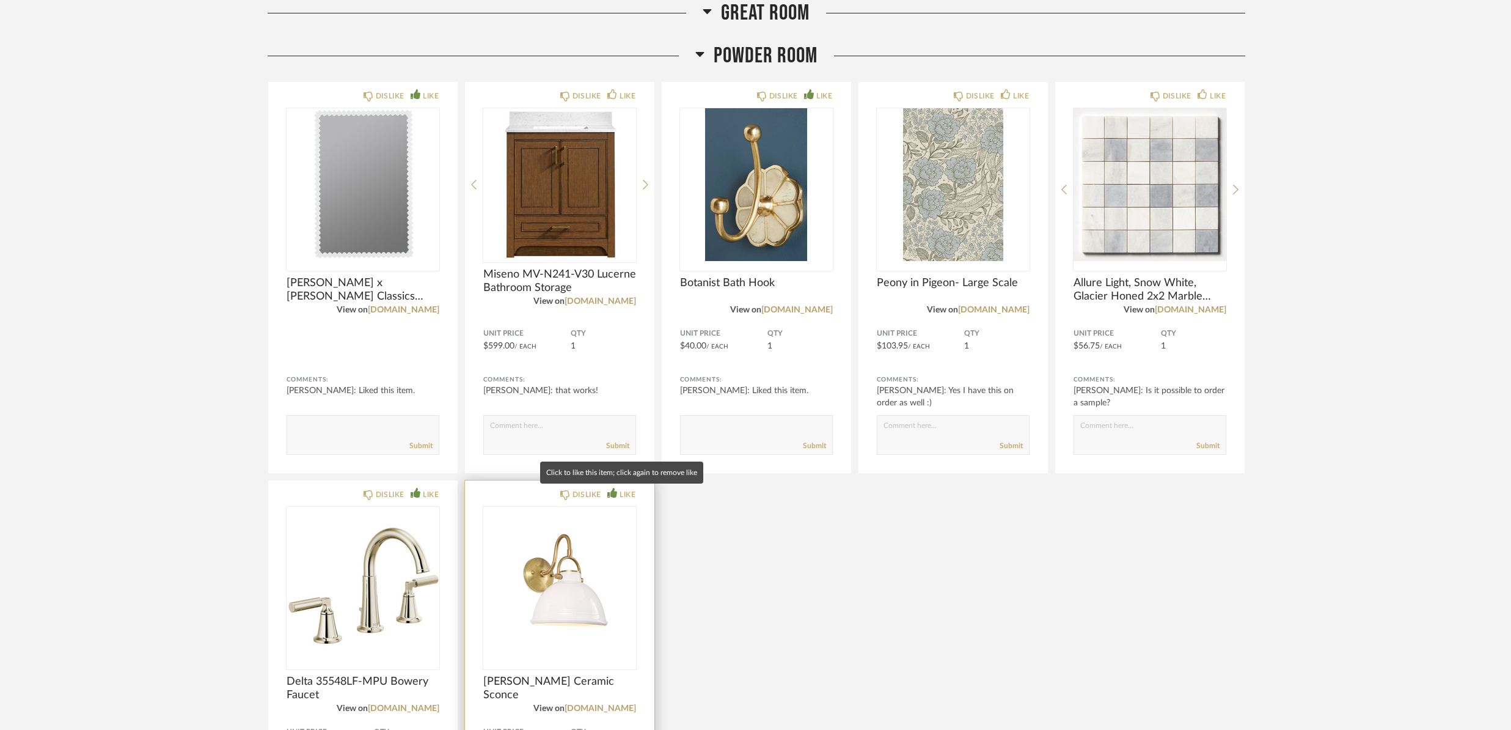
click at [625, 494] on div "LIKE" at bounding box center [628, 494] width 16 height 12
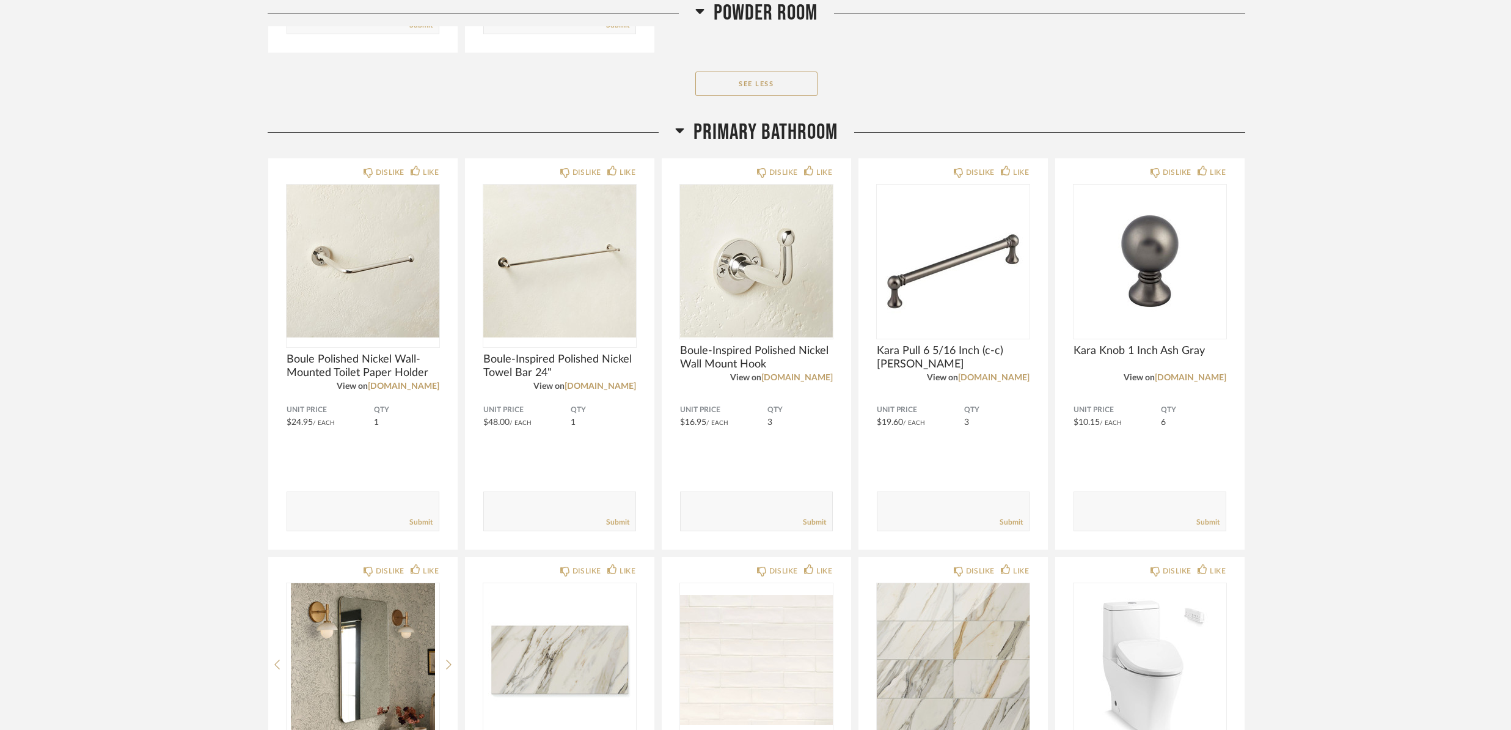
scroll to position [4515, 0]
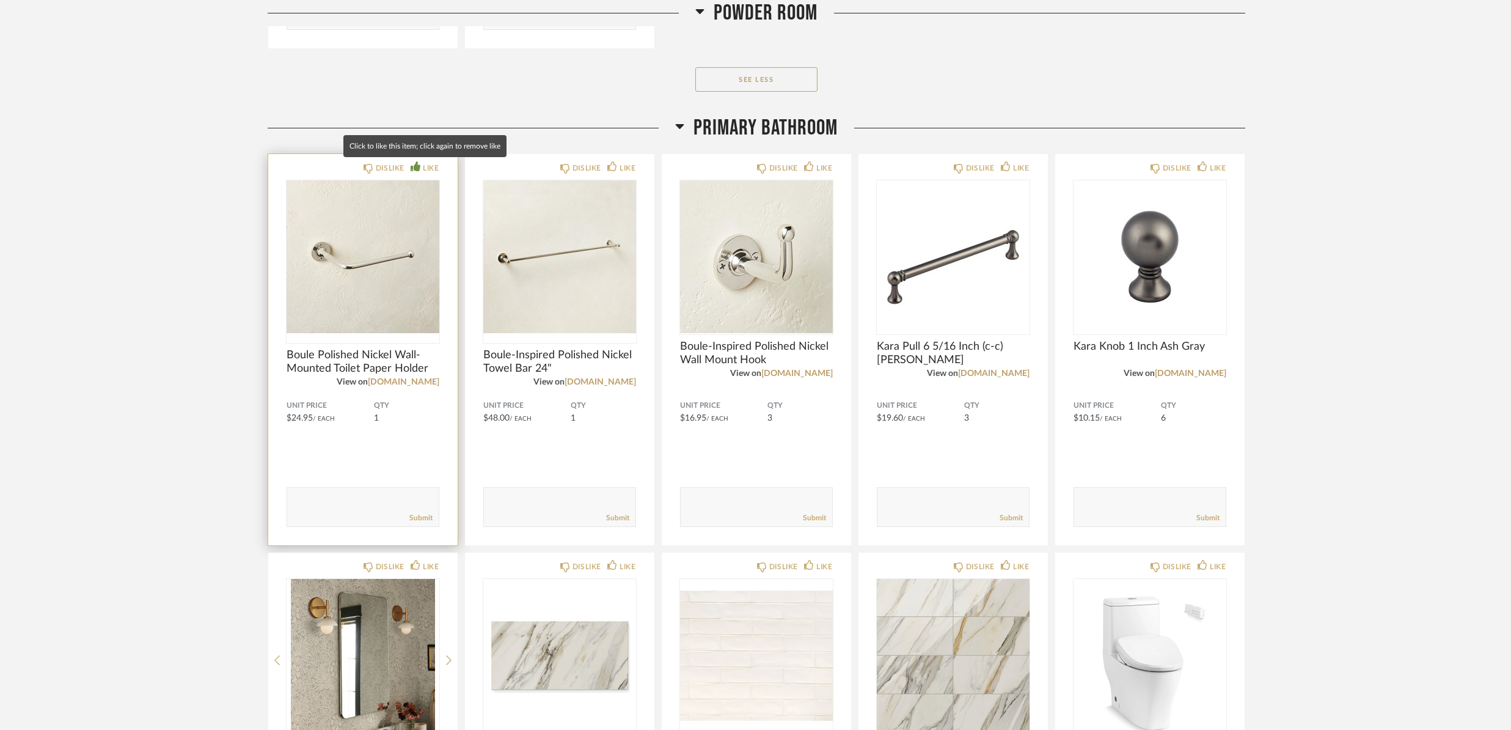
click at [414, 164] on icon at bounding box center [416, 166] width 10 height 10
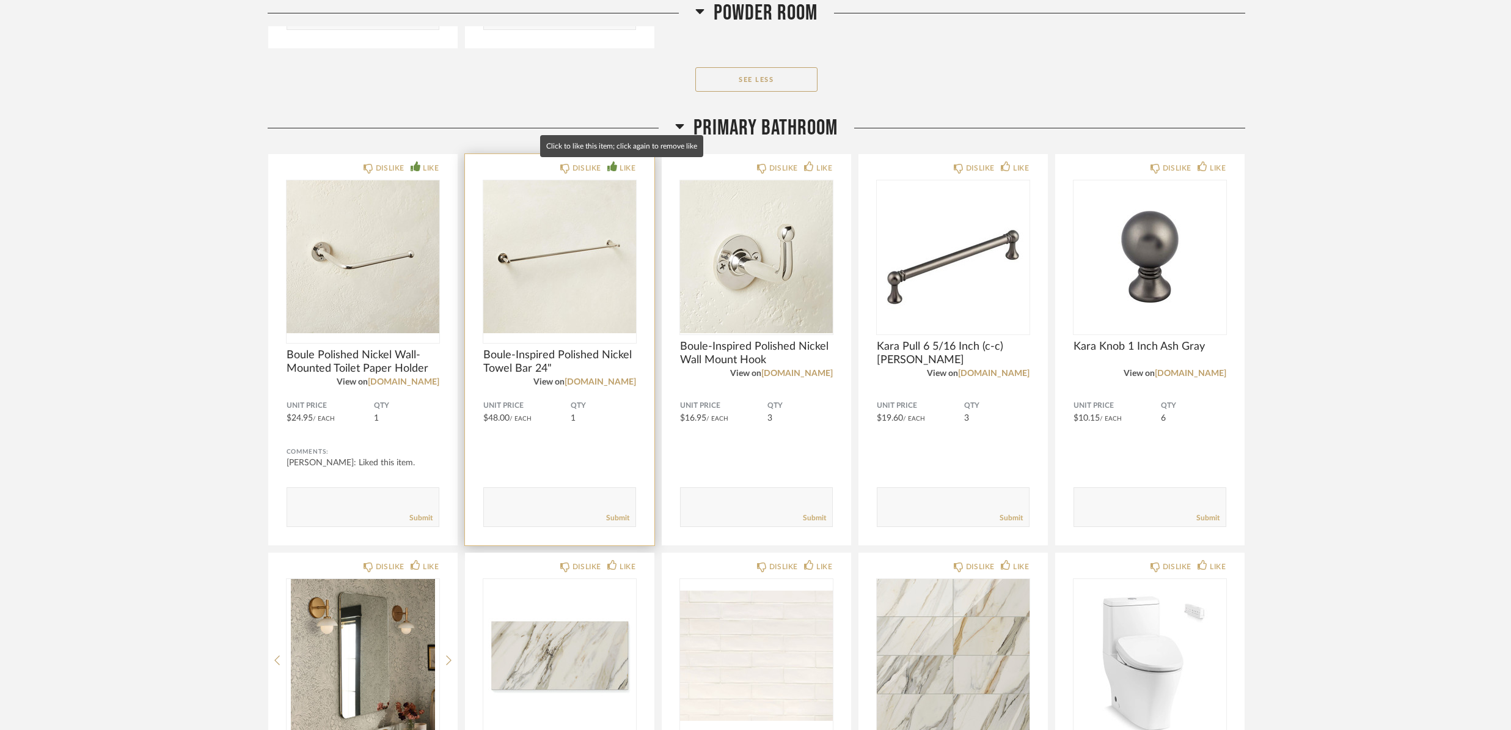
click at [631, 169] on div "LIKE" at bounding box center [628, 168] width 16 height 12
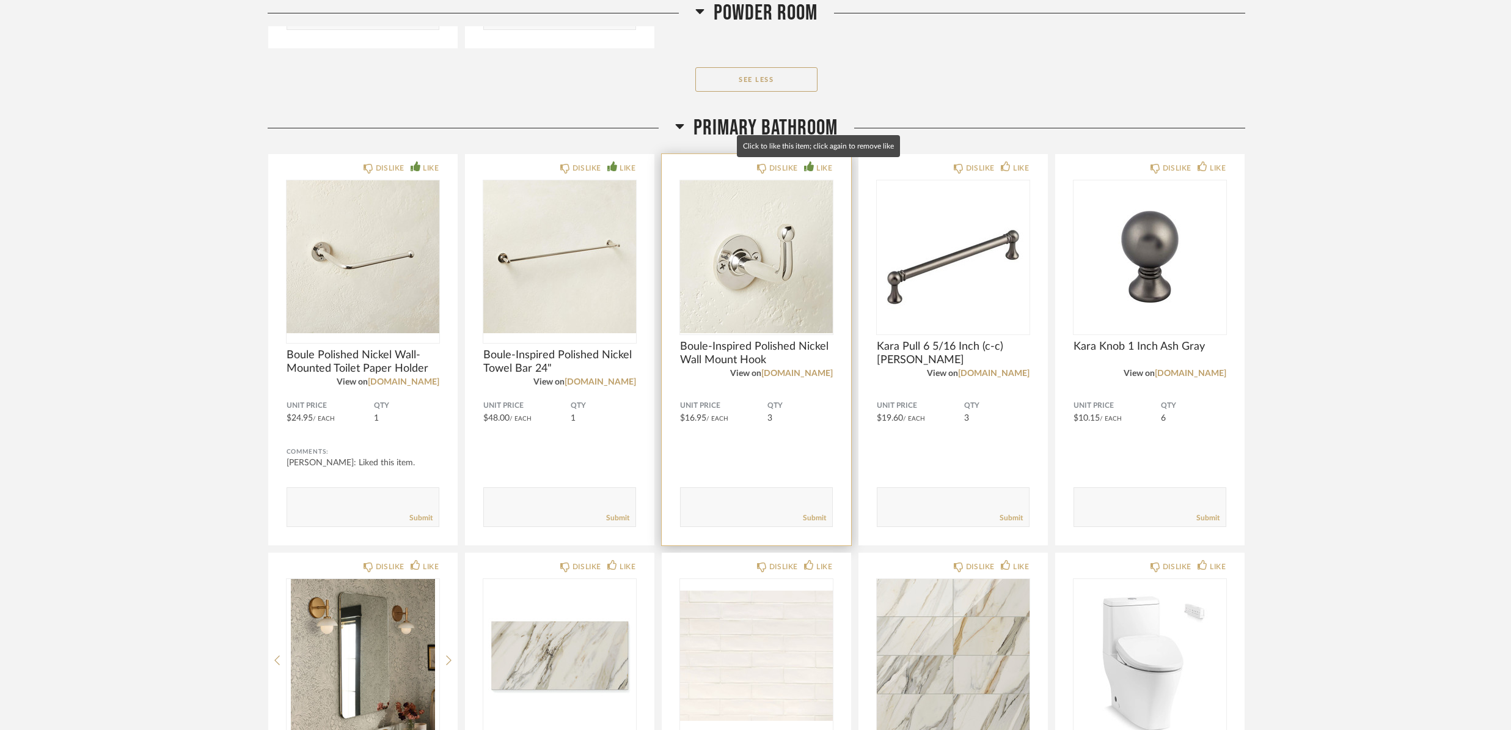
click at [827, 166] on div "LIKE" at bounding box center [824, 168] width 16 height 12
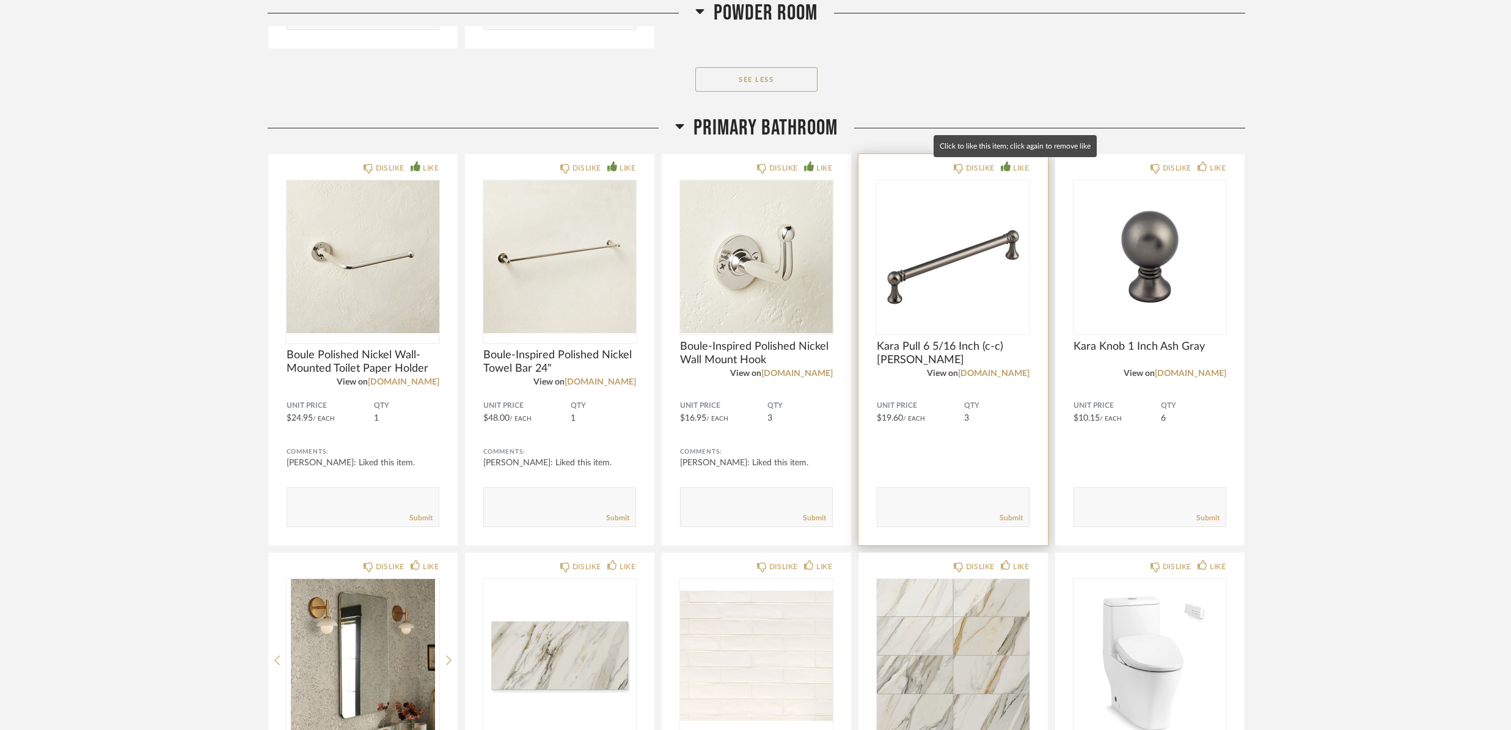
click at [1022, 167] on div "LIKE" at bounding box center [1021, 168] width 16 height 12
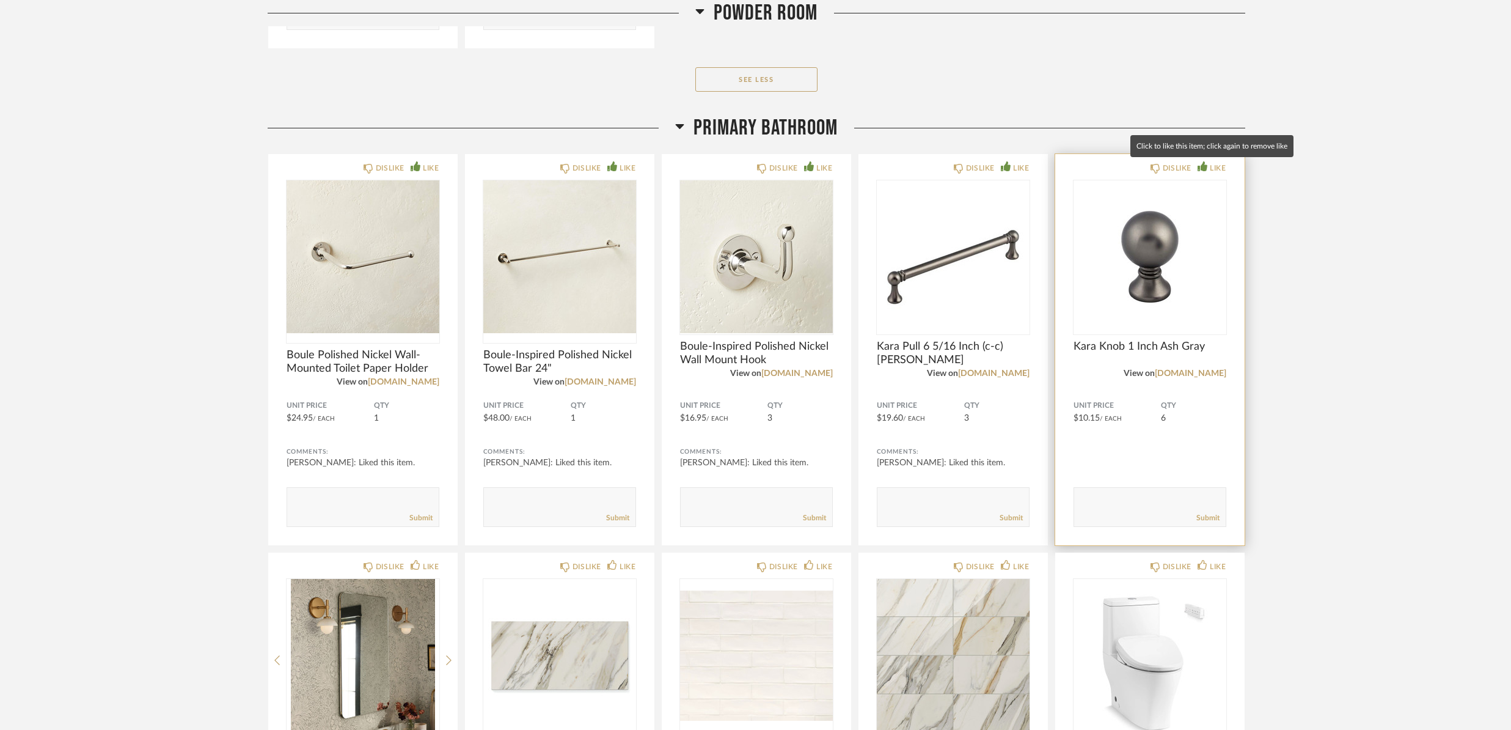
click at [1215, 167] on div "LIKE" at bounding box center [1218, 168] width 16 height 12
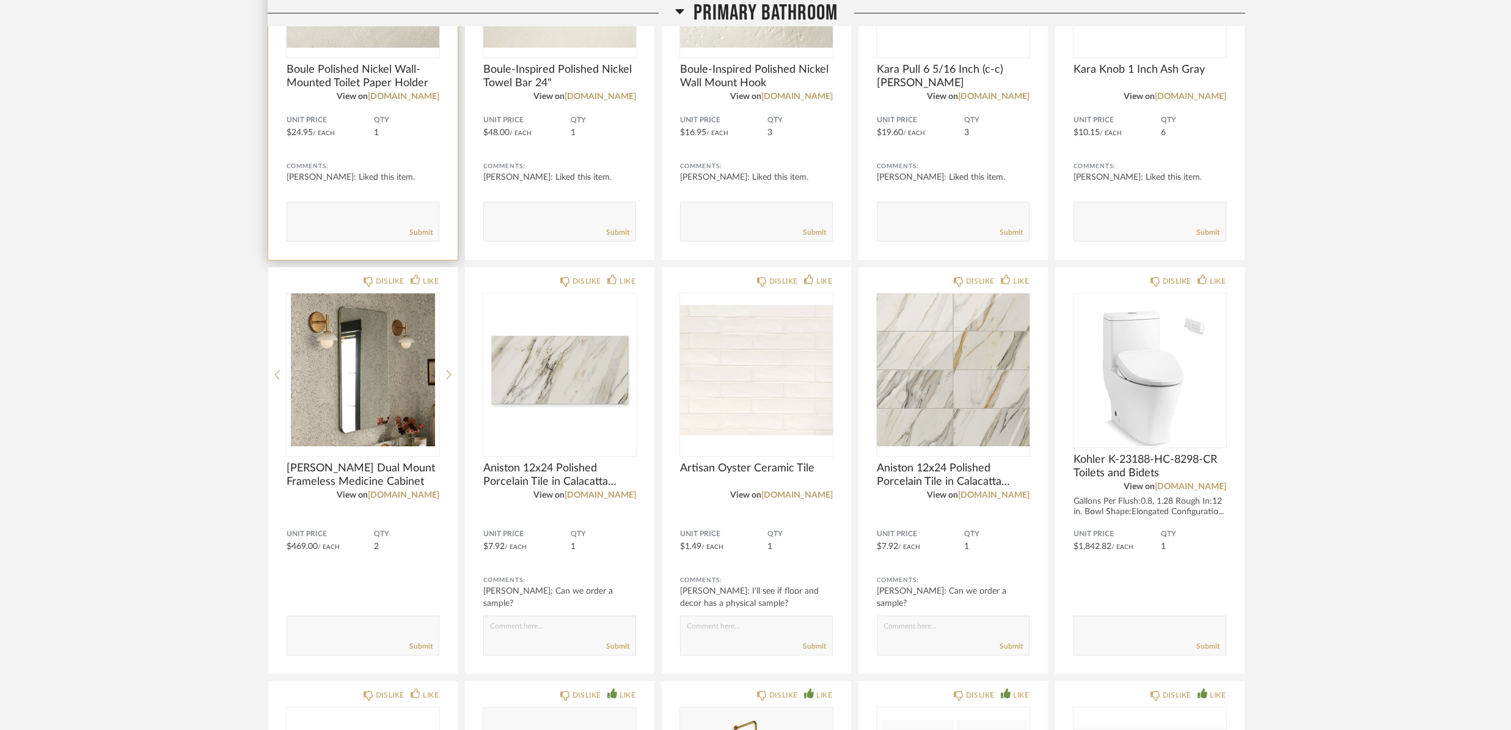
scroll to position [4825, 0]
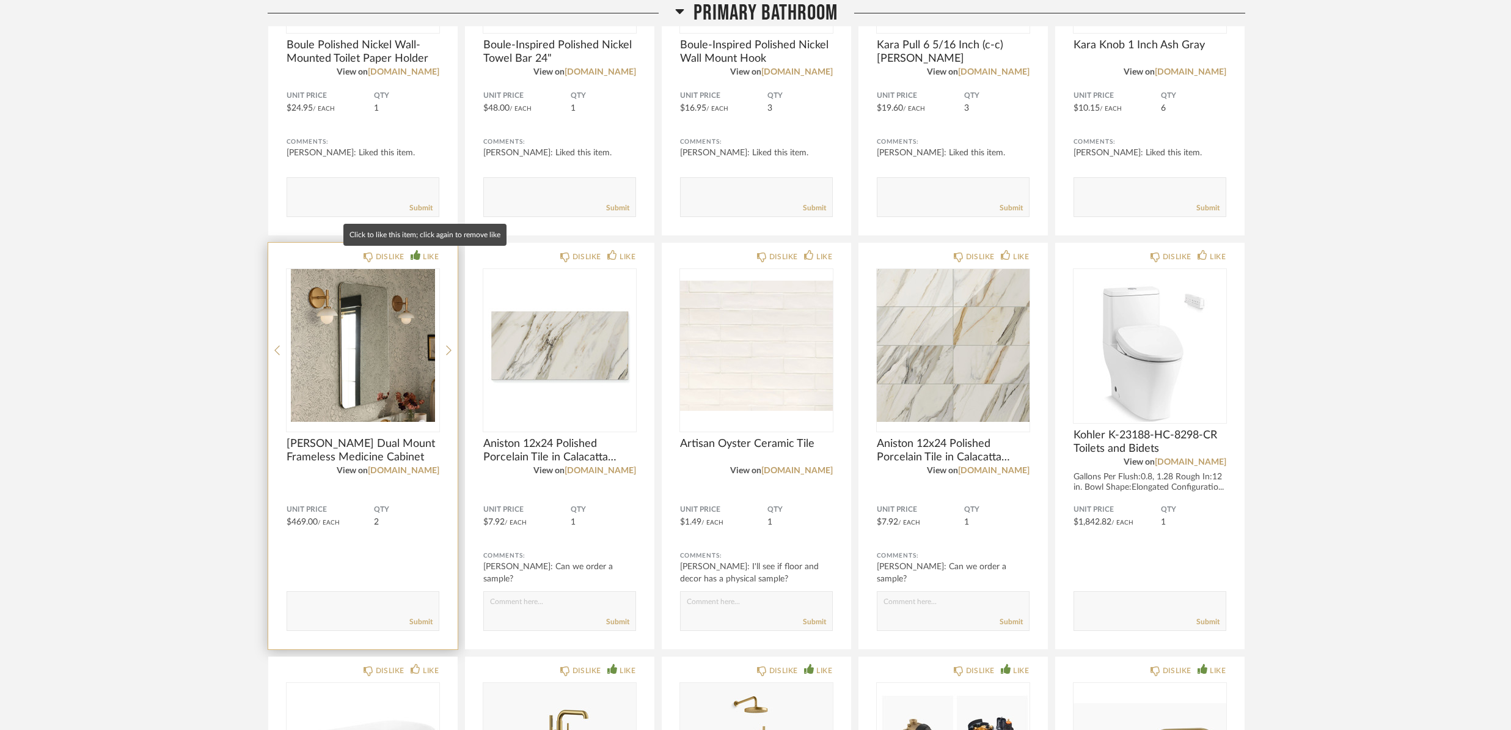
click at [436, 257] on div "LIKE" at bounding box center [431, 257] width 16 height 12
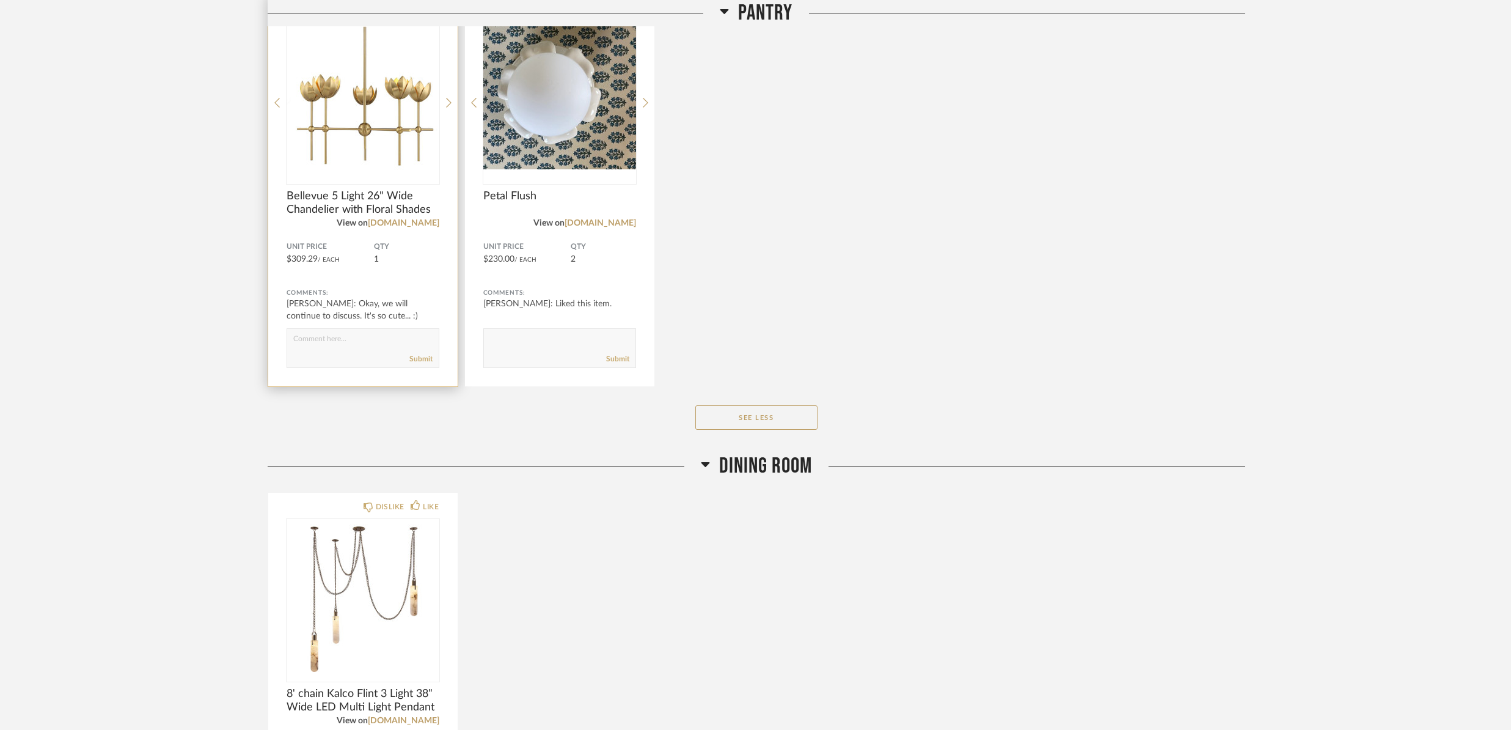
scroll to position [1893, 0]
